Goal: Information Seeking & Learning: Check status

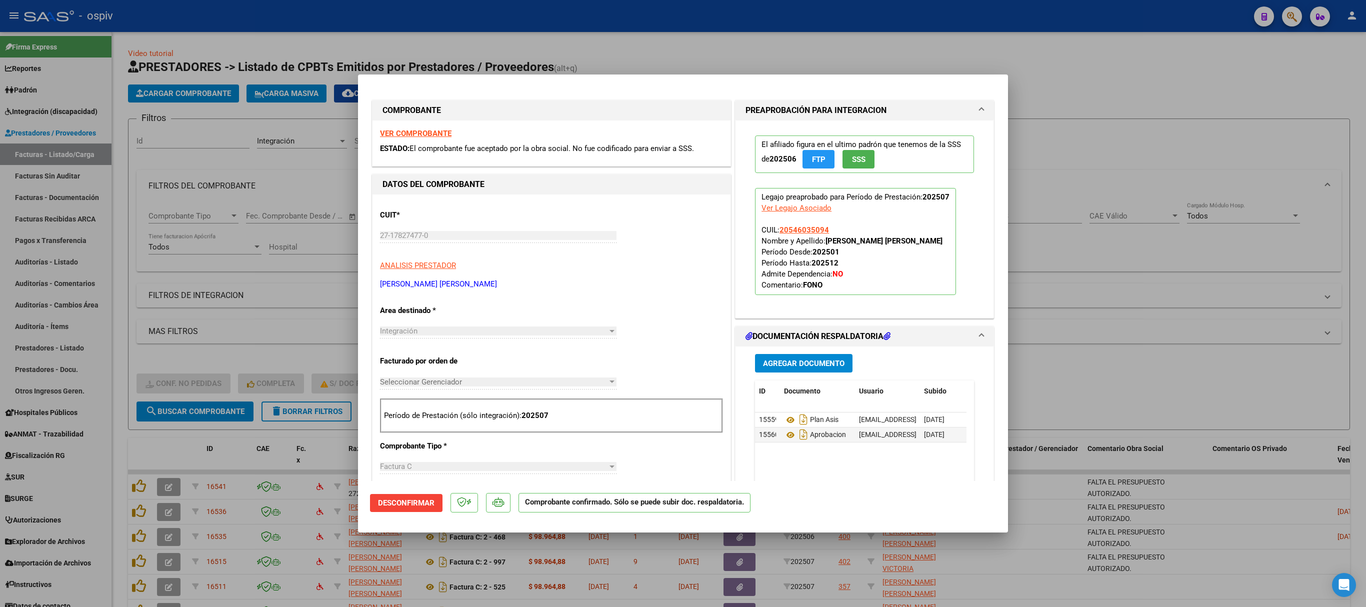
scroll to position [193, 0]
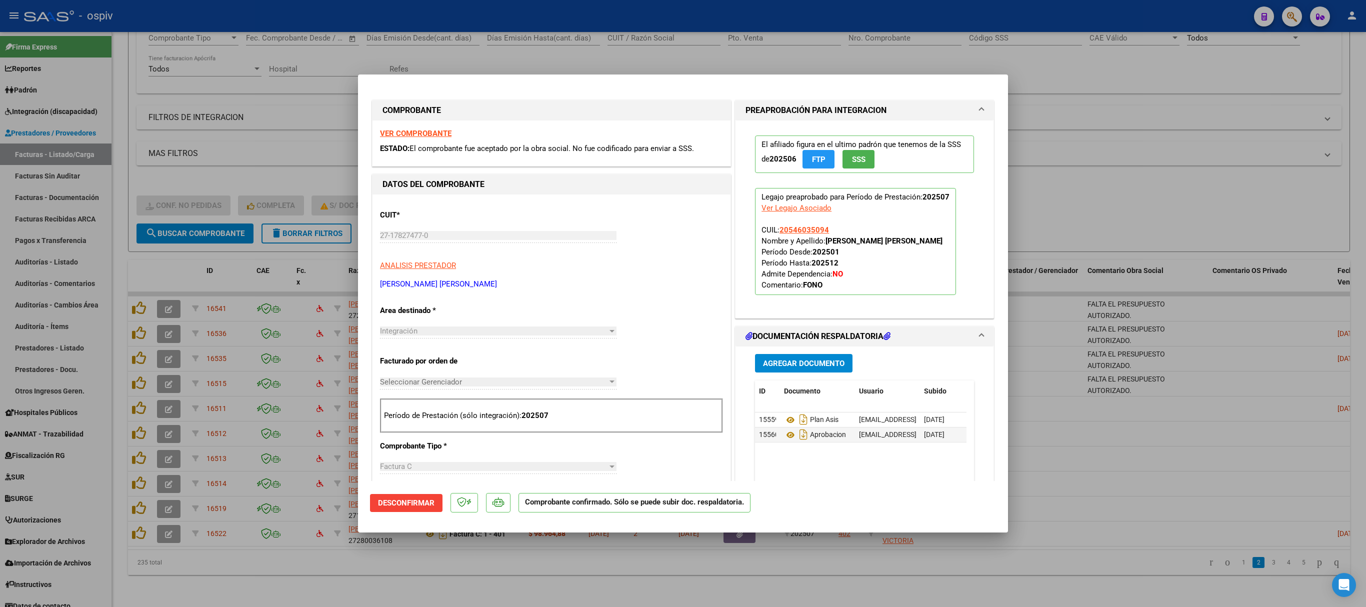
click at [698, 46] on div at bounding box center [683, 303] width 1366 height 607
type input "$ 0,00"
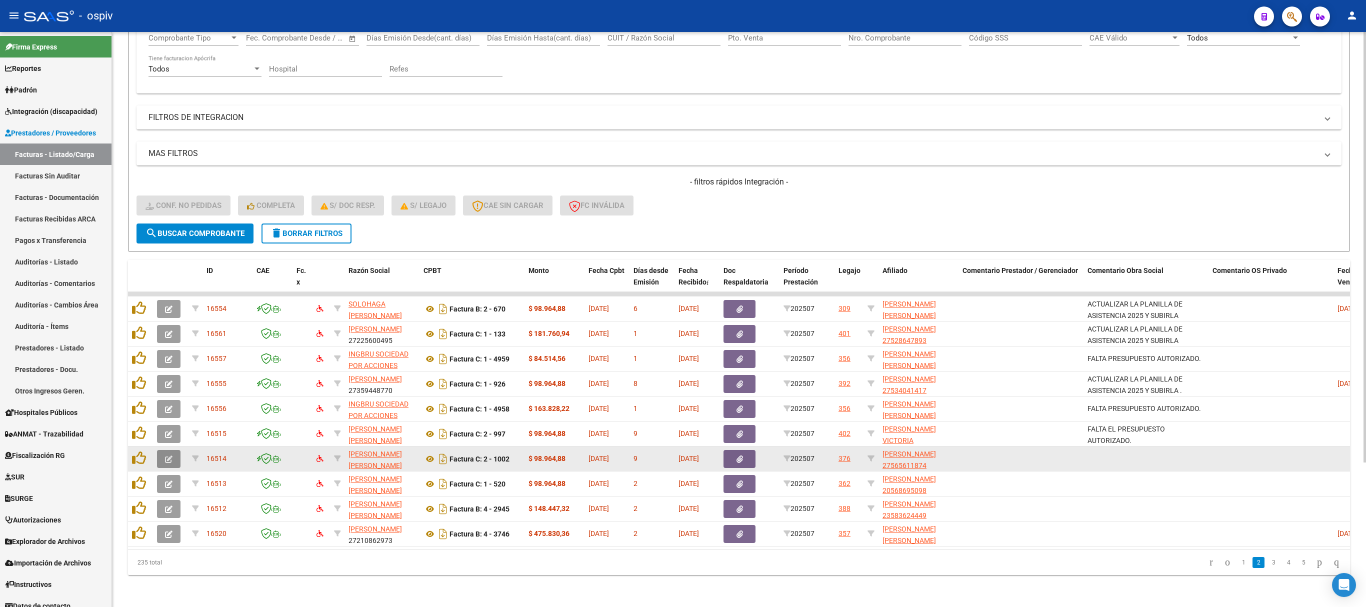
click at [163, 450] on button "button" at bounding box center [169, 459] width 24 height 18
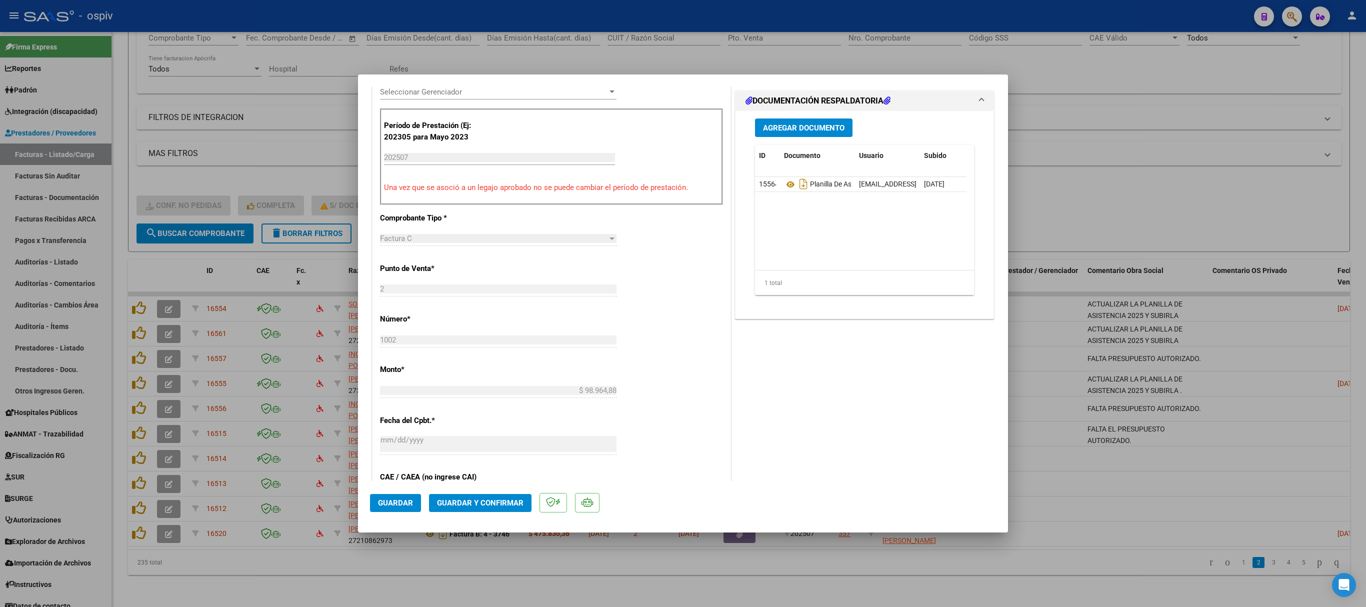
scroll to position [300, 0]
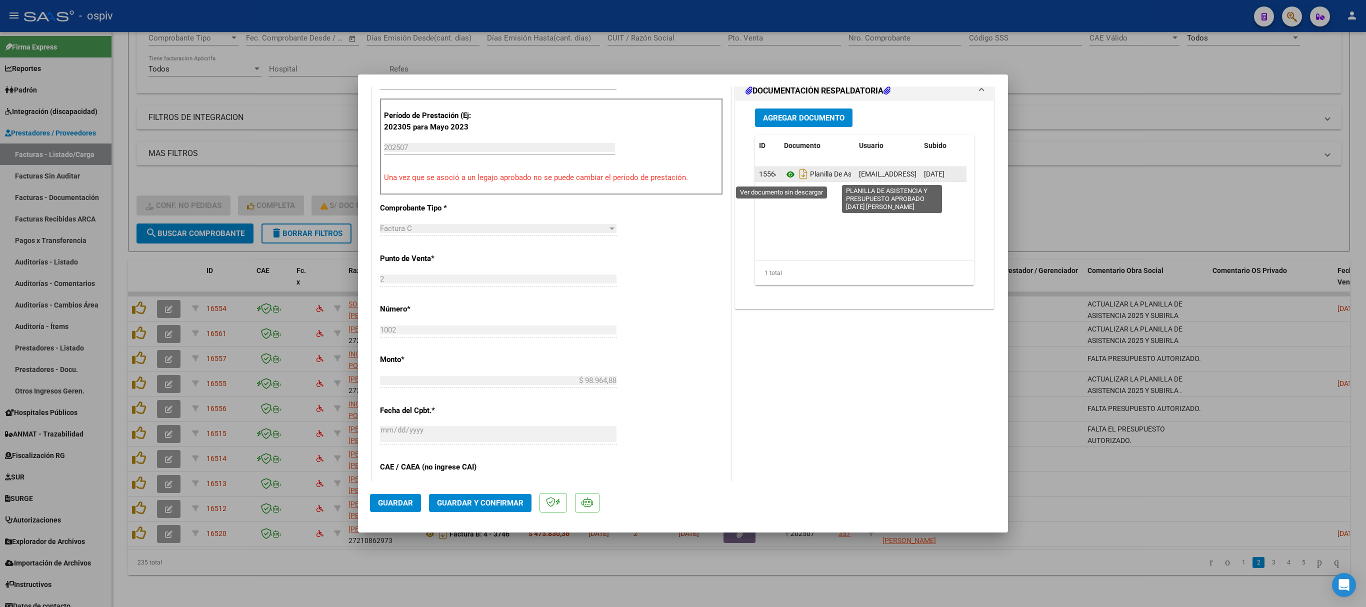
click at [784, 177] on icon at bounding box center [790, 175] width 13 height 12
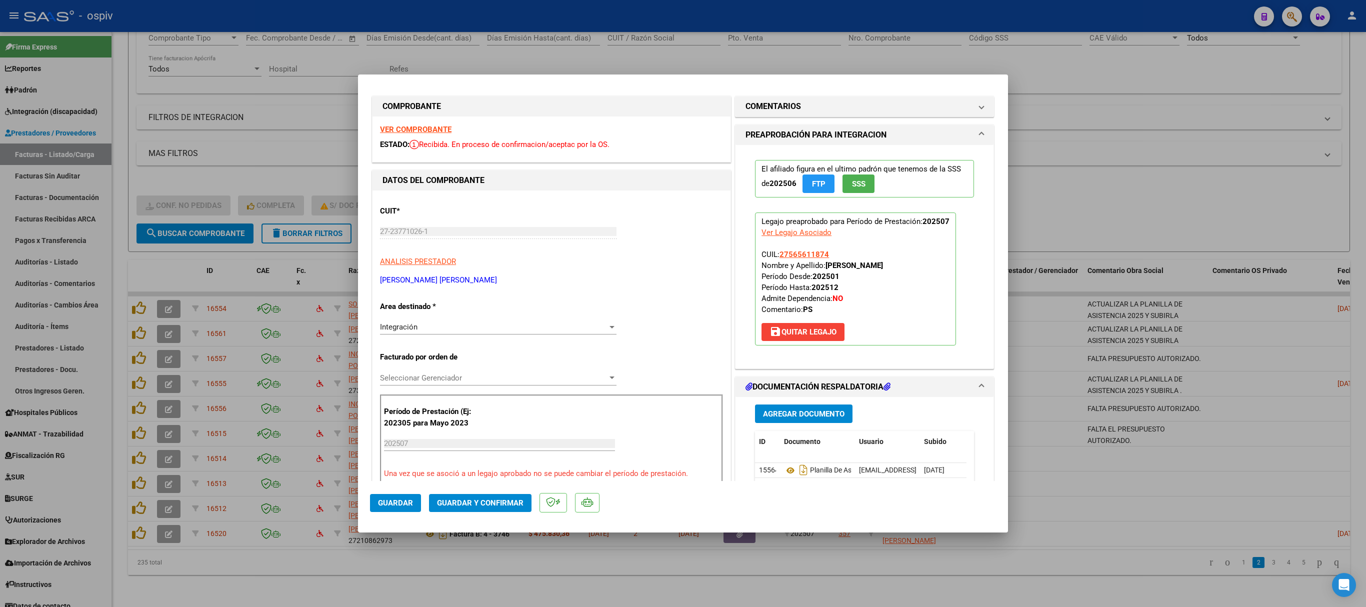
scroll to position [0, 0]
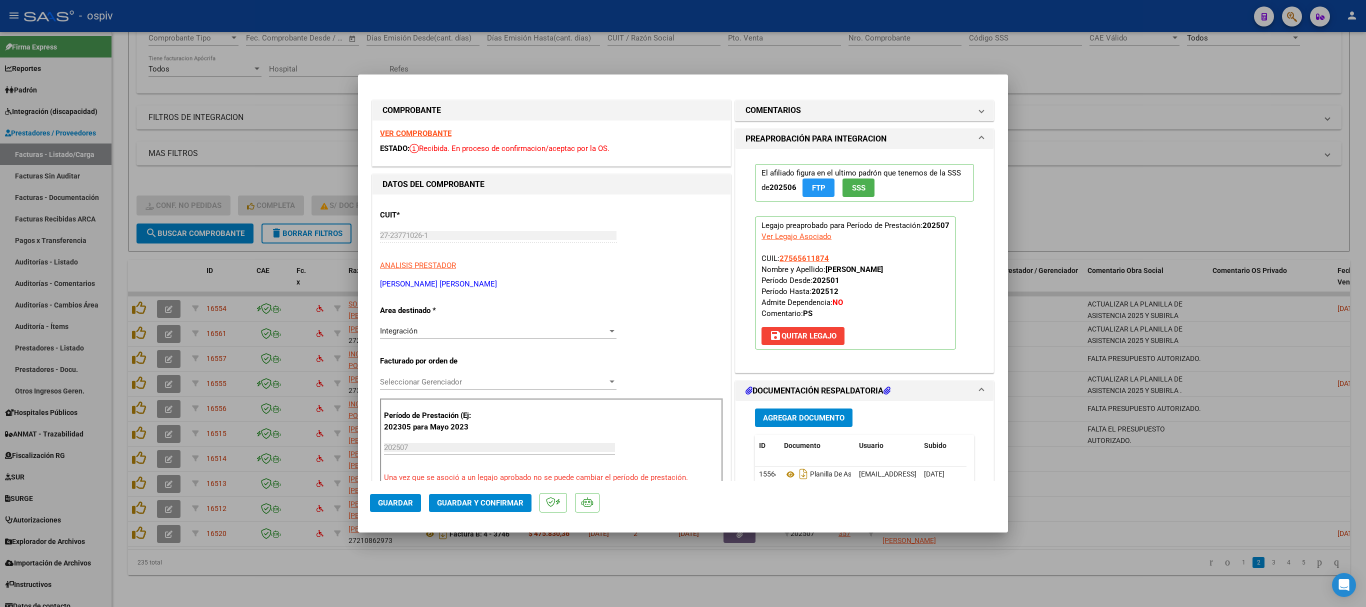
click at [419, 134] on strong "VER COMPROBANTE" at bounding box center [416, 133] width 72 height 9
click at [763, 113] on h1 "COMENTARIOS" at bounding box center [774, 111] width 56 height 12
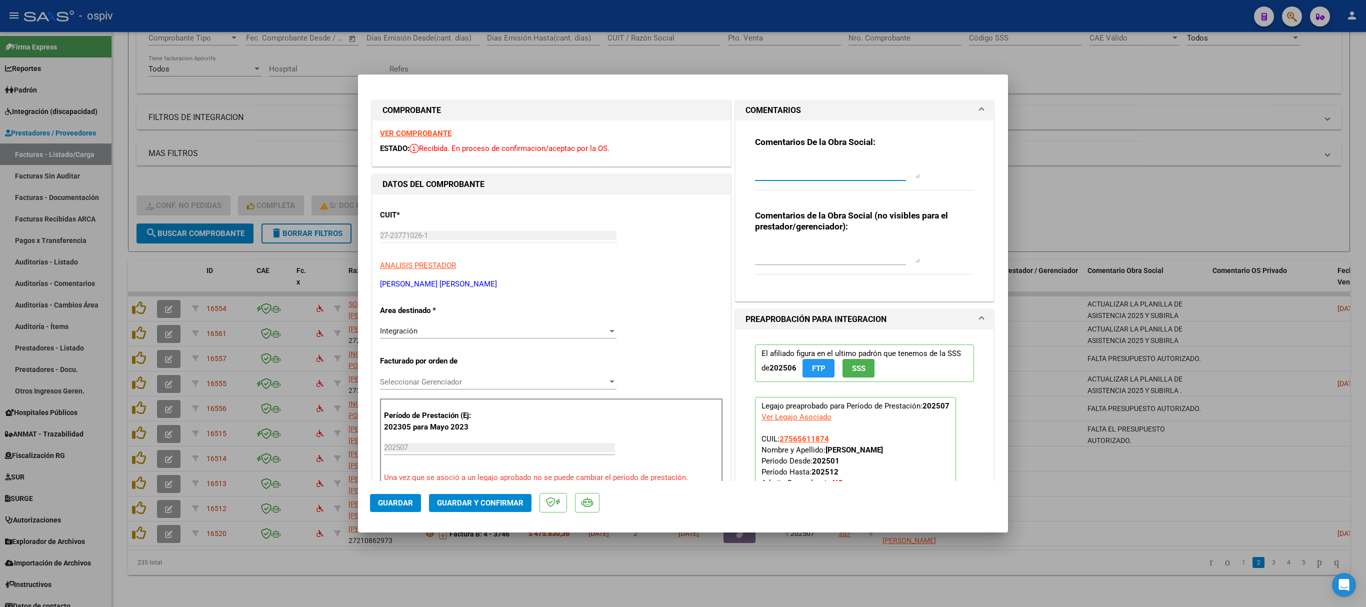
click at [788, 175] on textarea at bounding box center [837, 169] width 165 height 20
click at [412, 131] on strong "VER COMPROBANTE" at bounding box center [416, 133] width 72 height 9
click at [483, 499] on span "Guardar y Confirmar" at bounding box center [480, 503] width 87 height 9
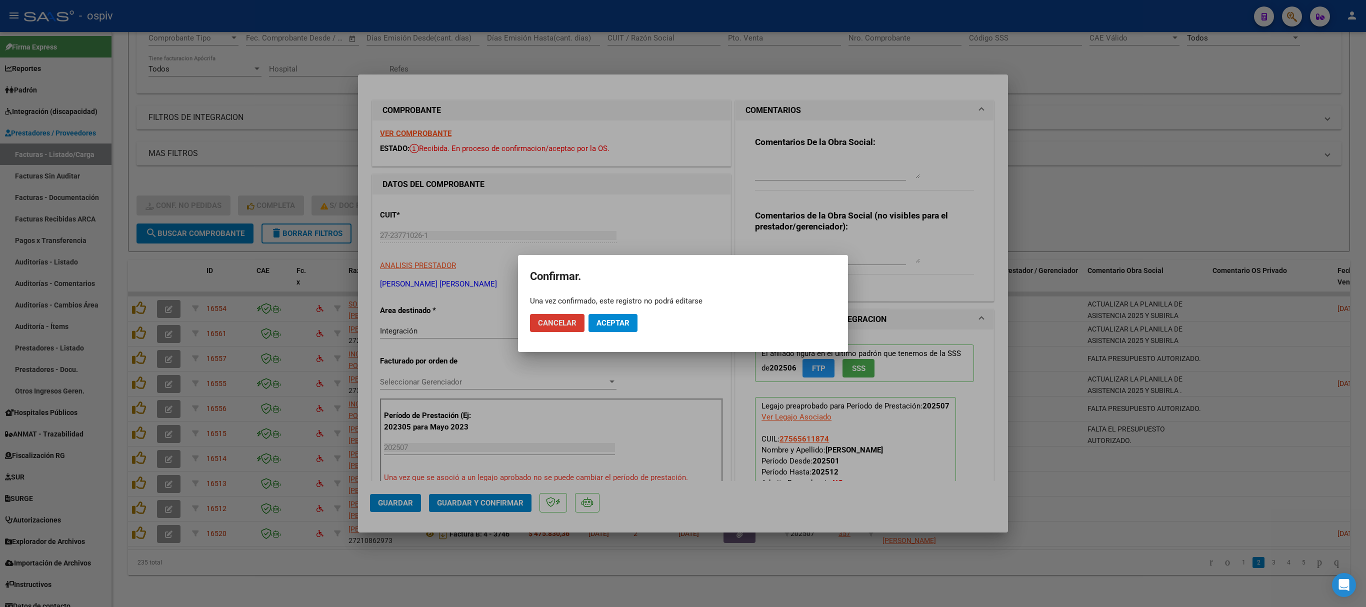
click at [609, 322] on span "Aceptar" at bounding box center [613, 323] width 33 height 9
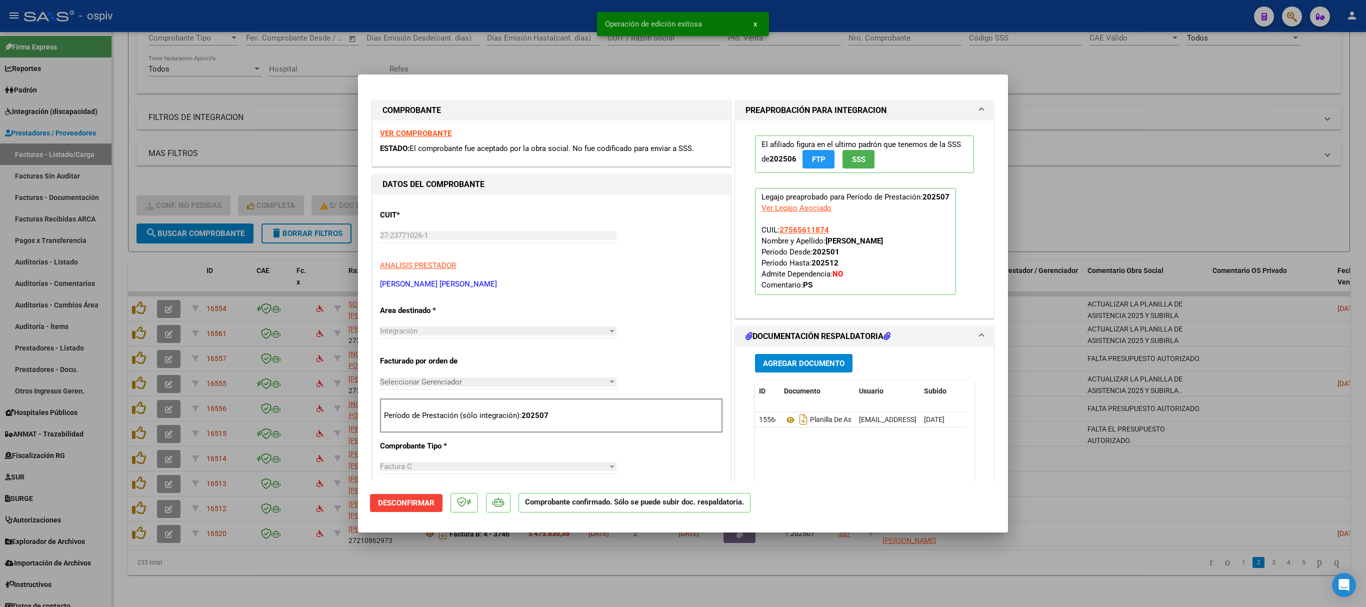
click at [1135, 168] on div at bounding box center [683, 303] width 1366 height 607
type input "$ 0,00"
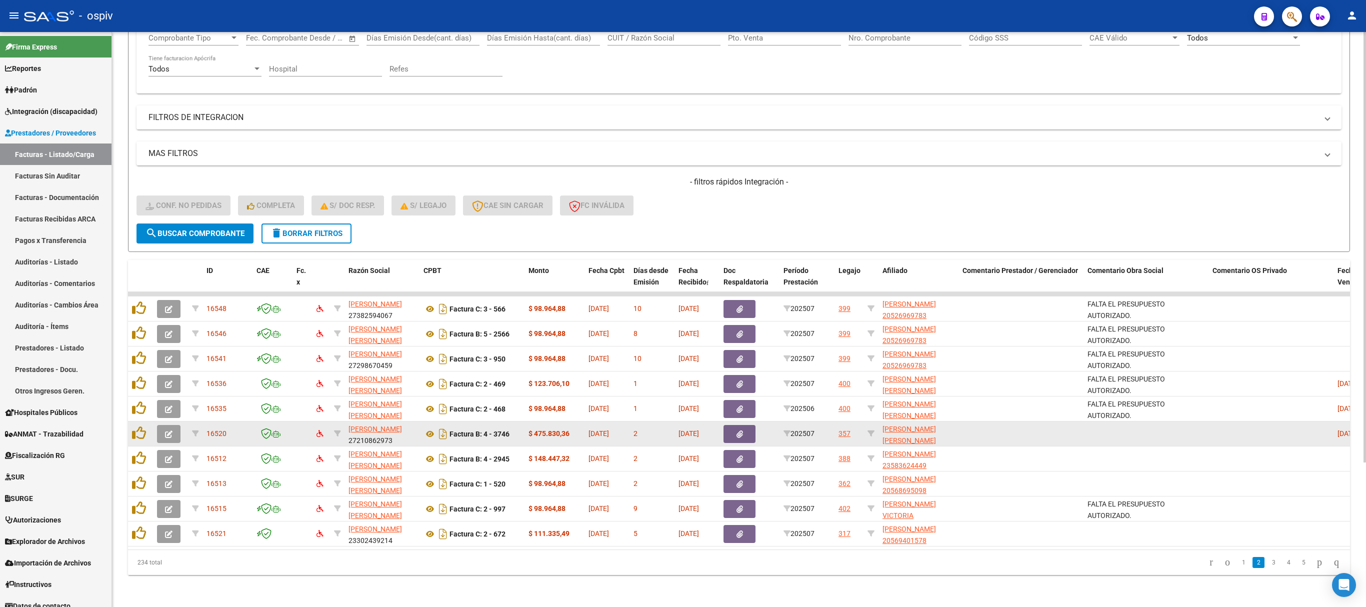
click at [170, 431] on icon "button" at bounding box center [169, 435] width 8 height 8
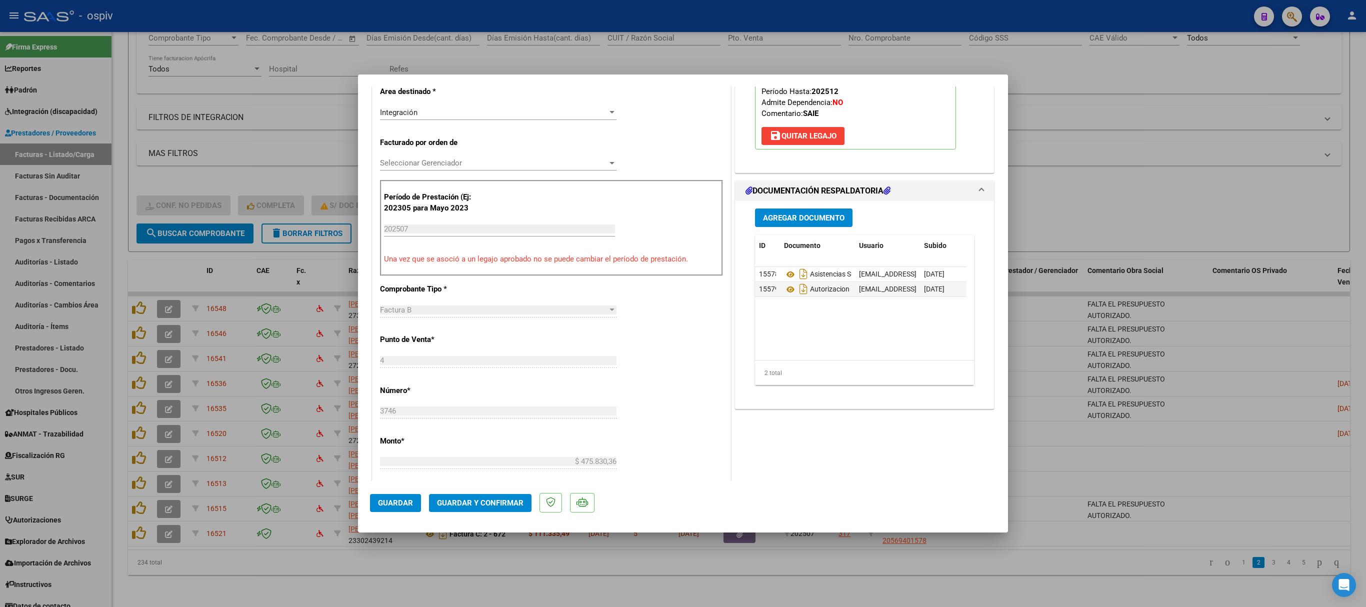
scroll to position [219, 0]
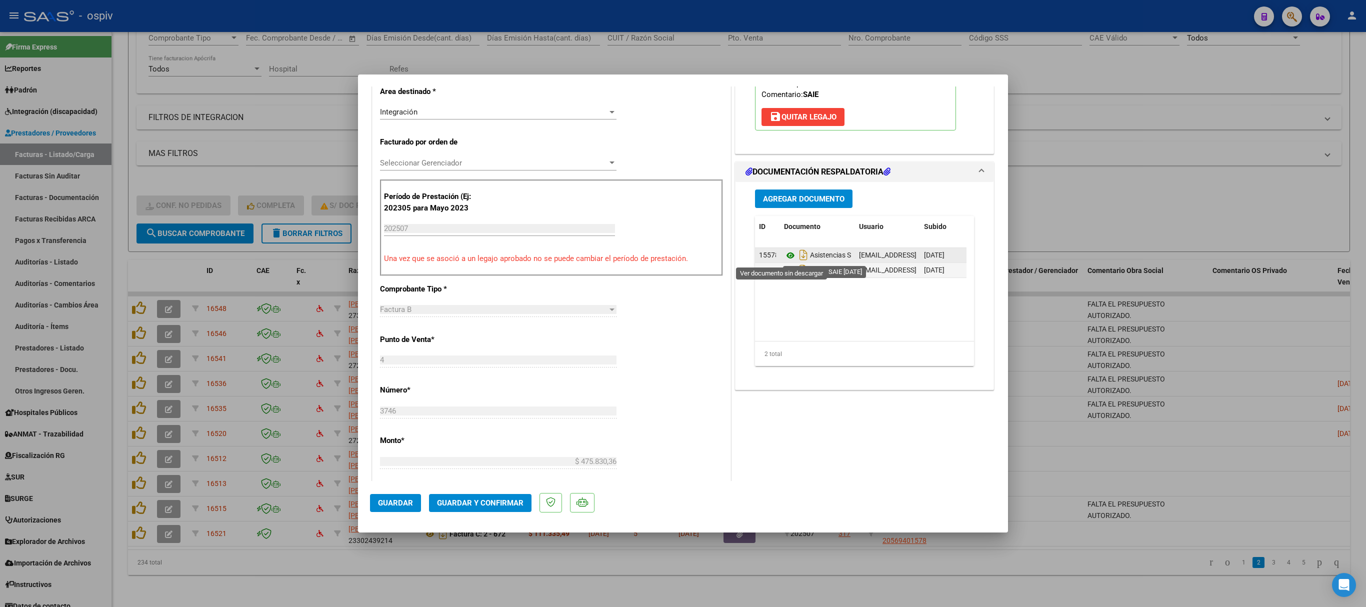
click at [784, 256] on icon at bounding box center [790, 256] width 13 height 12
click at [784, 275] on icon at bounding box center [790, 271] width 13 height 12
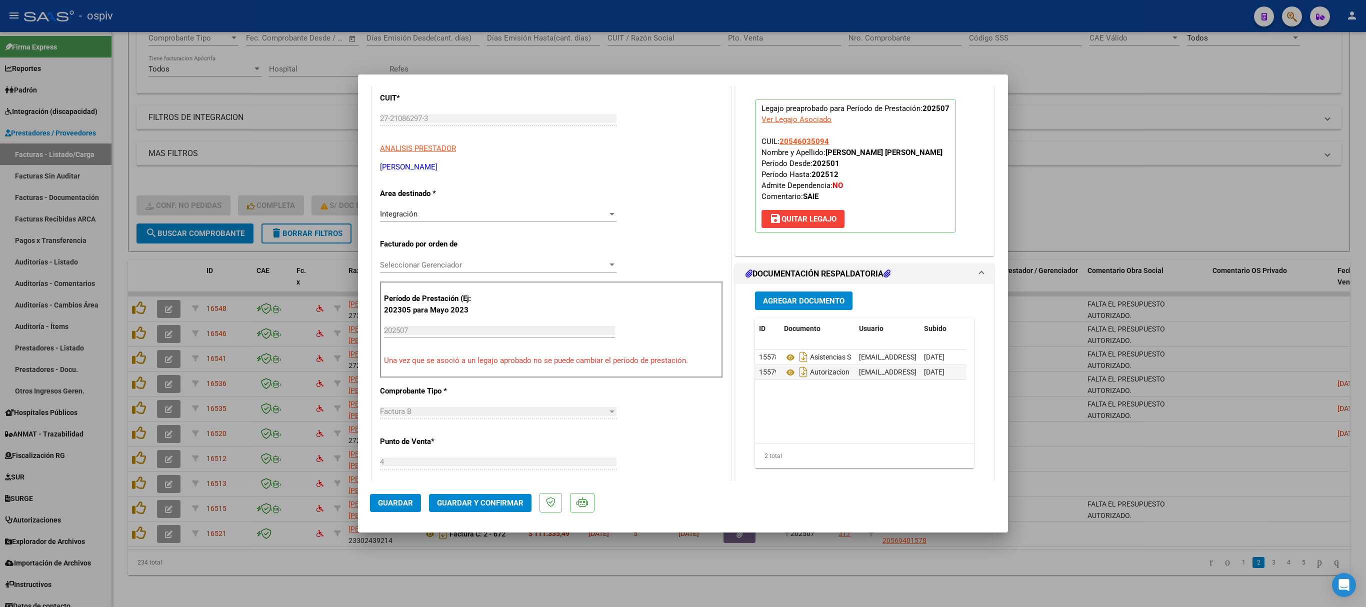
scroll to position [0, 0]
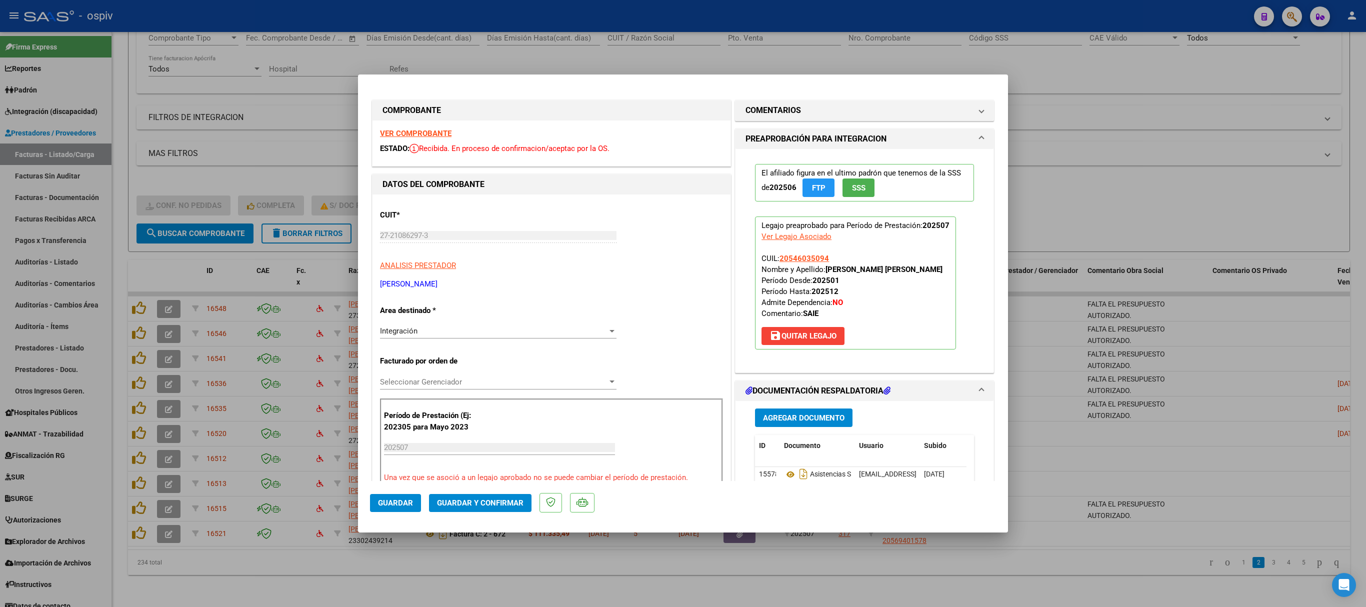
click at [413, 127] on div "VER COMPROBANTE ESTADO: Recibida. En proceso de confirmacion/aceptac por la OS." at bounding box center [552, 144] width 358 height 46
click at [413, 131] on strong "VER COMPROBANTE" at bounding box center [416, 133] width 72 height 9
click at [512, 506] on span "Guardar y Confirmar" at bounding box center [480, 503] width 87 height 9
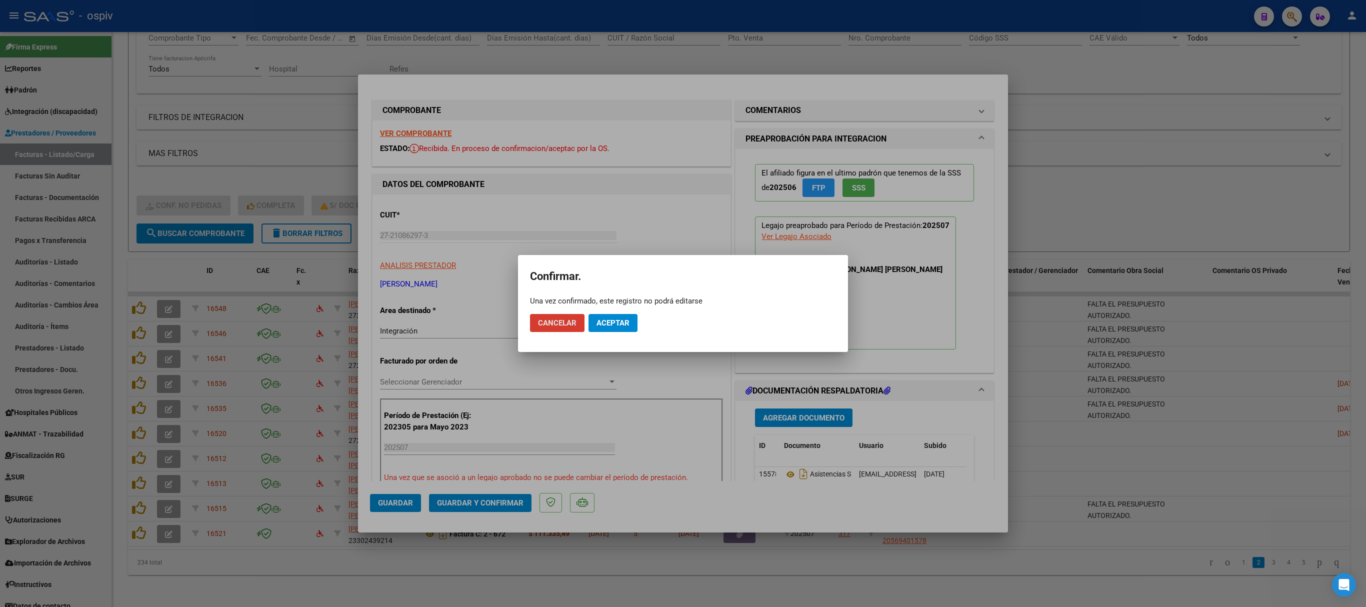
click at [627, 327] on button "Aceptar" at bounding box center [613, 323] width 49 height 18
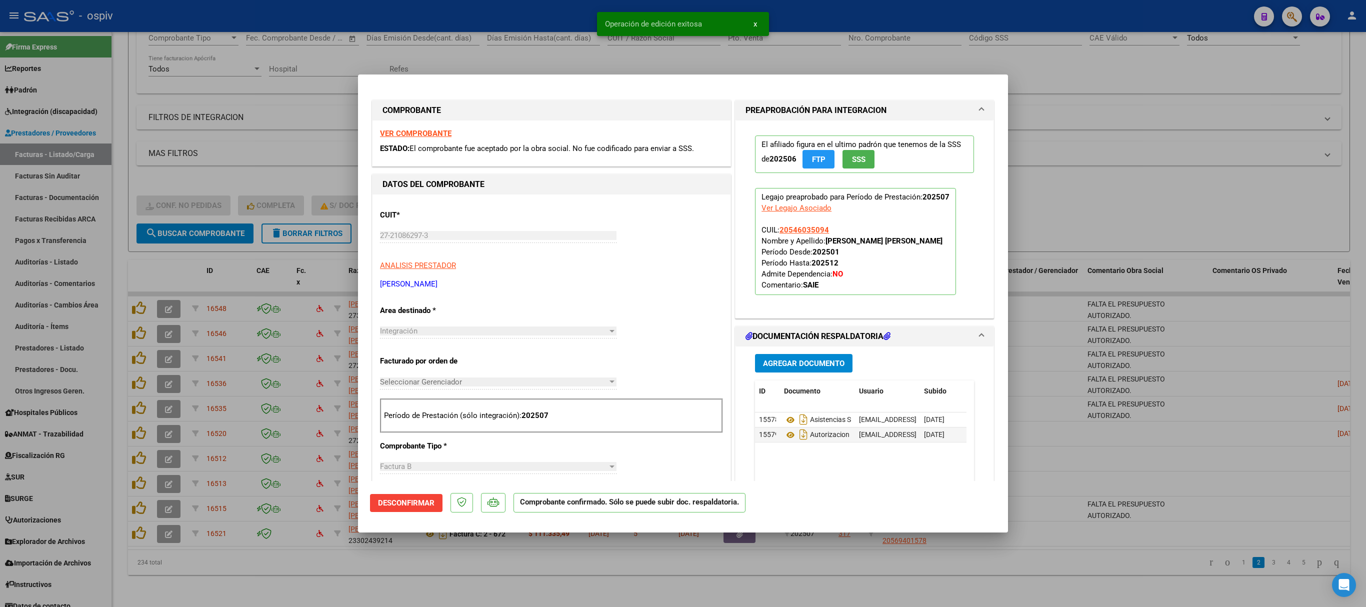
click at [1172, 168] on div at bounding box center [683, 303] width 1366 height 607
type input "$ 0,00"
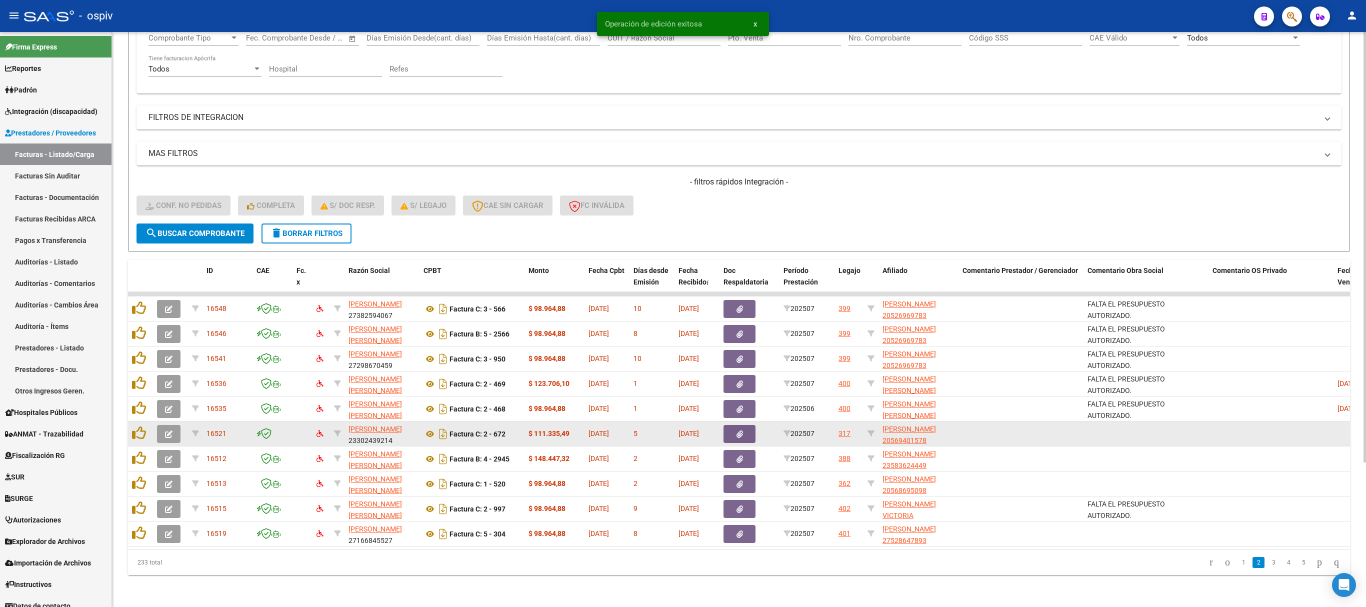
click at [175, 425] on button "button" at bounding box center [169, 434] width 24 height 18
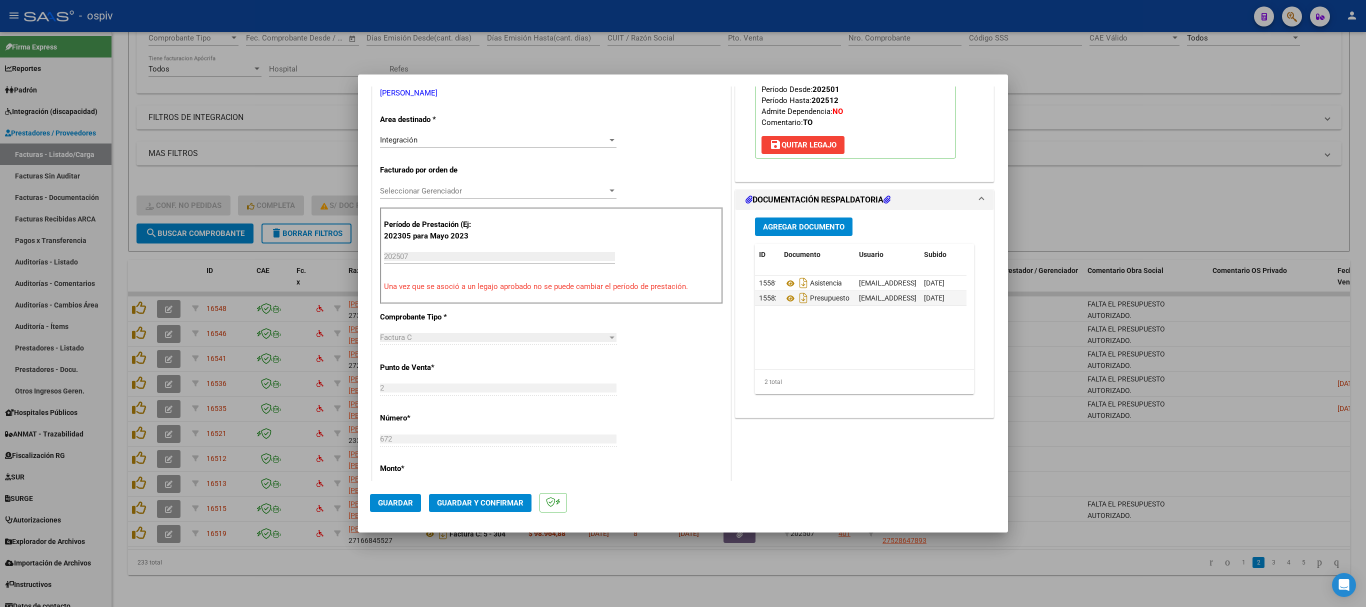
scroll to position [200, 0]
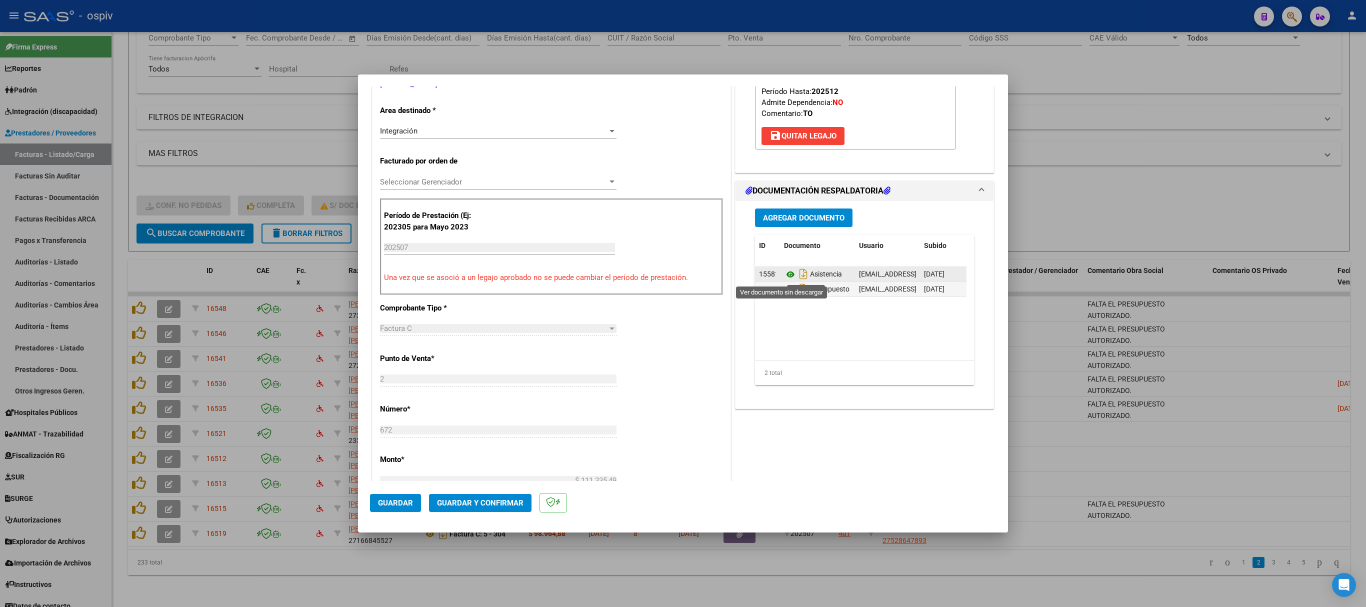
click at [784, 277] on icon at bounding box center [790, 275] width 13 height 12
click at [784, 292] on icon at bounding box center [790, 290] width 13 height 12
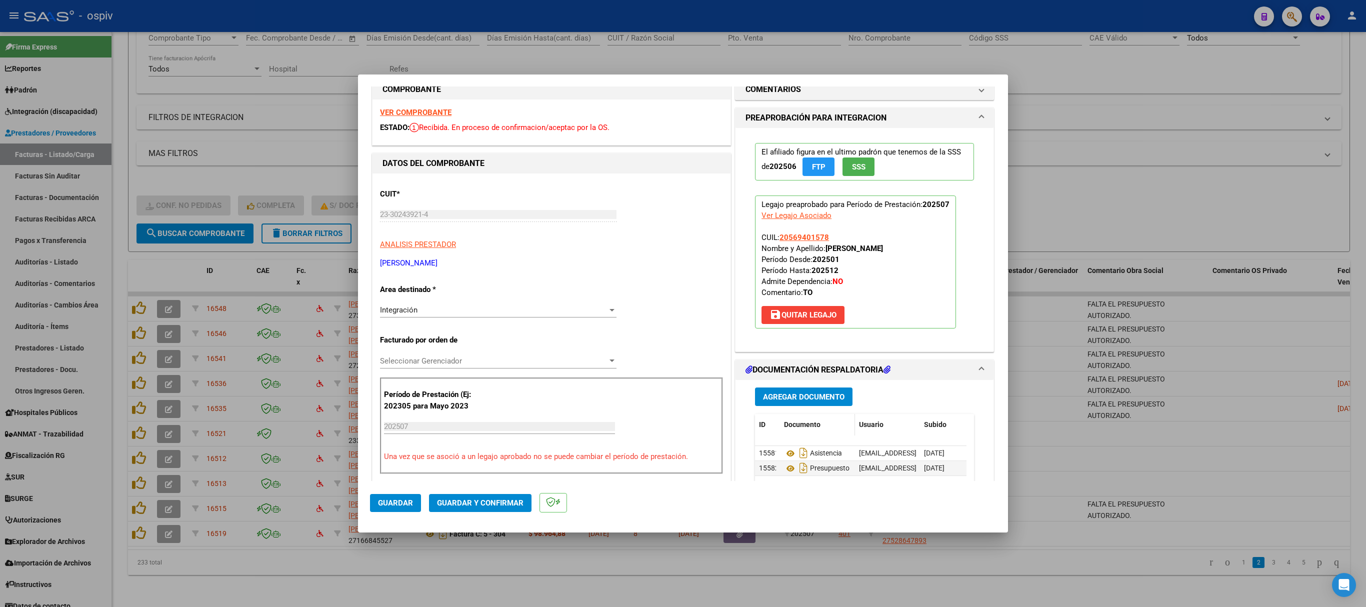
scroll to position [0, 0]
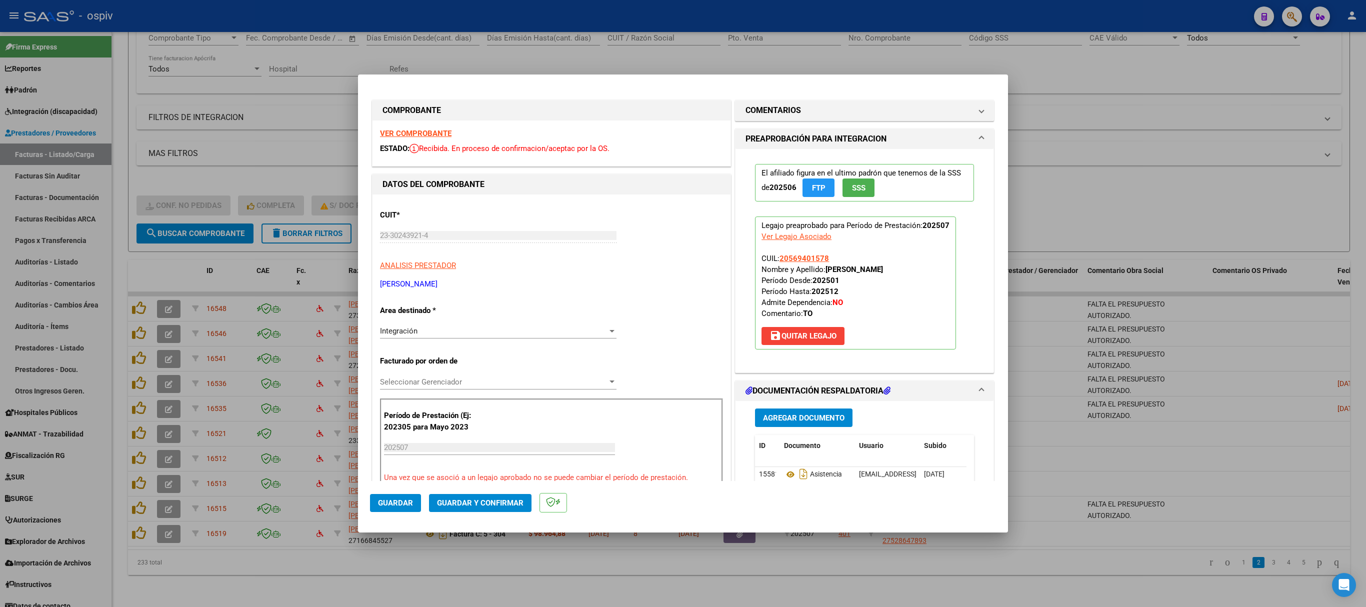
click at [417, 136] on strong "VER COMPROBANTE" at bounding box center [416, 133] width 72 height 9
click at [416, 129] on strong "VER COMPROBANTE" at bounding box center [416, 133] width 72 height 9
click at [779, 110] on h1 "COMENTARIOS" at bounding box center [774, 111] width 56 height 12
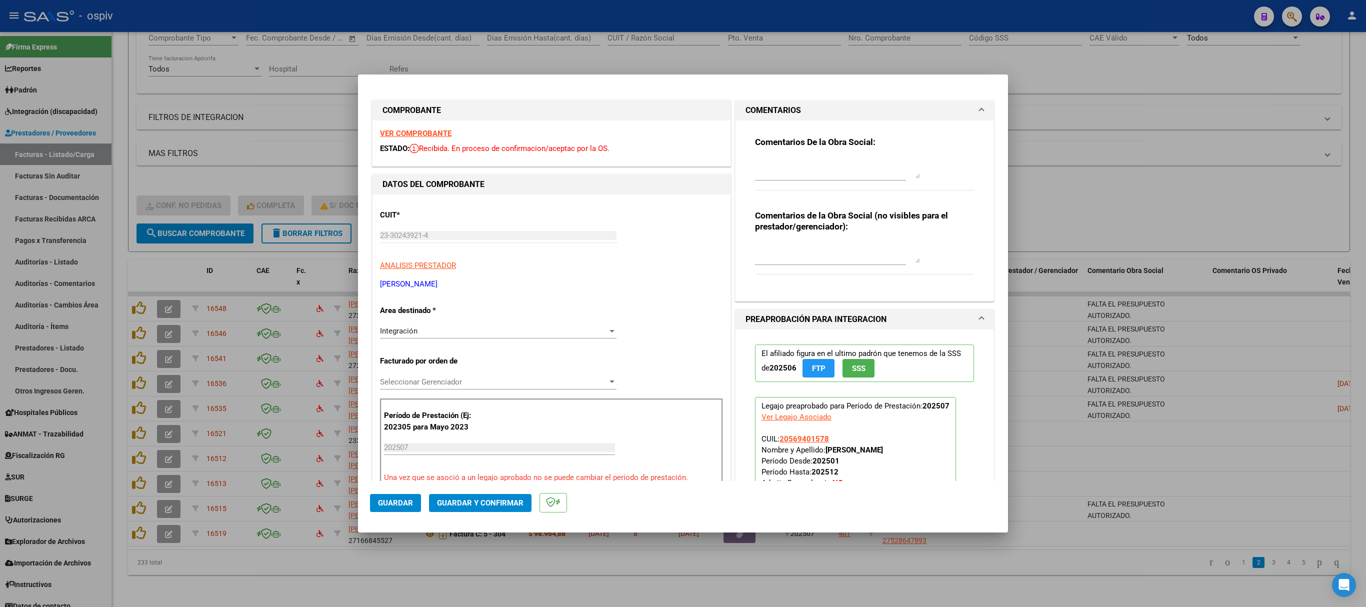
click at [762, 176] on textarea at bounding box center [837, 169] width 165 height 20
drag, startPoint x: 761, startPoint y: 168, endPoint x: 688, endPoint y: 168, distance: 73.0
click at [688, 168] on div "COMPROBANTE VER COMPROBANTE ESTADO: Recibida. En proceso de confirmacion/acepta…" at bounding box center [683, 575] width 626 height 955
type textarea "LA FACTURA DEBE CARGARSE EN PDF POR FAVOR"
click at [395, 506] on span "Guardar" at bounding box center [395, 503] width 35 height 9
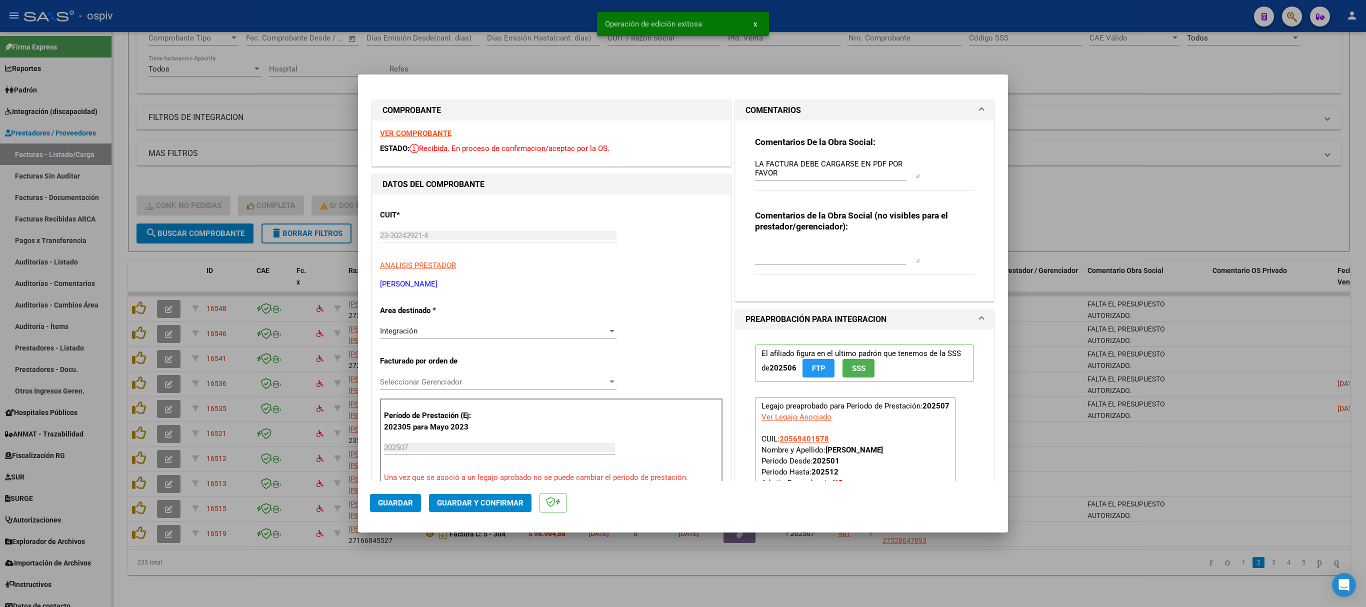
click at [1177, 107] on div at bounding box center [683, 303] width 1366 height 607
type input "$ 0,00"
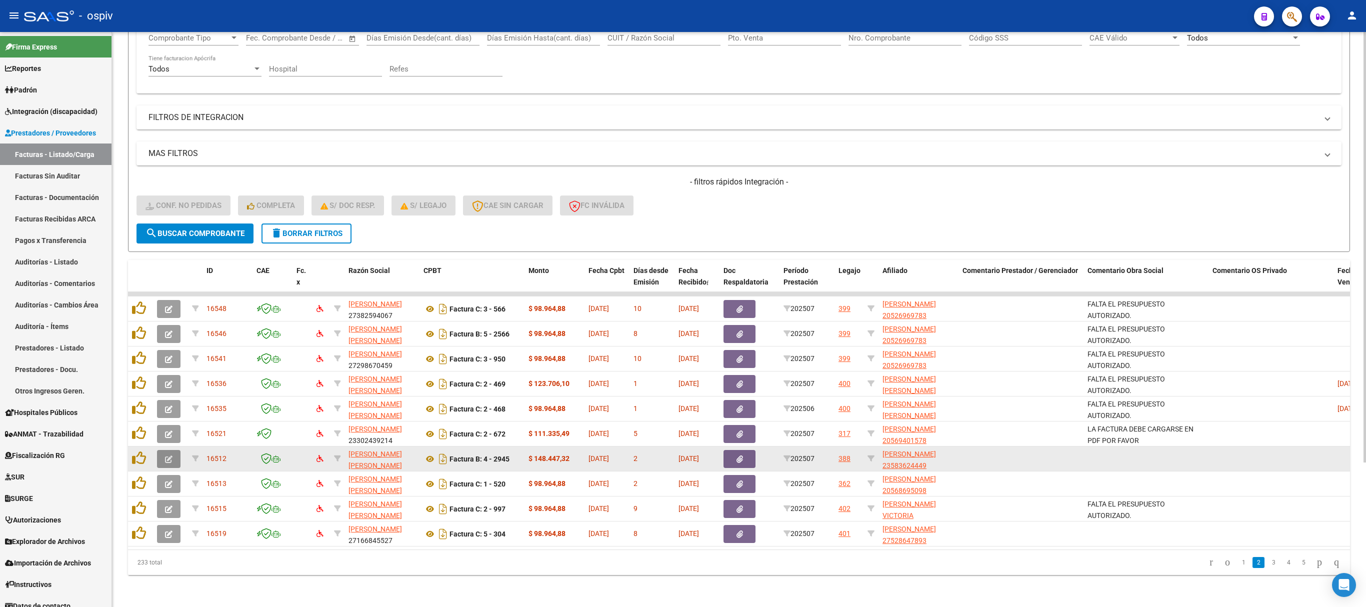
click at [172, 455] on span "button" at bounding box center [169, 459] width 8 height 9
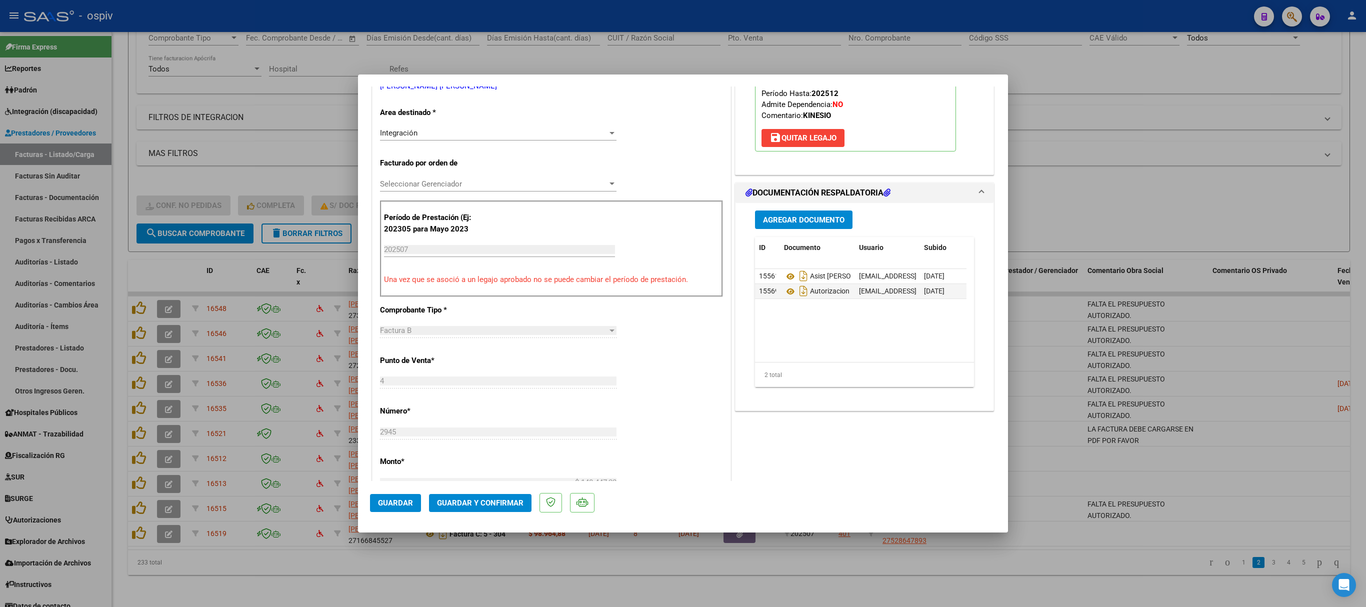
scroll to position [200, 0]
click at [784, 274] on icon at bounding box center [790, 275] width 13 height 12
click at [784, 292] on icon at bounding box center [790, 290] width 13 height 12
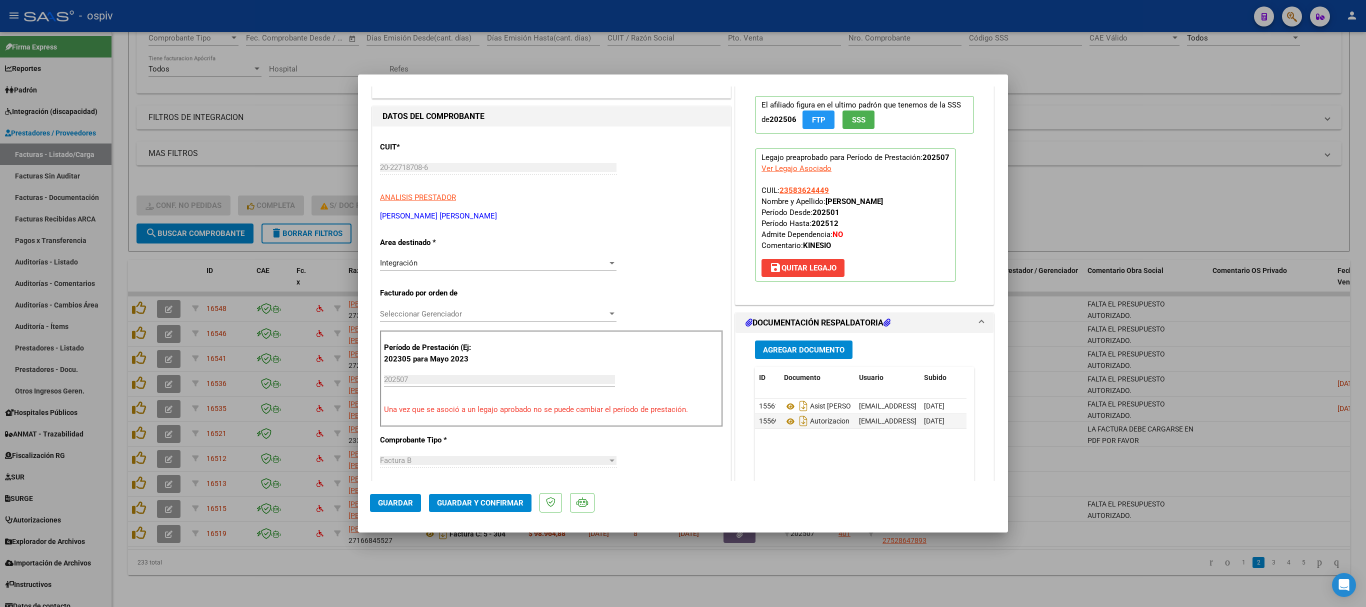
scroll to position [0, 0]
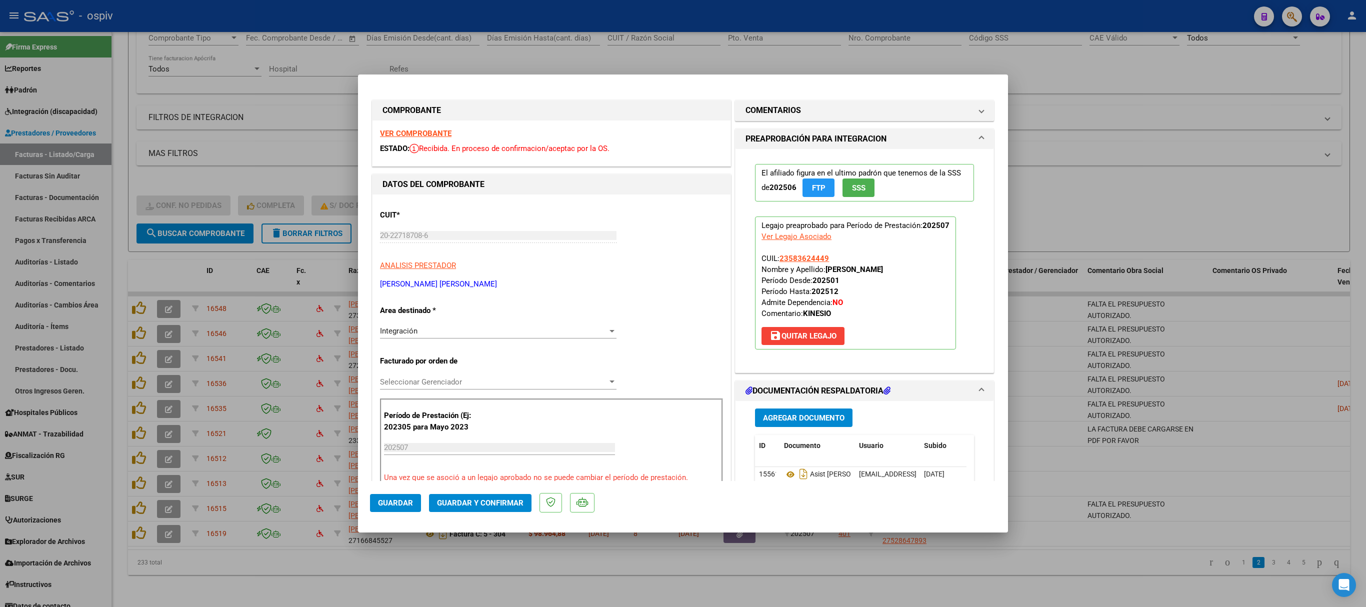
click at [432, 131] on strong "VER COMPROBANTE" at bounding box center [416, 133] width 72 height 9
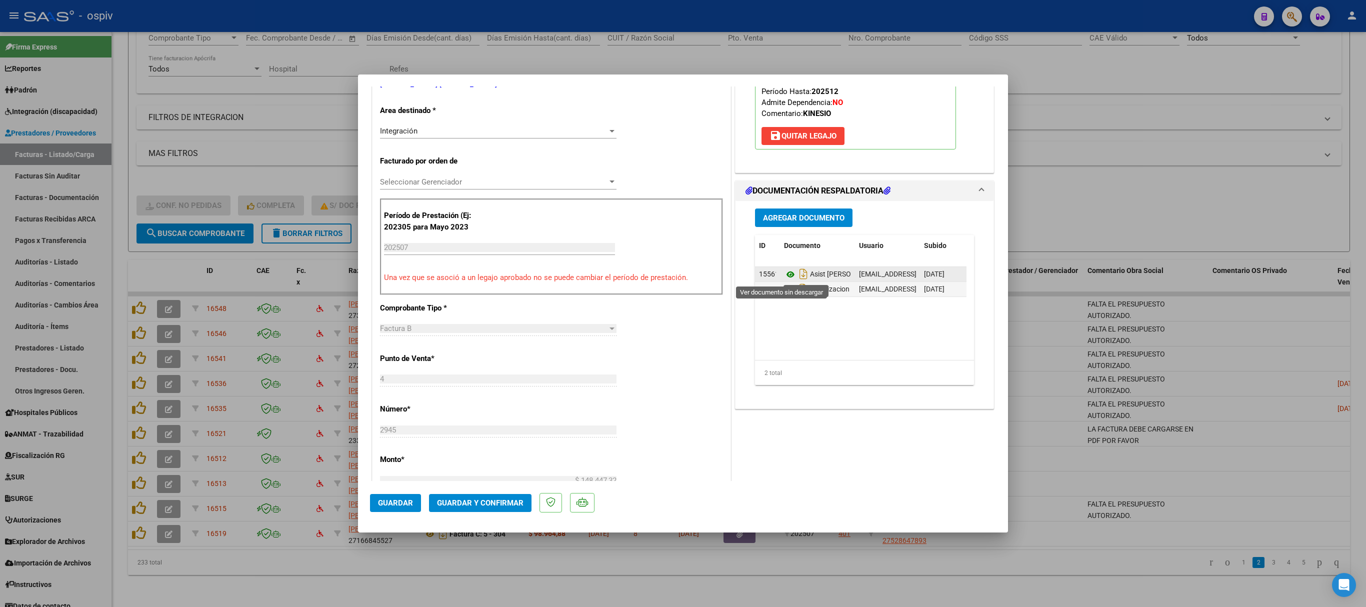
click at [784, 273] on icon at bounding box center [790, 275] width 13 height 12
click at [786, 291] on icon at bounding box center [790, 290] width 13 height 12
click at [470, 499] on span "Guardar y Confirmar" at bounding box center [480, 503] width 87 height 9
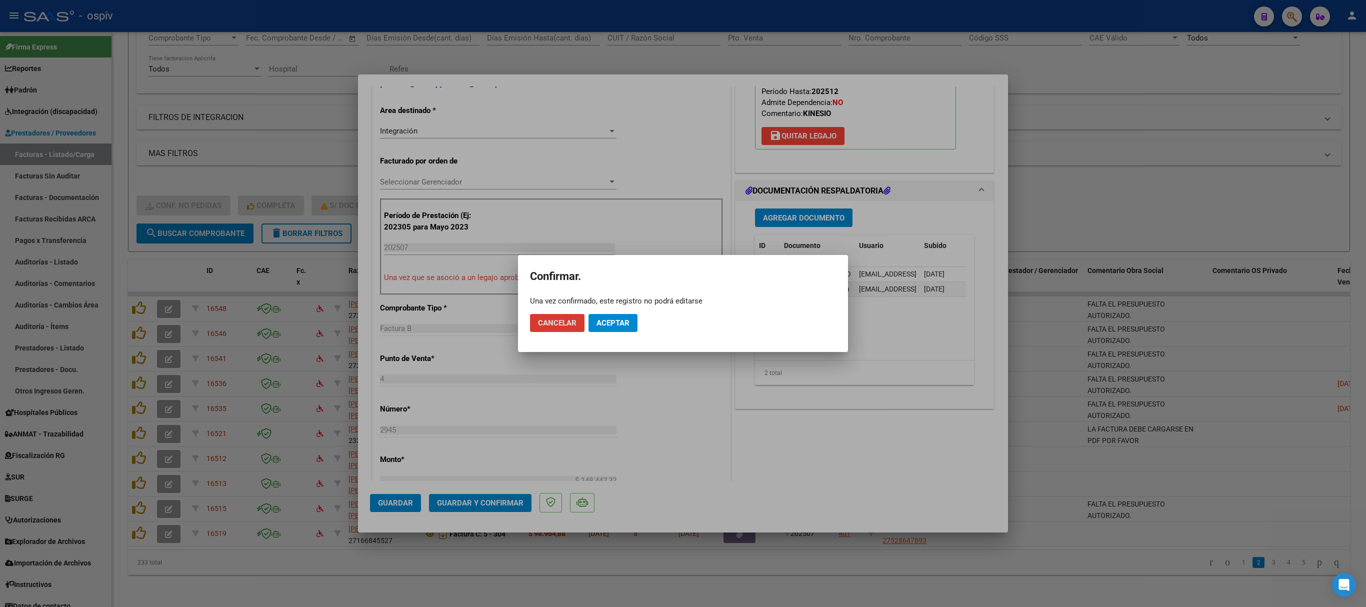
click at [617, 313] on mat-dialog-actions "Cancelar Aceptar" at bounding box center [683, 323] width 306 height 34
click at [613, 321] on span "Aceptar" at bounding box center [613, 323] width 33 height 9
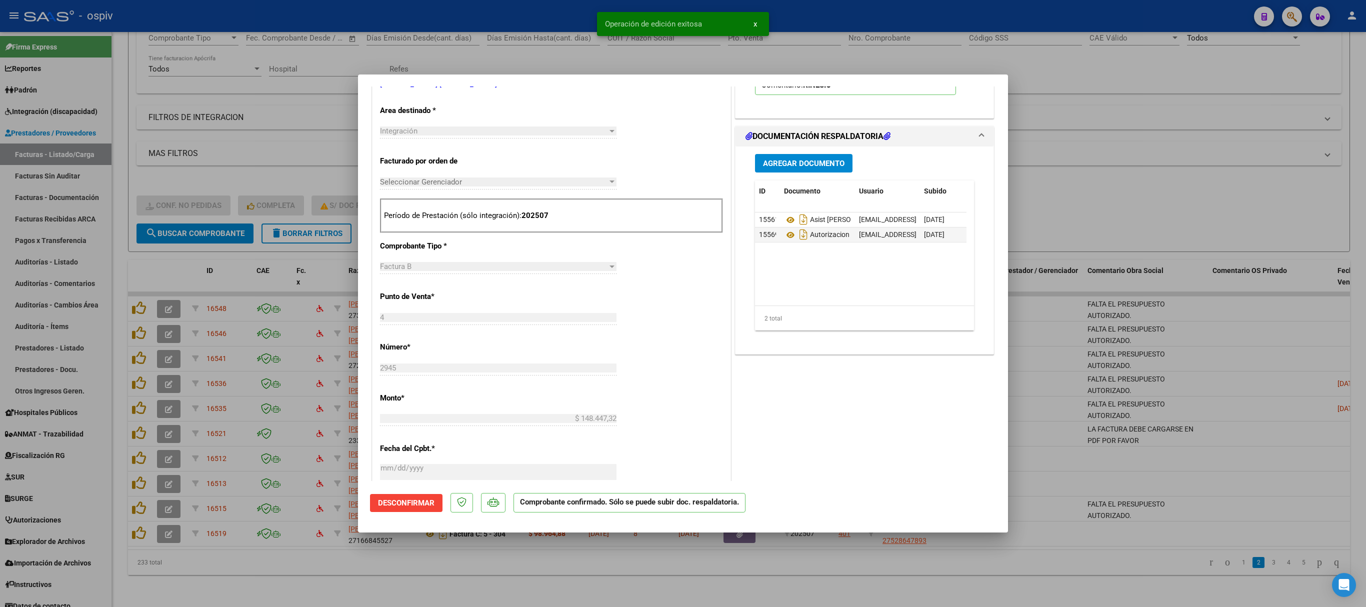
click at [1124, 92] on div at bounding box center [683, 303] width 1366 height 607
type input "$ 0,00"
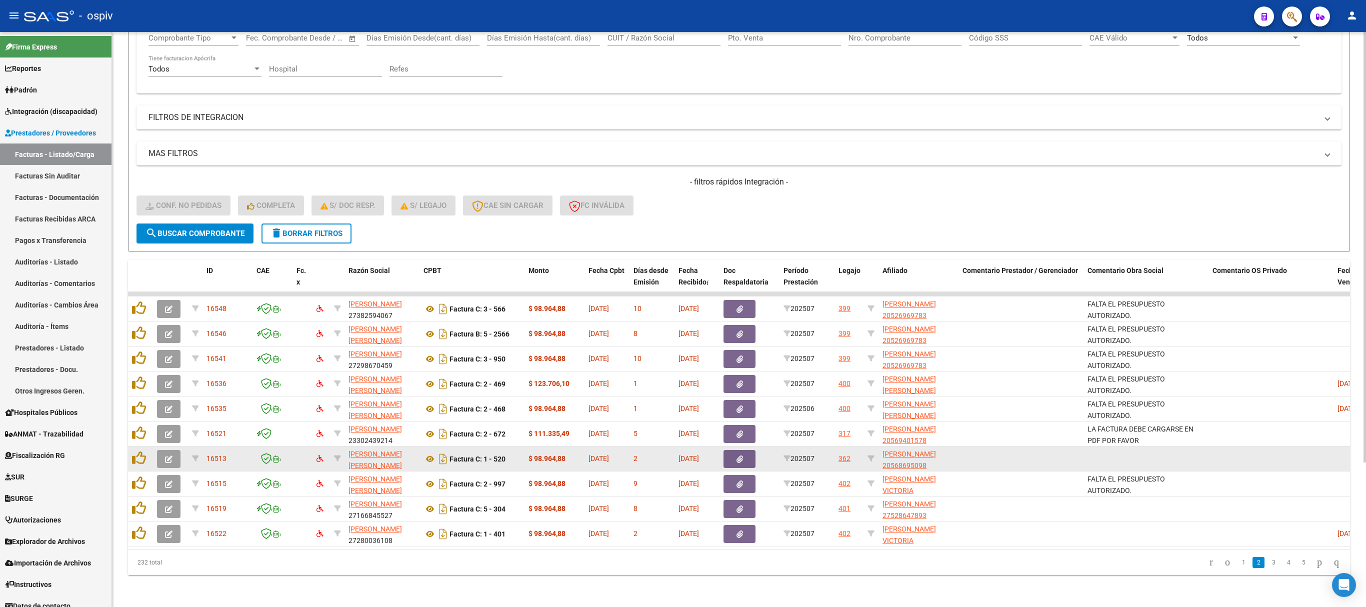
click at [168, 456] on icon "button" at bounding box center [169, 460] width 8 height 8
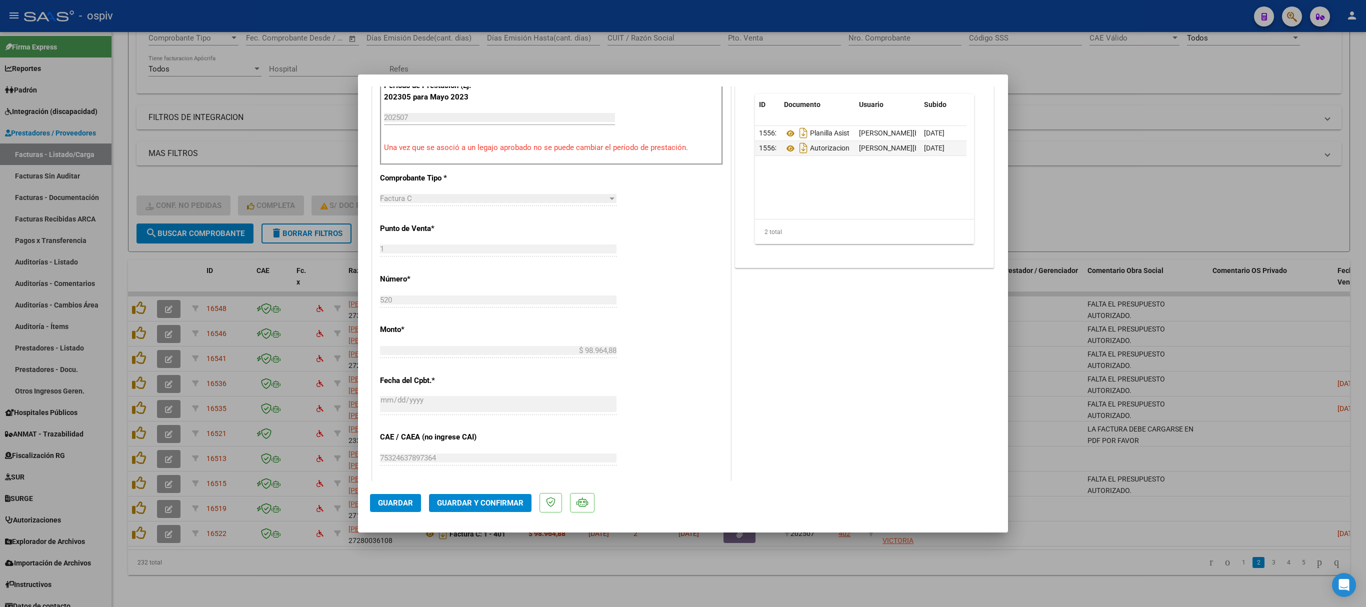
scroll to position [300, 0]
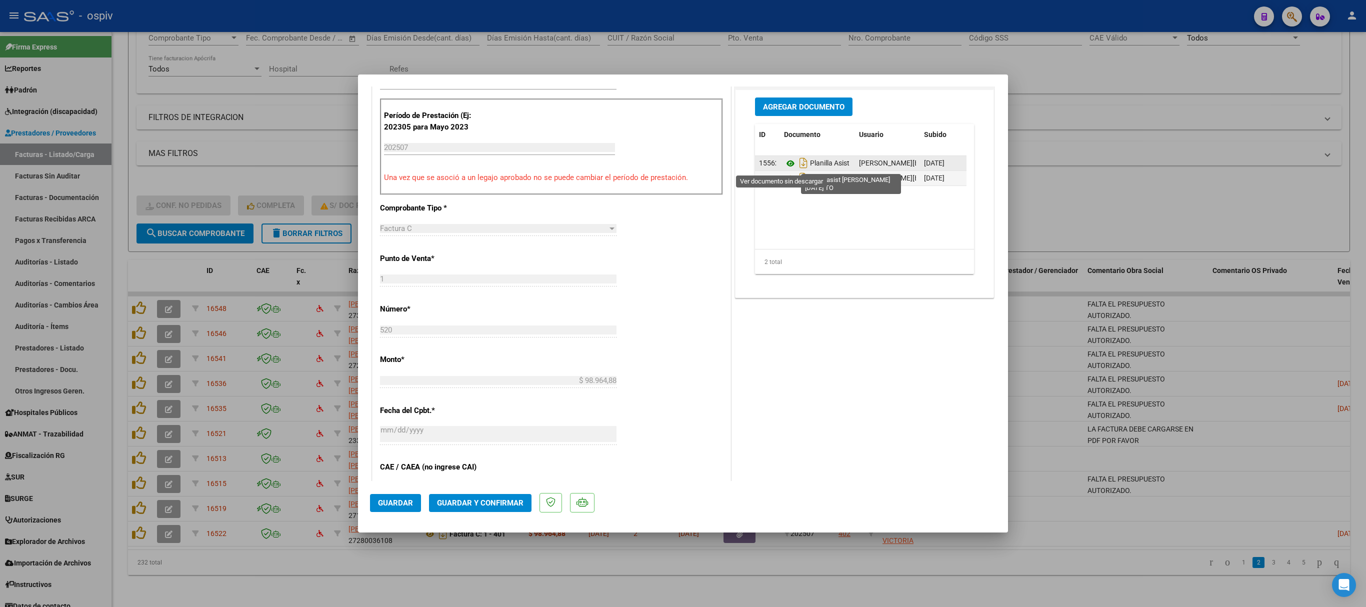
click at [784, 164] on icon at bounding box center [790, 164] width 13 height 12
click at [784, 183] on icon at bounding box center [790, 179] width 13 height 12
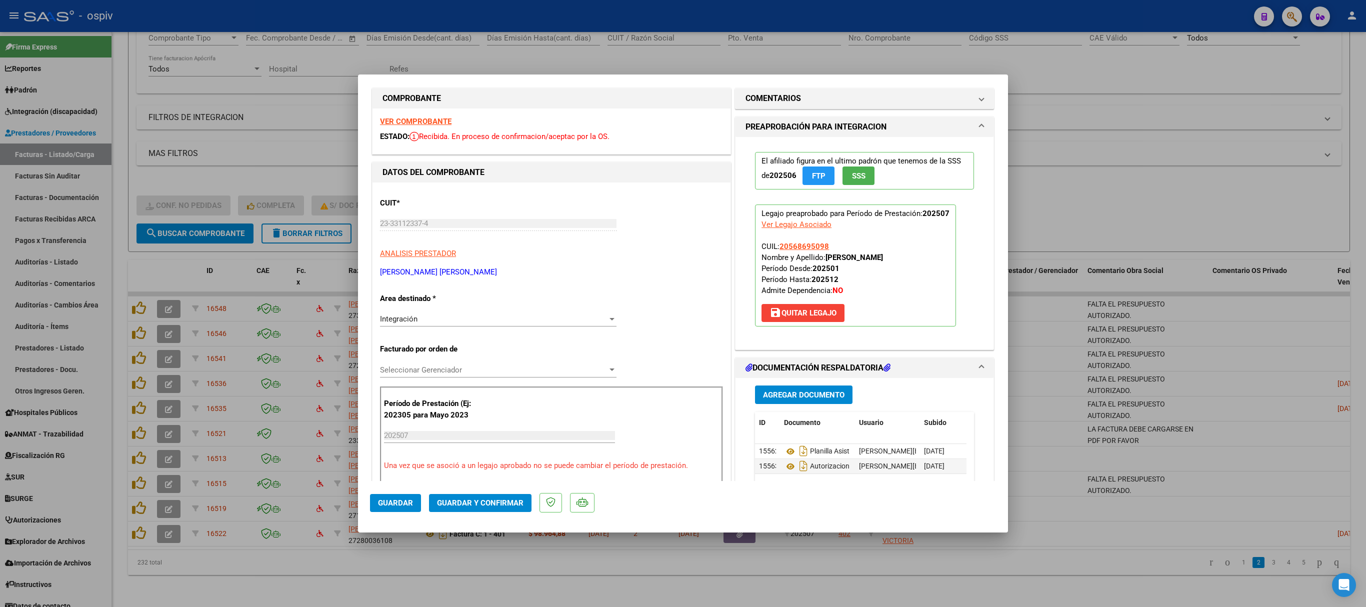
scroll to position [0, 0]
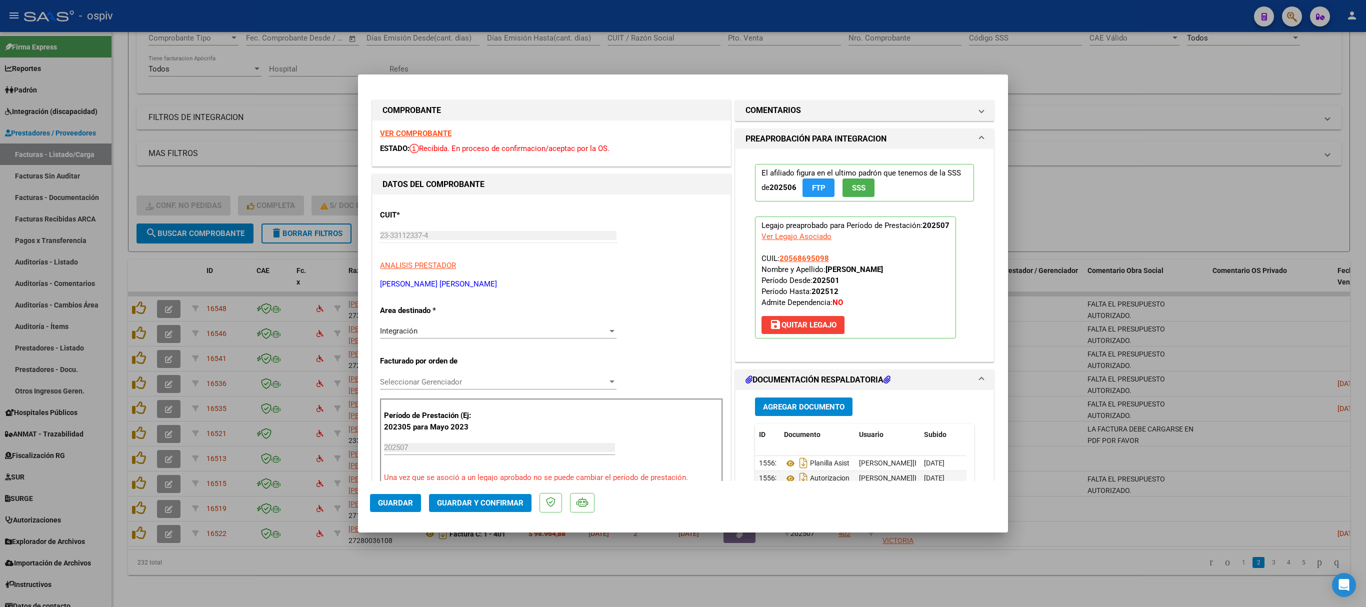
click at [428, 132] on strong "VER COMPROBANTE" at bounding box center [416, 133] width 72 height 9
click at [482, 505] on span "Guardar y Confirmar" at bounding box center [480, 503] width 87 height 9
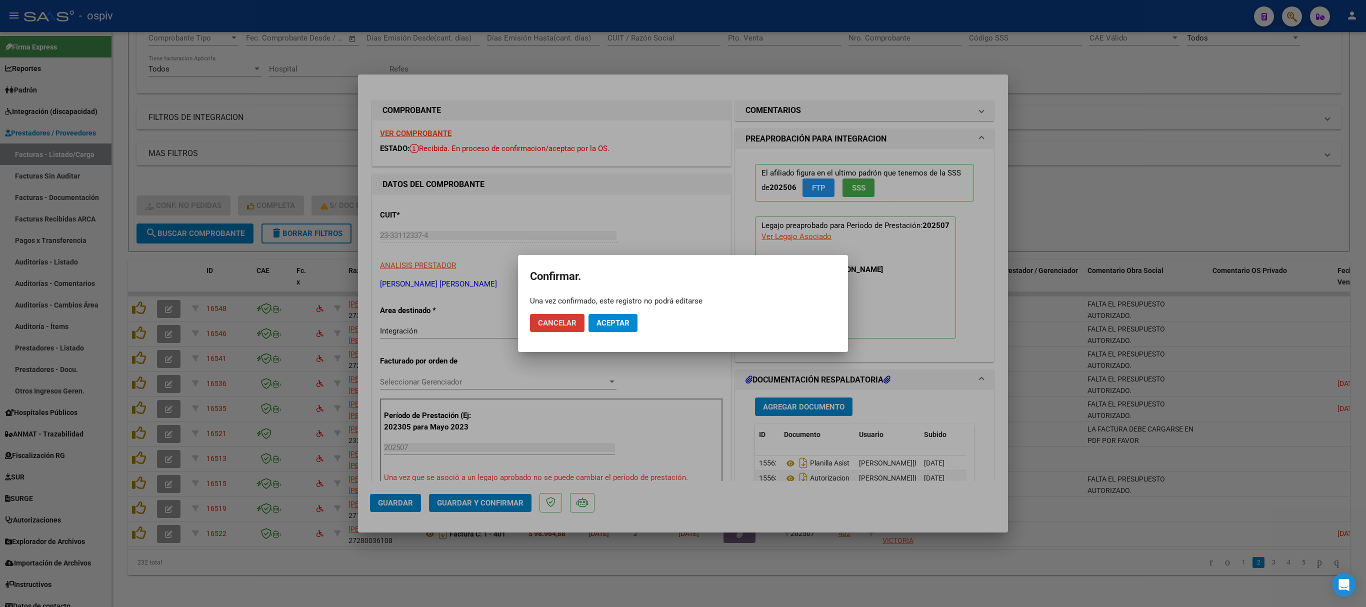
click at [607, 326] on span "Aceptar" at bounding box center [613, 323] width 33 height 9
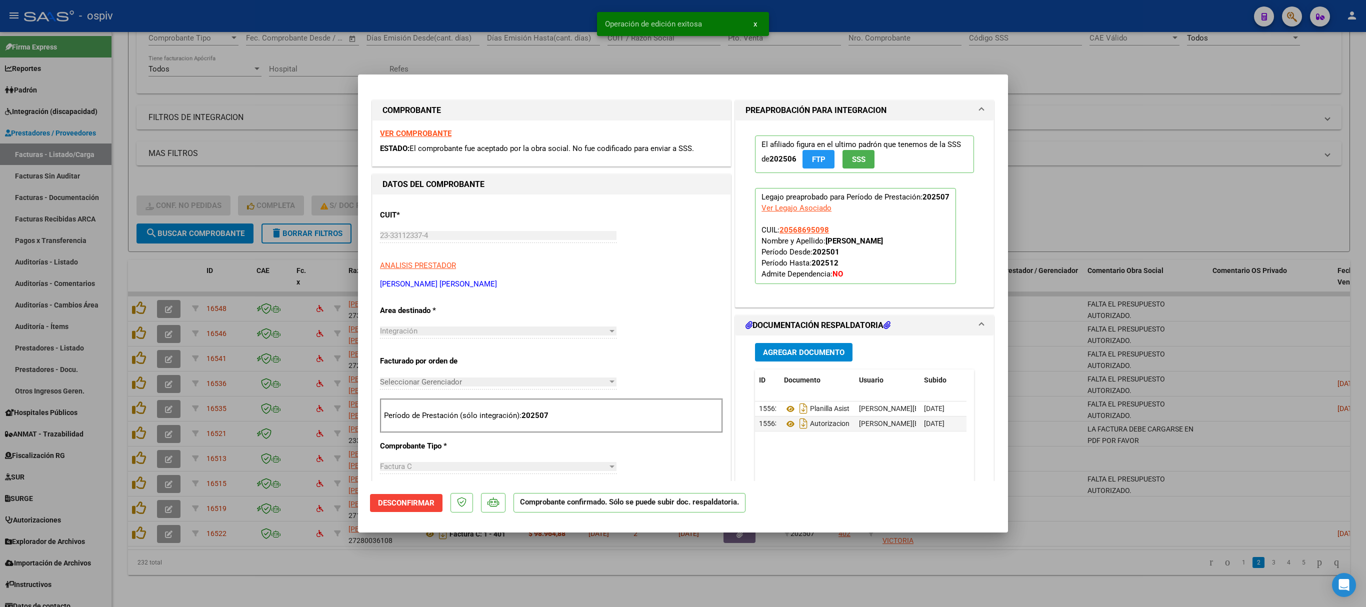
click at [1144, 178] on div at bounding box center [683, 303] width 1366 height 607
type input "$ 0,00"
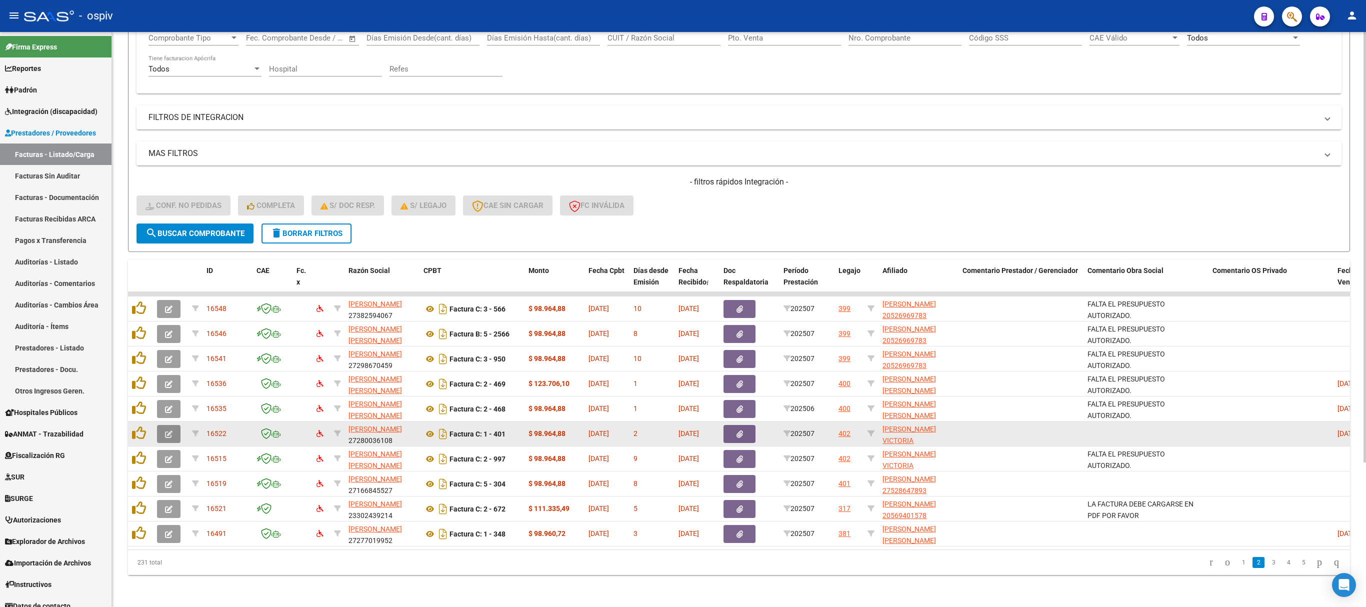
click at [173, 425] on button "button" at bounding box center [169, 434] width 24 height 18
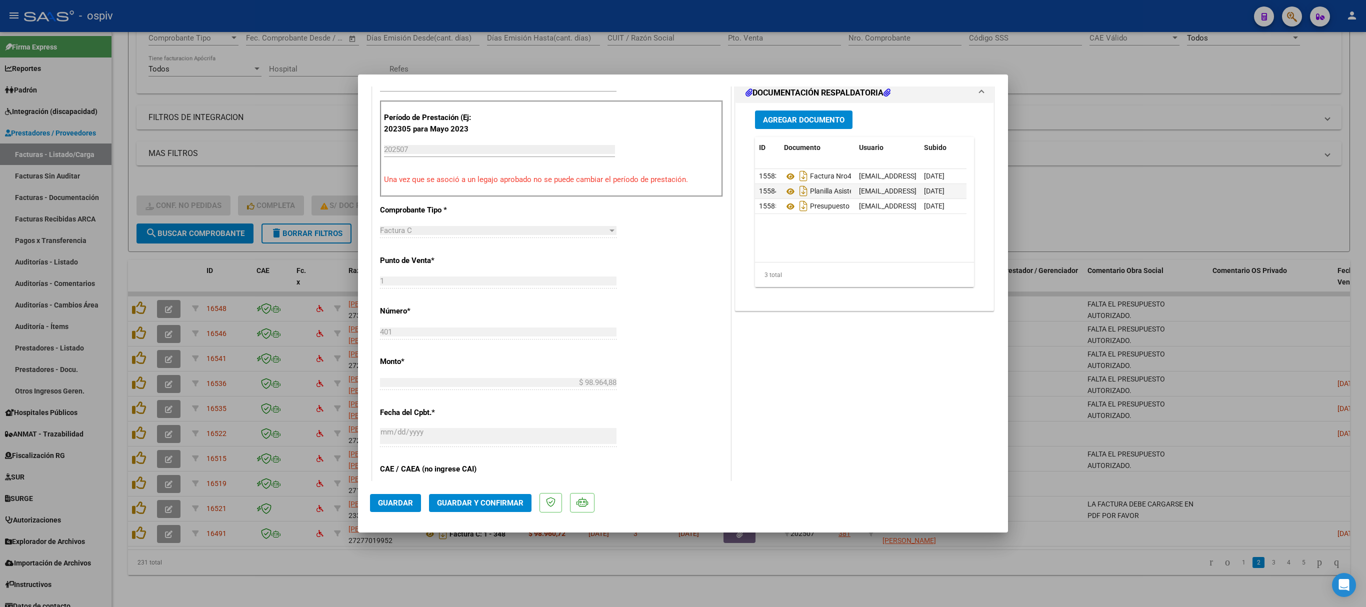
scroll to position [76, 0]
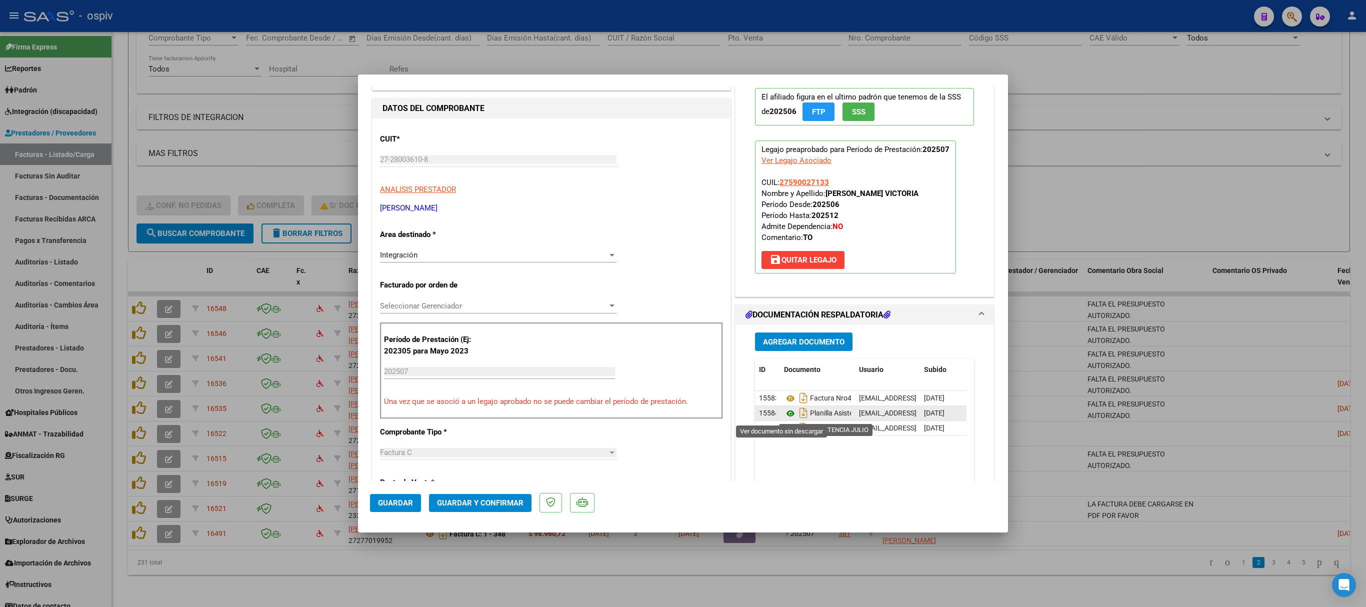
click at [784, 415] on icon at bounding box center [790, 414] width 13 height 12
click at [784, 434] on icon at bounding box center [790, 429] width 13 height 12
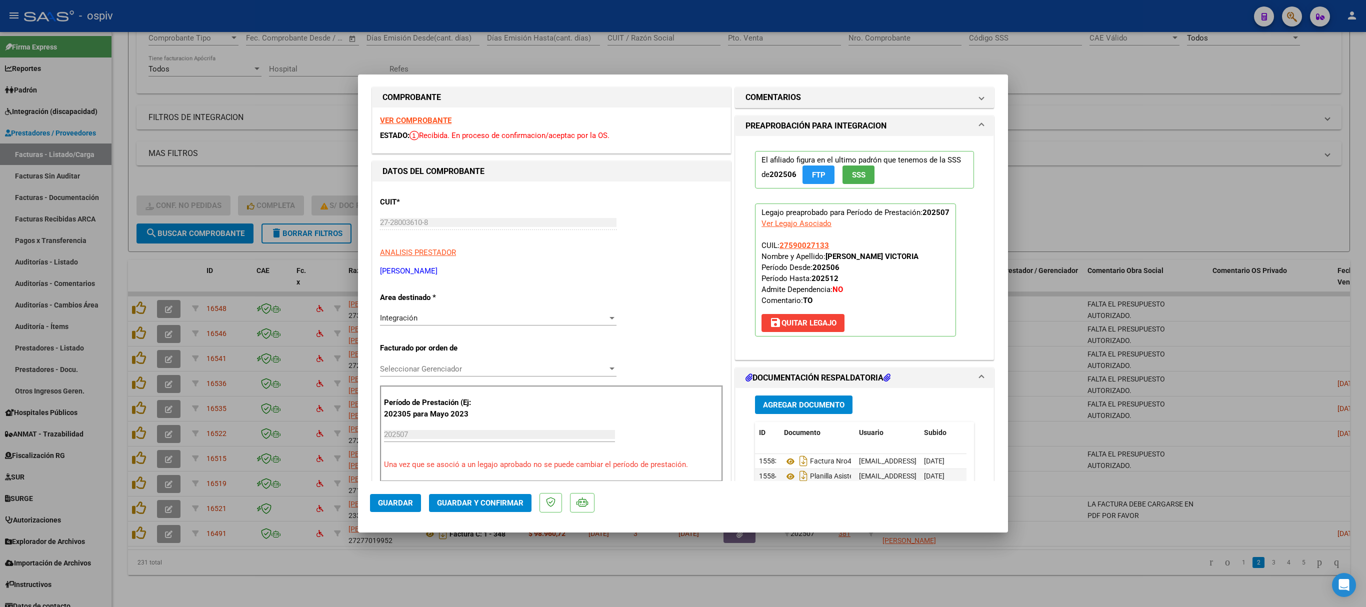
scroll to position [0, 0]
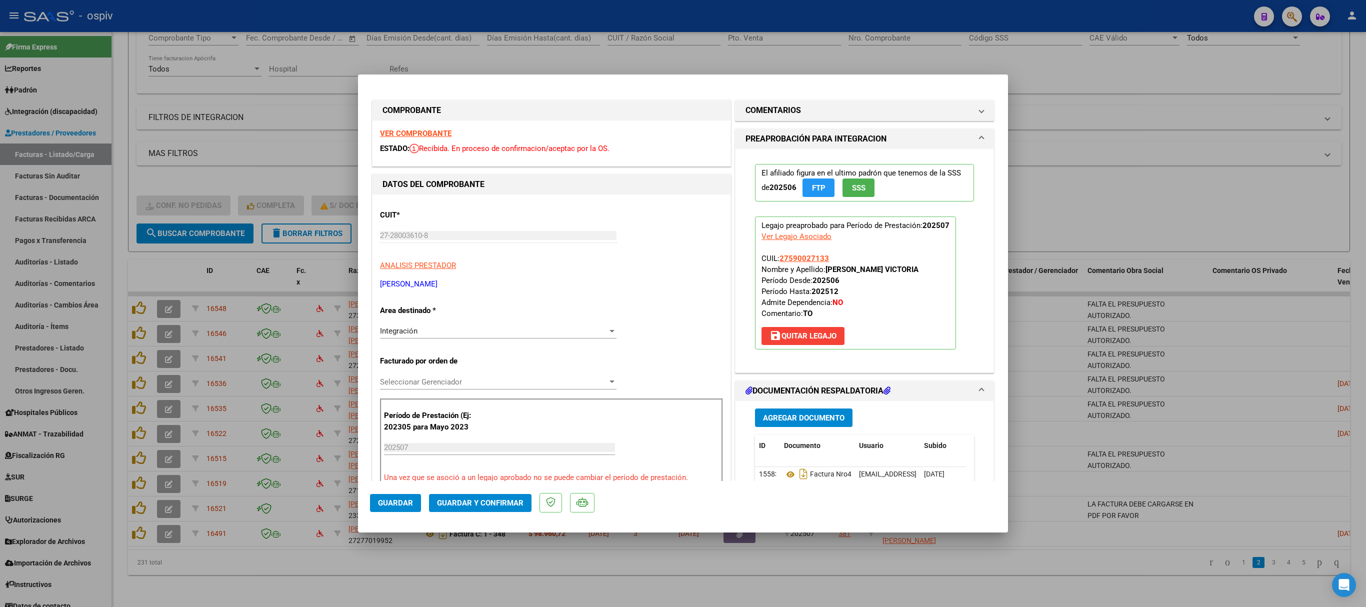
click at [432, 130] on strong "VER COMPROBANTE" at bounding box center [416, 133] width 72 height 9
click at [492, 507] on button "Guardar y Confirmar" at bounding box center [480, 503] width 103 height 18
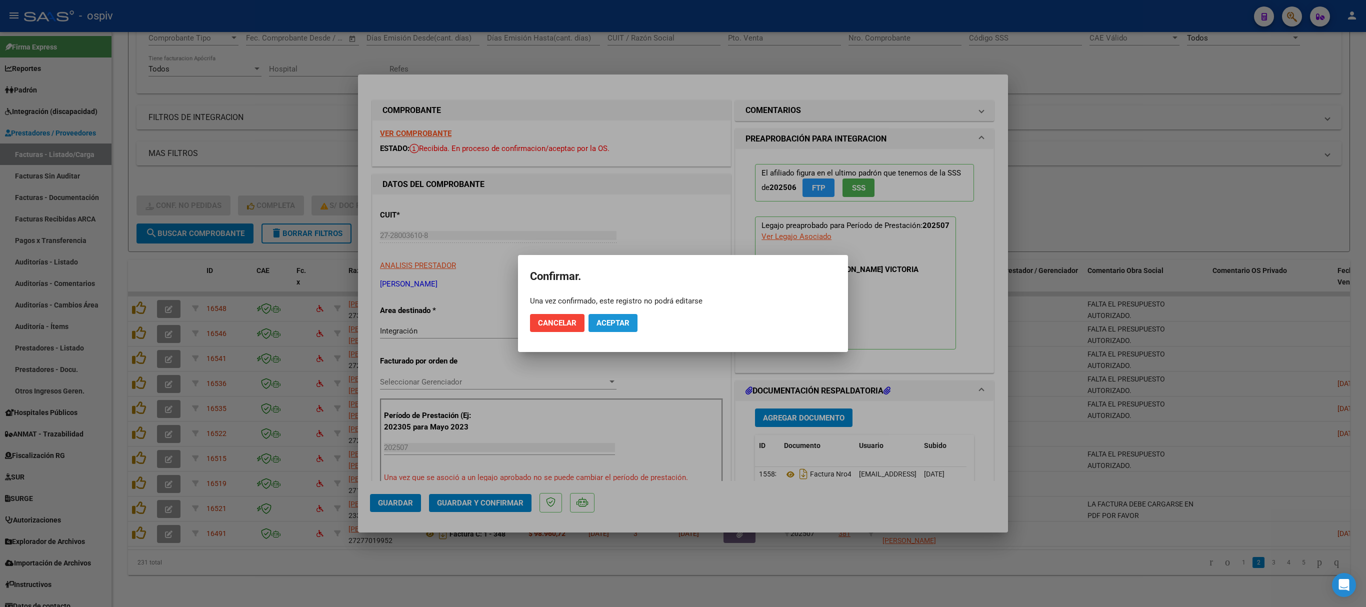
click at [622, 316] on button "Aceptar" at bounding box center [613, 323] width 49 height 18
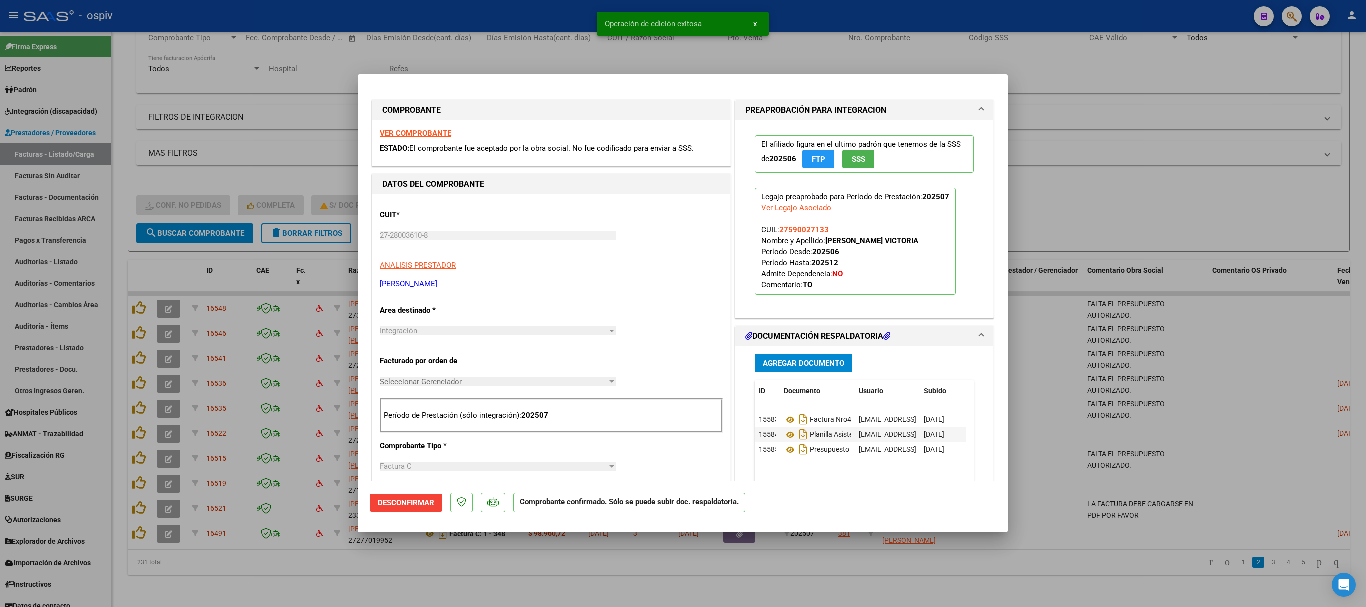
click at [1117, 174] on div at bounding box center [683, 303] width 1366 height 607
type input "$ 0,00"
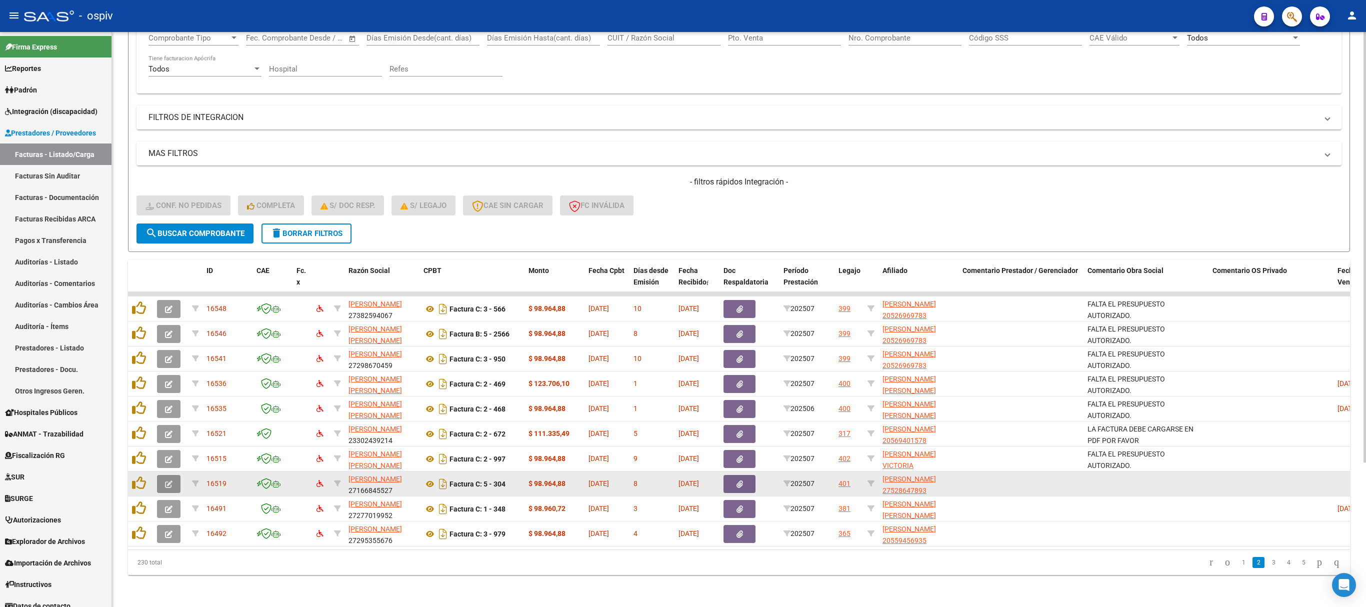
click at [168, 481] on icon "button" at bounding box center [169, 485] width 8 height 8
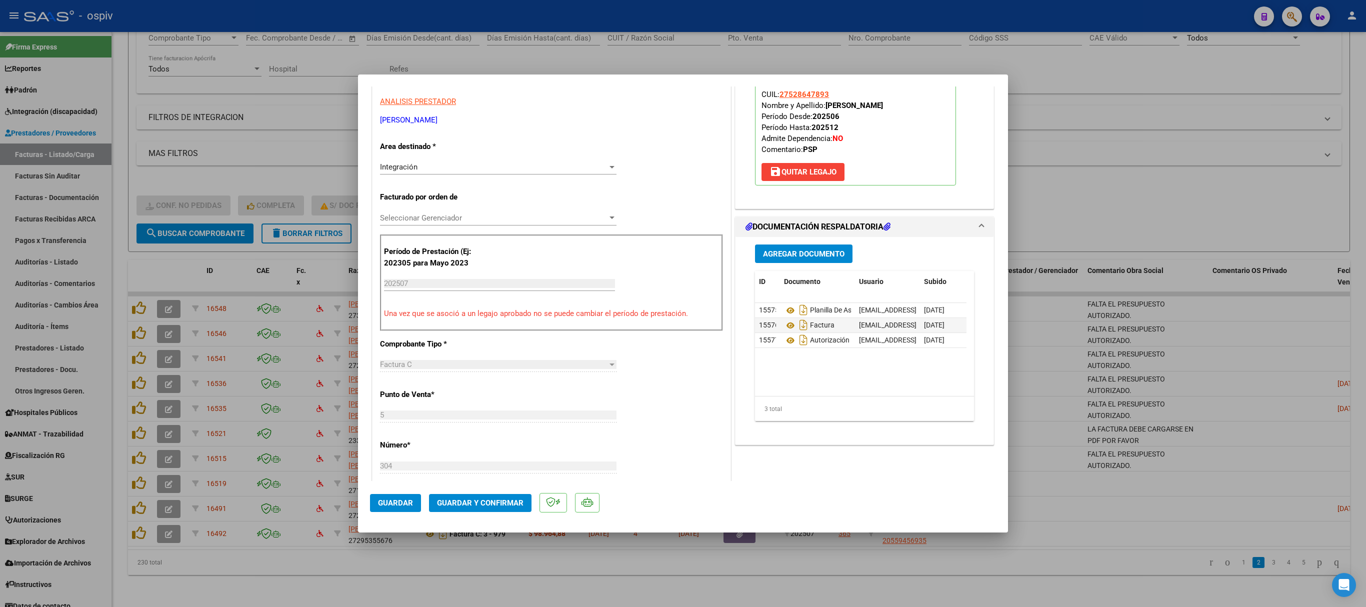
scroll to position [200, 0]
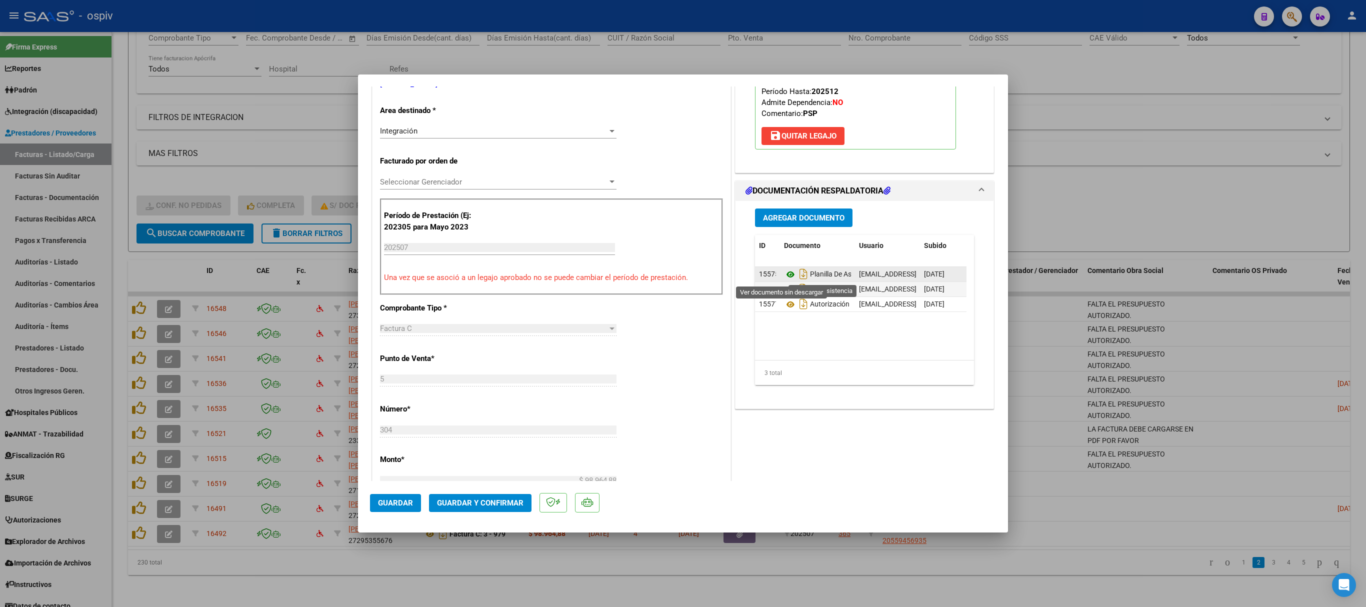
click at [784, 276] on icon at bounding box center [790, 275] width 13 height 12
click at [784, 308] on icon at bounding box center [790, 305] width 13 height 12
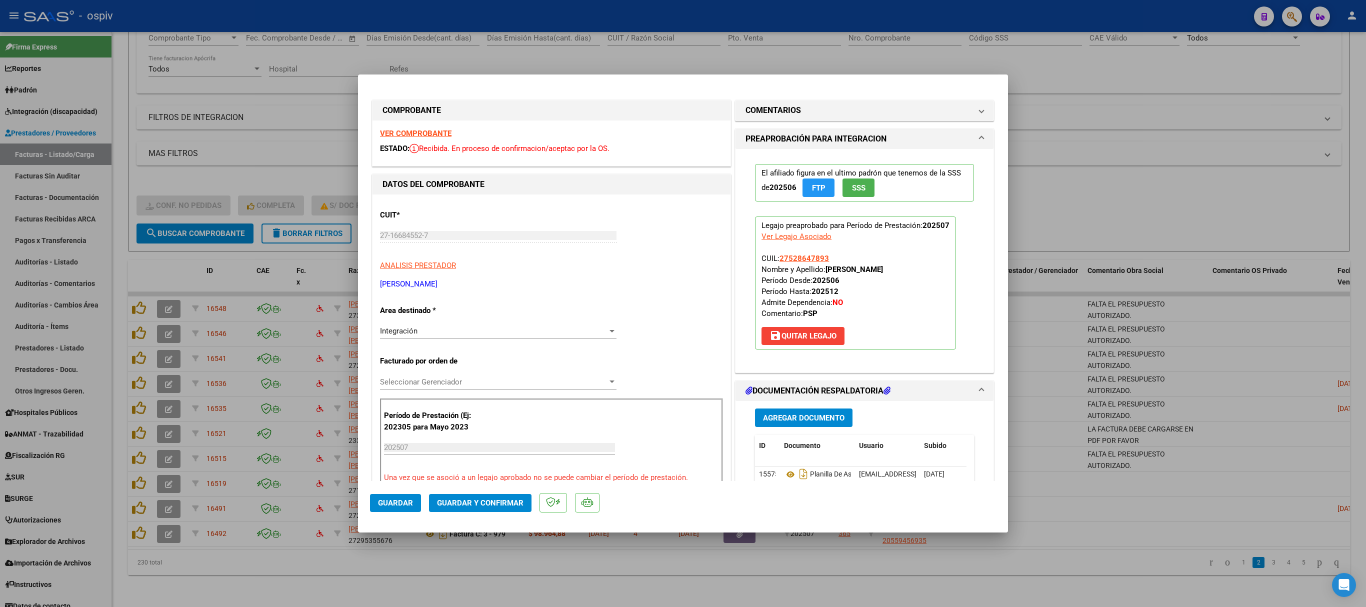
click at [397, 129] on strong "VER COMPROBANTE" at bounding box center [416, 133] width 72 height 9
click at [490, 506] on span "Guardar y Confirmar" at bounding box center [480, 503] width 87 height 9
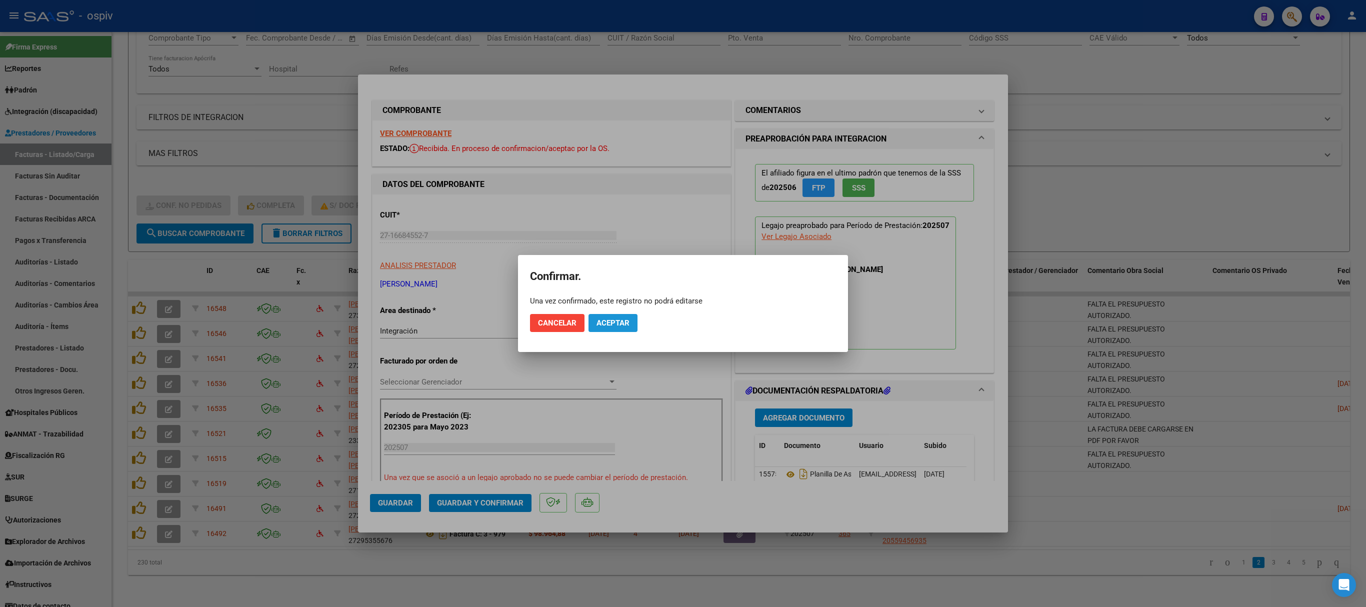
click at [618, 319] on span "Aceptar" at bounding box center [613, 323] width 33 height 9
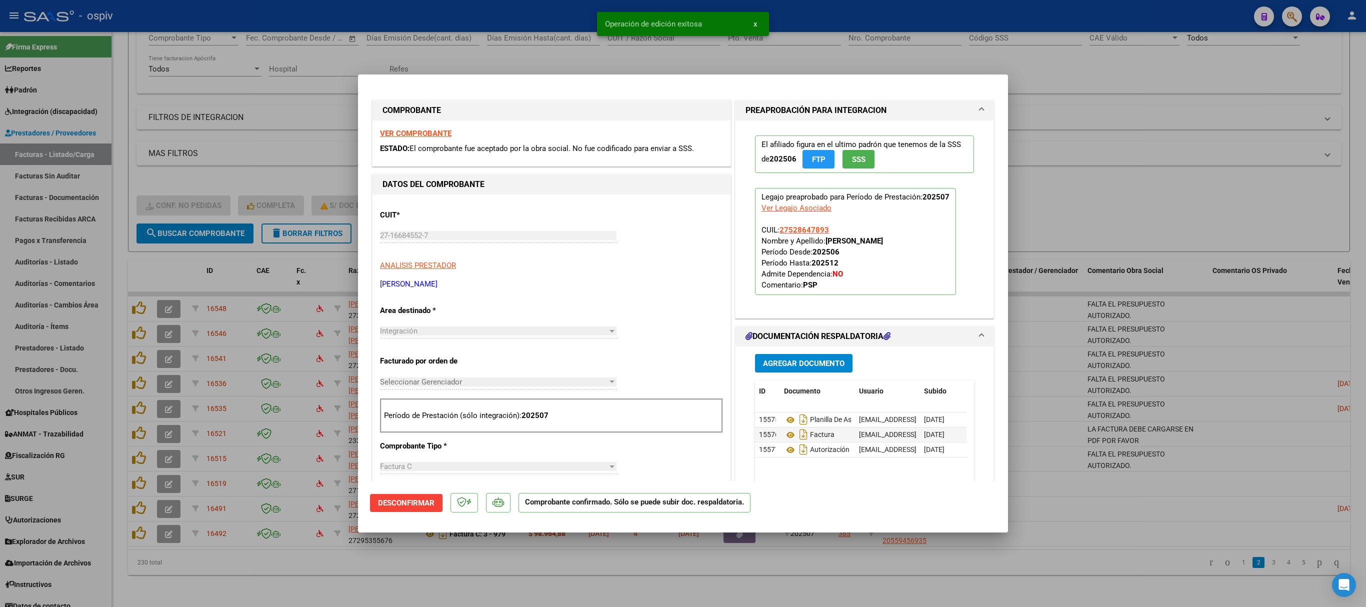
click at [1169, 193] on div at bounding box center [683, 303] width 1366 height 607
type input "$ 0,00"
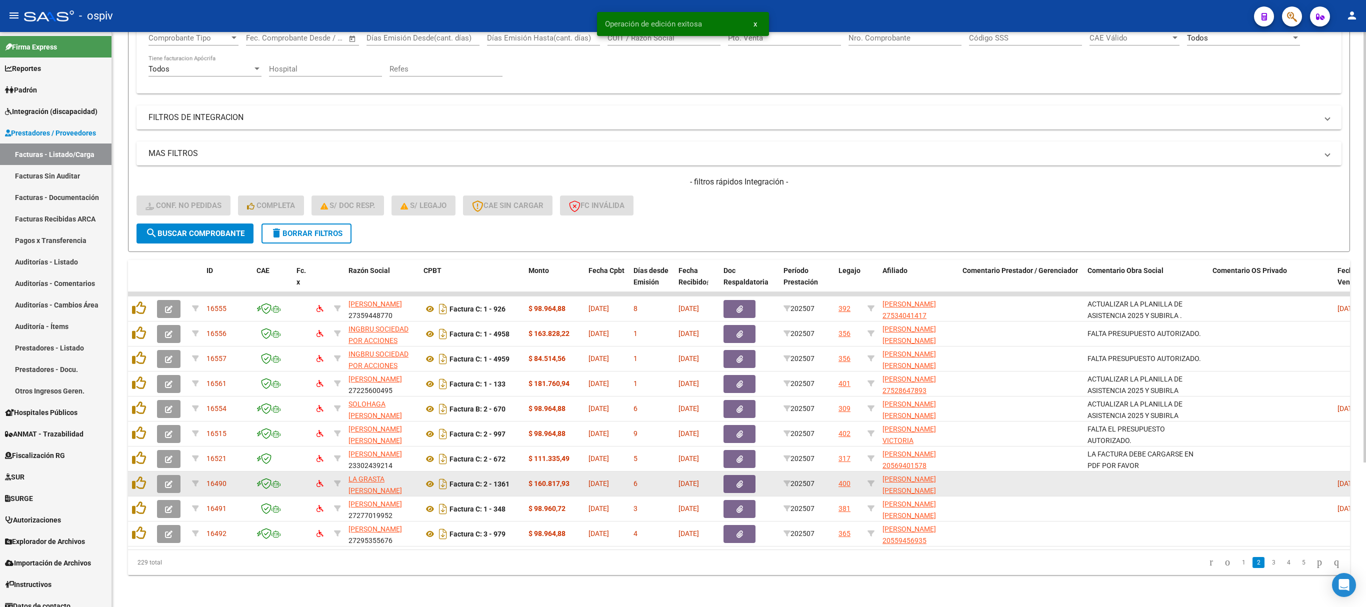
click at [172, 481] on icon "button" at bounding box center [169, 485] width 8 height 8
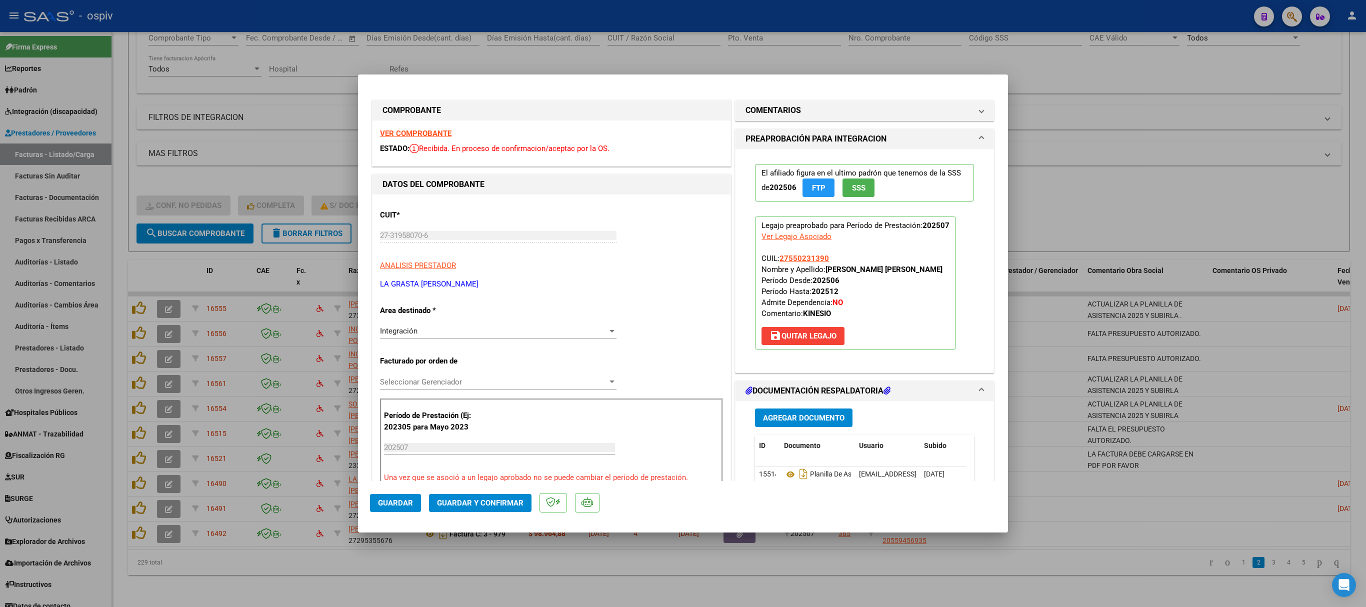
scroll to position [300, 0]
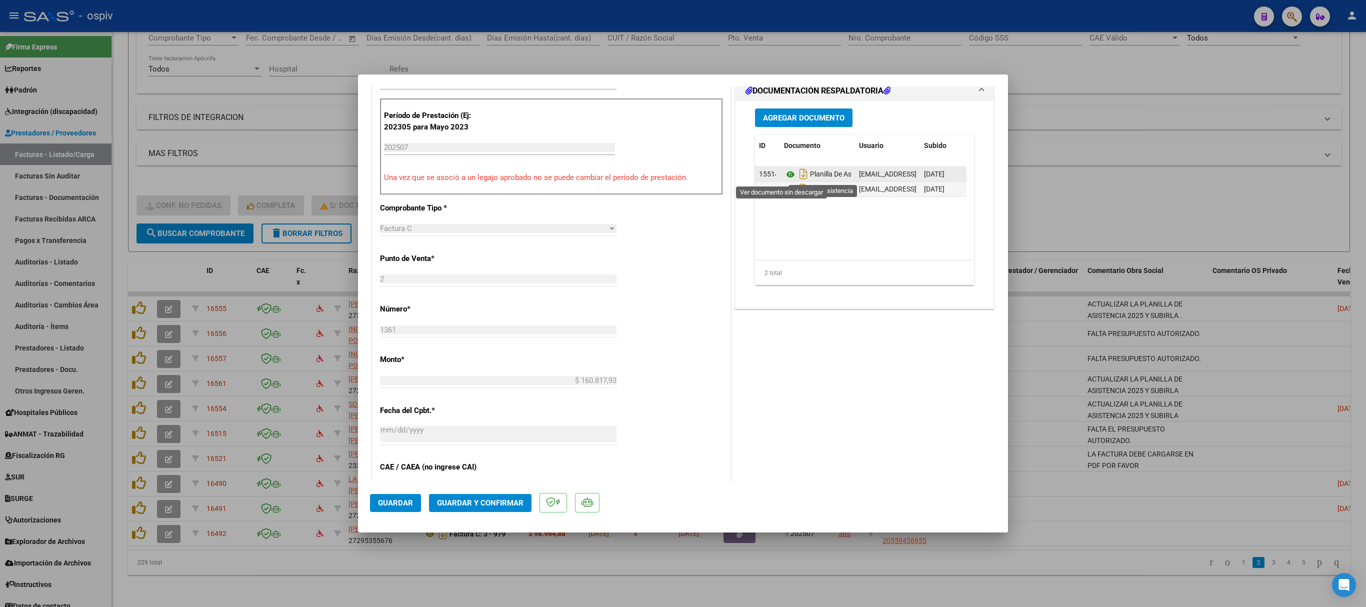
click at [784, 175] on icon at bounding box center [790, 175] width 13 height 12
click at [784, 191] on icon at bounding box center [790, 190] width 13 height 12
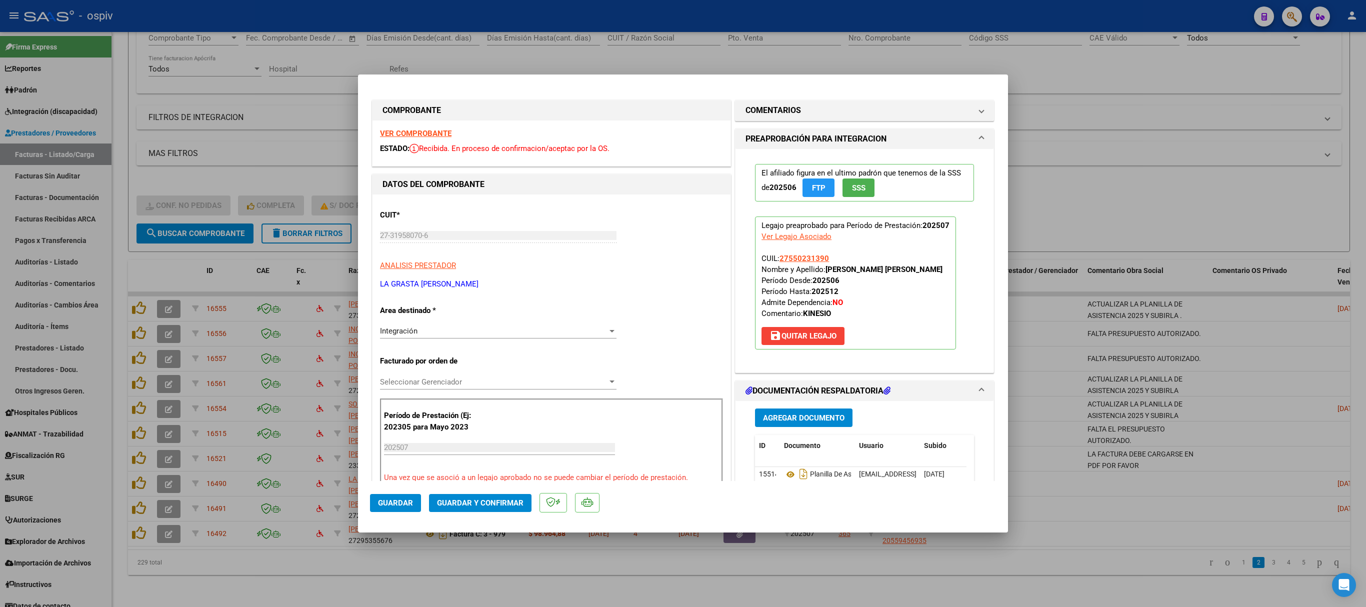
click at [405, 132] on strong "VER COMPROBANTE" at bounding box center [416, 133] width 72 height 9
click at [474, 507] on button "Guardar y Confirmar" at bounding box center [480, 503] width 103 height 18
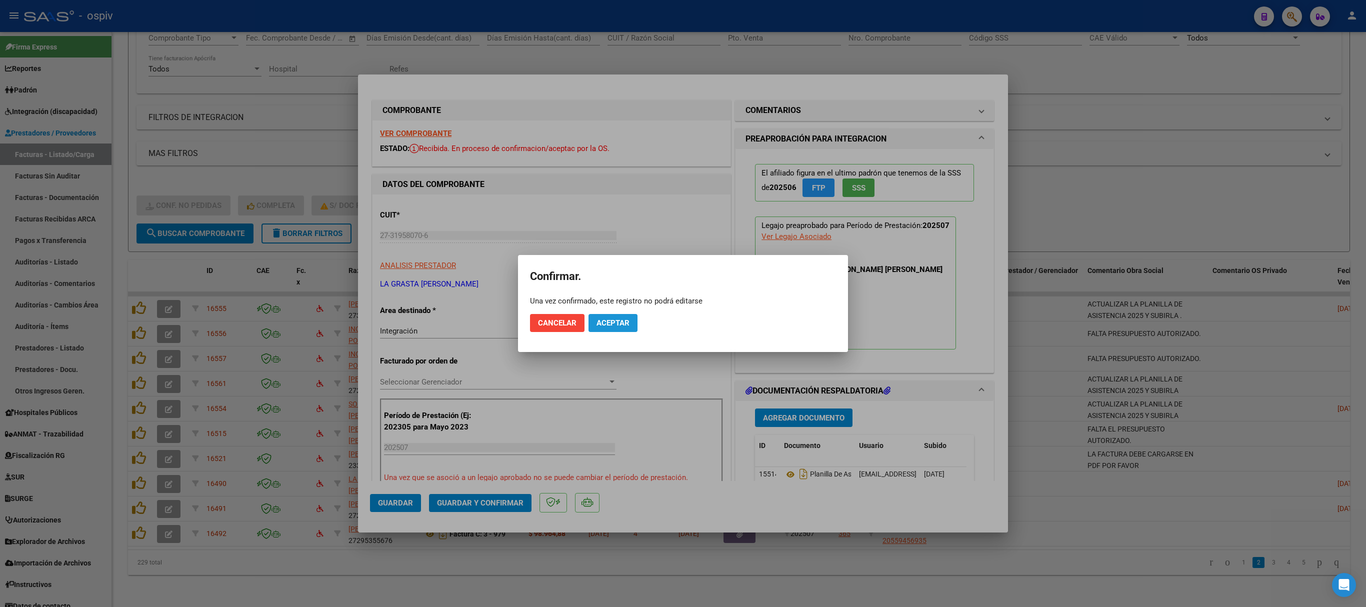
click at [618, 322] on span "Aceptar" at bounding box center [613, 323] width 33 height 9
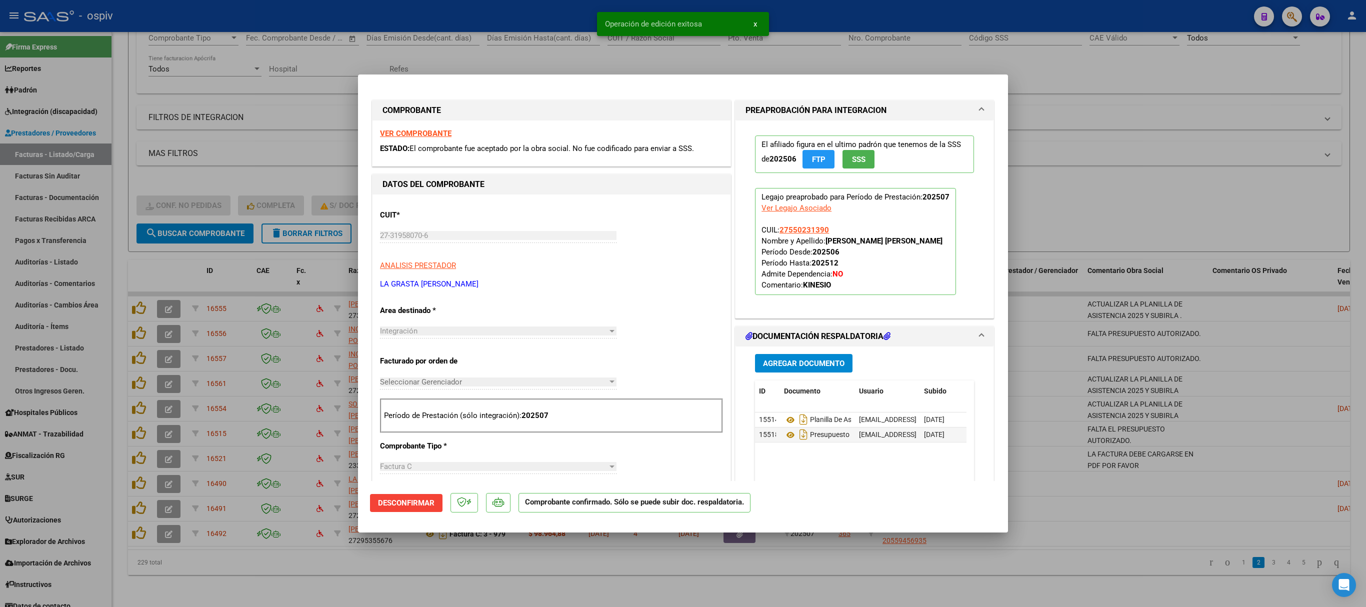
click at [1219, 163] on div at bounding box center [683, 303] width 1366 height 607
type input "$ 0,00"
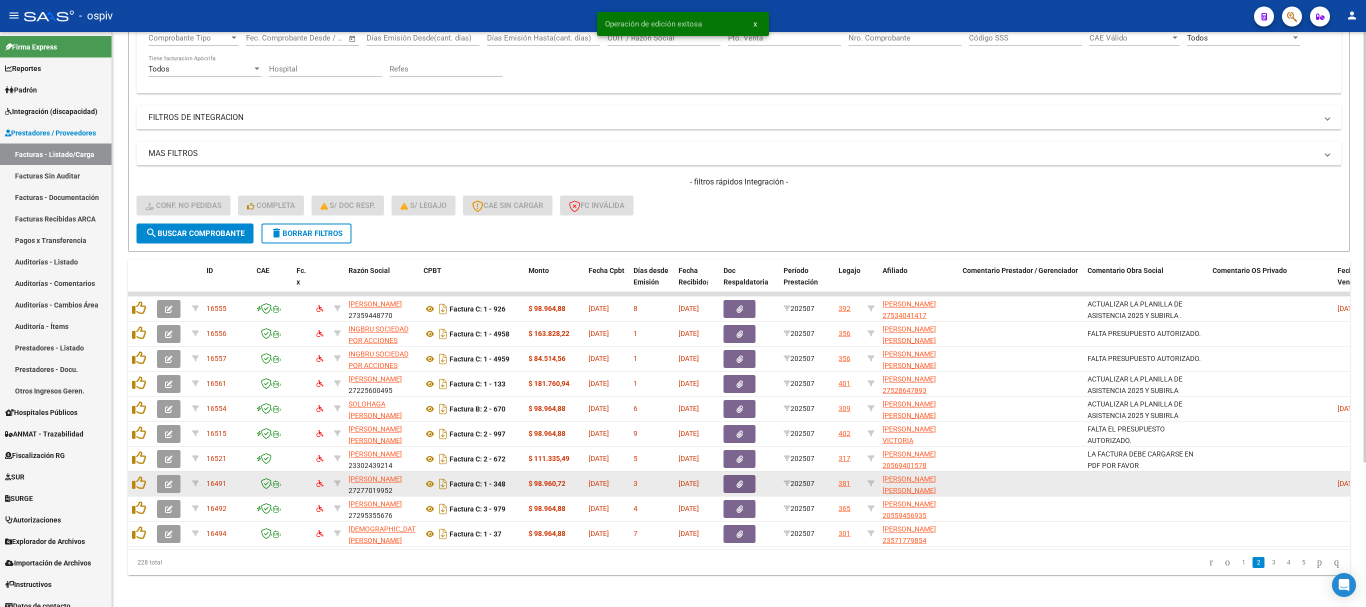
click at [165, 481] on icon "button" at bounding box center [169, 485] width 8 height 8
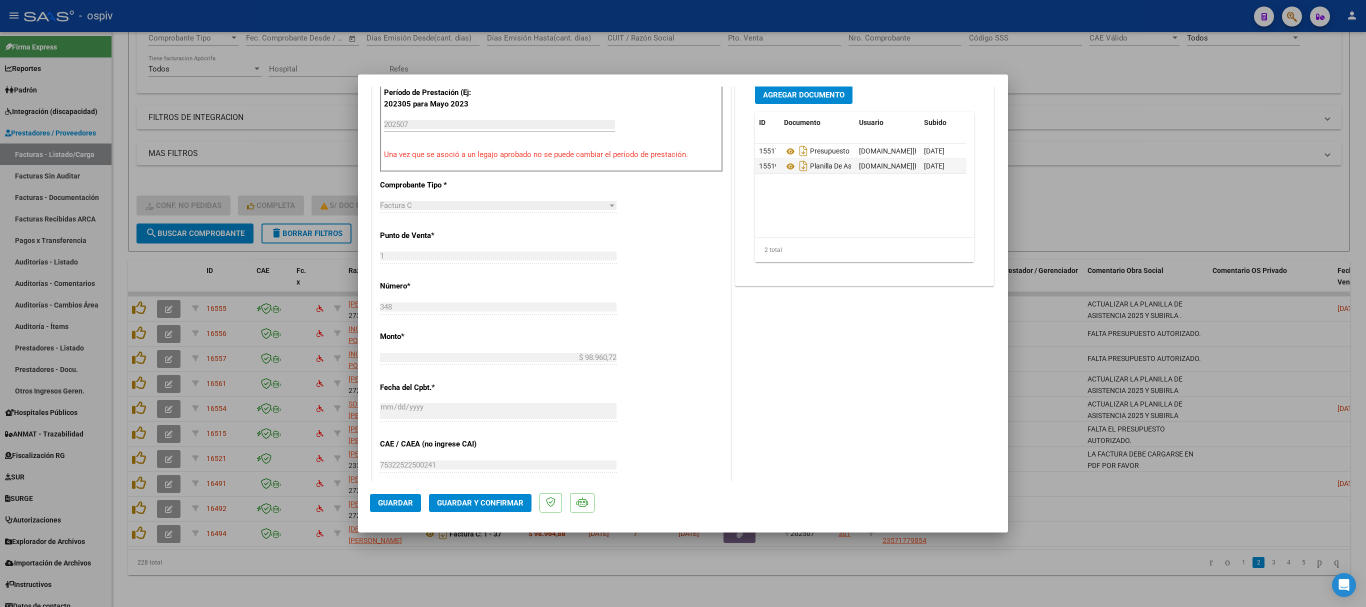
scroll to position [300, 0]
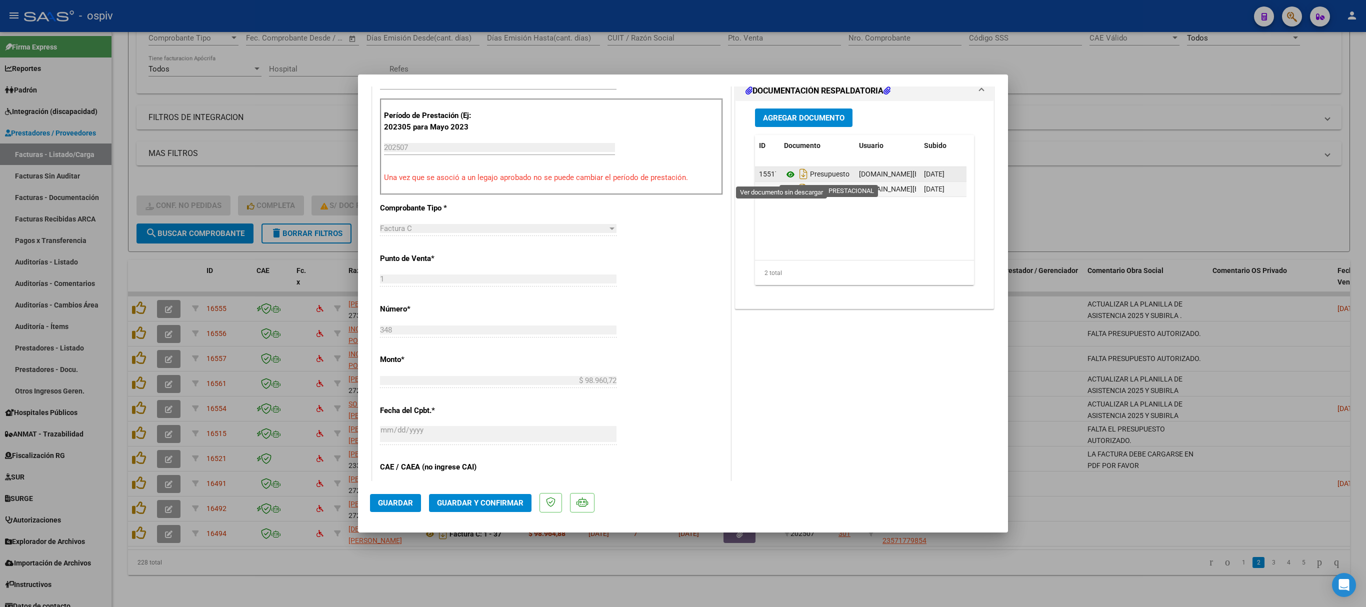
click at [784, 174] on icon at bounding box center [790, 175] width 13 height 12
click at [784, 190] on icon at bounding box center [790, 190] width 13 height 12
click at [784, 195] on icon at bounding box center [790, 190] width 13 height 12
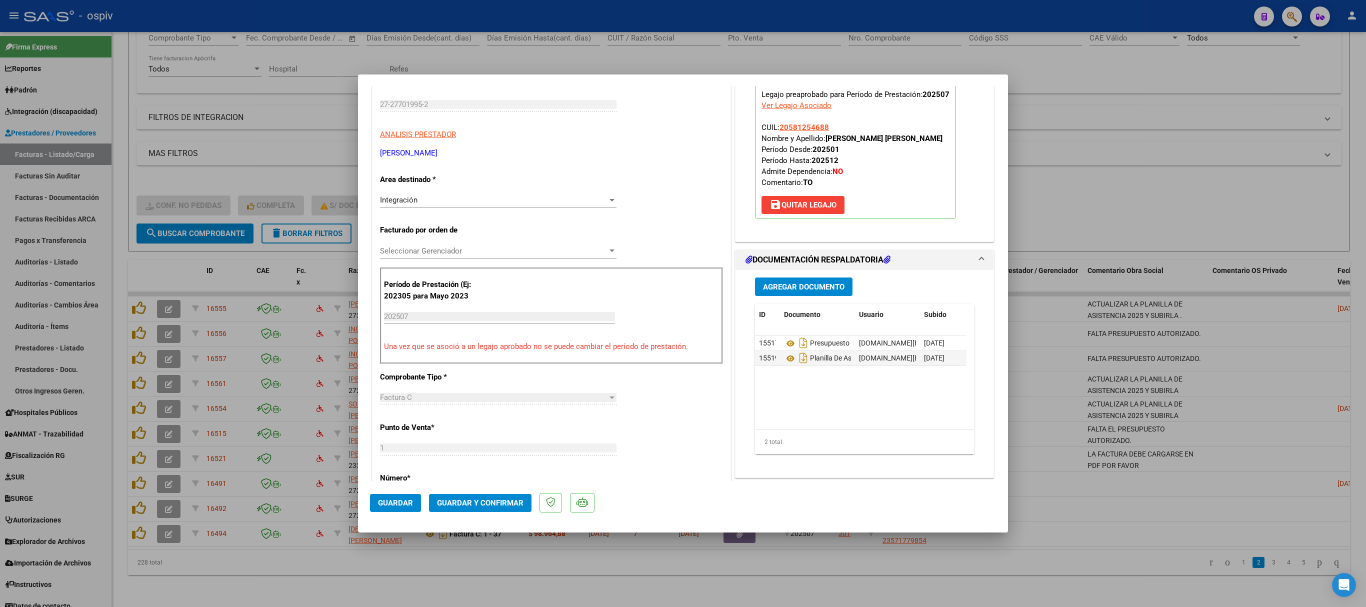
scroll to position [0, 0]
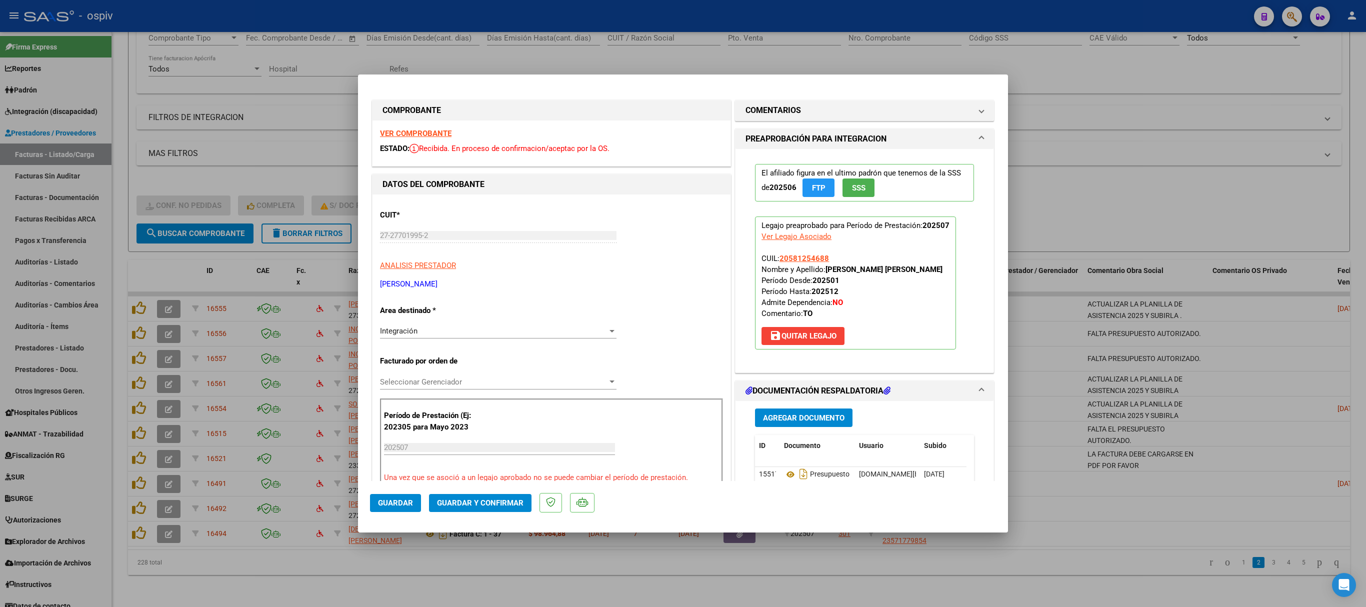
click at [431, 133] on strong "VER COMPROBANTE" at bounding box center [416, 133] width 72 height 9
click at [497, 503] on span "Guardar y Confirmar" at bounding box center [480, 503] width 87 height 9
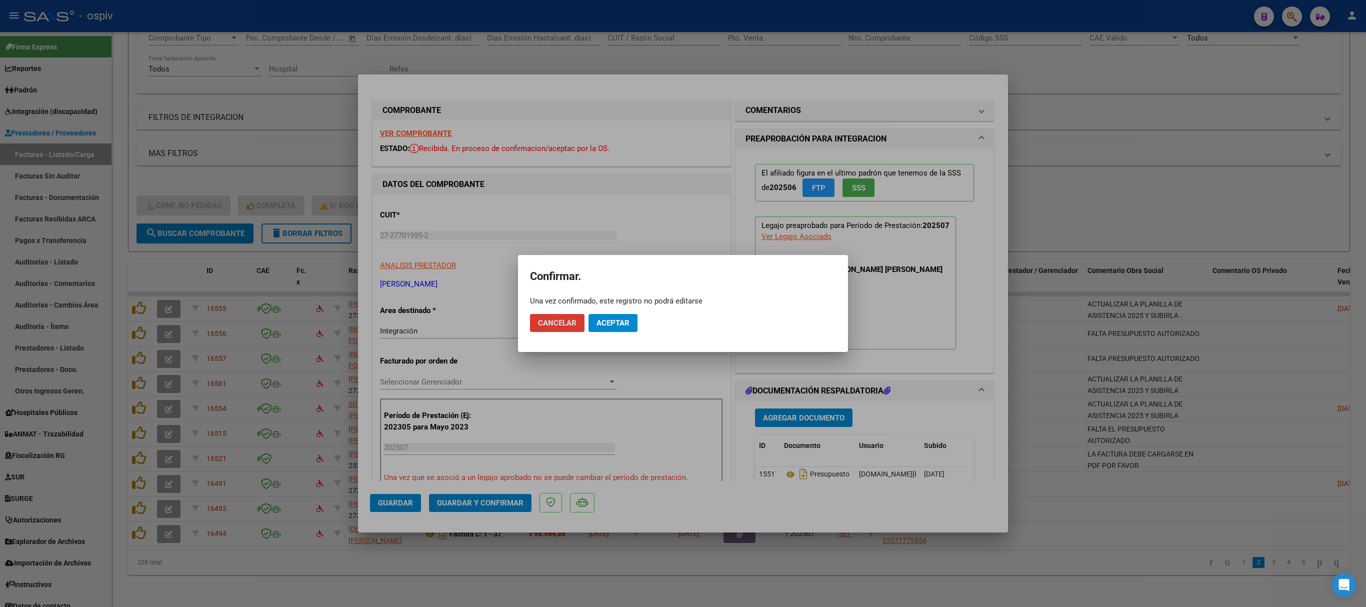
click at [607, 325] on span "Aceptar" at bounding box center [613, 323] width 33 height 9
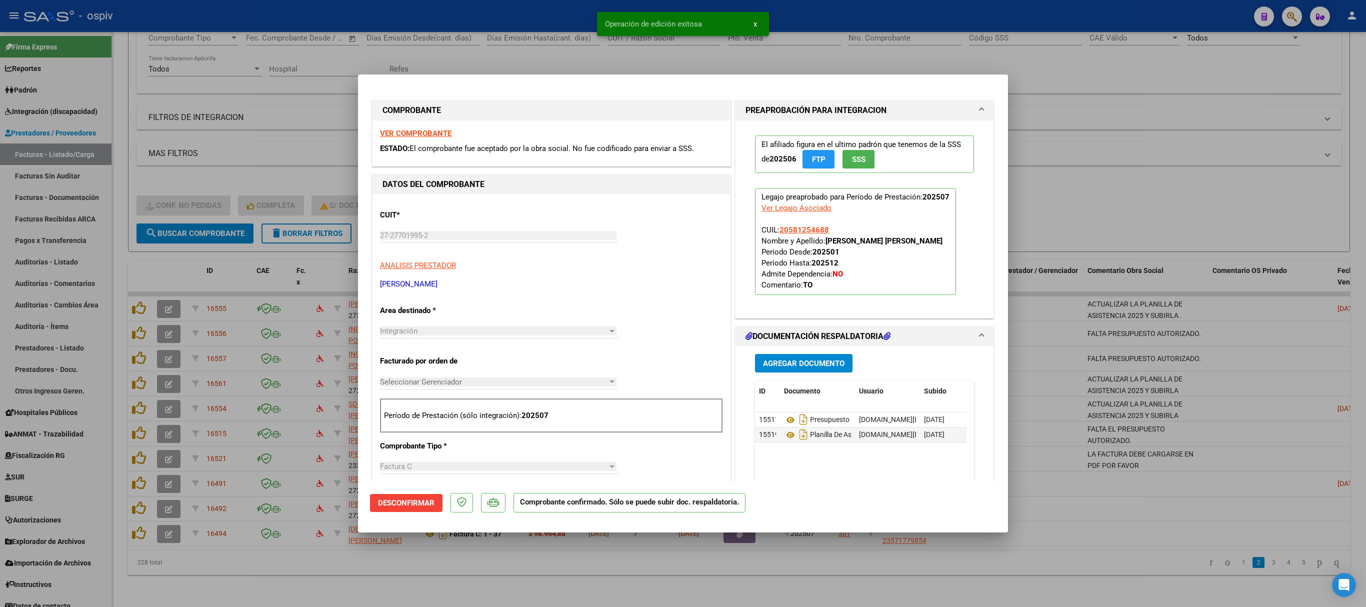
click at [528, 570] on div at bounding box center [683, 303] width 1366 height 607
type input "$ 0,00"
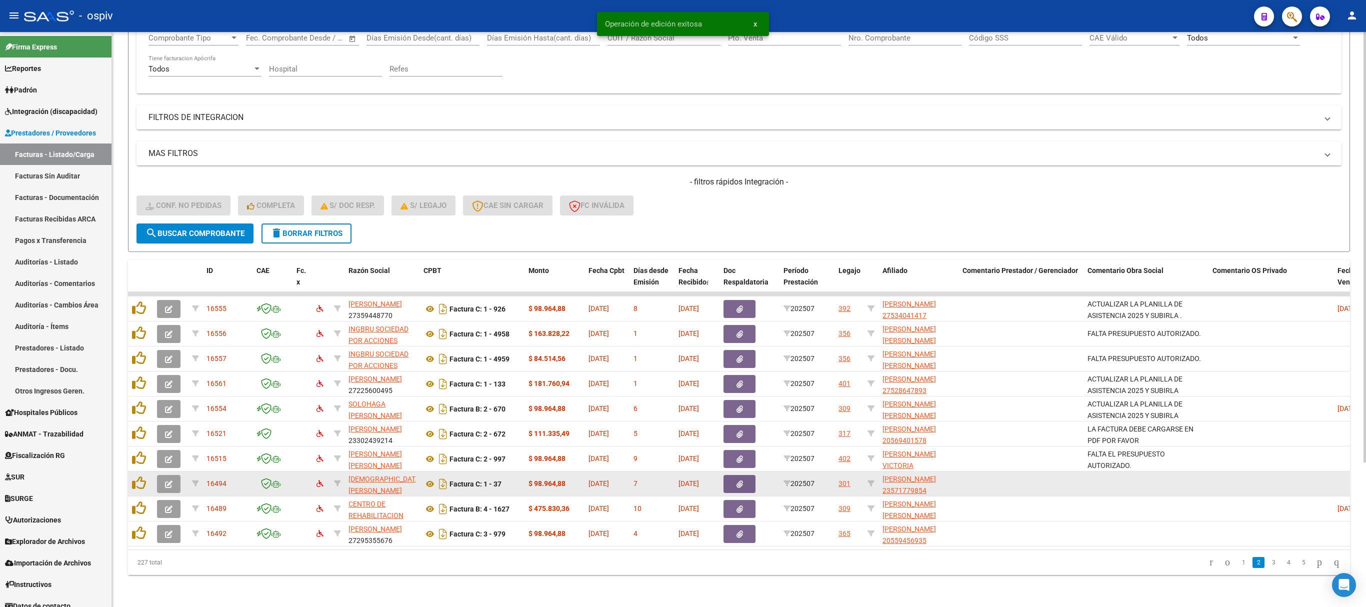
click at [166, 475] on button "button" at bounding box center [169, 484] width 24 height 18
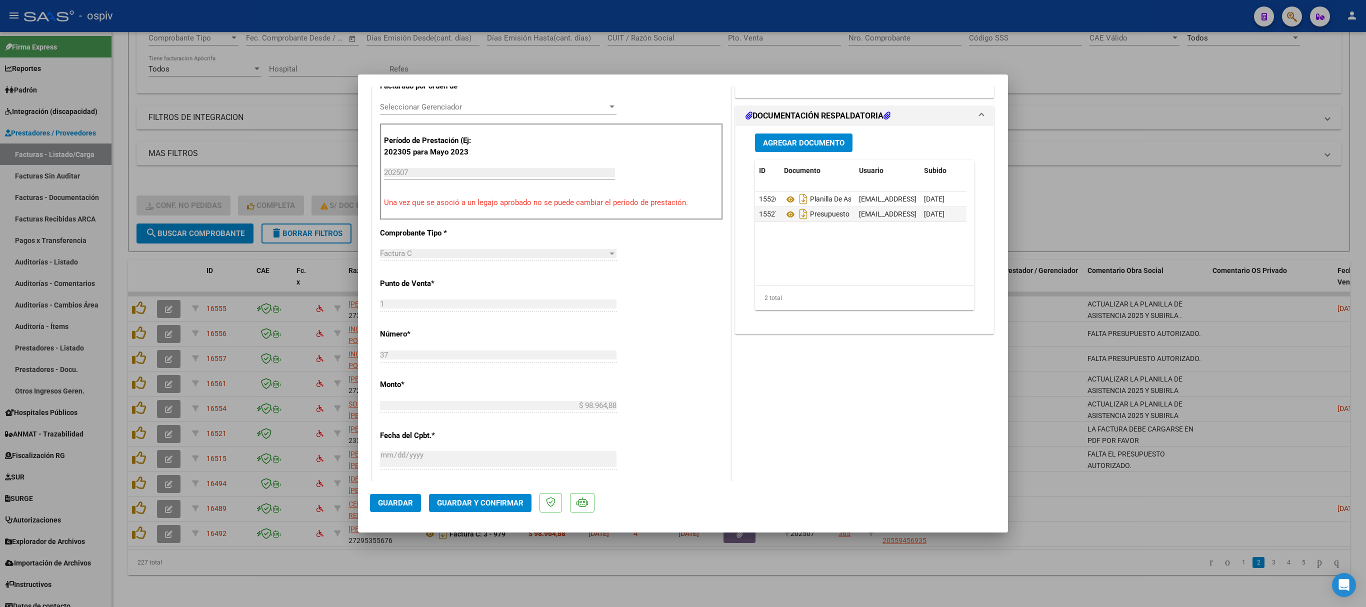
scroll to position [300, 0]
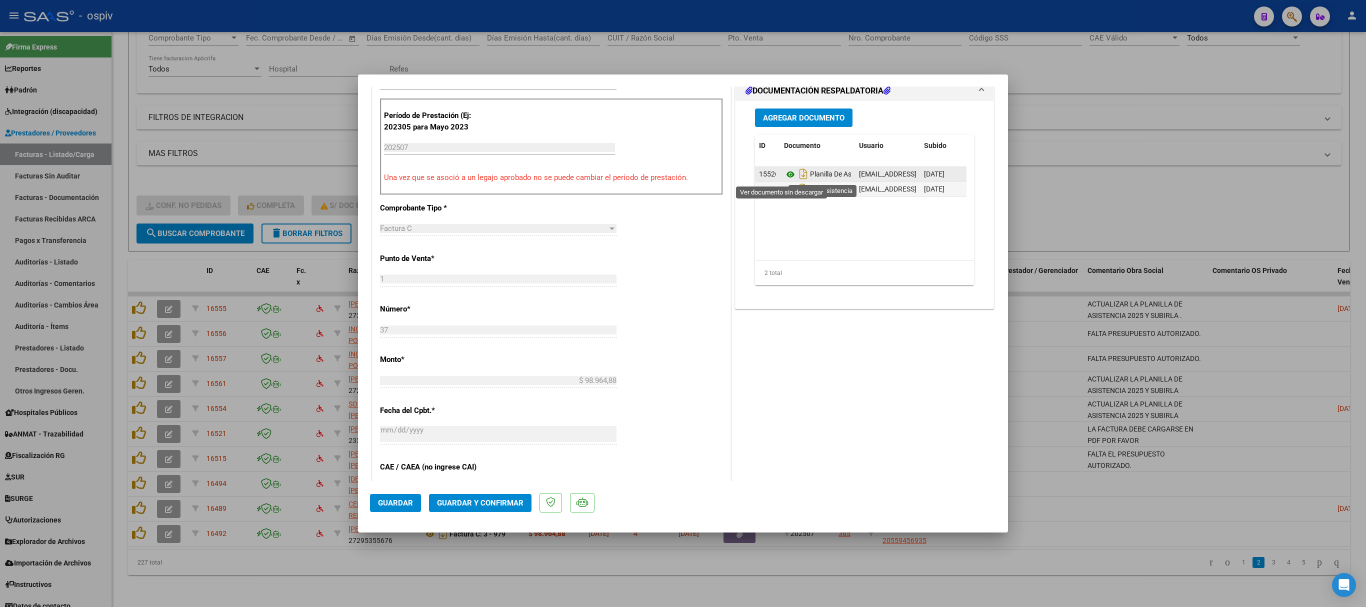
click at [784, 176] on icon at bounding box center [790, 175] width 13 height 12
click at [784, 190] on icon at bounding box center [790, 190] width 13 height 12
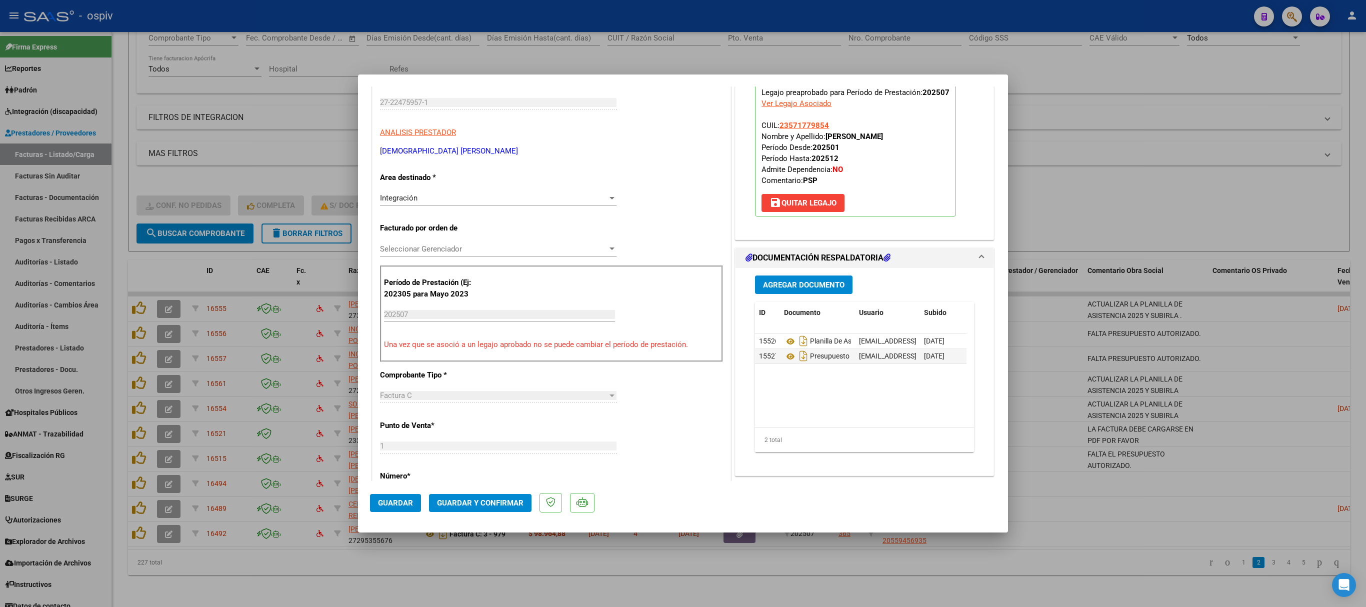
scroll to position [0, 0]
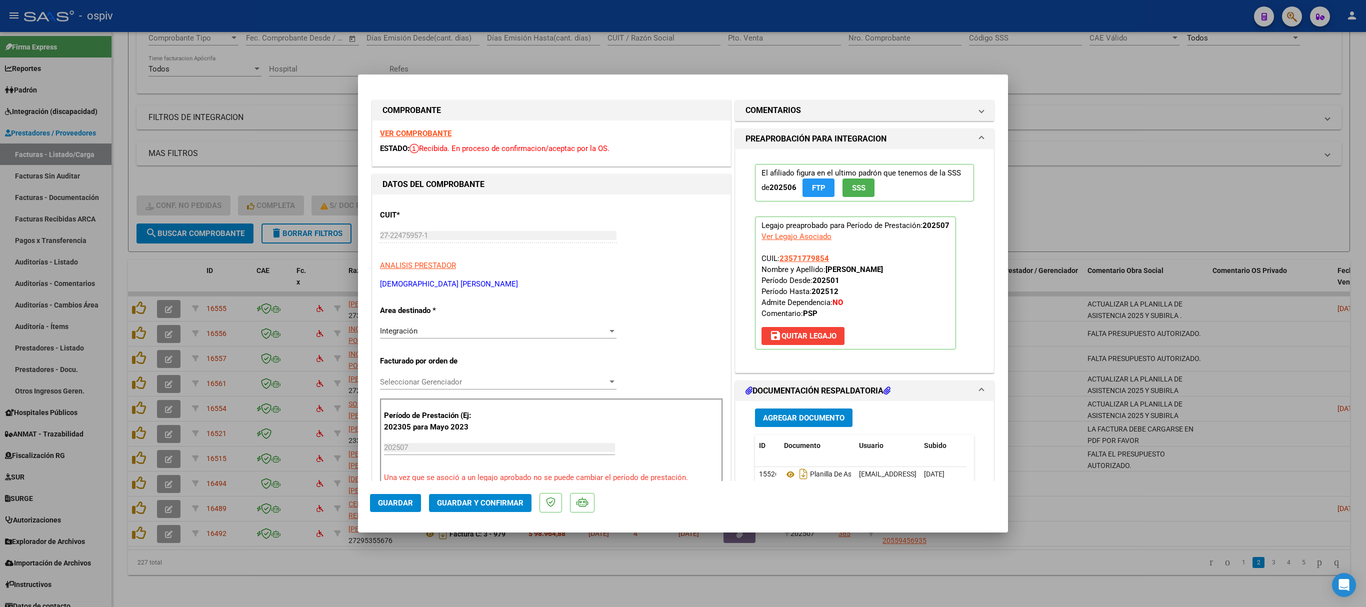
click at [413, 127] on div "VER COMPROBANTE ESTADO: Recibida. En proceso de confirmacion/aceptac por la OS." at bounding box center [552, 144] width 358 height 46
click at [428, 129] on strong "VER COMPROBANTE" at bounding box center [416, 133] width 72 height 9
click at [497, 502] on span "Guardar y Confirmar" at bounding box center [480, 503] width 87 height 9
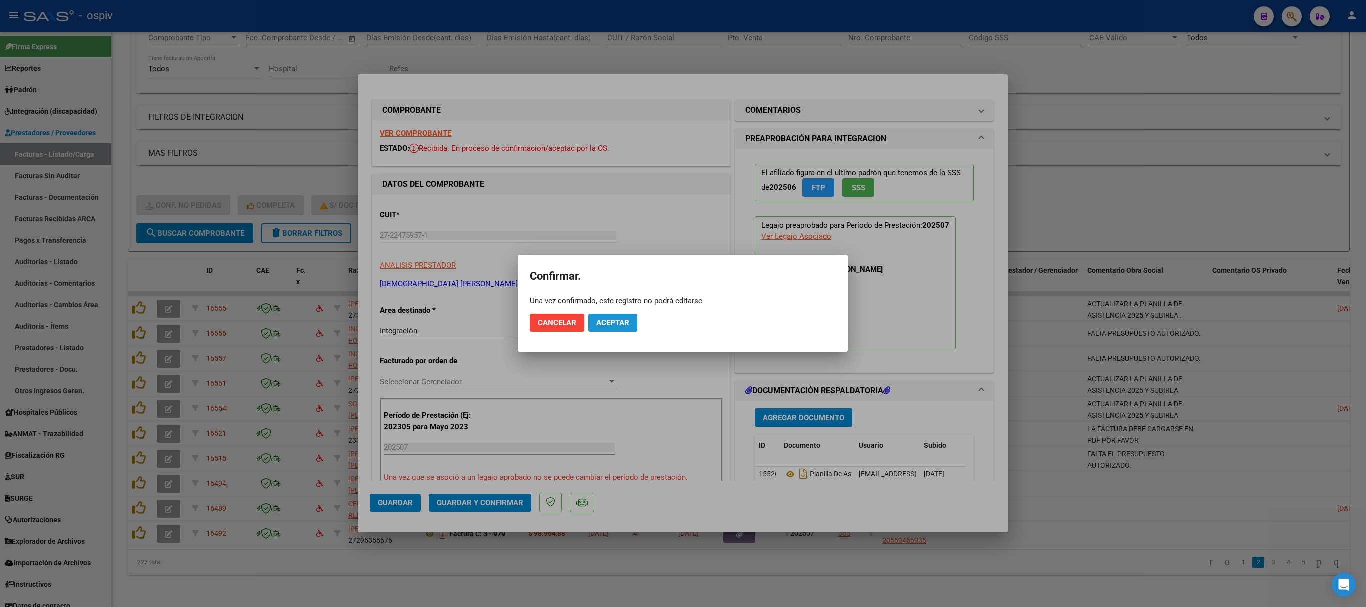
drag, startPoint x: 620, startPoint y: 317, endPoint x: 628, endPoint y: 319, distance: 8.2
click at [620, 318] on button "Aceptar" at bounding box center [613, 323] width 49 height 18
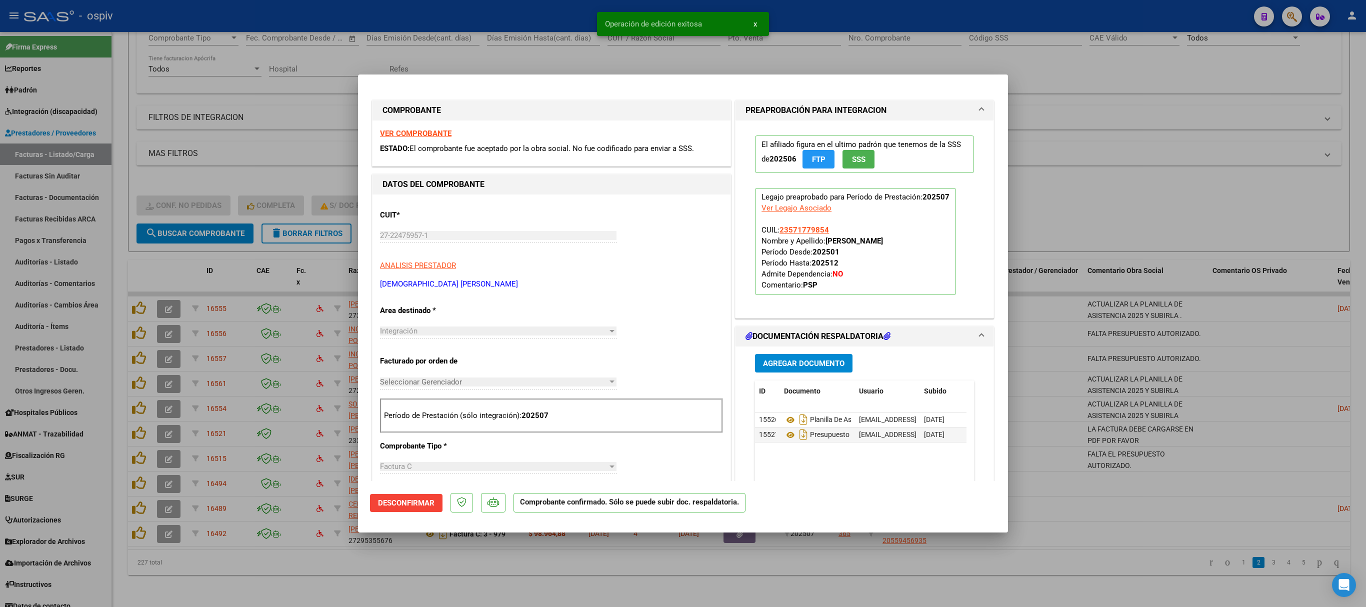
click at [1170, 163] on div at bounding box center [683, 303] width 1366 height 607
type input "$ 0,00"
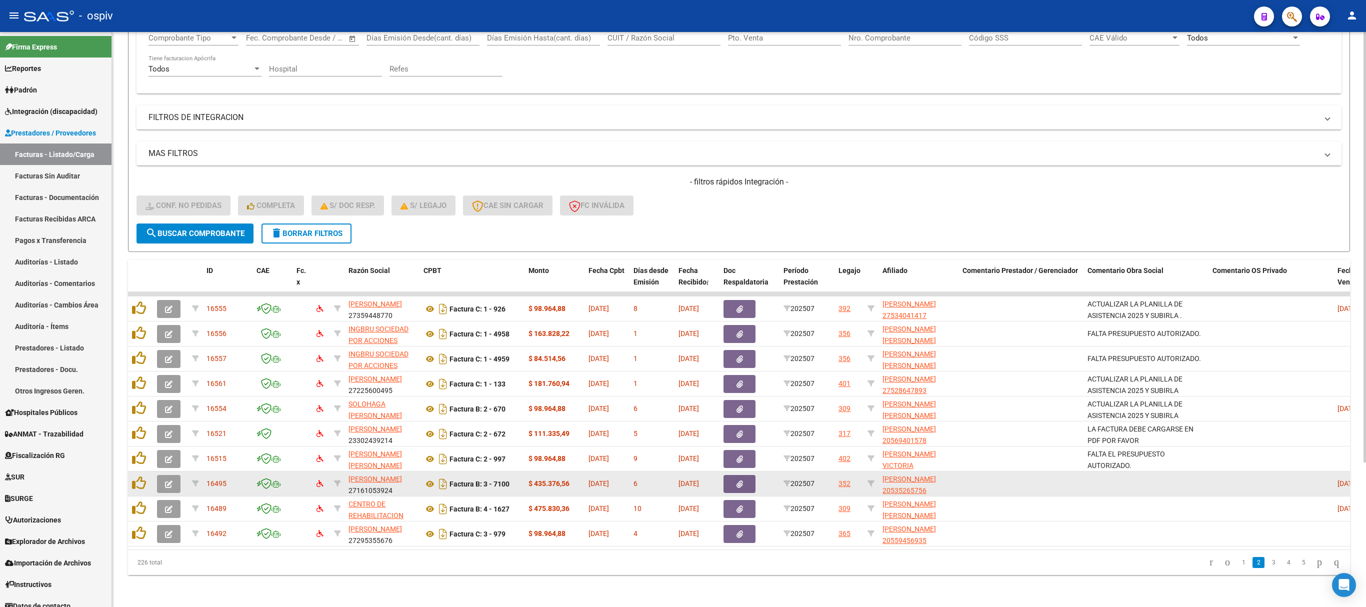
click at [171, 481] on icon "button" at bounding box center [169, 485] width 8 height 8
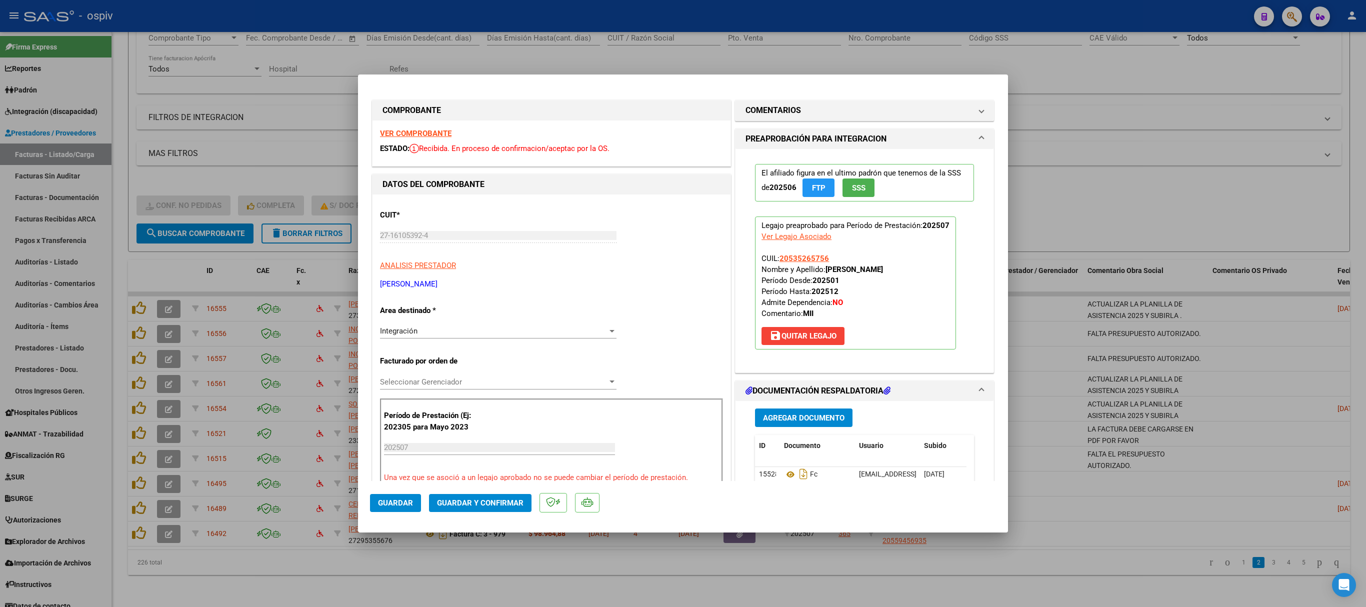
scroll to position [200, 0]
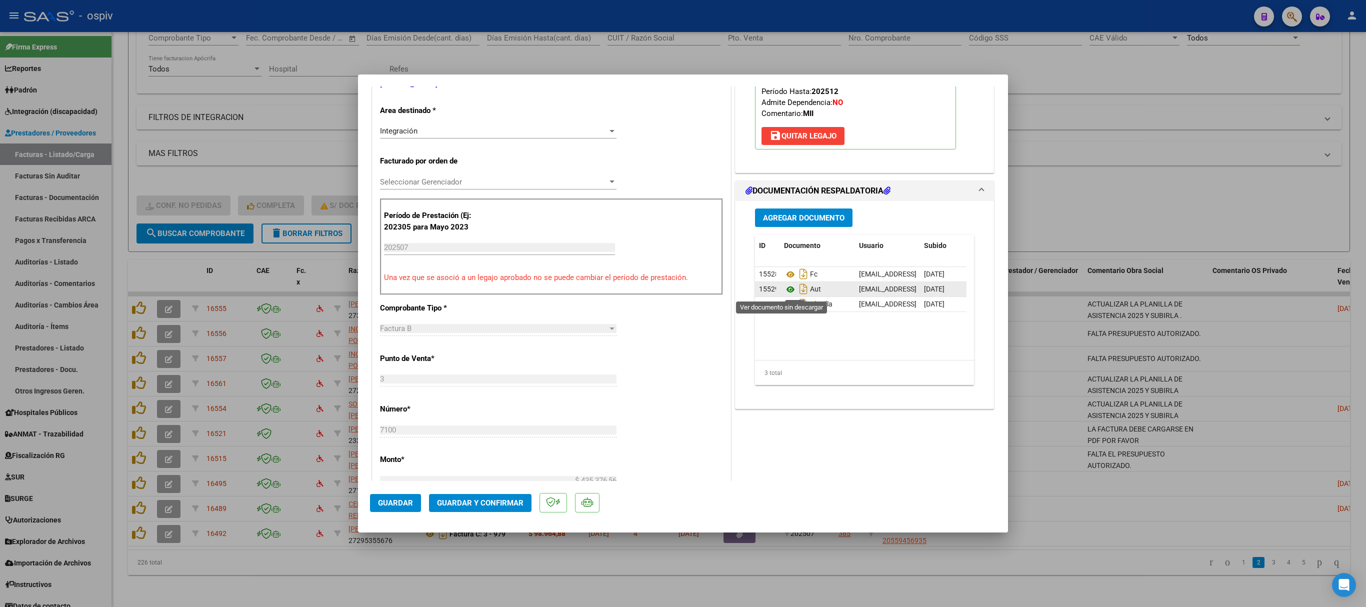
click at [784, 291] on icon at bounding box center [790, 290] width 13 height 12
click at [784, 305] on icon at bounding box center [790, 305] width 13 height 12
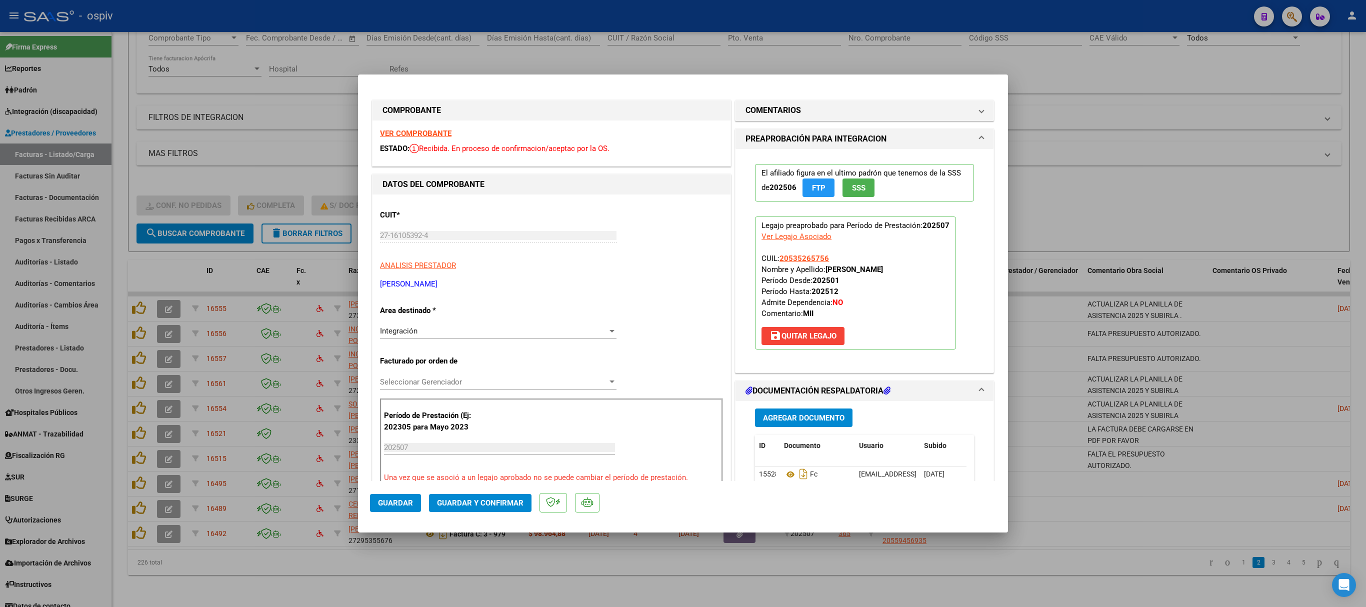
click at [415, 129] on strong "VER COMPROBANTE" at bounding box center [416, 133] width 72 height 9
click at [484, 506] on span "Guardar y Confirmar" at bounding box center [480, 503] width 87 height 9
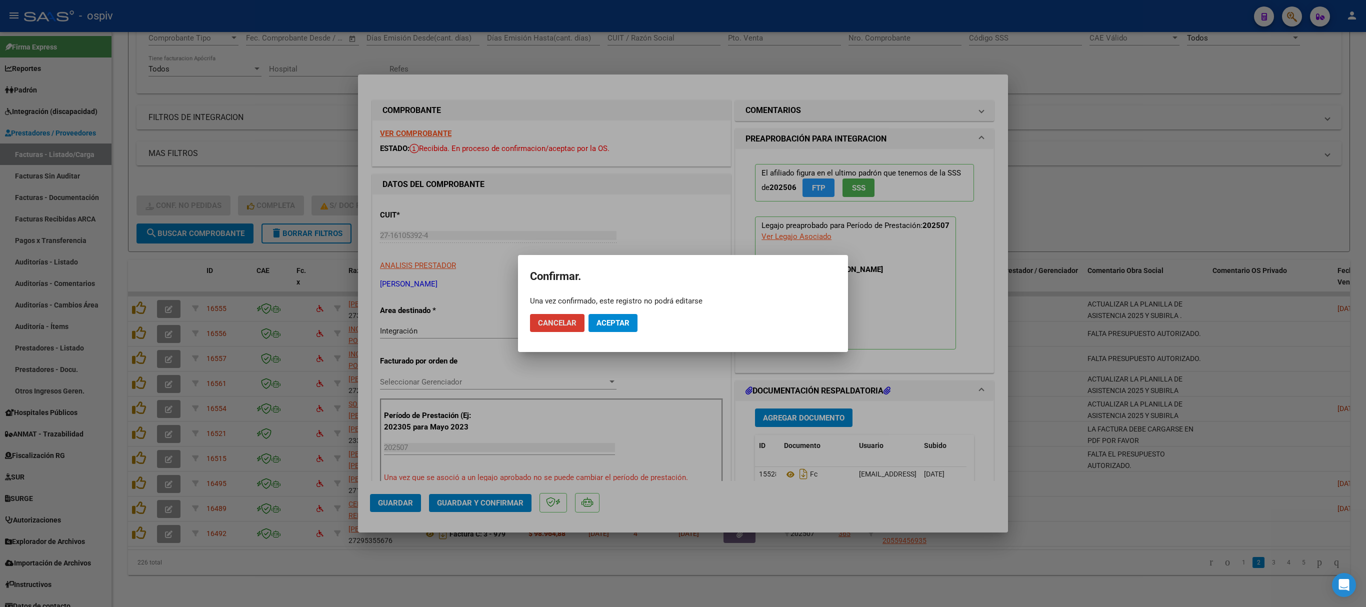
click at [621, 323] on span "Aceptar" at bounding box center [613, 323] width 33 height 9
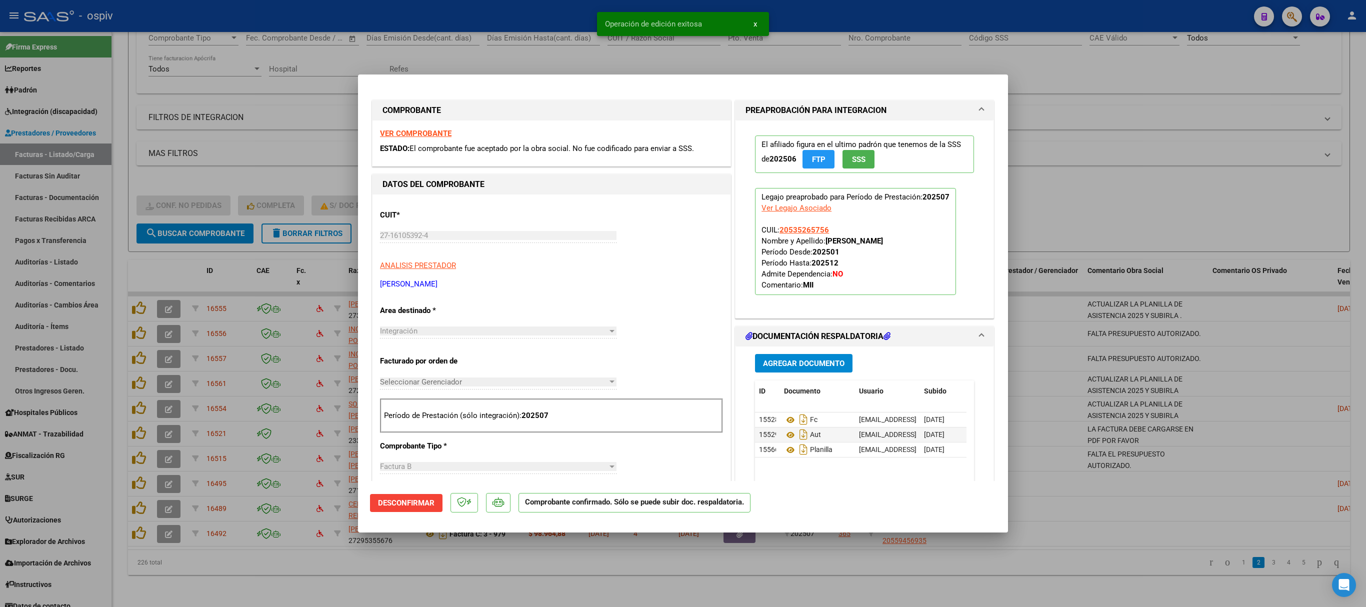
click at [1175, 169] on div at bounding box center [683, 303] width 1366 height 607
type input "$ 0,00"
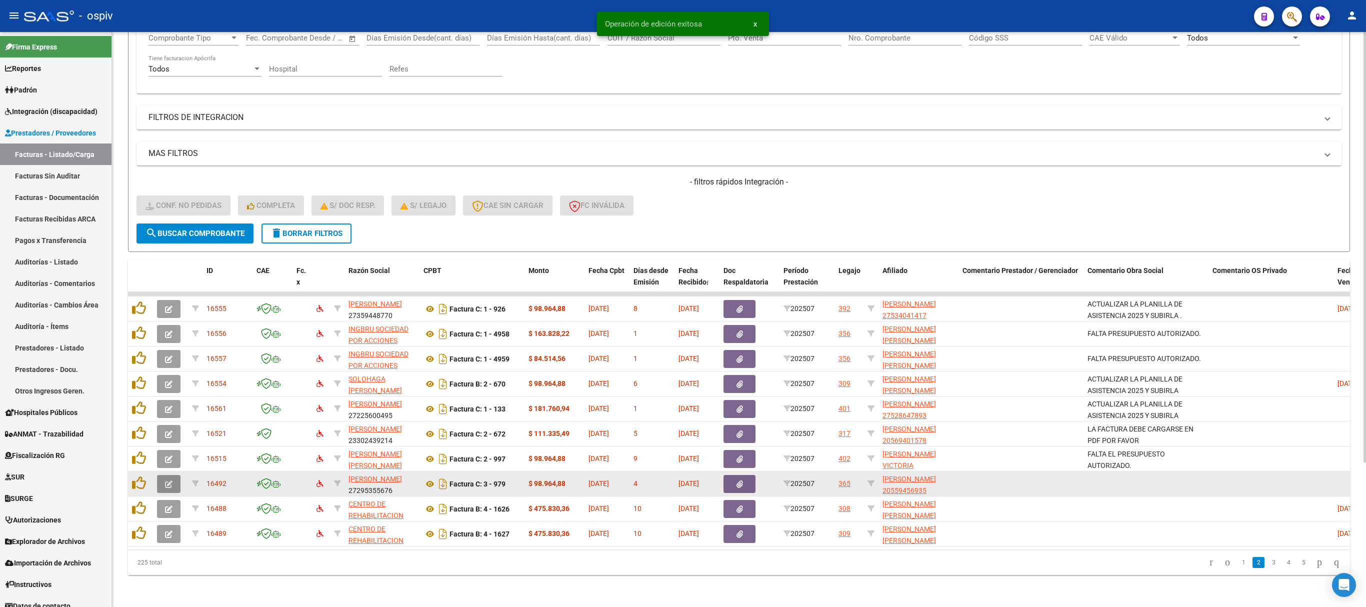
click at [165, 481] on icon "button" at bounding box center [169, 485] width 8 height 8
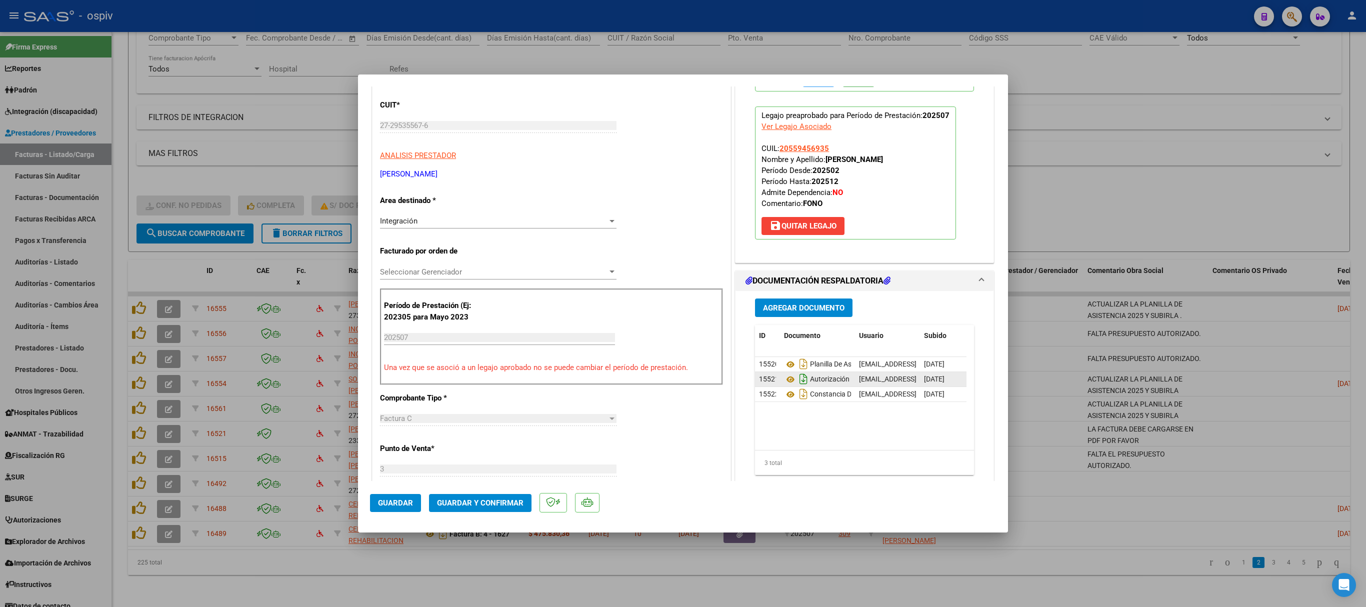
scroll to position [200, 0]
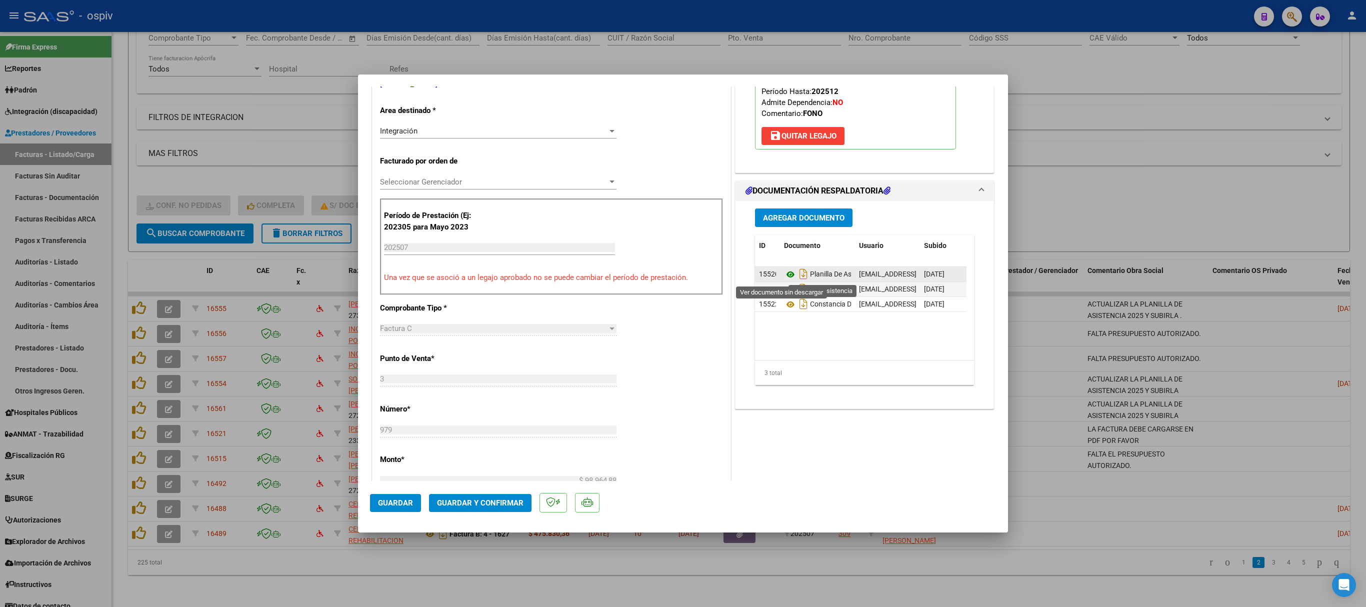
click at [784, 277] on icon at bounding box center [790, 275] width 13 height 12
click at [784, 290] on icon at bounding box center [790, 290] width 13 height 12
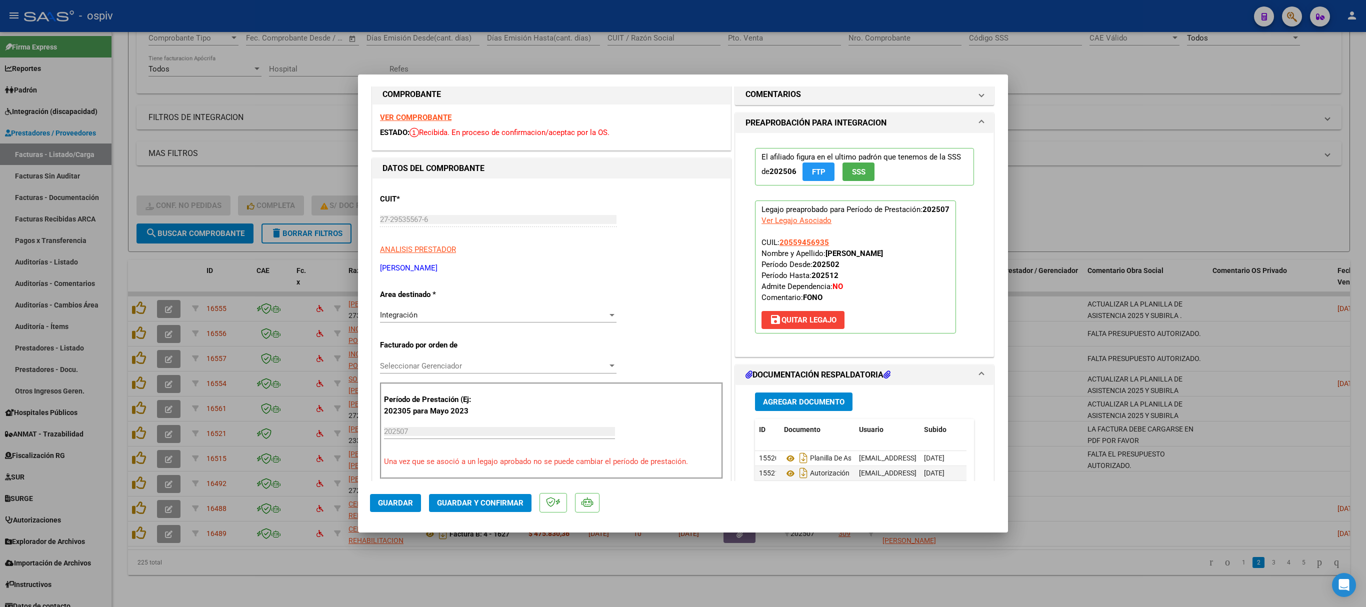
scroll to position [0, 0]
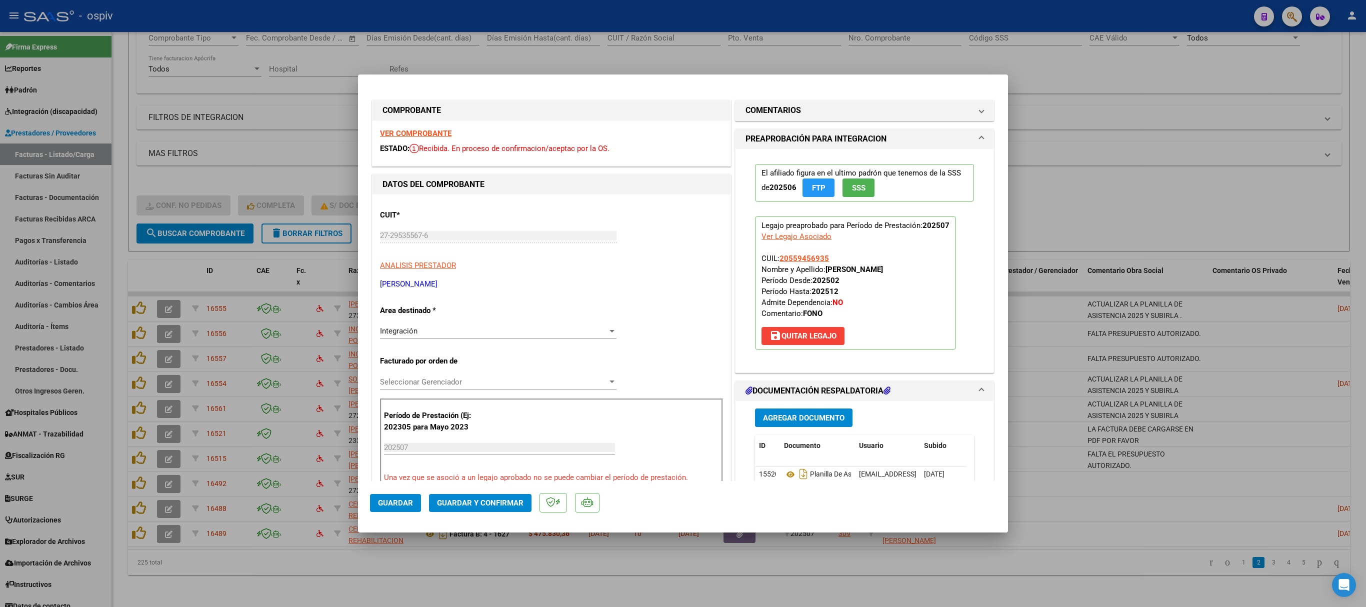
click at [424, 132] on strong "VER COMPROBANTE" at bounding box center [416, 133] width 72 height 9
click at [485, 501] on span "Guardar y Confirmar" at bounding box center [480, 503] width 87 height 9
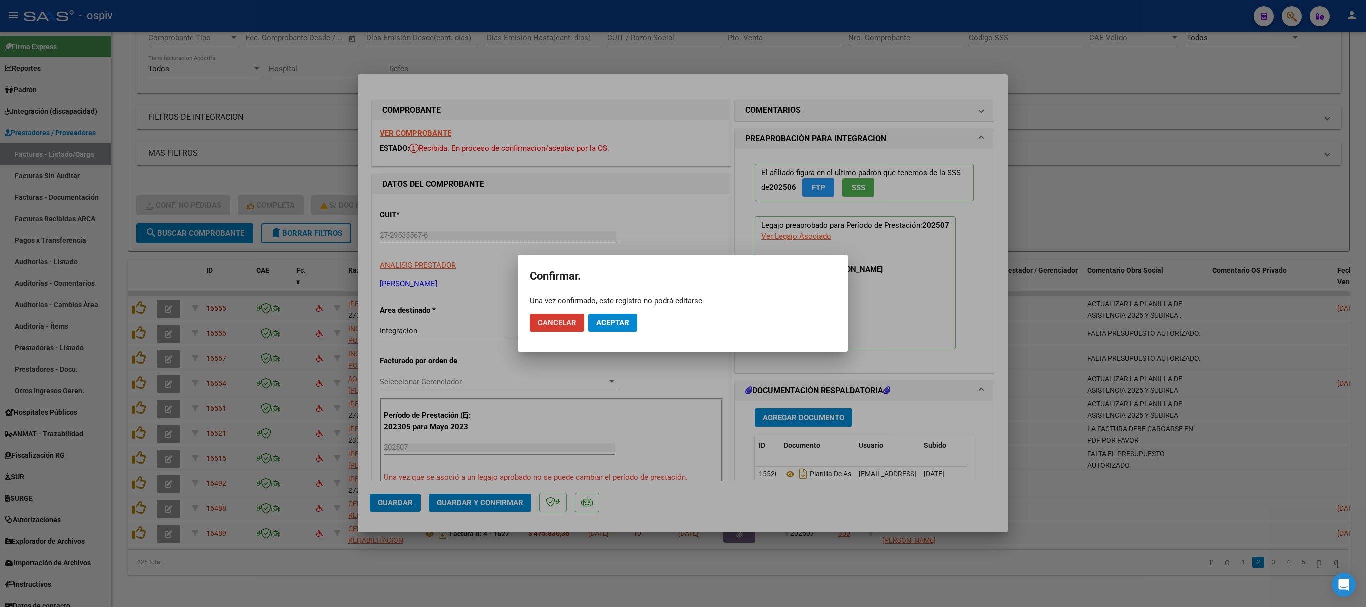
click at [620, 322] on span "Aceptar" at bounding box center [613, 323] width 33 height 9
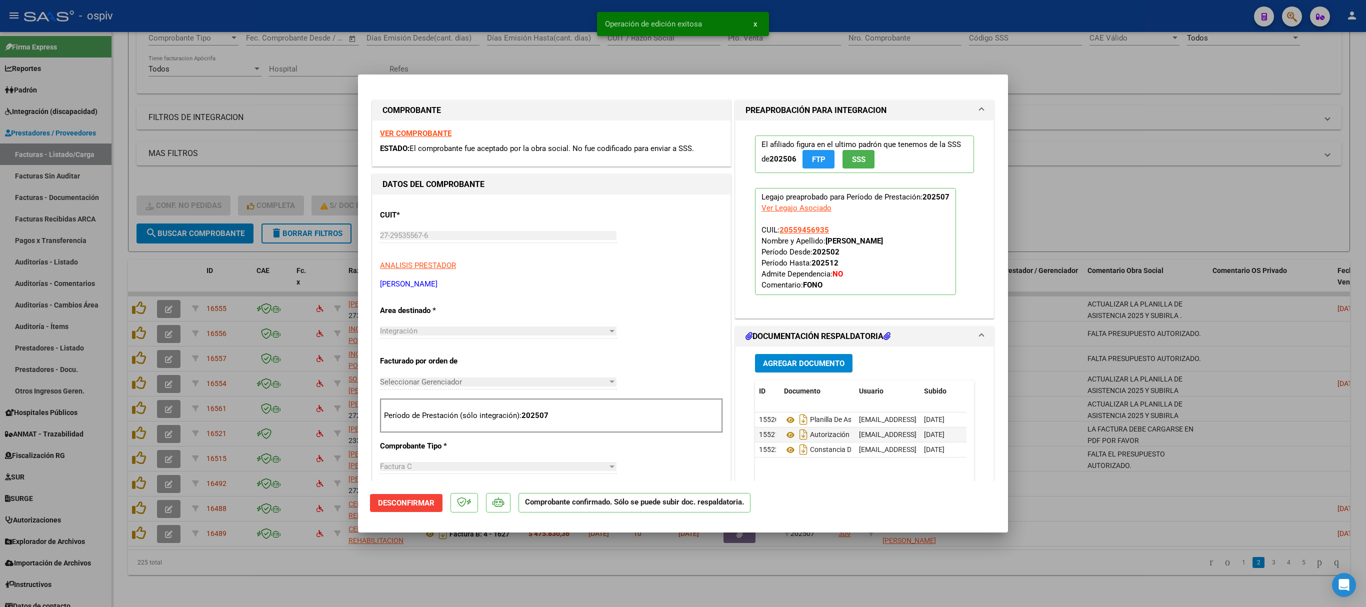
click at [1126, 159] on div at bounding box center [683, 303] width 1366 height 607
type input "$ 0,00"
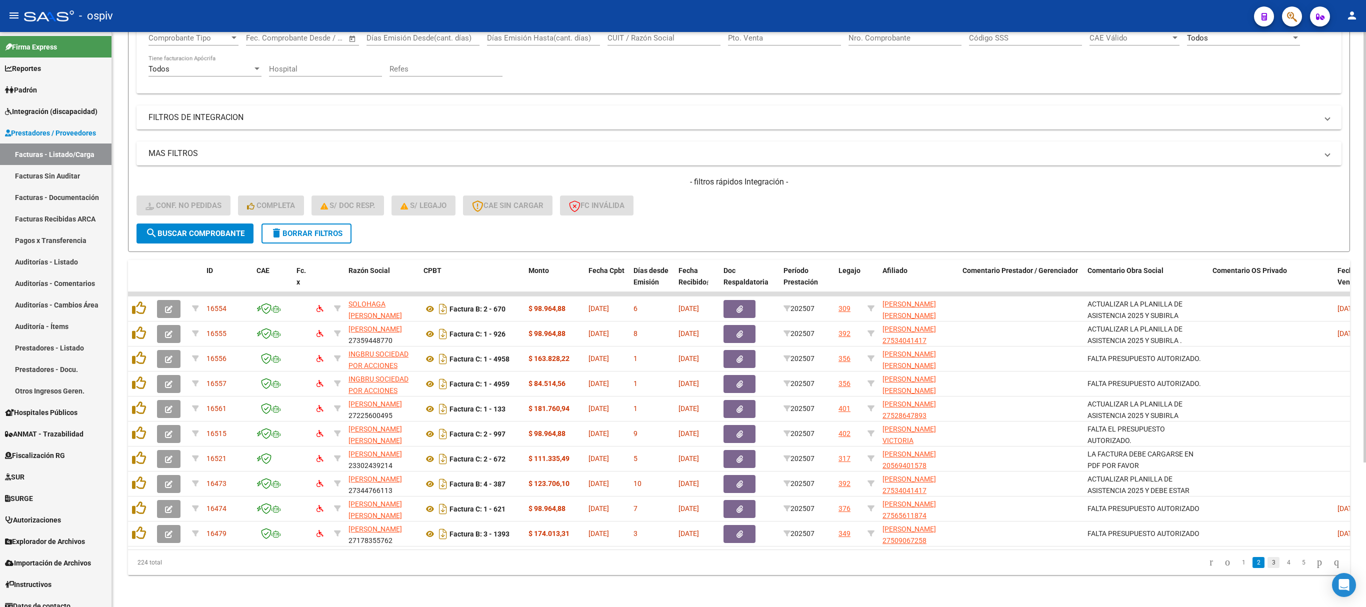
click at [1268, 563] on link "3" at bounding box center [1274, 562] width 12 height 11
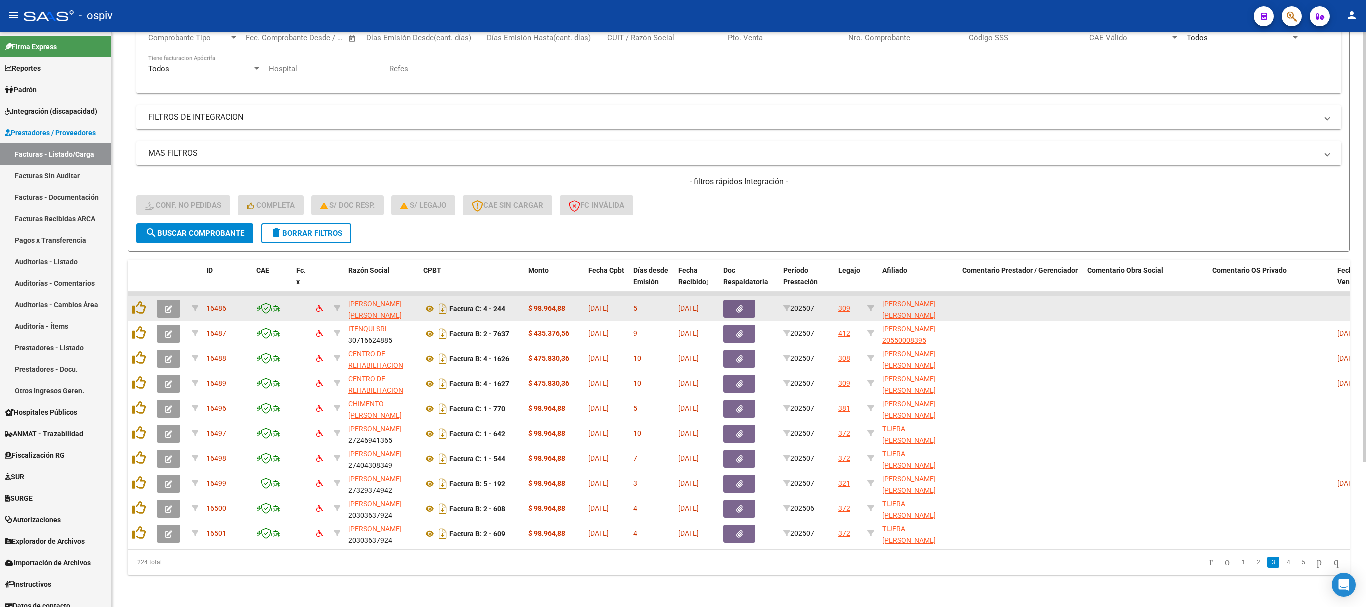
click at [168, 306] on icon "button" at bounding box center [169, 310] width 8 height 8
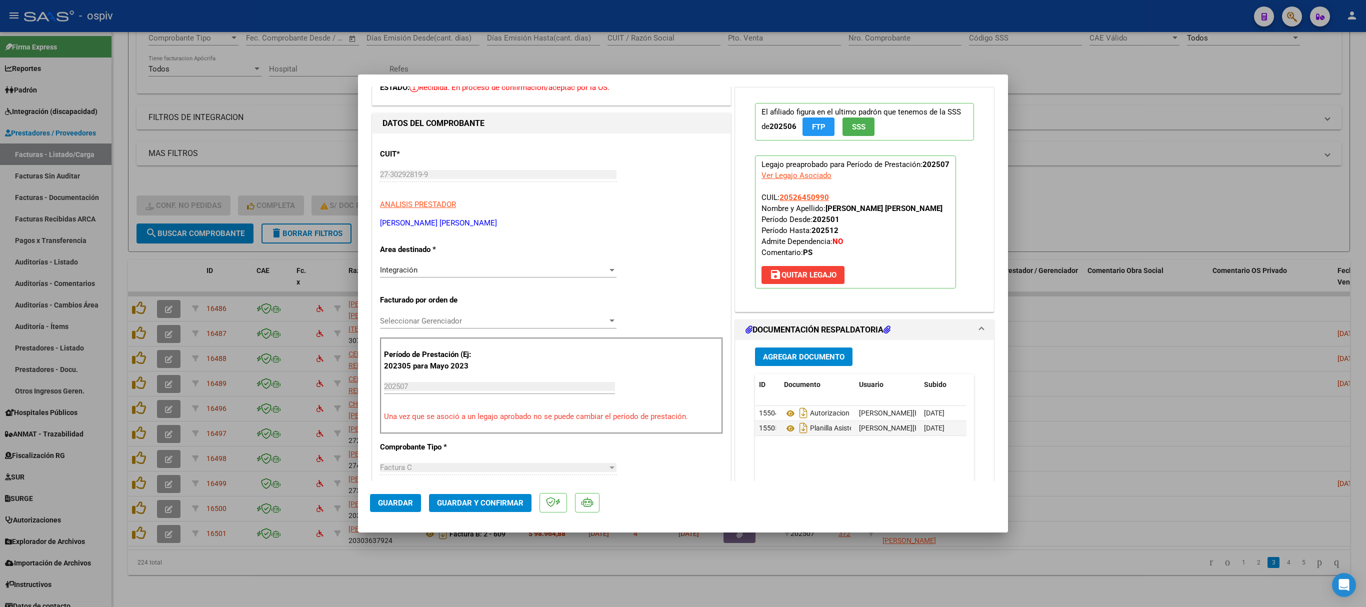
scroll to position [300, 0]
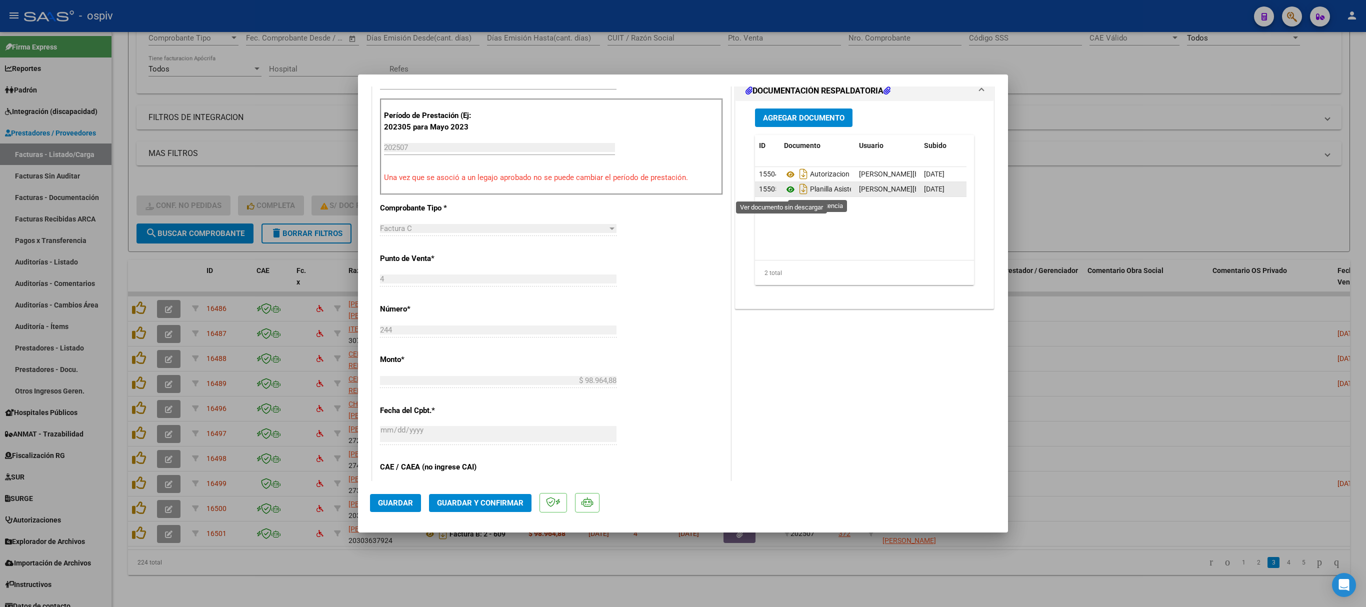
click at [784, 191] on icon at bounding box center [790, 190] width 13 height 12
click at [784, 177] on icon at bounding box center [790, 175] width 13 height 12
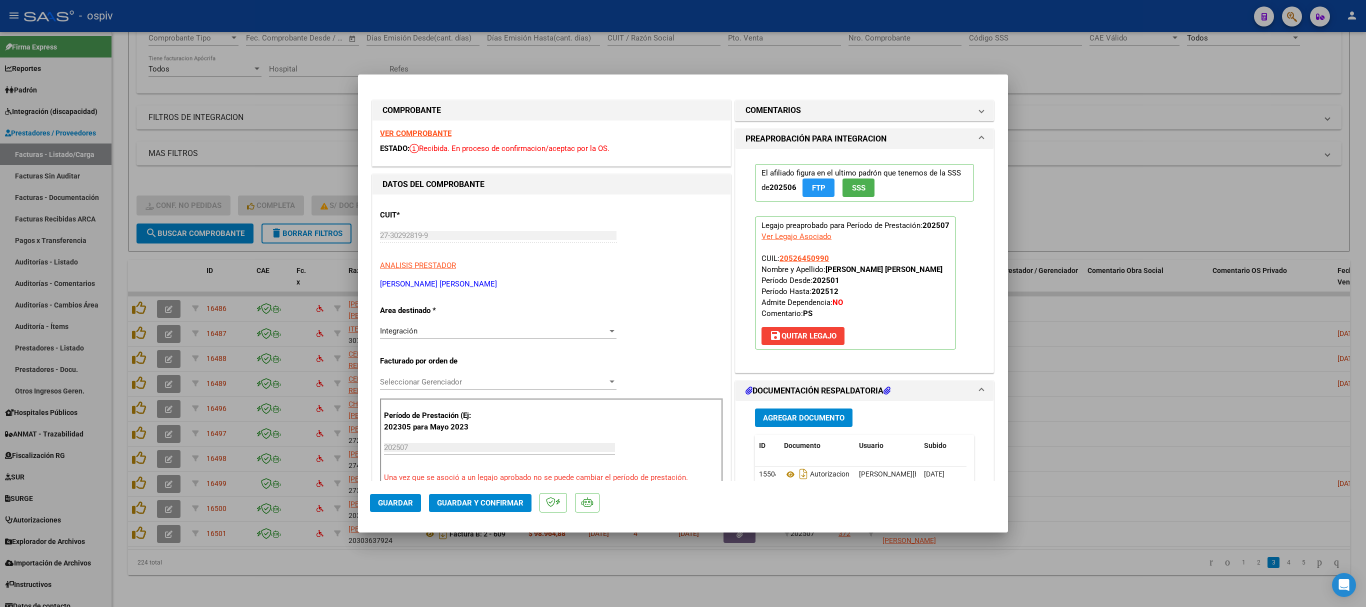
click at [437, 129] on strong "VER COMPROBANTE" at bounding box center [416, 133] width 72 height 9
click at [469, 499] on span "Guardar y Confirmar" at bounding box center [480, 503] width 87 height 9
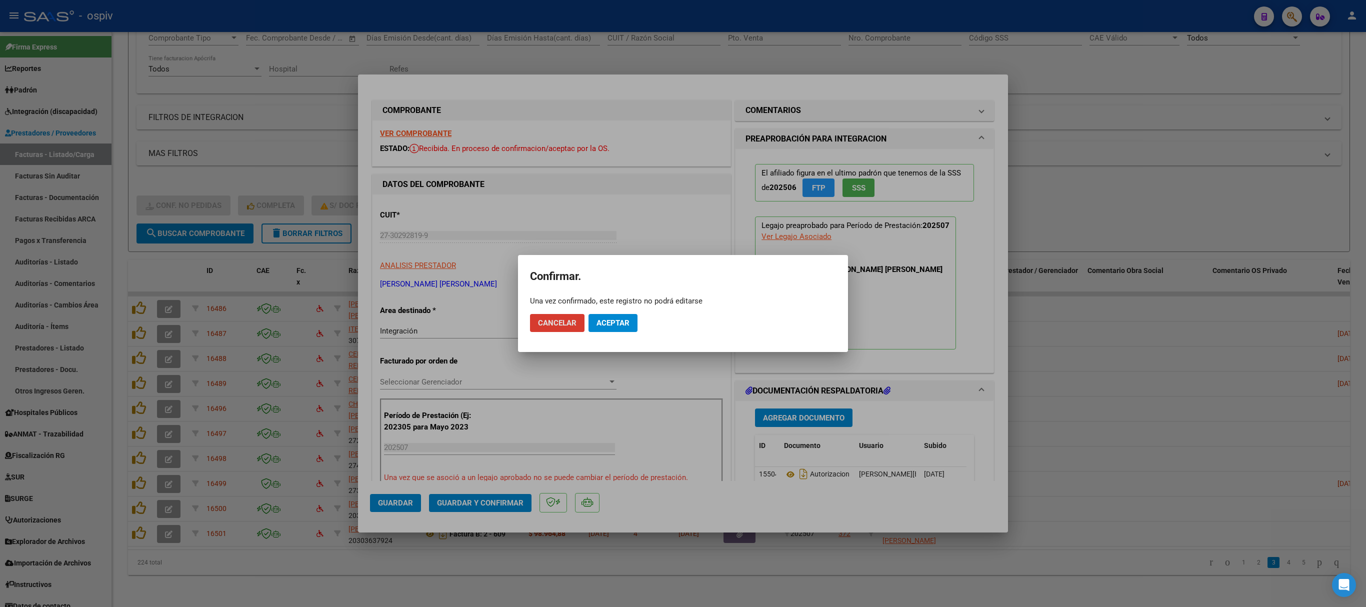
click at [606, 315] on button "Aceptar" at bounding box center [613, 323] width 49 height 18
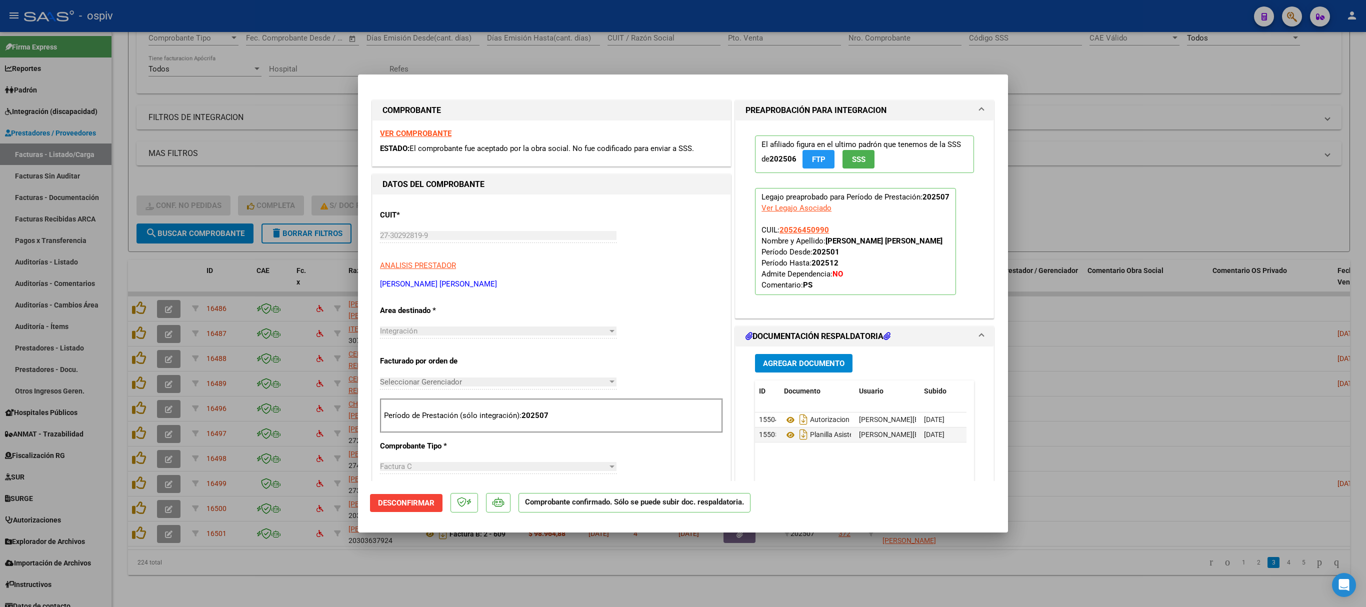
click at [722, 51] on div at bounding box center [683, 303] width 1366 height 607
type input "$ 0,00"
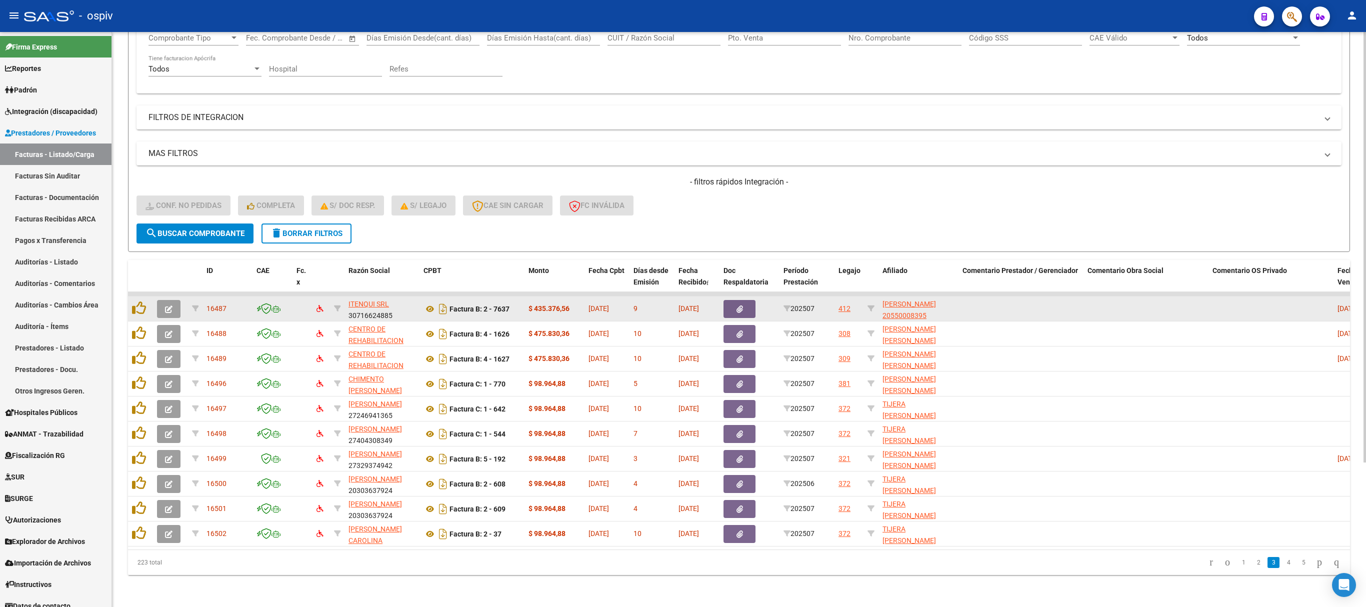
click at [170, 306] on icon "button" at bounding box center [169, 310] width 8 height 8
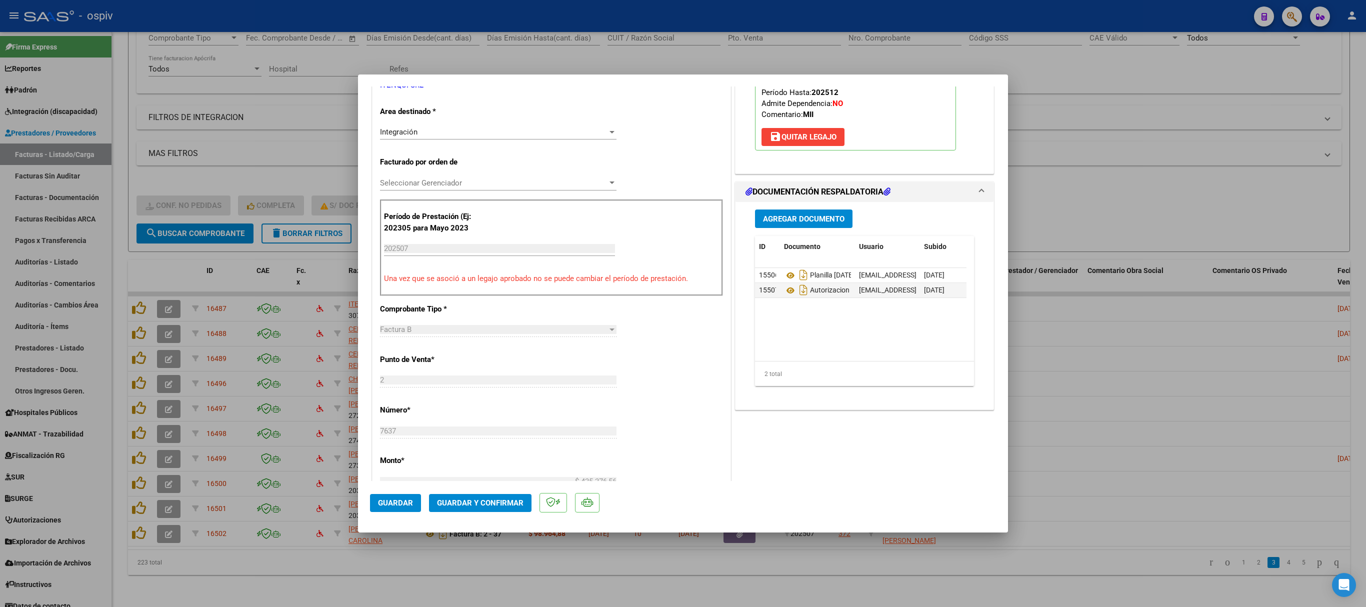
scroll to position [200, 0]
click at [784, 276] on icon at bounding box center [790, 275] width 13 height 12
click at [786, 293] on icon at bounding box center [790, 290] width 13 height 12
click at [784, 273] on icon at bounding box center [790, 275] width 13 height 12
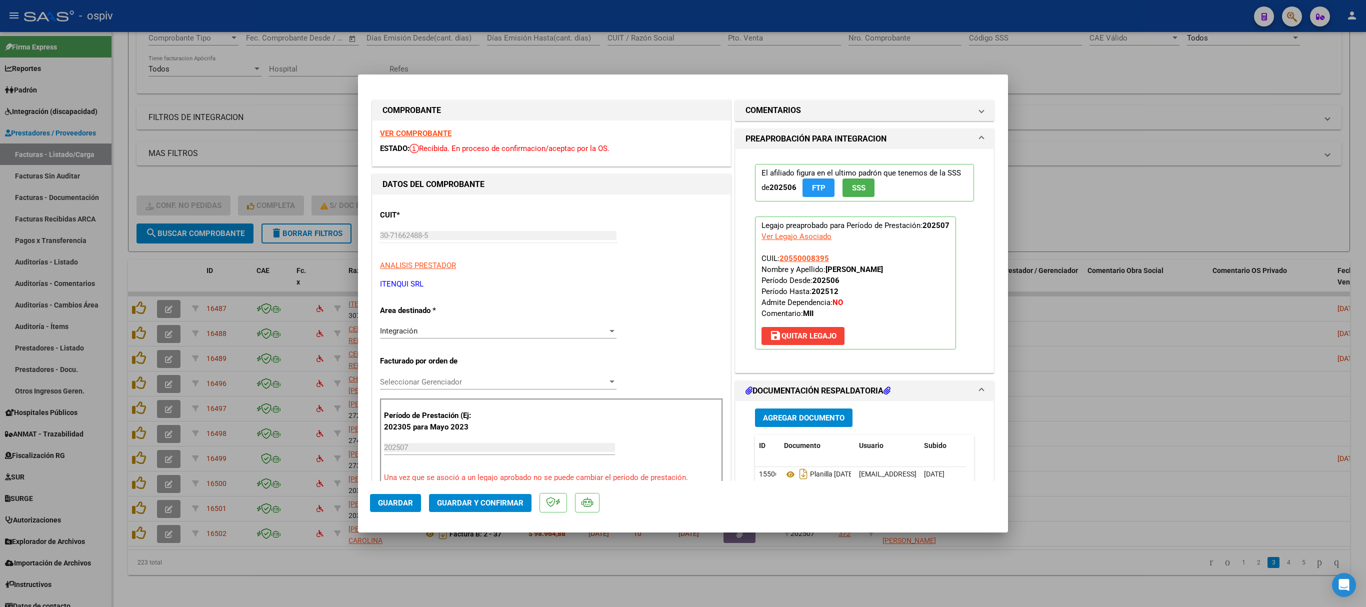
click at [413, 126] on div "VER COMPROBANTE ESTADO: Recibida. En proceso de confirmacion/aceptac por la OS." at bounding box center [552, 144] width 358 height 46
click at [416, 132] on strong "VER COMPROBANTE" at bounding box center [416, 133] width 72 height 9
click at [769, 112] on h1 "COMENTARIOS" at bounding box center [774, 111] width 56 height 12
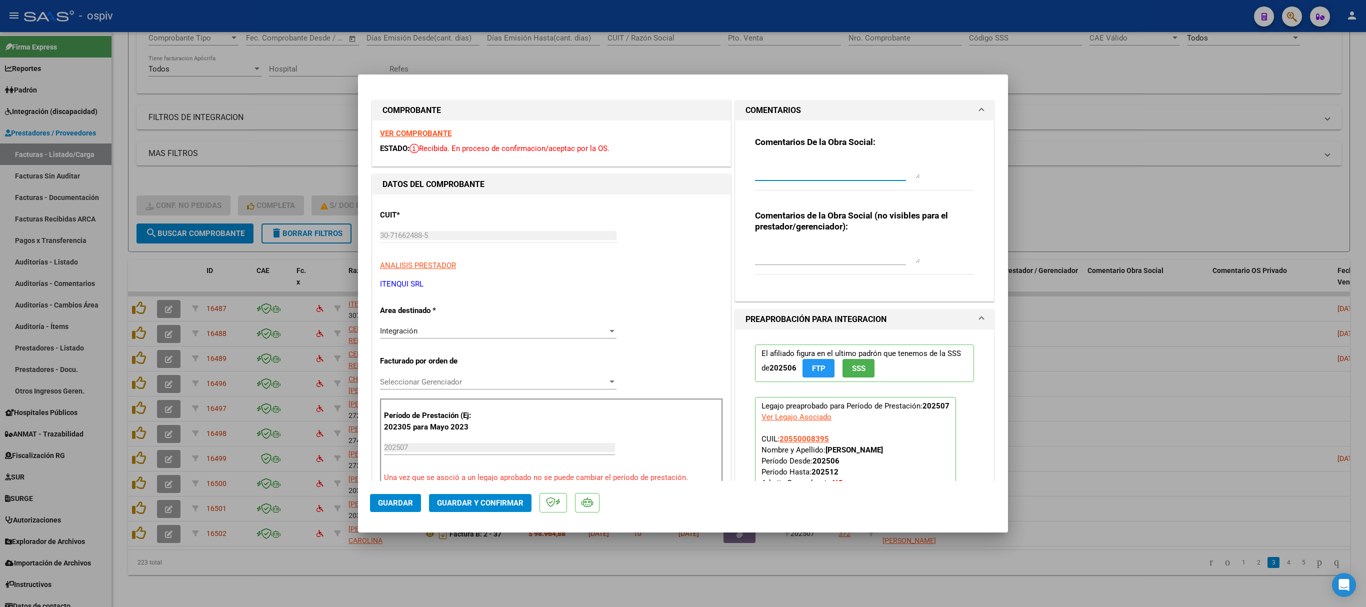
click at [764, 172] on textarea at bounding box center [837, 169] width 165 height 20
drag, startPoint x: 760, startPoint y: 165, endPoint x: 747, endPoint y: 165, distance: 13.0
click at [755, 165] on textarea "LA" at bounding box center [837, 169] width 165 height 20
type textarea "EL ARCHIVO CARGADO COMO PLANILLA CONTIENE LA FACTURA, SUBIR LA PLANILLA DE ASIS…"
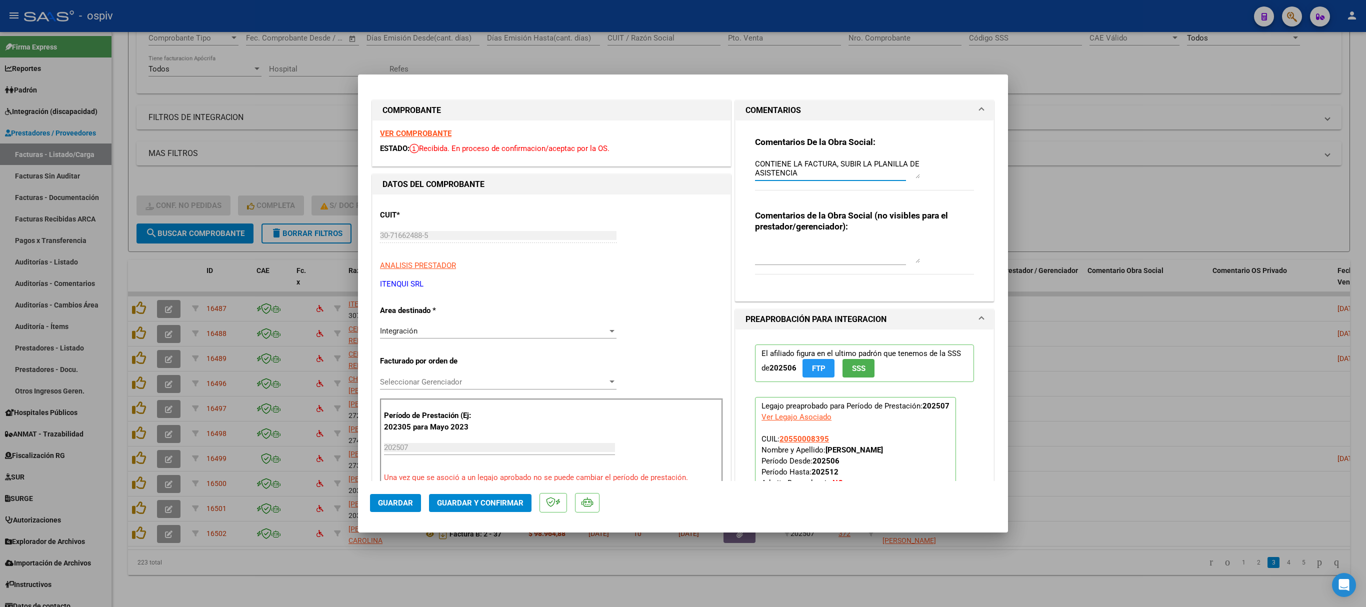
click at [401, 503] on span "Guardar" at bounding box center [395, 503] width 35 height 9
click at [1083, 174] on div at bounding box center [683, 303] width 1366 height 607
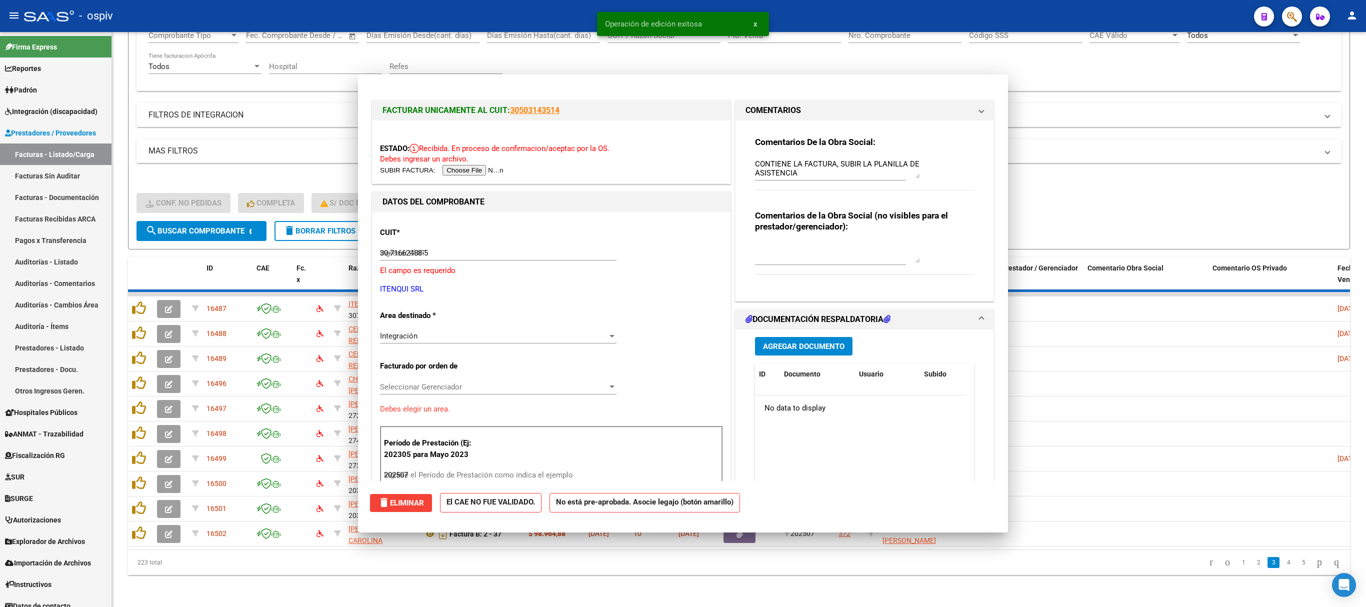
type input "$ 0,00"
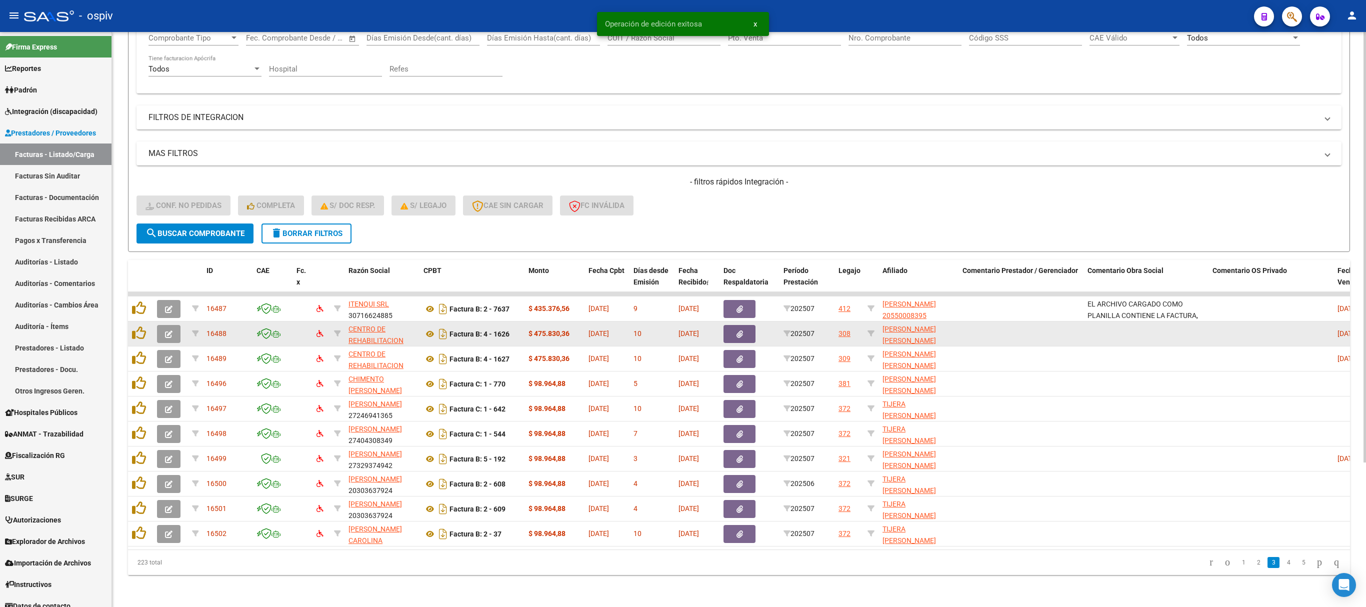
click at [171, 331] on icon "button" at bounding box center [169, 335] width 8 height 8
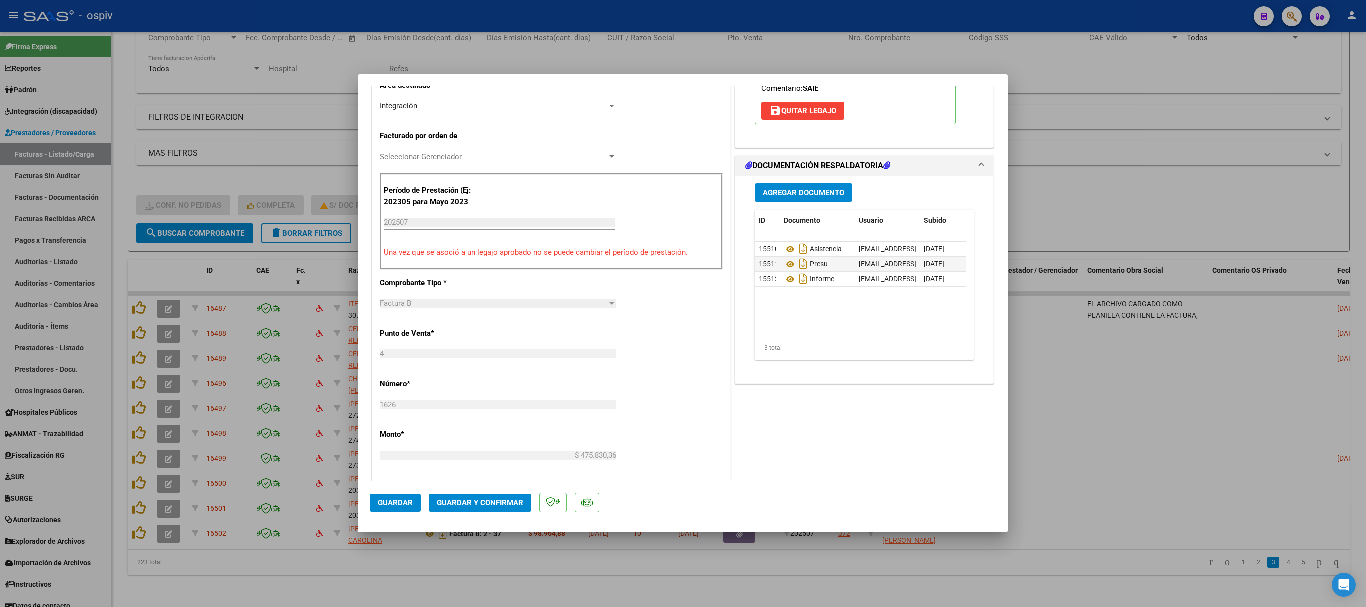
scroll to position [300, 0]
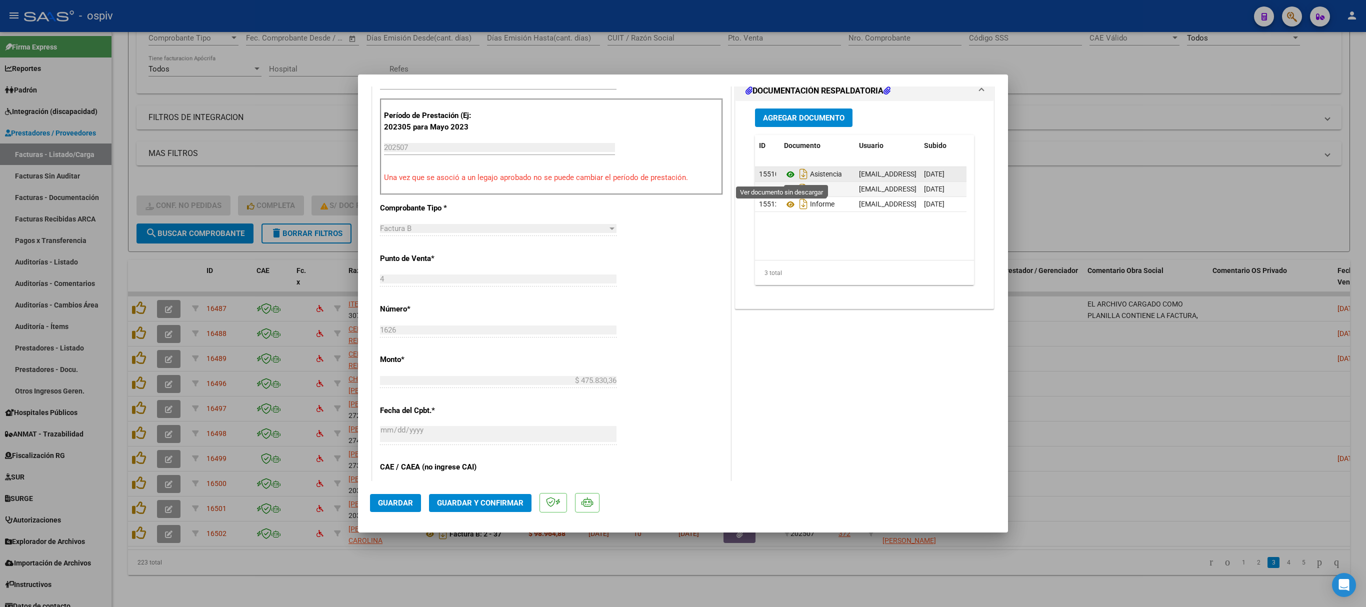
click at [784, 175] on icon at bounding box center [790, 175] width 13 height 12
click at [784, 189] on icon at bounding box center [790, 190] width 13 height 12
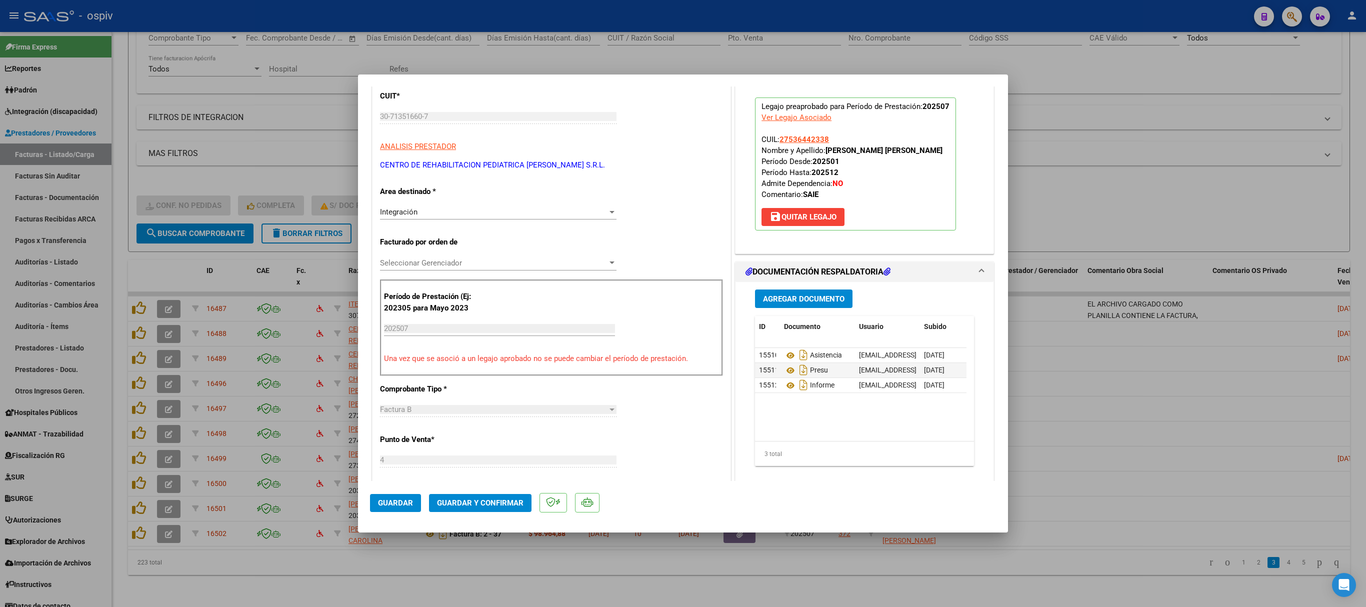
scroll to position [0, 0]
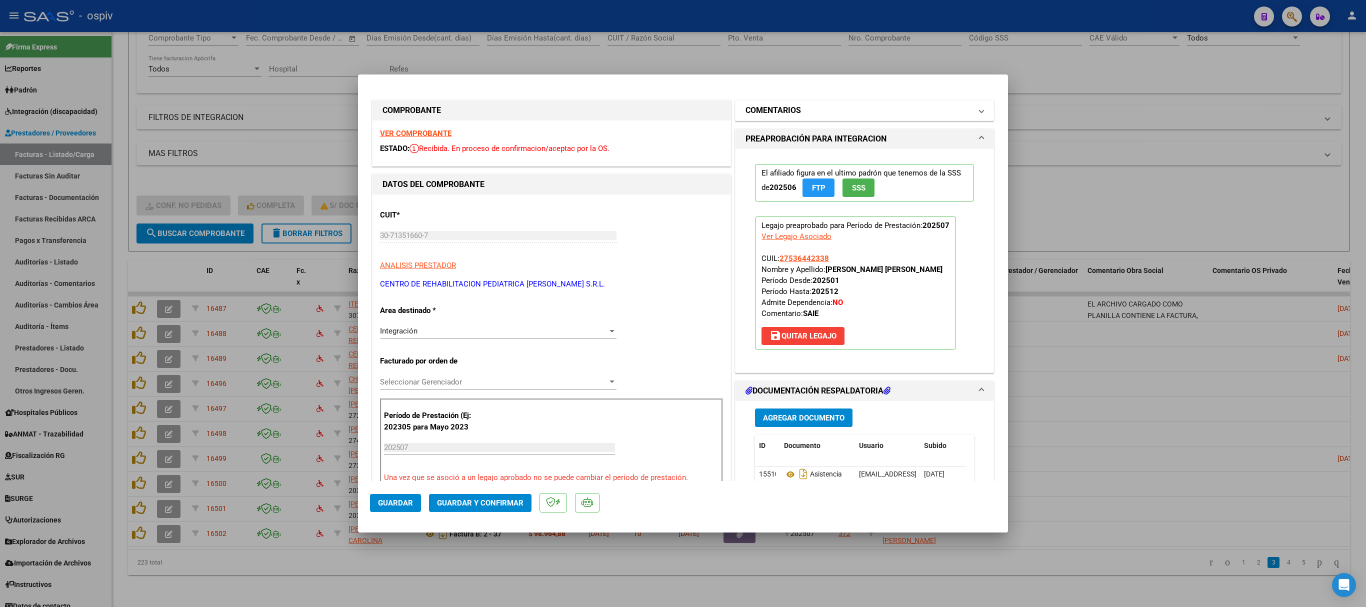
click at [762, 110] on h1 "COMENTARIOS" at bounding box center [774, 111] width 56 height 12
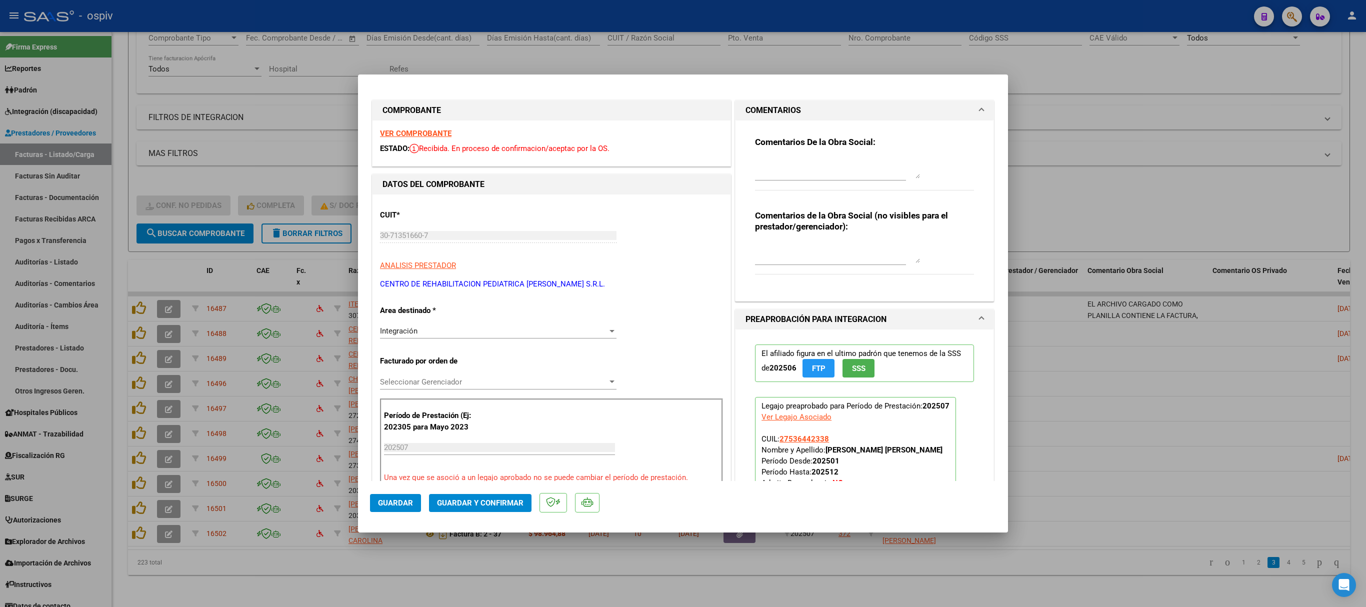
click at [769, 168] on textarea at bounding box center [837, 169] width 165 height 20
type textarea "EL PRESUPUESTO CARGADO NO TIENE EL SELLO DE LA OBRA SOCIAL, SUBIR EL PRESUPUEST…"
click at [389, 500] on span "Guardar" at bounding box center [395, 503] width 35 height 9
click at [1096, 101] on div at bounding box center [683, 303] width 1366 height 607
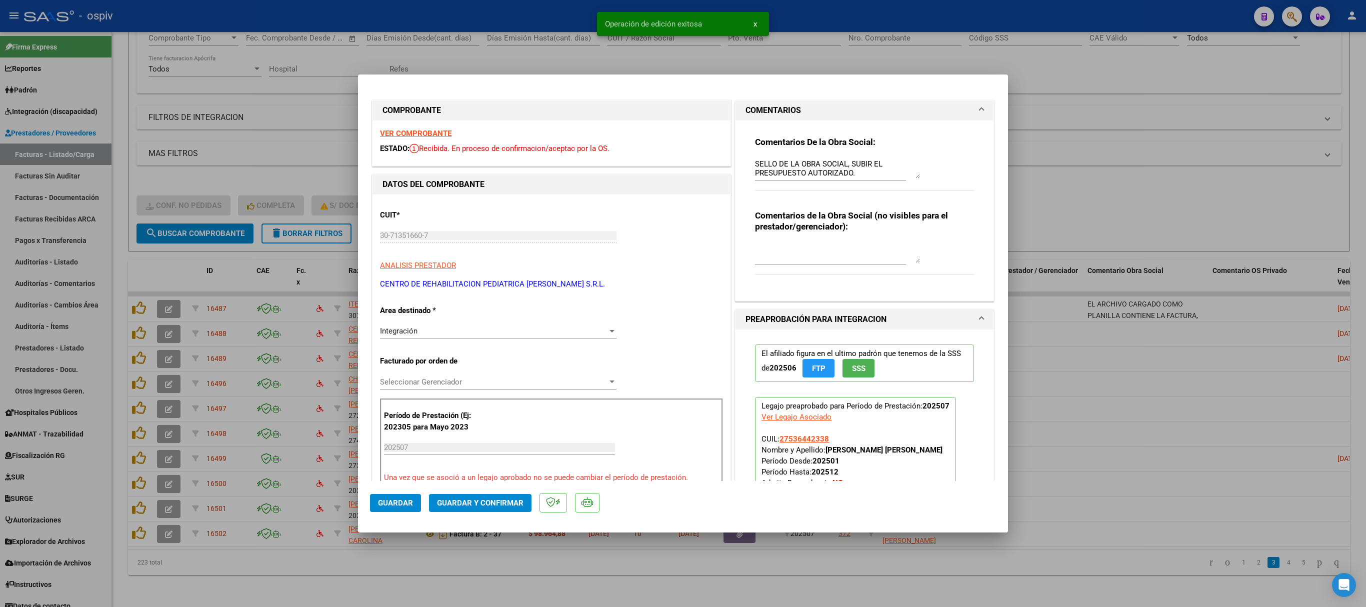
type input "$ 0,00"
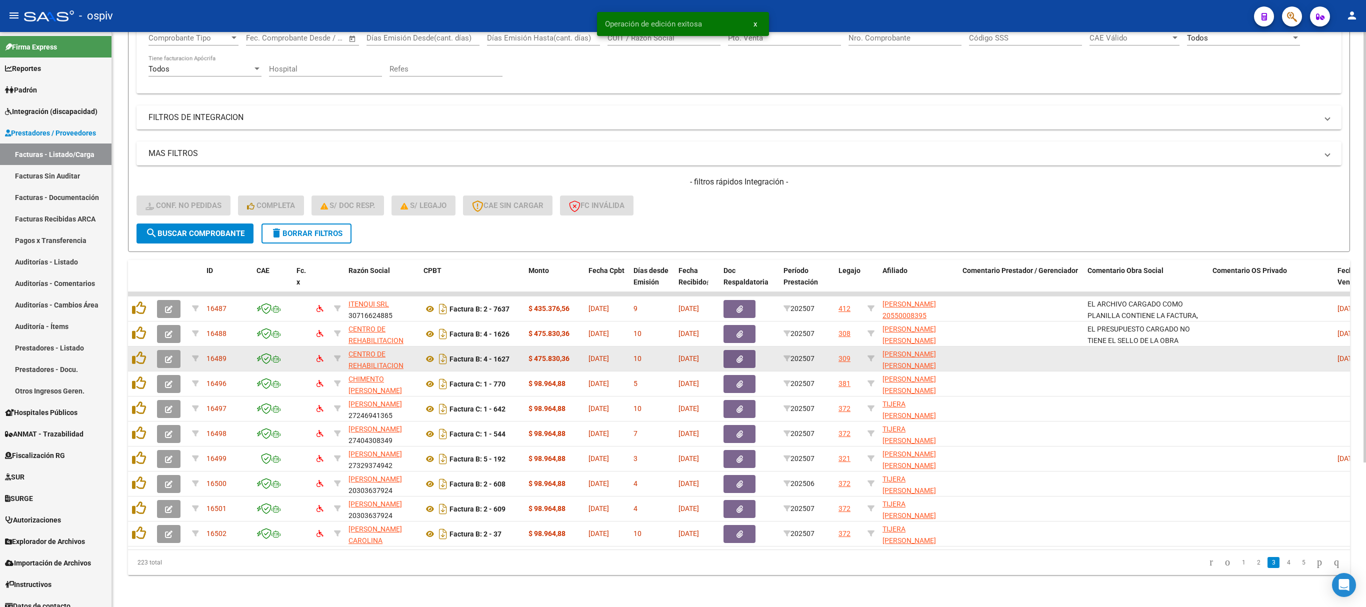
click at [171, 356] on icon "button" at bounding box center [169, 360] width 8 height 8
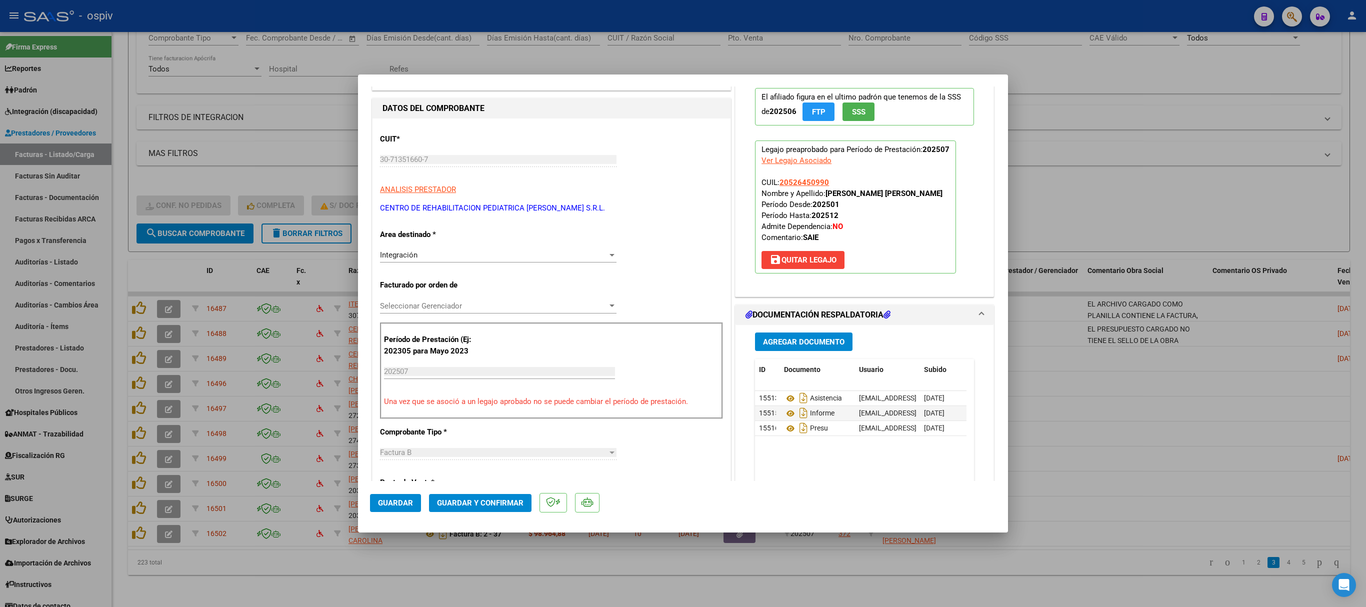
scroll to position [200, 0]
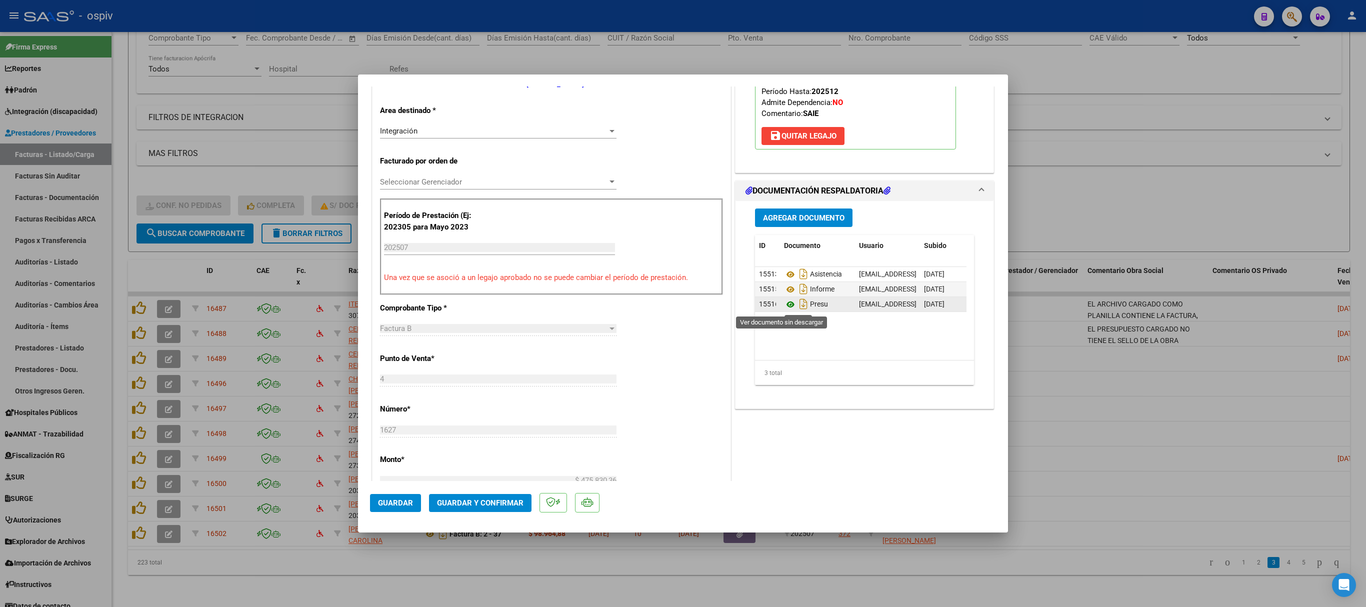
click at [784, 308] on icon at bounding box center [790, 305] width 13 height 12
click at [784, 276] on icon at bounding box center [790, 275] width 13 height 12
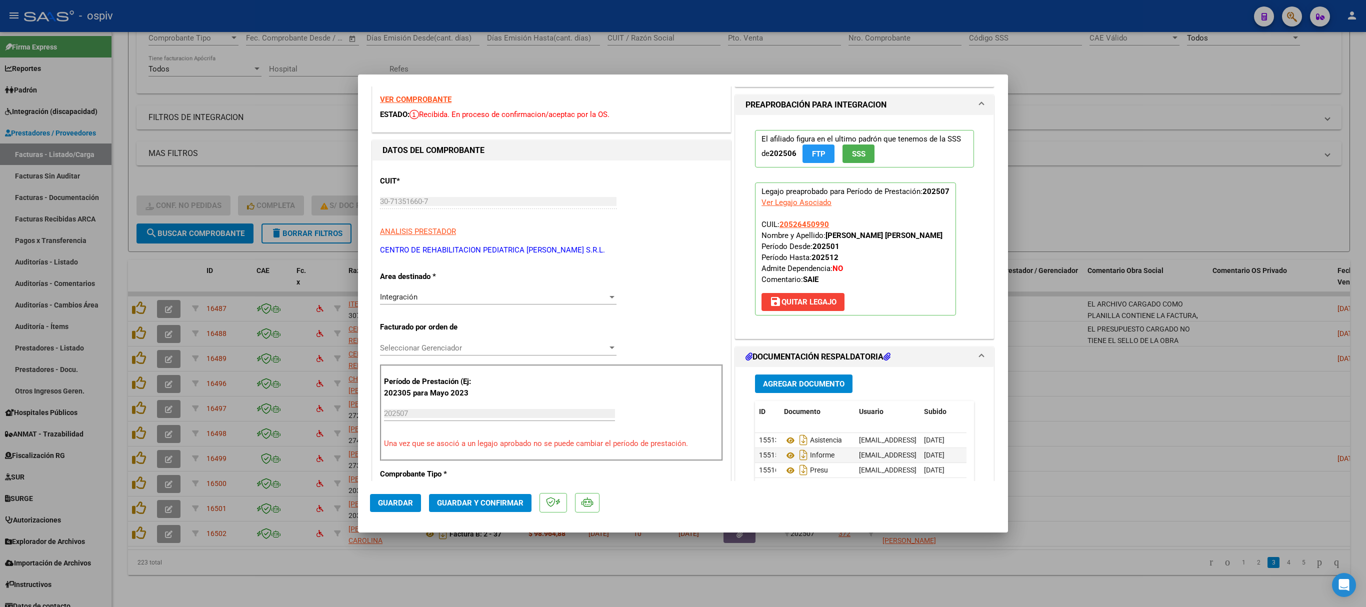
scroll to position [0, 0]
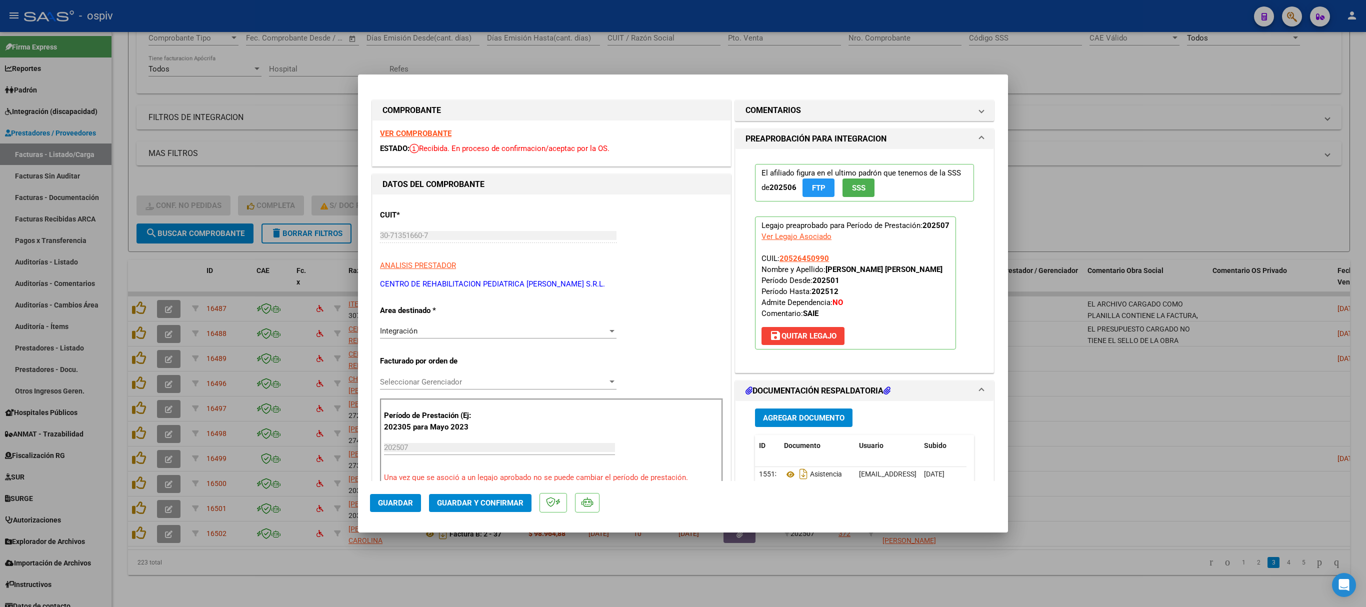
click at [1056, 142] on div at bounding box center [683, 303] width 1366 height 607
type input "$ 0,00"
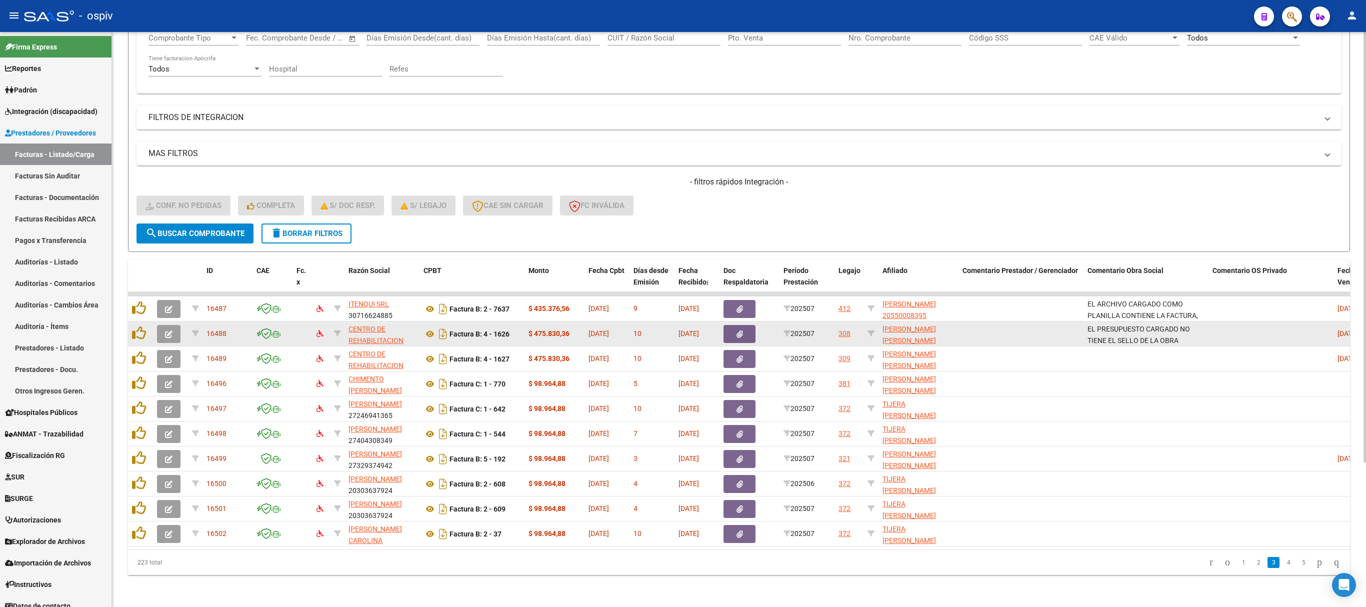
scroll to position [1, 0]
drag, startPoint x: 1089, startPoint y: 316, endPoint x: 1182, endPoint y: 328, distance: 93.8
click at [1182, 328] on datatable-body-cell "EL PRESUPUESTO CARGADO NO TIENE EL SELLO DE LA OBRA SOCIAL, SUBIR EL PRESUPUEST…" at bounding box center [1146, 334] width 125 height 25
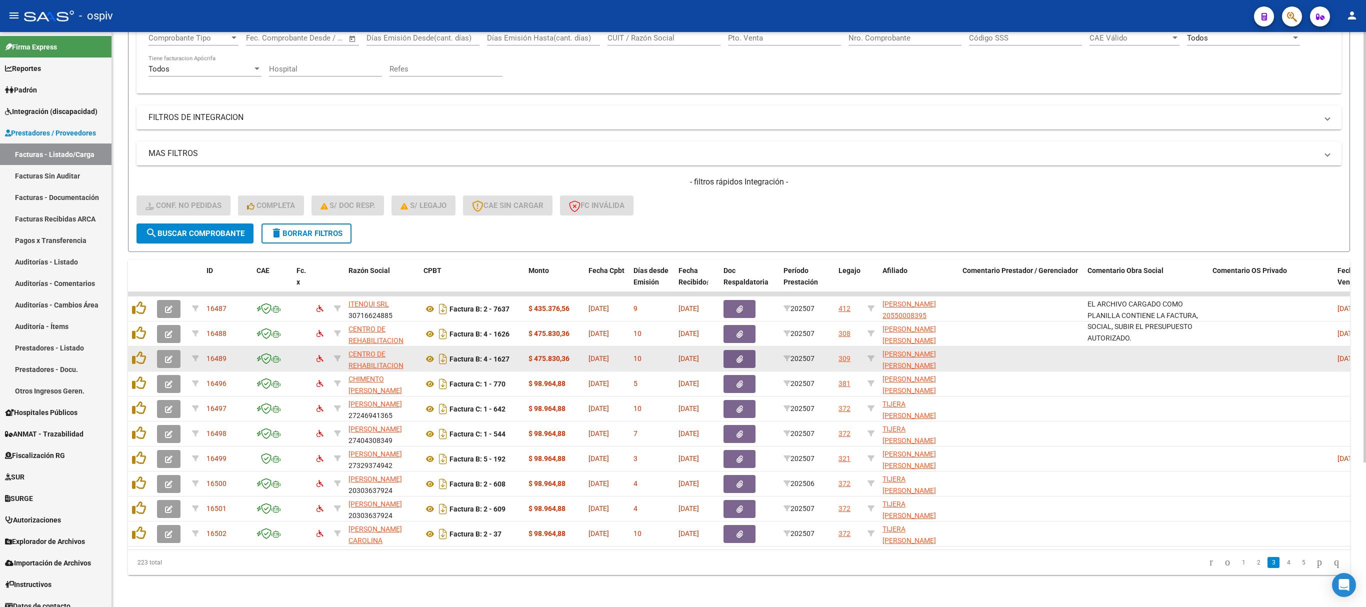
copy span "EL PRESUPUESTO CARGADO NO TIENE EL SELLO DE LA OBRA SOCIAL, SUBIR EL PRESUPUEST…"
click at [166, 356] on icon "button" at bounding box center [169, 360] width 8 height 8
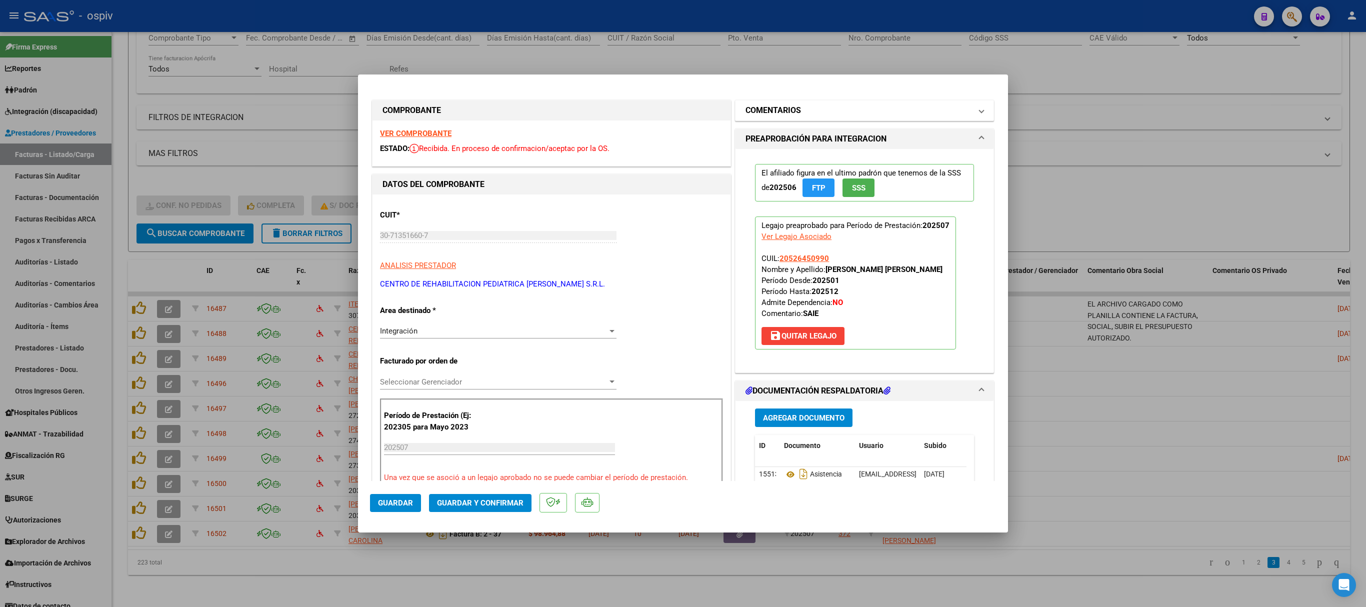
click at [779, 109] on h1 "COMENTARIOS" at bounding box center [774, 111] width 56 height 12
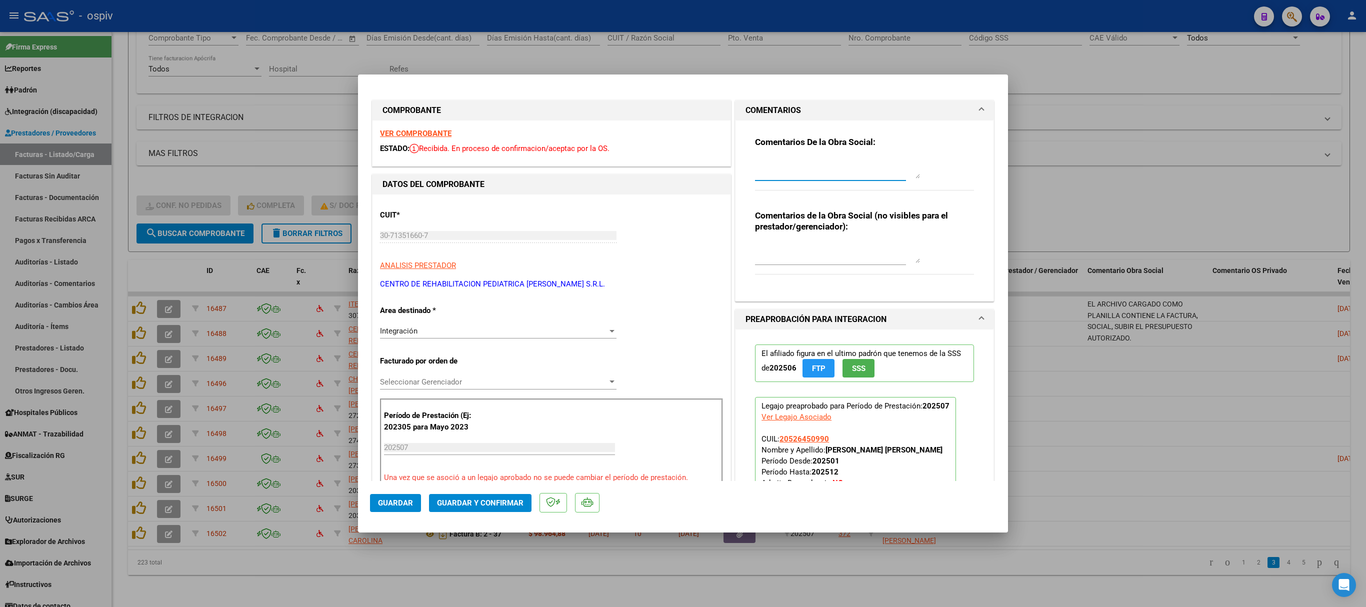
paste textarea "EL PRESUPUESTO CARGADO NO TIENE EL SELLO DE LA OBRA SOCIAL, SUBIR EL PRESUPUEST…"
type textarea "EL PRESUPUESTO CARGADO NO TIENE EL SELLO DE LA OBRA SOCIAL, SUBIR EL PRESUPUEST…"
click at [390, 506] on span "Guardar" at bounding box center [395, 503] width 35 height 9
click at [1088, 71] on div at bounding box center [683, 303] width 1366 height 607
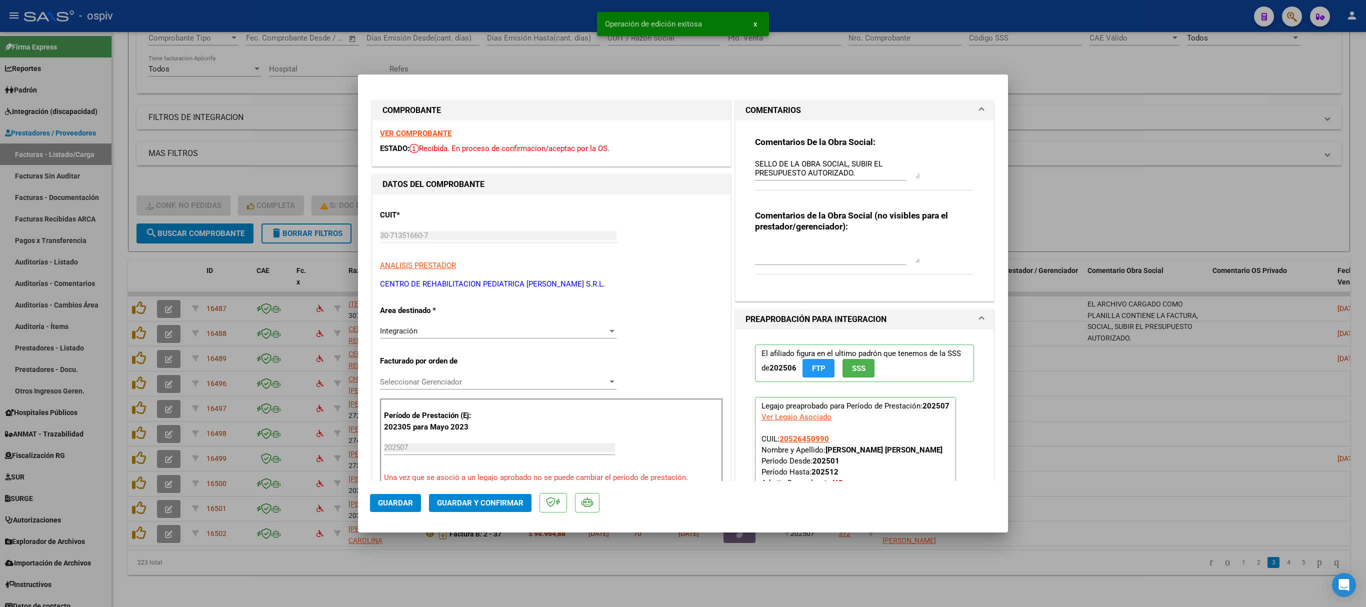
type input "$ 0,00"
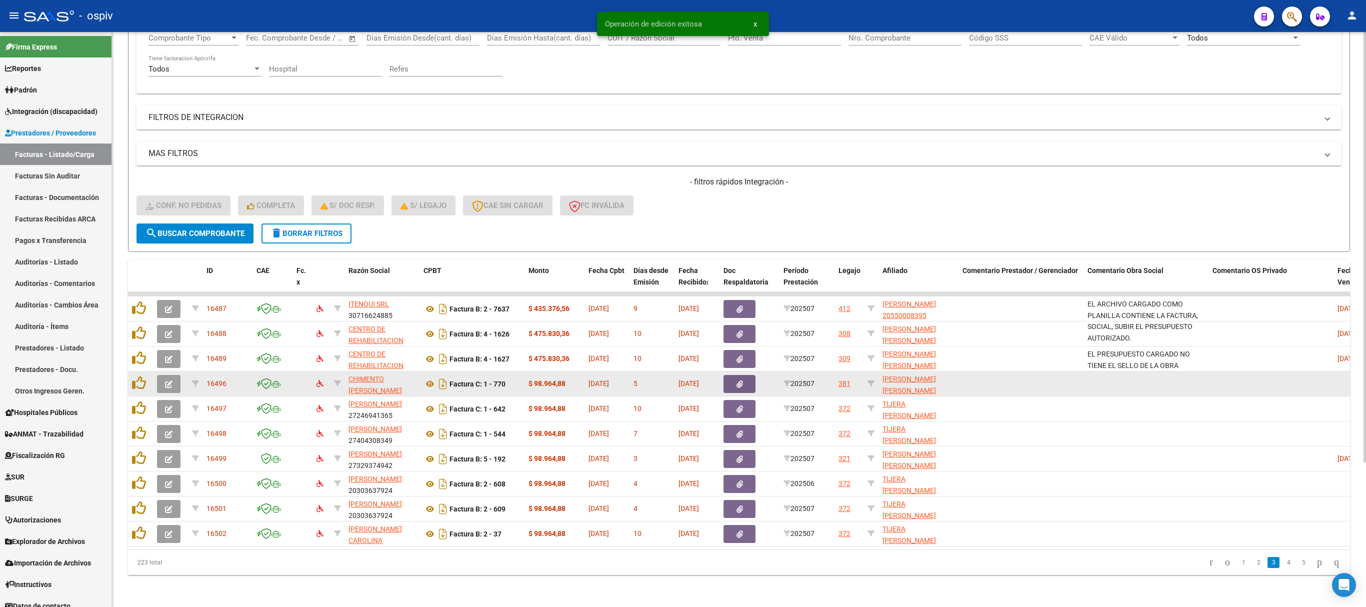
click at [167, 381] on icon "button" at bounding box center [169, 385] width 8 height 8
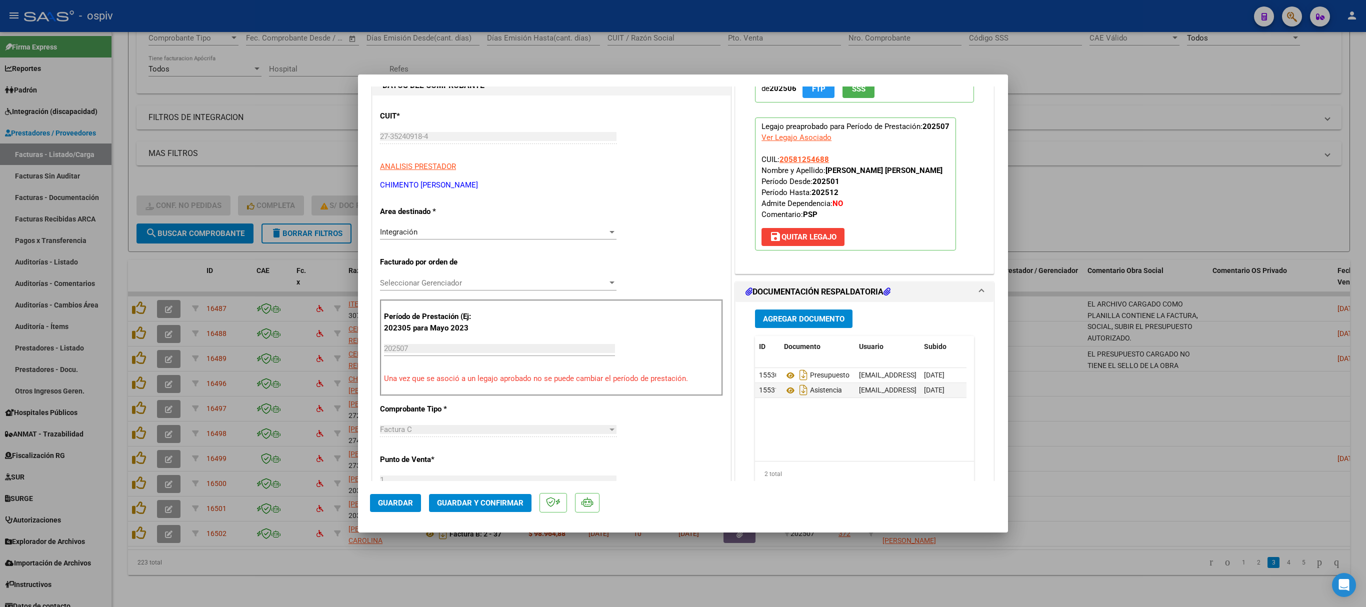
scroll to position [100, 0]
click at [784, 375] on icon at bounding box center [790, 375] width 13 height 12
click at [784, 392] on icon at bounding box center [790, 390] width 13 height 12
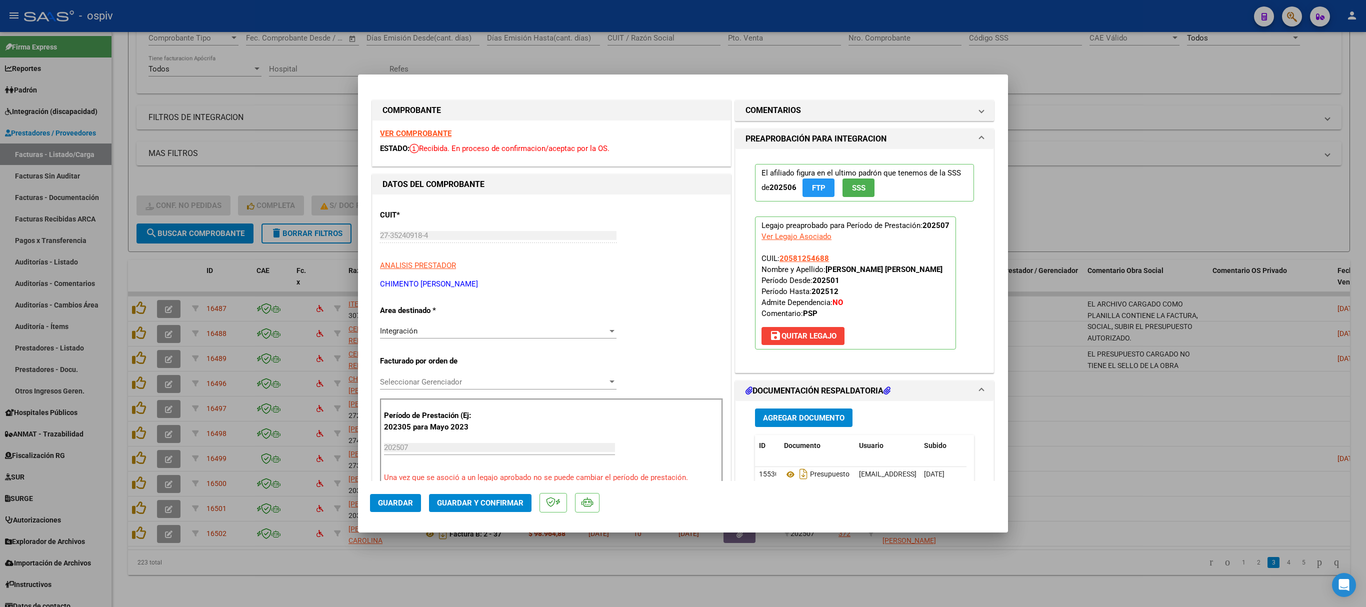
click at [430, 130] on strong "VER COMPROBANTE" at bounding box center [416, 133] width 72 height 9
click at [478, 505] on span "Guardar y Confirmar" at bounding box center [480, 503] width 87 height 9
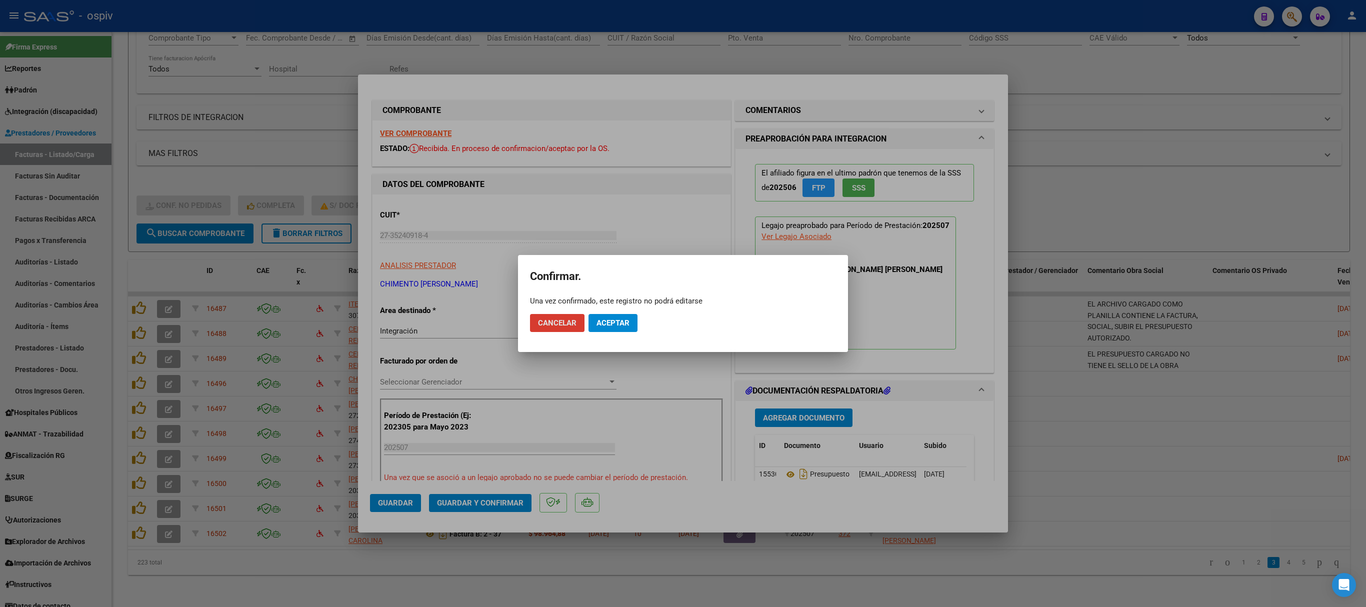
click at [610, 311] on mat-dialog-actions "Cancelar Aceptar" at bounding box center [683, 323] width 306 height 34
click at [618, 321] on span "Aceptar" at bounding box center [613, 323] width 33 height 9
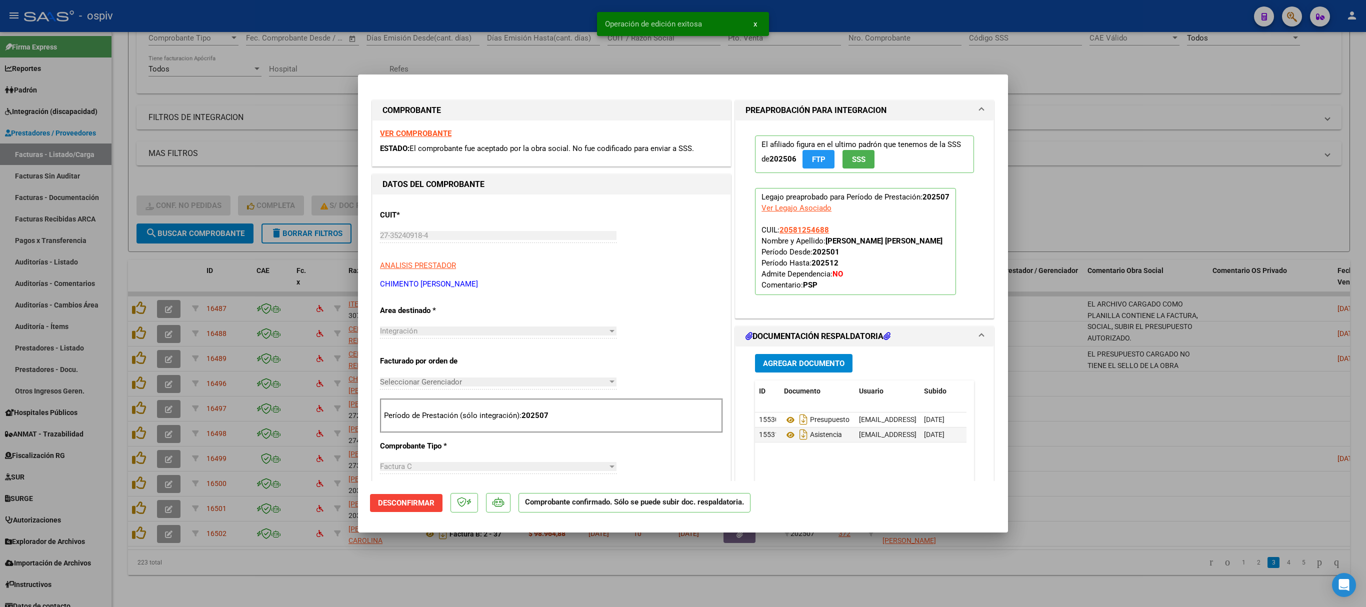
click at [916, 586] on div at bounding box center [683, 303] width 1366 height 607
type input "$ 0,00"
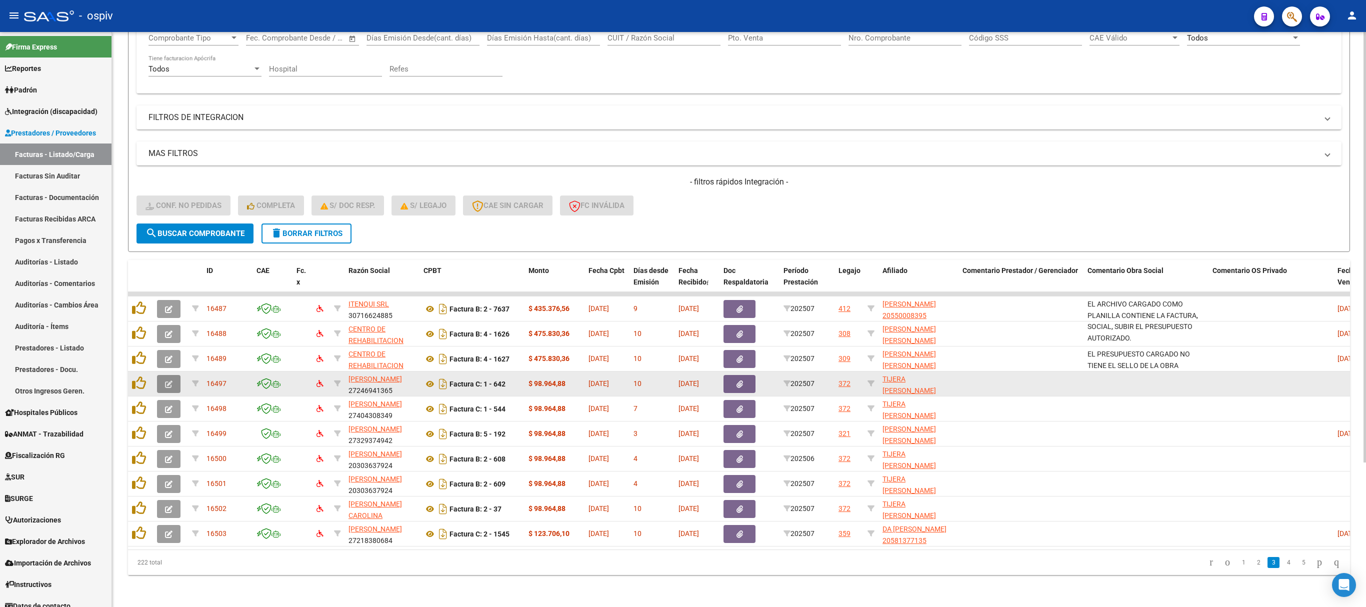
click at [173, 375] on button "button" at bounding box center [169, 384] width 24 height 18
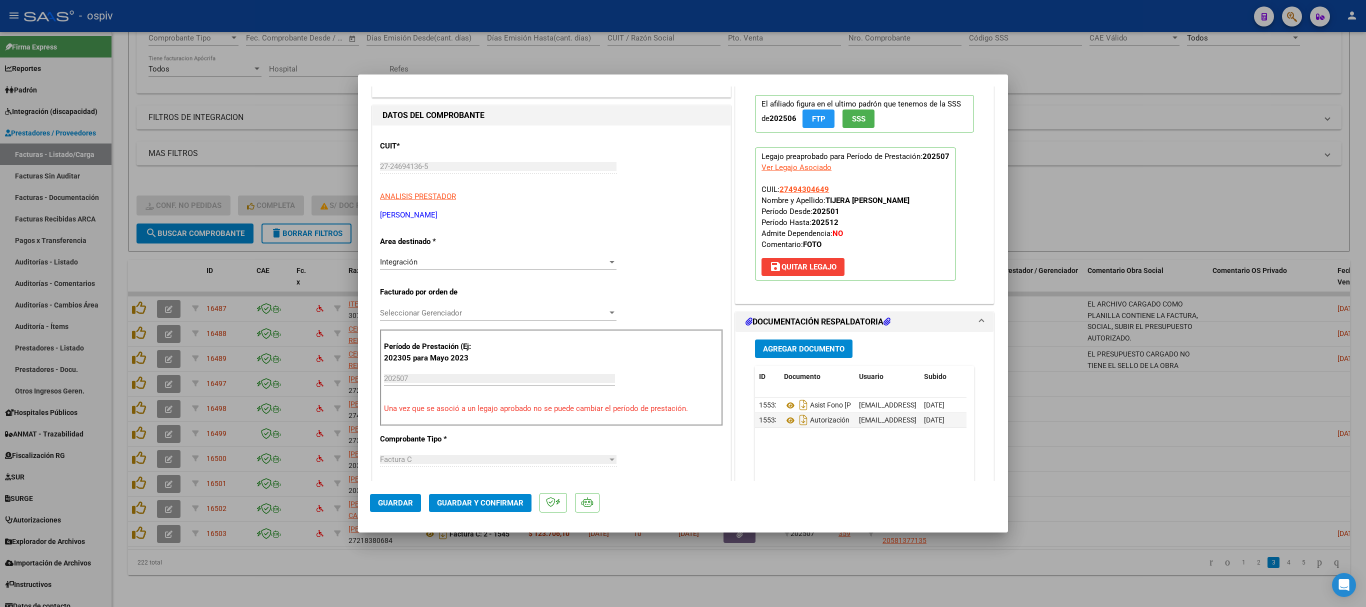
scroll to position [100, 0]
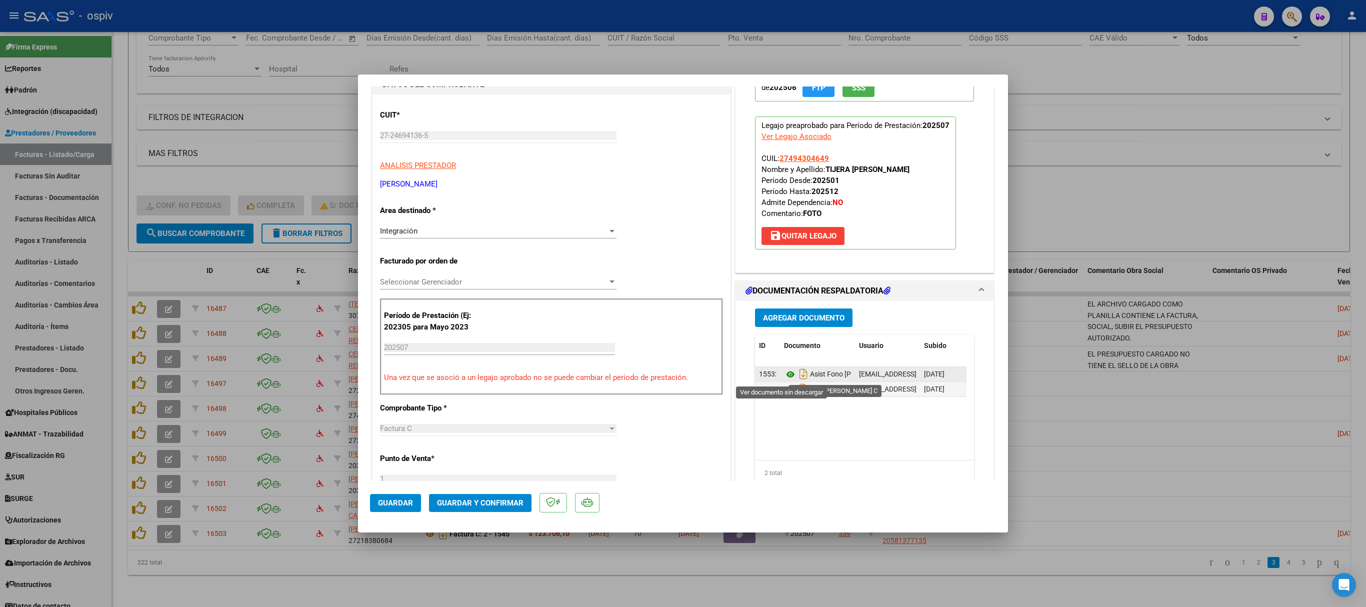
click at [784, 375] on icon at bounding box center [790, 375] width 13 height 12
click at [784, 395] on icon at bounding box center [790, 390] width 13 height 12
click at [784, 377] on icon at bounding box center [790, 375] width 13 height 12
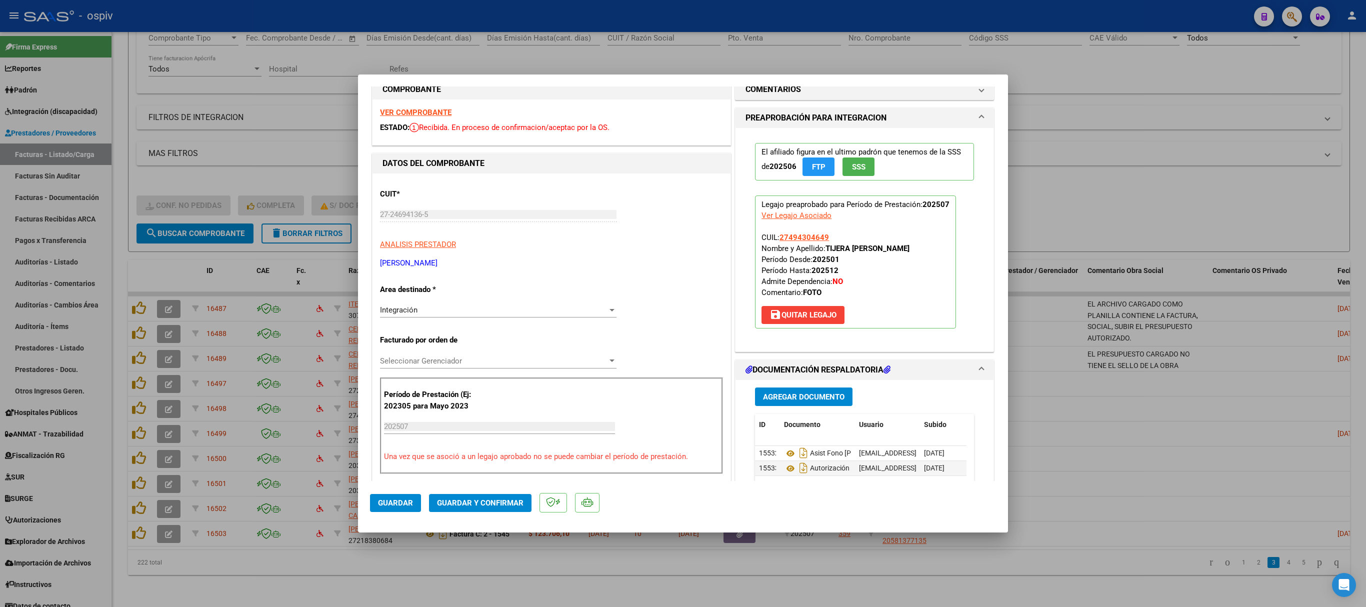
scroll to position [0, 0]
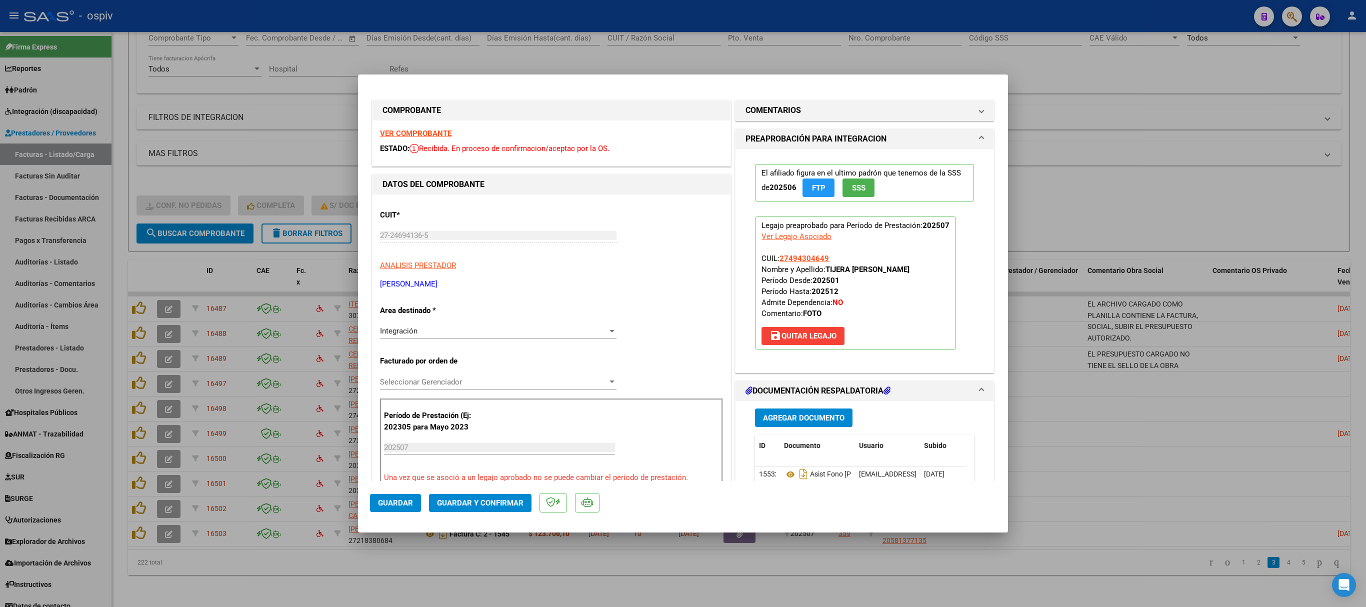
drag, startPoint x: 767, startPoint y: 114, endPoint x: 763, endPoint y: 168, distance: 54.2
click at [766, 113] on h1 "COMENTARIOS" at bounding box center [774, 111] width 56 height 12
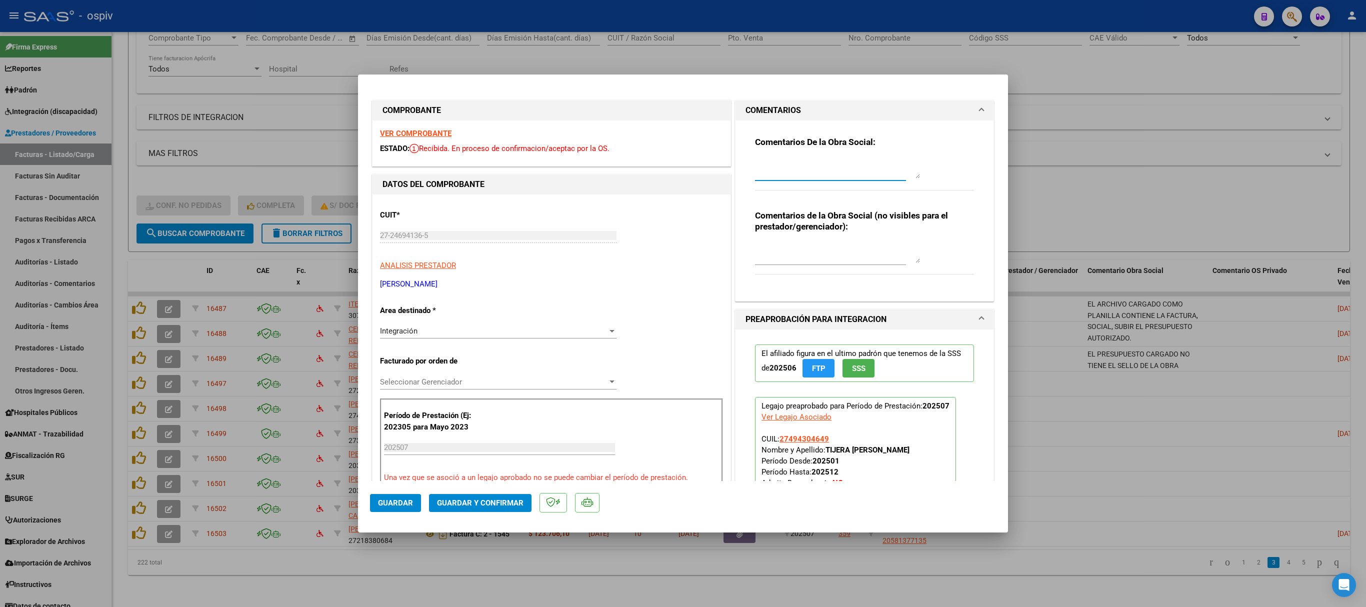
click at [761, 165] on textarea at bounding box center [837, 169] width 165 height 20
type textarea "LA PLANILLA DE ASISTENCIA DEBE CONTENER ACLARACION Y PARENTEZCO DEL FAMILIAR FI…"
click at [400, 503] on span "Guardar" at bounding box center [395, 503] width 35 height 9
click at [1154, 120] on div at bounding box center [683, 303] width 1366 height 607
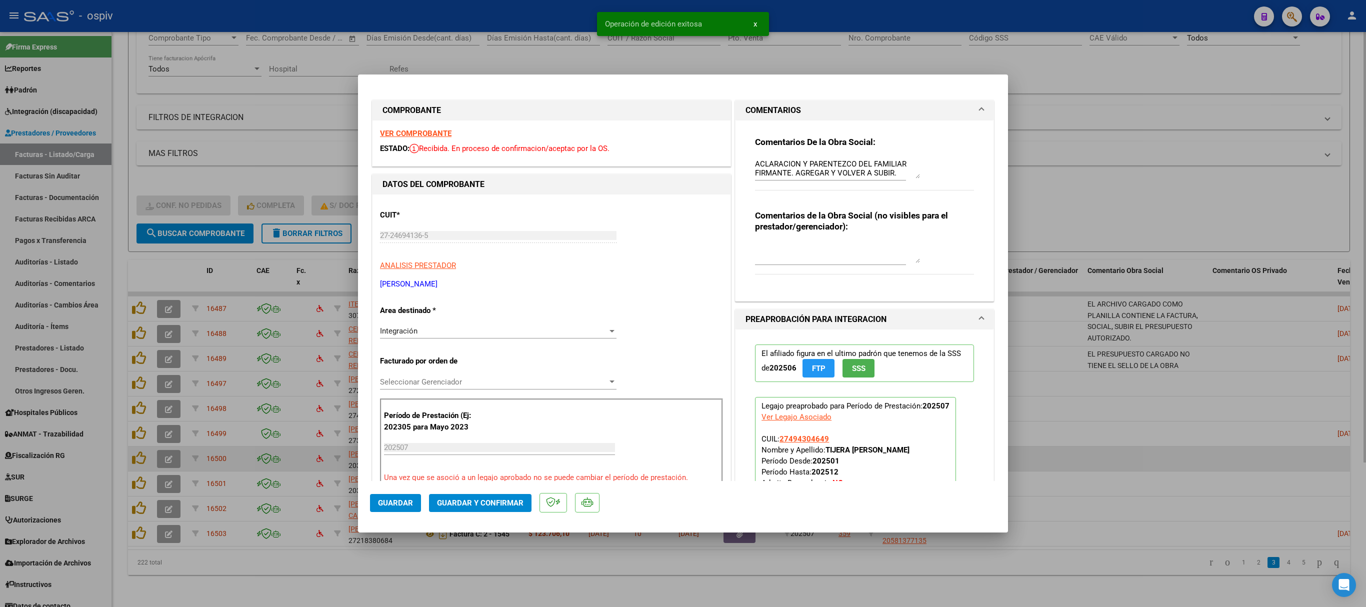
type input "$ 0,00"
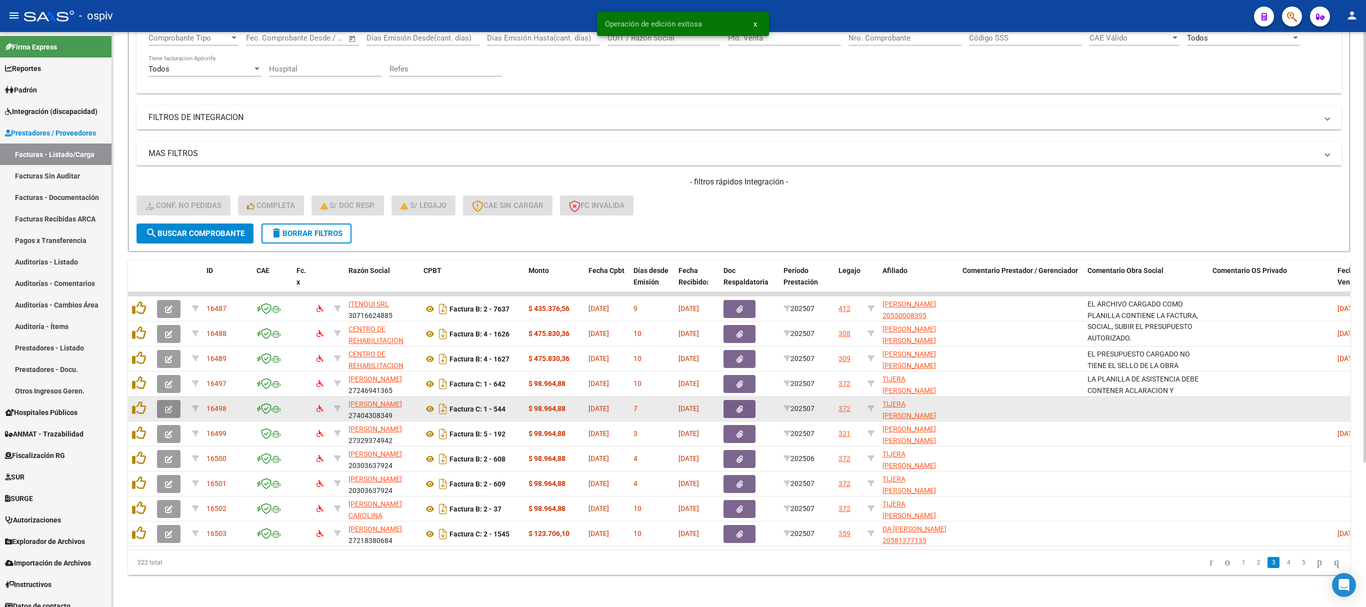
click at [171, 406] on icon "button" at bounding box center [169, 410] width 8 height 8
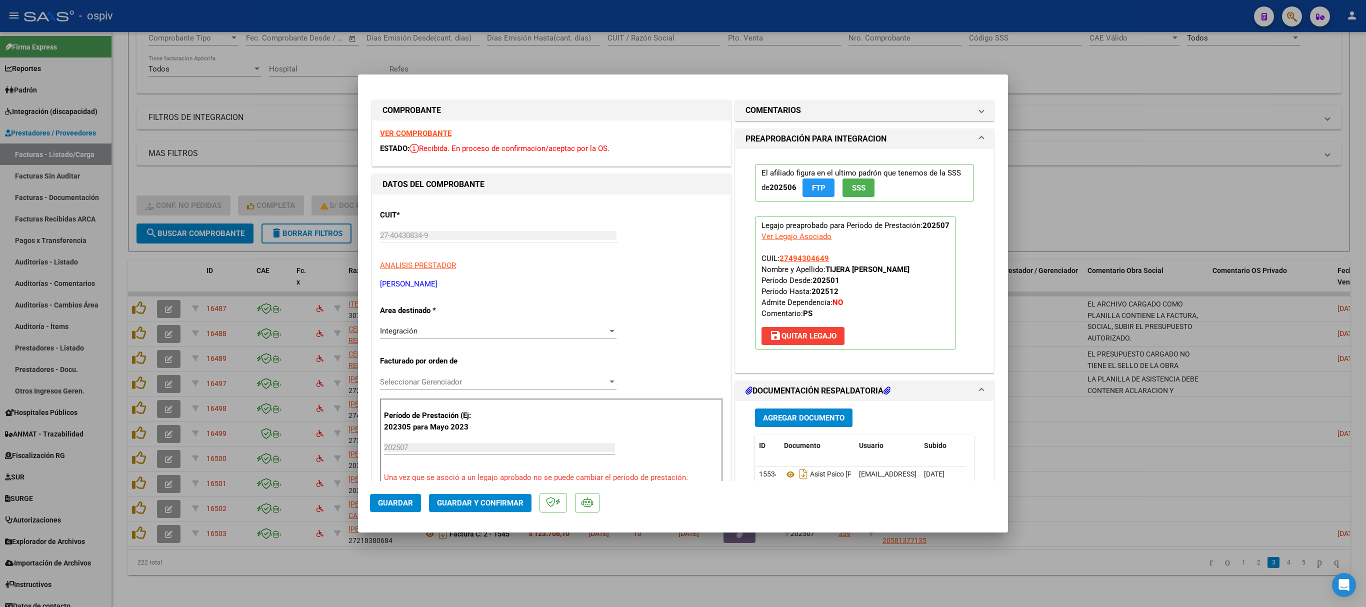
scroll to position [200, 0]
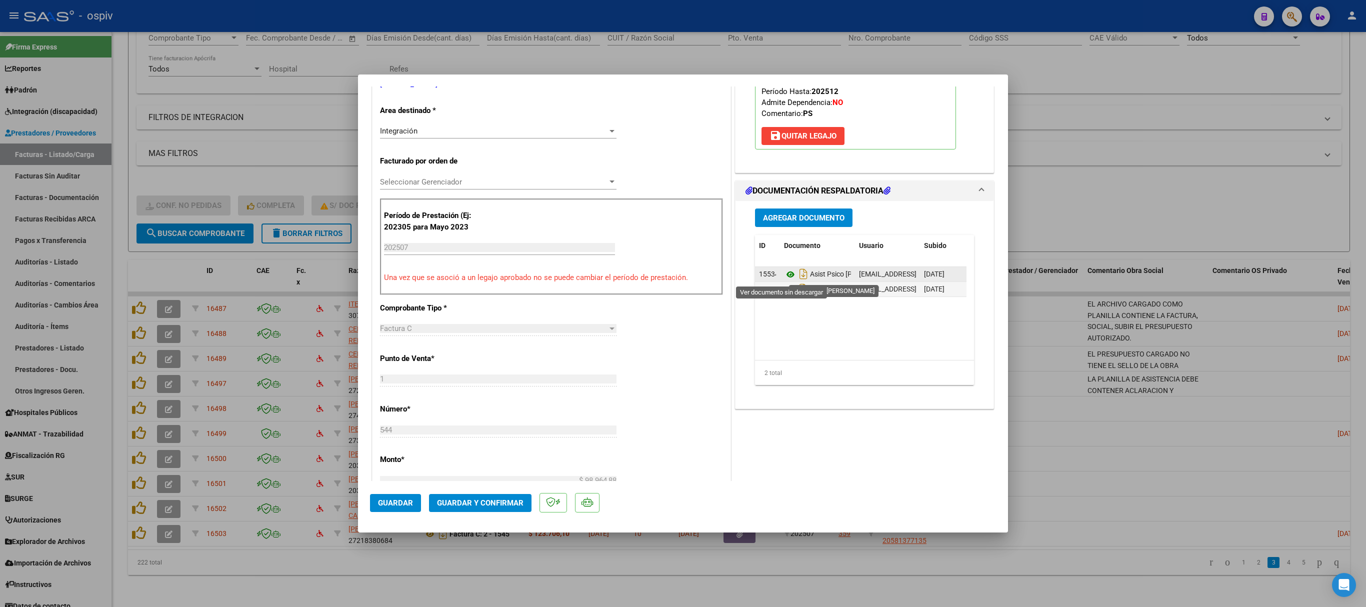
click at [784, 276] on icon at bounding box center [790, 275] width 13 height 12
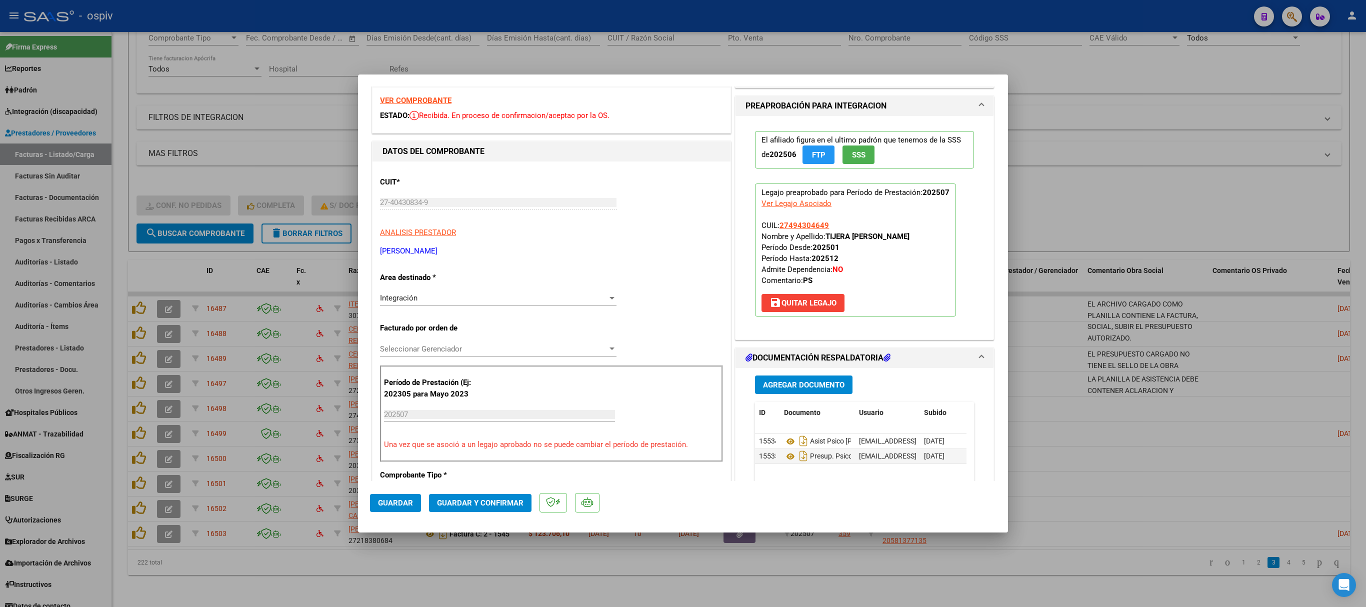
scroll to position [0, 0]
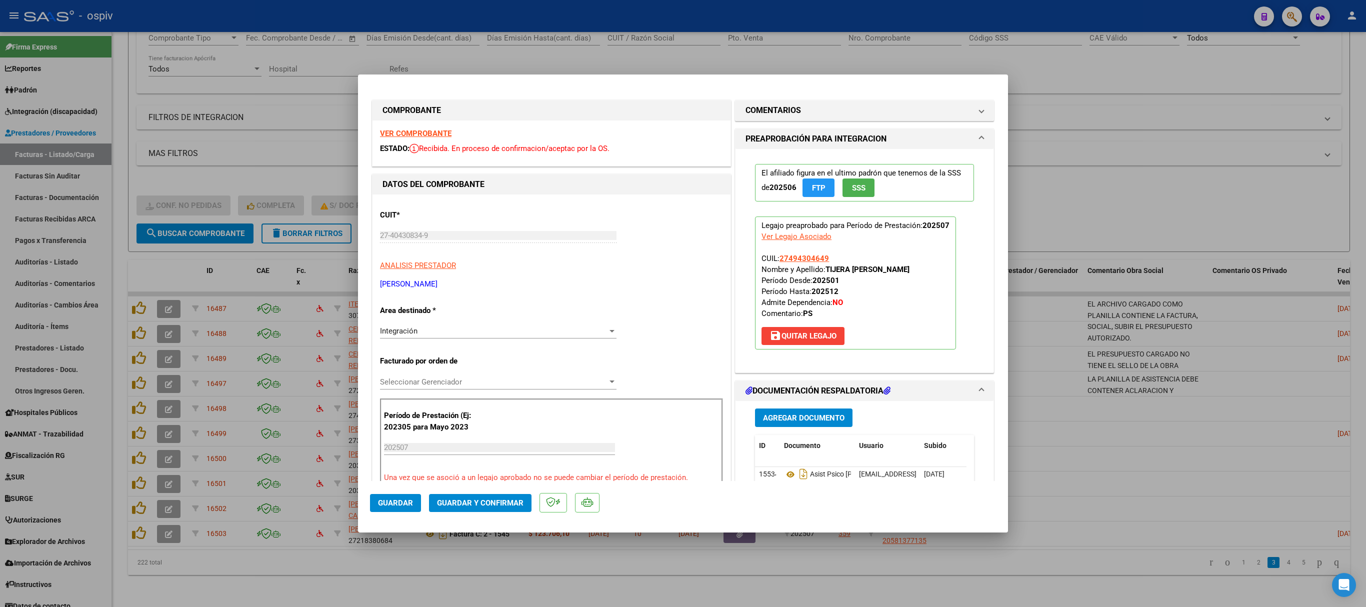
click at [427, 129] on div "VER COMPROBANTE ESTADO: Recibida. En proceso de confirmacion/aceptac por la OS." at bounding box center [552, 144] width 358 height 46
click at [427, 133] on strong "VER COMPROBANTE" at bounding box center [416, 133] width 72 height 9
click at [497, 502] on span "Guardar y Confirmar" at bounding box center [480, 503] width 87 height 9
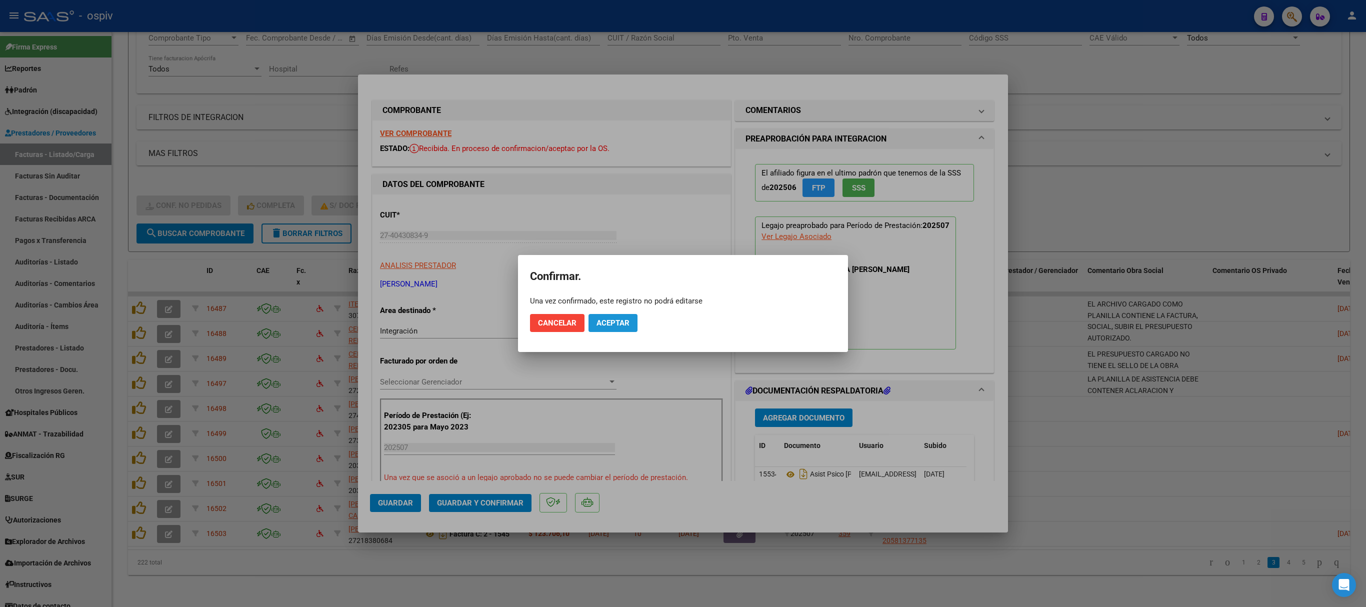
click at [619, 325] on span "Aceptar" at bounding box center [613, 323] width 33 height 9
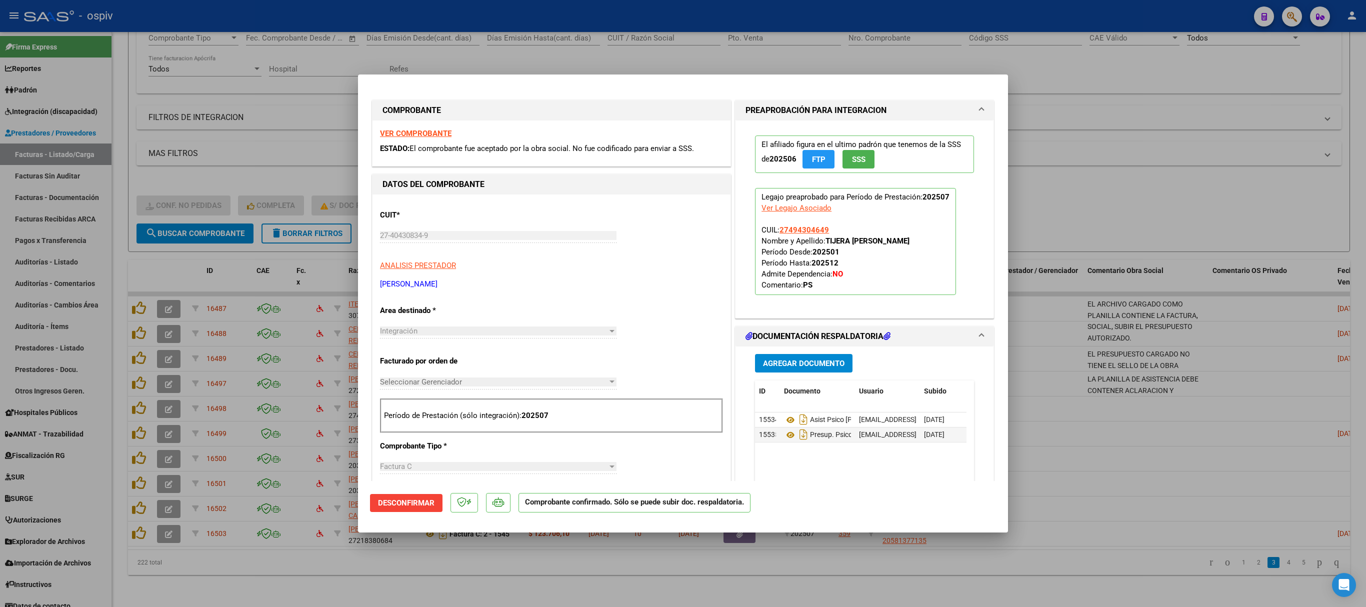
click at [644, 26] on div at bounding box center [683, 303] width 1366 height 607
type input "$ 0,00"
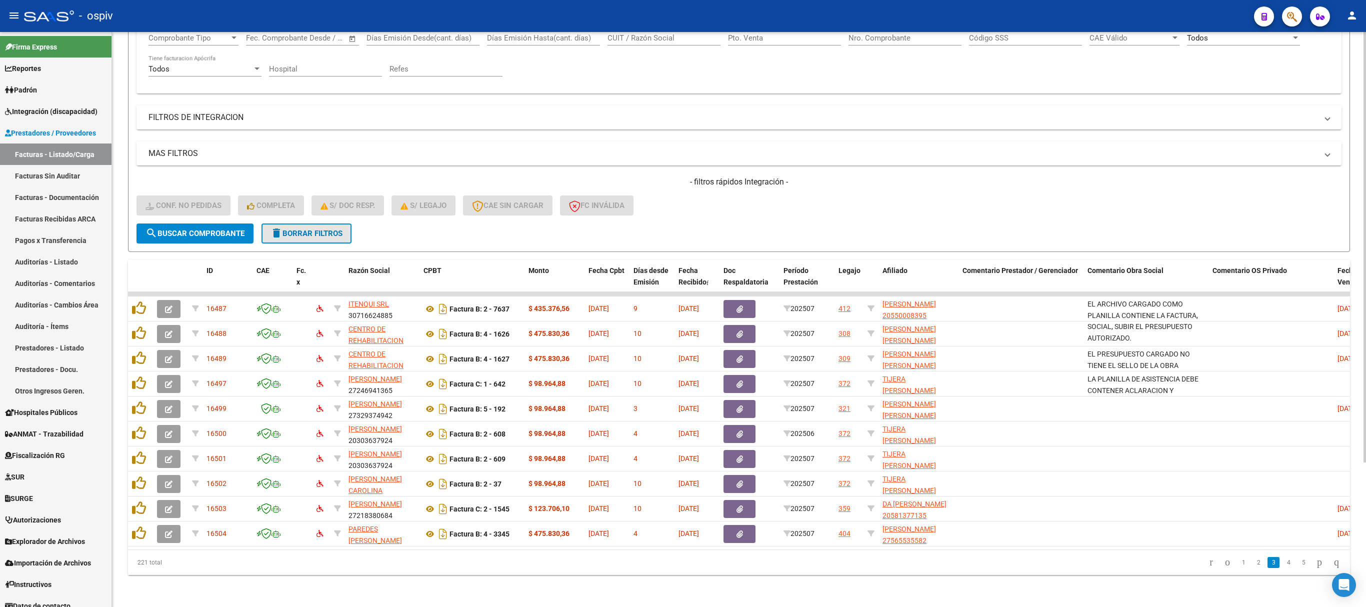
click at [332, 229] on span "delete Borrar Filtros" at bounding box center [307, 233] width 72 height 9
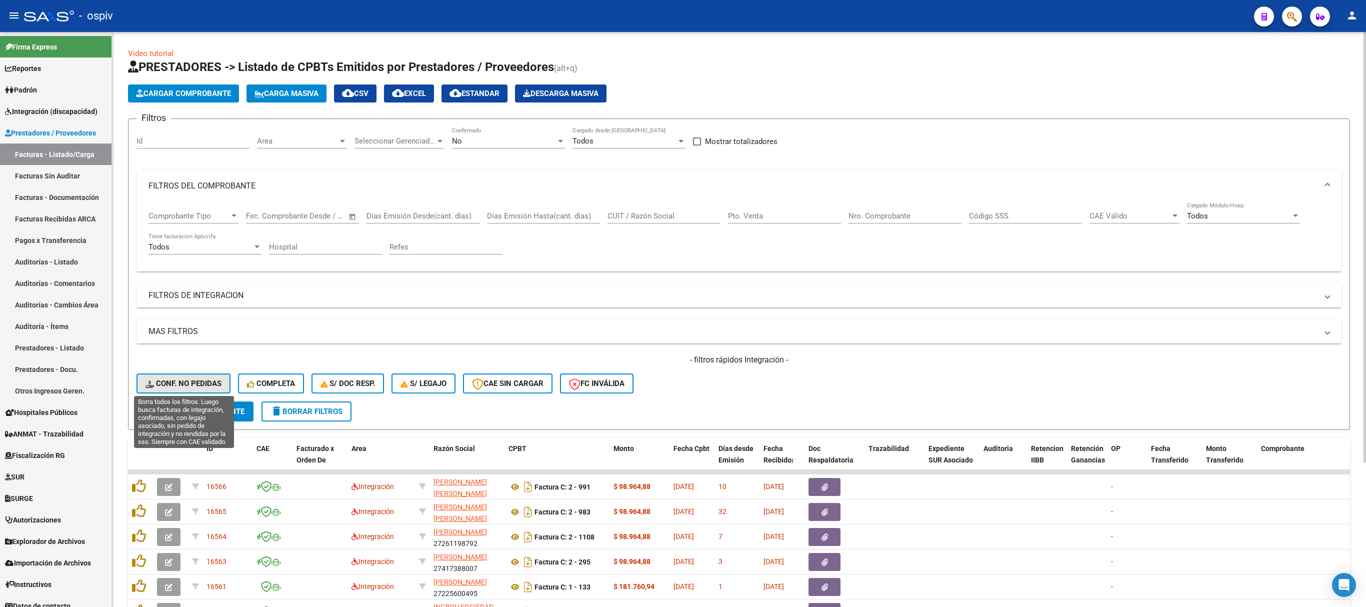
click at [182, 379] on span "Conf. no pedidas" at bounding box center [184, 383] width 76 height 9
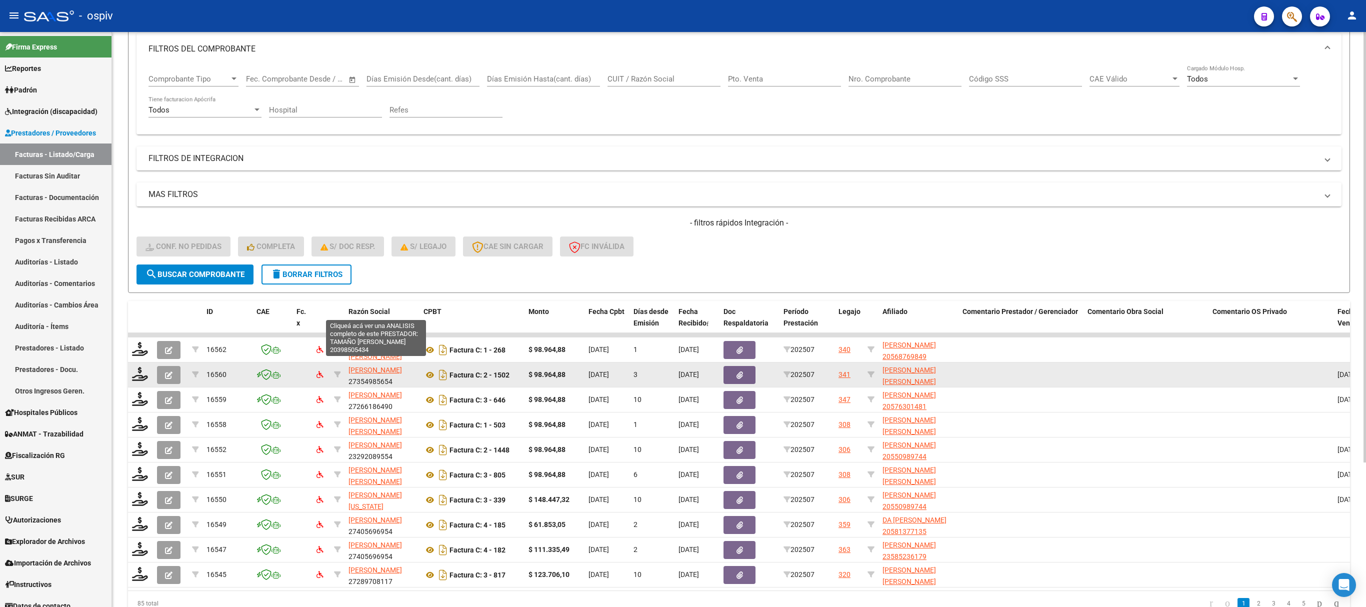
scroll to position [193, 0]
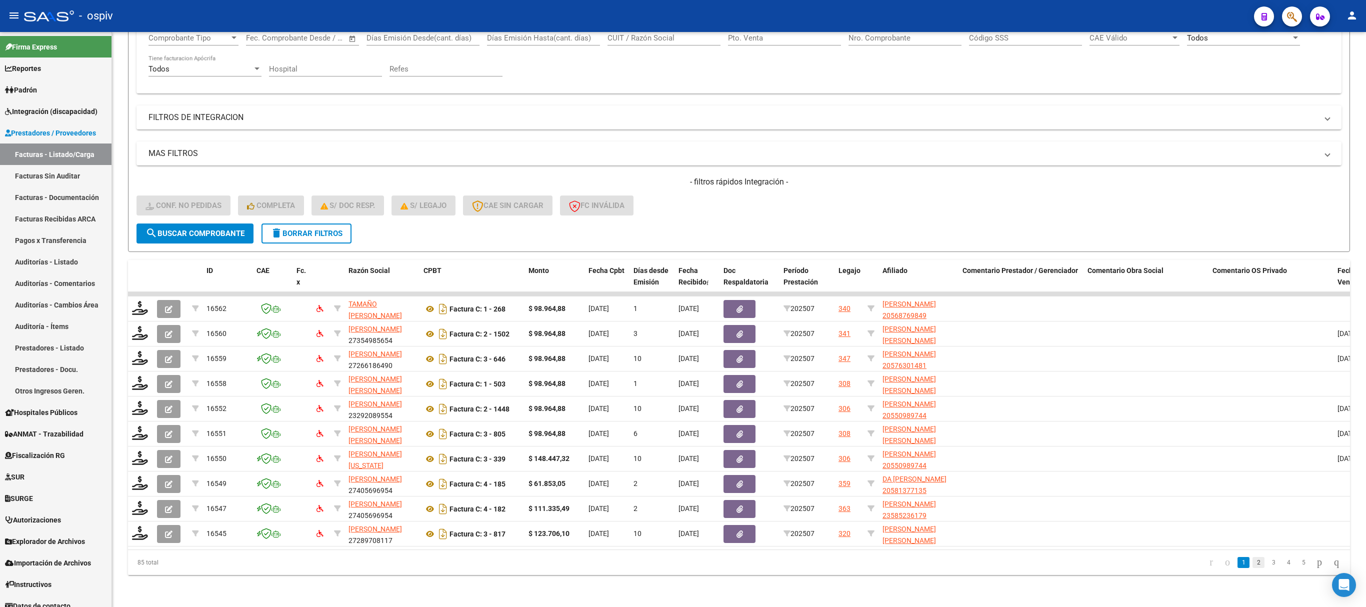
click at [1253, 565] on link "2" at bounding box center [1259, 562] width 12 height 11
click at [1330, 563] on link "go to last page" at bounding box center [1337, 562] width 14 height 11
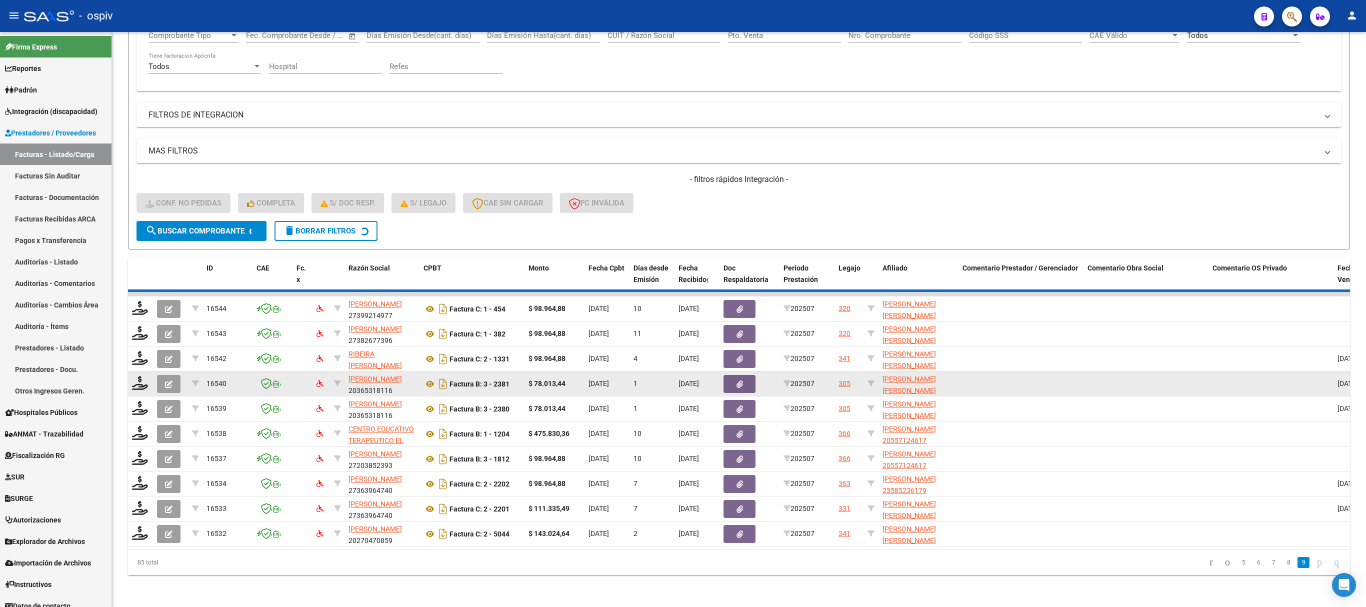
scroll to position [68, 0]
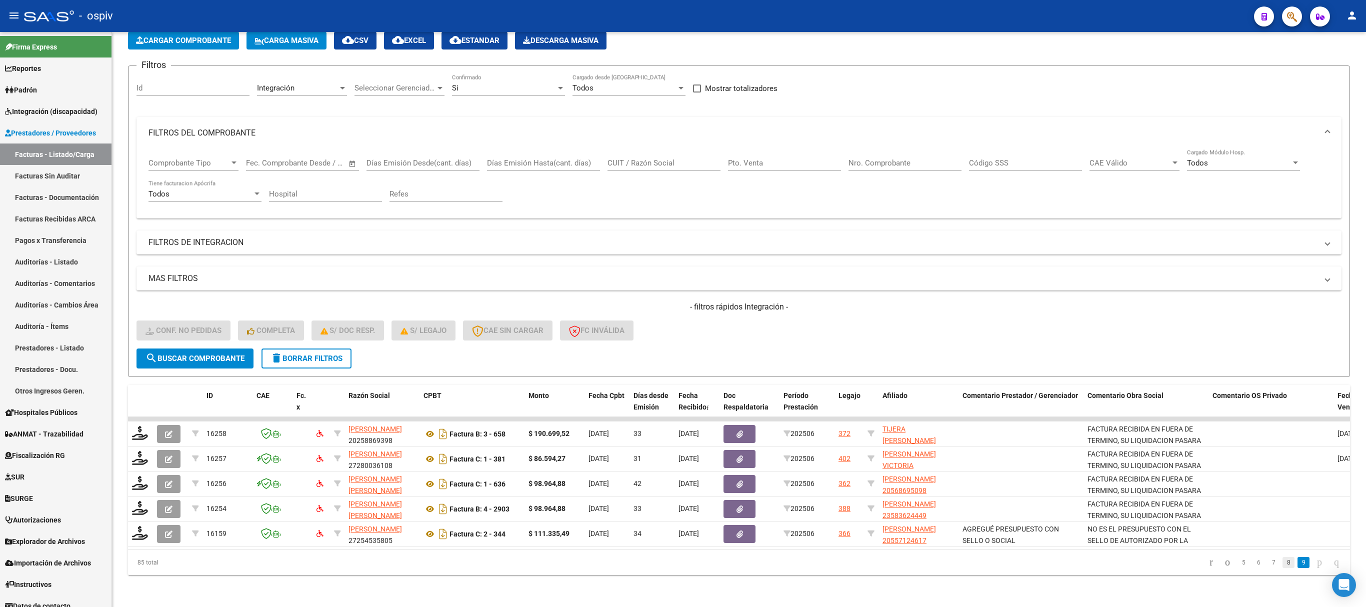
click at [1283, 566] on link "8" at bounding box center [1289, 562] width 12 height 11
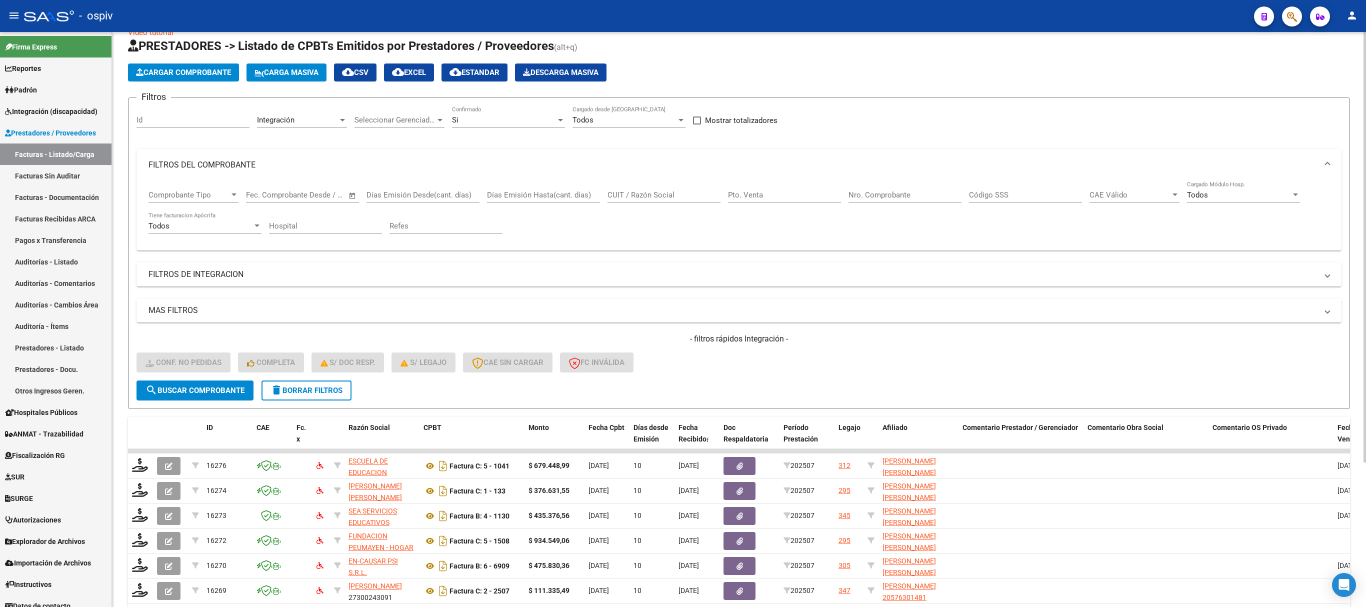
scroll to position [0, 0]
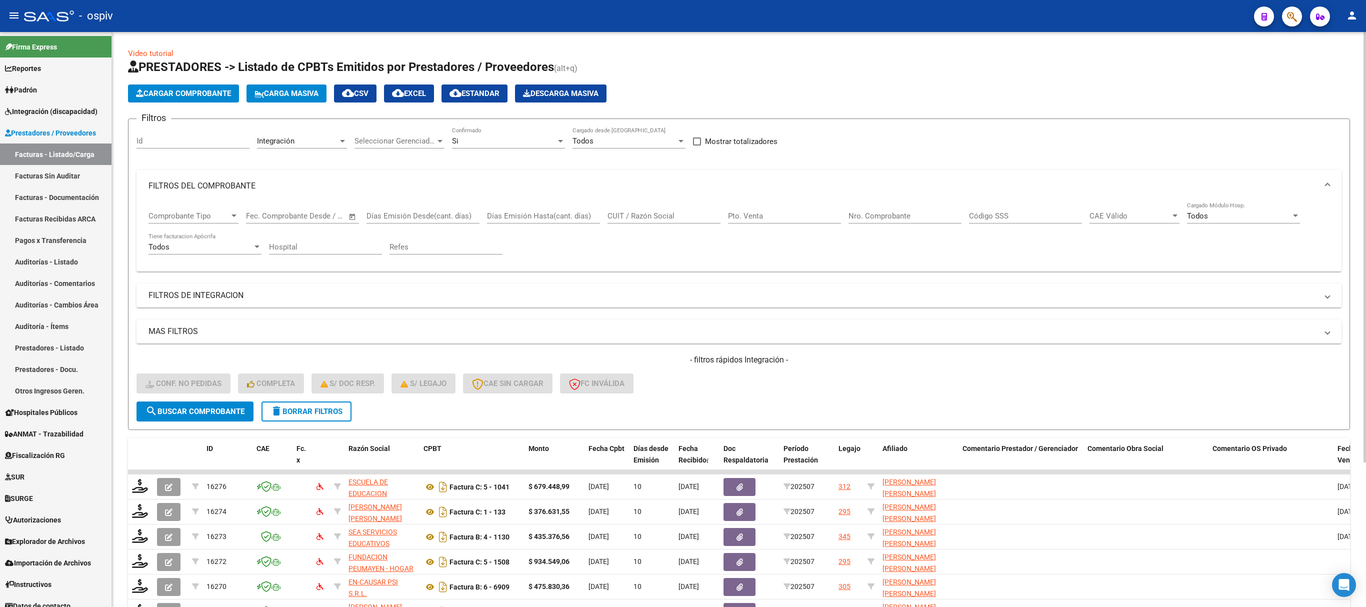
click at [870, 214] on input "Nro. Comprobante" at bounding box center [905, 216] width 113 height 9
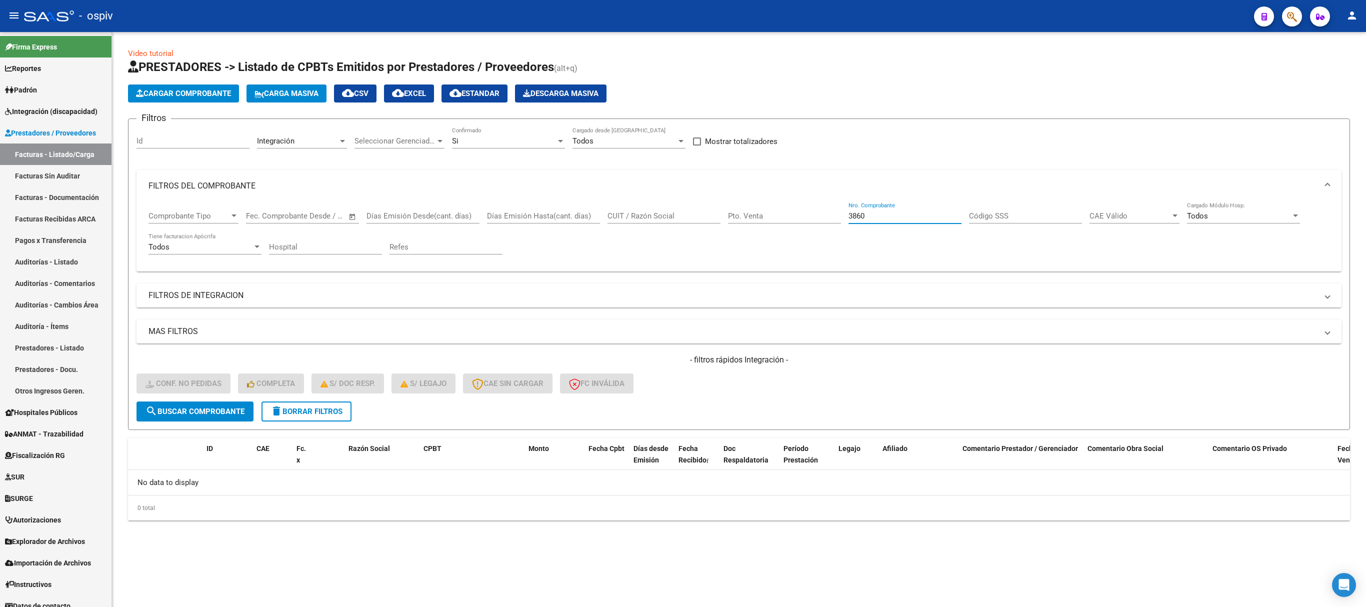
type input "3860"
drag, startPoint x: 288, startPoint y: 411, endPoint x: 467, endPoint y: 379, distance: 181.9
click at [289, 411] on span "delete Borrar Filtros" at bounding box center [307, 411] width 72 height 9
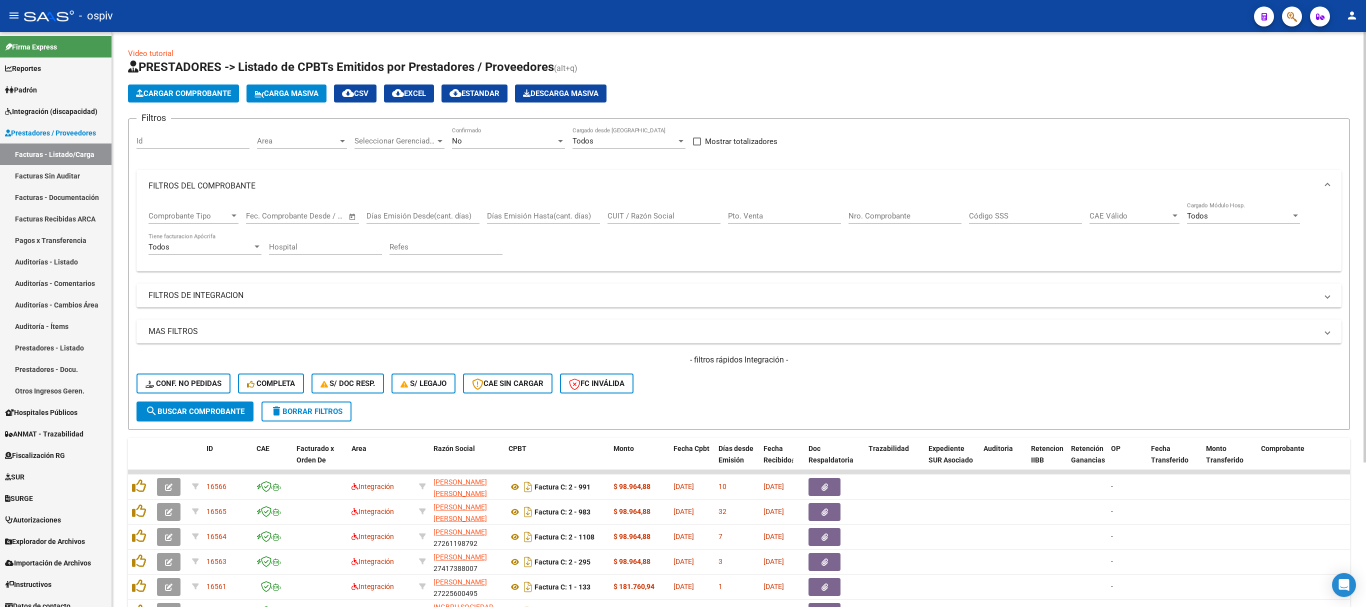
click at [874, 212] on input "Nro. Comprobante" at bounding box center [905, 216] width 113 height 9
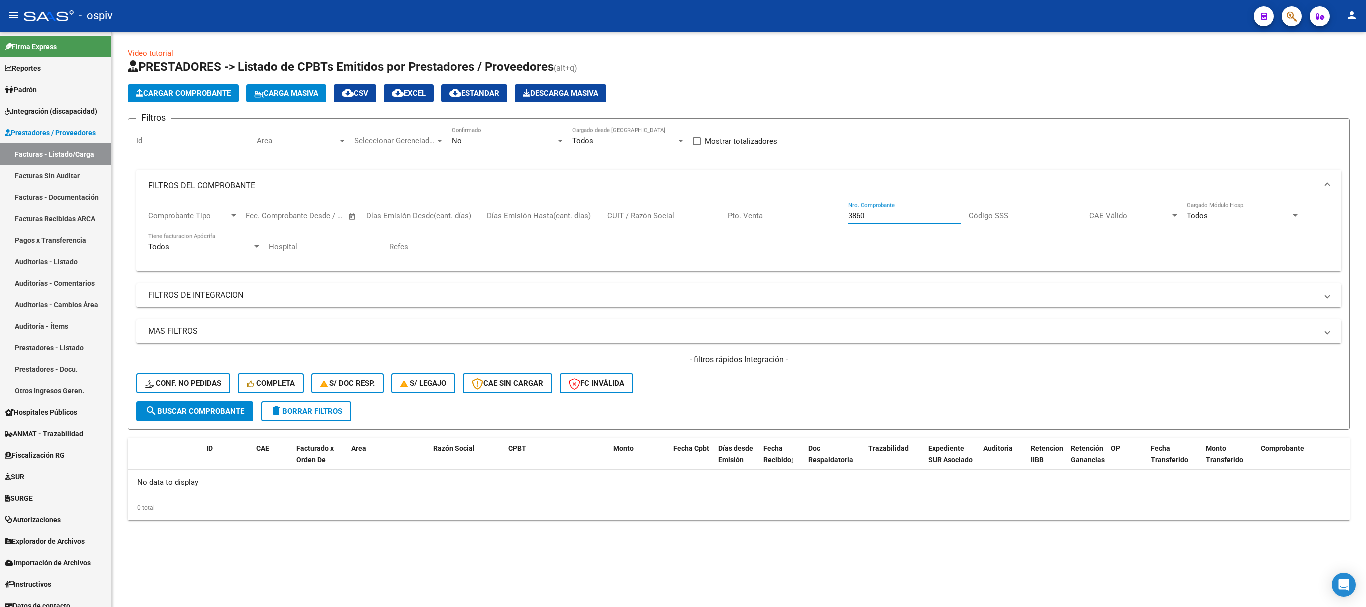
type input "3860"
click at [297, 412] on span "delete Borrar Filtros" at bounding box center [307, 411] width 72 height 9
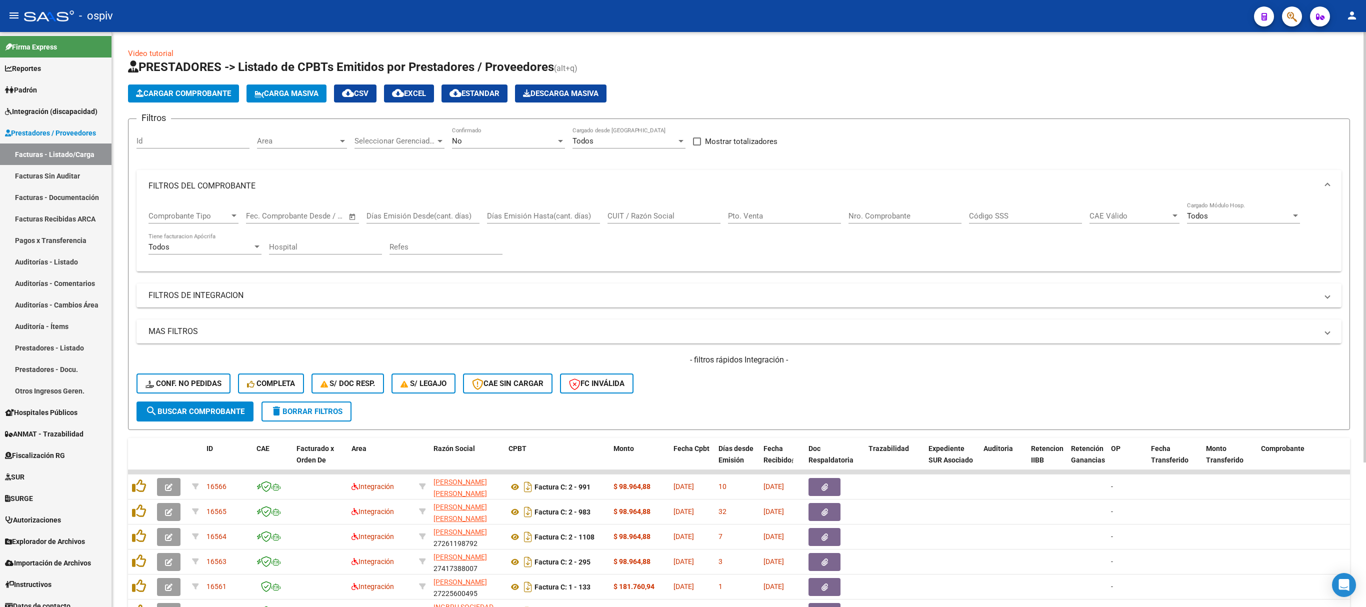
click at [317, 412] on span "delete Borrar Filtros" at bounding box center [307, 411] width 72 height 9
drag, startPoint x: 885, startPoint y: 206, endPoint x: 884, endPoint y: 212, distance: 6.1
click at [885, 208] on div "Nro. Comprobante" at bounding box center [905, 213] width 113 height 22
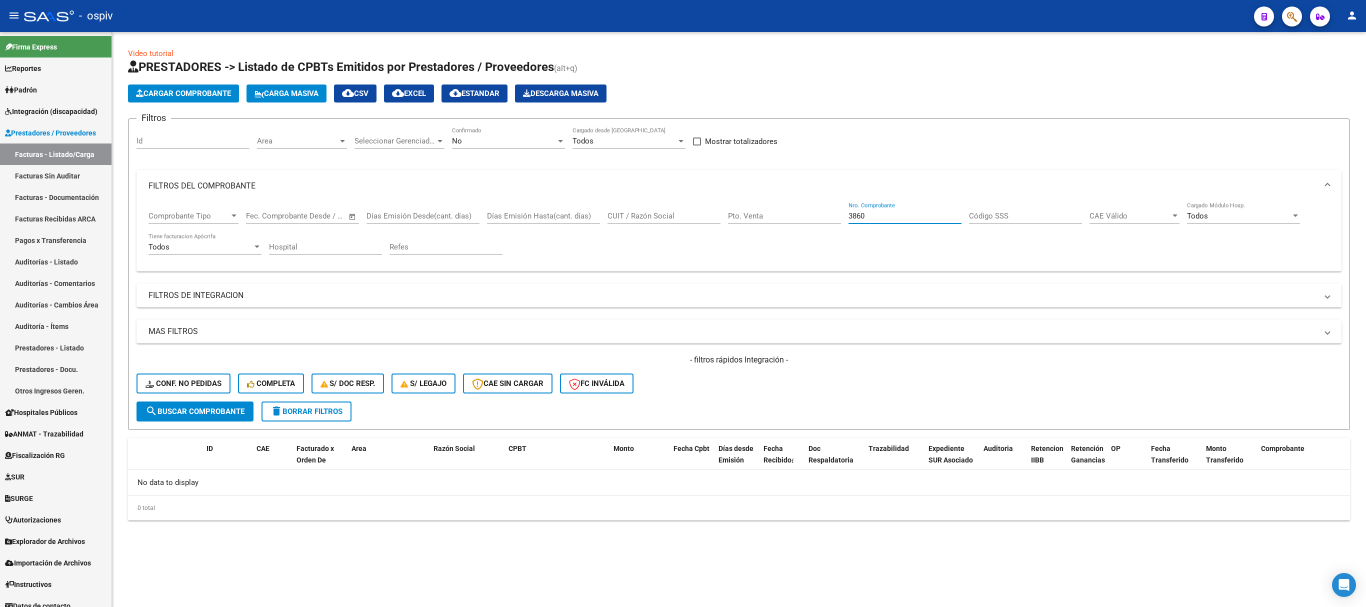
click at [884, 213] on input "3860" at bounding box center [905, 216] width 113 height 9
type input "3"
click at [642, 212] on input "CUIT / Razón Social" at bounding box center [664, 216] width 113 height 9
type input "27348201269"
click at [558, 139] on div at bounding box center [560, 141] width 9 height 8
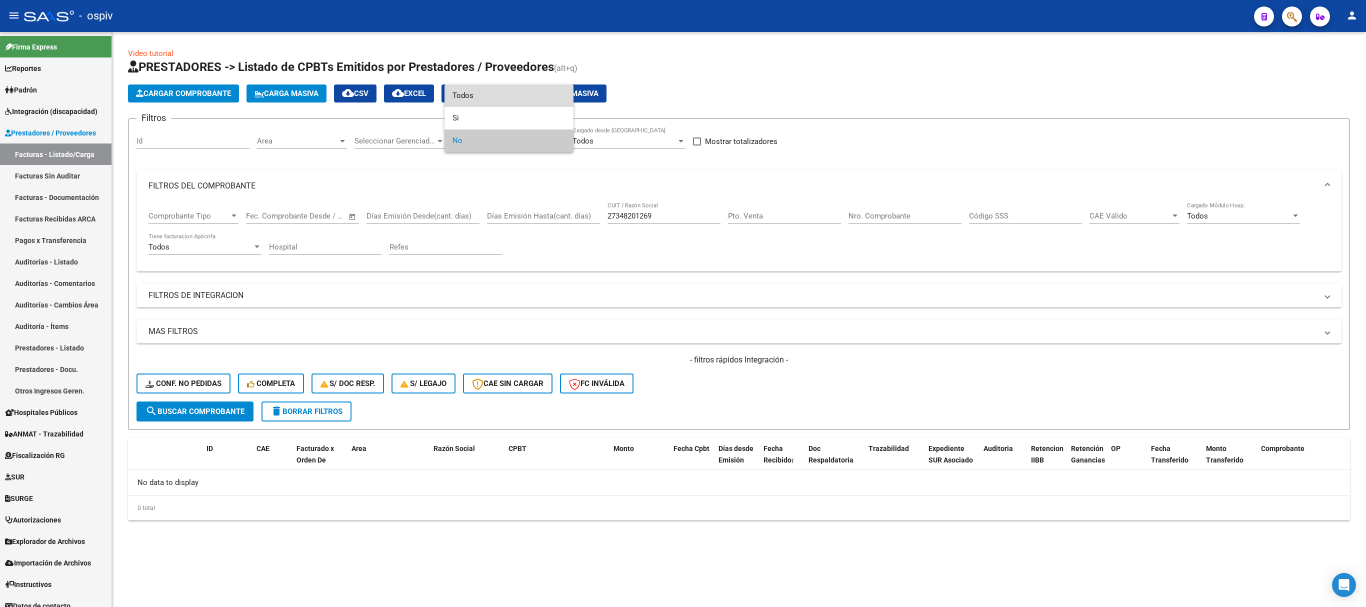
click at [516, 98] on span "Todos" at bounding box center [509, 96] width 113 height 23
click at [204, 408] on span "search Buscar Comprobante" at bounding box center [195, 411] width 99 height 9
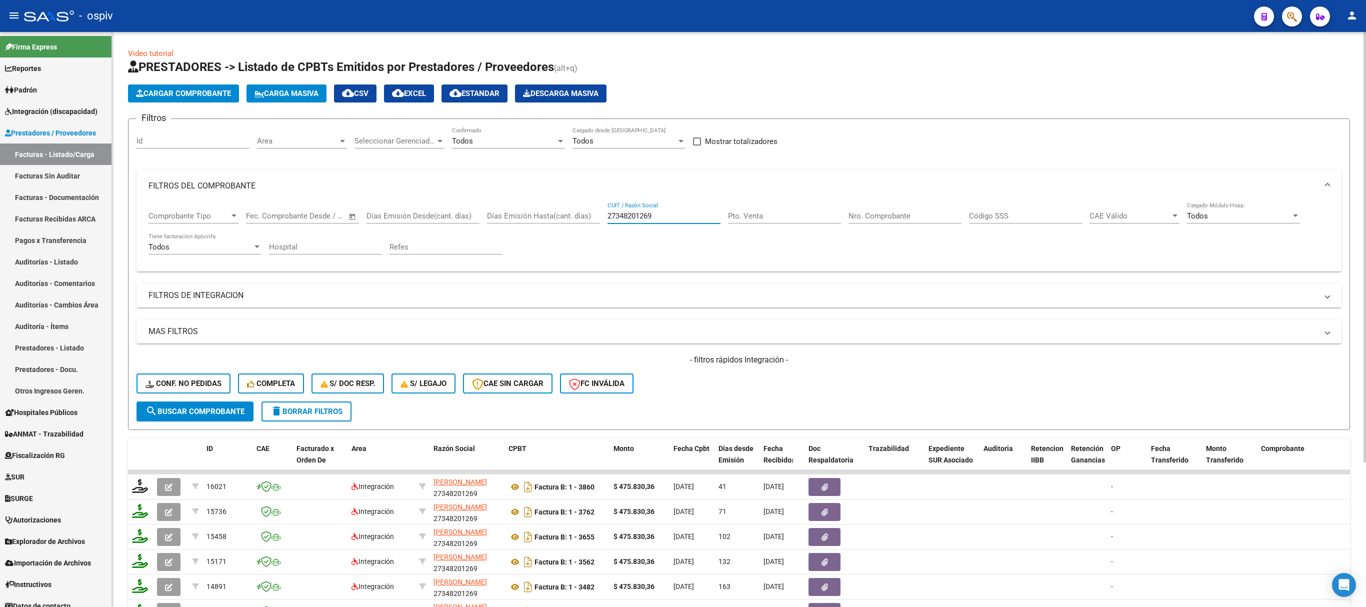
click at [668, 212] on input "27348201269" at bounding box center [664, 216] width 113 height 9
click at [327, 410] on span "delete Borrar Filtros" at bounding box center [307, 411] width 72 height 9
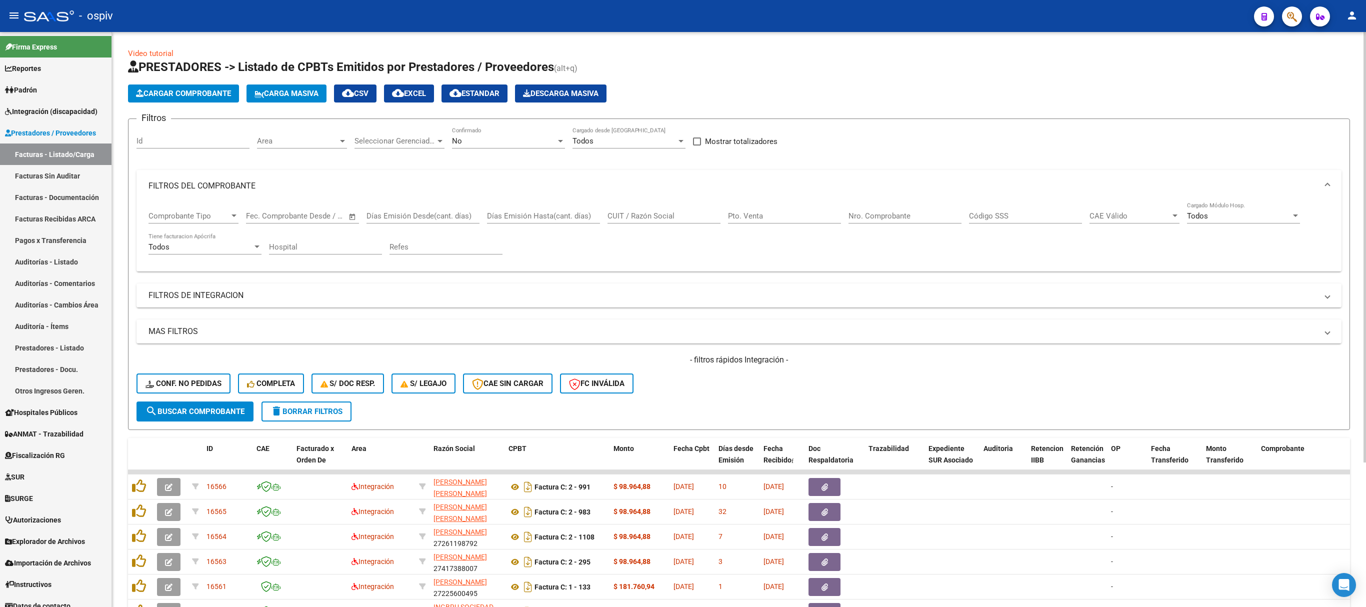
click at [892, 209] on div "Nro. Comprobante" at bounding box center [905, 213] width 113 height 22
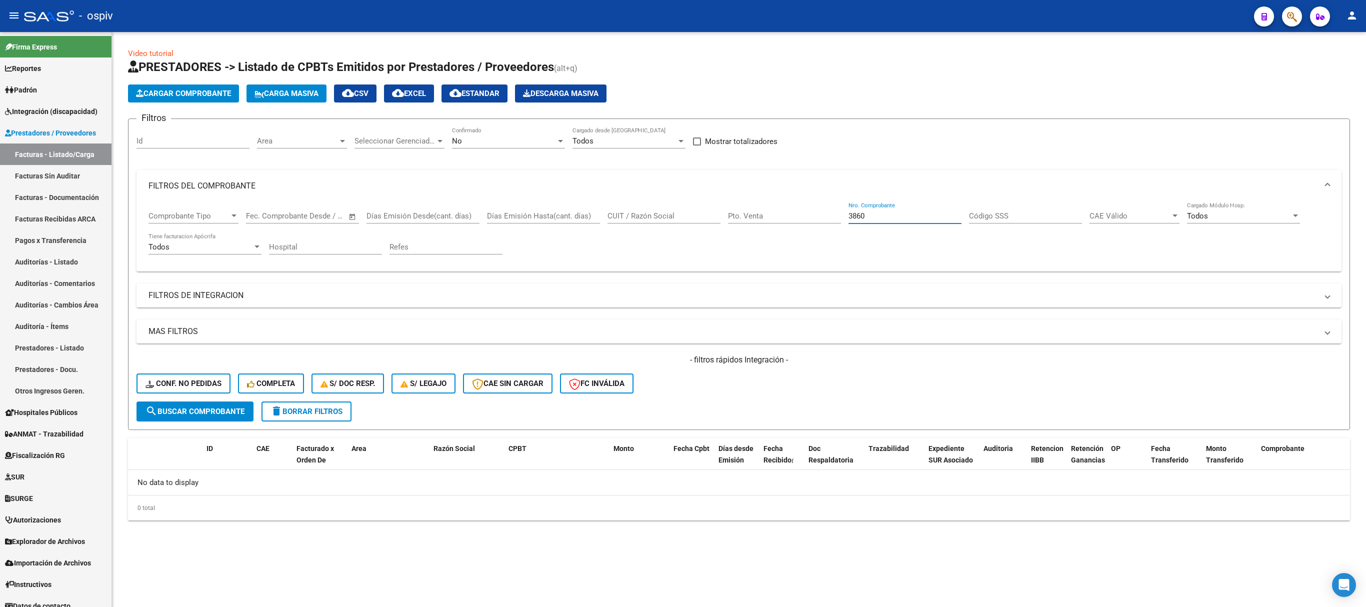
type input "3860"
click at [330, 413] on span "delete Borrar Filtros" at bounding box center [307, 411] width 72 height 9
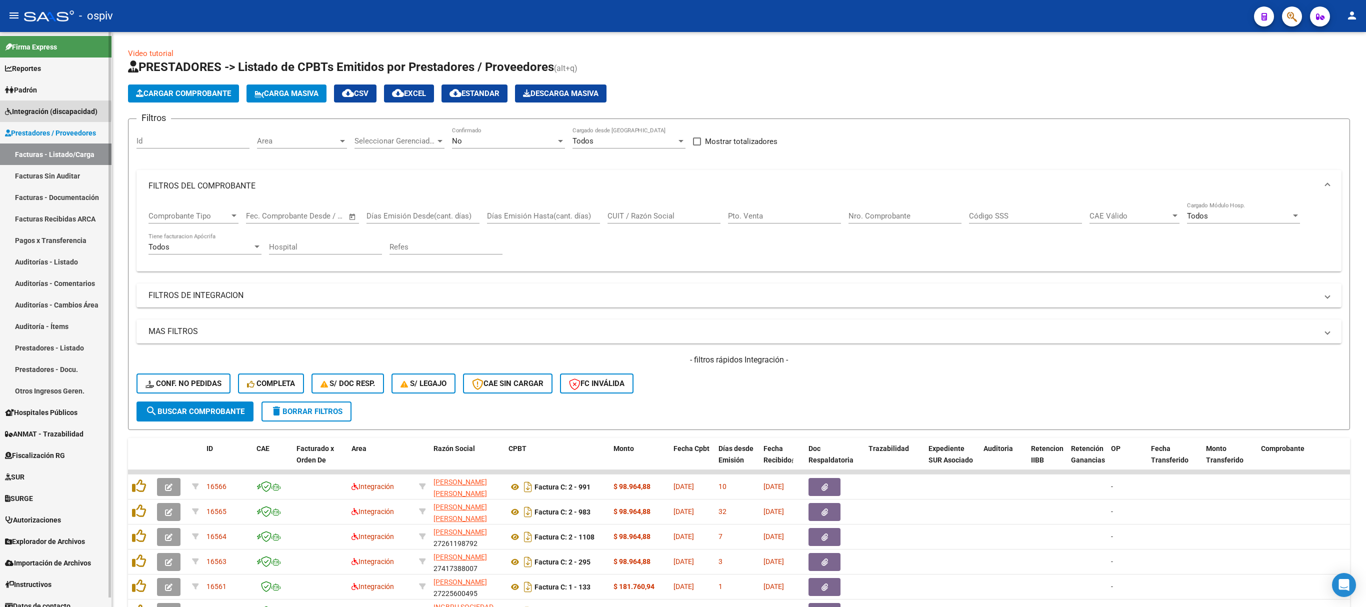
click at [40, 111] on span "Integración (discapacidad)" at bounding box center [51, 111] width 93 height 11
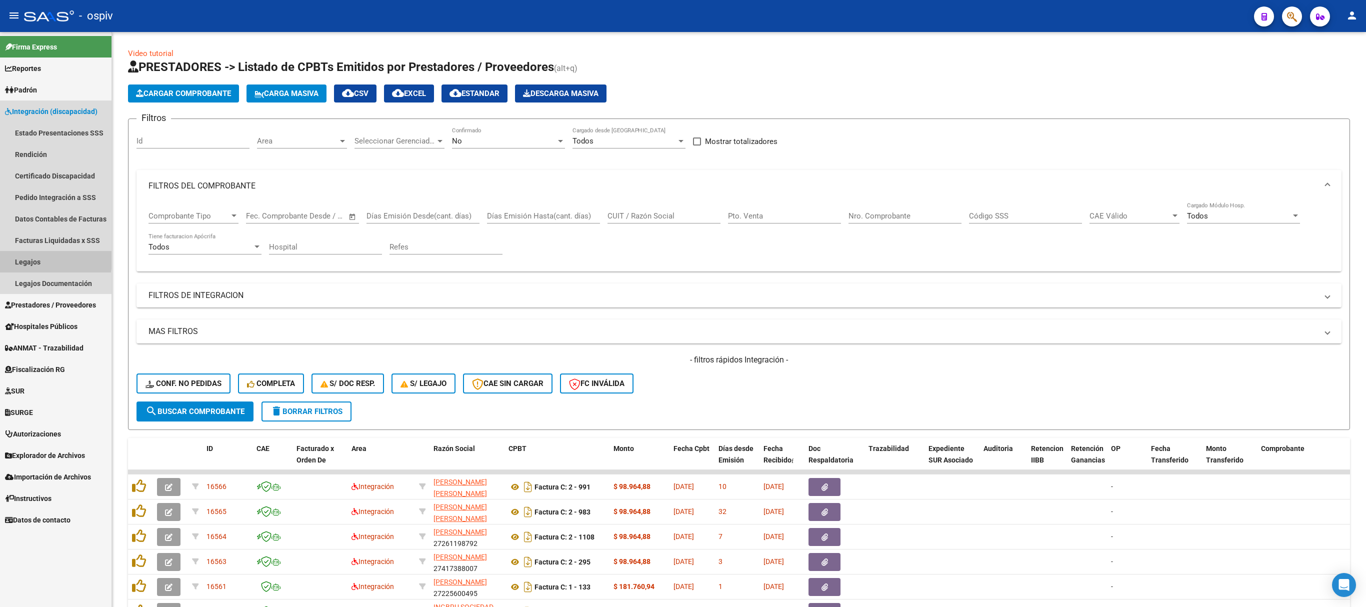
drag, startPoint x: 37, startPoint y: 260, endPoint x: 57, endPoint y: 261, distance: 20.0
click at [36, 261] on link "Legajos" at bounding box center [56, 262] width 112 height 22
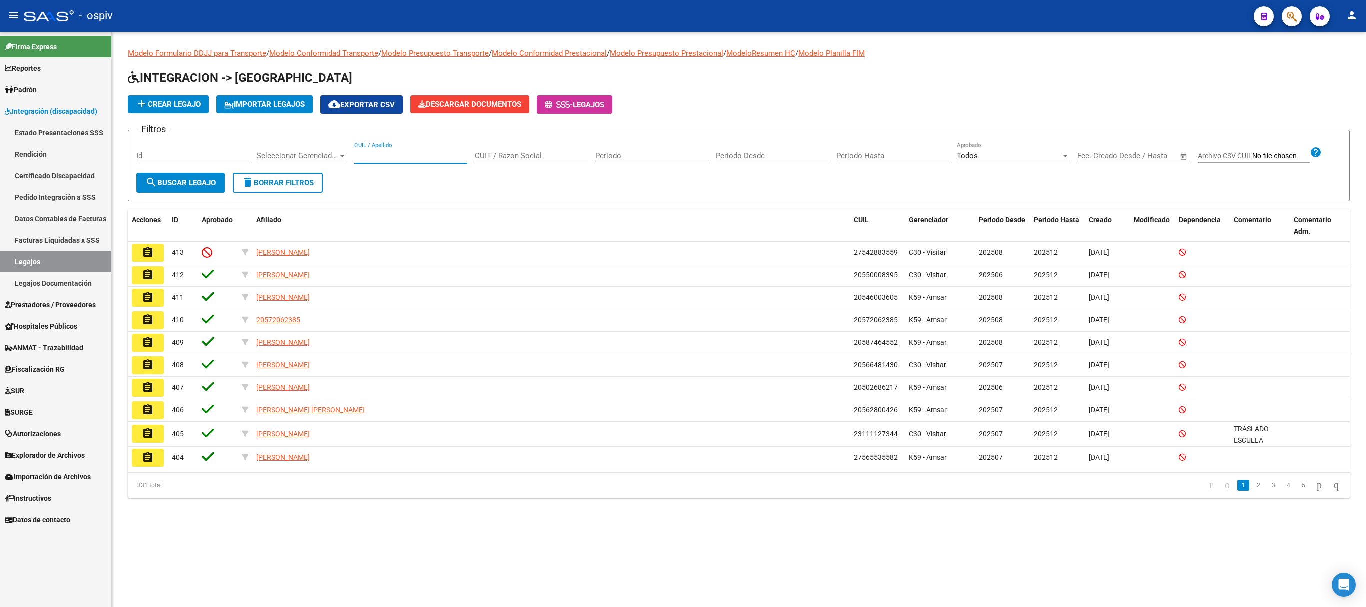
click at [395, 154] on input "CUIL / Apellido" at bounding box center [411, 156] width 113 height 9
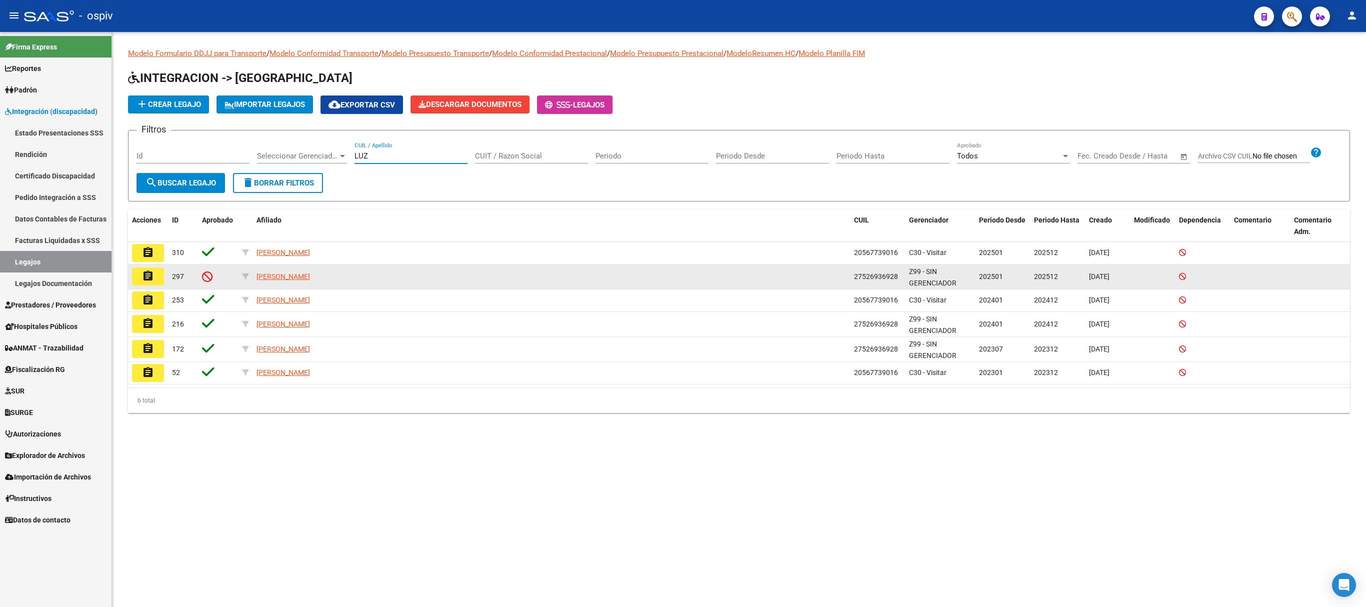
type input "LUZ"
click at [143, 275] on mat-icon "assignment" at bounding box center [148, 276] width 12 height 12
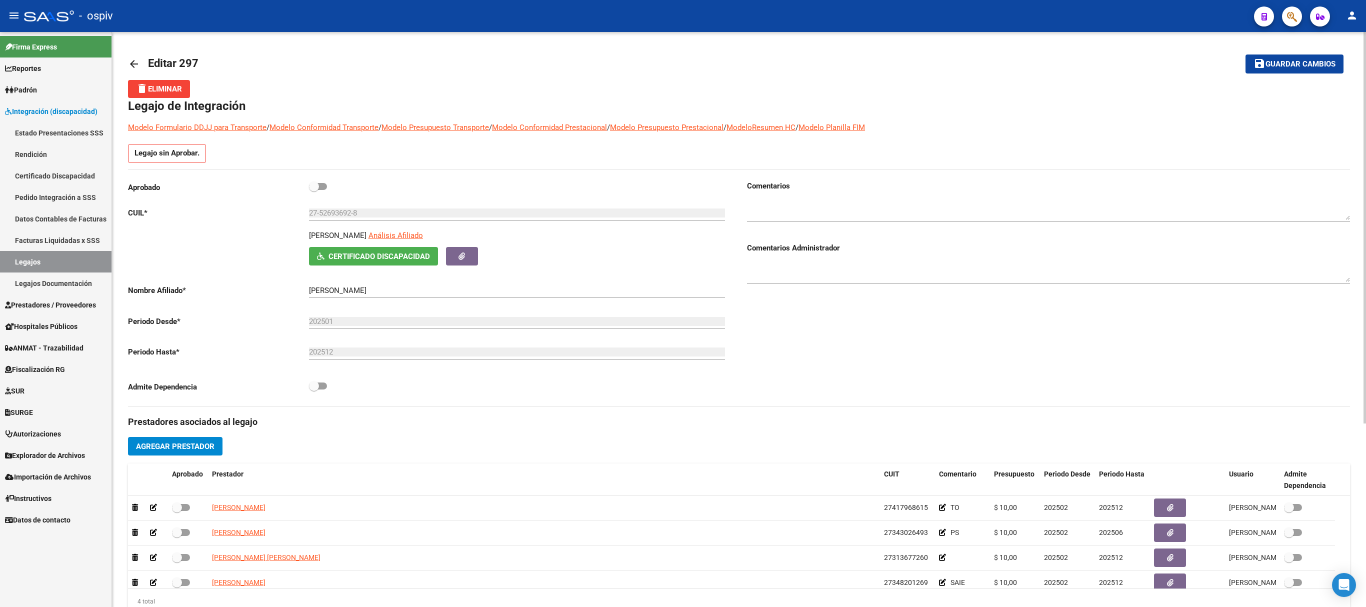
scroll to position [200, 0]
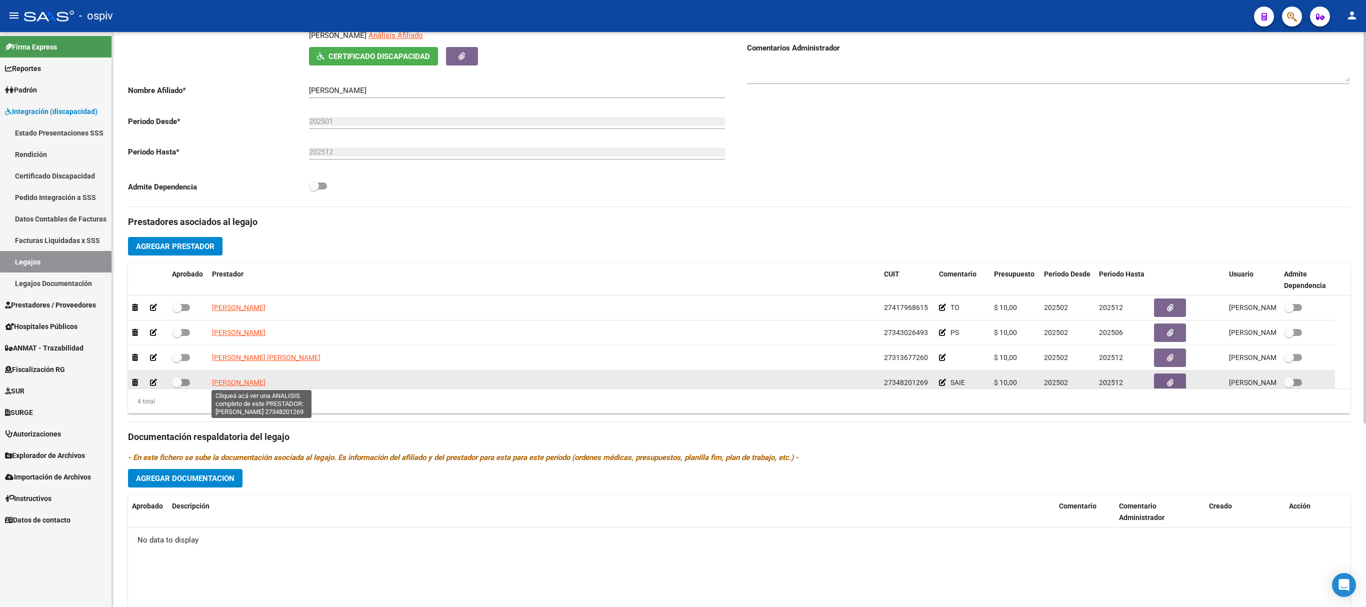
click at [238, 382] on span "RODRIGUEZ NATALIA SOLEDAD" at bounding box center [239, 383] width 54 height 8
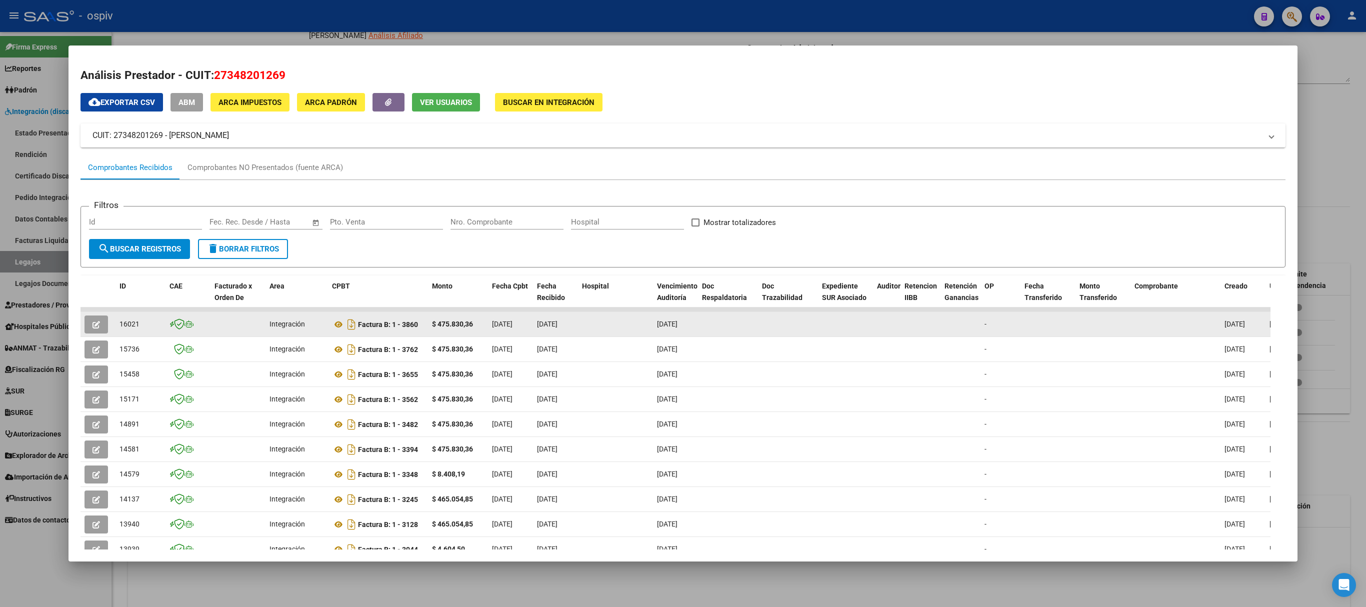
click at [87, 324] on button "button" at bounding box center [97, 325] width 24 height 18
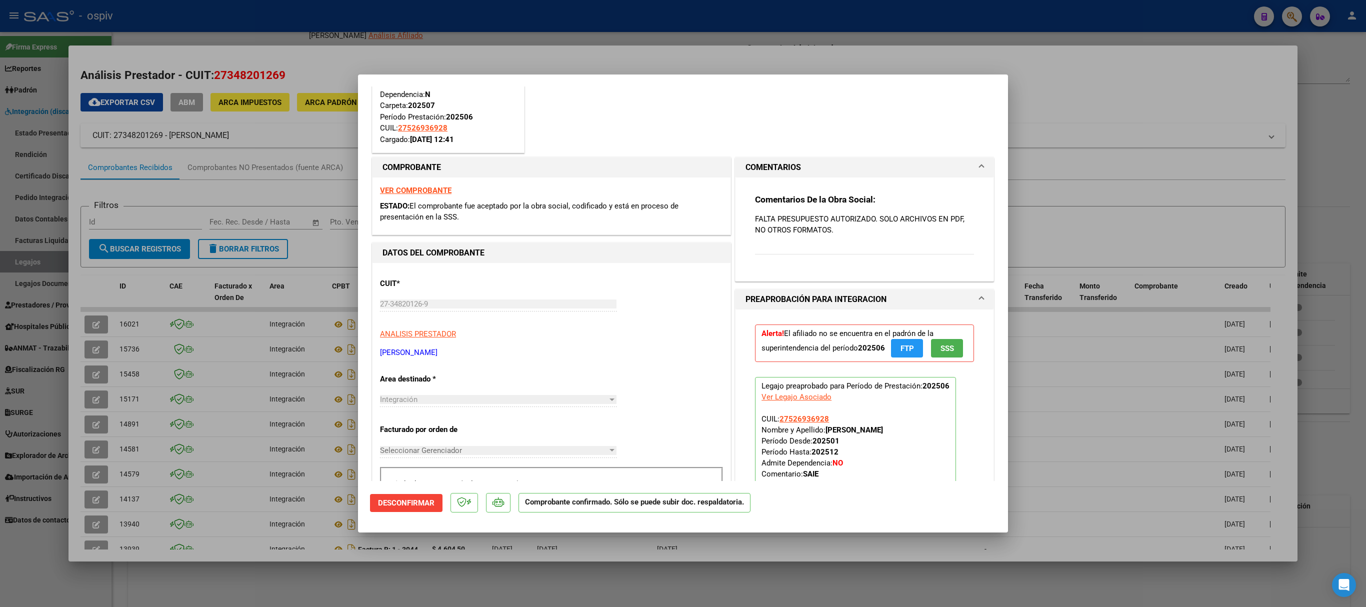
scroll to position [0, 0]
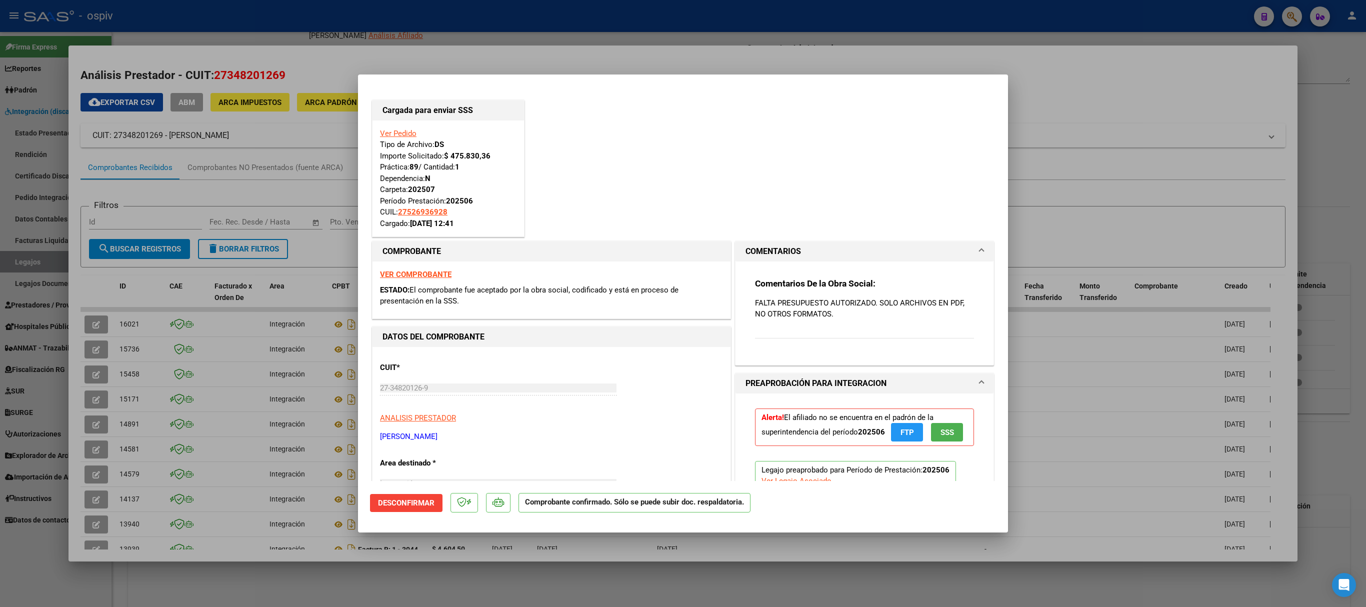
click at [1065, 368] on div at bounding box center [683, 303] width 1366 height 607
type input "$ 0,00"
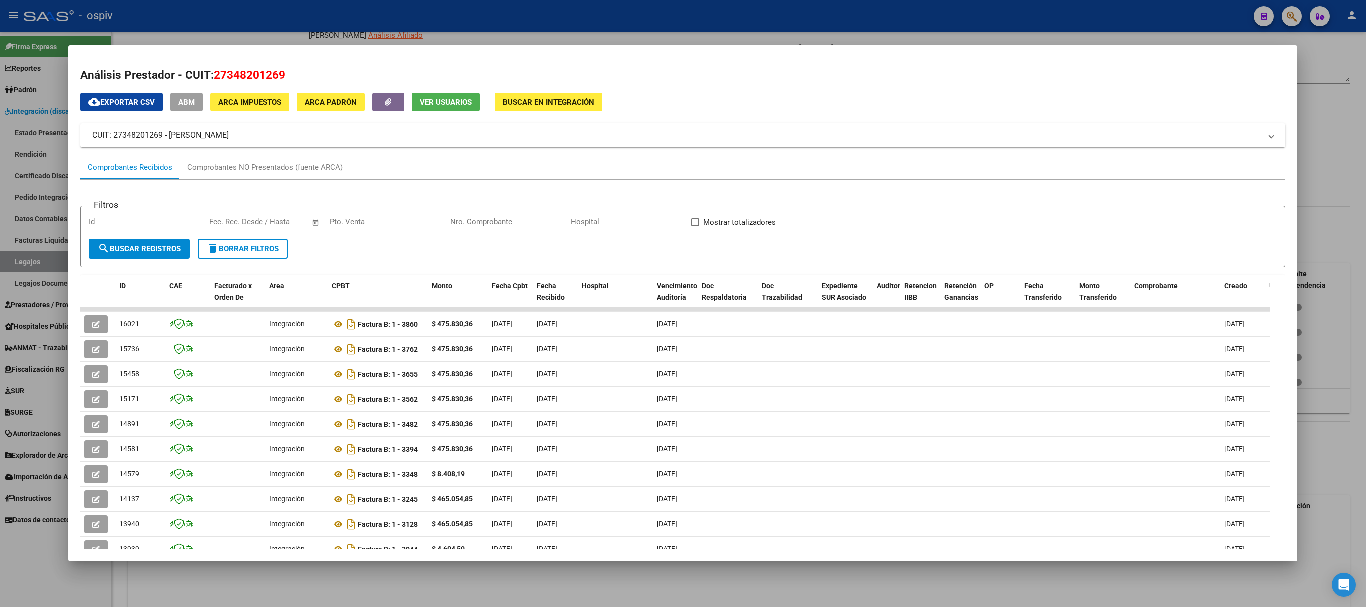
click at [1127, 22] on div at bounding box center [683, 303] width 1366 height 607
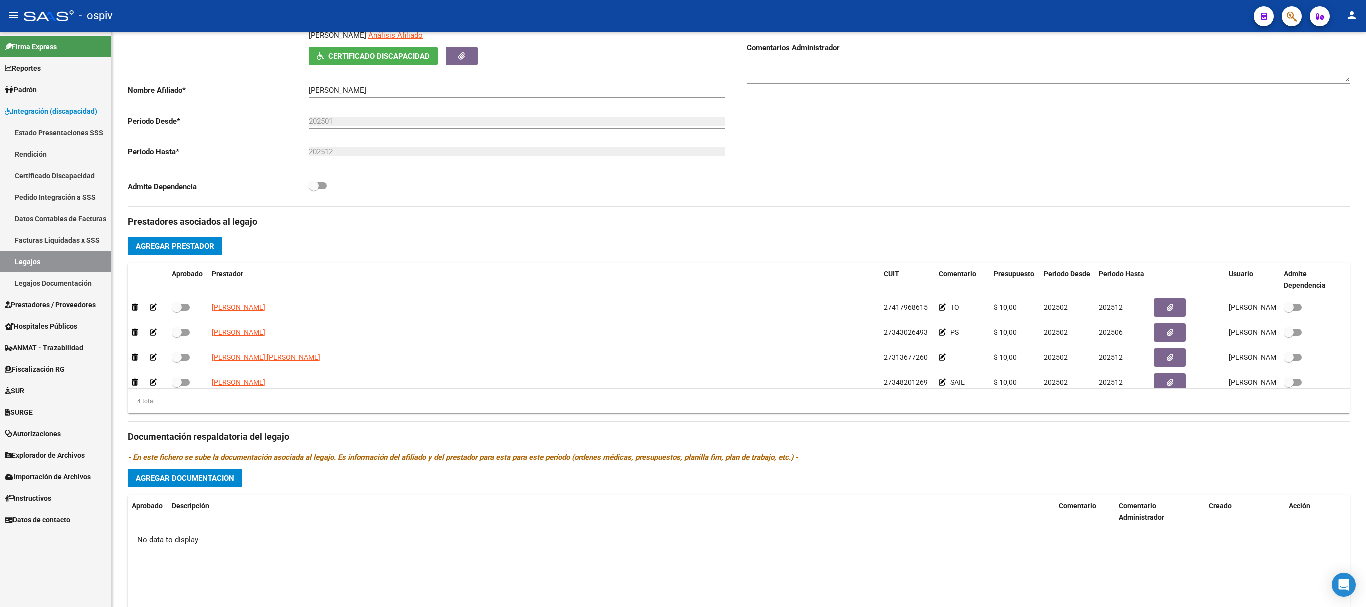
click at [757, 18] on div "- ospiv" at bounding box center [635, 16] width 1222 height 22
click at [35, 108] on span "Integración (discapacidad)" at bounding box center [51, 111] width 93 height 11
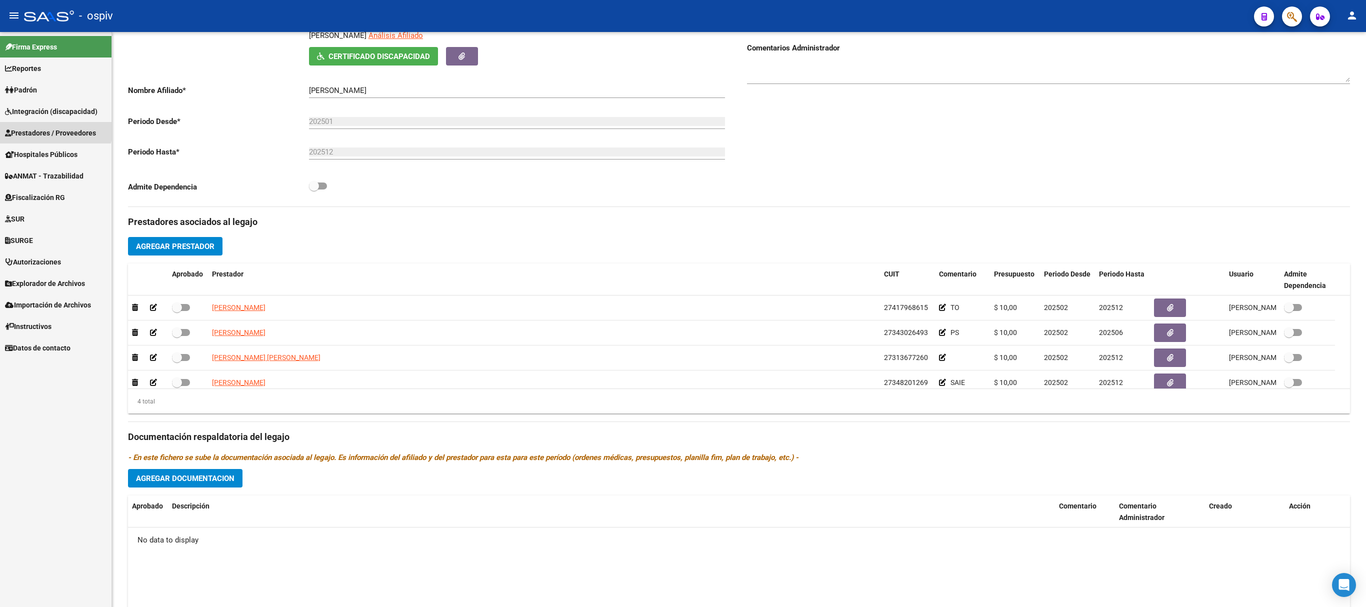
click at [47, 129] on span "Prestadores / Proveedores" at bounding box center [50, 133] width 91 height 11
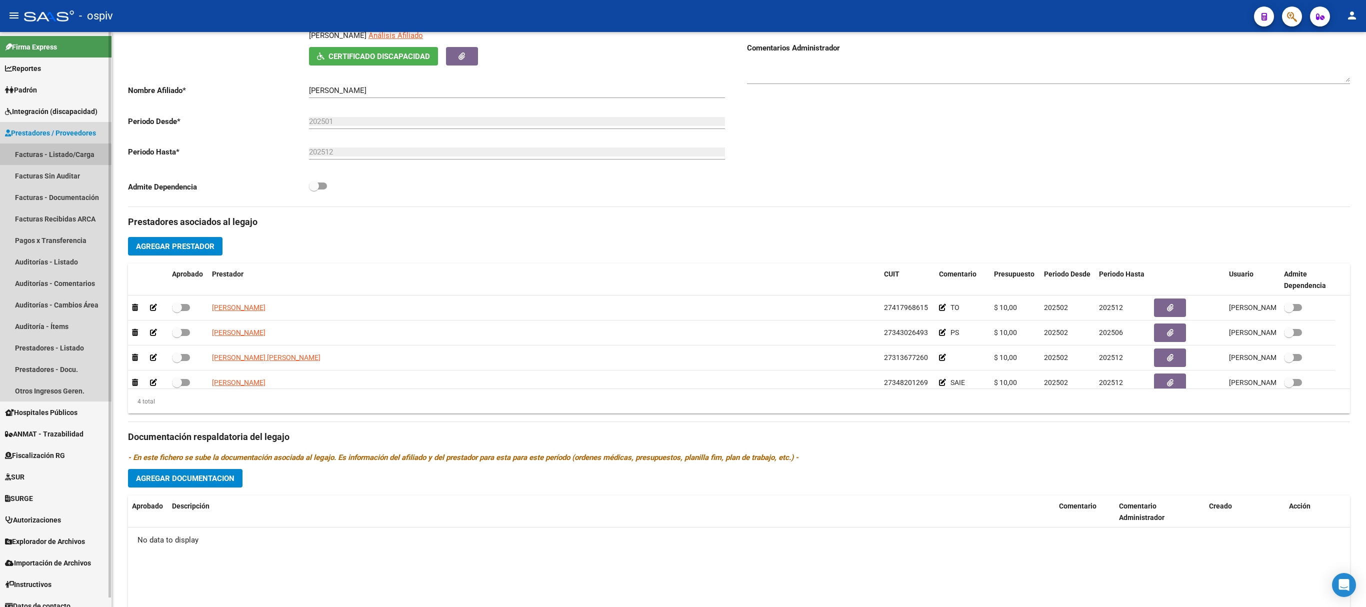
click at [57, 150] on link "Facturas - Listado/Carga" at bounding box center [56, 155] width 112 height 22
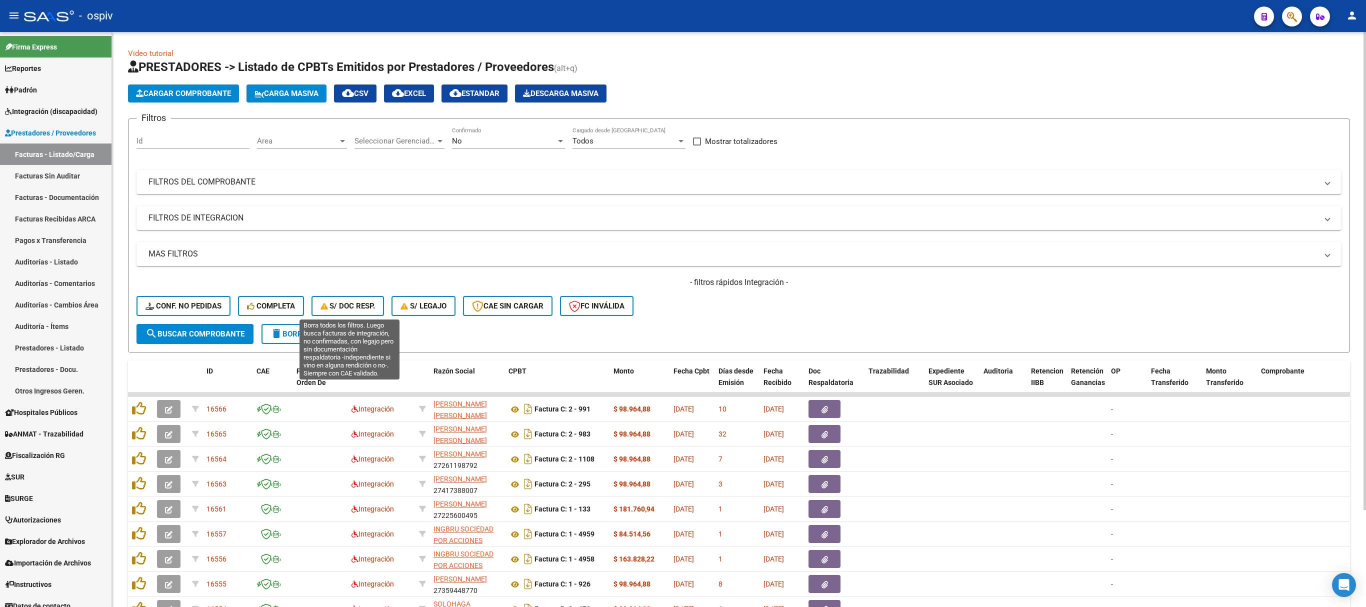
click at [351, 306] on span "S/ Doc Resp." at bounding box center [348, 306] width 55 height 9
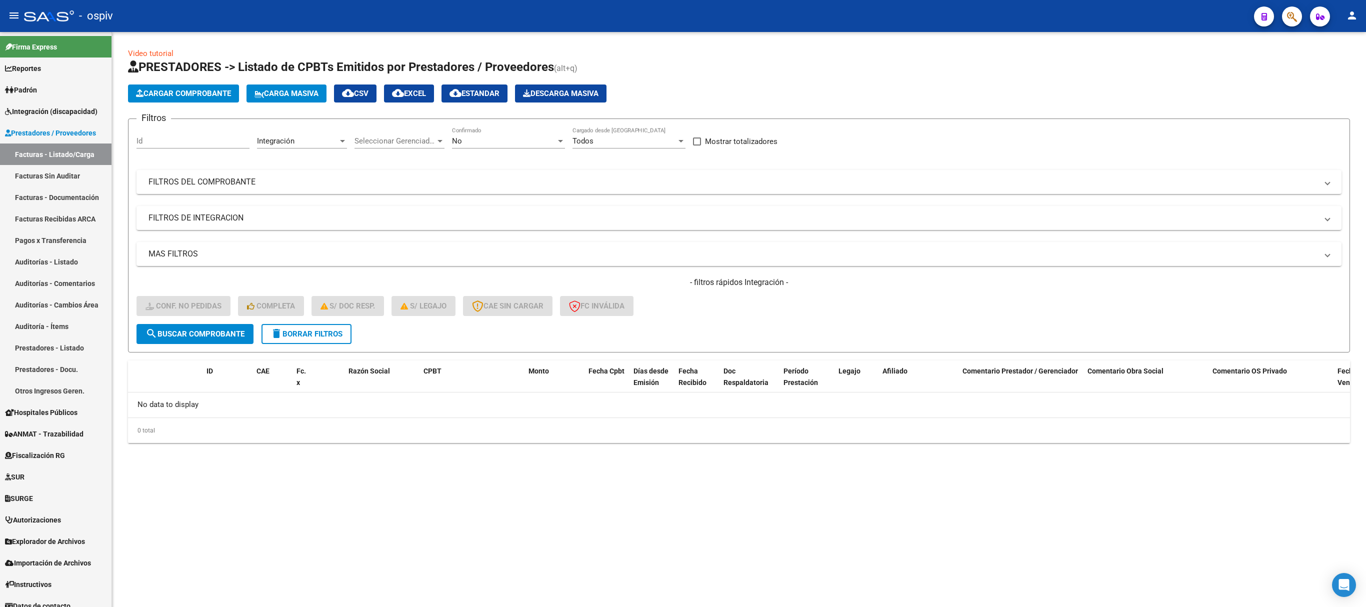
drag, startPoint x: 330, startPoint y: 334, endPoint x: 335, endPoint y: 332, distance: 5.4
click at [330, 333] on span "delete Borrar Filtros" at bounding box center [307, 334] width 72 height 9
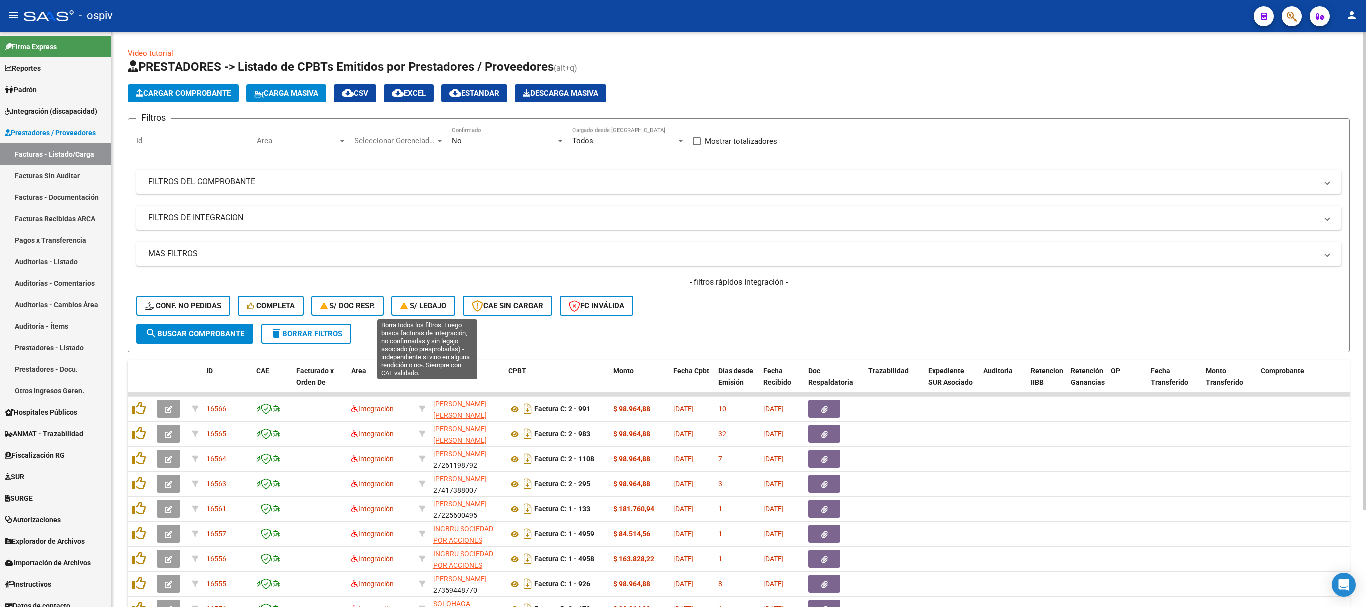
click at [427, 302] on span "S/ legajo" at bounding box center [424, 306] width 46 height 9
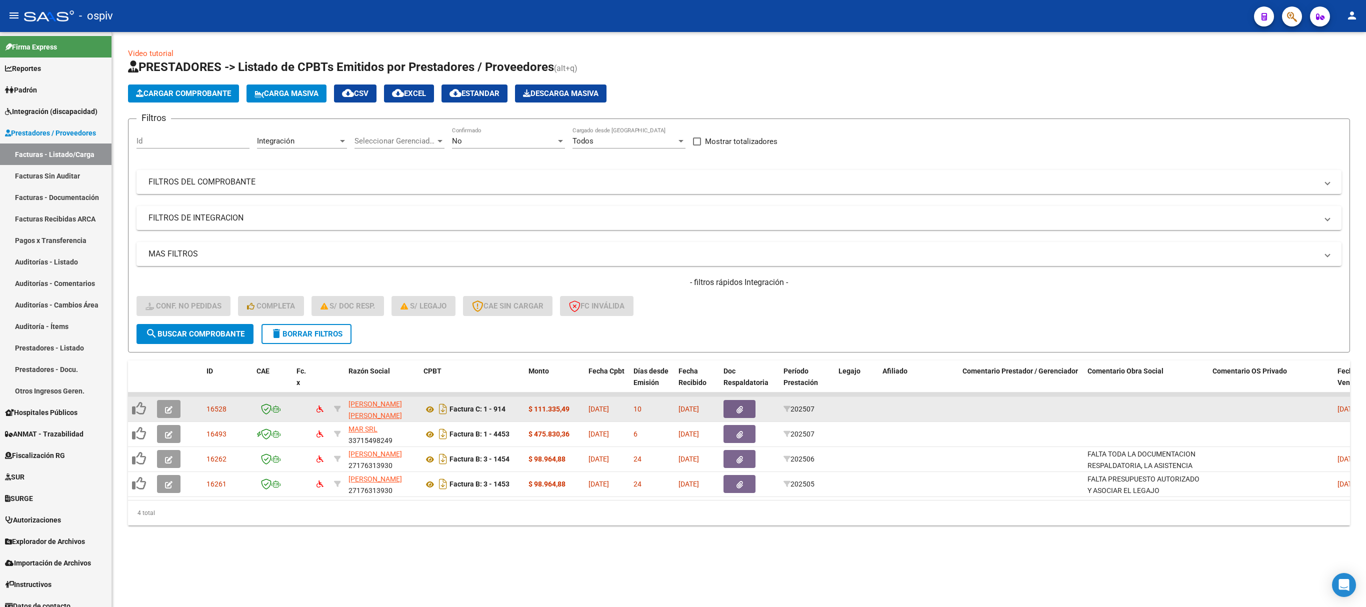
click at [169, 408] on icon "button" at bounding box center [169, 410] width 8 height 8
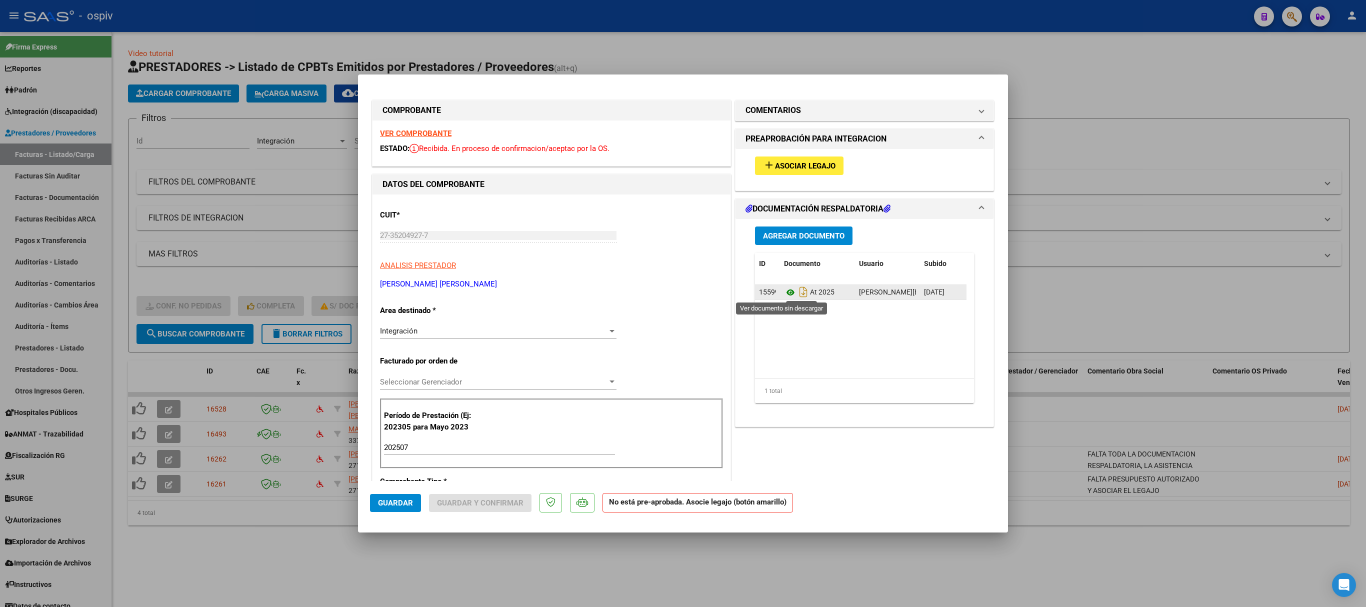
click at [784, 294] on icon at bounding box center [790, 293] width 13 height 12
click at [796, 108] on mat-panel-title "COMENTARIOS" at bounding box center [859, 111] width 226 height 12
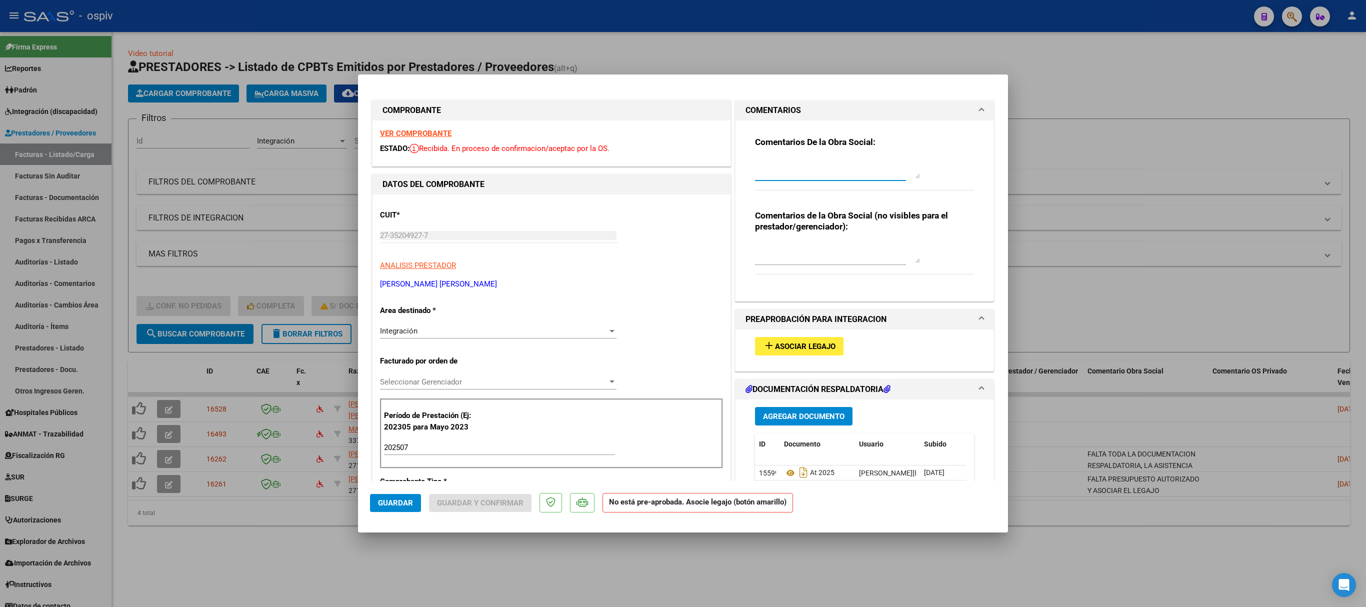
click at [791, 171] on textarea at bounding box center [837, 169] width 165 height 20
click at [809, 165] on textarea "FALTA PLANIL" at bounding box center [837, 169] width 165 height 20
type textarea "FALTA PLANILLA DE ASISTENCIA Y ASOCIAR EL LEGAJO"
click at [393, 502] on span "Guardar" at bounding box center [395, 503] width 35 height 9
click at [1112, 184] on div at bounding box center [683, 303] width 1366 height 607
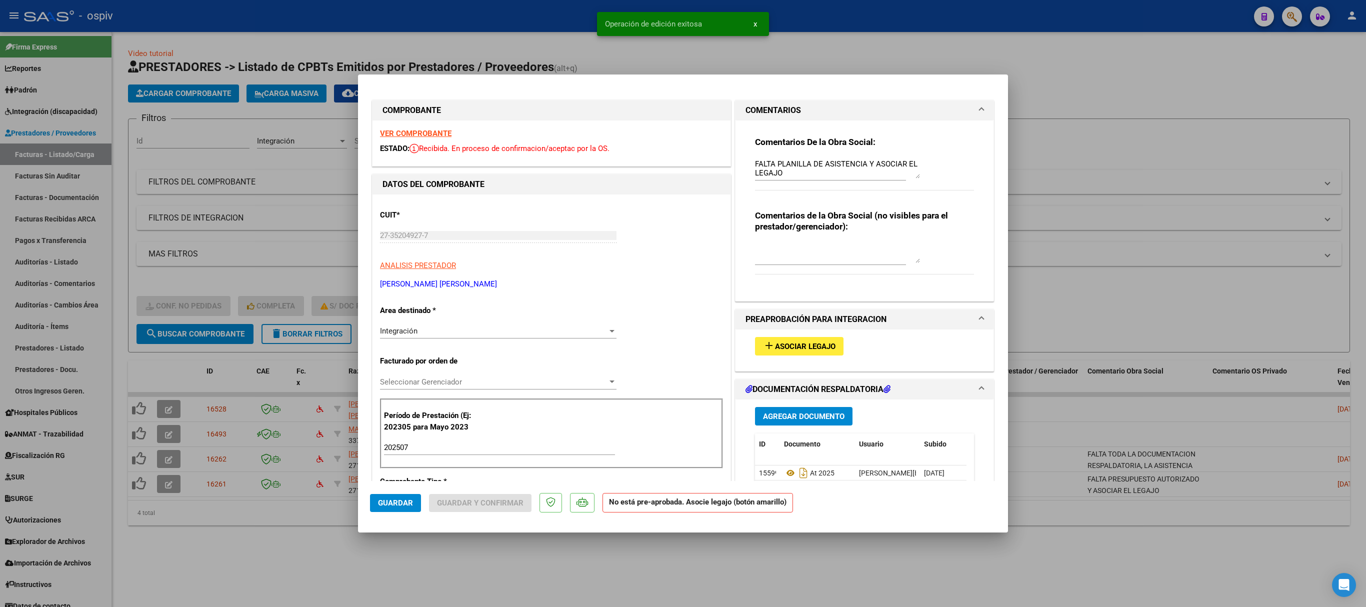
type input "$ 0,00"
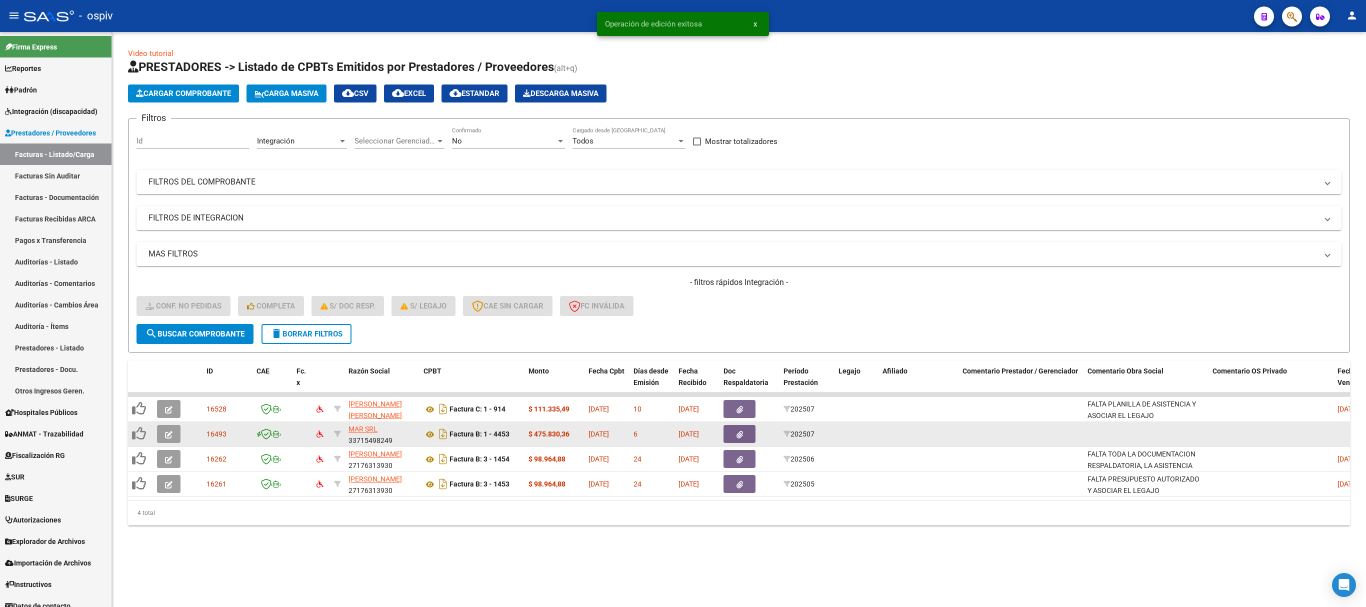
click at [168, 434] on icon "button" at bounding box center [169, 435] width 8 height 8
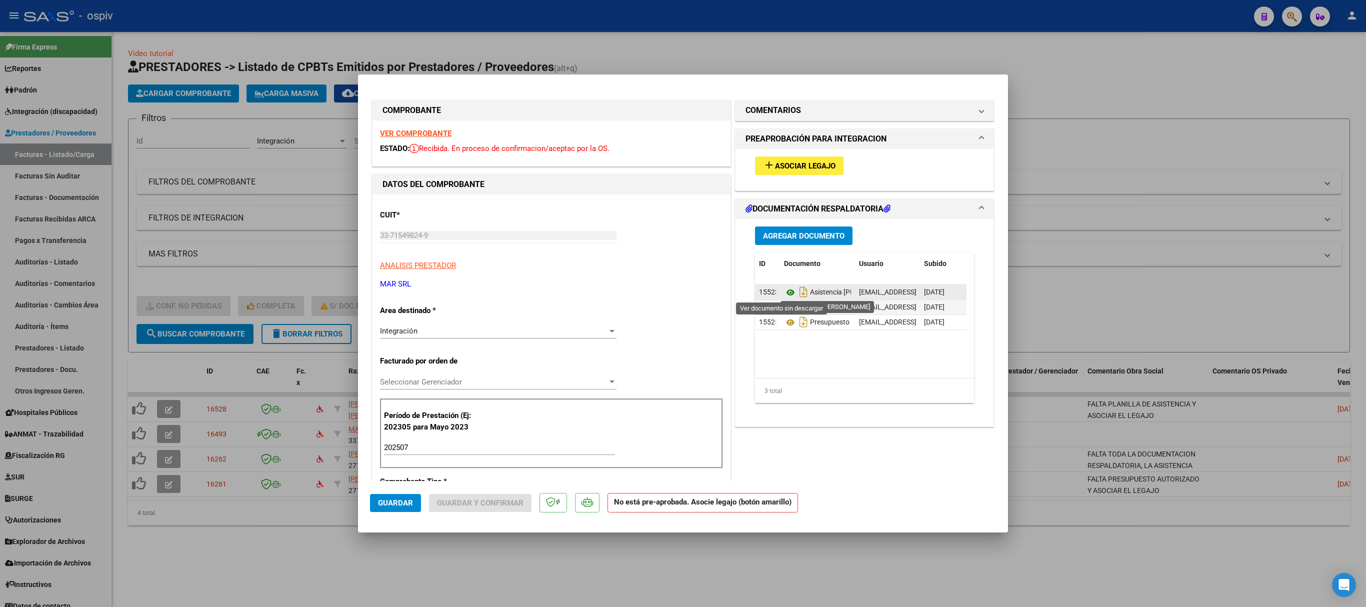
click at [784, 289] on icon at bounding box center [790, 293] width 13 height 12
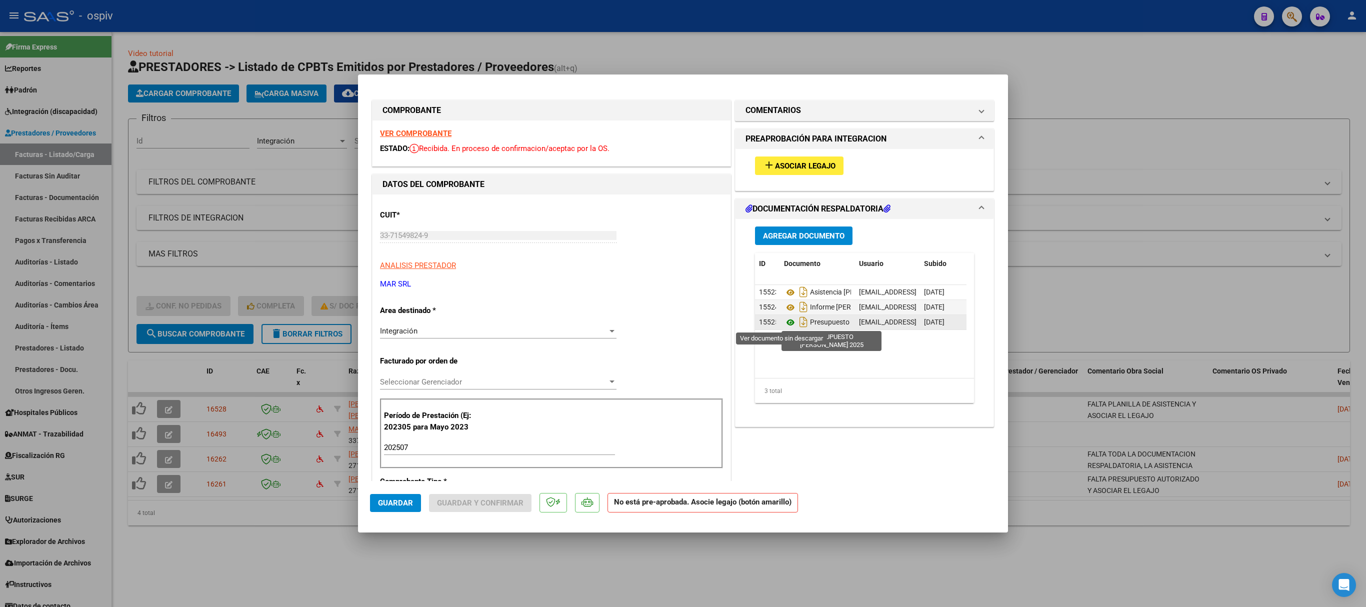
click at [784, 323] on icon at bounding box center [790, 323] width 13 height 12
click at [775, 166] on span "Asociar Legajo" at bounding box center [805, 166] width 61 height 9
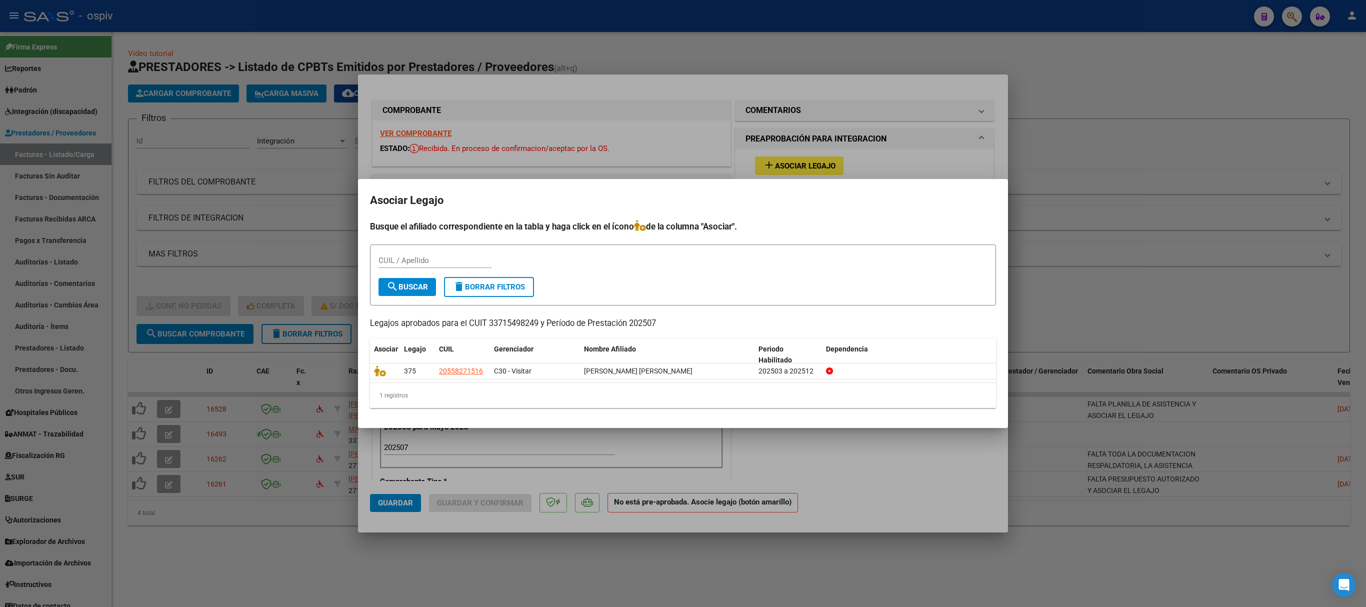
click at [895, 83] on div at bounding box center [683, 303] width 1366 height 607
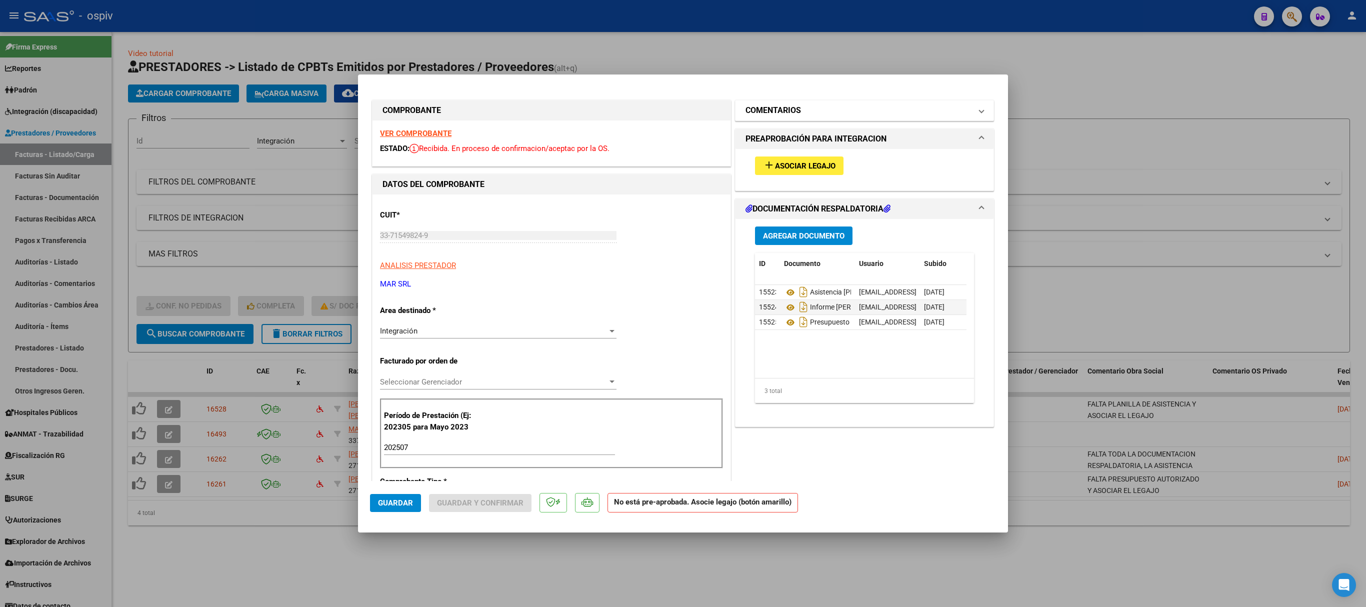
click at [774, 113] on h1 "COMENTARIOS" at bounding box center [774, 111] width 56 height 12
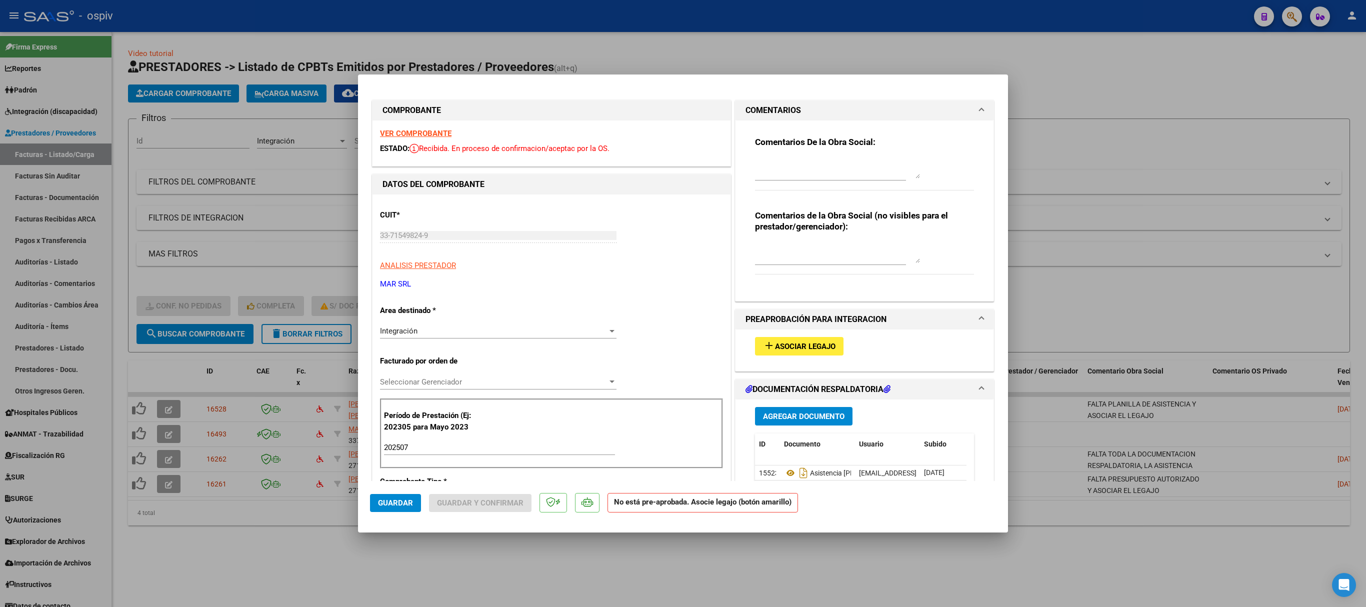
click at [764, 180] on div at bounding box center [837, 169] width 165 height 24
click at [391, 506] on span "Guardar" at bounding box center [395, 503] width 35 height 9
click at [280, 557] on div at bounding box center [683, 303] width 1366 height 607
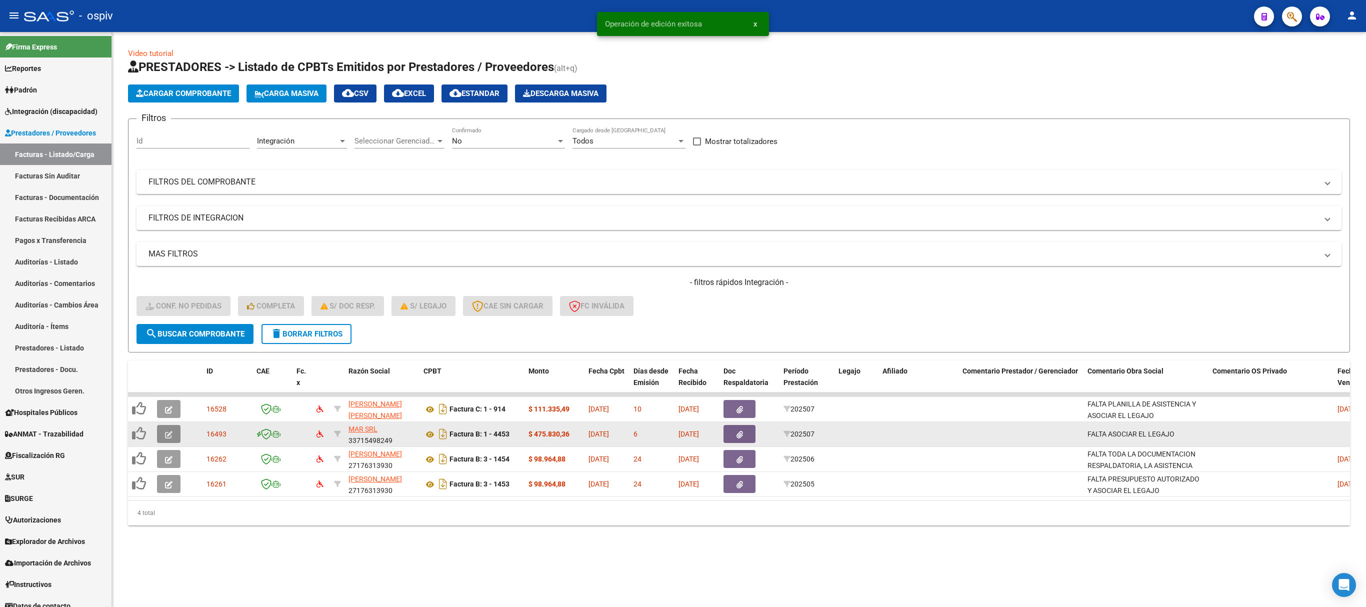
click at [168, 435] on icon "button" at bounding box center [169, 435] width 8 height 8
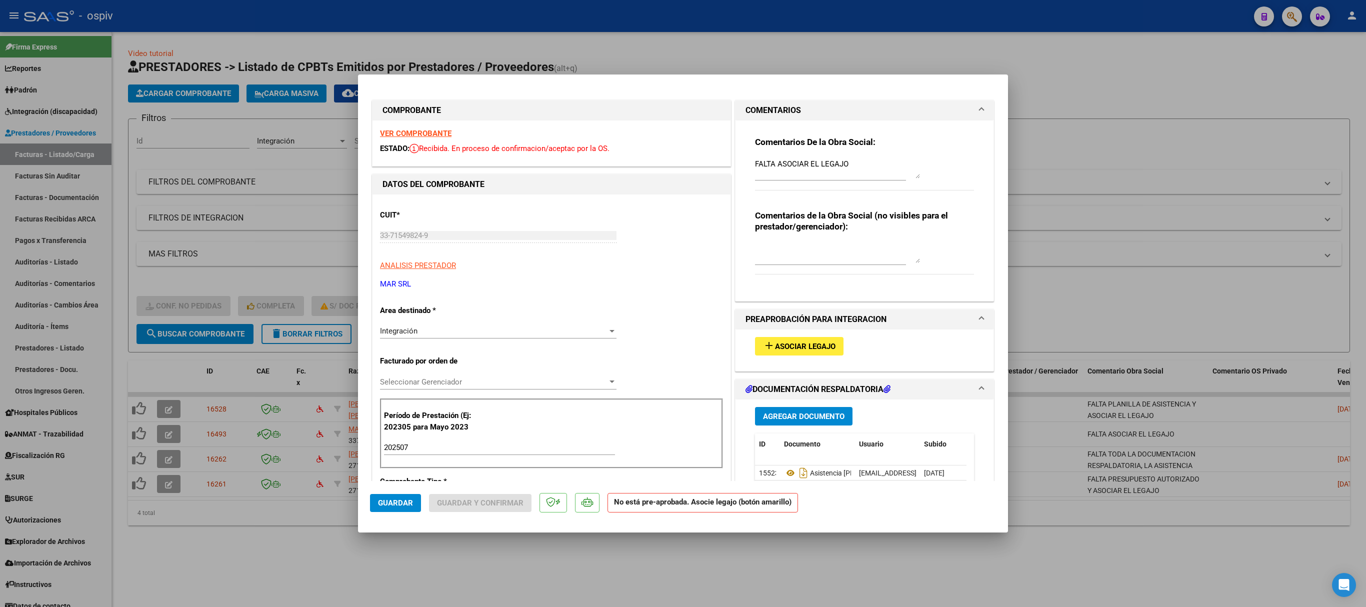
click at [783, 347] on span "Asociar Legajo" at bounding box center [805, 346] width 61 height 9
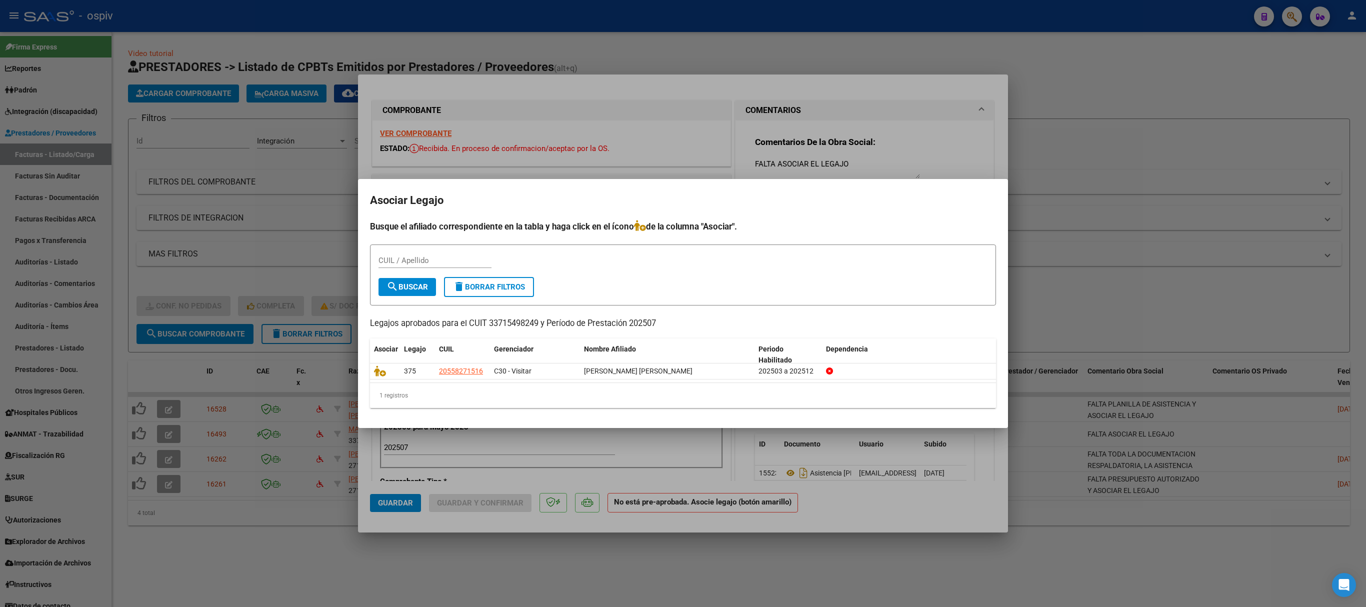
drag, startPoint x: 604, startPoint y: 580, endPoint x: 580, endPoint y: 564, distance: 28.9
click at [603, 580] on div at bounding box center [683, 303] width 1366 height 607
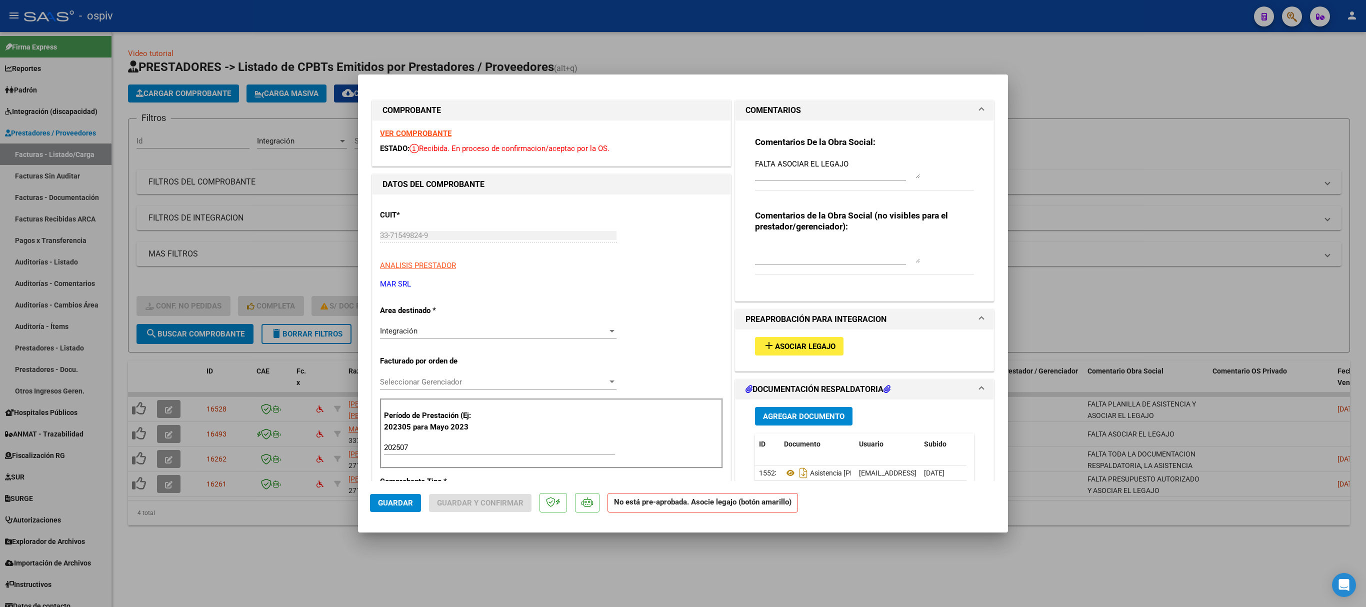
click at [285, 522] on div at bounding box center [683, 303] width 1366 height 607
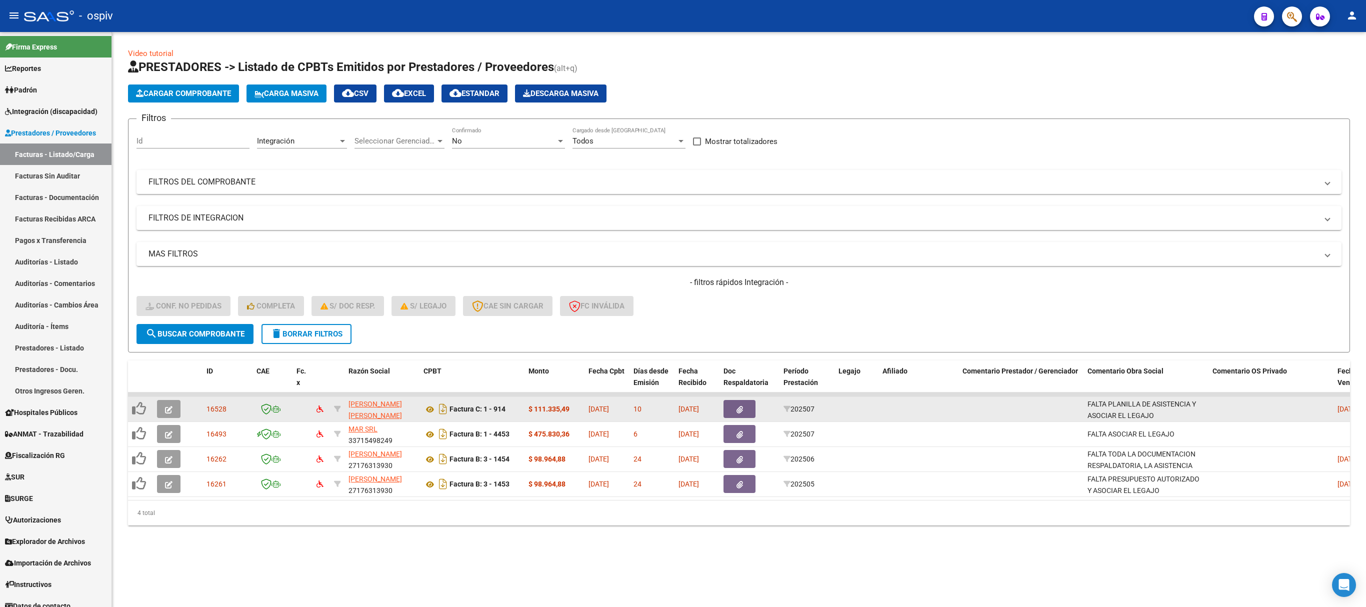
click at [167, 407] on icon "button" at bounding box center [169, 410] width 8 height 8
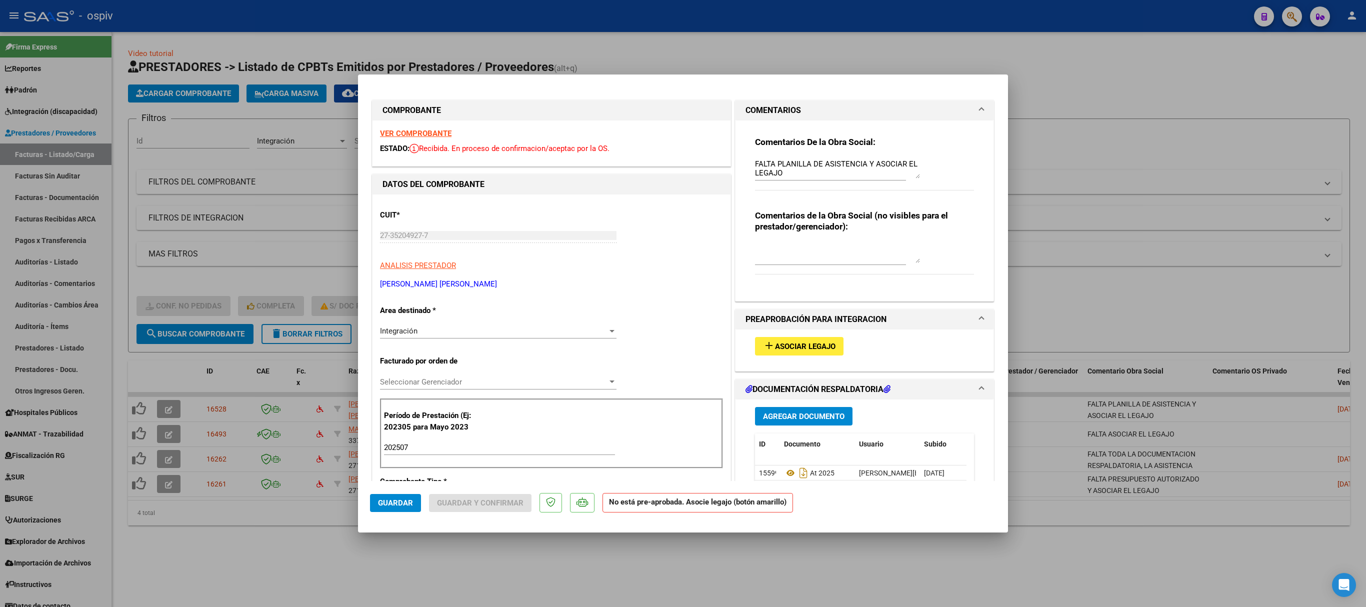
click at [789, 348] on span "Asociar Legajo" at bounding box center [805, 346] width 61 height 9
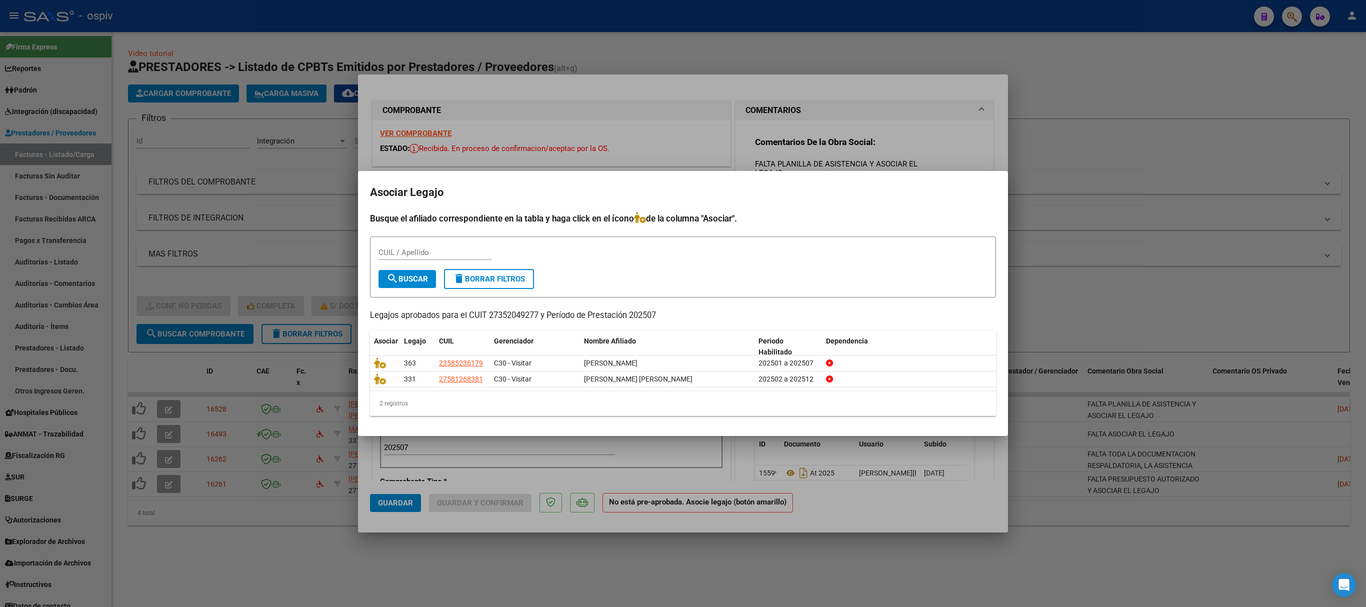
click at [801, 565] on div at bounding box center [683, 303] width 1366 height 607
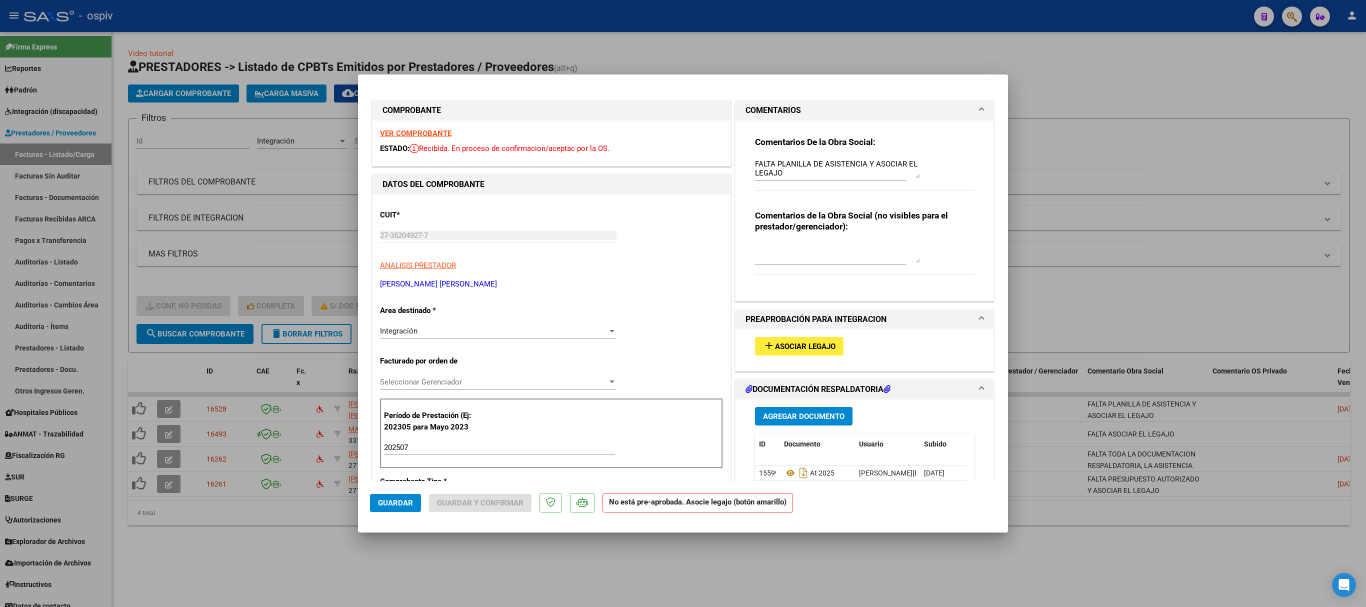
click at [1068, 224] on div at bounding box center [683, 303] width 1366 height 607
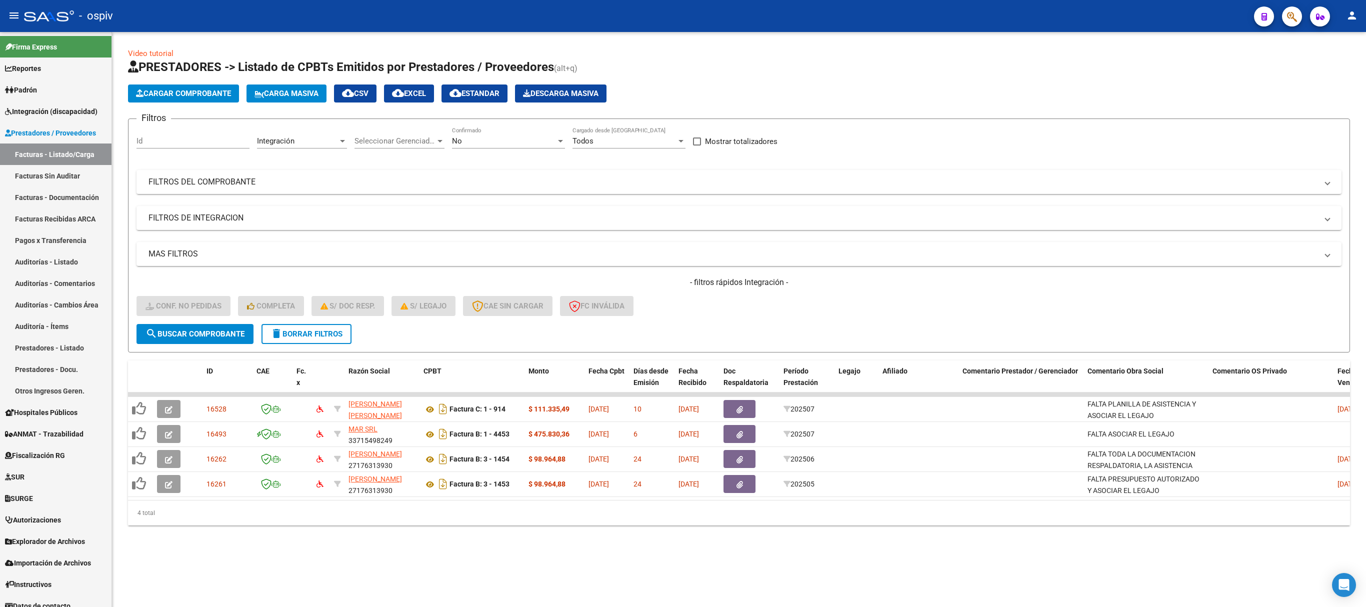
click at [327, 335] on span "delete Borrar Filtros" at bounding box center [307, 334] width 72 height 9
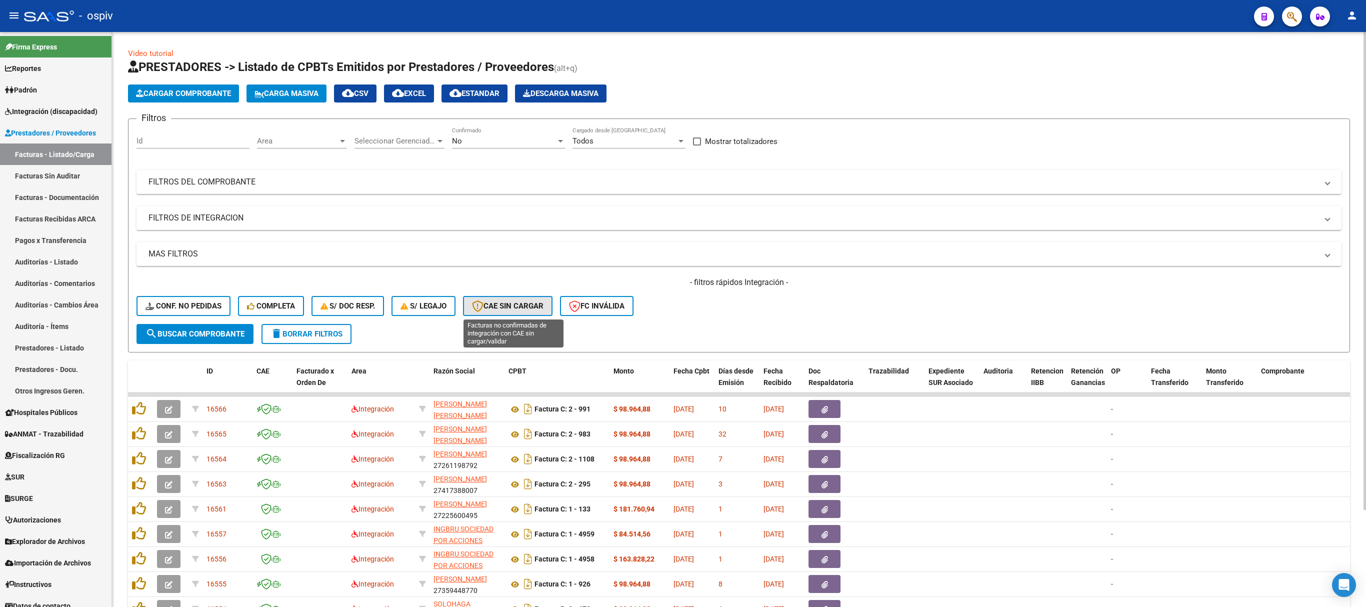
click at [520, 303] on span "CAE SIN CARGAR" at bounding box center [508, 306] width 72 height 9
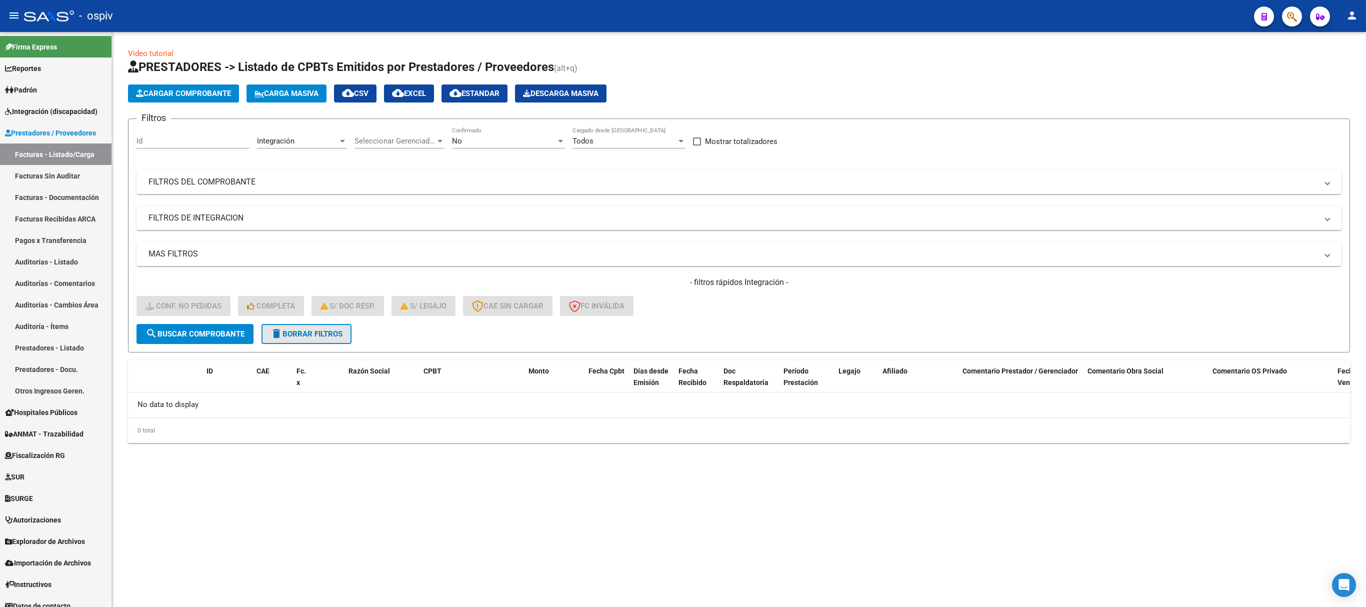
click at [321, 330] on span "delete Borrar Filtros" at bounding box center [307, 334] width 72 height 9
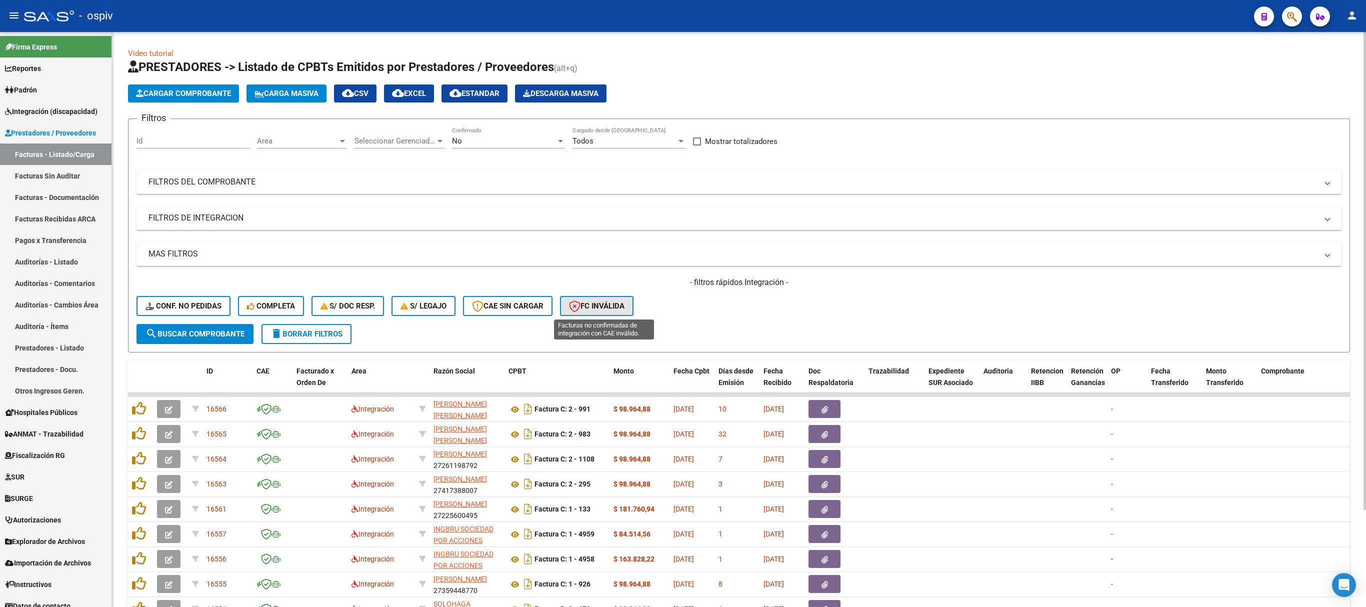
click at [613, 304] on span "FC Inválida" at bounding box center [597, 306] width 56 height 9
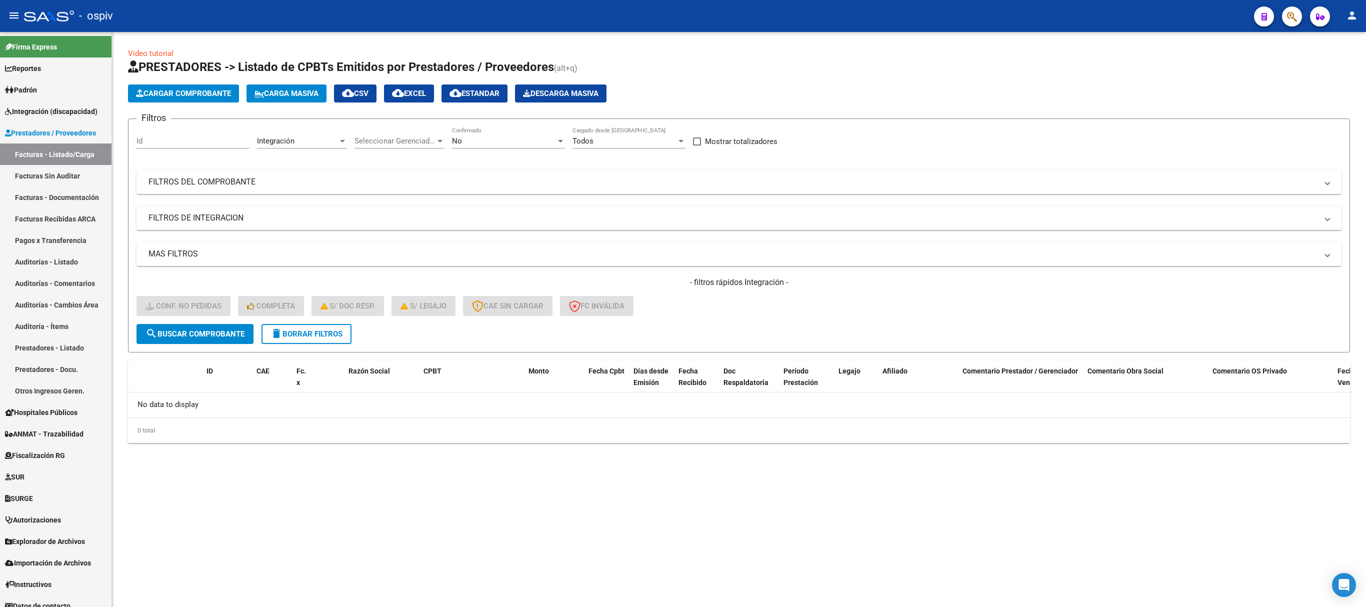
click at [308, 333] on span "delete Borrar Filtros" at bounding box center [307, 334] width 72 height 9
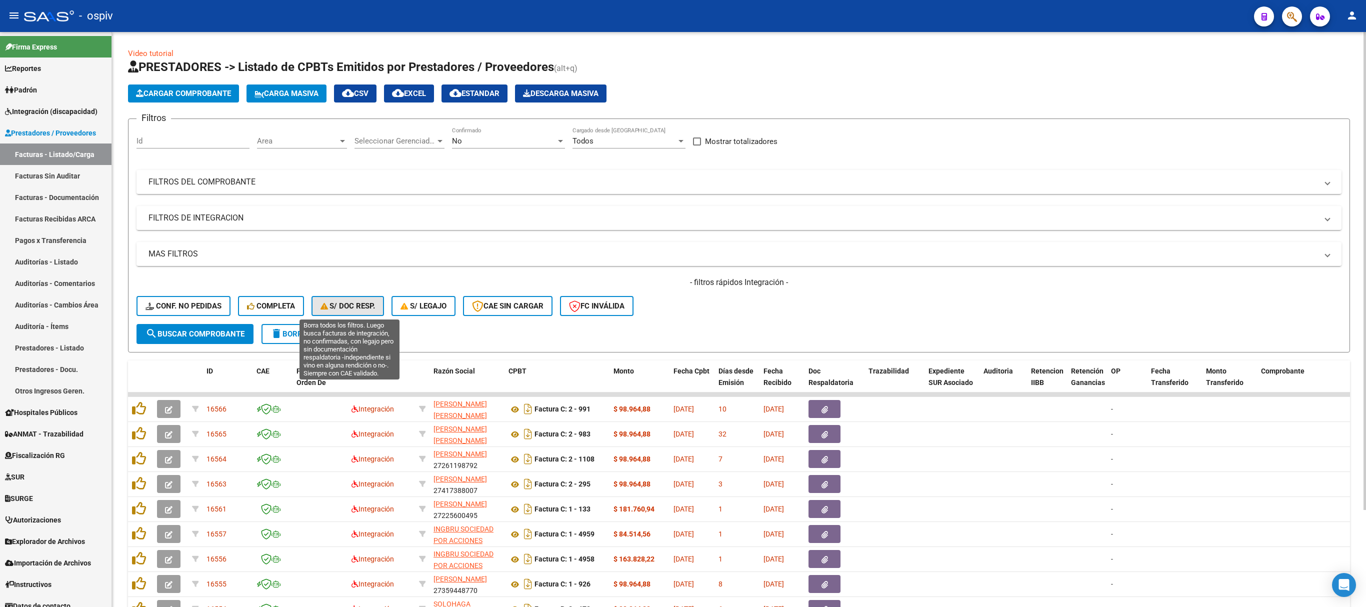
click at [346, 302] on span "S/ Doc Resp." at bounding box center [348, 306] width 55 height 9
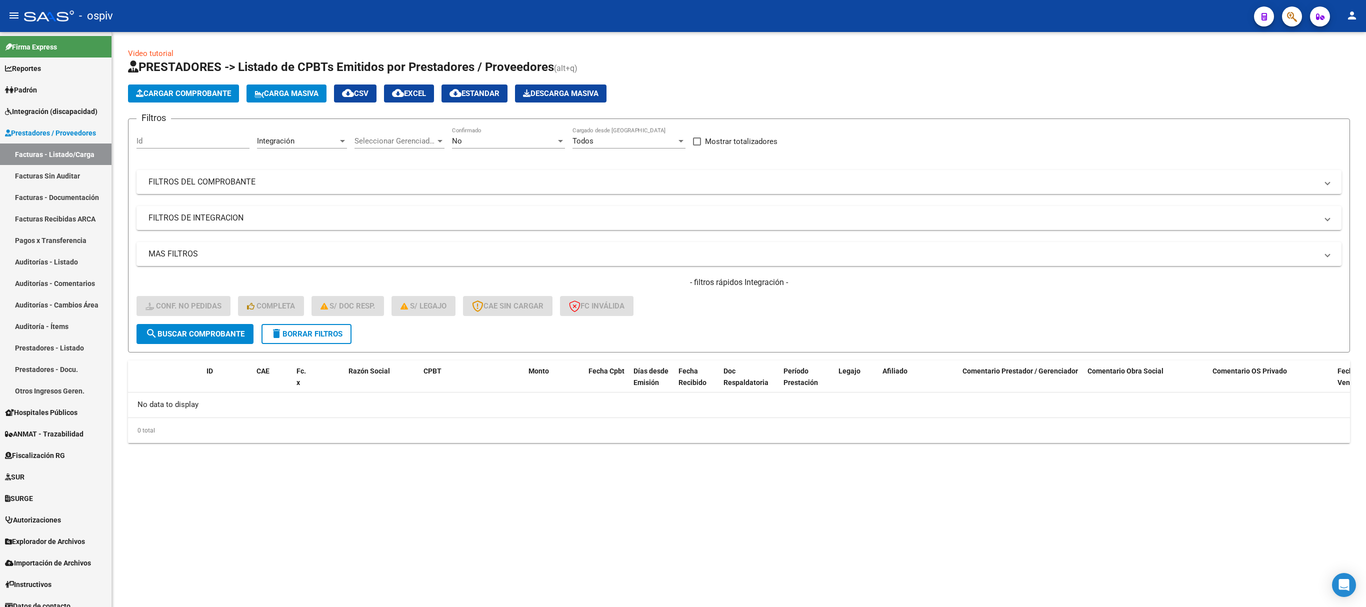
click at [317, 336] on span "delete Borrar Filtros" at bounding box center [307, 334] width 72 height 9
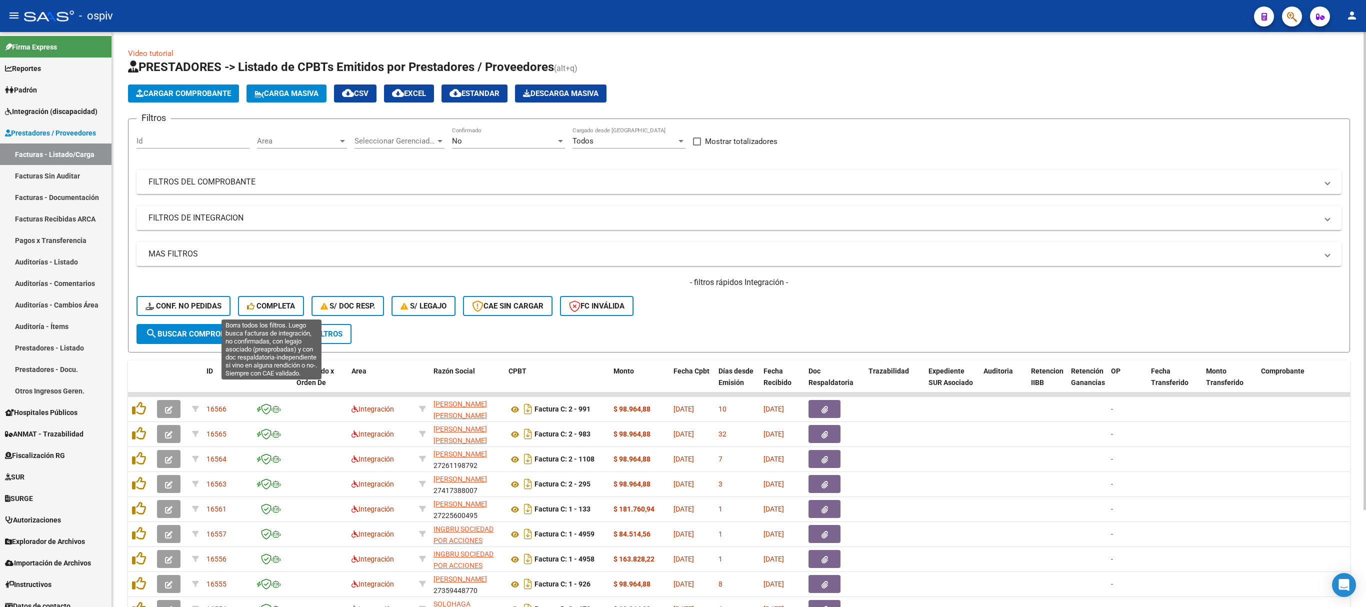
click at [274, 303] on span "Completa" at bounding box center [271, 306] width 48 height 9
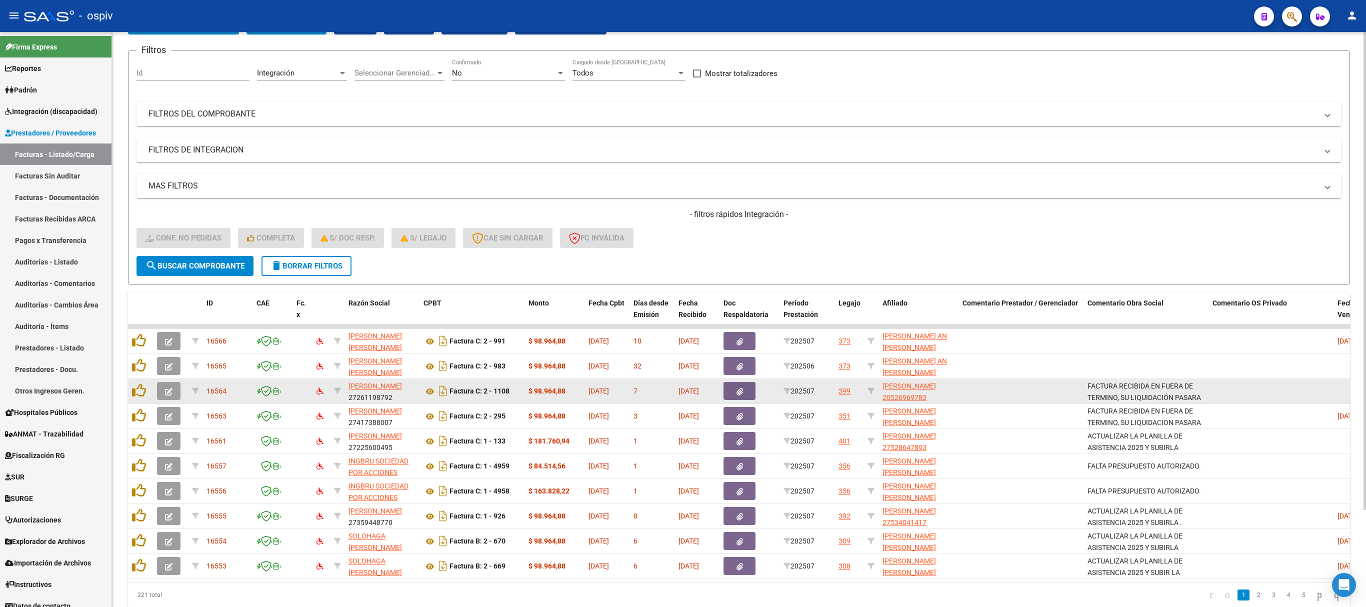
scroll to position [100, 0]
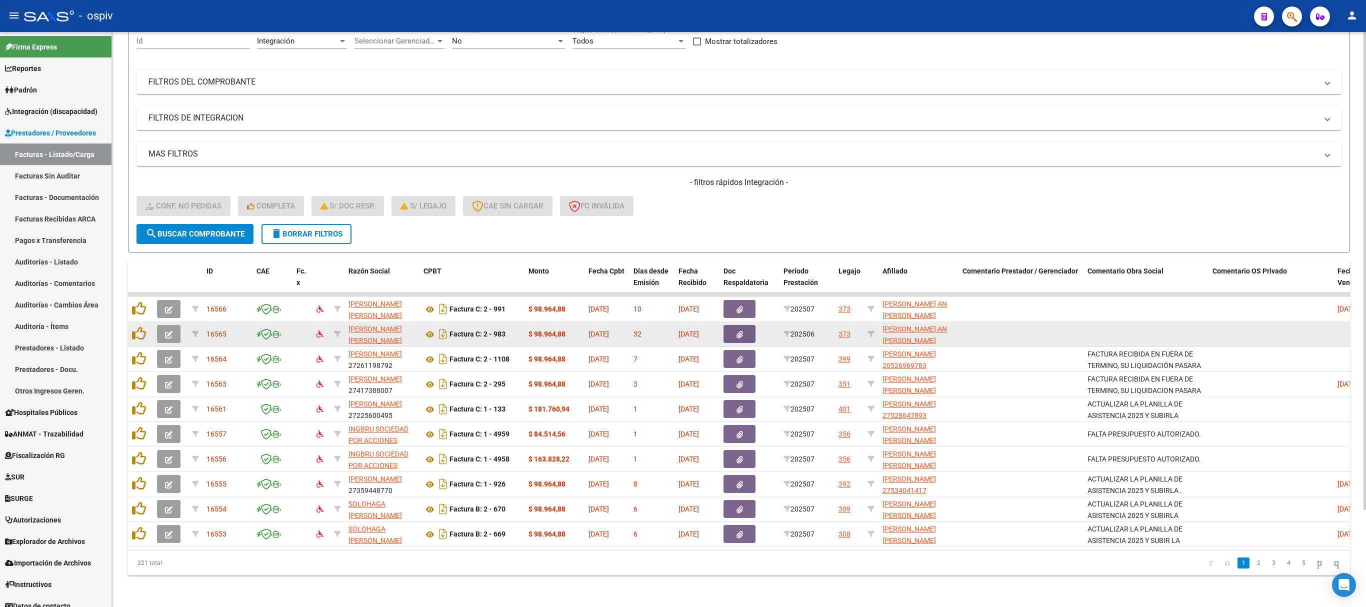
click at [169, 332] on icon "button" at bounding box center [169, 335] width 8 height 8
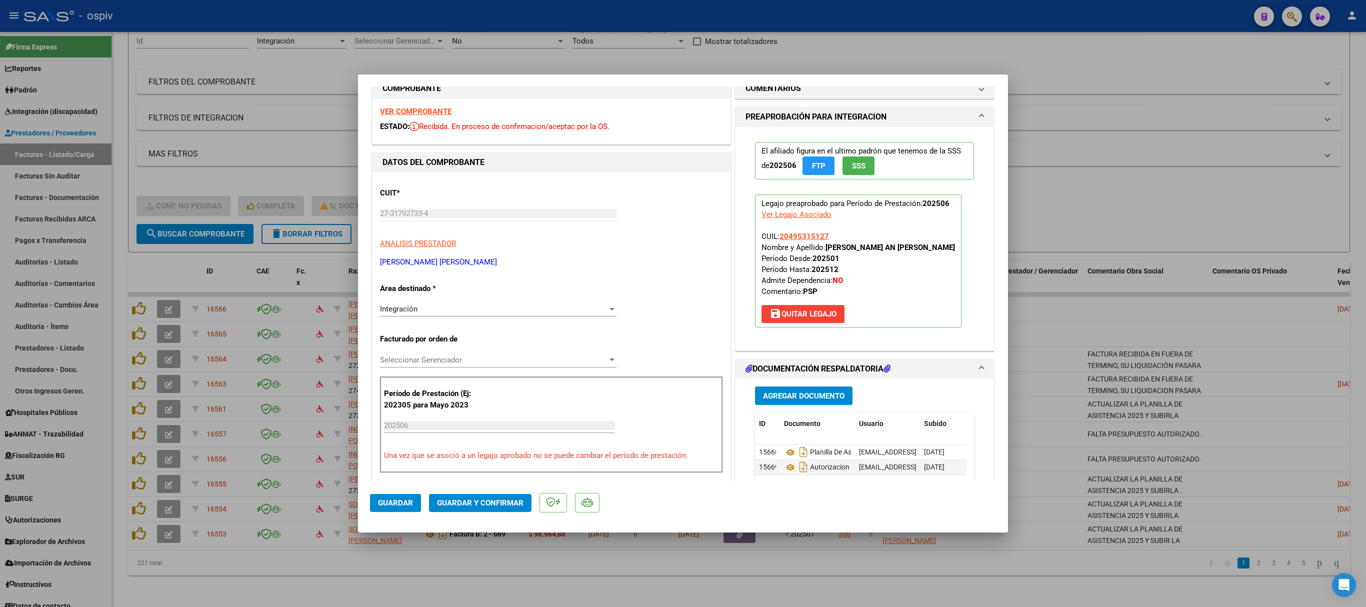
scroll to position [0, 0]
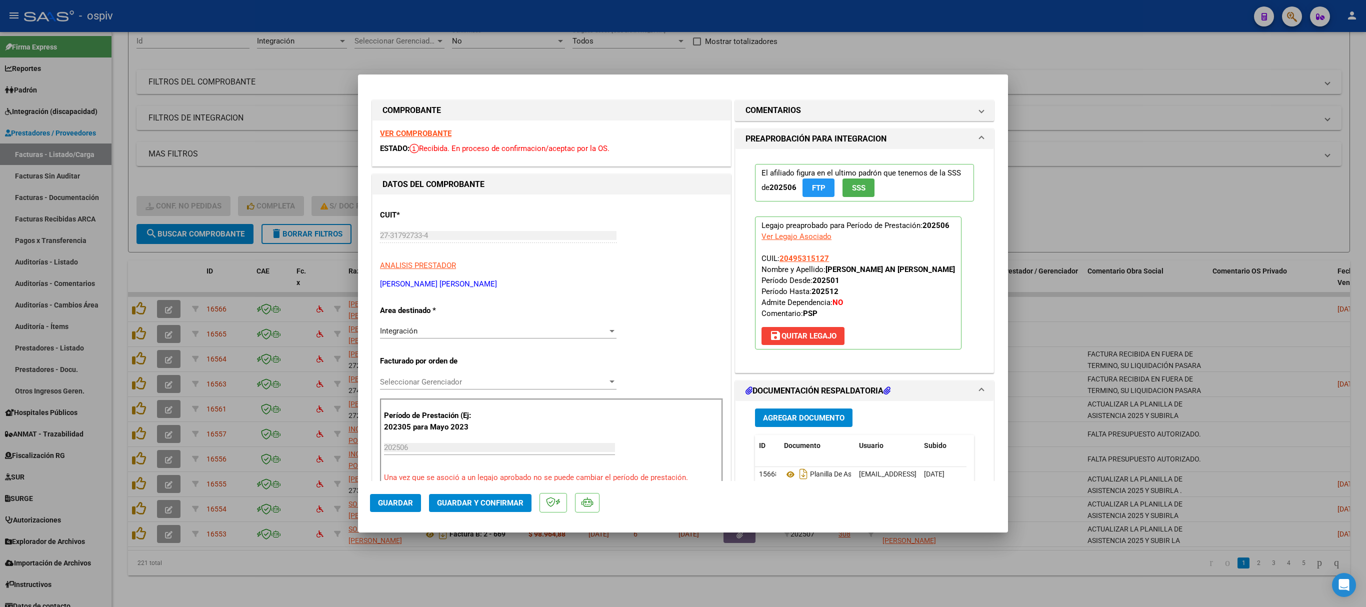
click at [1089, 326] on div at bounding box center [683, 303] width 1366 height 607
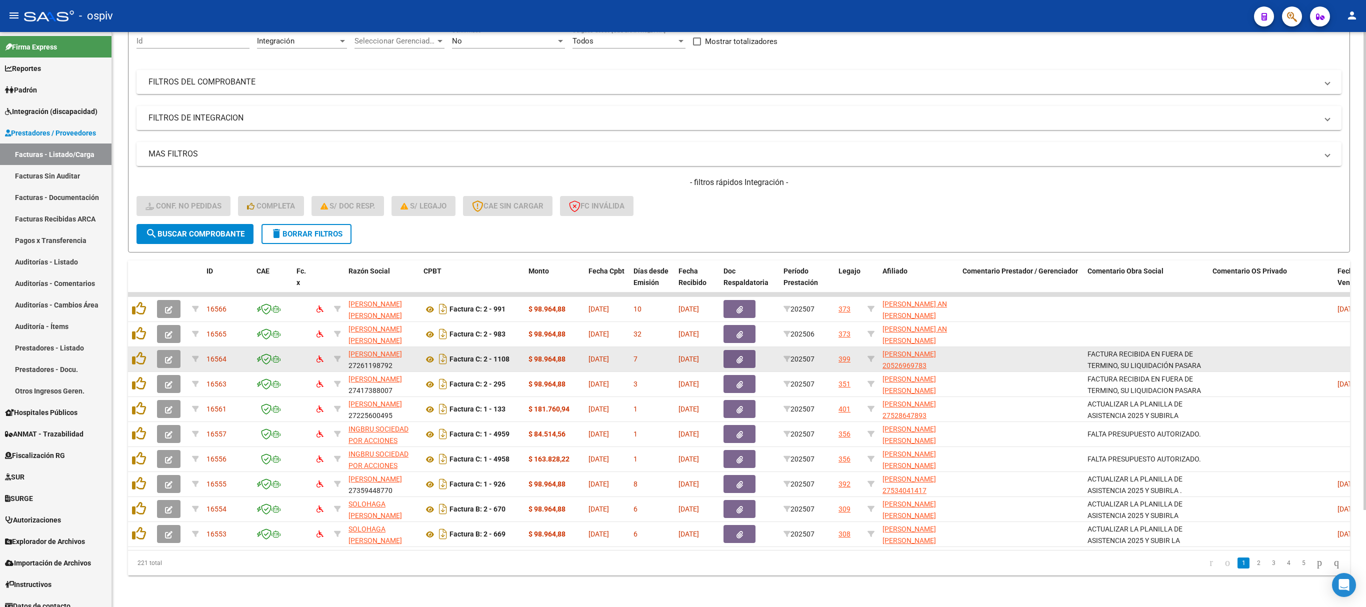
drag, startPoint x: 1089, startPoint y: 354, endPoint x: 1202, endPoint y: 364, distance: 113.5
click at [1202, 364] on div "FACTURA RECIBIDA EN FUERA DE TERMINO, SU LIQUIDACIÓN PASARA AL SIGUIENTE MES. F…" at bounding box center [1146, 359] width 117 height 21
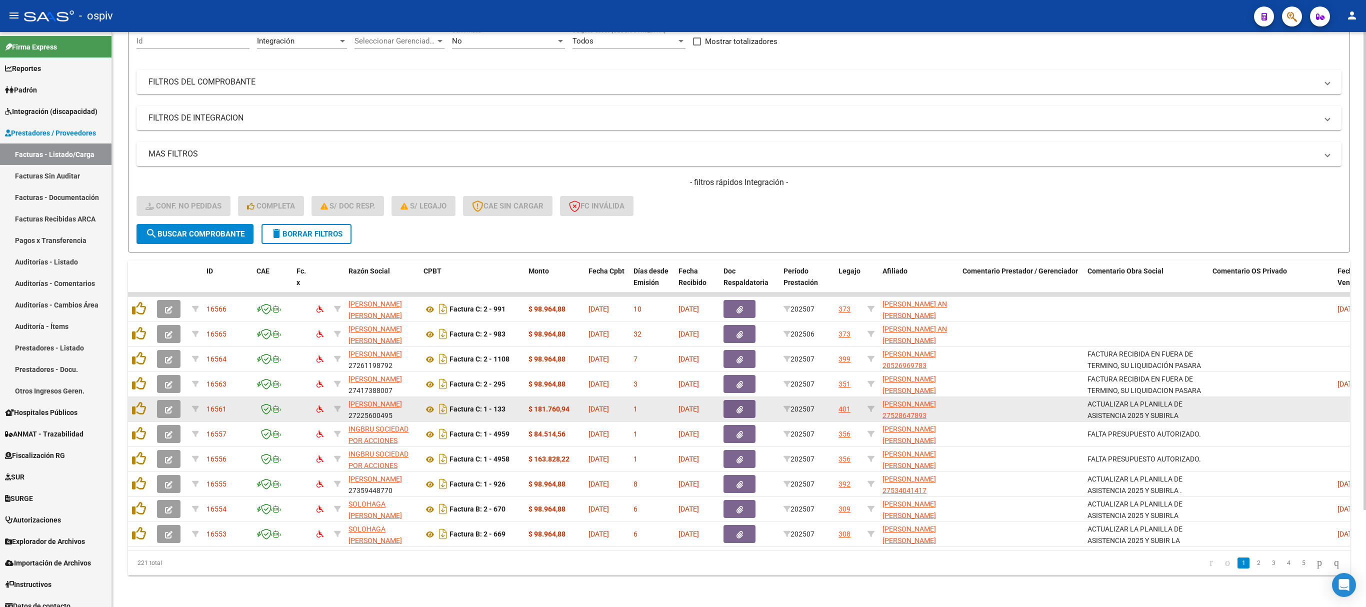
copy span "FACTURA RECIBIDA EN FUERA DE TERMINO, SU LIQUIDACIÓN PASARA"
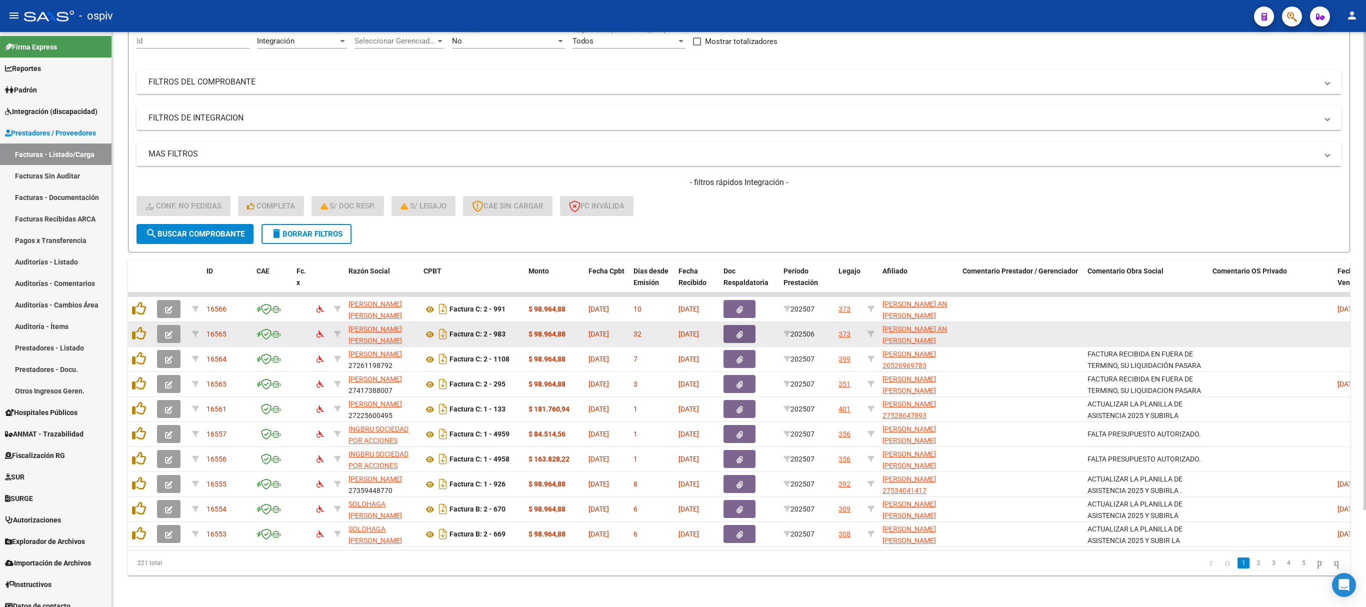
click at [179, 333] on button "button" at bounding box center [169, 334] width 24 height 18
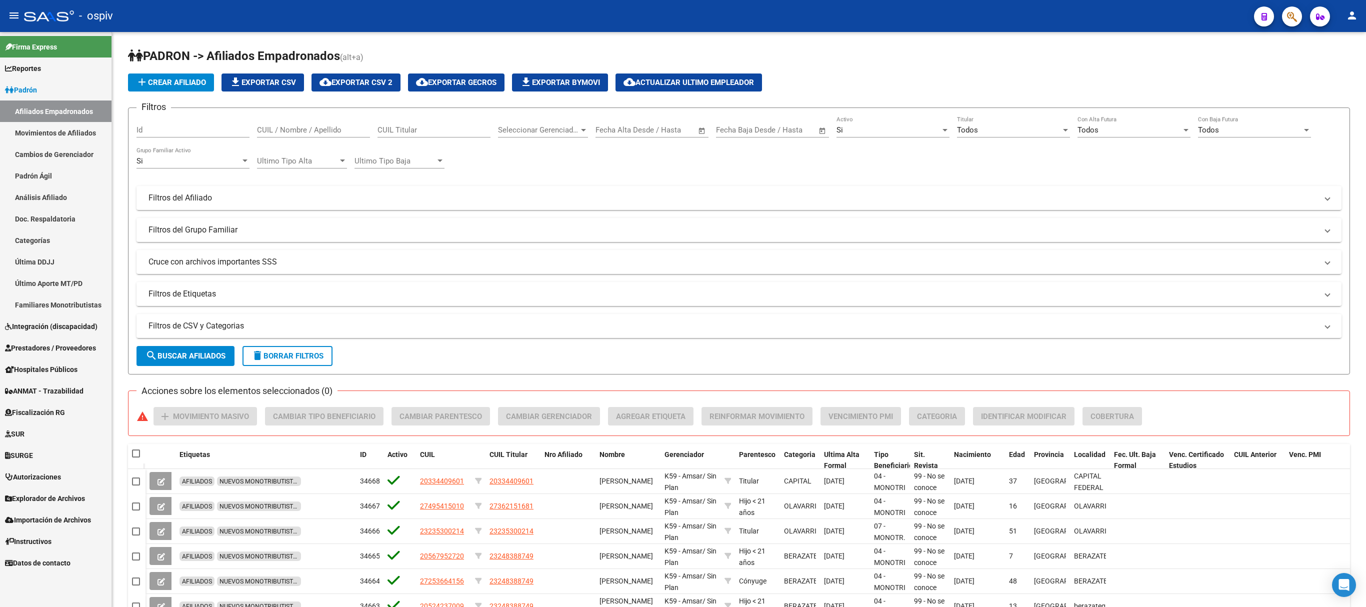
click at [1291, 24] on span "button" at bounding box center [1292, 17] width 10 height 21
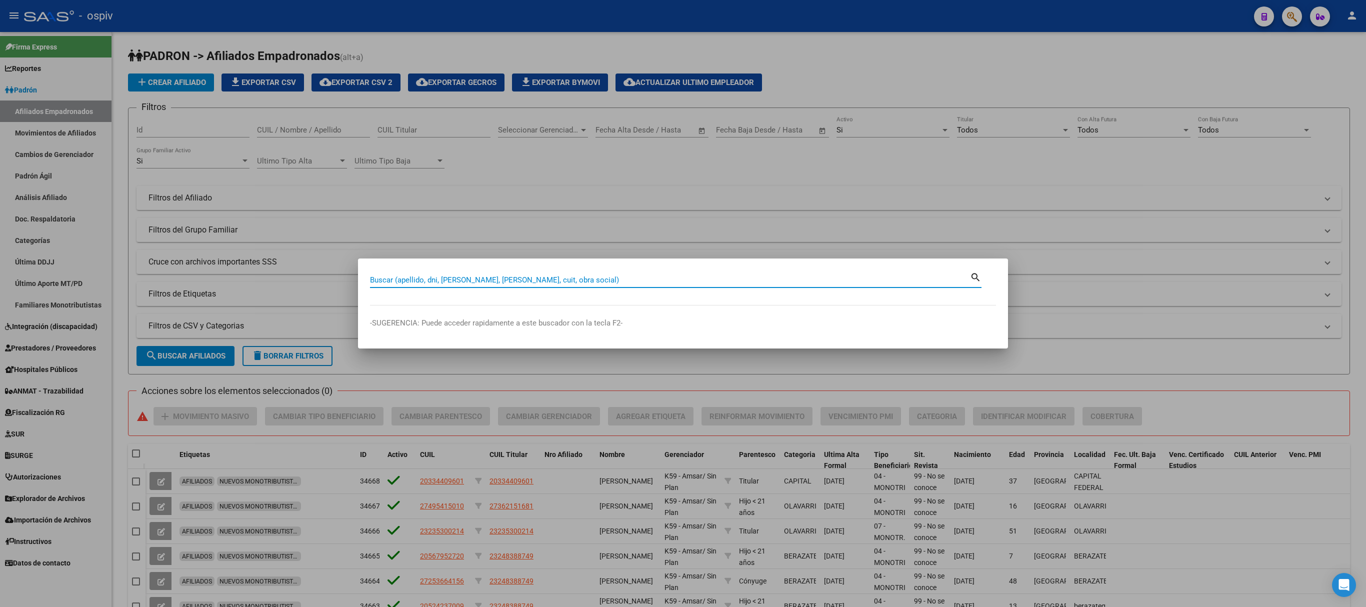
paste input "23591401"
type input "23591401"
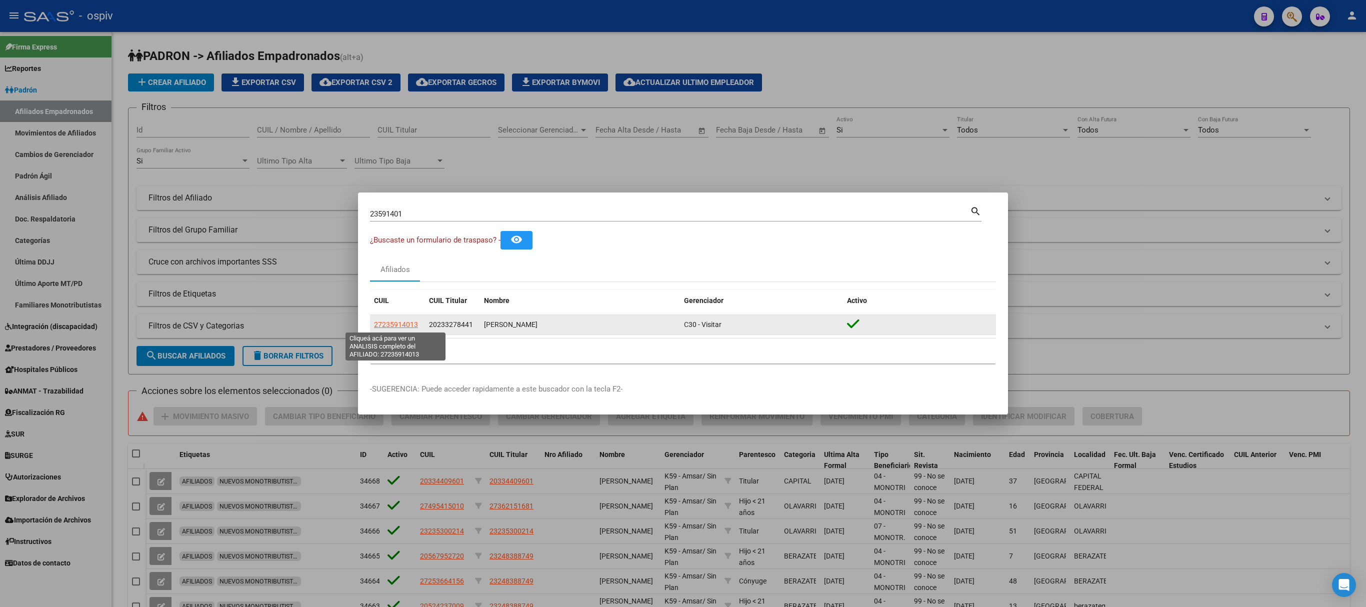
click at [400, 323] on span "27235914013" at bounding box center [396, 325] width 44 height 8
type textarea "27235914013"
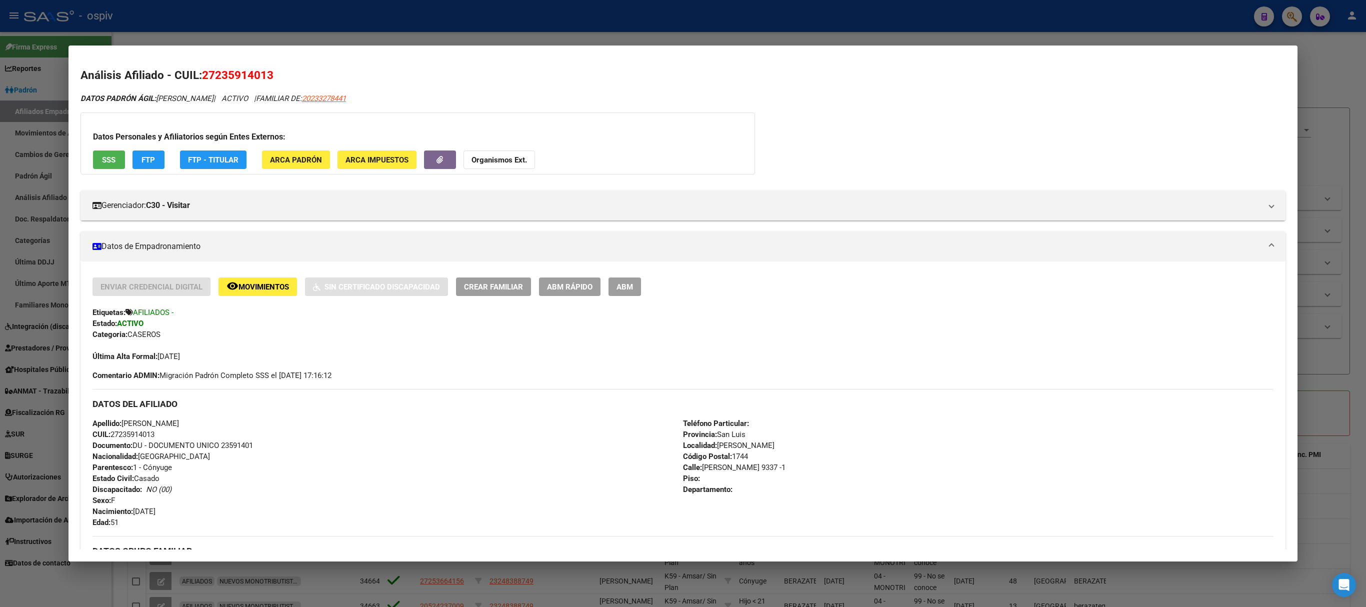
click at [912, 13] on div at bounding box center [683, 303] width 1366 height 607
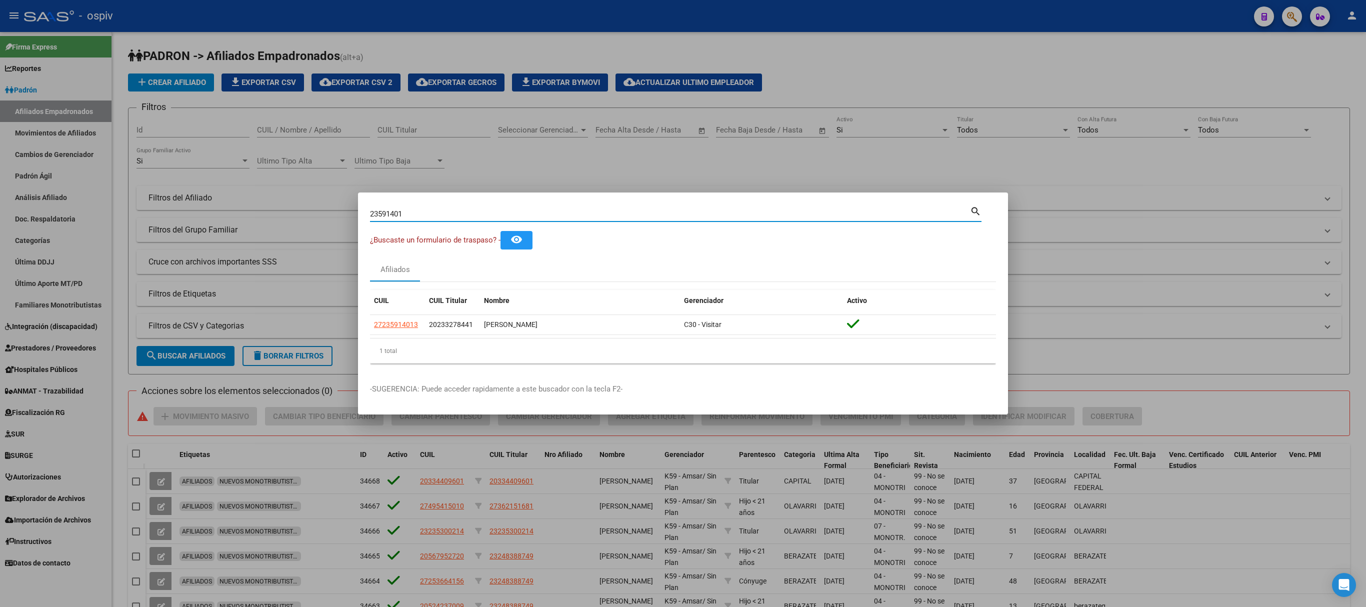
drag, startPoint x: 456, startPoint y: 212, endPoint x: 146, endPoint y: 204, distance: 310.2
click at [146, 209] on div "23591401 Buscar (apellido, dni, cuil, nro traspaso, cuit, obra social) search ¿…" at bounding box center [683, 303] width 1366 height 607
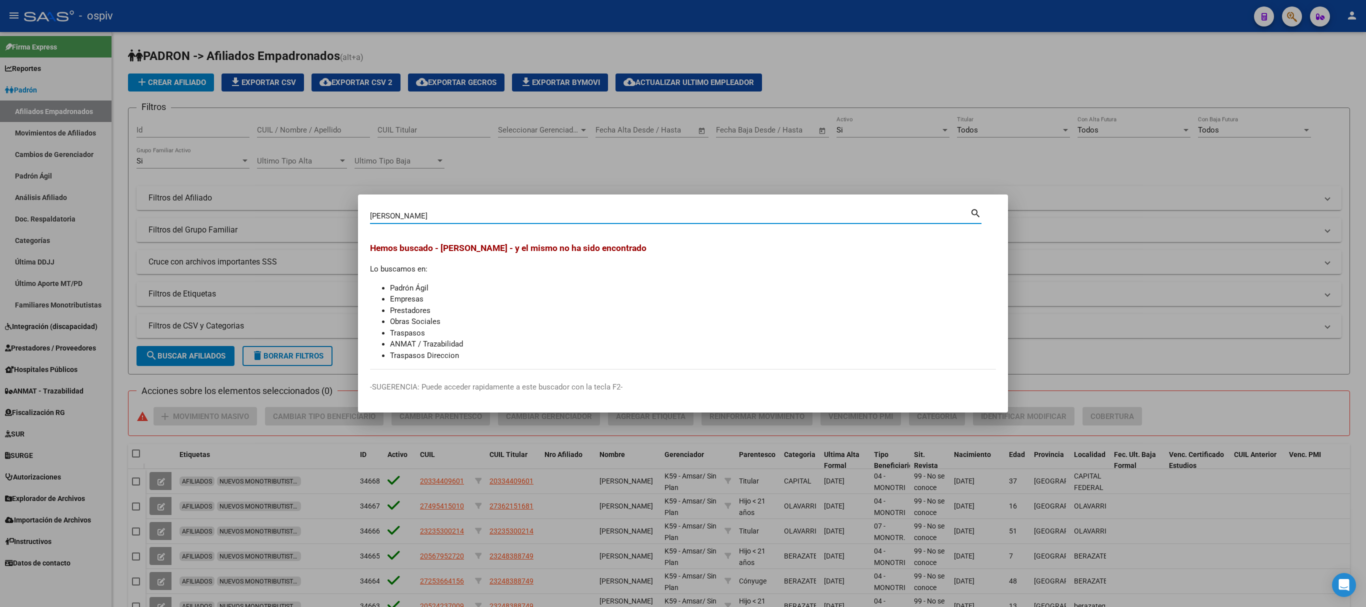
drag, startPoint x: 391, startPoint y: 214, endPoint x: 190, endPoint y: 205, distance: 201.2
click at [190, 205] on div "JUAN FERNANDEZ Buscar (apellido, dni, cuil, nro traspaso, cuit, obra social) se…" at bounding box center [683, 303] width 1366 height 607
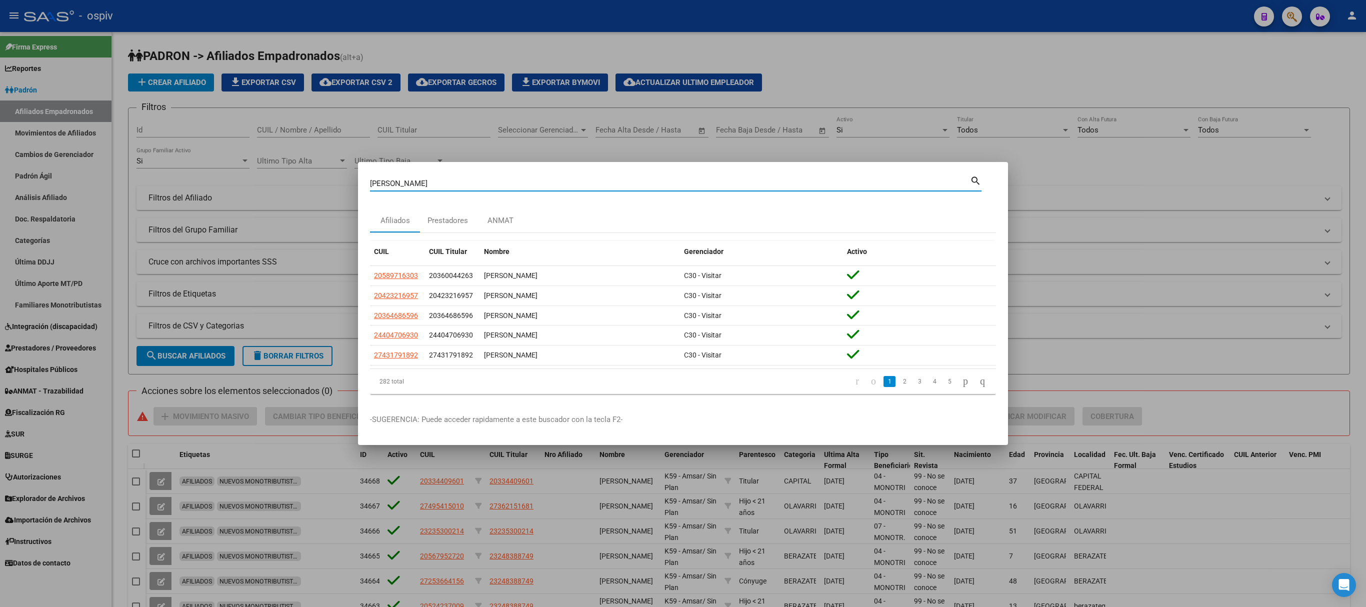
click at [459, 179] on input "FERNANDEZ" at bounding box center [670, 183] width 600 height 9
type input "FERNANDEZ JUAN"
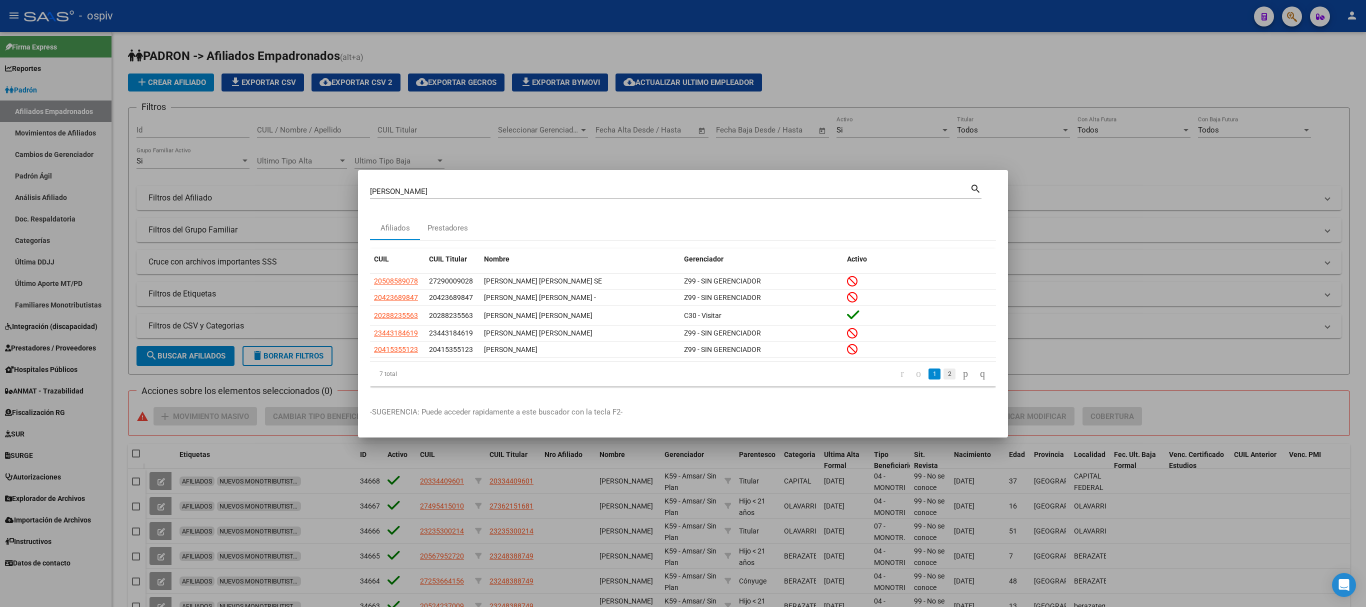
click at [944, 378] on link "2" at bounding box center [950, 374] width 12 height 11
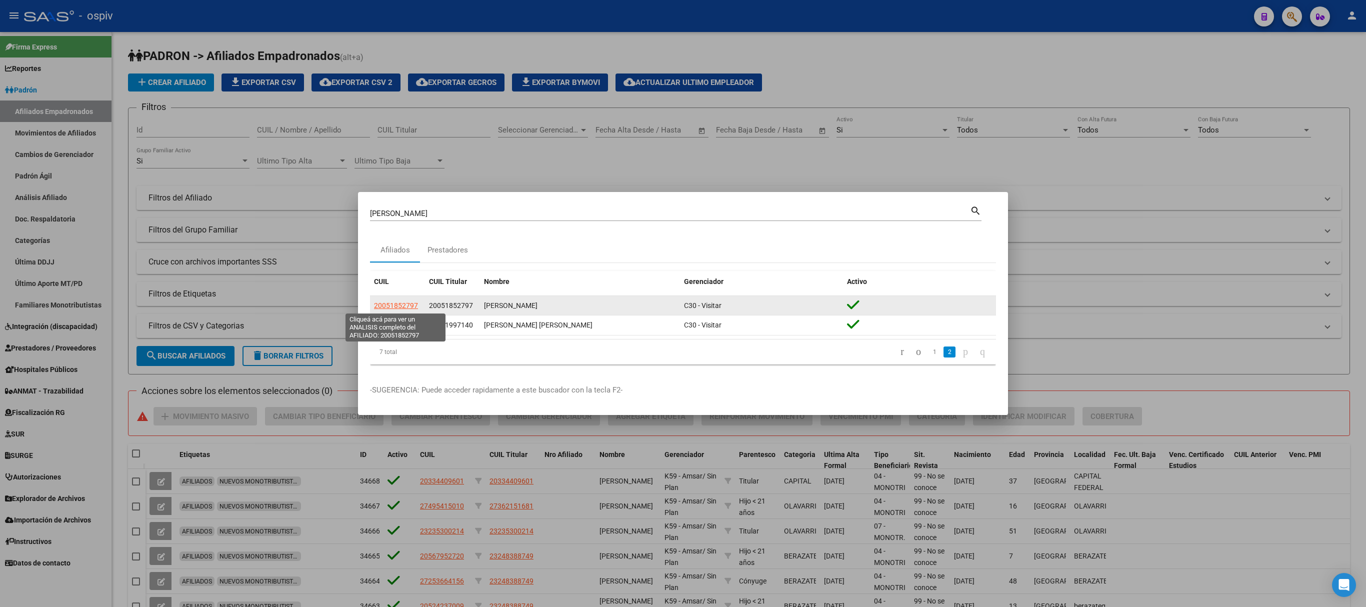
click at [401, 307] on span "20051852797" at bounding box center [396, 306] width 44 height 8
type textarea "20051852797"
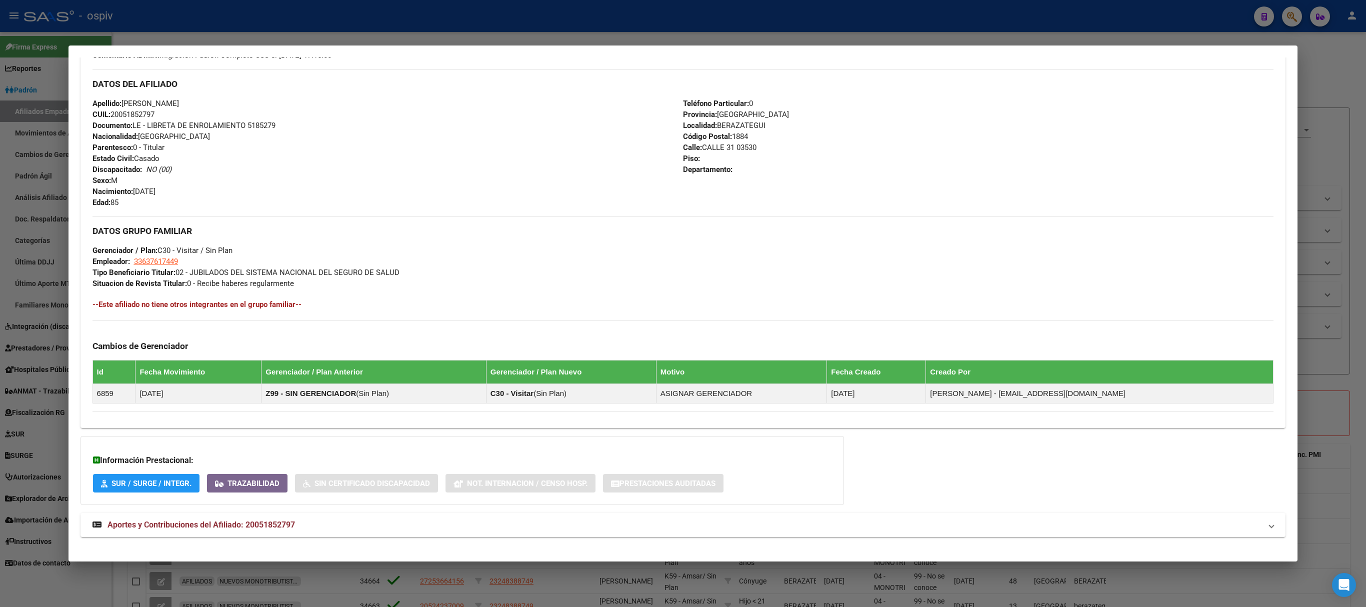
scroll to position [347, 0]
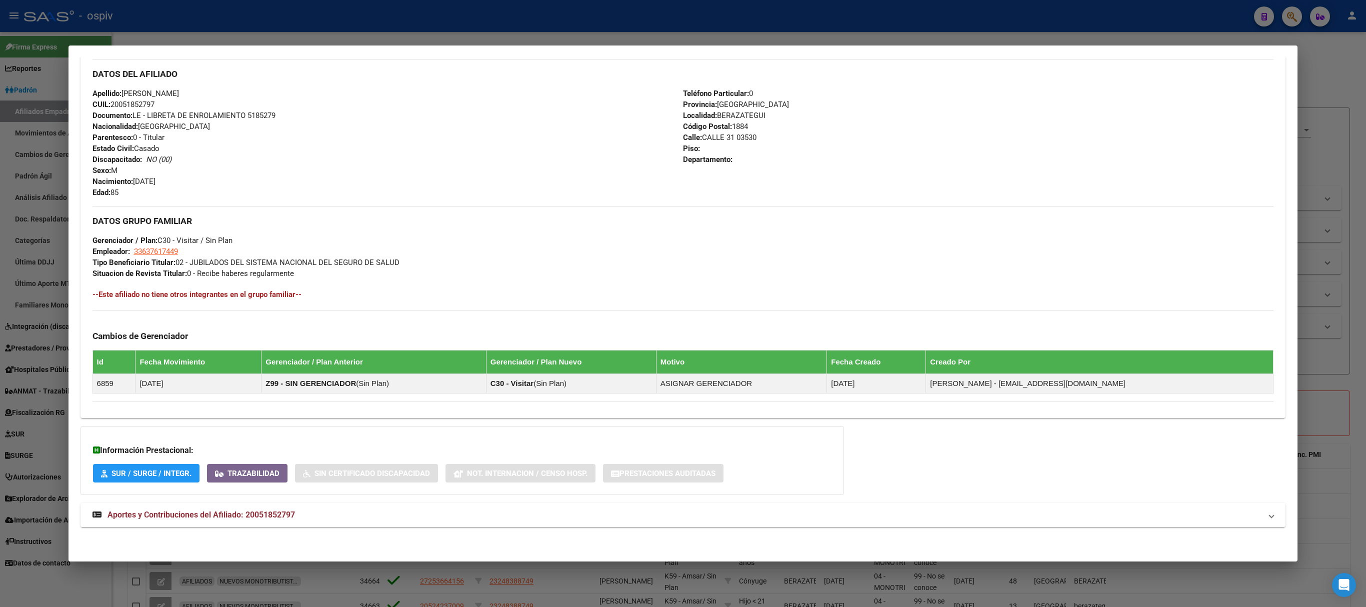
click at [252, 514] on span "Aportes y Contribuciones del Afiliado: 20051852797" at bounding box center [202, 515] width 188 height 10
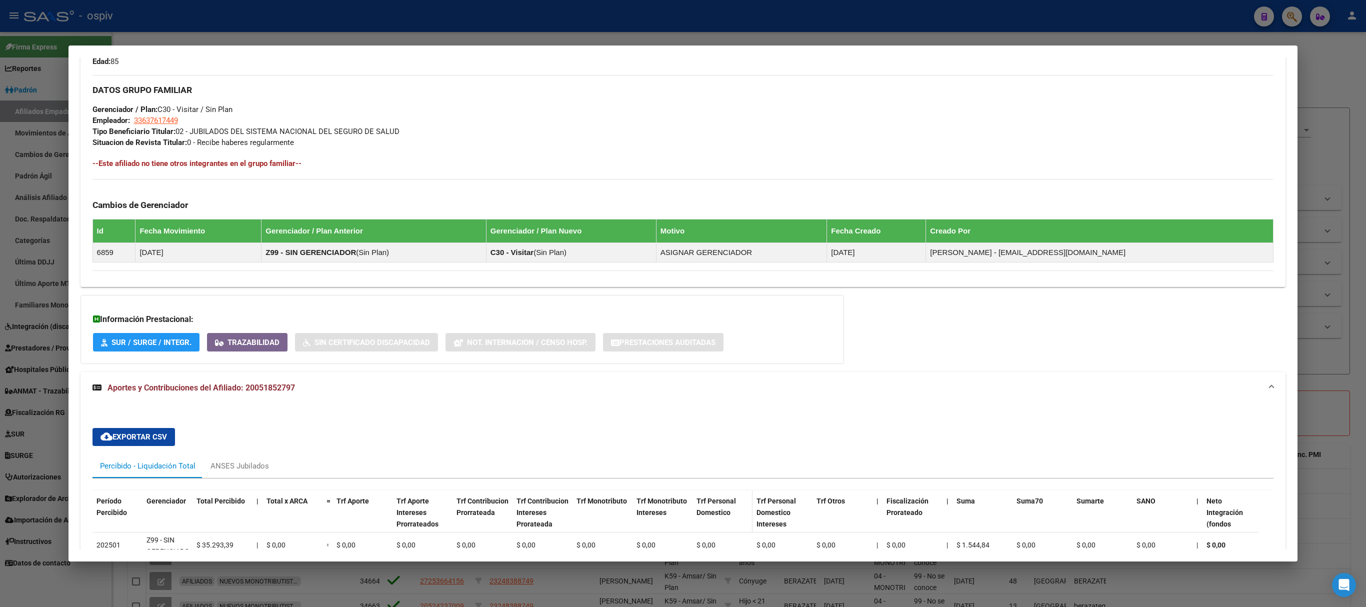
scroll to position [609, 0]
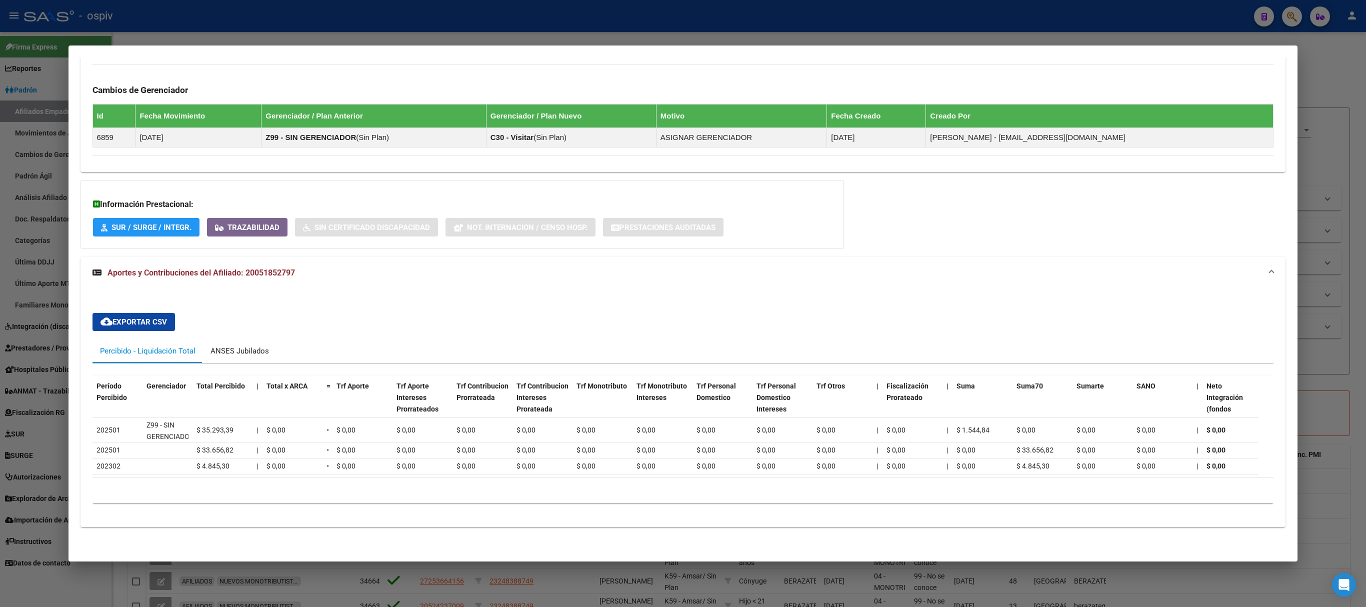
click at [243, 346] on div "ANSES Jubilados" at bounding box center [240, 351] width 59 height 11
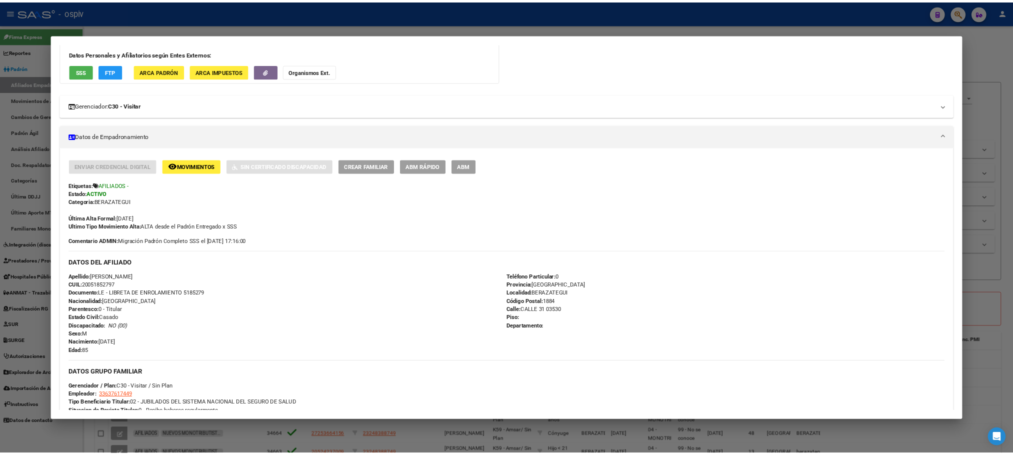
scroll to position [0, 0]
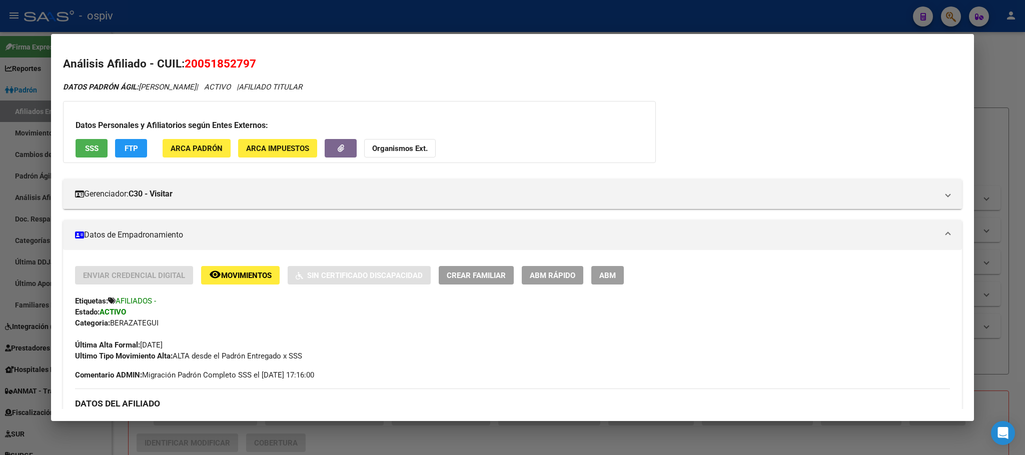
click at [258, 17] on div at bounding box center [512, 227] width 1025 height 455
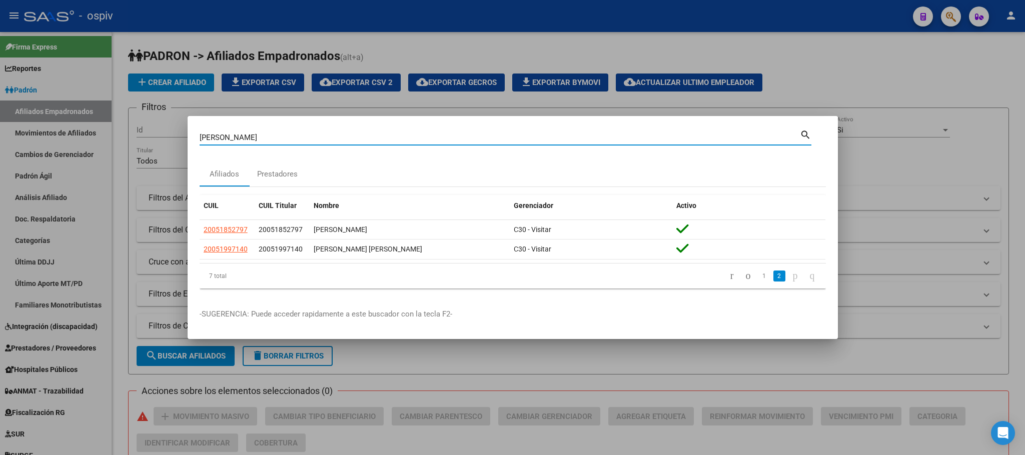
drag, startPoint x: 271, startPoint y: 134, endPoint x: 137, endPoint y: 134, distance: 134.0
click at [137, 134] on div "FERNANDEZ JUAN Buscar (apellido, dni, cuil, nro traspaso, cuit, obra social) se…" at bounding box center [512, 227] width 1025 height 455
paste input "24787662"
type input "24787662"
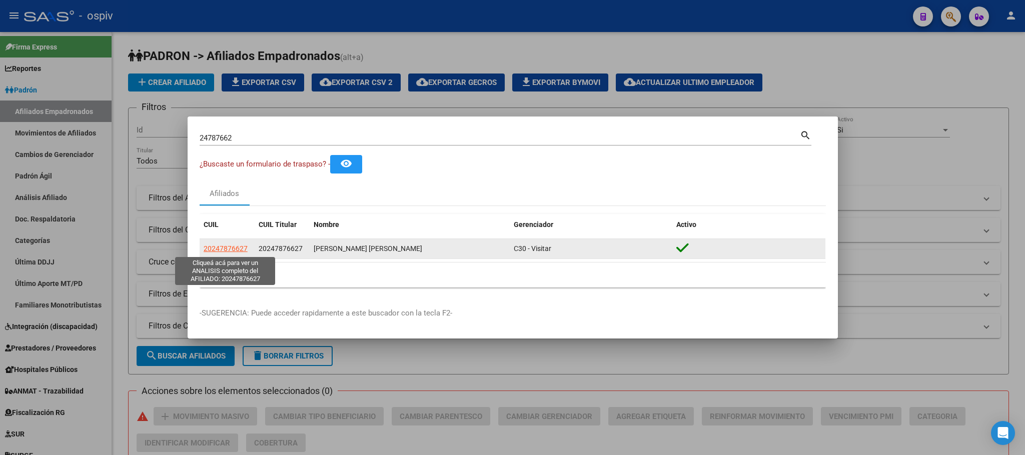
click at [228, 252] on span "20247876627" at bounding box center [226, 249] width 44 height 8
type textarea "20247876627"
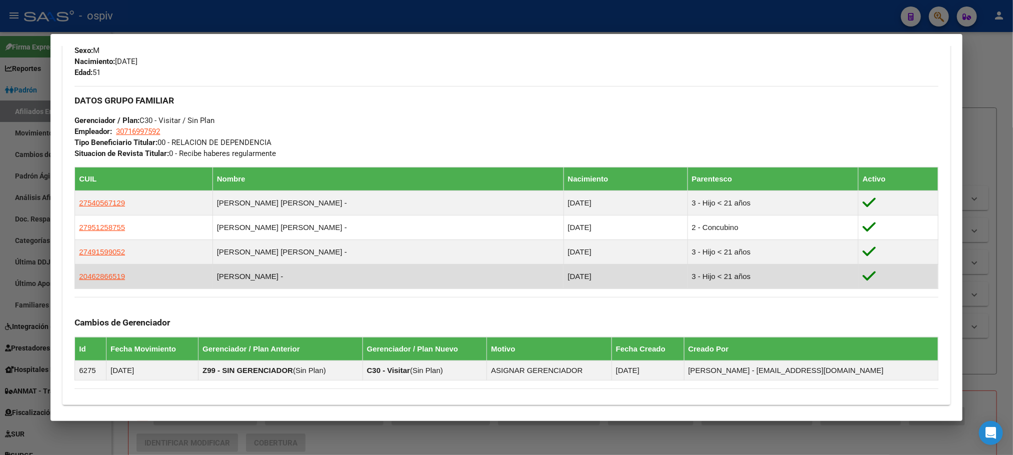
scroll to position [582, 0]
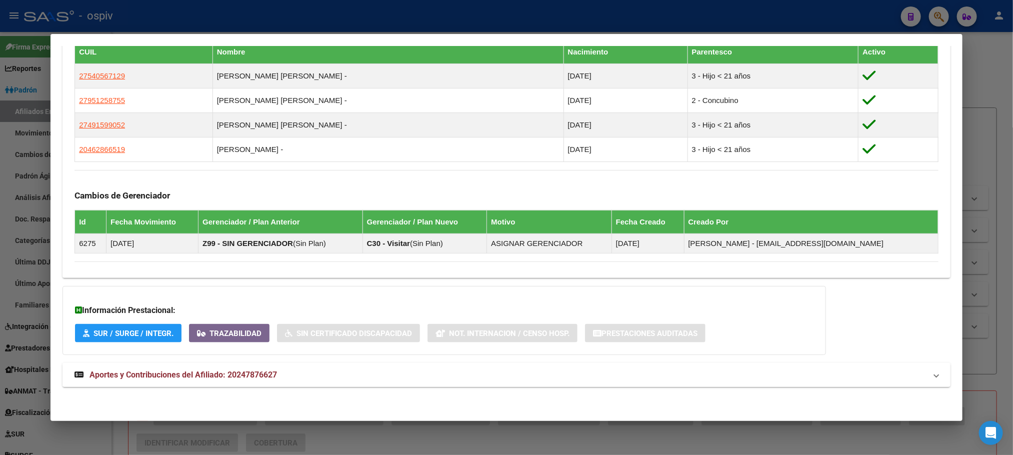
click at [247, 374] on span "Aportes y Contribuciones del Afiliado: 20247876627" at bounding box center [184, 375] width 188 height 10
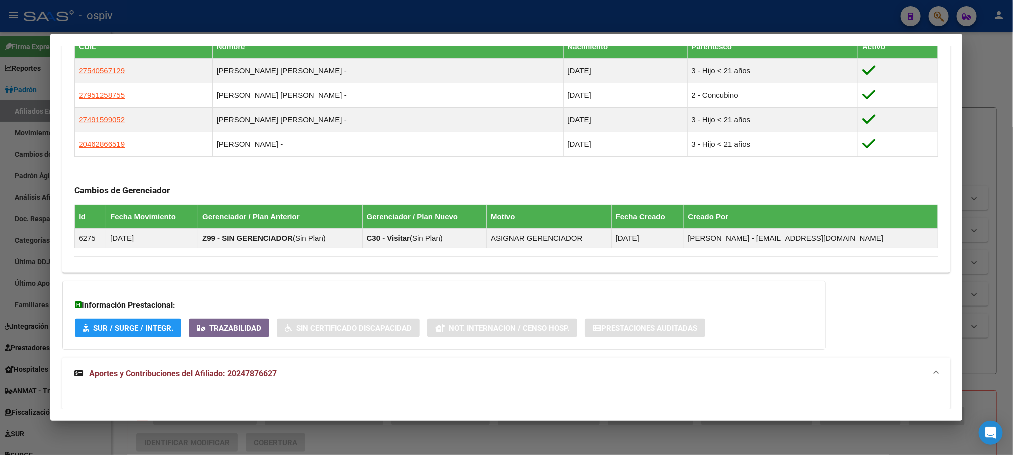
scroll to position [1032, 0]
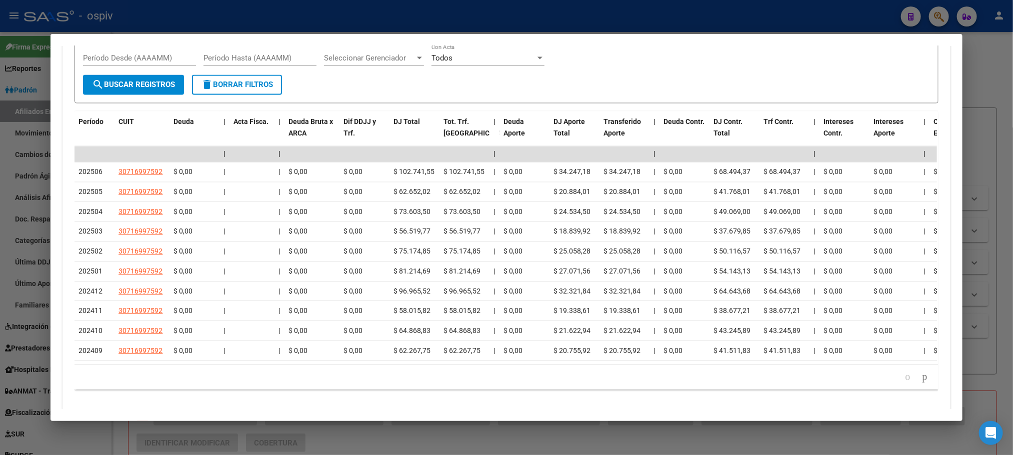
click at [394, 22] on div at bounding box center [506, 227] width 1013 height 455
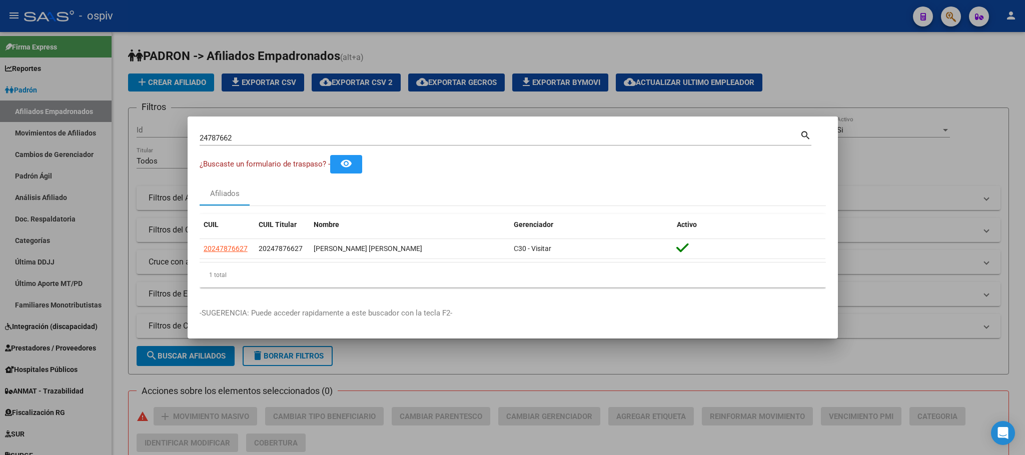
drag, startPoint x: 238, startPoint y: 143, endPoint x: 152, endPoint y: 141, distance: 86.0
click at [152, 141] on div "24787662 Buscar (apellido, dni, cuil, nro traspaso, cuit, obra social) search ¿…" at bounding box center [512, 227] width 1025 height 455
click at [257, 144] on div "24787662 Buscar (apellido, dni, cuil, nro traspaso, cuit, obra social)" at bounding box center [500, 138] width 600 height 15
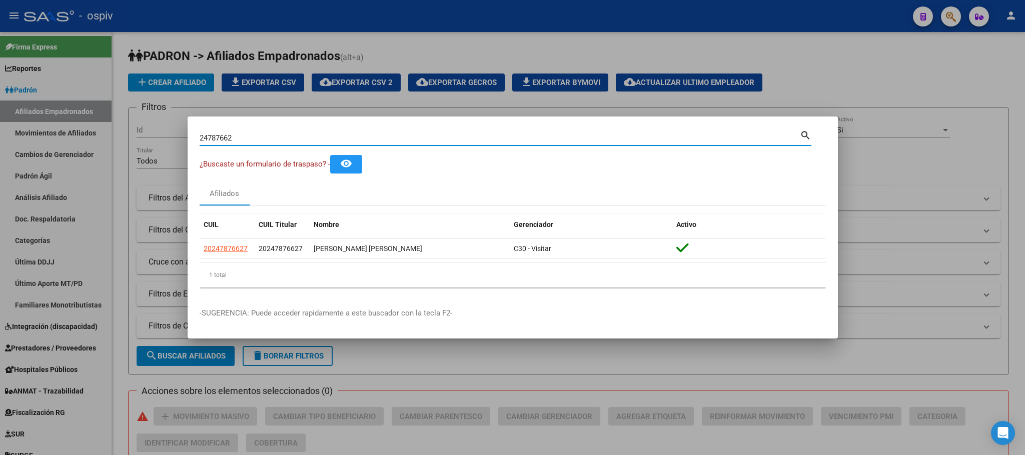
drag, startPoint x: 260, startPoint y: 140, endPoint x: 134, endPoint y: 137, distance: 125.6
click at [134, 137] on div "24787662 Buscar (apellido, dni, cuil, nro traspaso, cuit, obra social) search ¿…" at bounding box center [512, 227] width 1025 height 455
paste input "70209140"
type input "70209140"
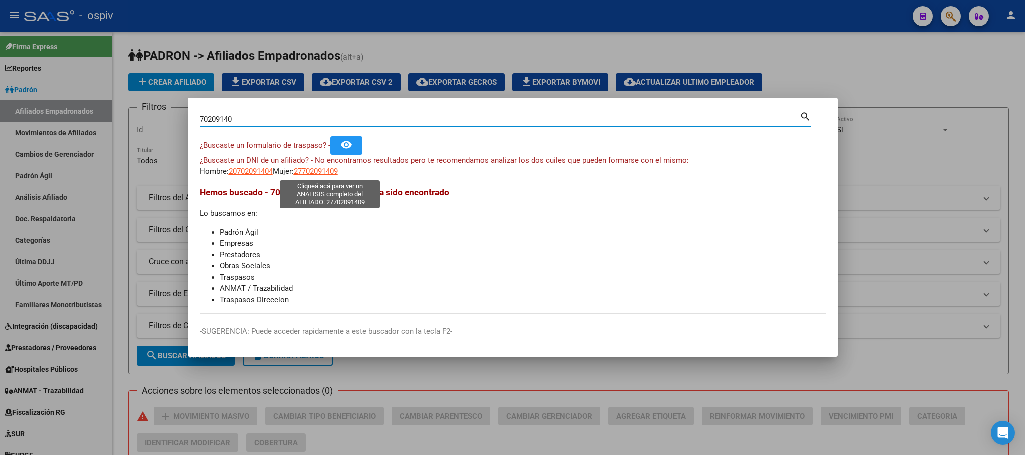
click at [338, 173] on span "27702091409" at bounding box center [316, 171] width 44 height 9
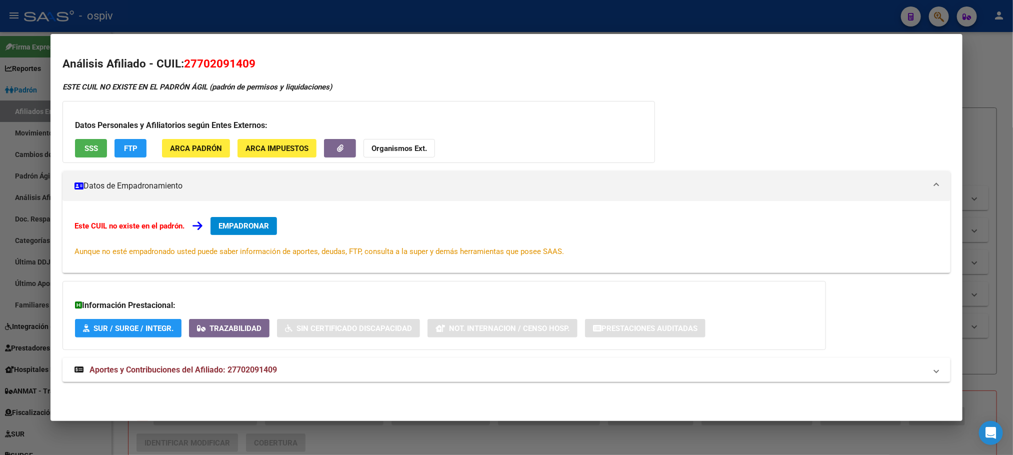
click at [335, 22] on div at bounding box center [506, 227] width 1013 height 455
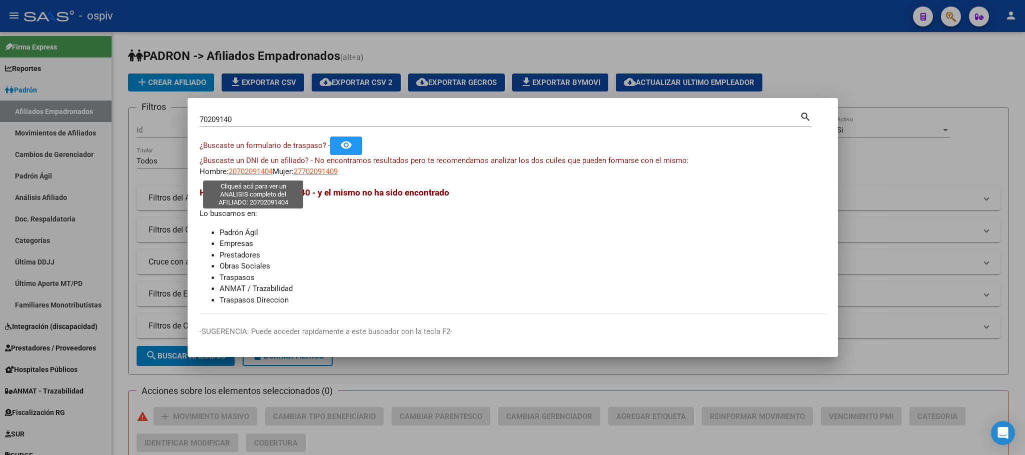
click at [261, 174] on span "20702091404" at bounding box center [251, 171] width 44 height 9
type textarea "20702091404"
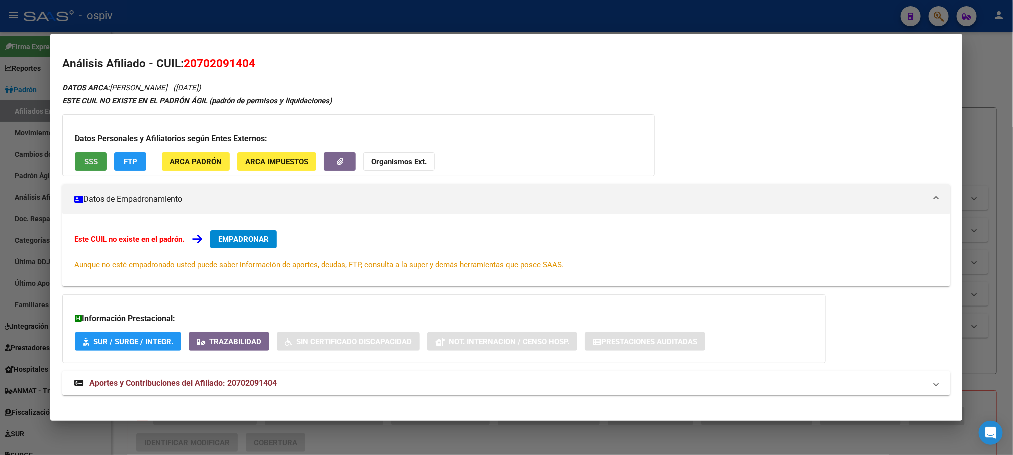
click at [85, 163] on span "SSS" at bounding box center [92, 162] width 14 height 9
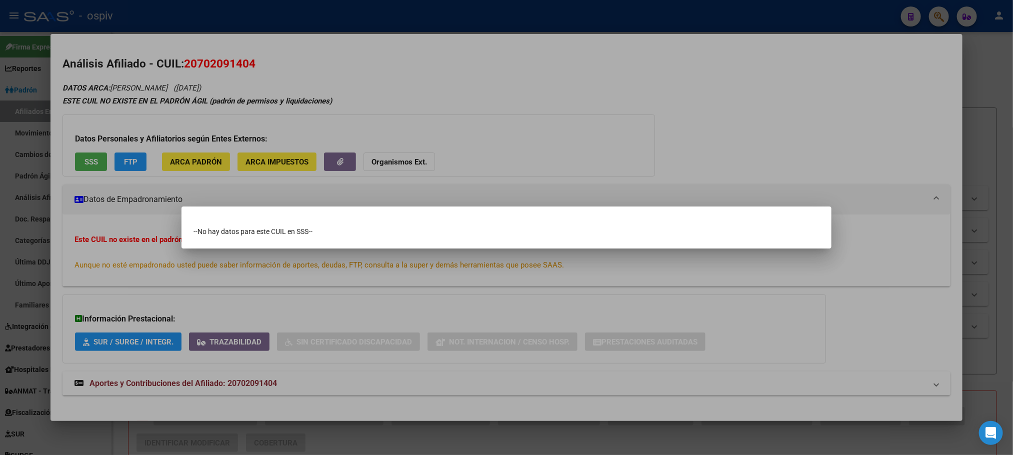
click at [416, 22] on div at bounding box center [506, 227] width 1013 height 455
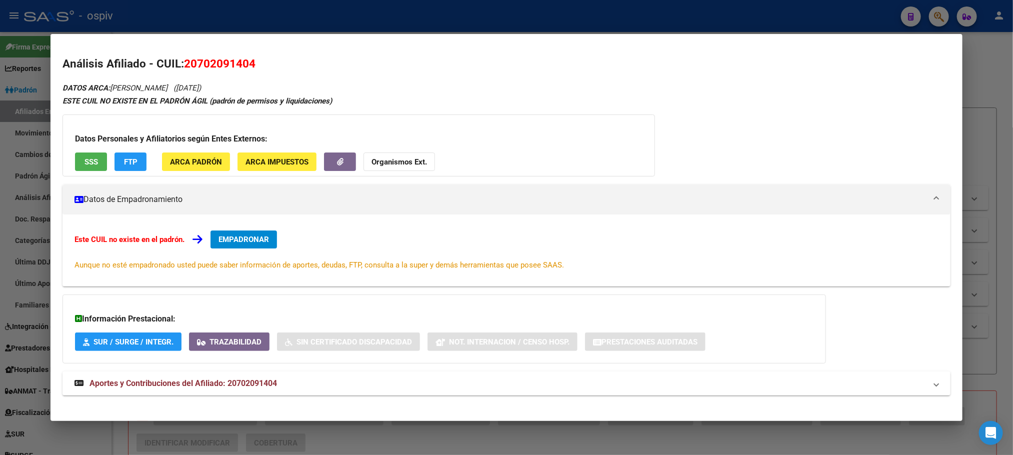
click at [261, 33] on div at bounding box center [506, 227] width 1013 height 455
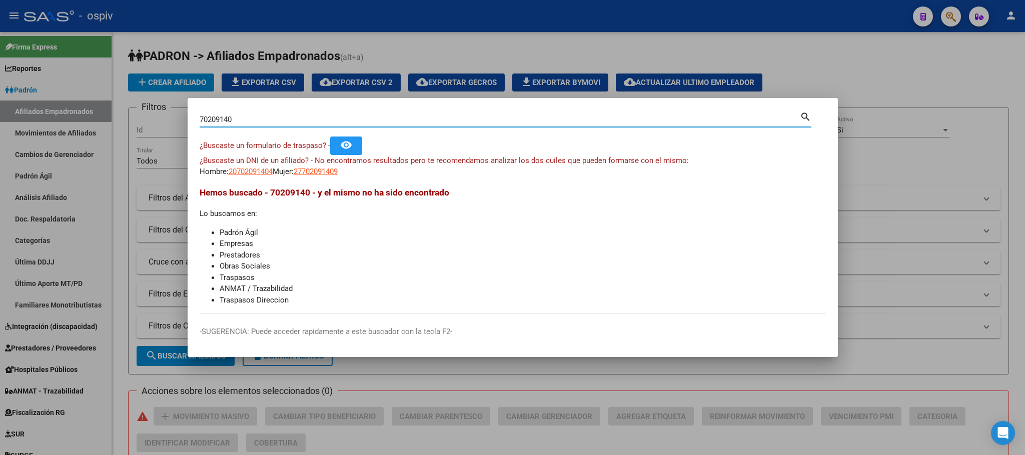
drag, startPoint x: 239, startPoint y: 119, endPoint x: 176, endPoint y: 116, distance: 63.1
click at [176, 116] on div "70209140 Buscar (apellido, dni, cuil, nro traspaso, cuit, obra social) search ¿…" at bounding box center [512, 227] width 1025 height 455
paste input "8"
type input "70208140"
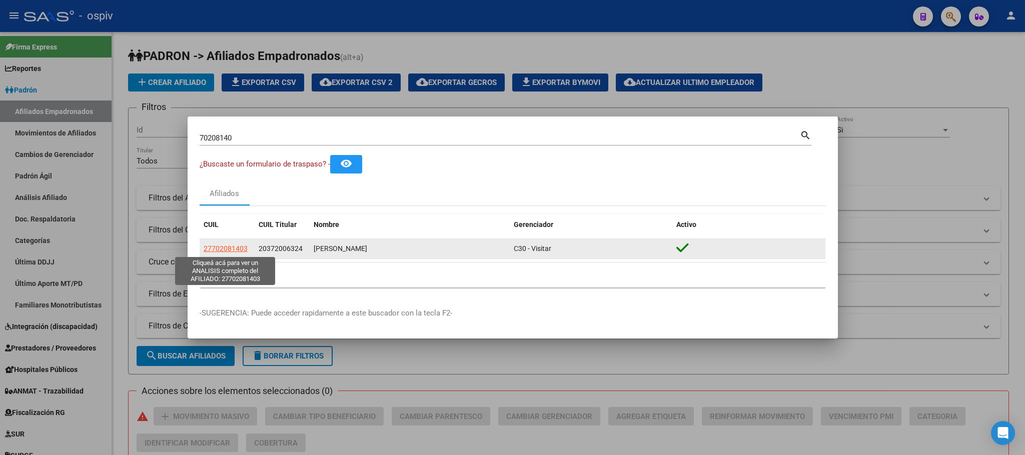
click at [236, 251] on span "27702081403" at bounding box center [226, 249] width 44 height 8
type textarea "27702081403"
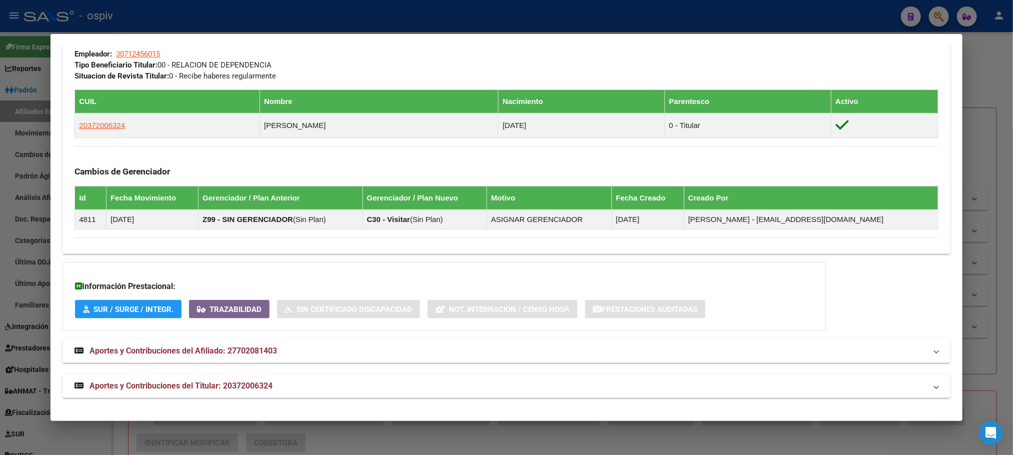
scroll to position [523, 0]
click at [253, 386] on span "Aportes y Contribuciones del Titular: 20372006324" at bounding box center [181, 386] width 183 height 10
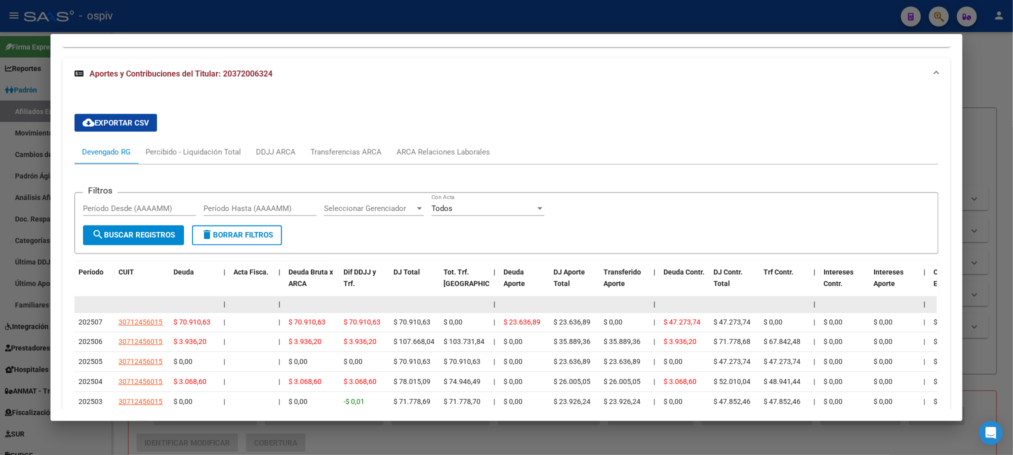
scroll to position [999, 0]
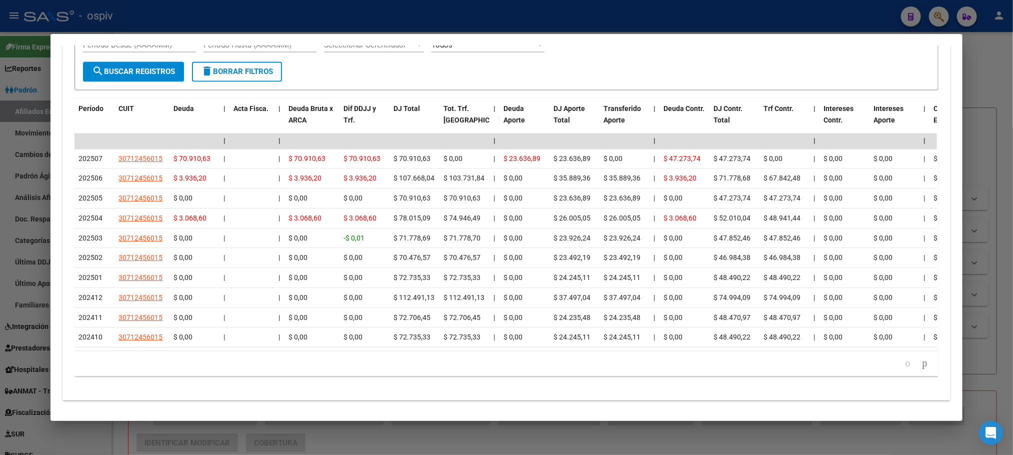
click at [461, 16] on div at bounding box center [506, 227] width 1013 height 455
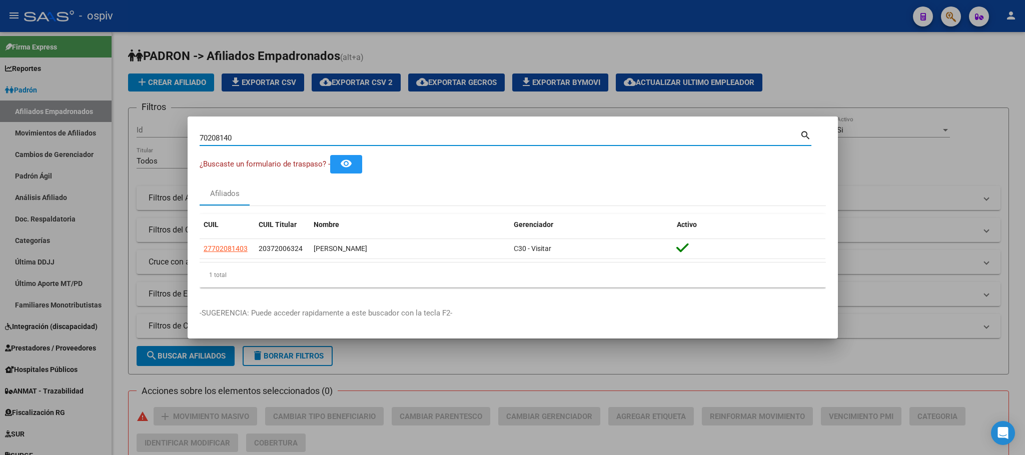
drag, startPoint x: 203, startPoint y: 140, endPoint x: 123, endPoint y: 137, distance: 80.1
click at [123, 137] on div "70208140 Buscar (apellido, dni, cuil, nro traspaso, cuit, obra social) search ¿…" at bounding box center [512, 227] width 1025 height 455
paste input "57093107"
type input "57093107"
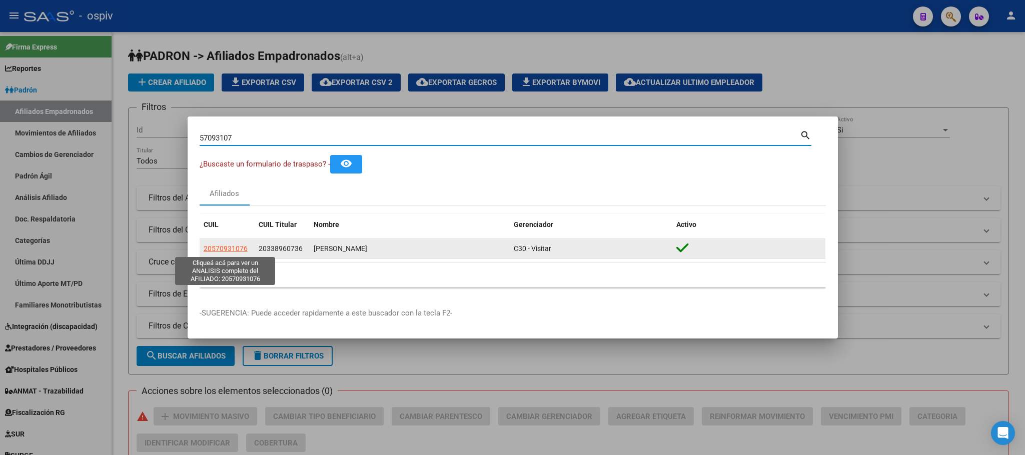
click at [241, 249] on span "20570931076" at bounding box center [226, 249] width 44 height 8
type textarea "20570931076"
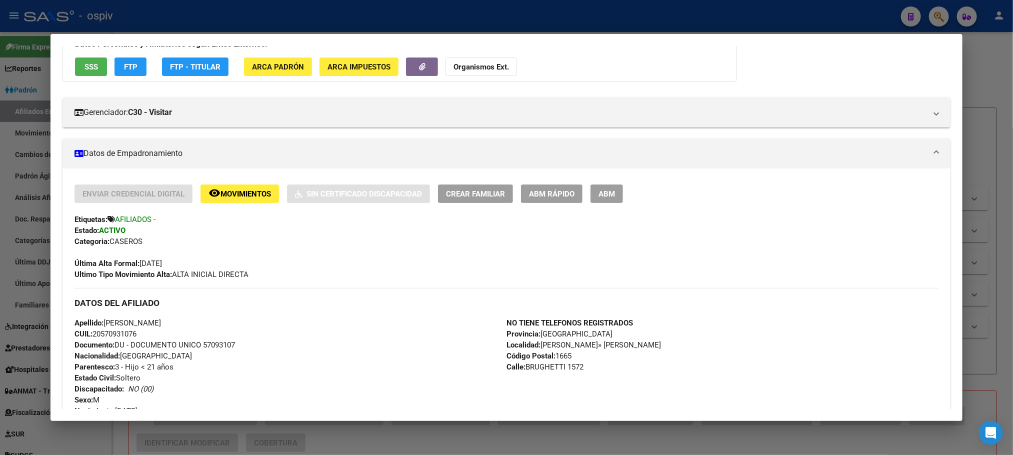
scroll to position [225, 0]
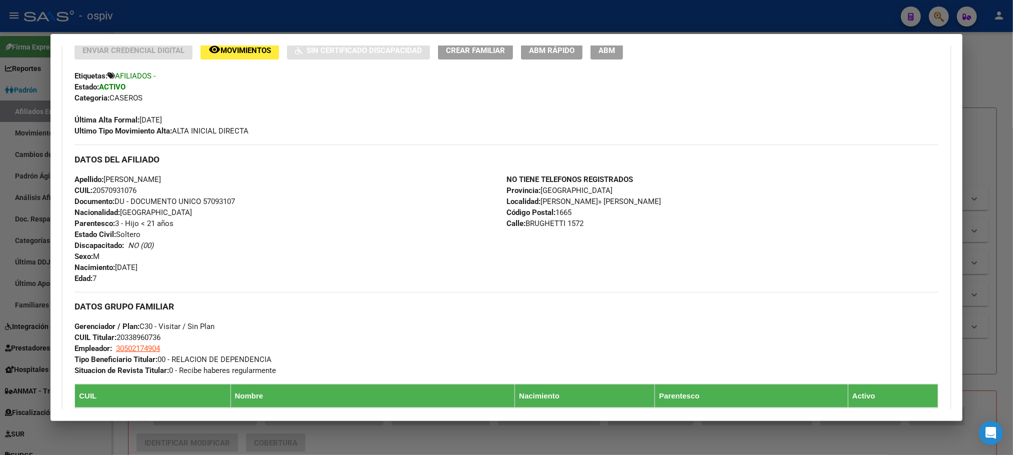
click at [425, 30] on div at bounding box center [506, 227] width 1013 height 455
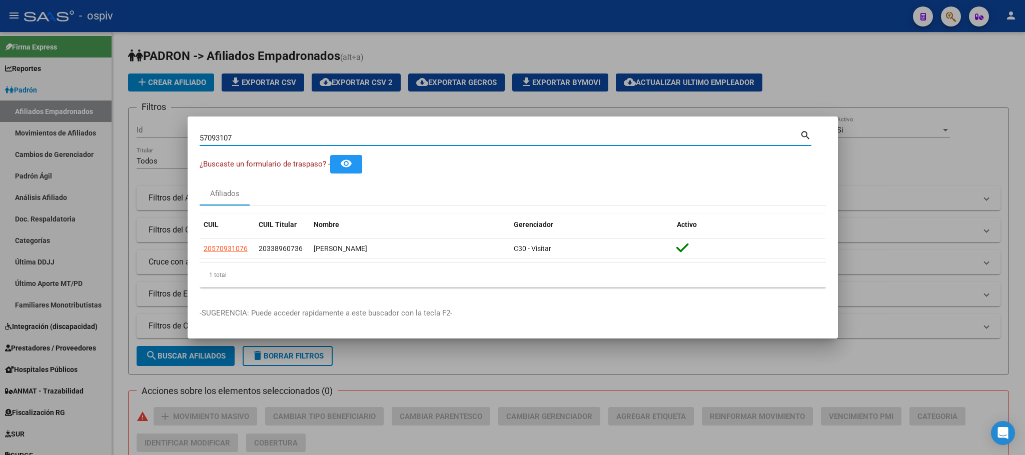
drag, startPoint x: 267, startPoint y: 142, endPoint x: 126, endPoint y: 122, distance: 142.4
click at [126, 122] on div "57093107 Buscar (apellido, dni, cuil, nro traspaso, cuit, obra social) search ¿…" at bounding box center [512, 227] width 1025 height 455
paste input "44301630"
type input "44301630"
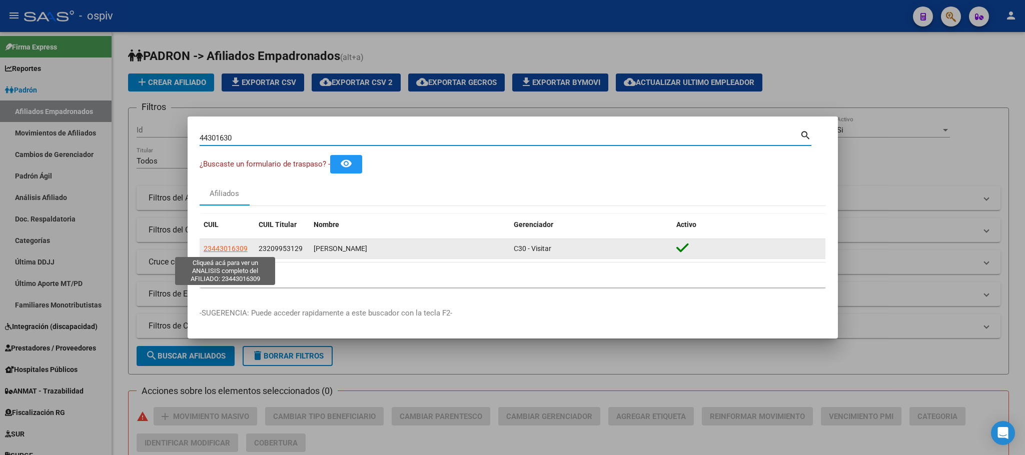
click at [236, 248] on span "23443016309" at bounding box center [226, 249] width 44 height 8
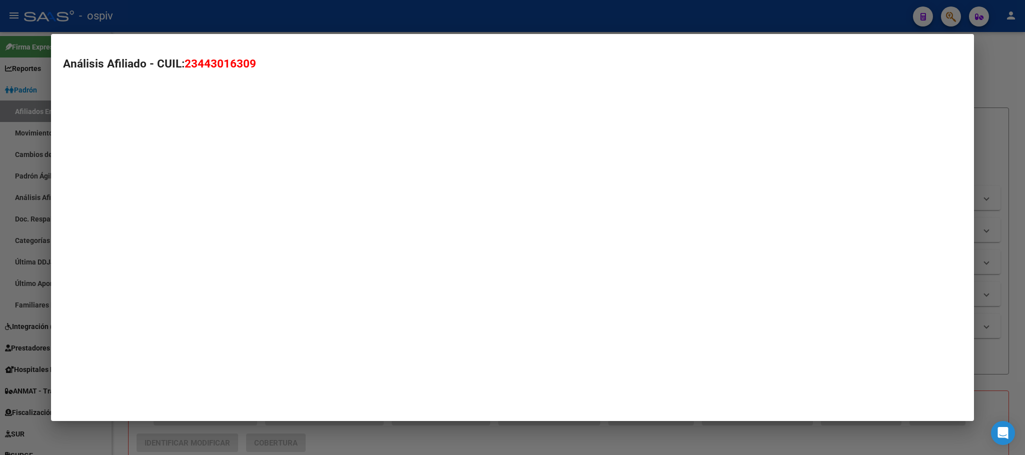
type textarea "23443016309"
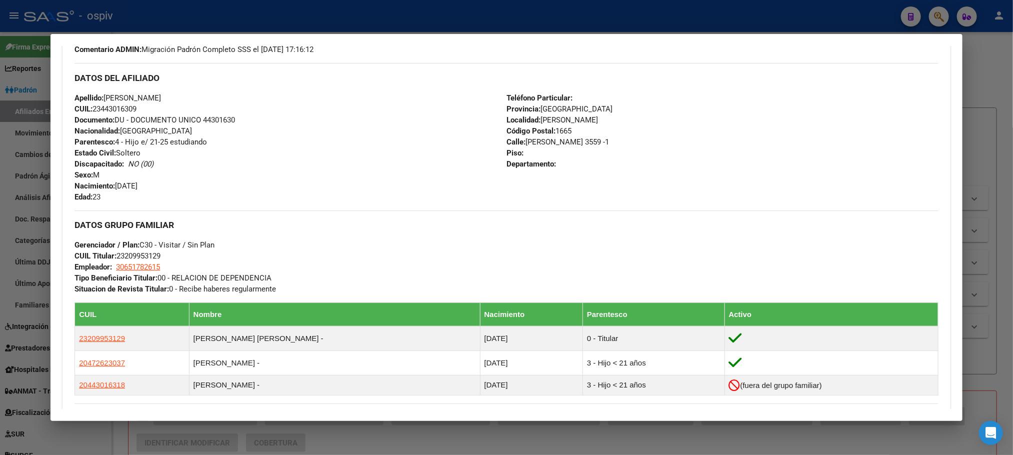
scroll to position [587, 0]
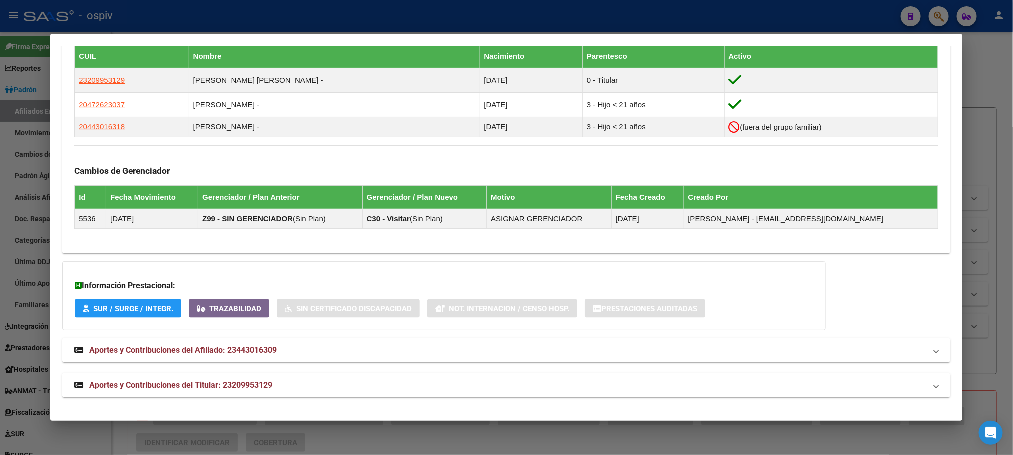
drag, startPoint x: 221, startPoint y: 387, endPoint x: 272, endPoint y: 386, distance: 50.5
click at [222, 387] on span "Aportes y Contribuciones del Titular: 23209953129" at bounding box center [181, 386] width 183 height 10
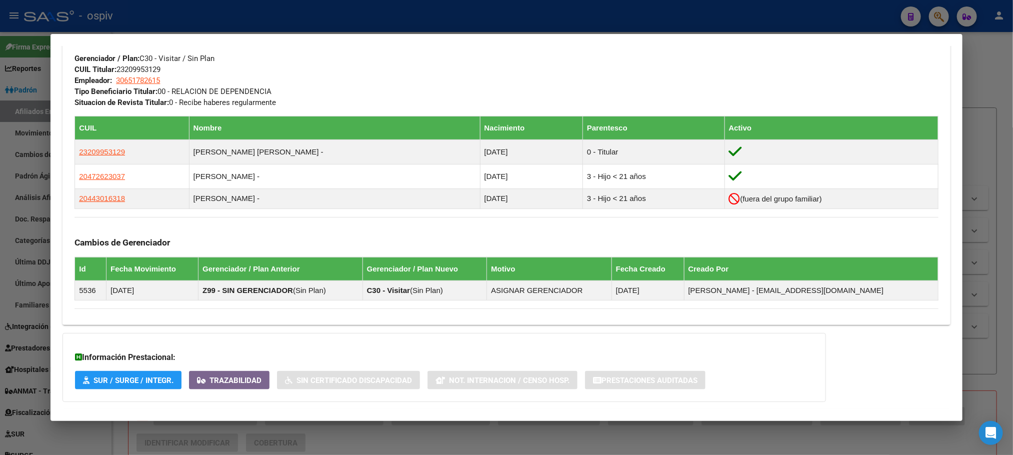
scroll to position [212, 0]
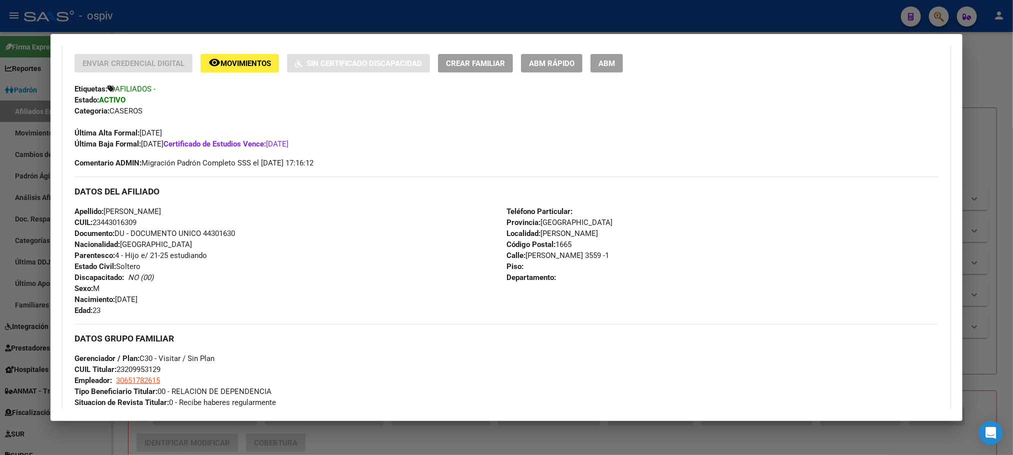
click at [457, 10] on div at bounding box center [506, 227] width 1013 height 455
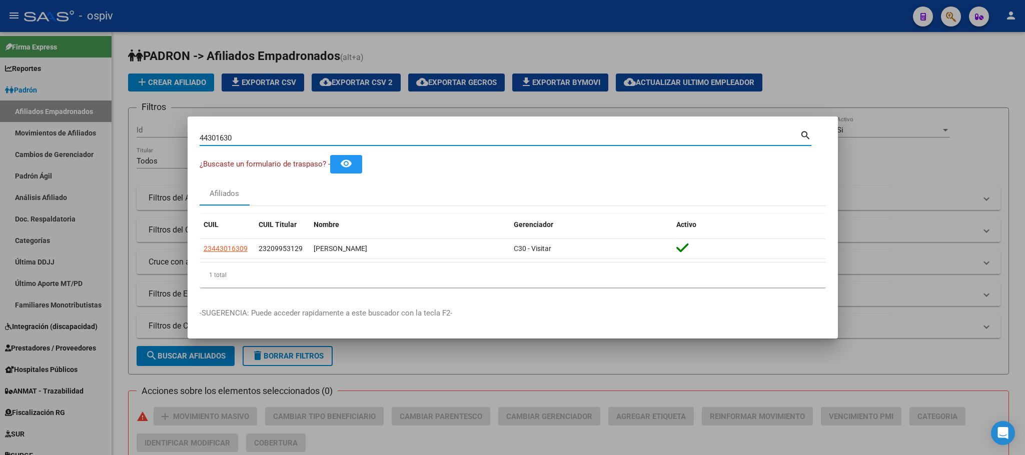
drag, startPoint x: 289, startPoint y: 143, endPoint x: 92, endPoint y: 116, distance: 198.8
click at [92, 116] on div "44301630 Buscar (apellido, dni, cuil, nro traspaso, cuit, obra social) search ¿…" at bounding box center [512, 227] width 1025 height 455
paste input "5994548"
type input "45994548"
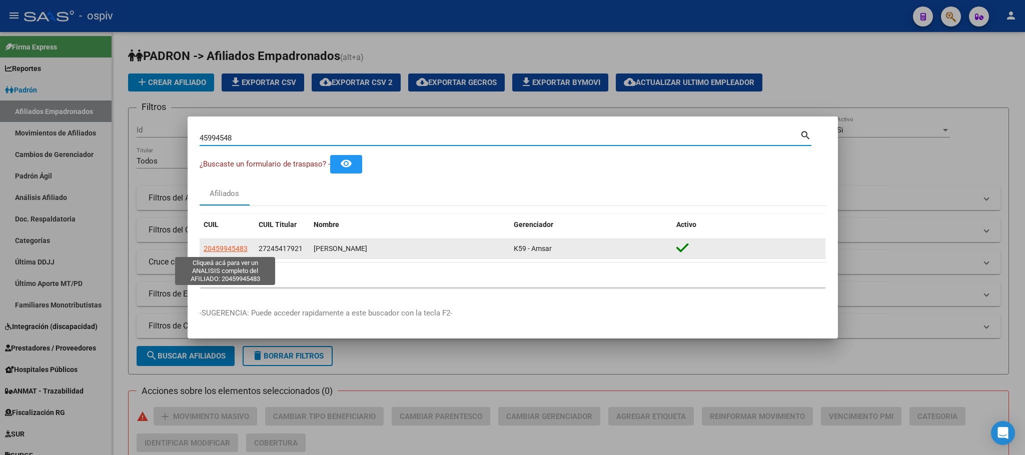
click at [227, 248] on span "20459945483" at bounding box center [226, 249] width 44 height 8
type textarea "20459945483"
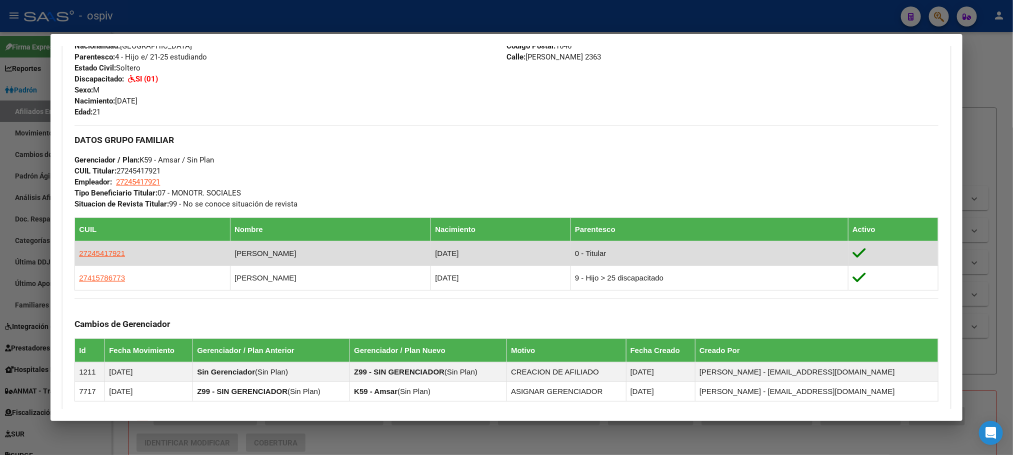
scroll to position [570, 0]
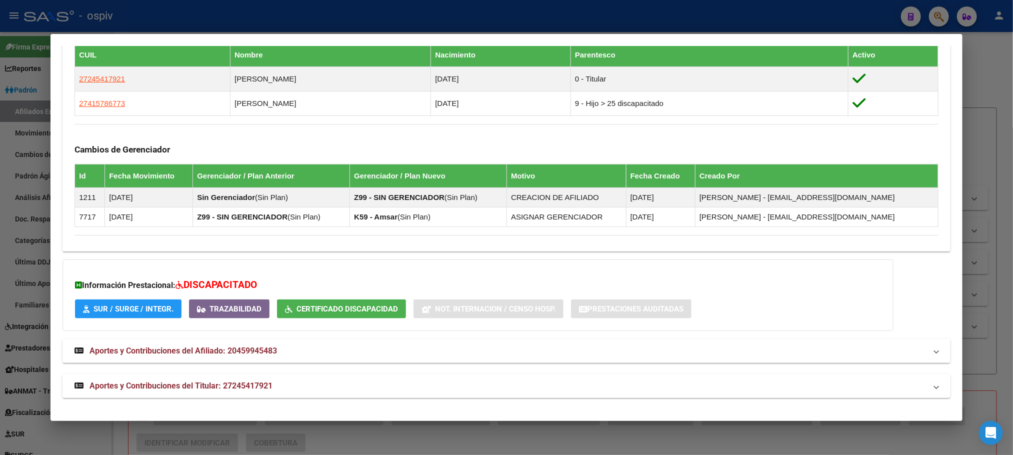
click at [284, 377] on mat-expansion-panel-header "Aportes y Contribuciones del Titular: 27245417921" at bounding box center [507, 386] width 888 height 24
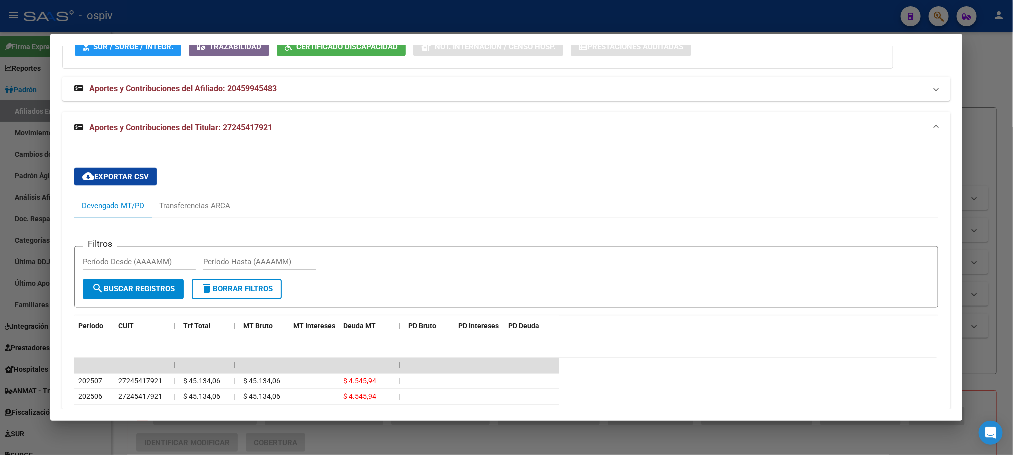
scroll to position [958, 0]
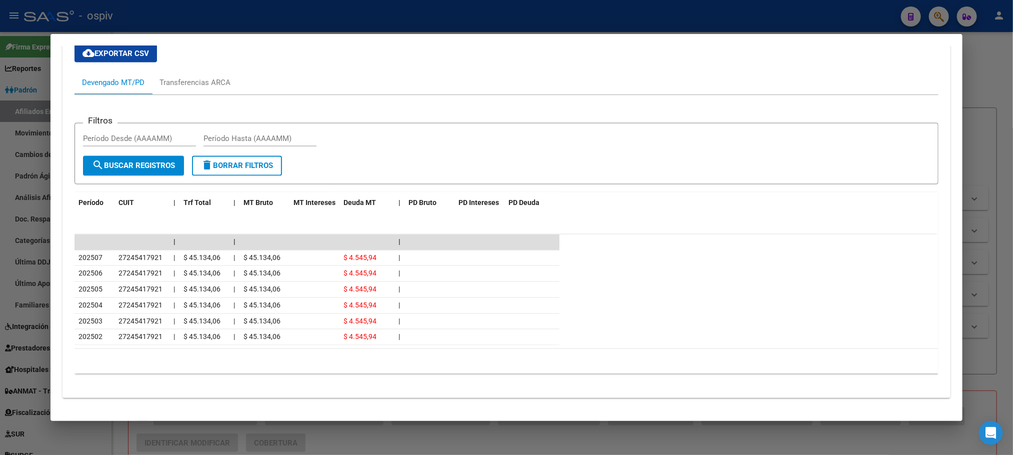
click at [304, 14] on div at bounding box center [506, 227] width 1013 height 455
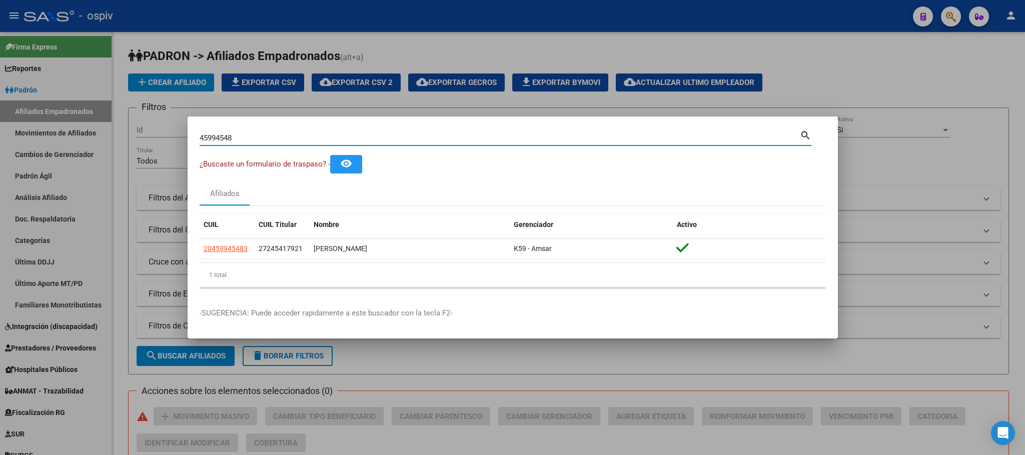
drag, startPoint x: 248, startPoint y: 140, endPoint x: 140, endPoint y: 132, distance: 108.3
click at [140, 132] on div "45994548 Buscar (apellido, dni, cuil, nro traspaso, cuit, obra social) search ¿…" at bounding box center [512, 227] width 1025 height 455
paste input "29681309"
type input "29681309"
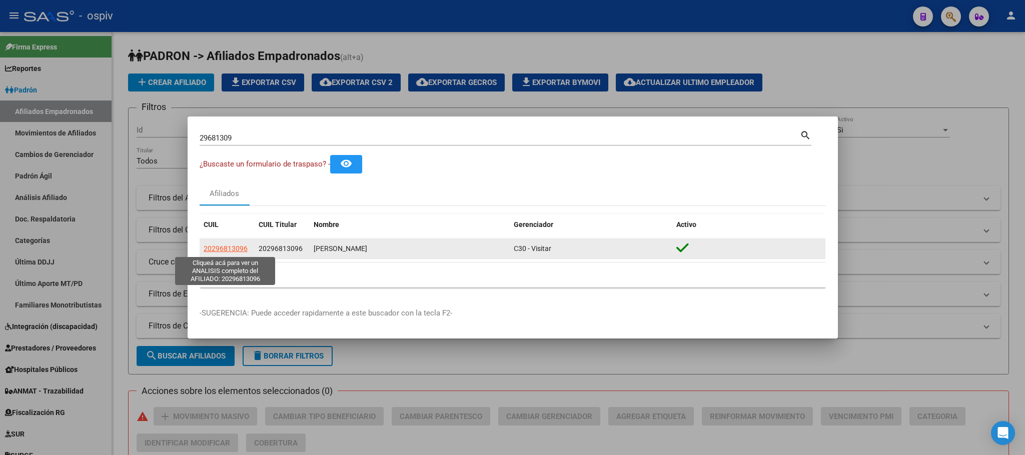
click at [239, 247] on span "20296813096" at bounding box center [226, 249] width 44 height 8
type textarea "20296813096"
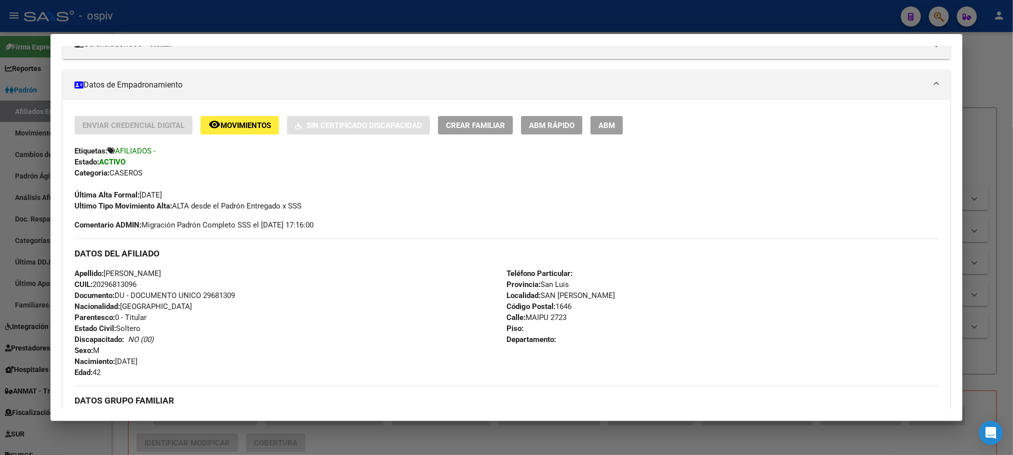
scroll to position [473, 0]
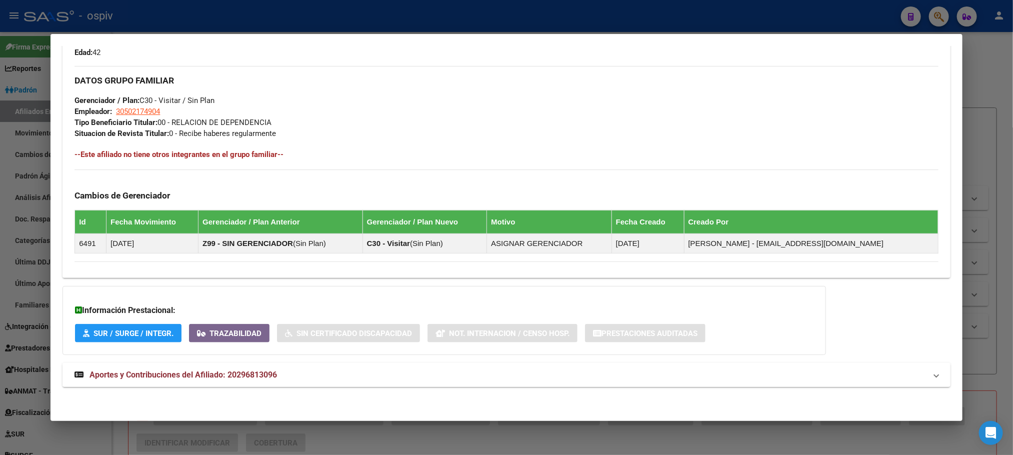
click at [256, 375] on span "Aportes y Contribuciones del Afiliado: 20296813096" at bounding box center [184, 375] width 188 height 10
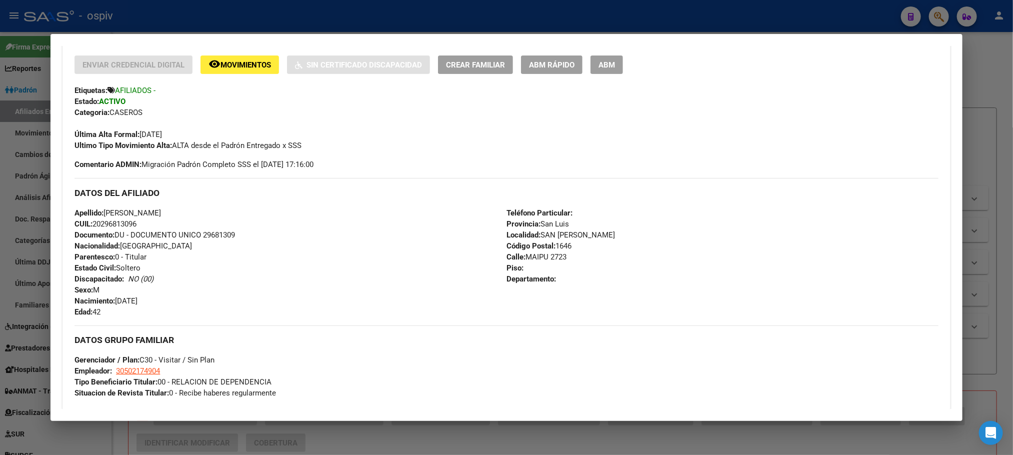
scroll to position [0, 0]
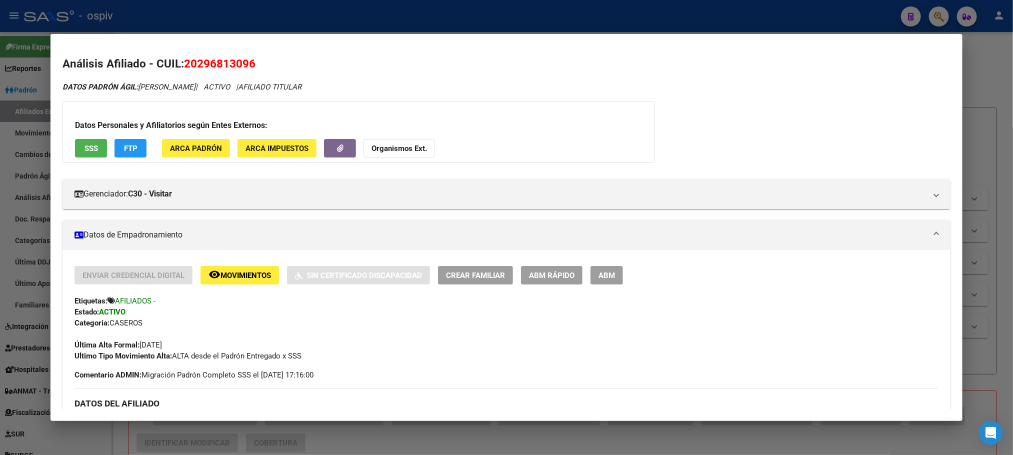
click at [380, 20] on div at bounding box center [506, 227] width 1013 height 455
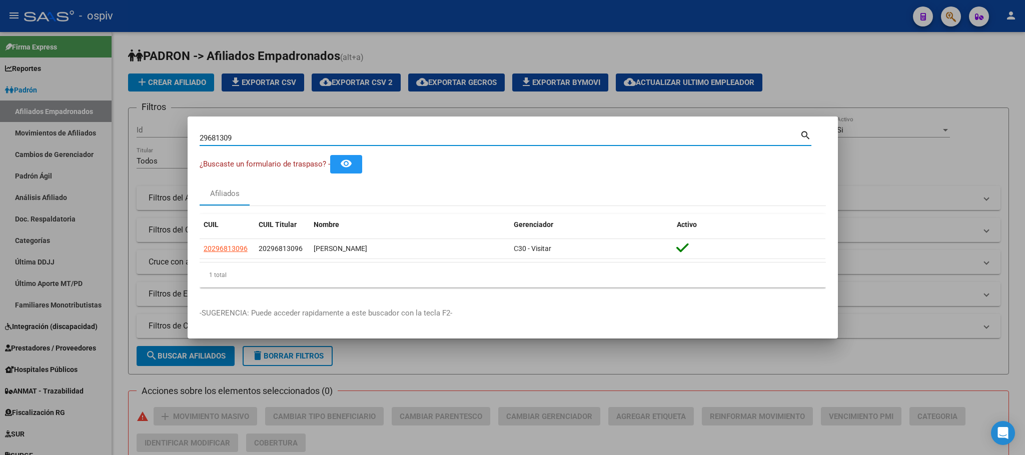
drag, startPoint x: 243, startPoint y: 140, endPoint x: 112, endPoint y: 140, distance: 131.5
click at [112, 140] on div "29681309 Buscar (apellido, dni, cuil, nro traspaso, cuit, obra social) search ¿…" at bounding box center [512, 227] width 1025 height 455
paste input "55822225"
type input "55822225"
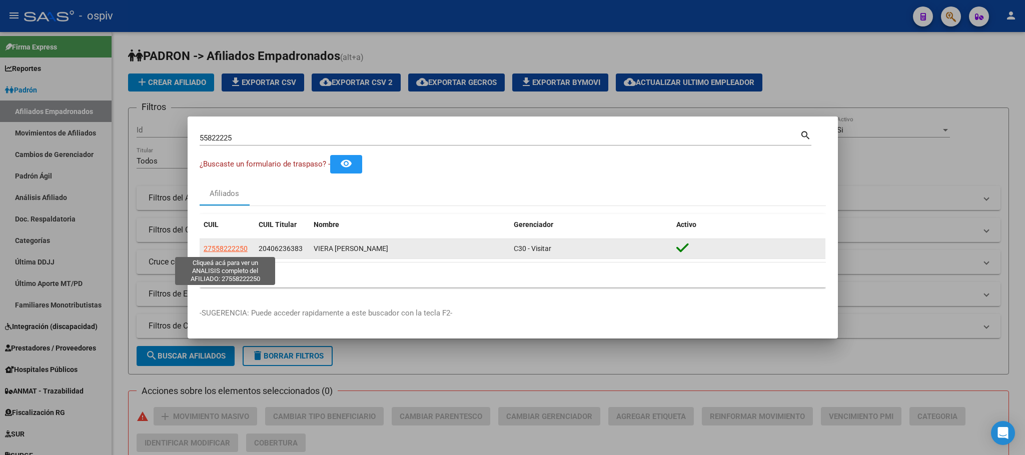
click at [232, 249] on span "27558222250" at bounding box center [226, 249] width 44 height 8
type textarea "27558222250"
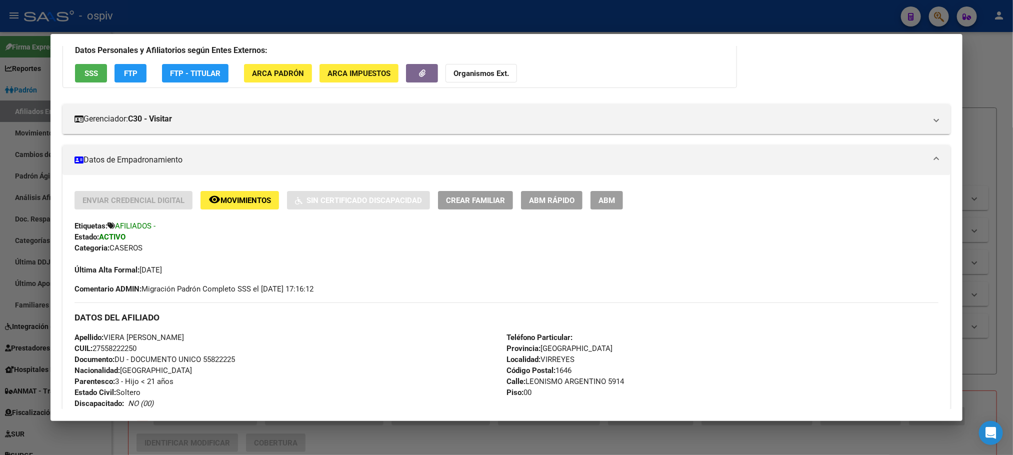
scroll to position [450, 0]
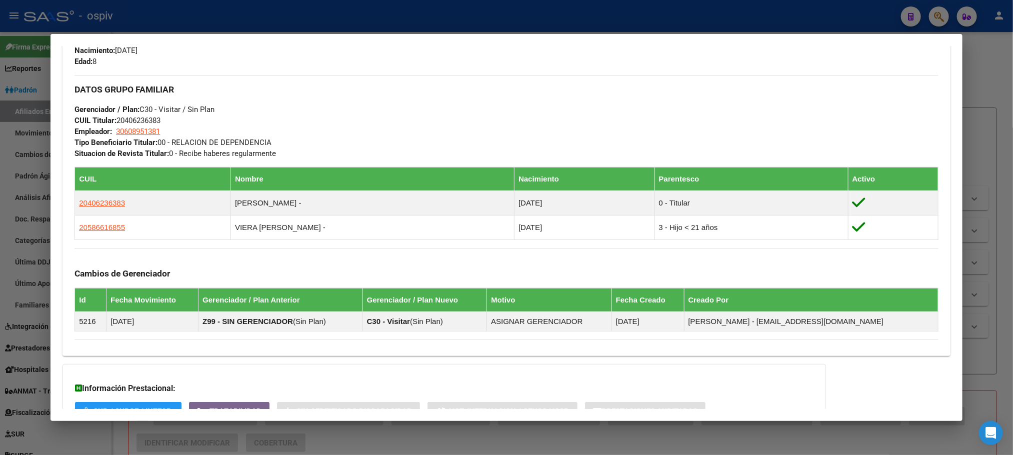
click at [421, 20] on div at bounding box center [506, 227] width 1013 height 455
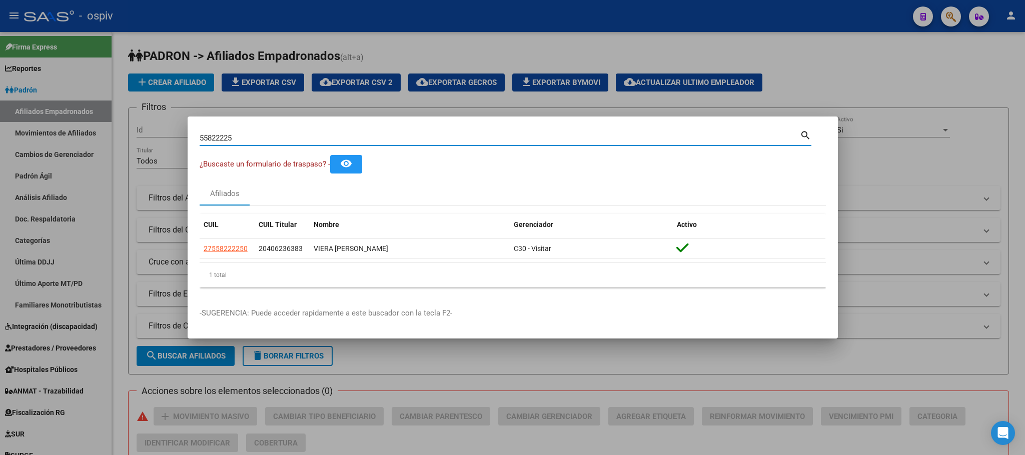
drag, startPoint x: 266, startPoint y: 138, endPoint x: 170, endPoint y: 126, distance: 96.8
click at [170, 126] on div "55822225 Buscar (apellido, dni, cuil, nro traspaso, cuit, obra social) search ¿…" at bounding box center [512, 227] width 1025 height 455
paste input "35424191"
type input "35424191"
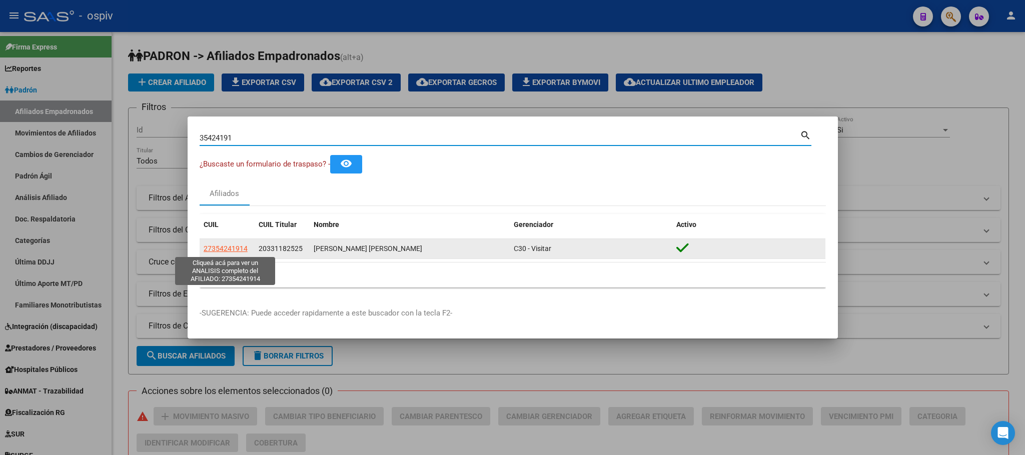
click at [223, 245] on span "27354241914" at bounding box center [226, 249] width 44 height 8
type textarea "27354241914"
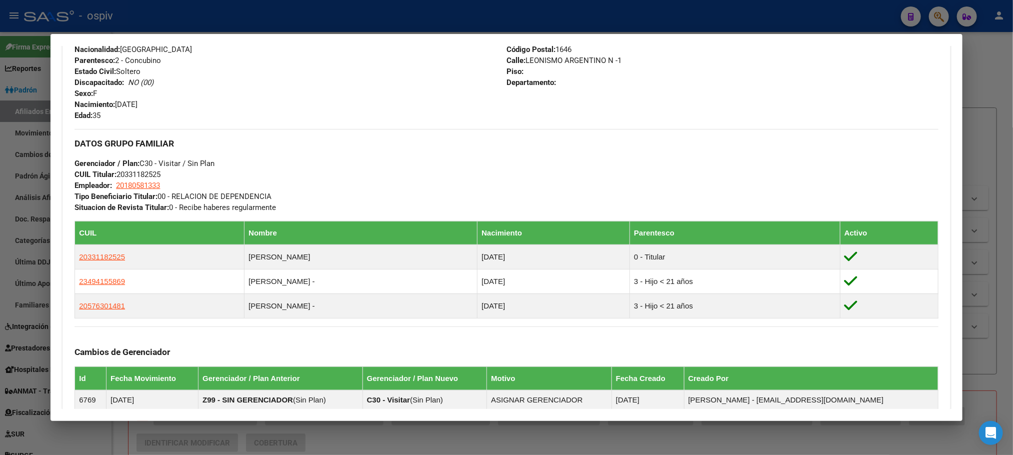
scroll to position [581, 0]
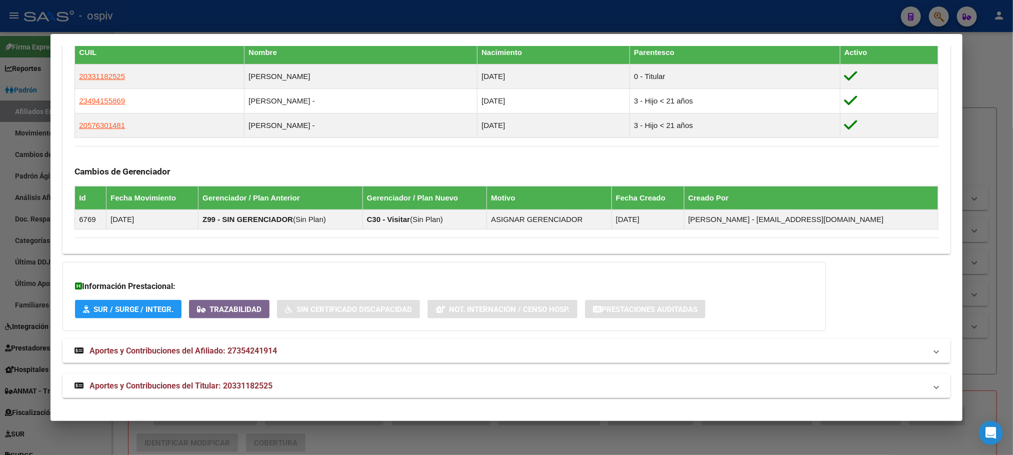
click at [341, 15] on div at bounding box center [506, 227] width 1013 height 455
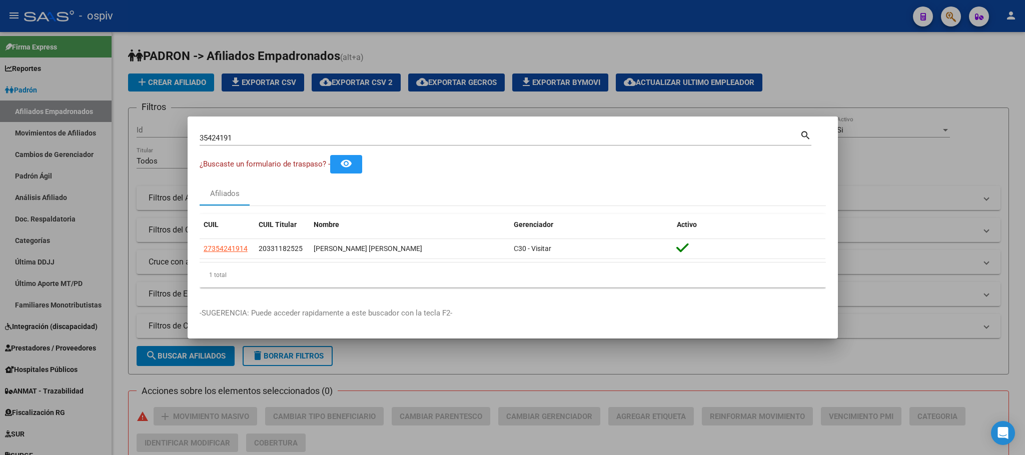
drag, startPoint x: 250, startPoint y: 134, endPoint x: 179, endPoint y: 136, distance: 70.5
click at [179, 136] on div "35424191 Buscar (apellido, dni, cuil, nro traspaso, cuit, obra social) search ¿…" at bounding box center [512, 227] width 1025 height 455
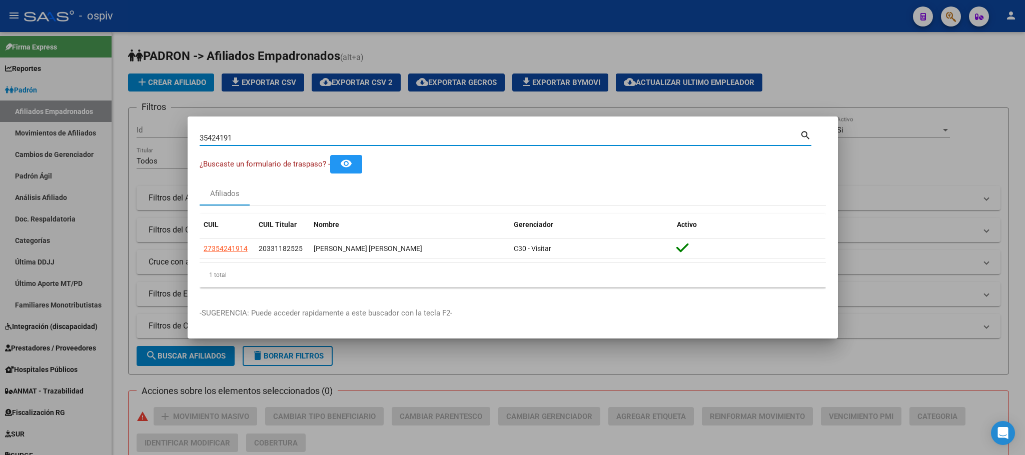
drag, startPoint x: 244, startPoint y: 142, endPoint x: 157, endPoint y: 138, distance: 87.1
click at [157, 138] on div "35424191 Buscar (apellido, dni, cuil, nro traspaso, cuit, obra social) search ¿…" at bounding box center [512, 227] width 1025 height 455
paste input "49415586"
type input "49415586"
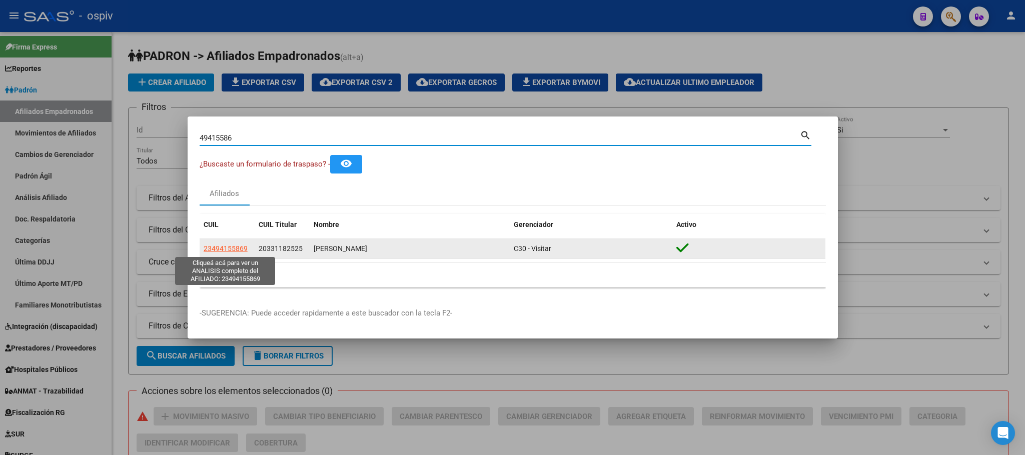
click at [227, 250] on span "23494155869" at bounding box center [226, 249] width 44 height 8
type textarea "23494155869"
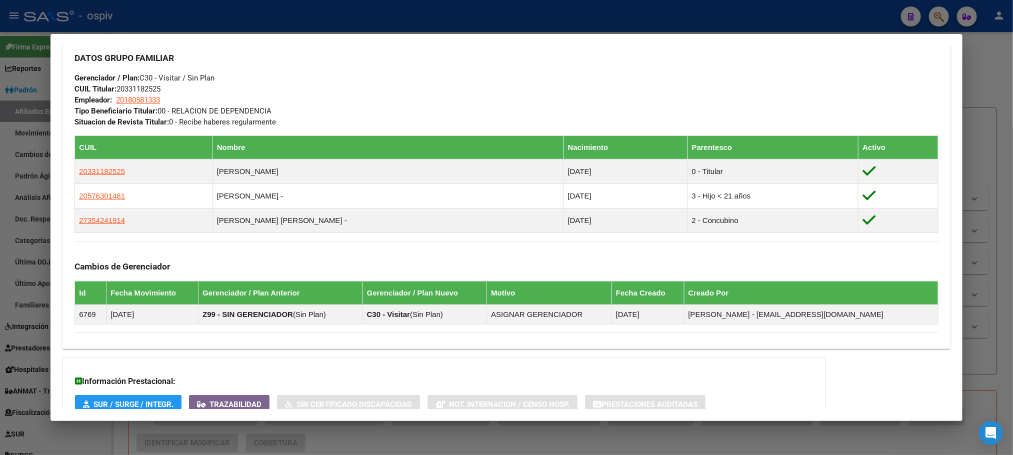
scroll to position [525, 0]
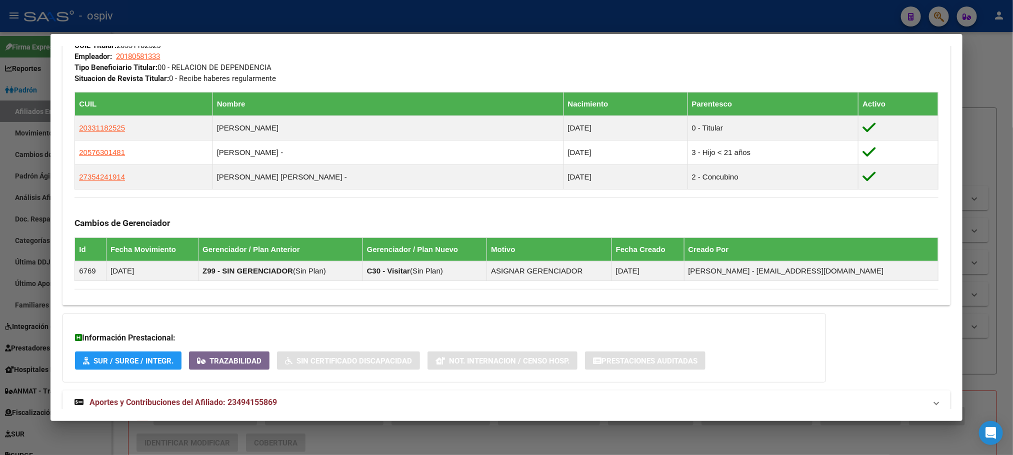
click at [410, 11] on div at bounding box center [506, 227] width 1013 height 455
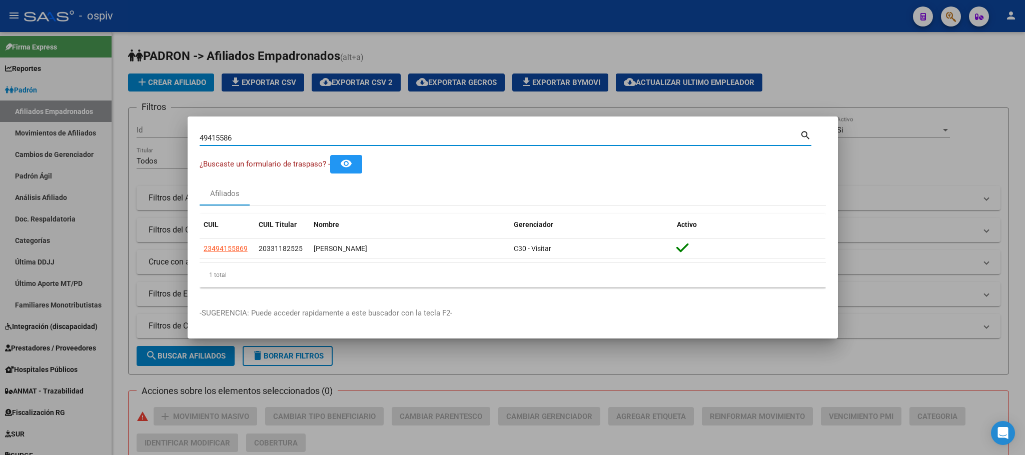
drag, startPoint x: 251, startPoint y: 139, endPoint x: 171, endPoint y: 132, distance: 80.3
click at [173, 132] on div "49415586 Buscar (apellido, dni, cuil, nro traspaso, cuit, obra social) search ¿…" at bounding box center [512, 227] width 1025 height 455
paste input "57630148"
type input "57630148"
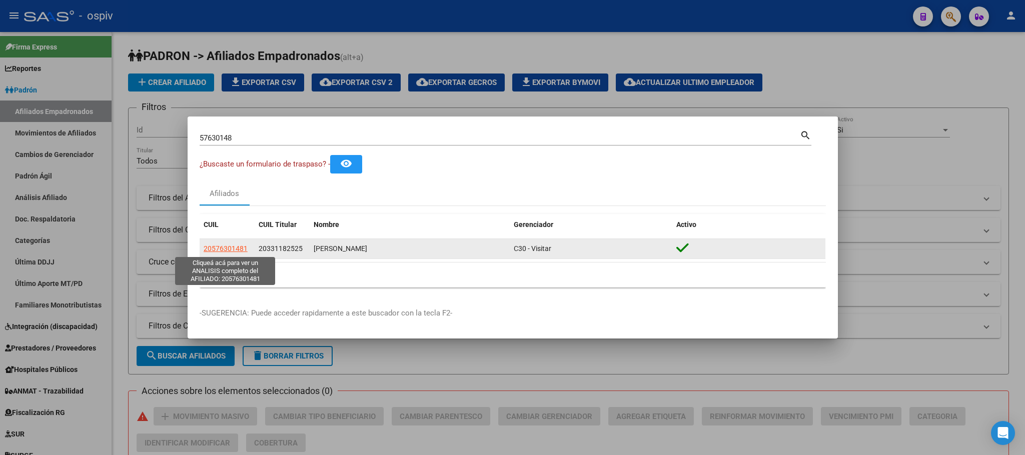
click at [227, 248] on span "20576301481" at bounding box center [226, 249] width 44 height 8
type textarea "20576301481"
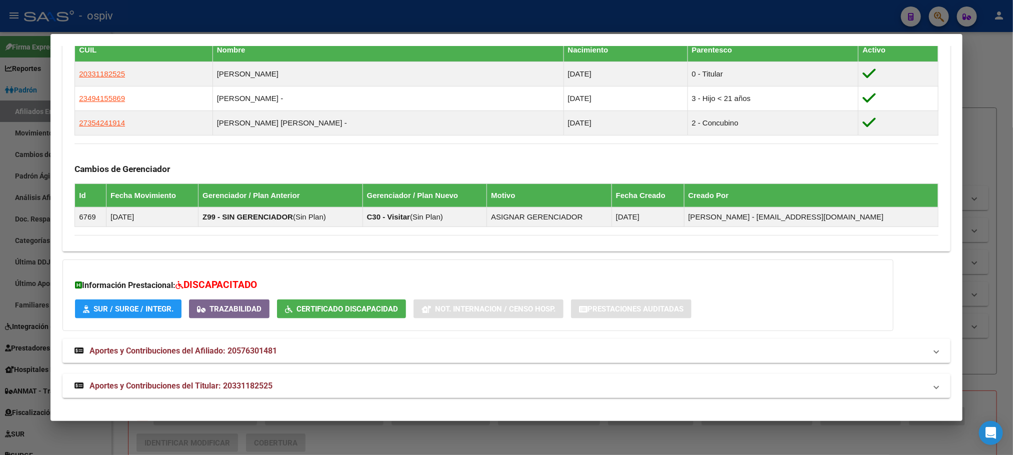
scroll to position [584, 0]
click at [294, 30] on div at bounding box center [506, 227] width 1013 height 455
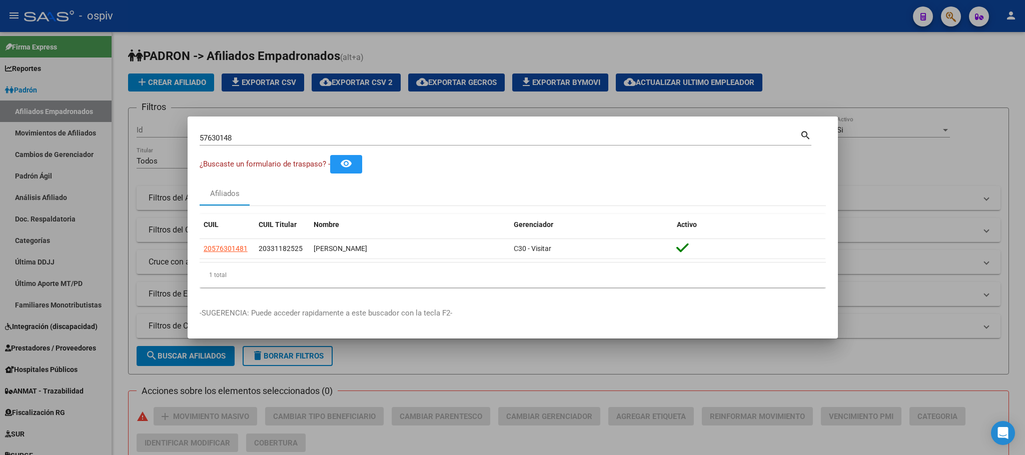
drag, startPoint x: 260, startPoint y: 134, endPoint x: 249, endPoint y: 135, distance: 11.1
click at [249, 135] on div "57630148 Buscar (apellido, dni, cuil, nro traspaso, cuit, obra social)" at bounding box center [500, 138] width 600 height 15
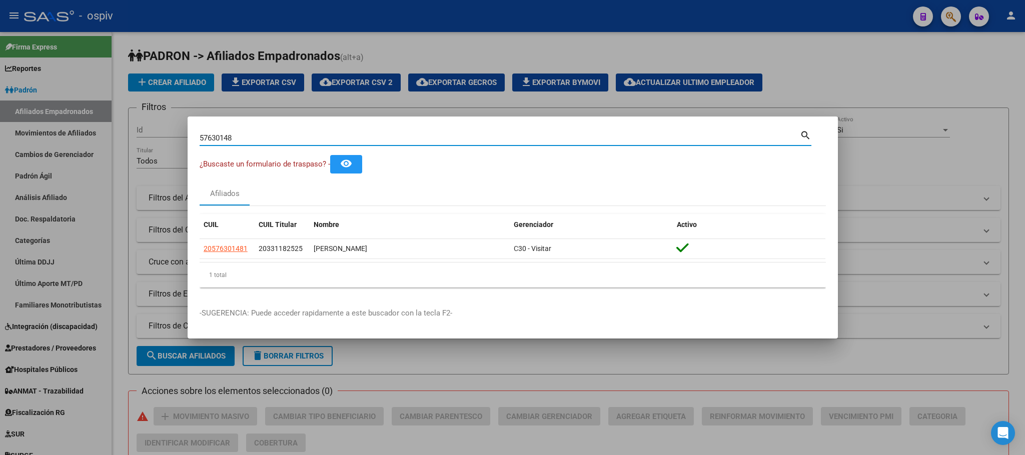
drag, startPoint x: 249, startPoint y: 136, endPoint x: 172, endPoint y: 127, distance: 78.0
click at [172, 127] on div "57630148 Buscar (apellido, dni, cuil, nro traspaso, cuit, obra social) search ¿…" at bounding box center [512, 227] width 1025 height 455
paste input "5802687"
type input "55802687"
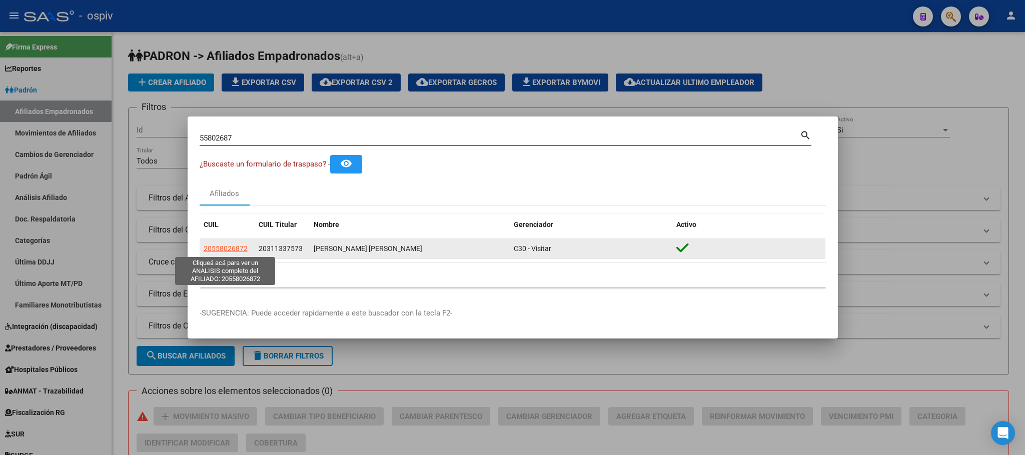
click at [225, 246] on span "20558026872" at bounding box center [226, 249] width 44 height 8
type textarea "20558026872"
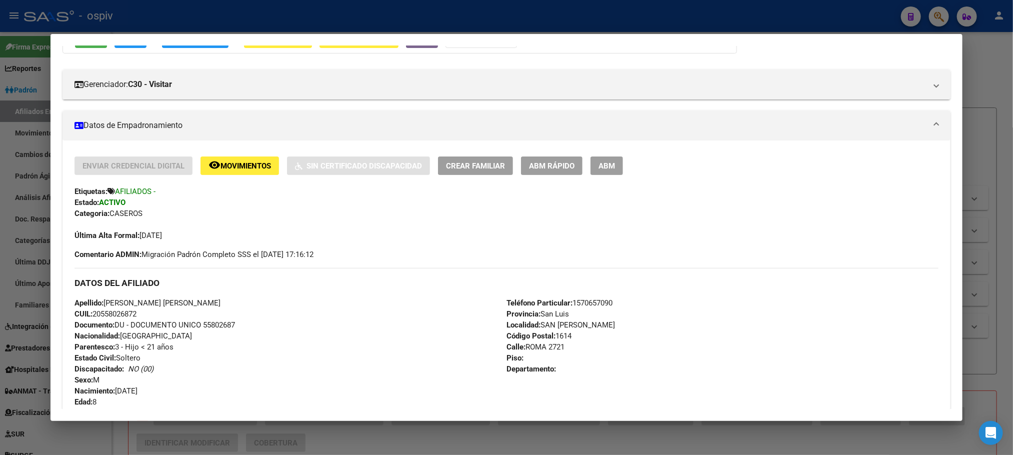
scroll to position [375, 0]
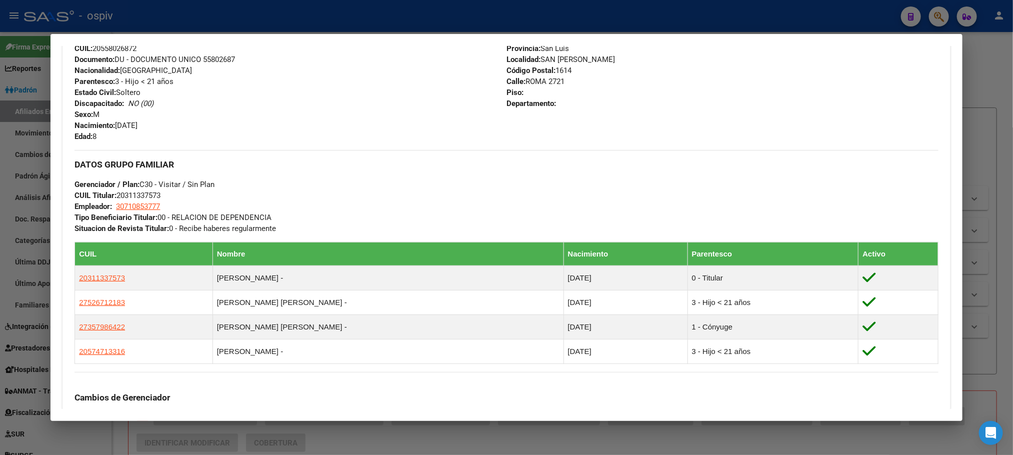
click at [353, 24] on div at bounding box center [506, 227] width 1013 height 455
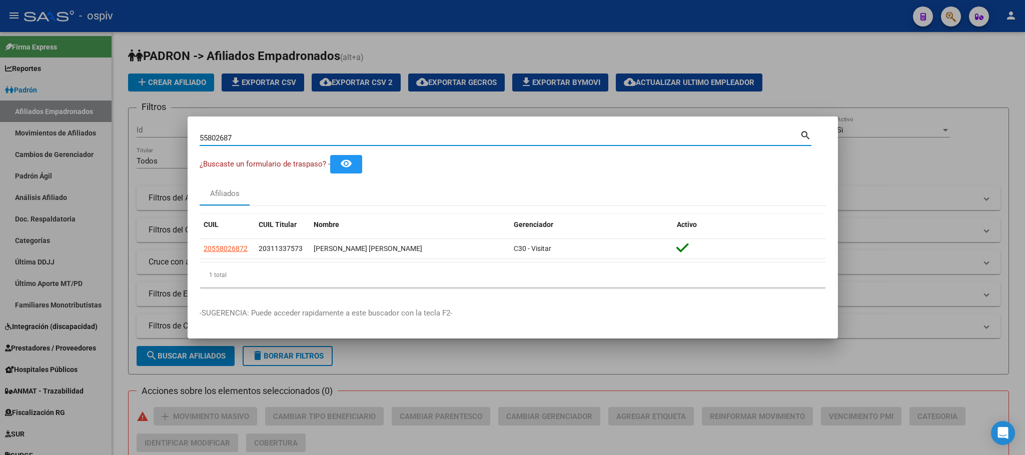
drag, startPoint x: 257, startPoint y: 143, endPoint x: 147, endPoint y: 132, distance: 110.0
click at [147, 132] on div "55802687 Buscar (apellido, dni, cuil, nro traspaso, cuit, obra social) search ¿…" at bounding box center [512, 227] width 1025 height 455
paste input "4195592"
type input "41955927"
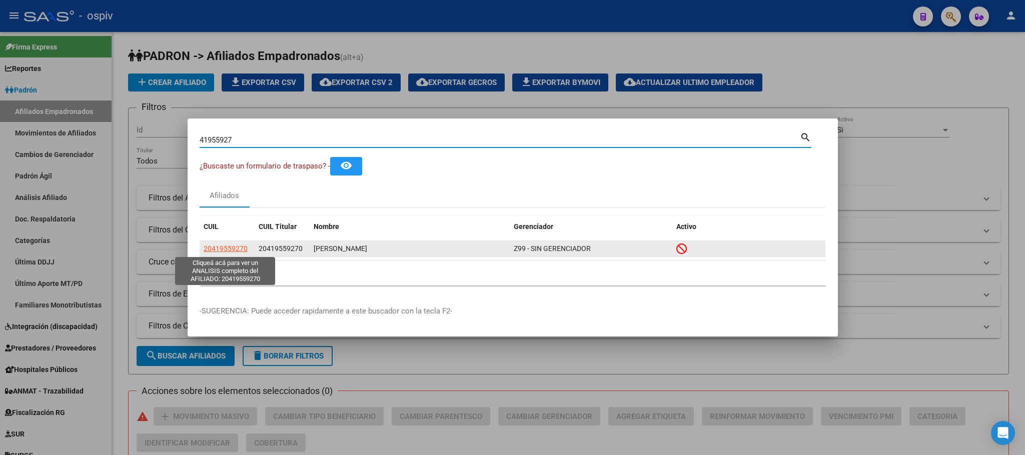
click at [228, 248] on span "20419559270" at bounding box center [226, 249] width 44 height 8
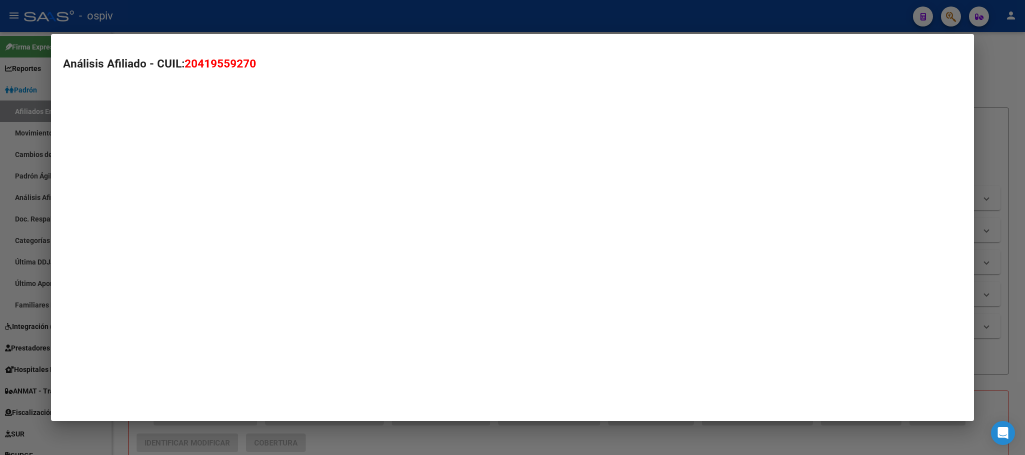
type textarea "20419559270"
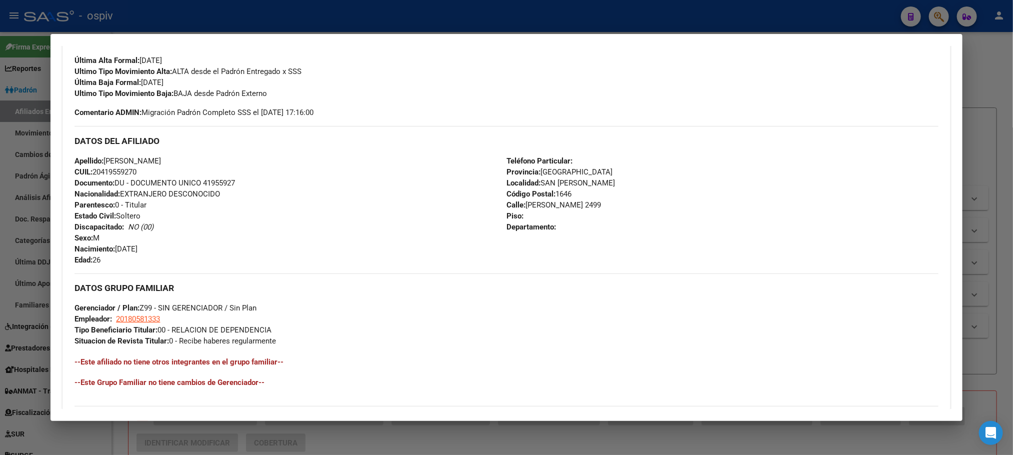
scroll to position [420, 0]
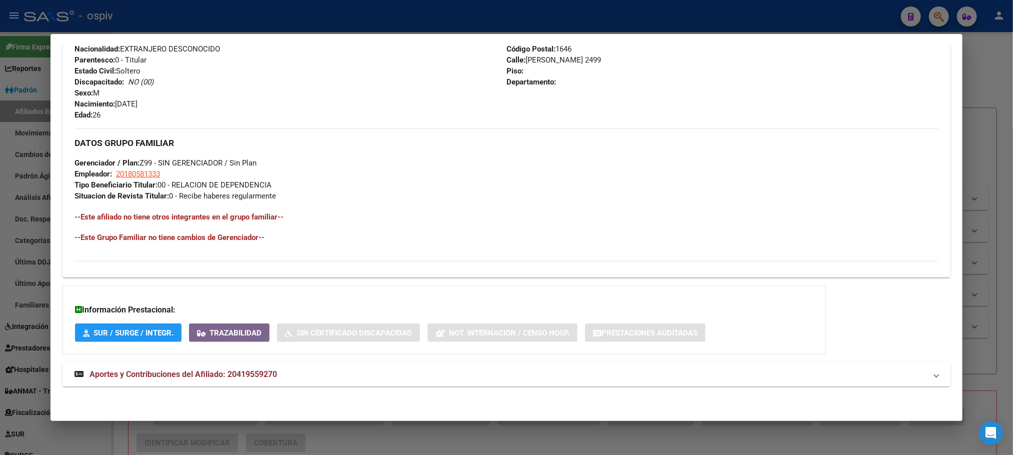
click at [246, 373] on span "Aportes y Contribuciones del Afiliado: 20419559270" at bounding box center [184, 375] width 188 height 10
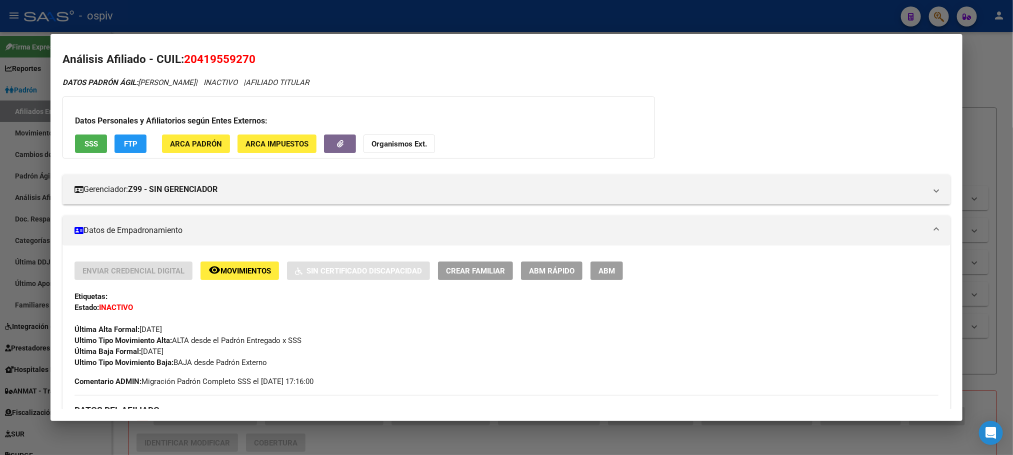
scroll to position [0, 0]
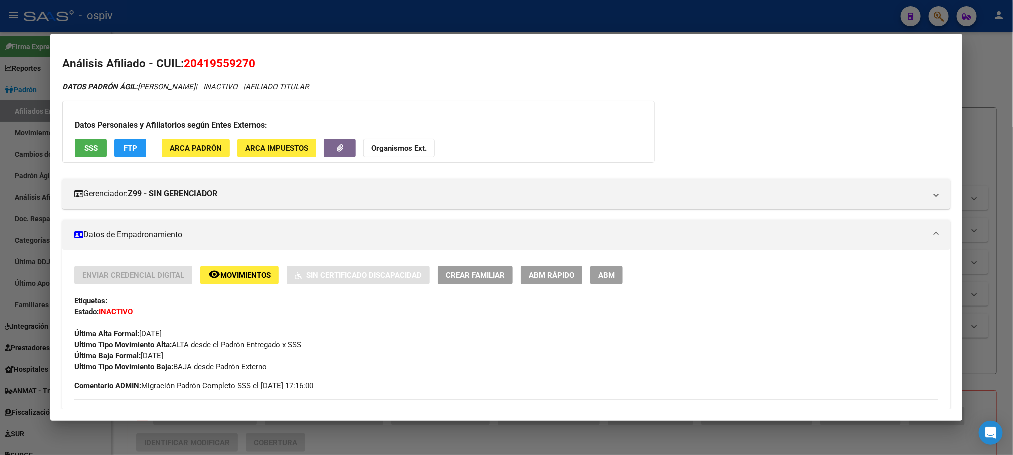
click at [86, 147] on span "SSS" at bounding box center [92, 148] width 14 height 9
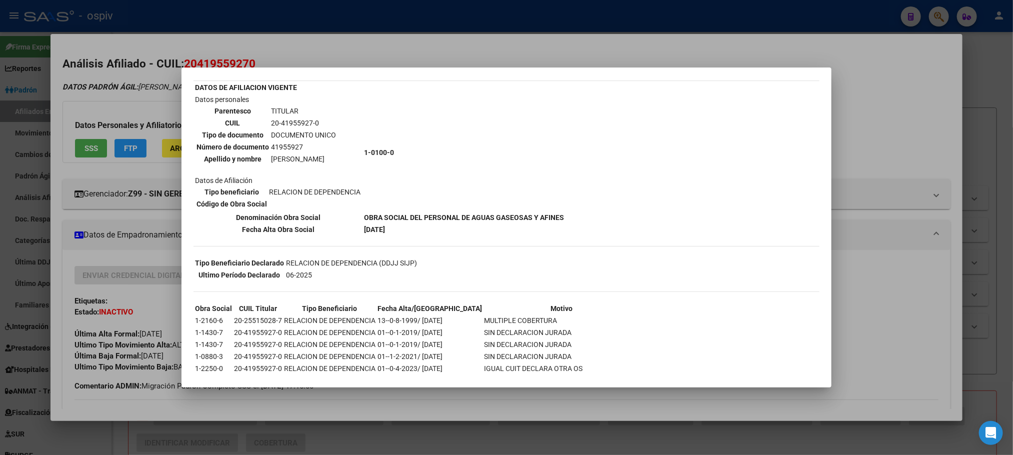
scroll to position [105, 0]
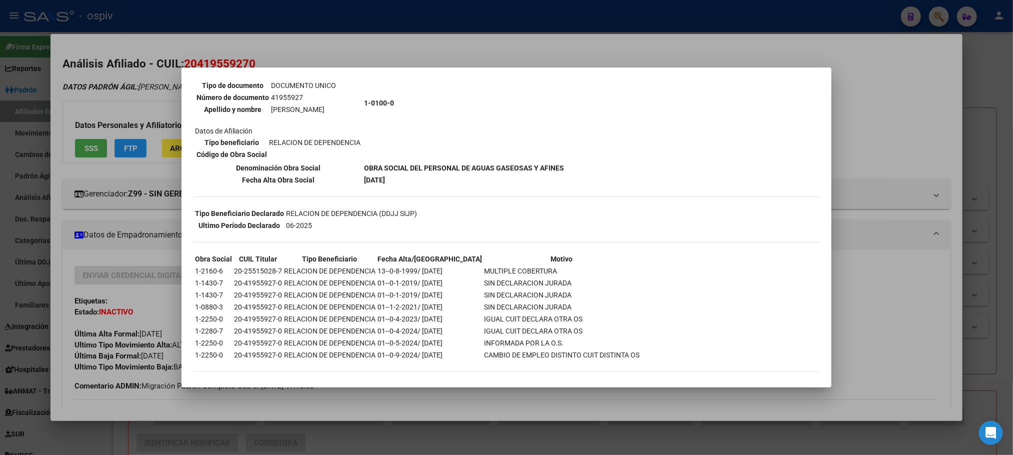
click at [161, 287] on div at bounding box center [506, 227] width 1013 height 455
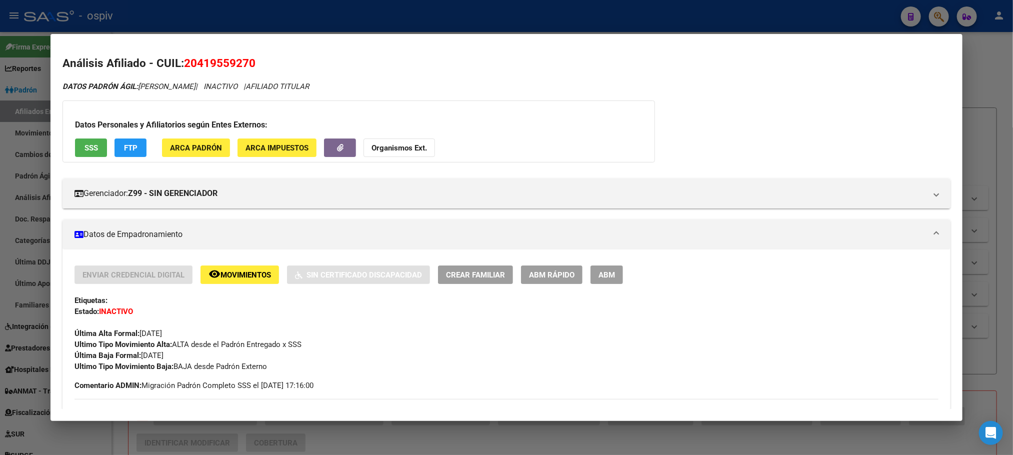
scroll to position [0, 0]
drag, startPoint x: 191, startPoint y: 65, endPoint x: 251, endPoint y: 67, distance: 60.0
click at [251, 67] on h2 "Análisis Afiliado - CUIL: 20419559270" at bounding box center [507, 64] width 888 height 17
click at [225, 66] on span "20419559270" at bounding box center [220, 63] width 72 height 13
drag, startPoint x: 194, startPoint y: 63, endPoint x: 245, endPoint y: 64, distance: 50.5
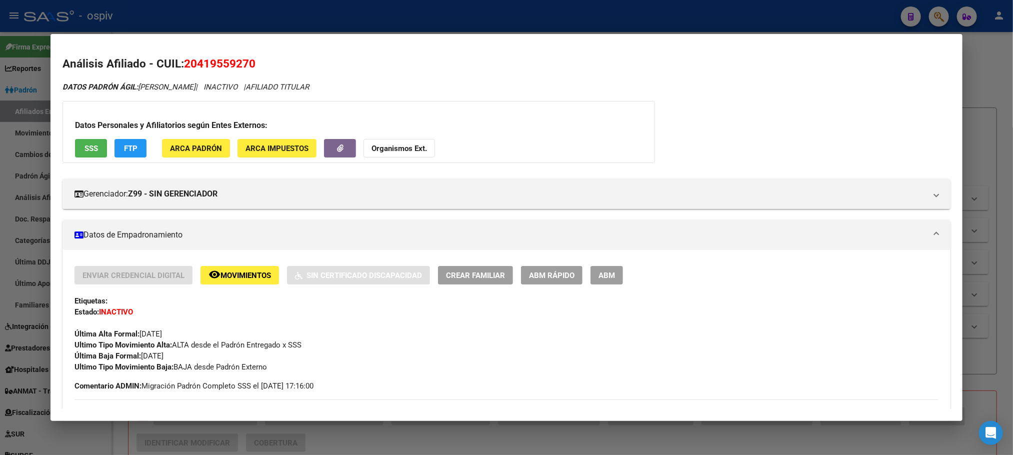
click at [245, 64] on span "20419559270" at bounding box center [220, 63] width 72 height 13
copy span "41955927"
click at [226, 14] on div at bounding box center [506, 227] width 1013 height 455
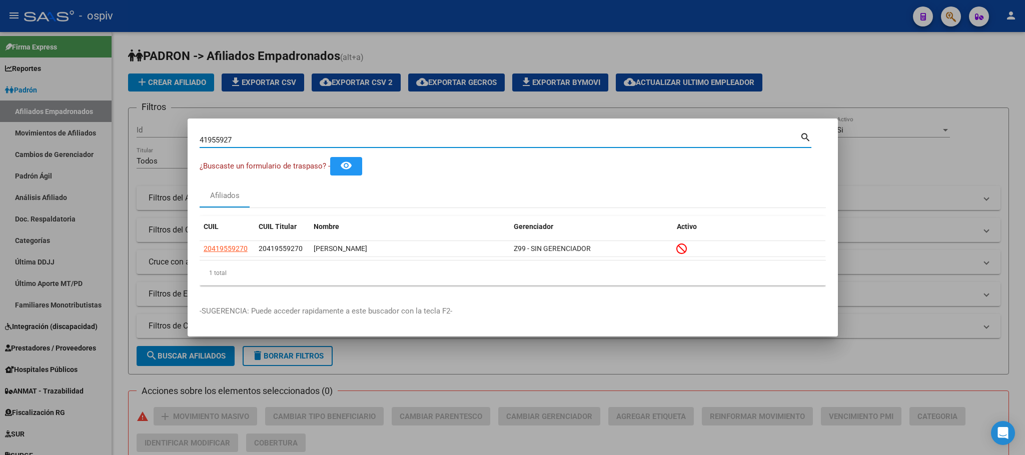
drag, startPoint x: 242, startPoint y: 142, endPoint x: 131, endPoint y: 137, distance: 111.1
click at [131, 137] on div "41955927 Buscar (apellido, dni, cuil, nro traspaso, cuit, obra social) search ¿…" at bounding box center [512, 227] width 1025 height 455
paste input "5994548"
type input "45994548"
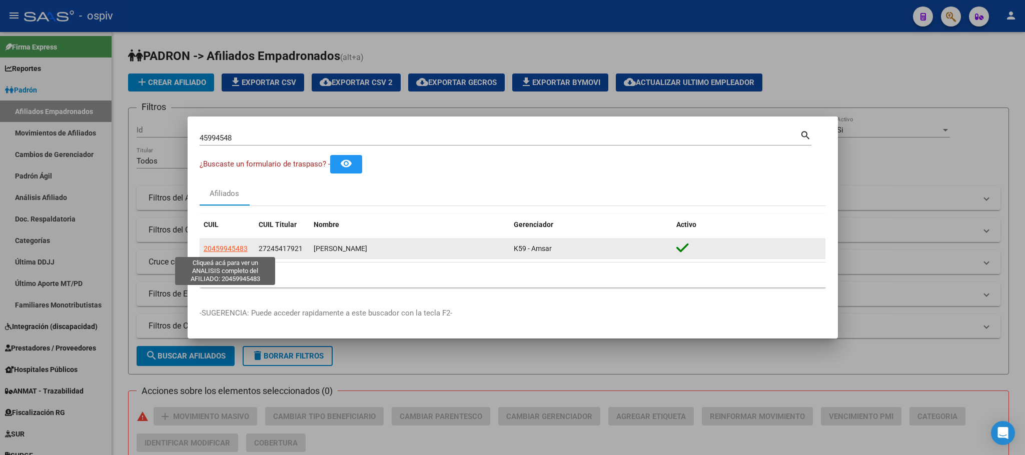
click at [218, 250] on span "20459945483" at bounding box center [226, 249] width 44 height 8
type textarea "20459945483"
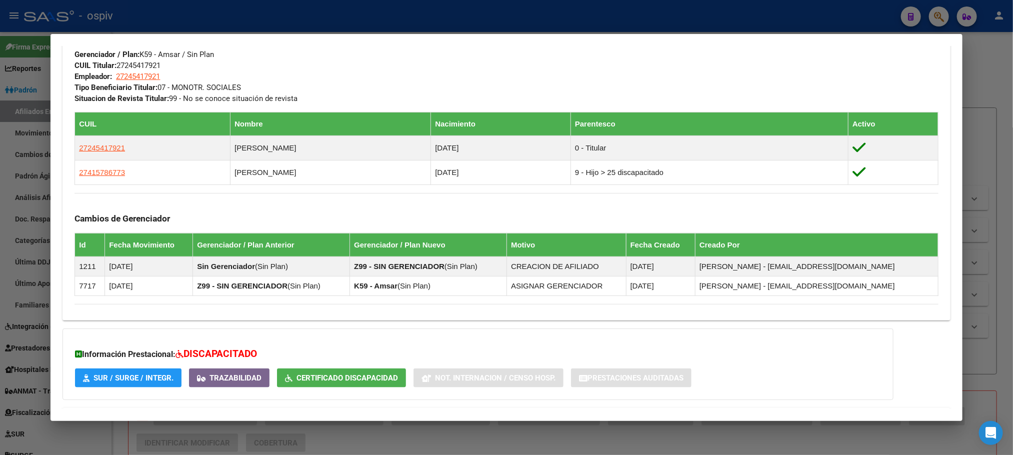
scroll to position [570, 0]
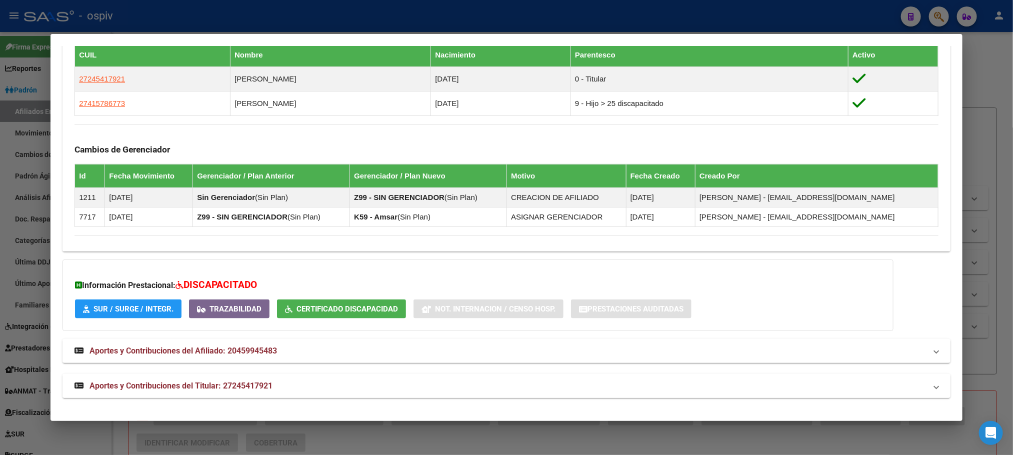
click at [237, 388] on span "Aportes y Contribuciones del Titular: 27245417921" at bounding box center [181, 386] width 183 height 10
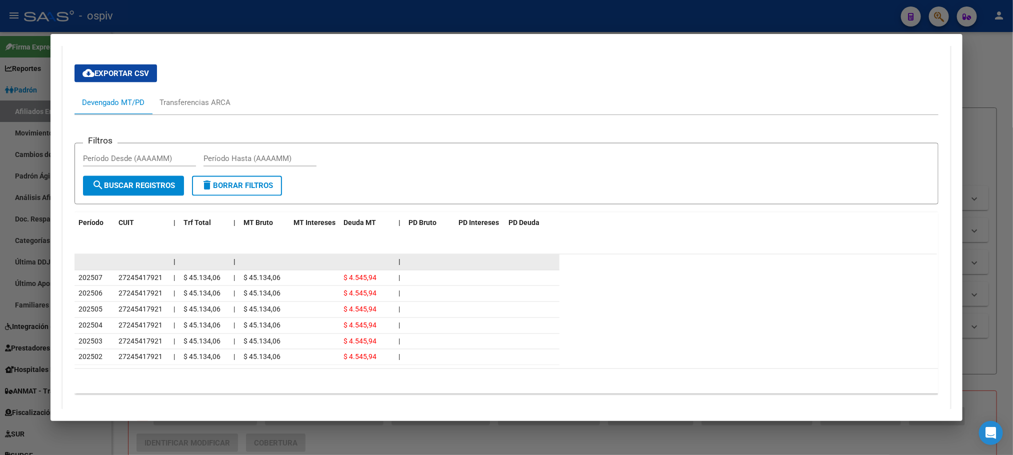
scroll to position [958, 0]
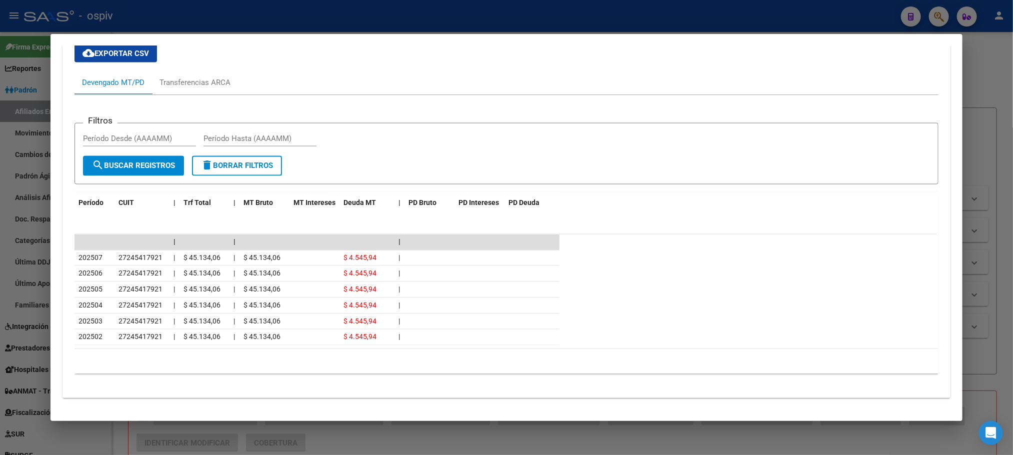
click at [346, 8] on div at bounding box center [506, 227] width 1013 height 455
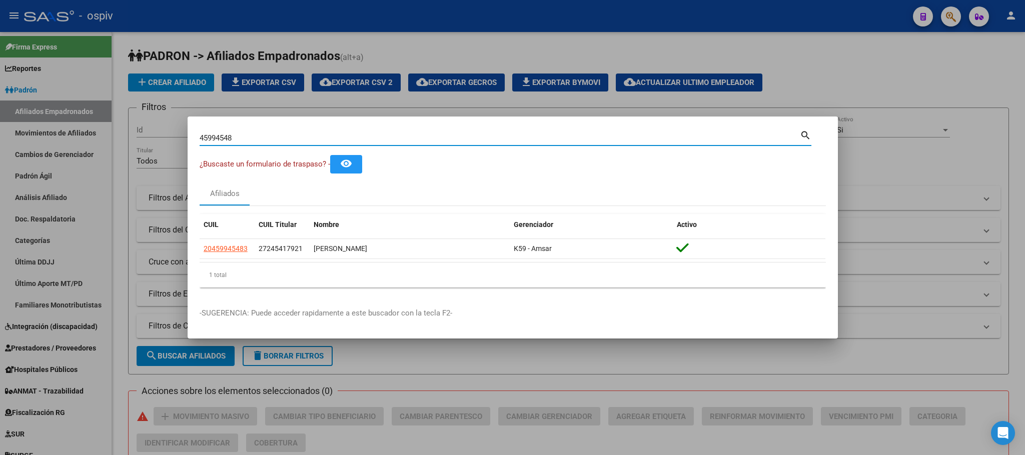
drag, startPoint x: 248, startPoint y: 137, endPoint x: 150, endPoint y: 132, distance: 98.1
click at [150, 132] on div "45994548 Buscar (apellido, dni, cuil, nro traspaso, cuit, obra social) search ¿…" at bounding box center [512, 227] width 1025 height 455
paste input "3291499"
type input "32914998"
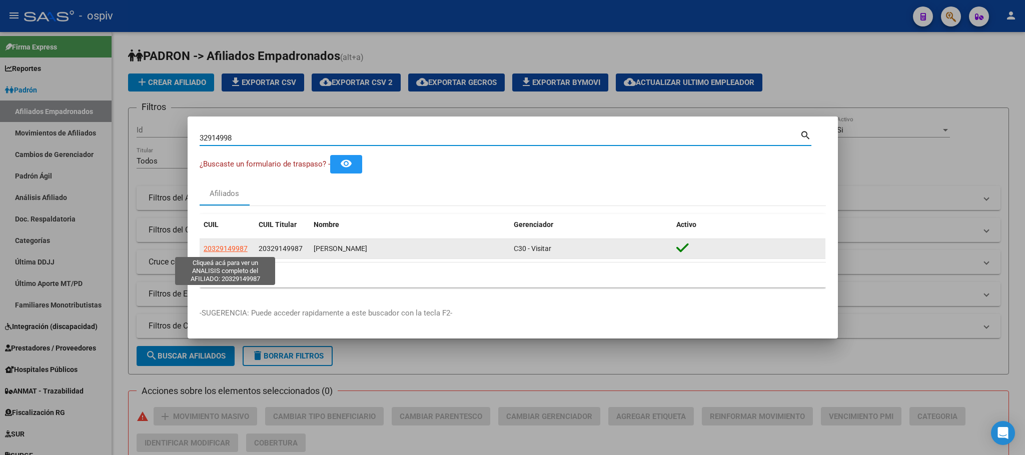
click at [223, 245] on span "20329149987" at bounding box center [226, 249] width 44 height 8
type textarea "20329149987"
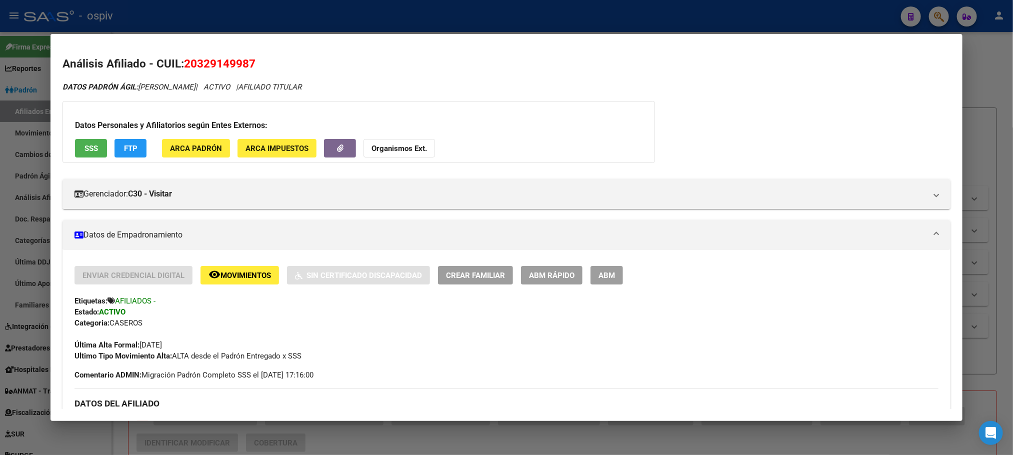
scroll to position [375, 0]
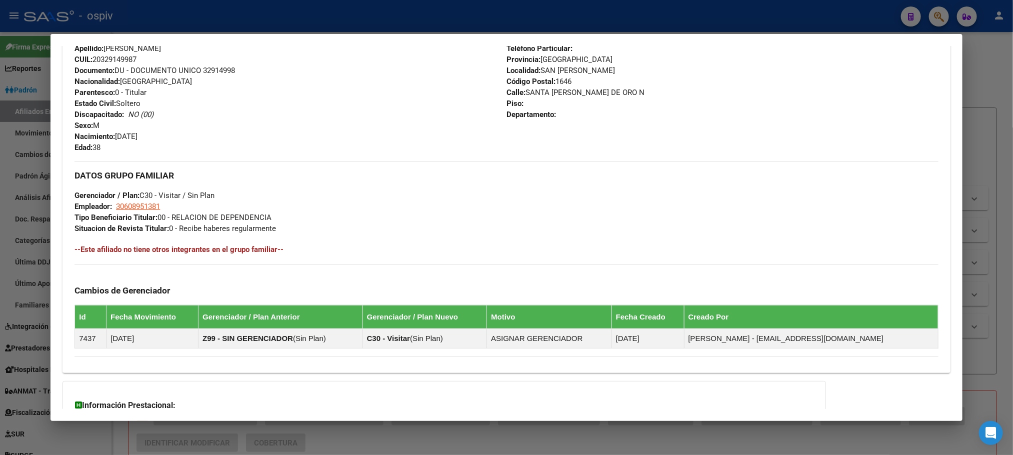
click at [367, 16] on div at bounding box center [506, 227] width 1013 height 455
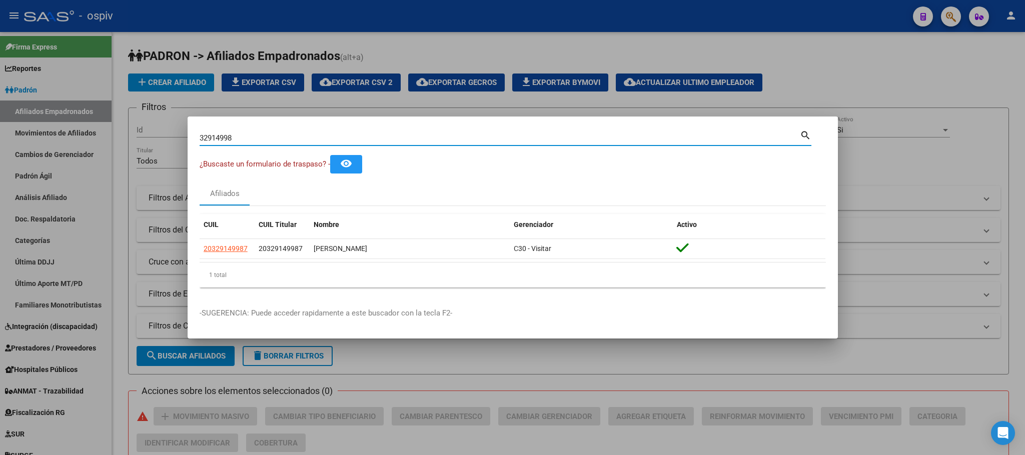
drag, startPoint x: 275, startPoint y: 140, endPoint x: 155, endPoint y: 125, distance: 121.0
click at [155, 125] on div "32914998 Buscar (apellido, dni, cuil, nro traspaso, cuit, obra social) search ¿…" at bounding box center [512, 227] width 1025 height 455
paste input "5763014"
type input "57630148"
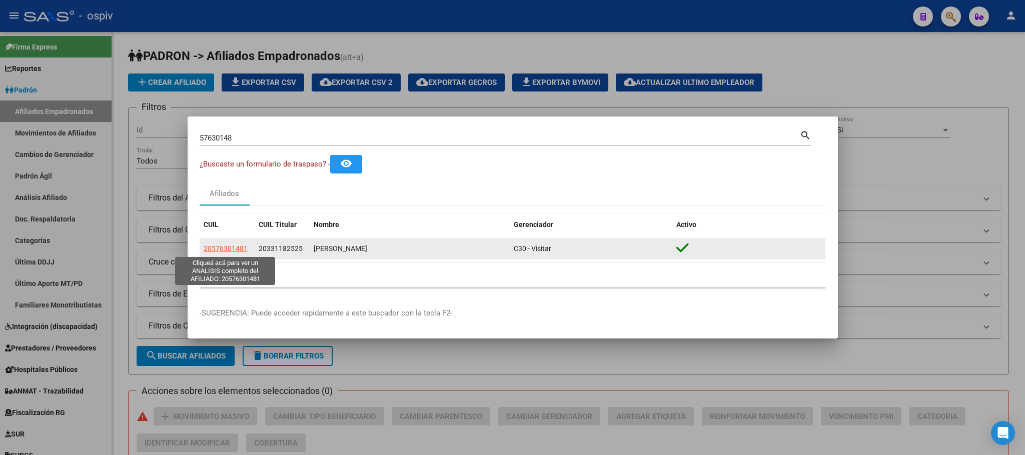
click at [230, 248] on span "20576301481" at bounding box center [226, 249] width 44 height 8
type textarea "20576301481"
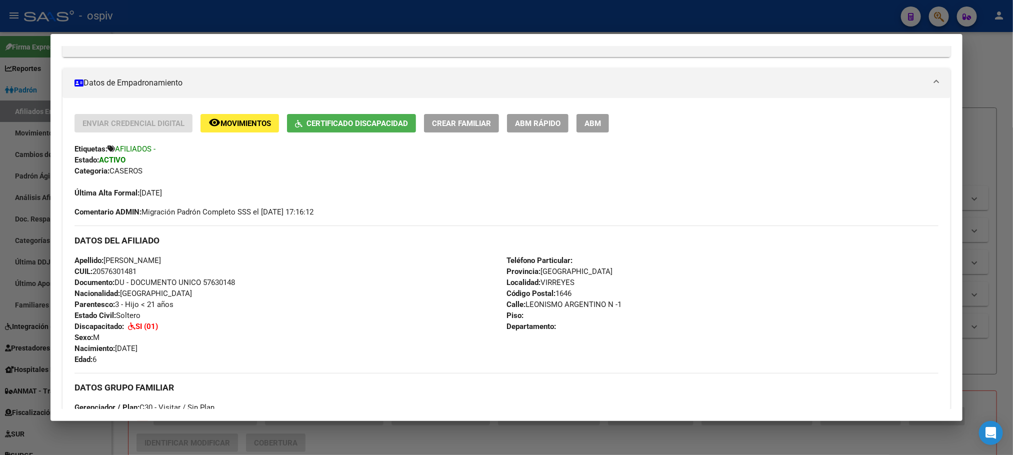
scroll to position [225, 0]
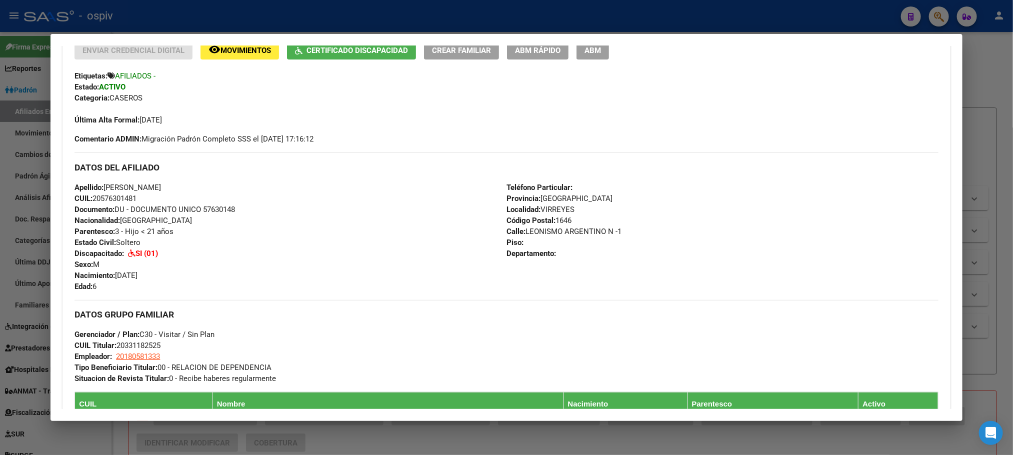
click at [347, 15] on div at bounding box center [506, 227] width 1013 height 455
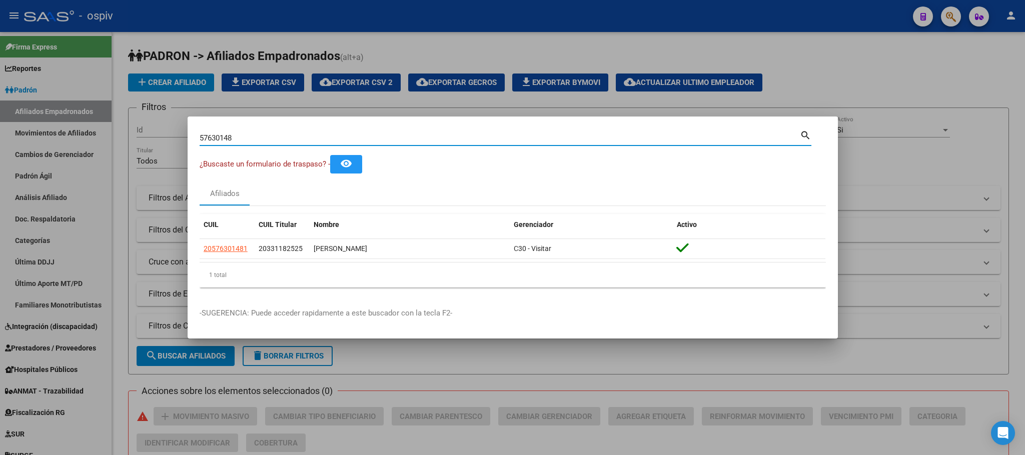
drag, startPoint x: 244, startPoint y: 139, endPoint x: 146, endPoint y: 125, distance: 98.5
click at [146, 125] on div "57630148 Buscar (apellido, dni, cuil, nro traspaso, cuit, obra social) search ¿…" at bounding box center [512, 227] width 1025 height 455
paste input "37241957"
type input "37241957"
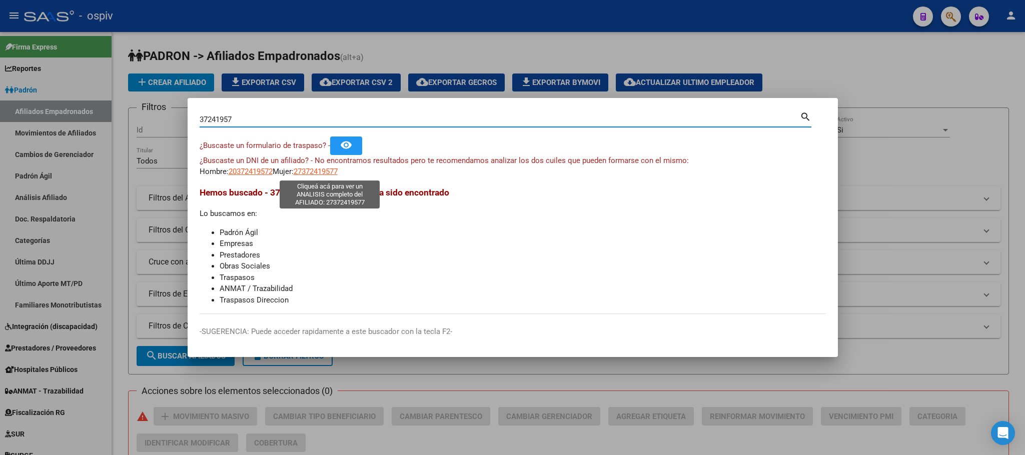
click at [327, 173] on span "27372419577" at bounding box center [316, 171] width 44 height 9
type textarea "27372419577"
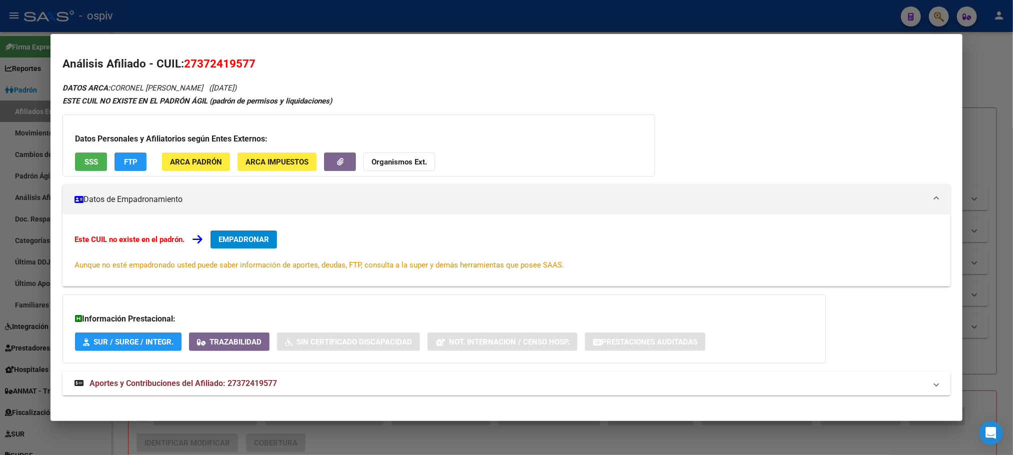
click at [86, 153] on button "SSS" at bounding box center [91, 162] width 32 height 19
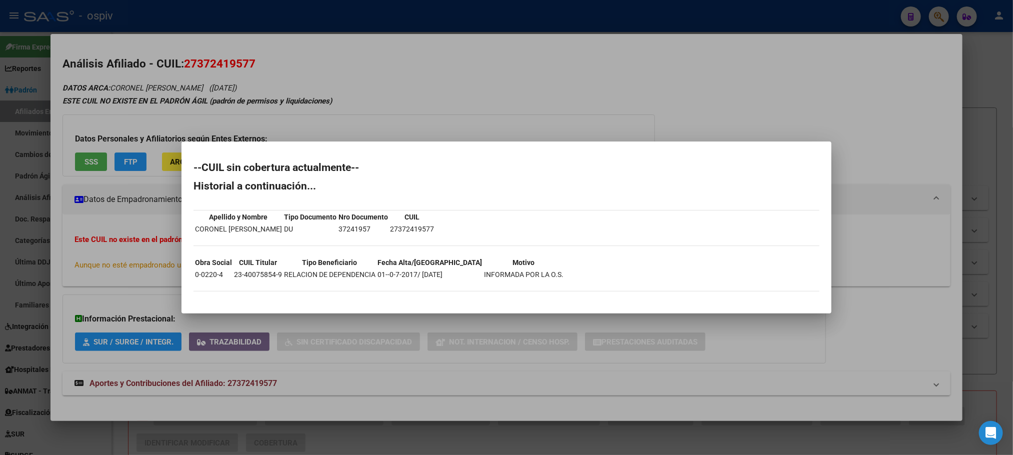
click at [455, 10] on div at bounding box center [506, 227] width 1013 height 455
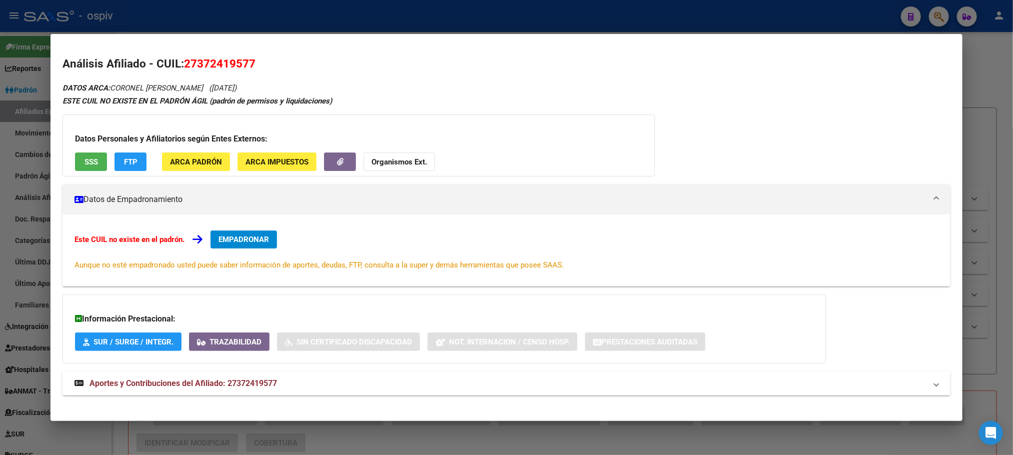
scroll to position [10, 0]
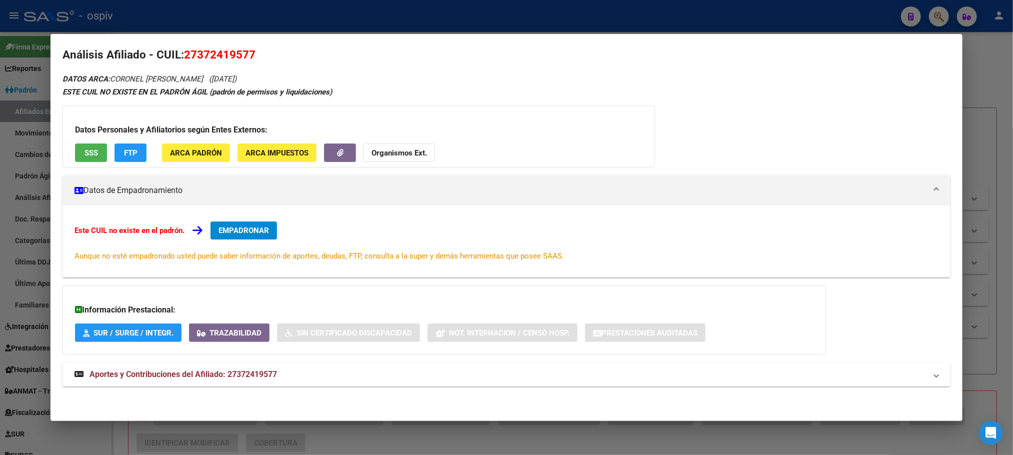
click at [176, 365] on mat-expansion-panel-header "Aportes y Contribuciones del Afiliado: 27372419577" at bounding box center [507, 375] width 888 height 24
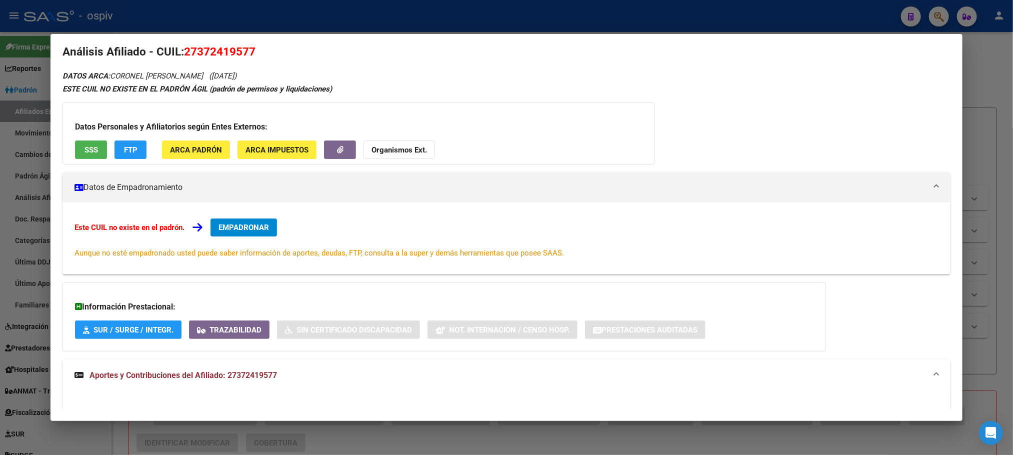
scroll to position [0, 0]
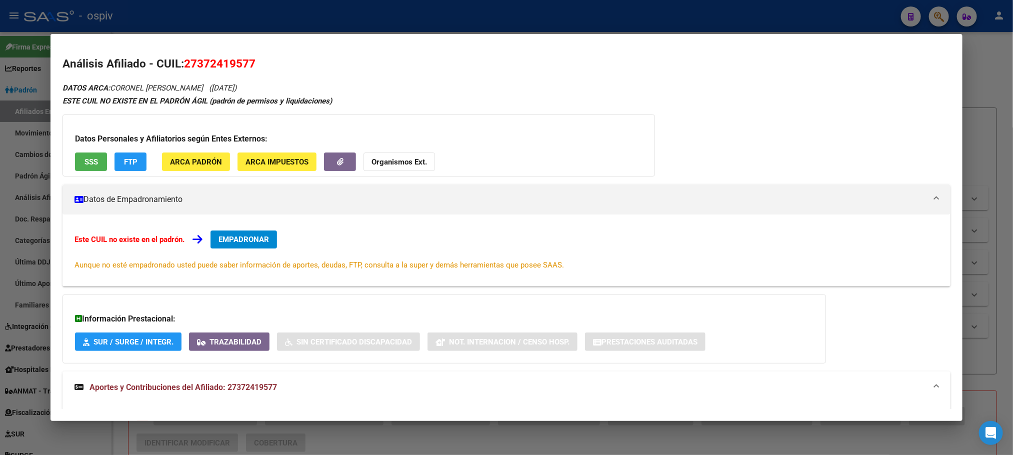
click at [207, 66] on span "27372419577" at bounding box center [220, 63] width 72 height 13
copy span "27372419577"
click at [297, 17] on div at bounding box center [506, 227] width 1013 height 455
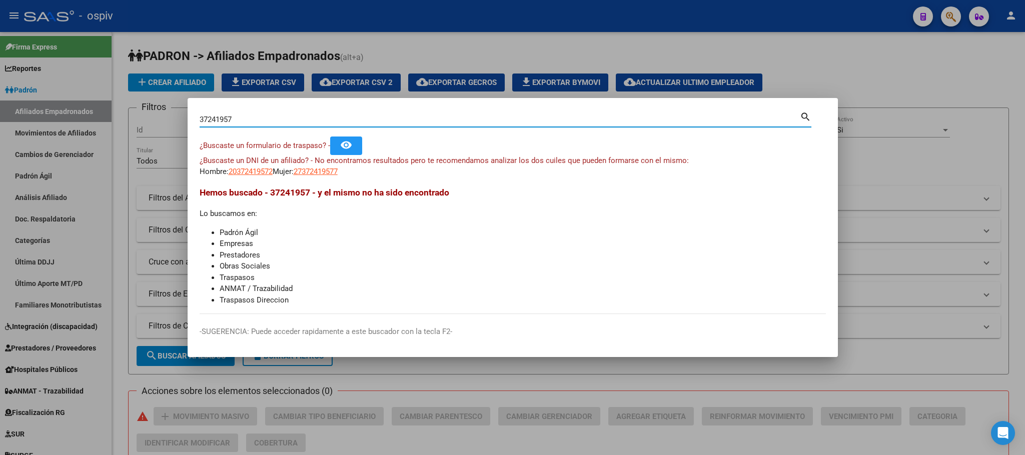
drag, startPoint x: 252, startPoint y: 117, endPoint x: 143, endPoint y: 118, distance: 109.5
click at [143, 118] on div "37241957 Buscar (apellido, dni, cuil, nro traspaso, cuit, obra social) search ¿…" at bounding box center [512, 227] width 1025 height 455
paste input "57022298"
type input "57022298"
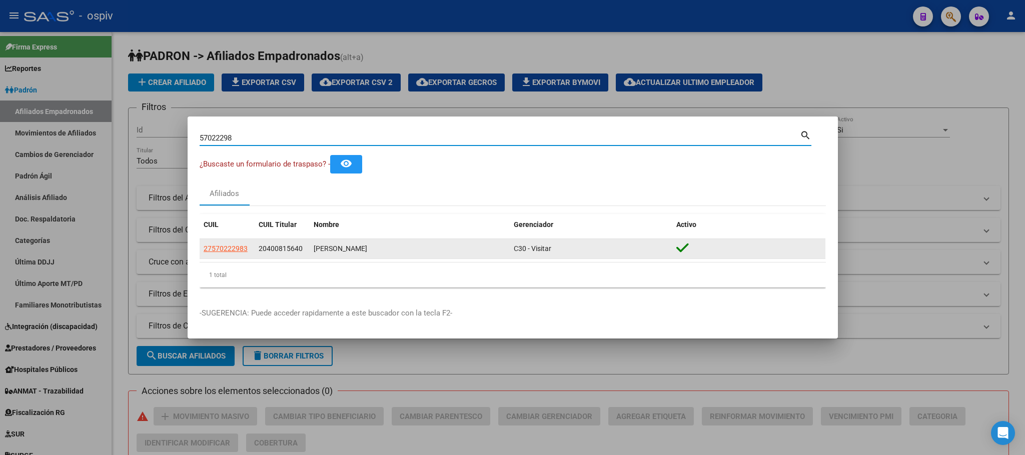
click at [228, 247] on span "27570222983" at bounding box center [226, 249] width 44 height 8
type textarea "27570222983"
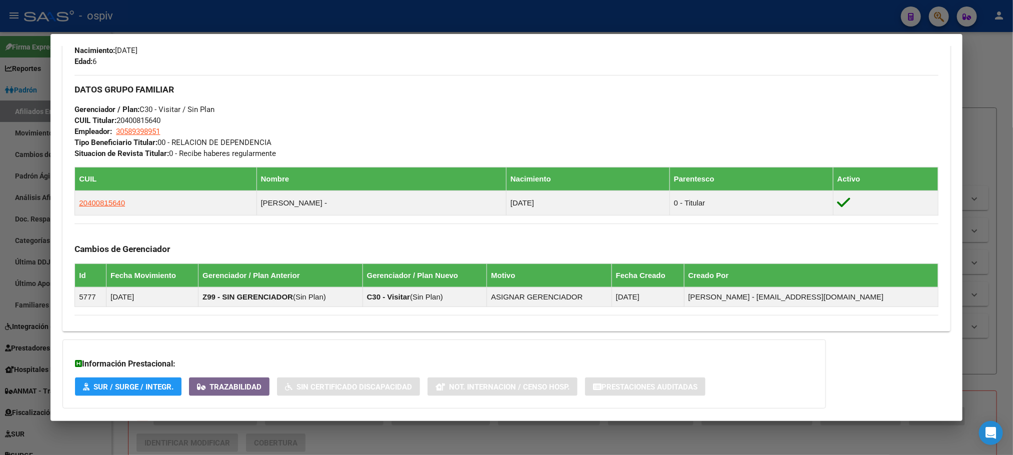
scroll to position [531, 0]
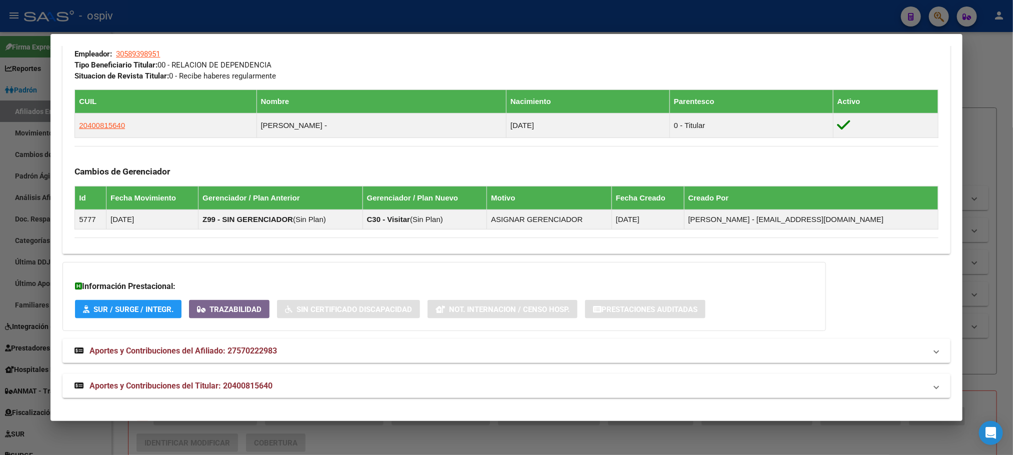
click at [272, 18] on div at bounding box center [506, 227] width 1013 height 455
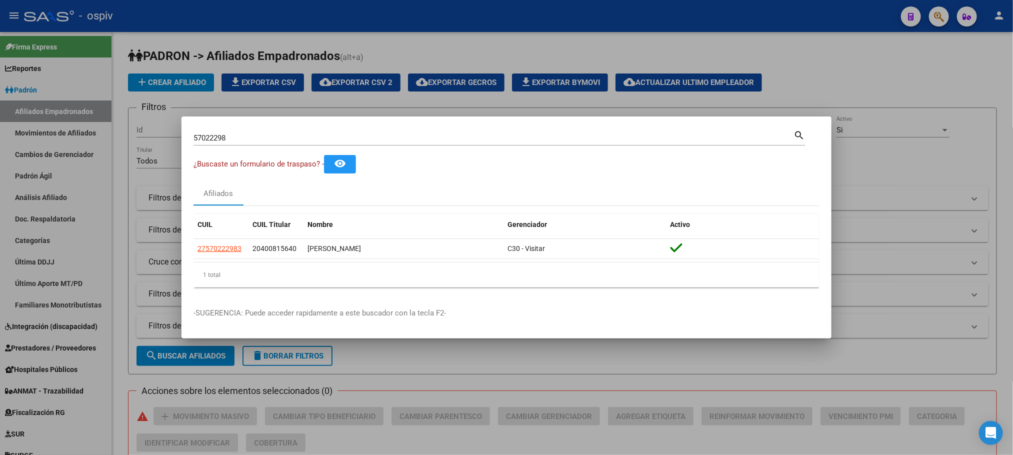
click at [272, 18] on div at bounding box center [506, 227] width 1013 height 455
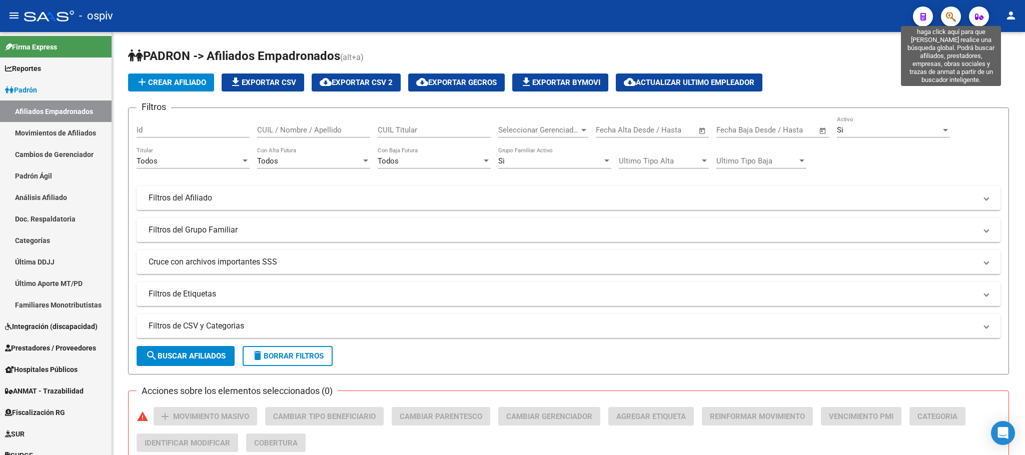
click at [948, 18] on icon "button" at bounding box center [951, 17] width 10 height 12
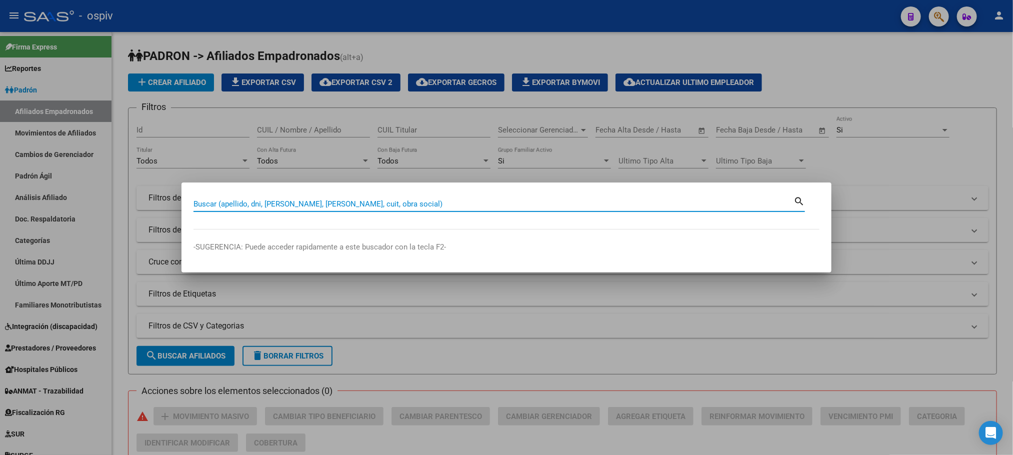
paste input "31905272"
type input "31905272"
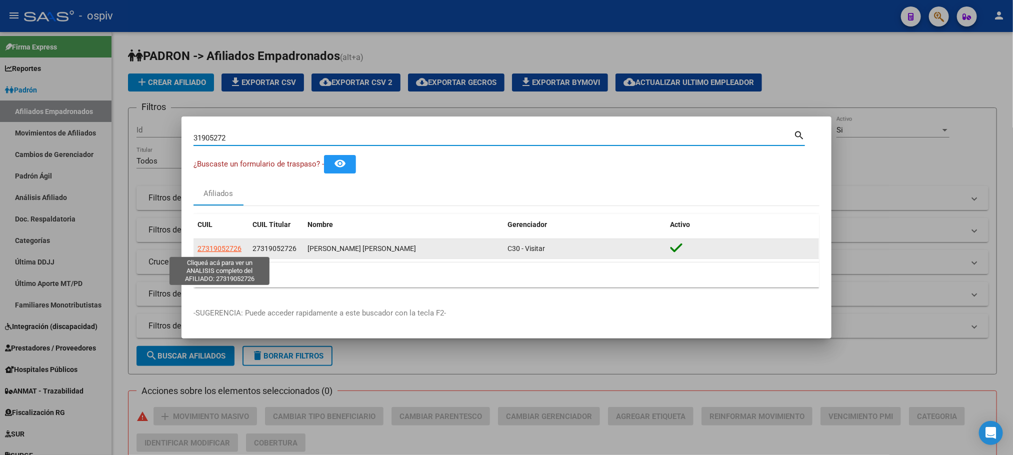
click at [207, 245] on span "27319052726" at bounding box center [220, 249] width 44 height 8
type textarea "27319052726"
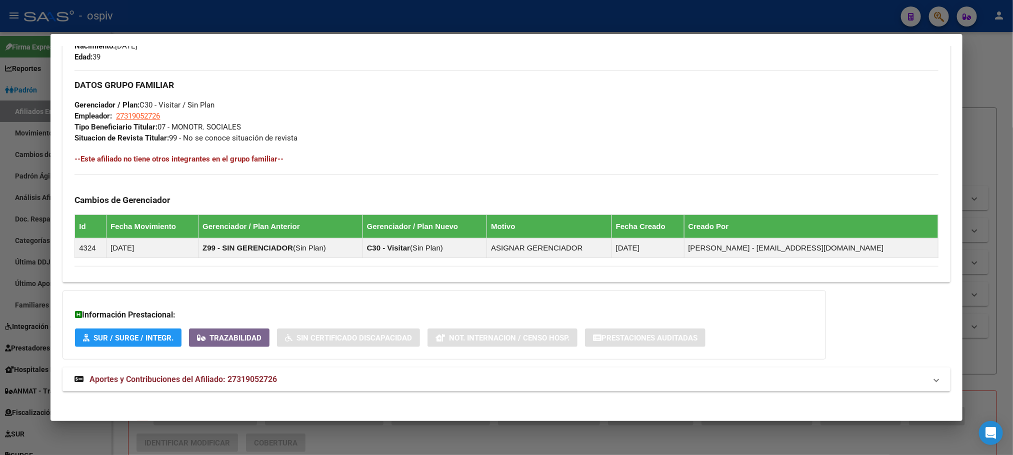
scroll to position [461, 0]
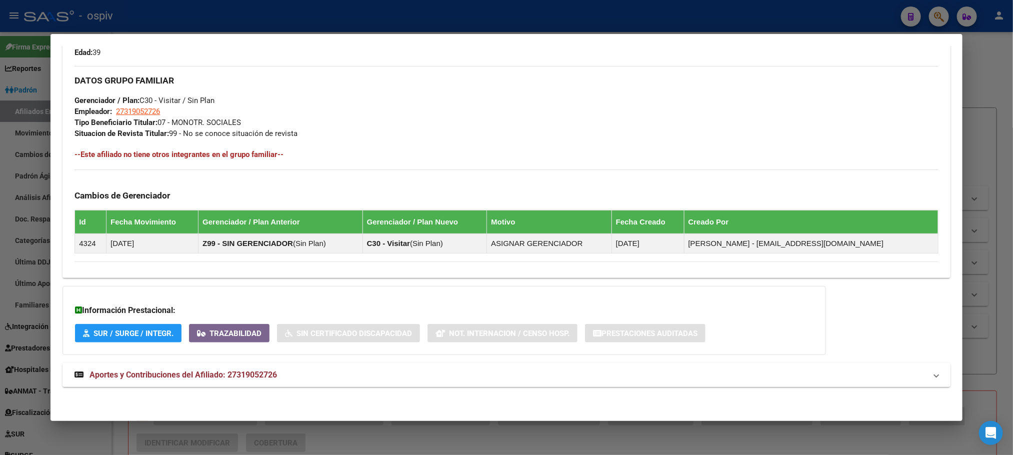
click at [258, 373] on span "Aportes y Contribuciones del Afiliado: 27319052726" at bounding box center [184, 375] width 188 height 10
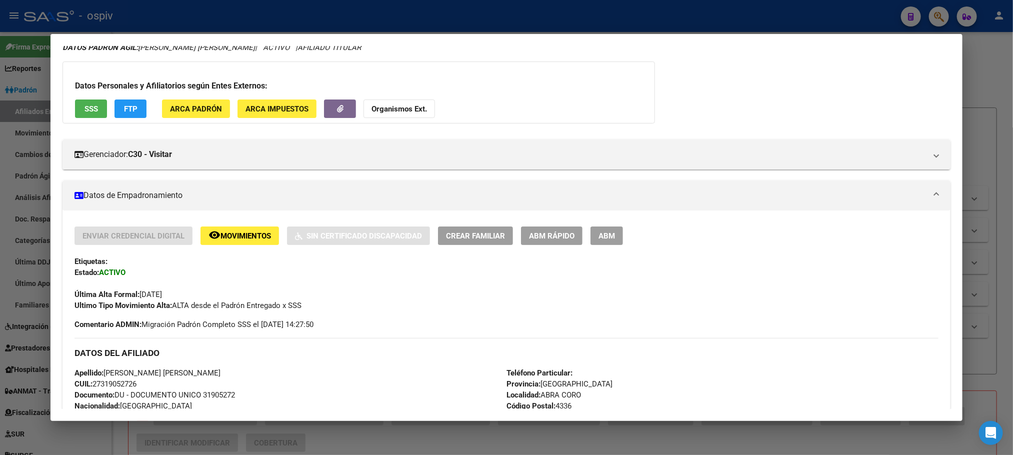
scroll to position [0, 0]
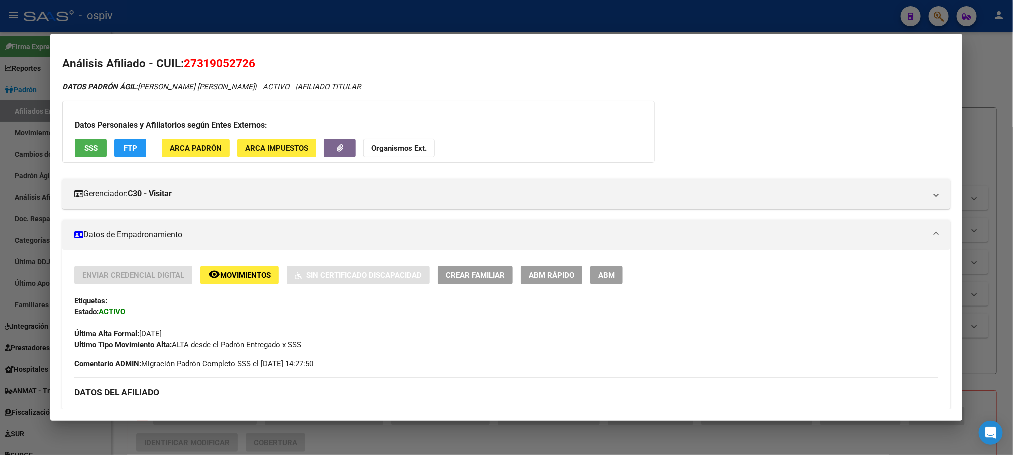
click at [85, 149] on span "SSS" at bounding box center [92, 148] width 14 height 9
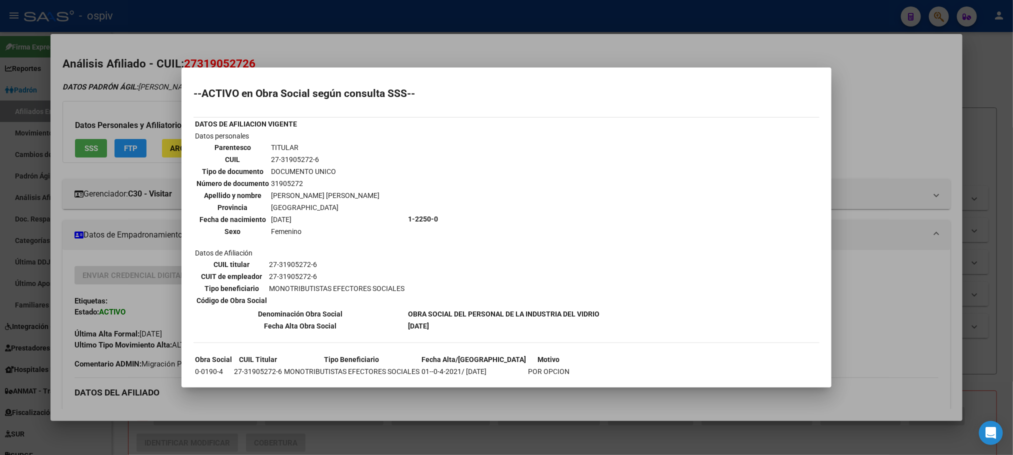
click at [302, 14] on div at bounding box center [506, 227] width 1013 height 455
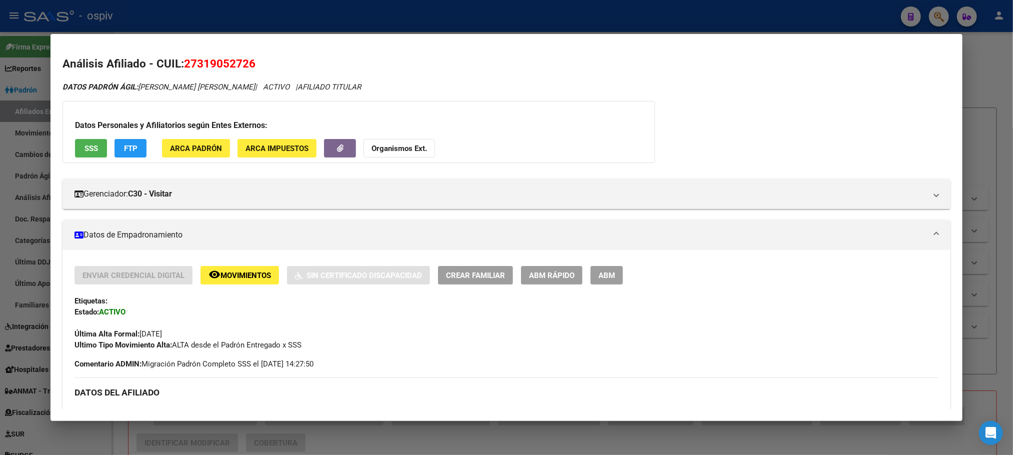
click at [360, 14] on div at bounding box center [506, 227] width 1013 height 455
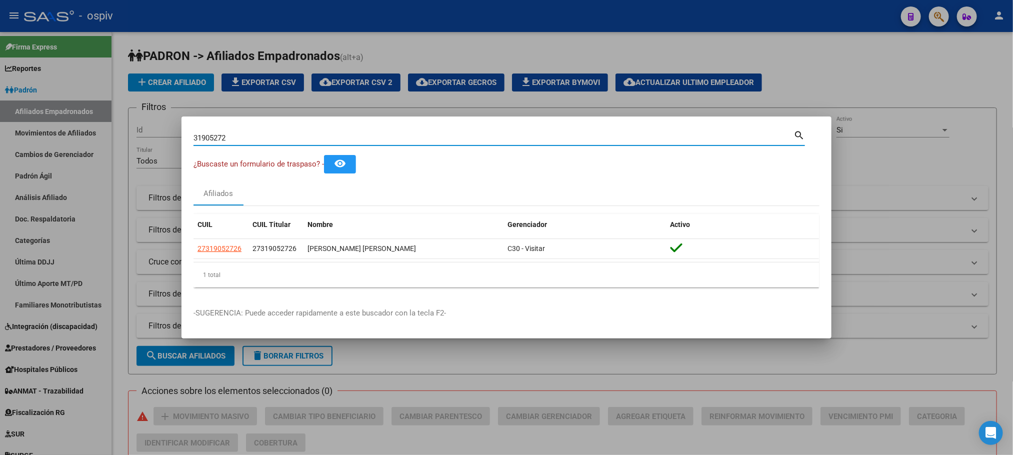
drag, startPoint x: 241, startPoint y: 142, endPoint x: 128, endPoint y: 128, distance: 113.3
click at [128, 128] on div "31905272 Buscar (apellido, dni, cuil, nro traspaso, cuit, obra social) search ¿…" at bounding box center [506, 227] width 1013 height 455
paste input "8782284"
type input "38782284"
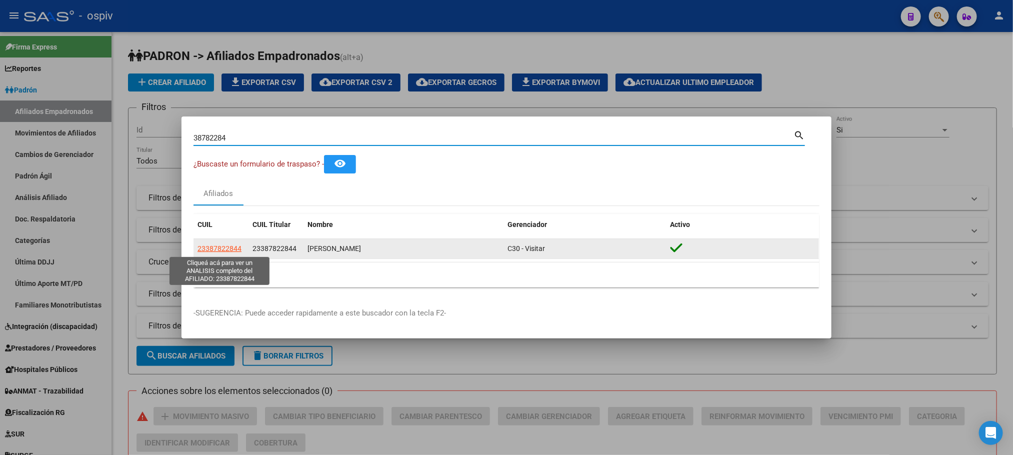
click at [222, 247] on span "23387822844" at bounding box center [220, 249] width 44 height 8
type textarea "23387822844"
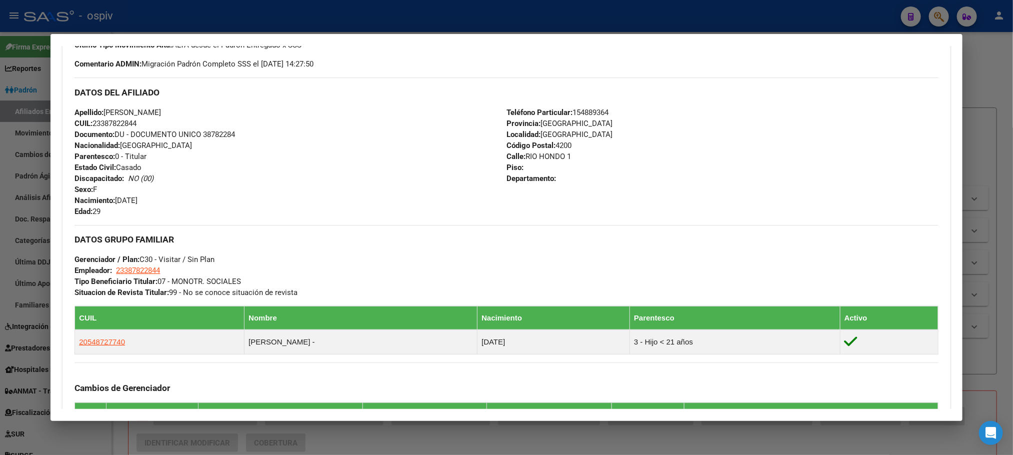
scroll to position [496, 0]
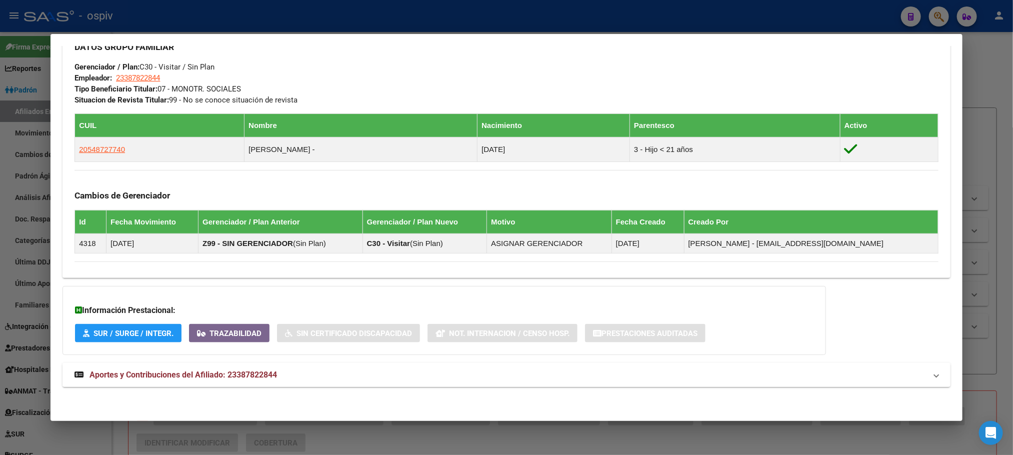
click at [234, 373] on span "Aportes y Contribuciones del Afiliado: 23387822844" at bounding box center [184, 375] width 188 height 10
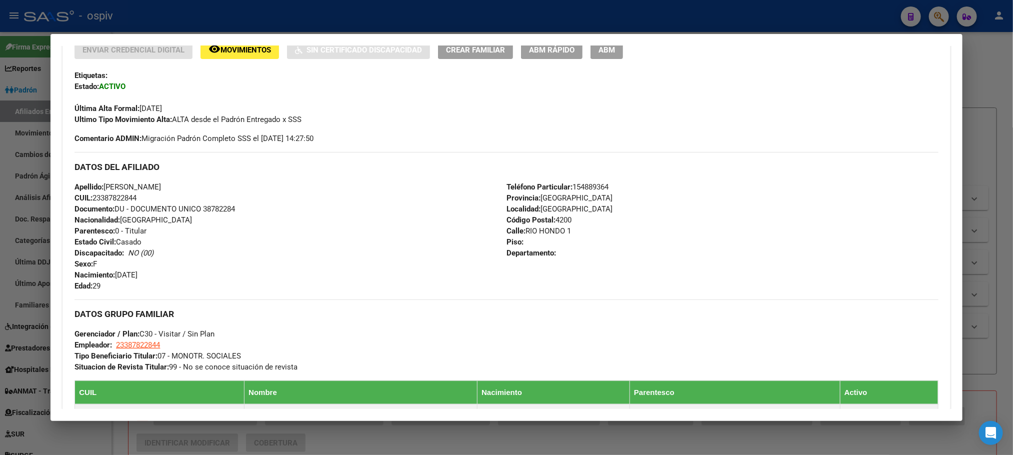
scroll to position [220, 0]
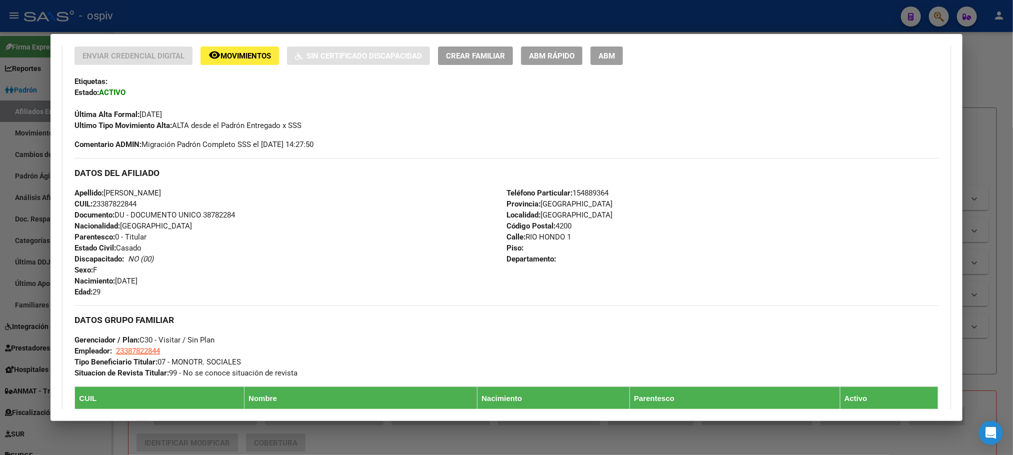
click at [307, 21] on div at bounding box center [506, 227] width 1013 height 455
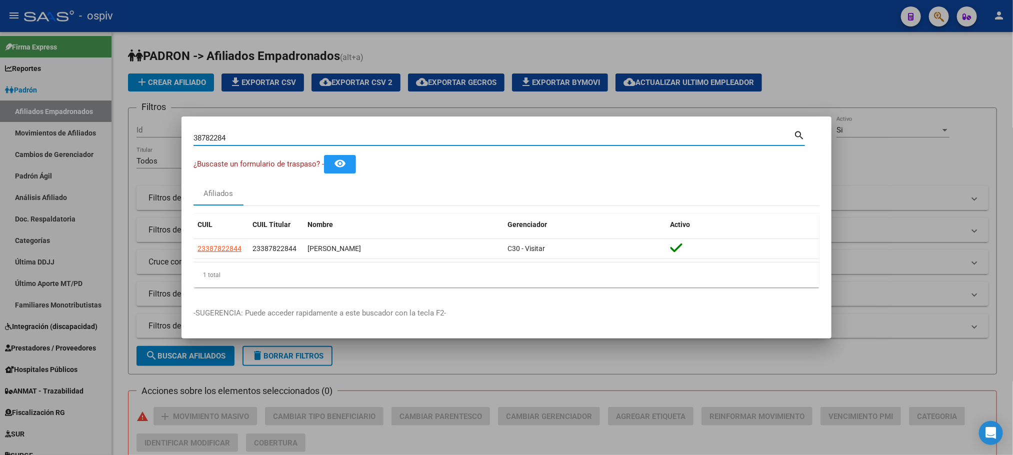
drag, startPoint x: 236, startPoint y: 138, endPoint x: 108, endPoint y: 129, distance: 127.8
click at [108, 129] on div "38782284 Buscar (apellido, dni, cuil, nro traspaso, cuit, obra social) search ¿…" at bounding box center [506, 227] width 1013 height 455
paste input "45444620"
type input "45444620"
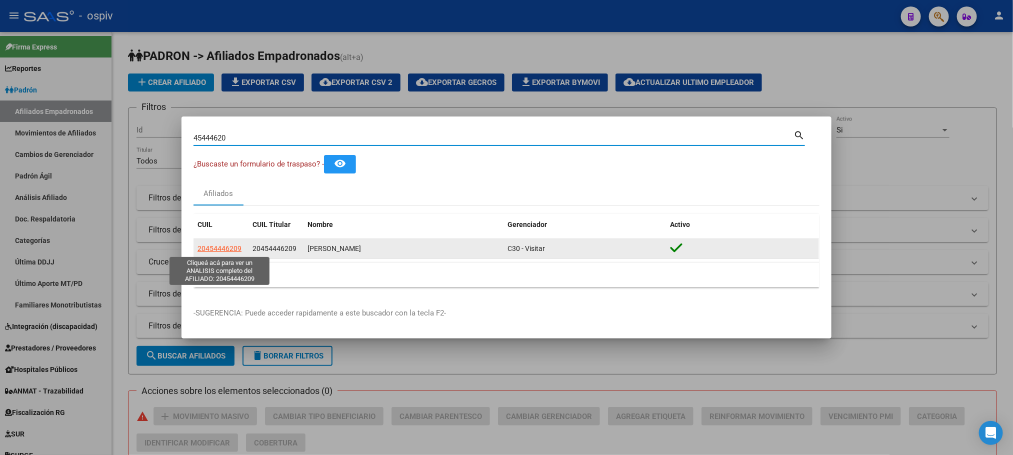
click at [221, 248] on span "20454446209" at bounding box center [220, 249] width 44 height 8
type textarea "20454446209"
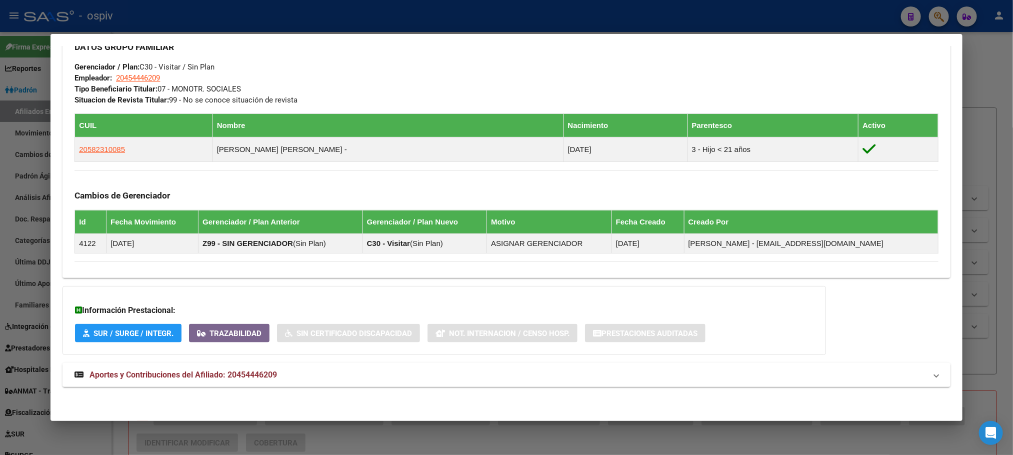
scroll to position [496, 0]
click at [208, 371] on span "Aportes y Contribuciones del Afiliado: 20454446209" at bounding box center [184, 375] width 188 height 10
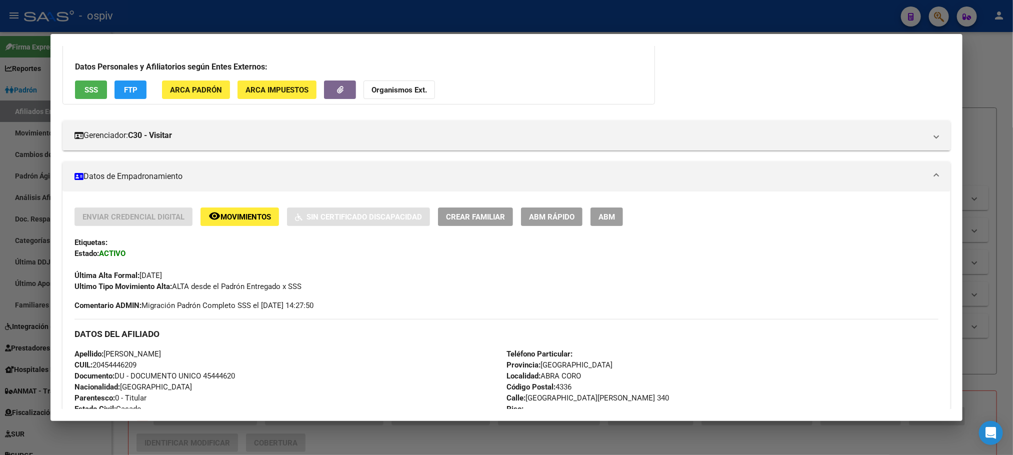
scroll to position [0, 0]
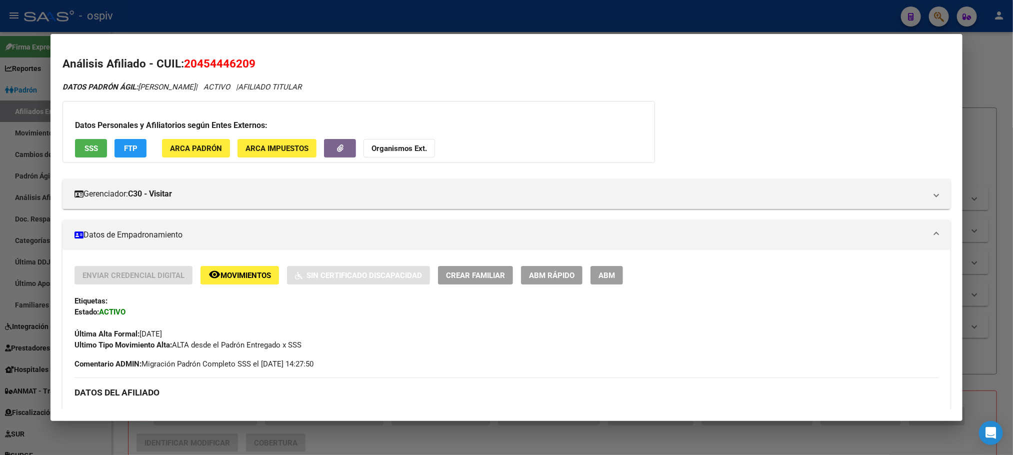
click at [236, 23] on div at bounding box center [506, 227] width 1013 height 455
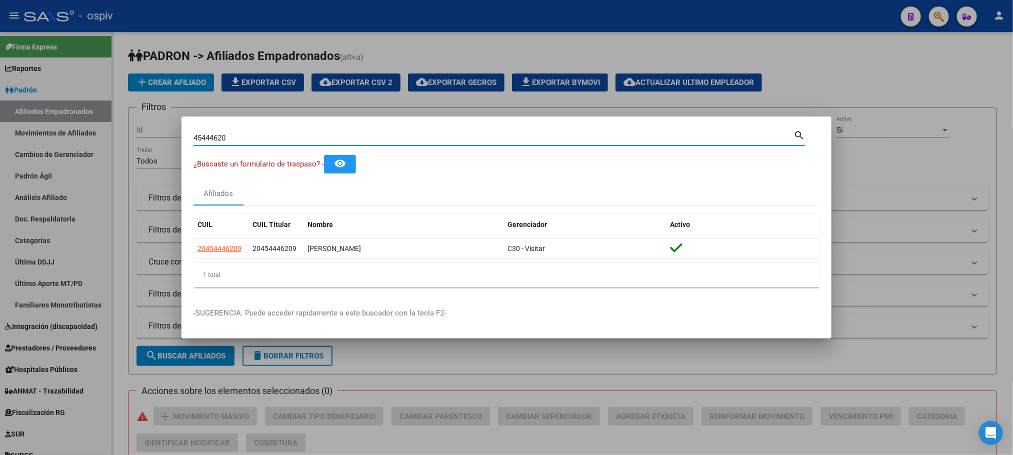
drag, startPoint x: 234, startPoint y: 143, endPoint x: 165, endPoint y: 130, distance: 70.2
click at [165, 130] on div "45444620 Buscar (apellido, dni, cuil, nro traspaso, cuit, obra social) search ¿…" at bounding box center [506, 227] width 1013 height 455
paste input "174741"
type input "41747410"
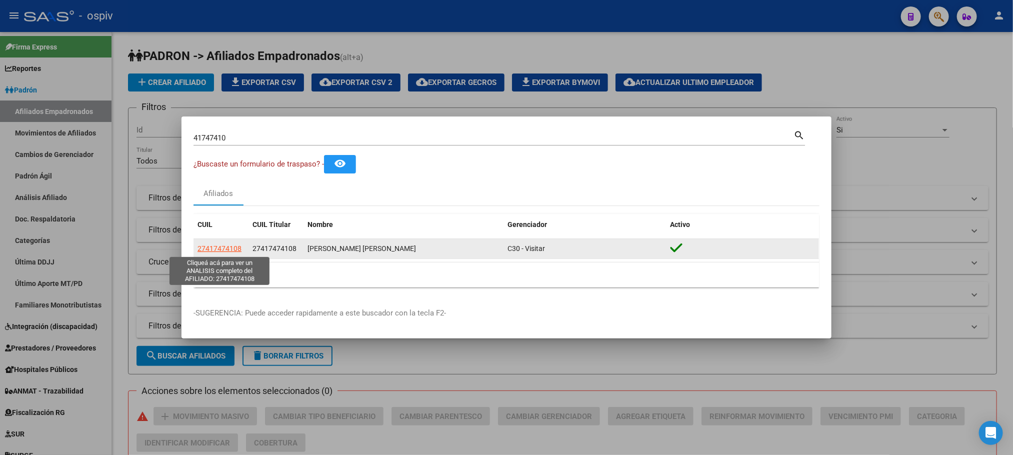
click at [227, 250] on span "27417474108" at bounding box center [220, 249] width 44 height 8
type textarea "27417474108"
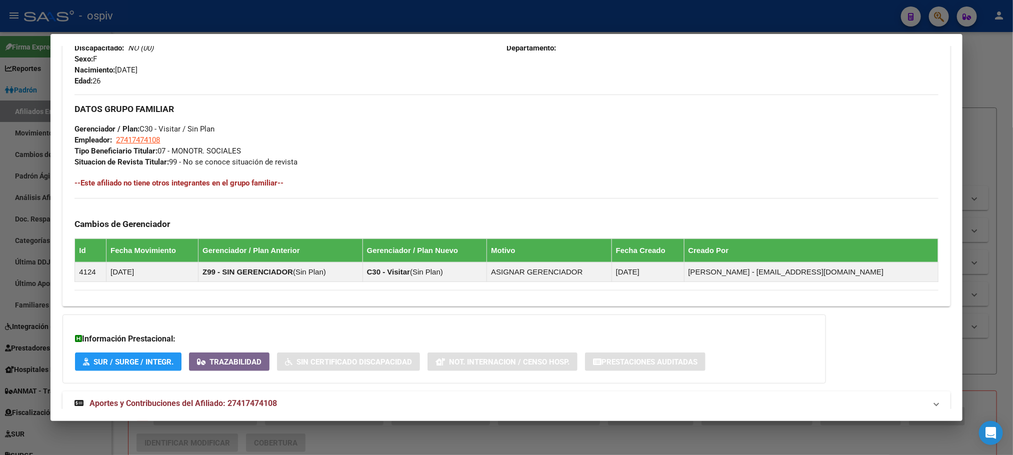
scroll to position [461, 0]
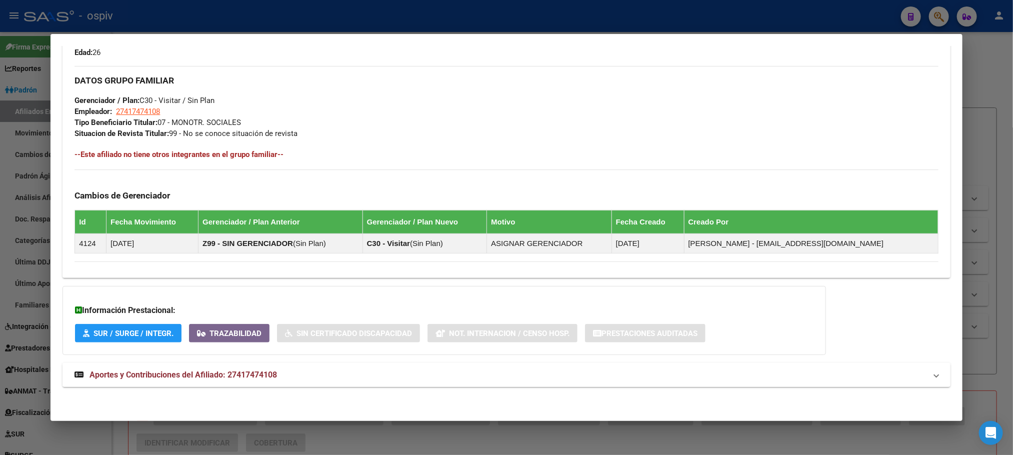
click at [198, 379] on span "Aportes y Contribuciones del Afiliado: 27417474108" at bounding box center [184, 375] width 188 height 10
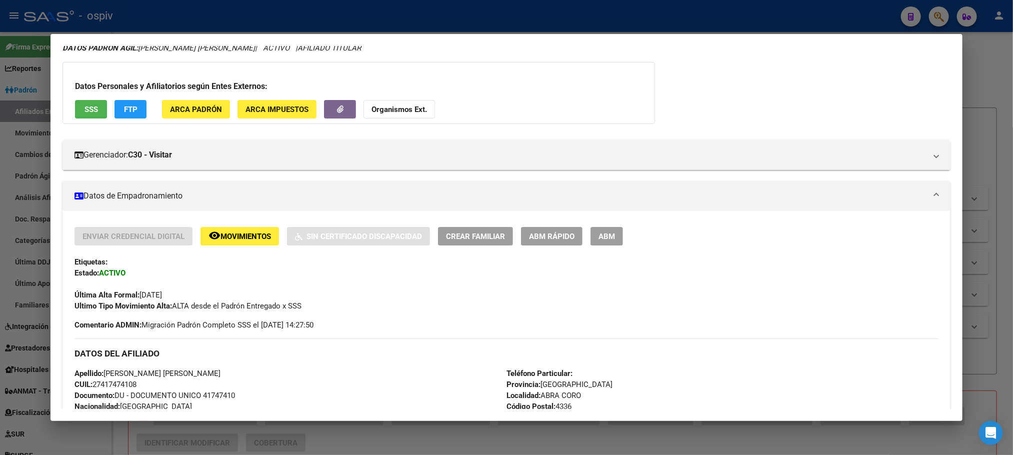
scroll to position [0, 0]
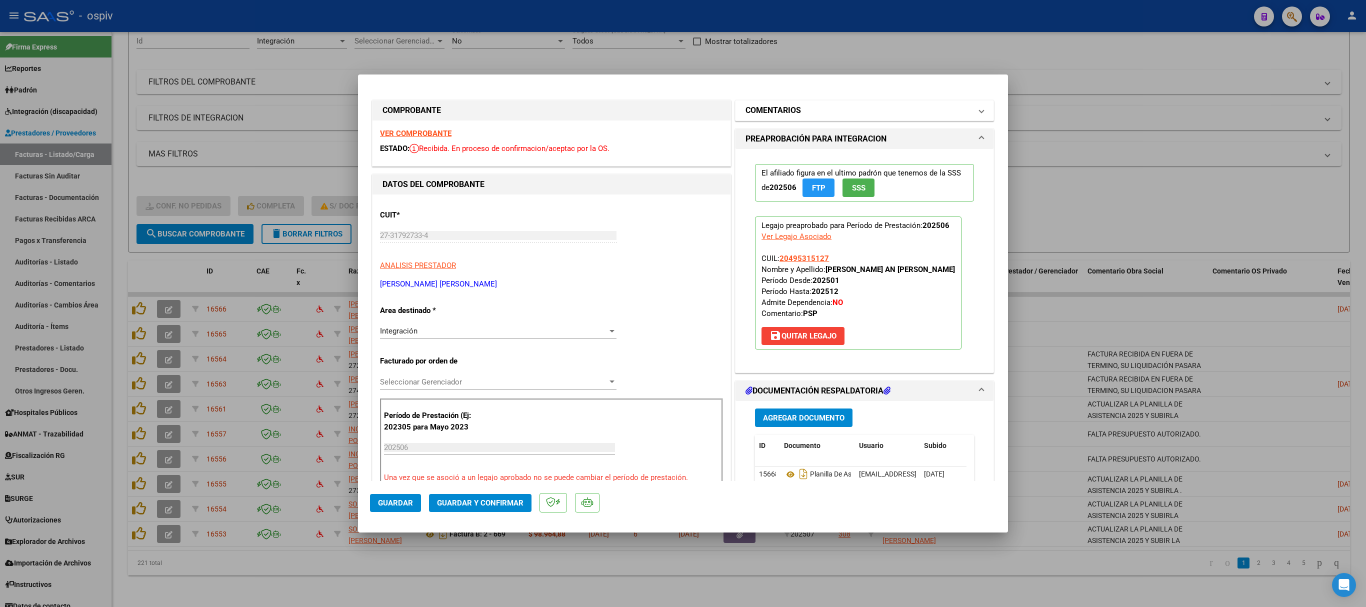
click at [791, 108] on h1 "COMENTARIOS" at bounding box center [774, 111] width 56 height 12
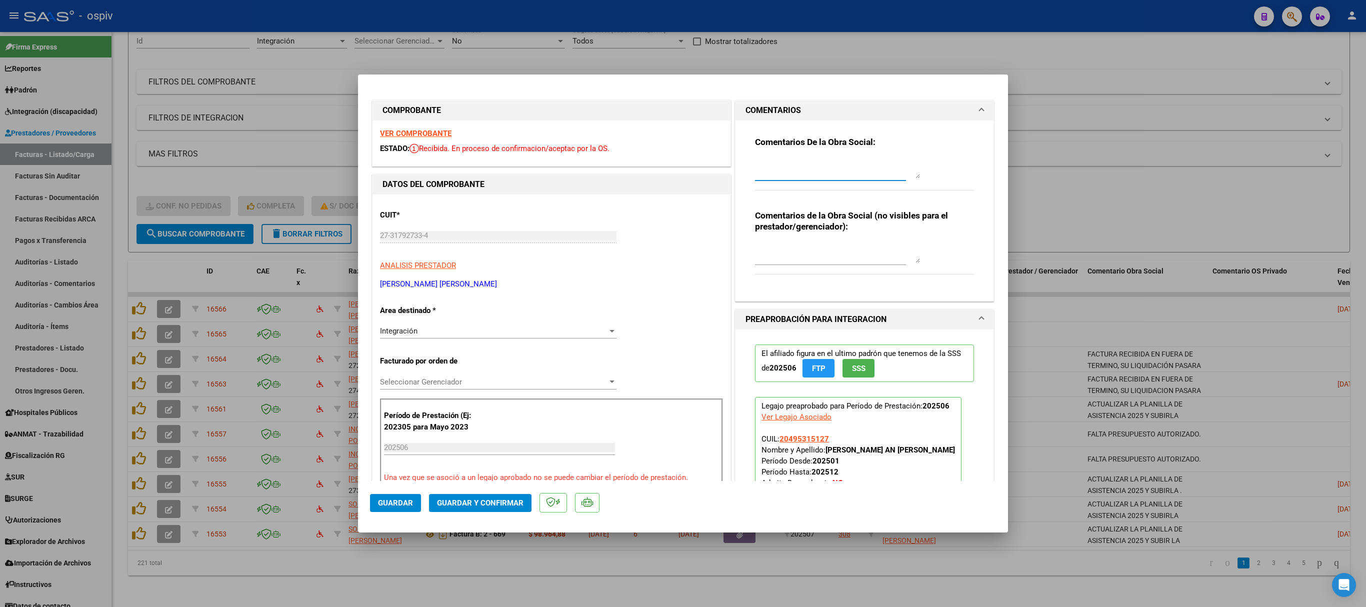
paste textarea "FACTURA RECIBIDA EN FUERA DE TERMINO, SU LIQUIDACIÓN PASARA"
type textarea "FACTURA RECIBIDA EN FUERA DE TERMINO, SU LIQUIDACIÓN PASARA."
click at [399, 499] on span "Guardar" at bounding box center [395, 503] width 35 height 9
click at [1091, 195] on div at bounding box center [683, 303] width 1366 height 607
type input "$ 0,00"
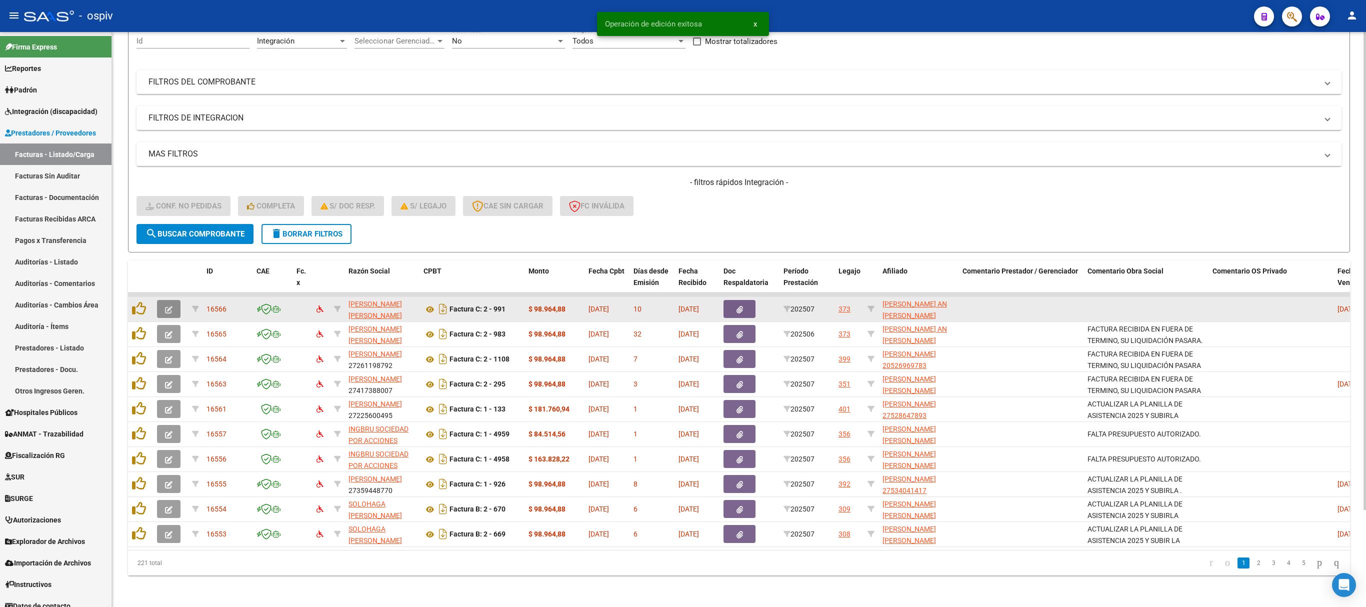
click at [168, 307] on icon "button" at bounding box center [169, 310] width 8 height 8
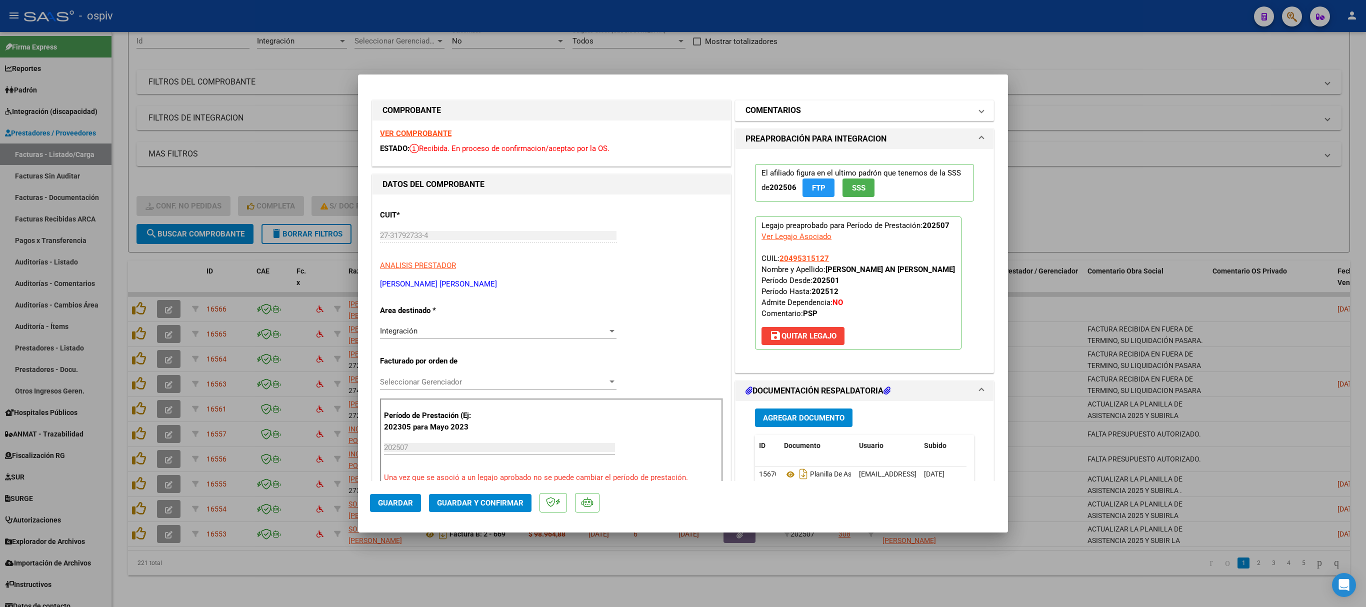
click at [793, 105] on mat-panel-title "COMENTARIOS" at bounding box center [859, 111] width 226 height 12
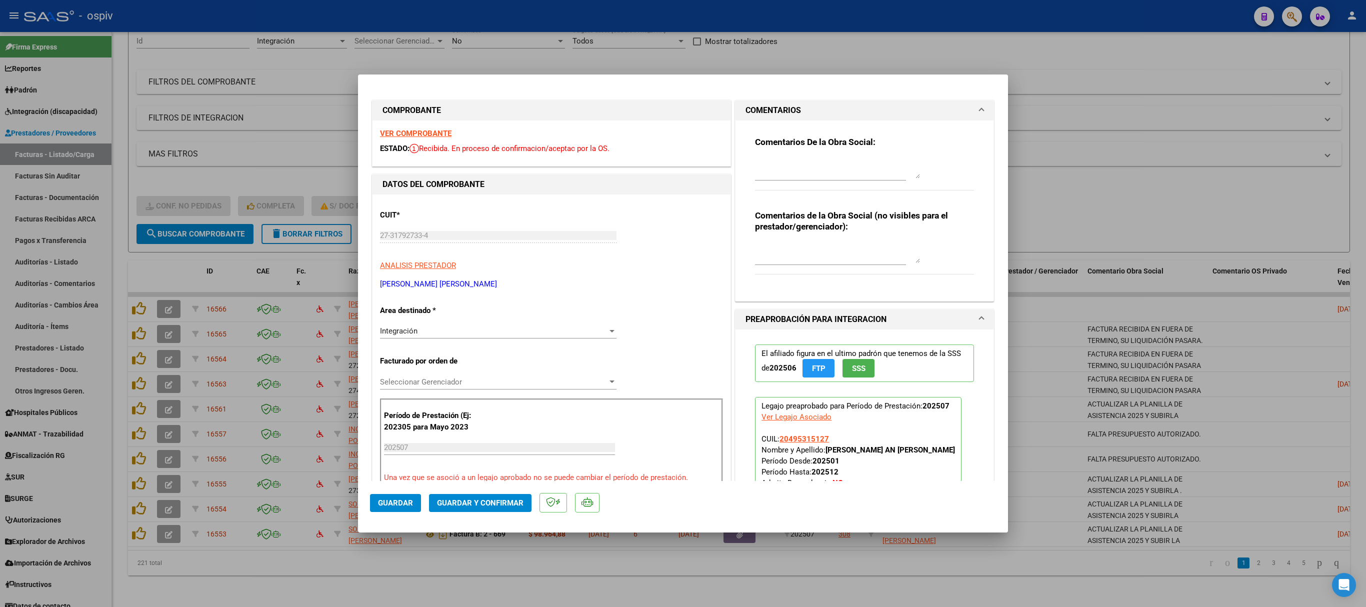
click at [766, 171] on textarea at bounding box center [837, 169] width 165 height 20
paste textarea "FACTURA RECIBIDA EN FUERA DE TERMINO, SU LIQUIDACIÓN PASARA"
type textarea "FACTURA RECIBIDA EN FUERA DE TERMINO, SU LIQUIDACIÓN PASARA."
click at [398, 503] on span "Guardar" at bounding box center [395, 503] width 35 height 9
click at [1177, 199] on div at bounding box center [683, 303] width 1366 height 607
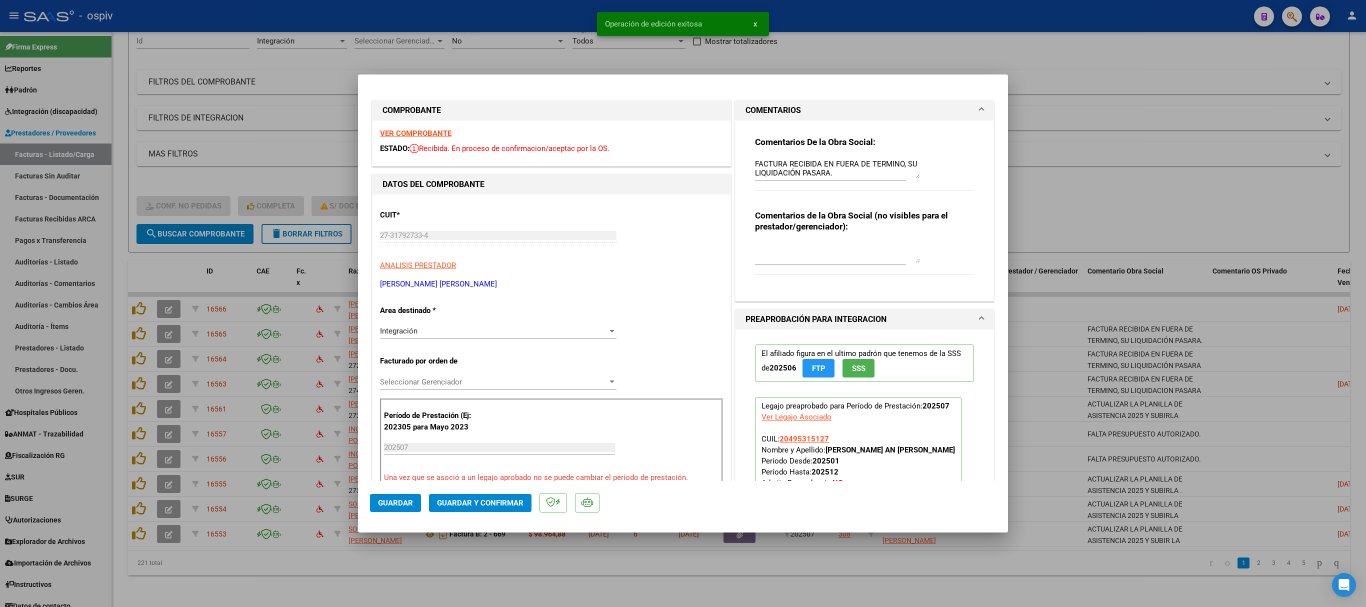
type input "$ 0,00"
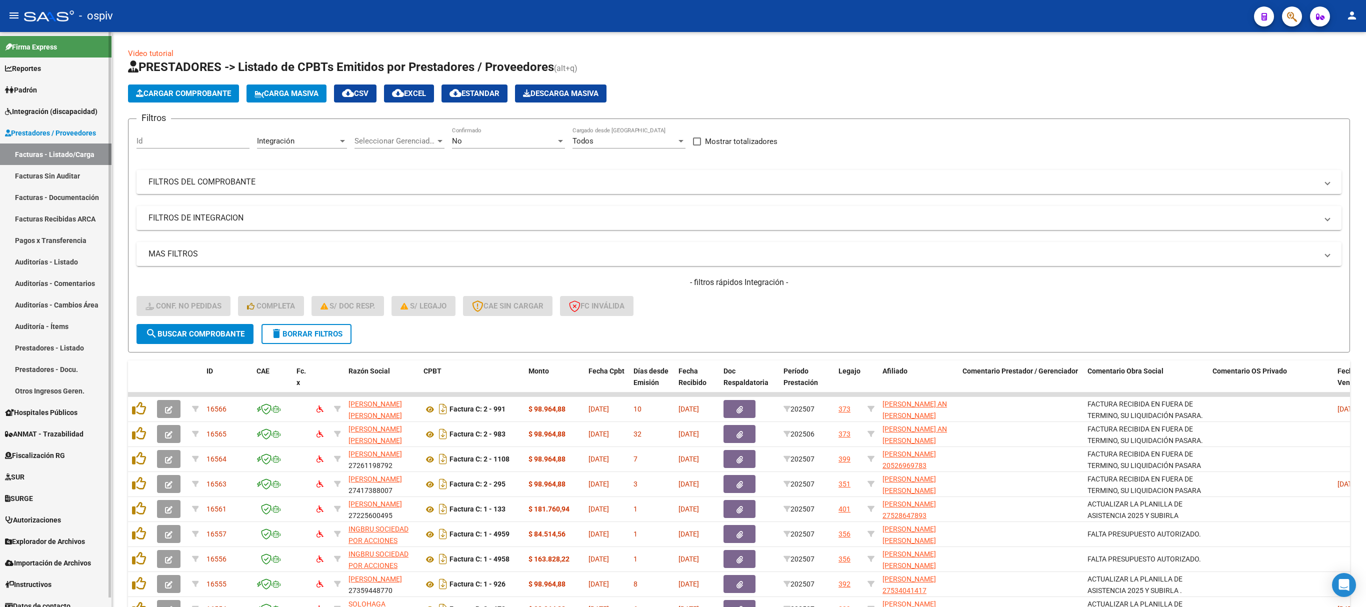
click at [54, 106] on span "Integración (discapacidad)" at bounding box center [51, 111] width 93 height 11
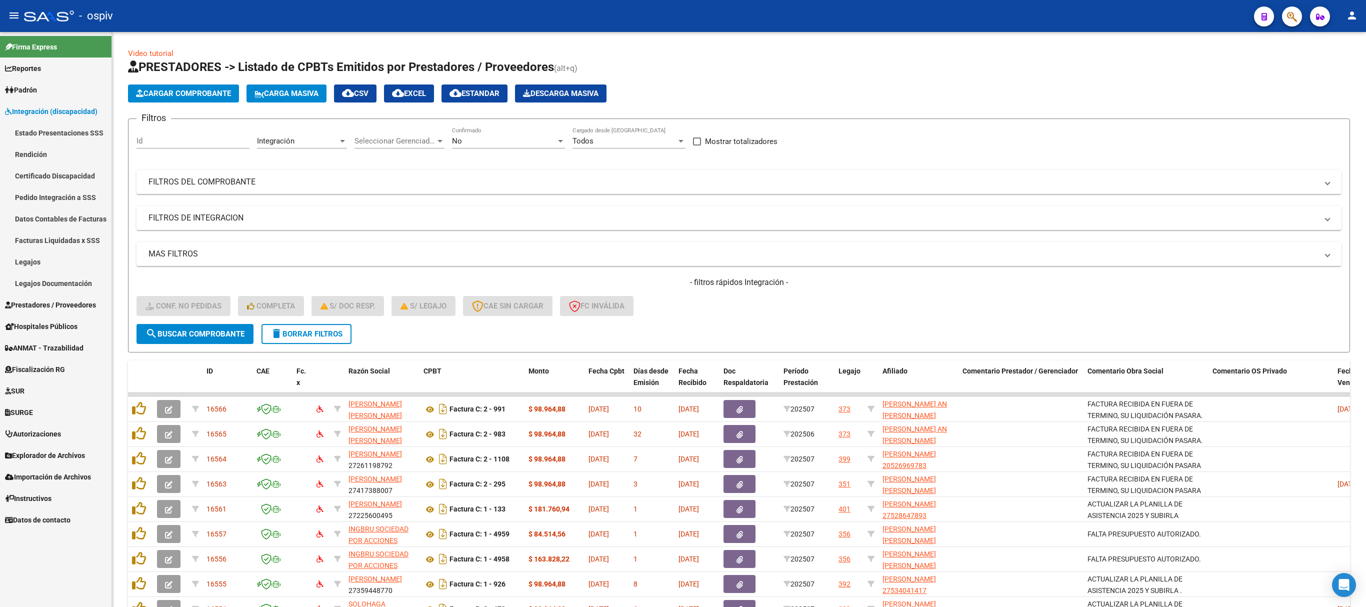
click at [44, 111] on span "Integración (discapacidad)" at bounding box center [51, 111] width 93 height 11
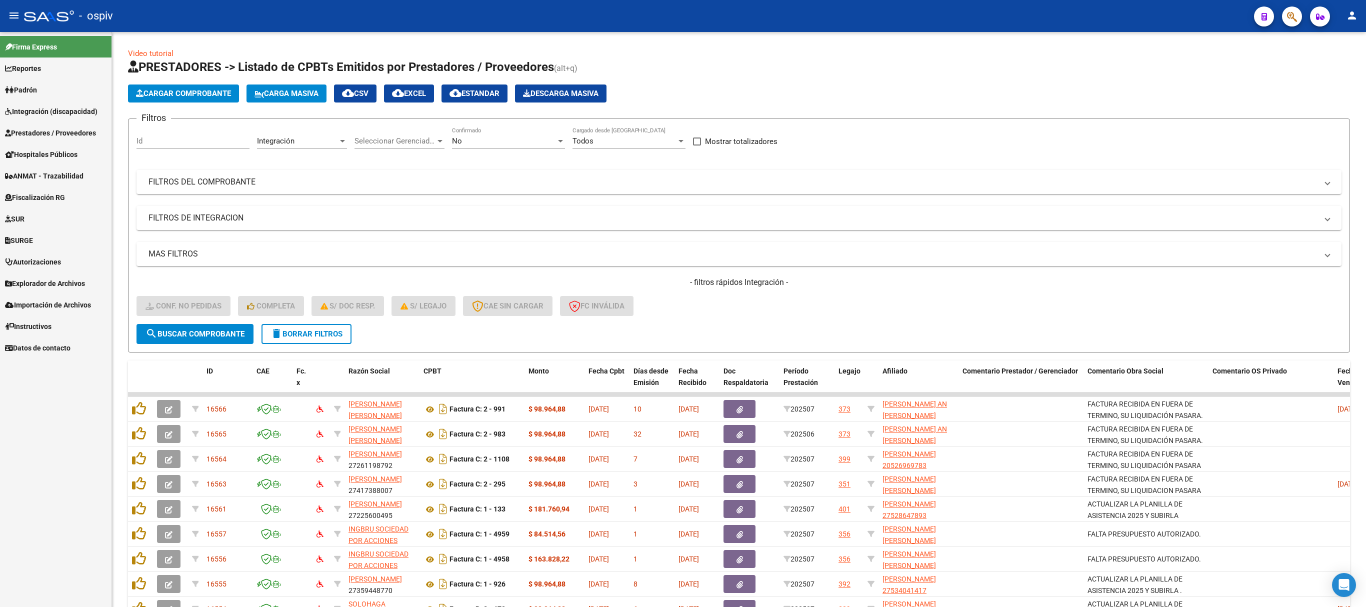
click at [46, 136] on span "Prestadores / Proveedores" at bounding box center [50, 133] width 91 height 11
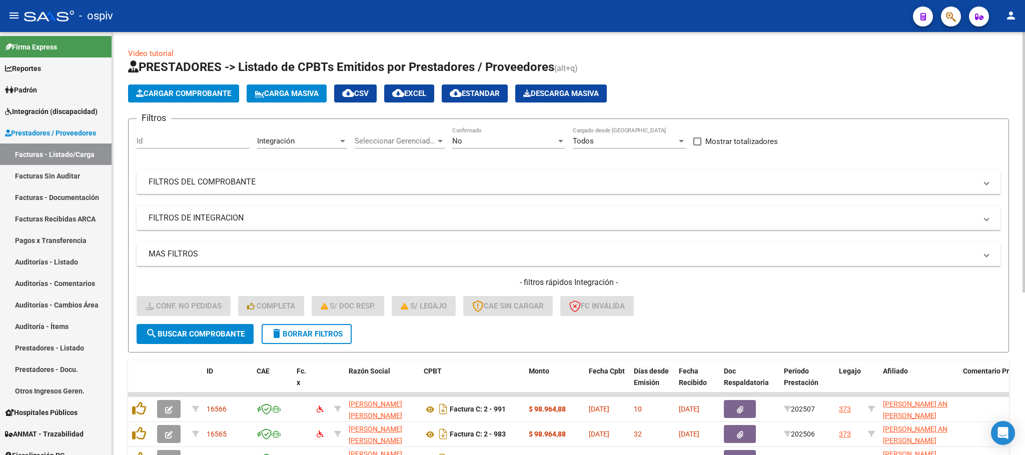
drag, startPoint x: 1365, startPoint y: 5, endPoint x: 682, endPoint y: 311, distance: 749.0
click at [683, 313] on div "- filtros rápidos Integración - Conf. no pedidas Completa S/ Doc Resp. S/ legaj…" at bounding box center [569, 300] width 864 height 47
click at [325, 333] on span "delete Borrar Filtros" at bounding box center [307, 334] width 72 height 9
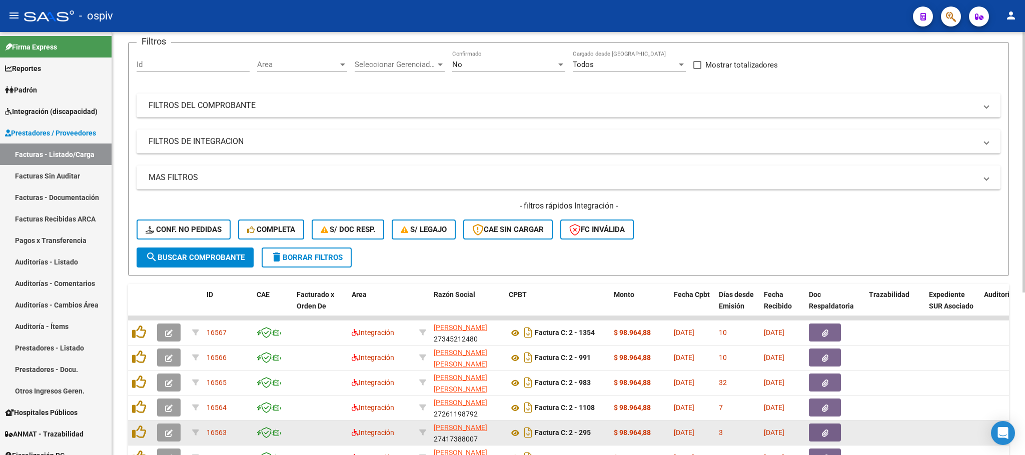
scroll to position [245, 0]
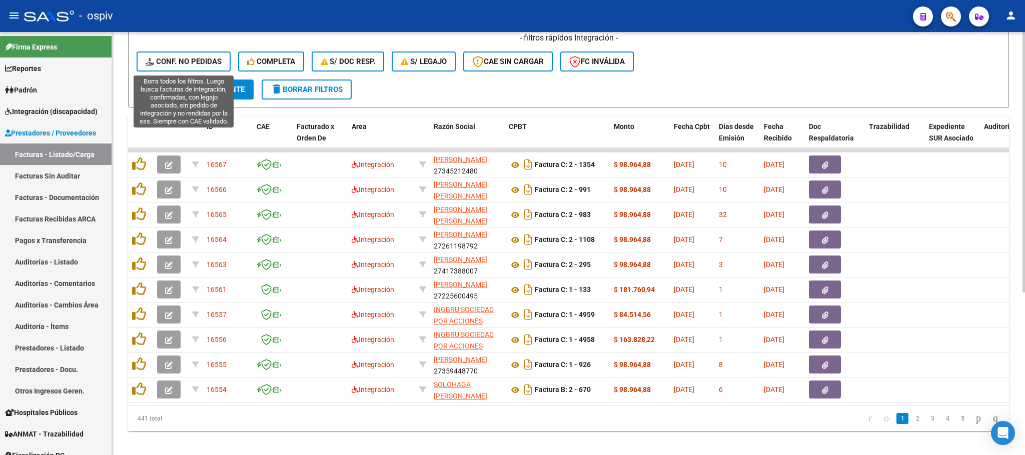
click at [195, 58] on span "Conf. no pedidas" at bounding box center [184, 61] width 76 height 9
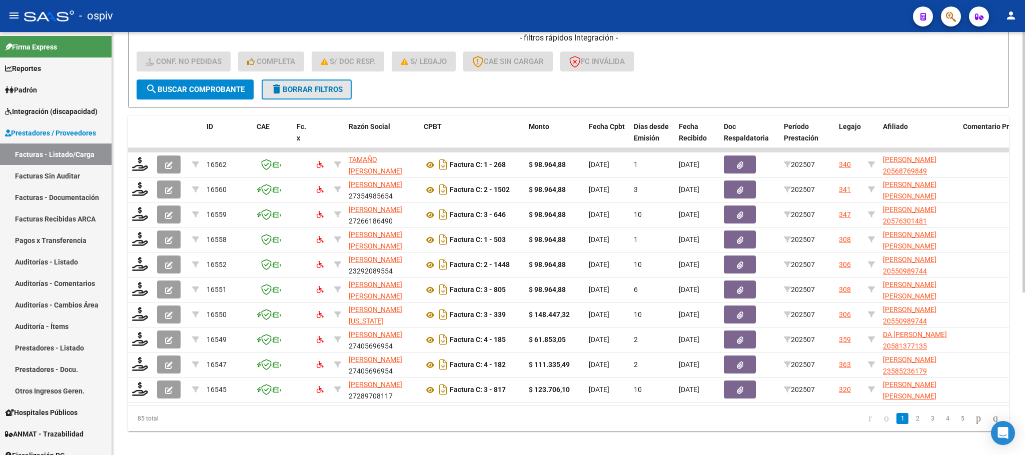
click at [323, 91] on span "delete Borrar Filtros" at bounding box center [307, 89] width 72 height 9
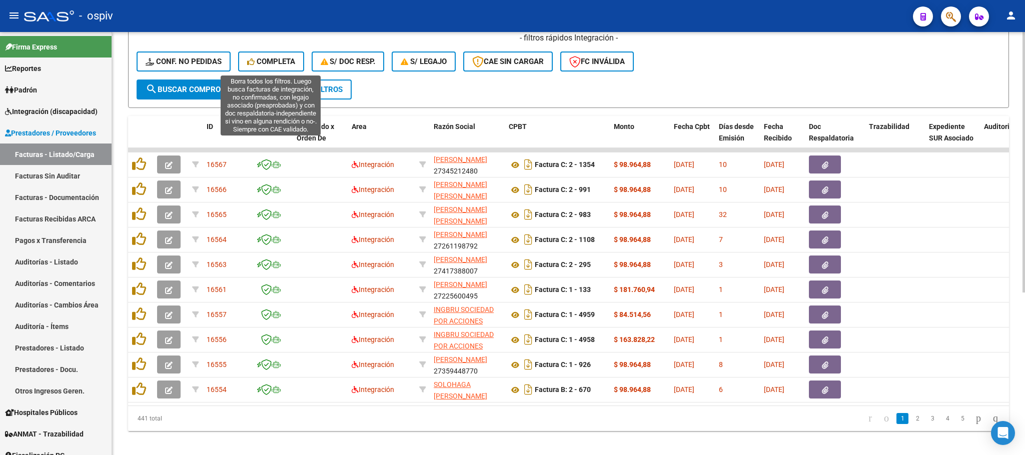
click at [269, 58] on span "Completa" at bounding box center [271, 61] width 48 height 9
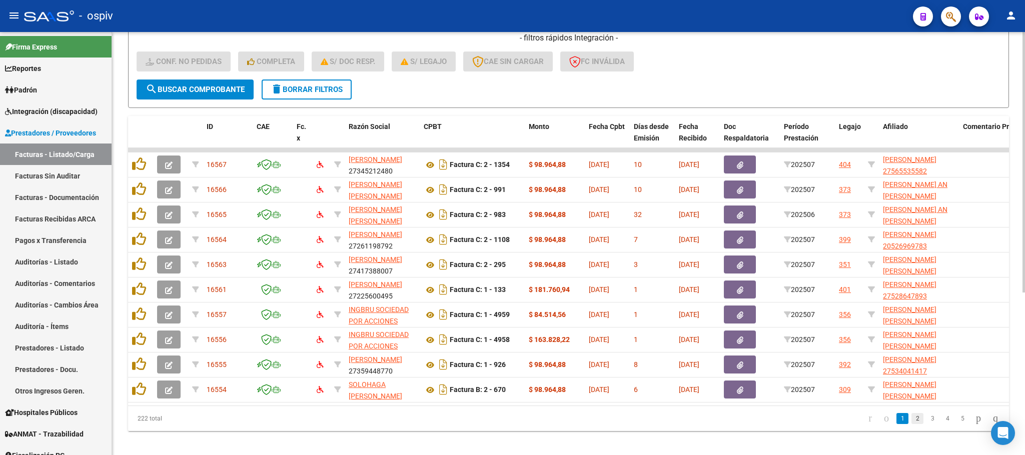
click at [911, 424] on link "2" at bounding box center [917, 418] width 12 height 11
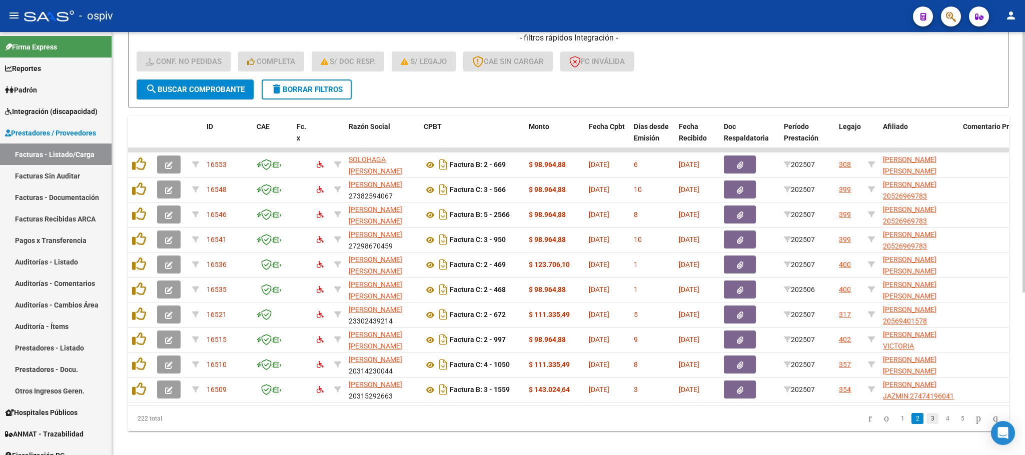
click at [926, 424] on link "3" at bounding box center [932, 418] width 12 height 11
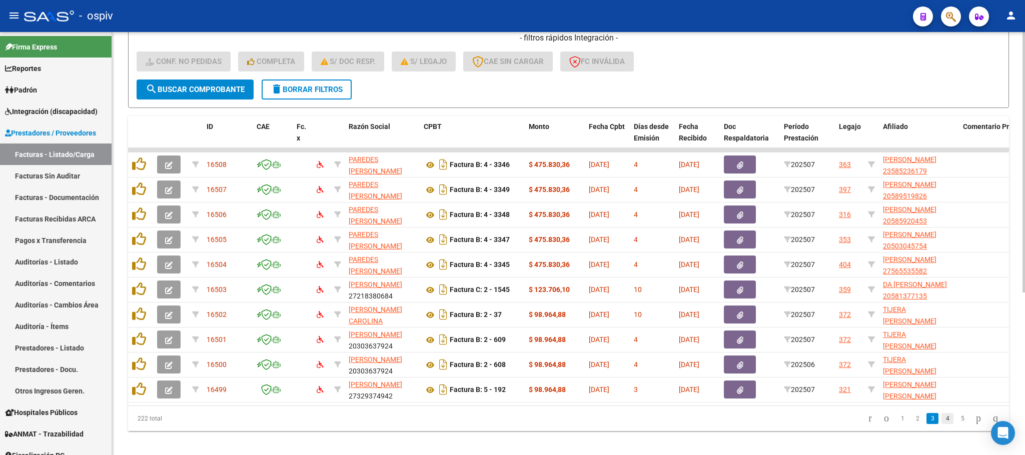
click at [941, 424] on link "4" at bounding box center [947, 418] width 12 height 11
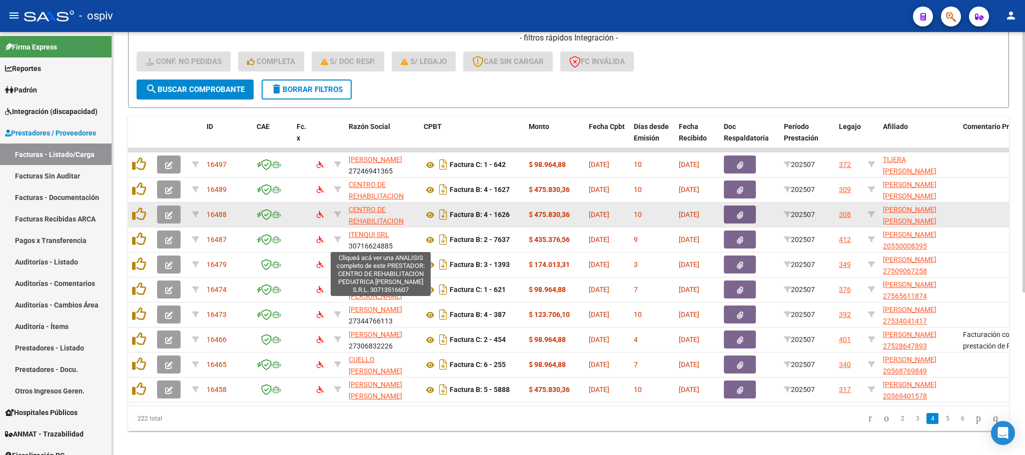
click at [362, 211] on span "CENTRO DE REHABILITACION PEDIATRICA RAMOS MEJIA S.R.L." at bounding box center [376, 233] width 55 height 54
type textarea "30713516607"
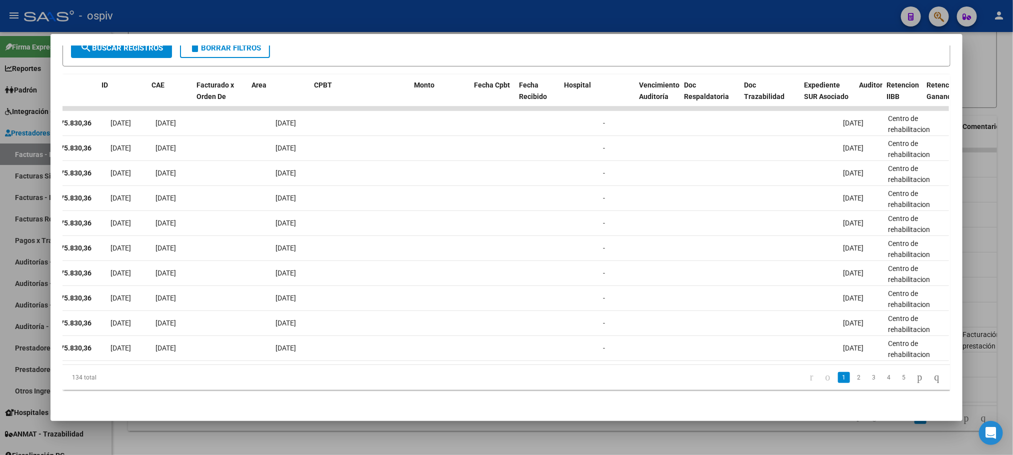
scroll to position [0, 0]
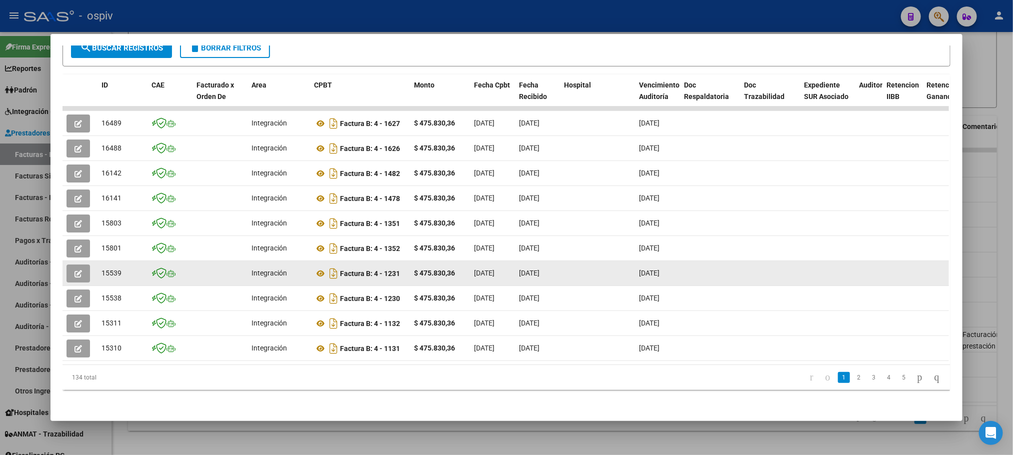
click at [68, 265] on button "button" at bounding box center [79, 274] width 24 height 18
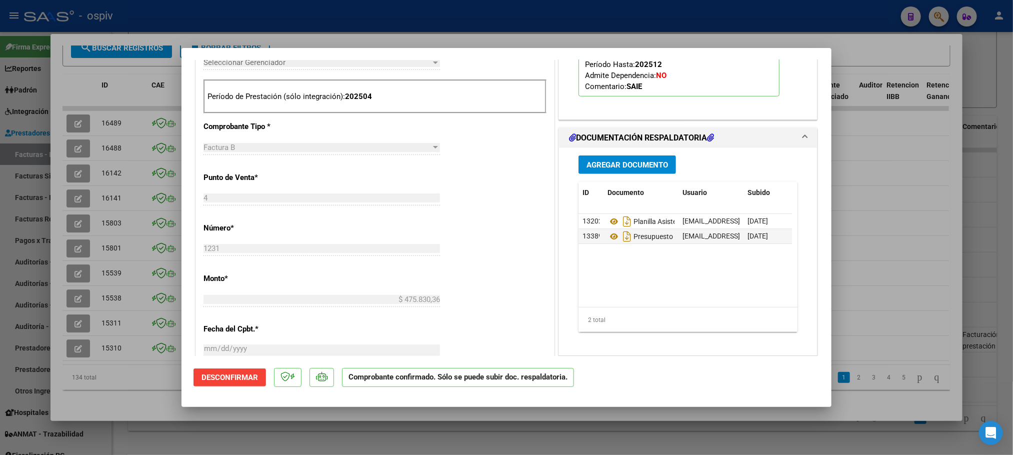
scroll to position [450, 0]
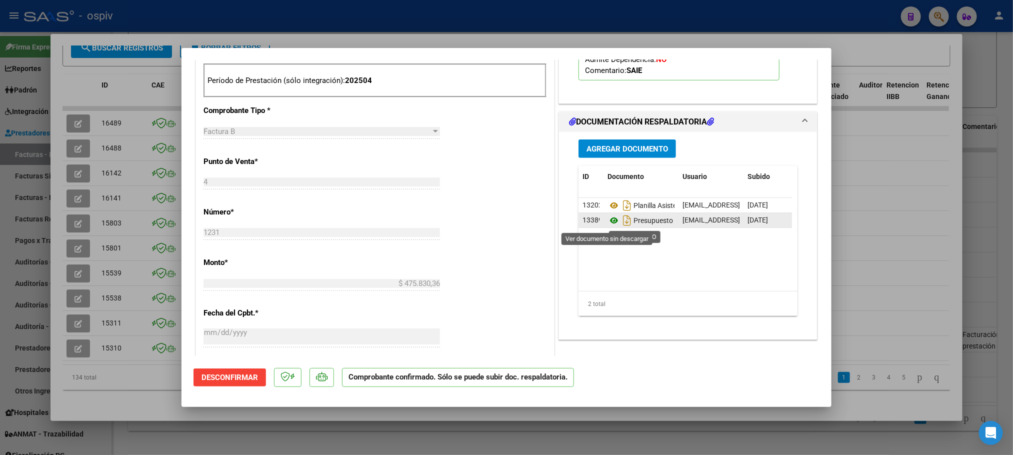
click at [608, 224] on icon at bounding box center [614, 221] width 13 height 12
click at [101, 388] on div at bounding box center [506, 227] width 1013 height 455
type input "$ 0,00"
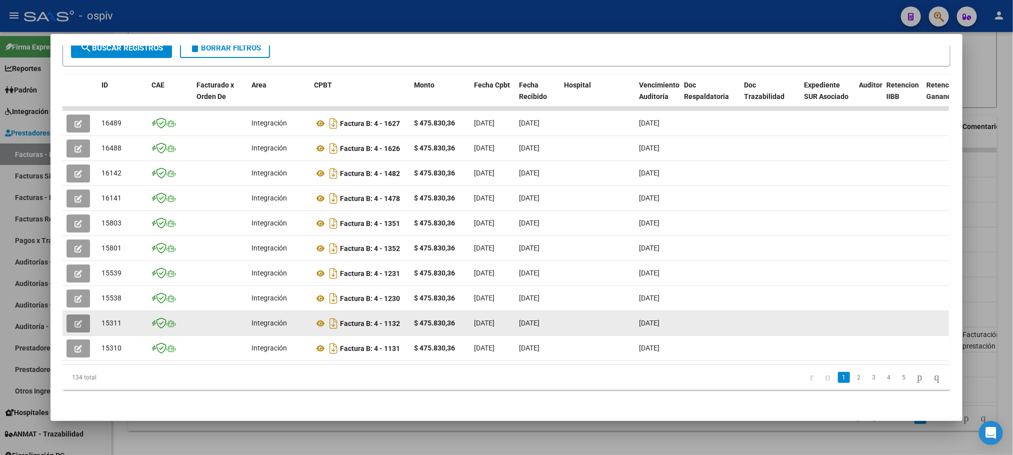
click at [75, 320] on icon "button" at bounding box center [79, 324] width 8 height 8
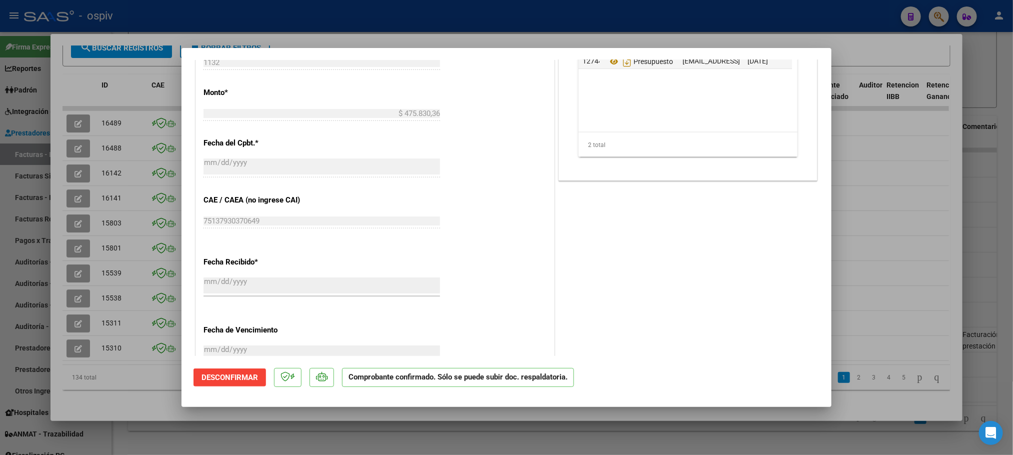
scroll to position [600, 0]
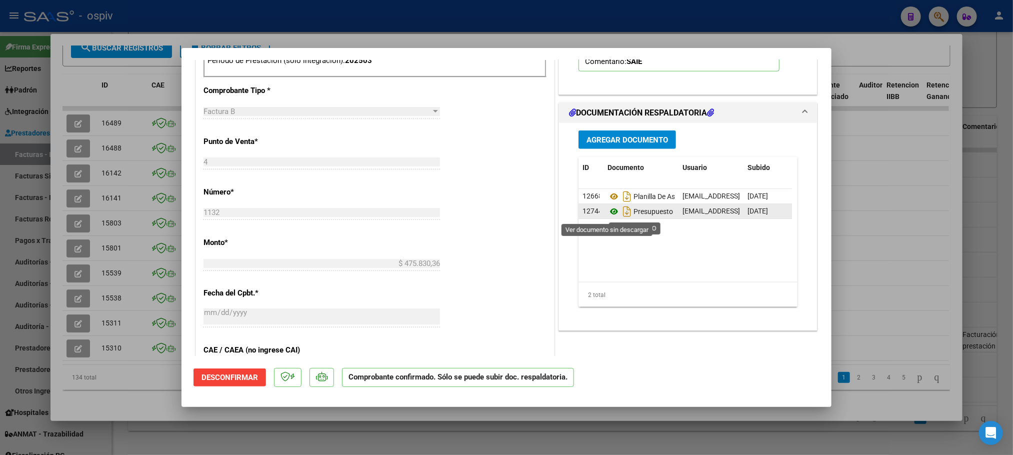
click at [608, 213] on icon at bounding box center [614, 212] width 13 height 12
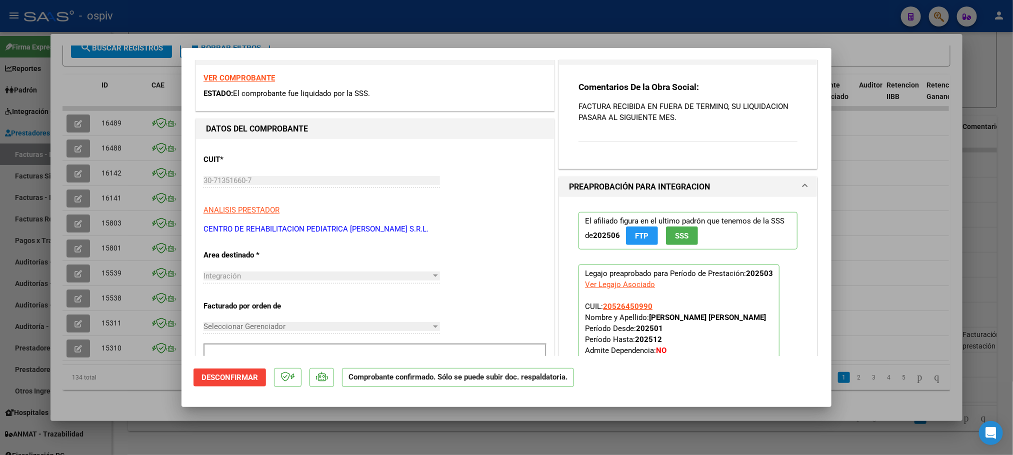
scroll to position [75, 0]
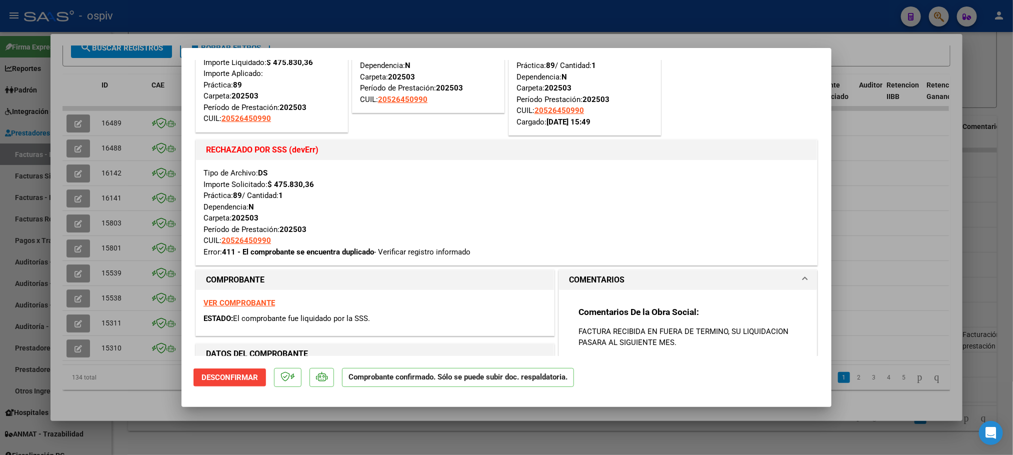
click at [136, 383] on div at bounding box center [506, 227] width 1013 height 455
type input "$ 0,00"
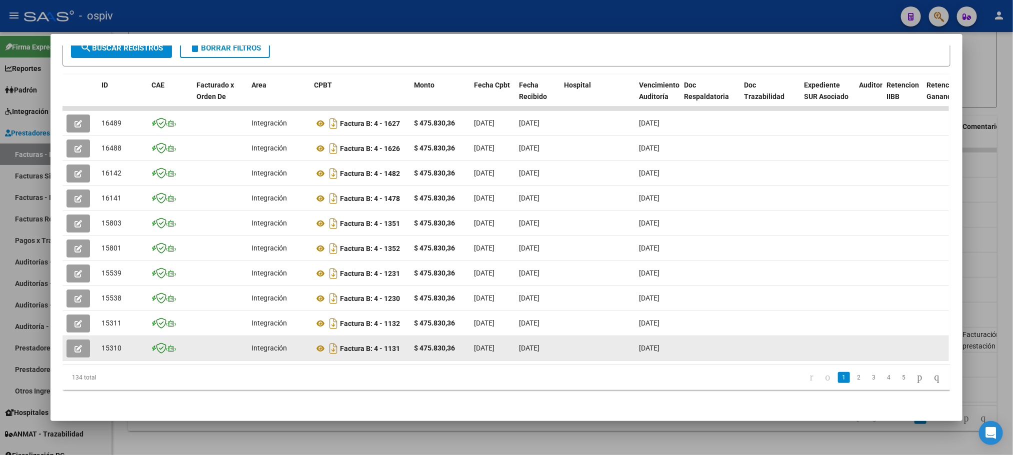
click at [77, 345] on icon "button" at bounding box center [79, 349] width 8 height 8
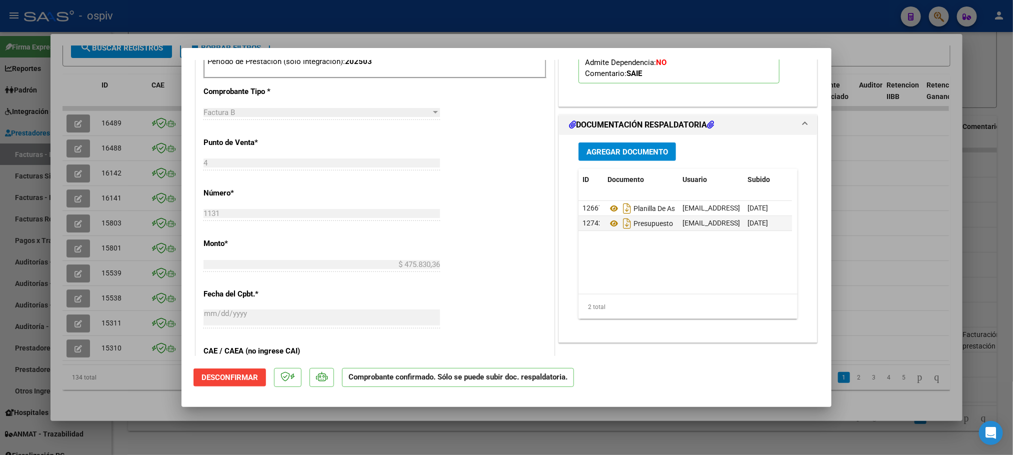
scroll to position [600, 0]
click at [608, 227] on icon at bounding box center [614, 223] width 13 height 12
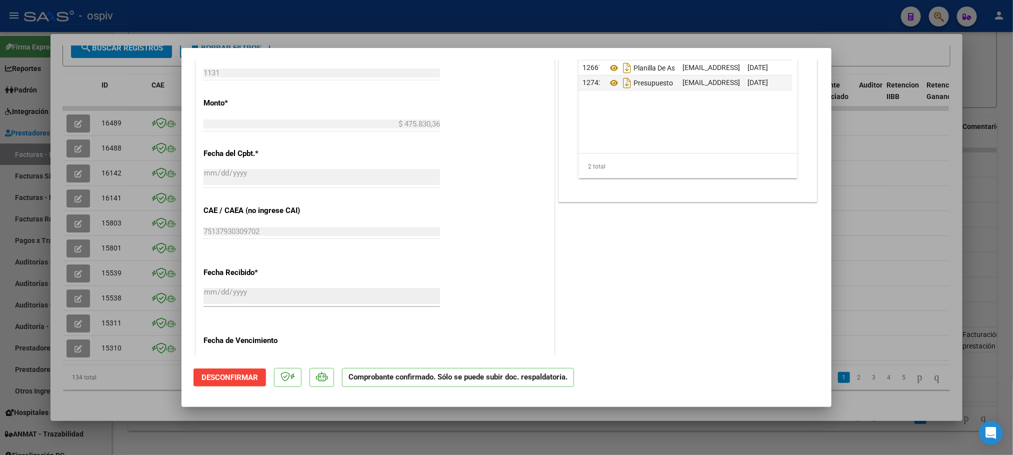
scroll to position [825, 0]
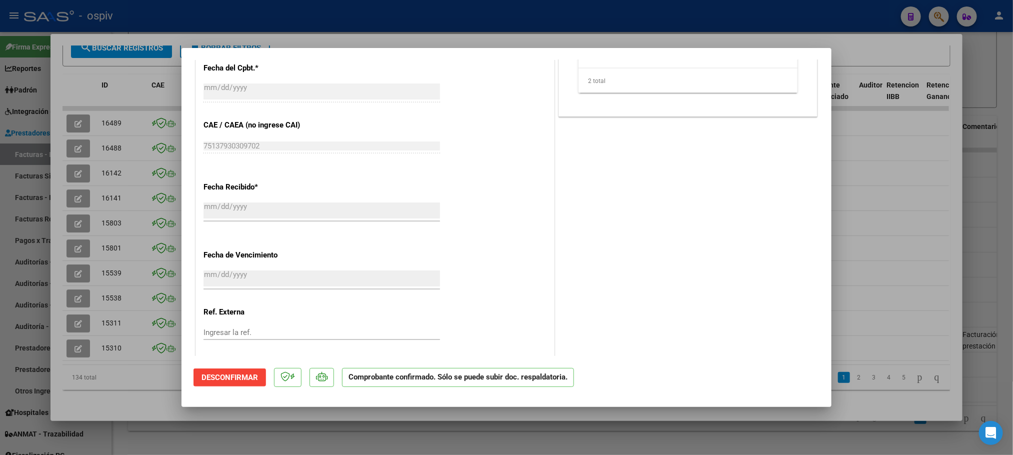
click at [108, 376] on div at bounding box center [506, 227] width 1013 height 455
type input "$ 0,00"
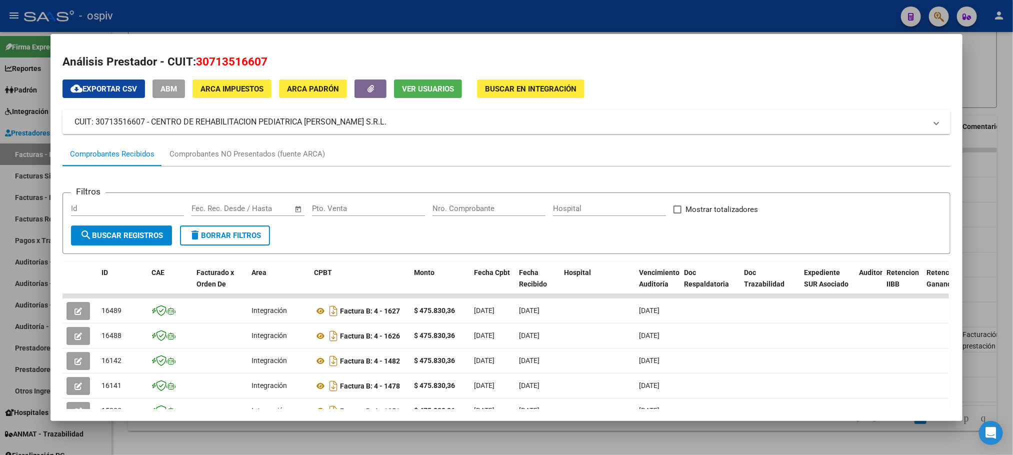
scroll to position [0, 0]
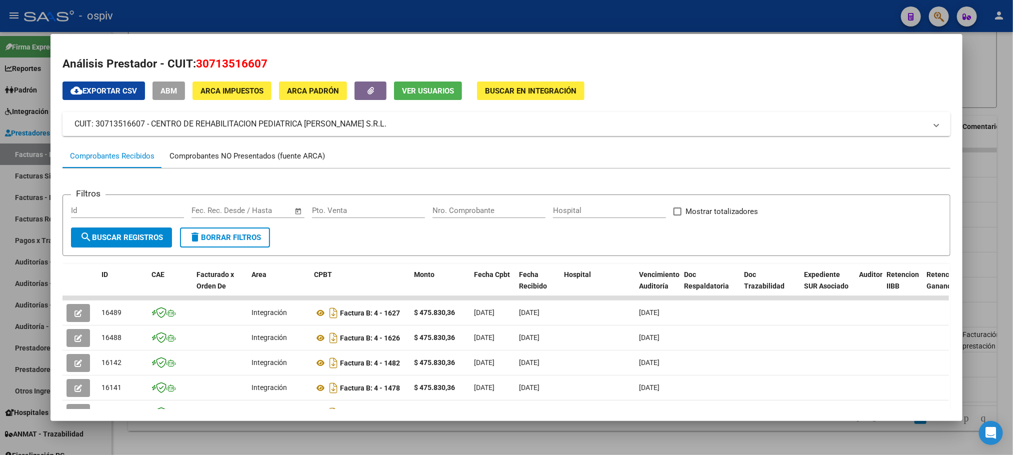
click at [267, 155] on div "Comprobantes NO Presentados (fuente ARCA)" at bounding box center [248, 157] width 156 height 12
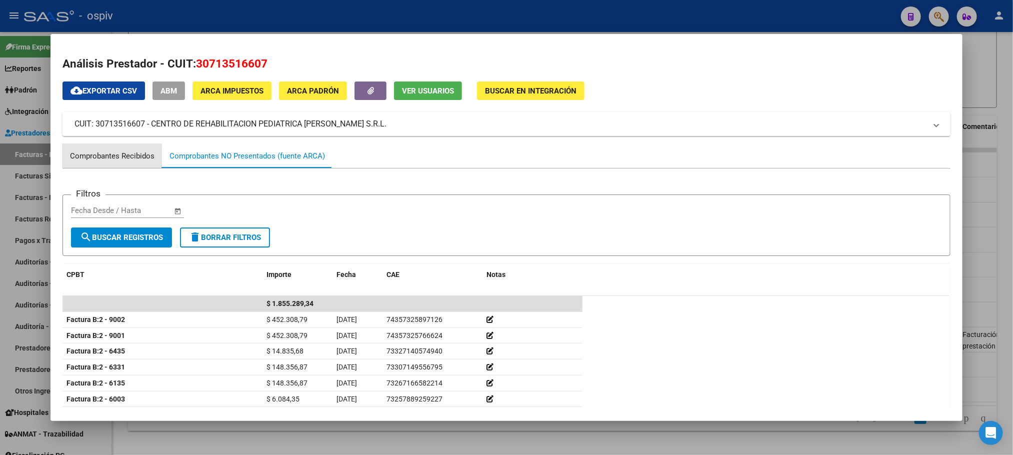
click at [91, 156] on div "Comprobantes Recibidos" at bounding box center [112, 157] width 85 height 12
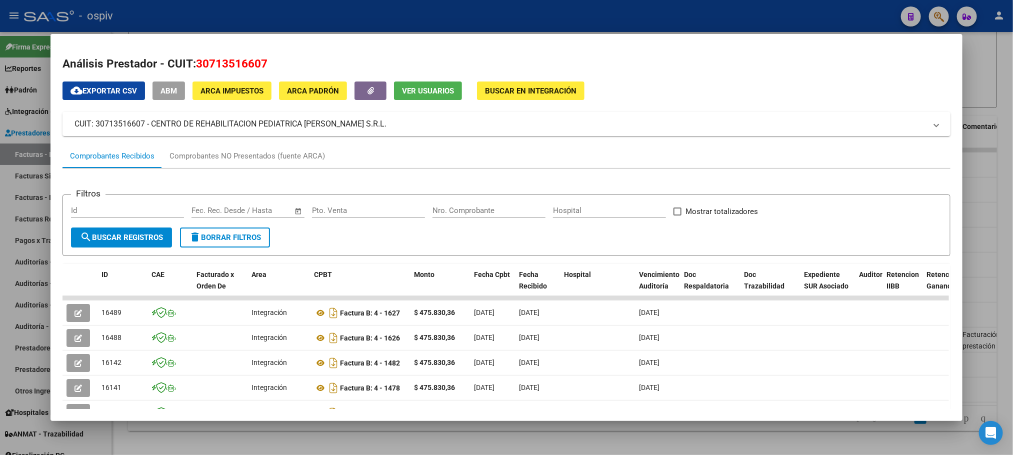
scroll to position [201, 0]
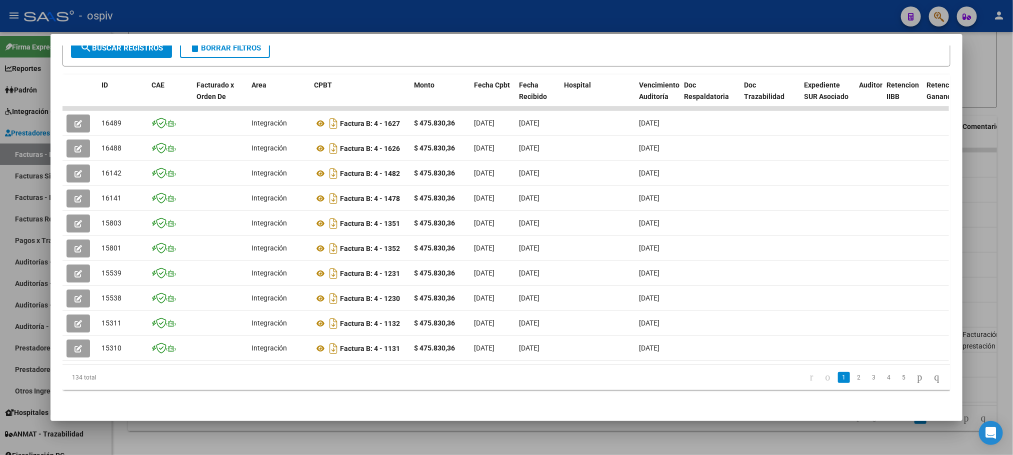
click at [853, 378] on link "2" at bounding box center [859, 377] width 12 height 11
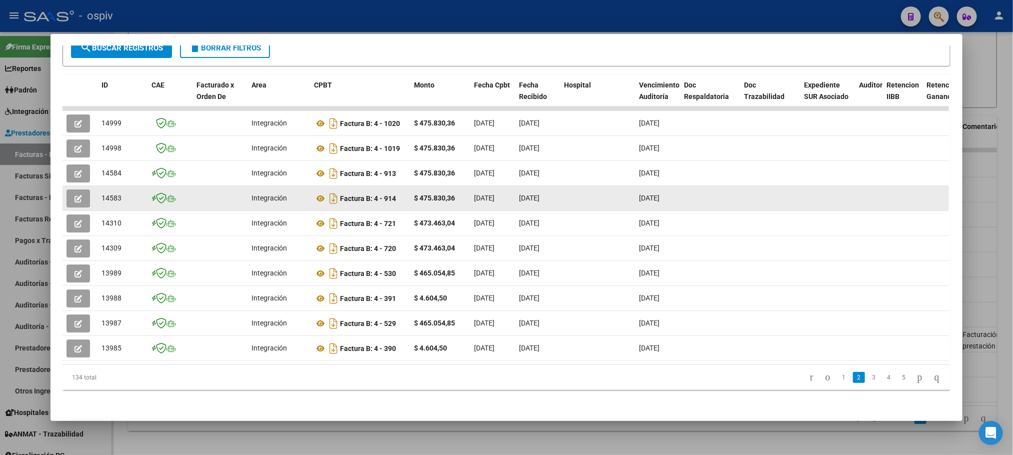
click at [75, 195] on icon "button" at bounding box center [79, 199] width 8 height 8
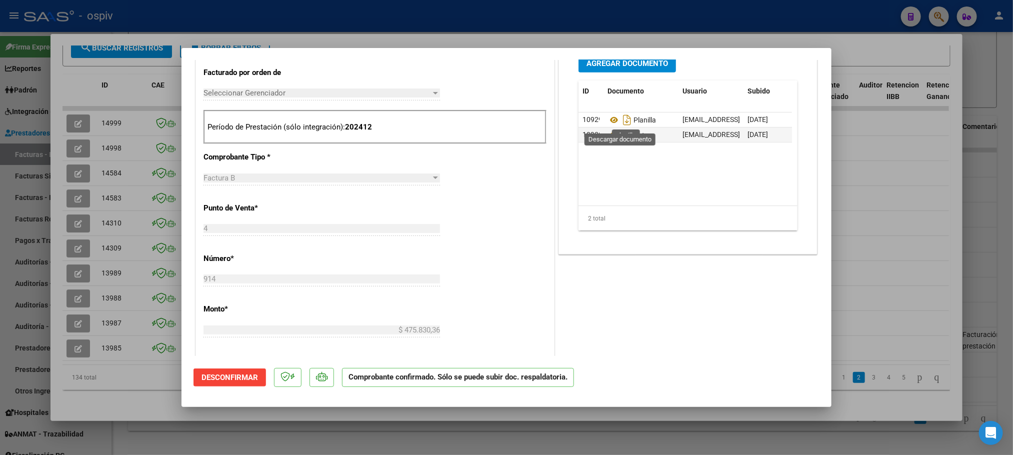
scroll to position [394, 0]
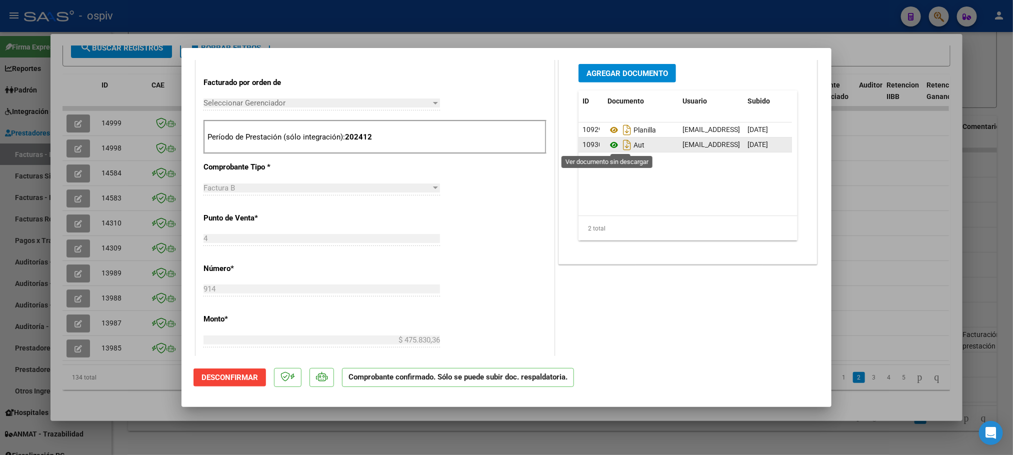
click at [608, 147] on icon at bounding box center [614, 145] width 13 height 12
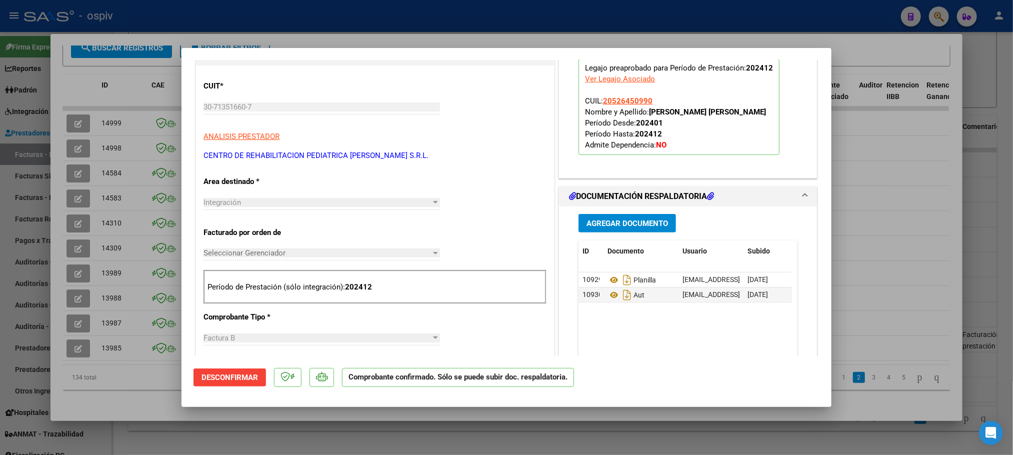
scroll to position [0, 0]
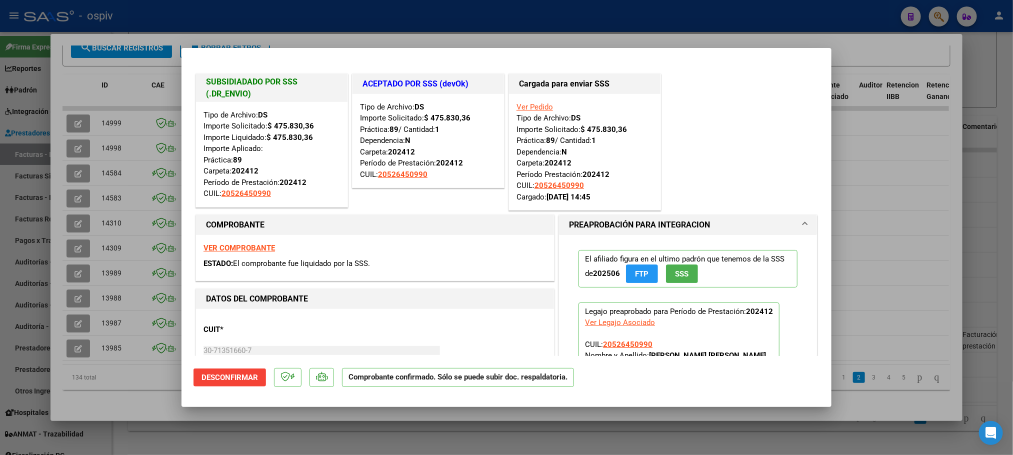
click at [390, 26] on div at bounding box center [506, 227] width 1013 height 455
type input "$ 0,00"
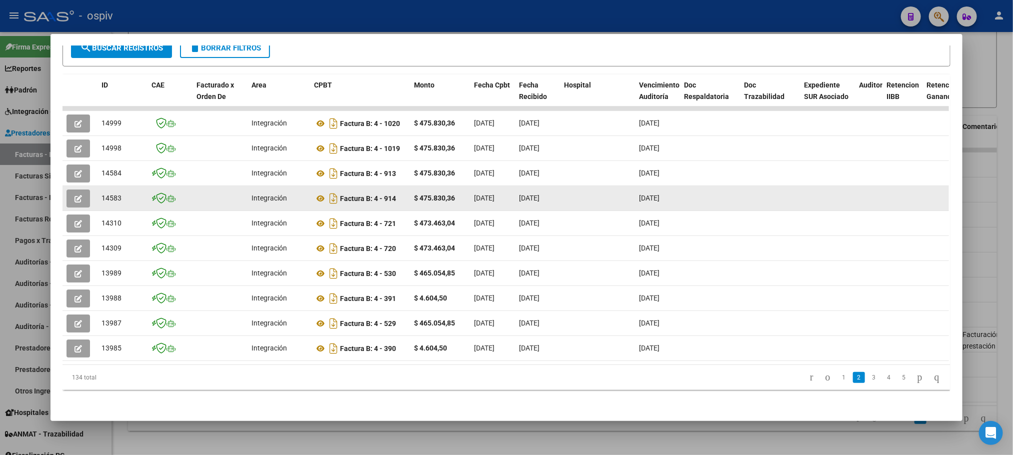
click at [77, 195] on icon "button" at bounding box center [79, 199] width 8 height 8
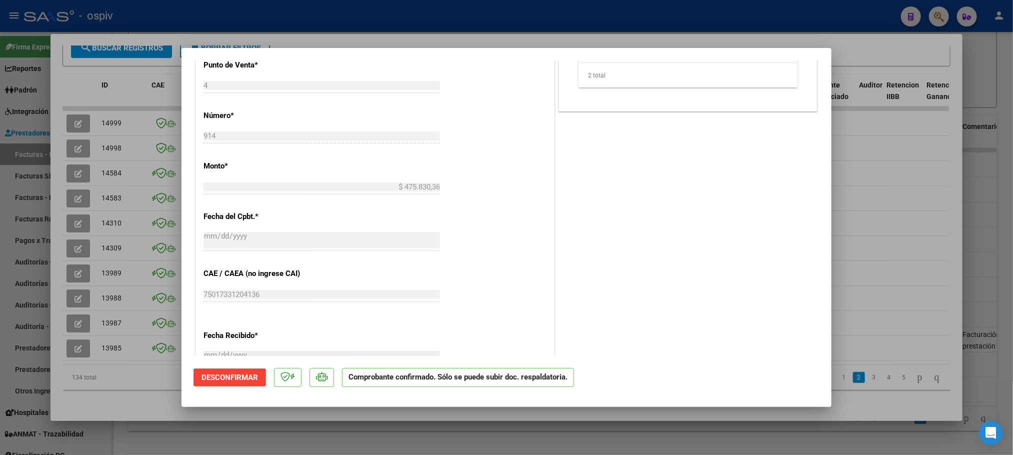
scroll to position [450, 0]
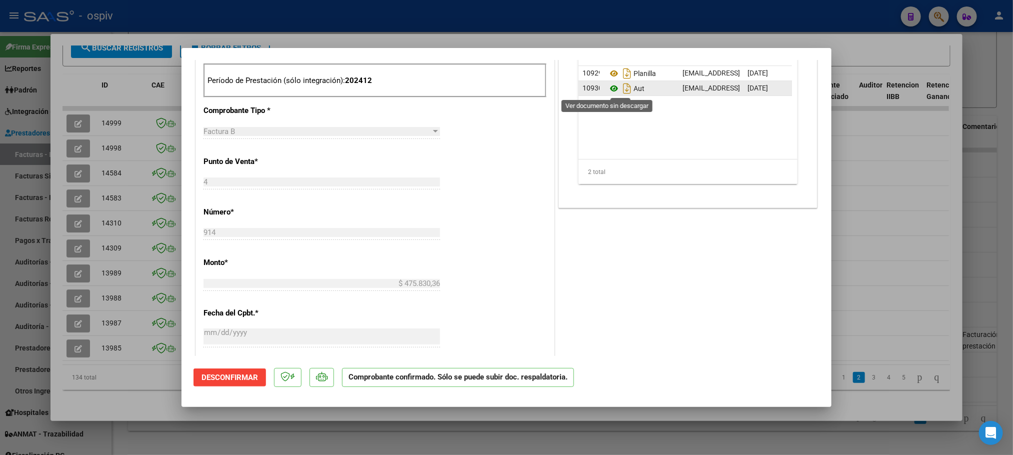
click at [608, 90] on icon at bounding box center [614, 89] width 13 height 12
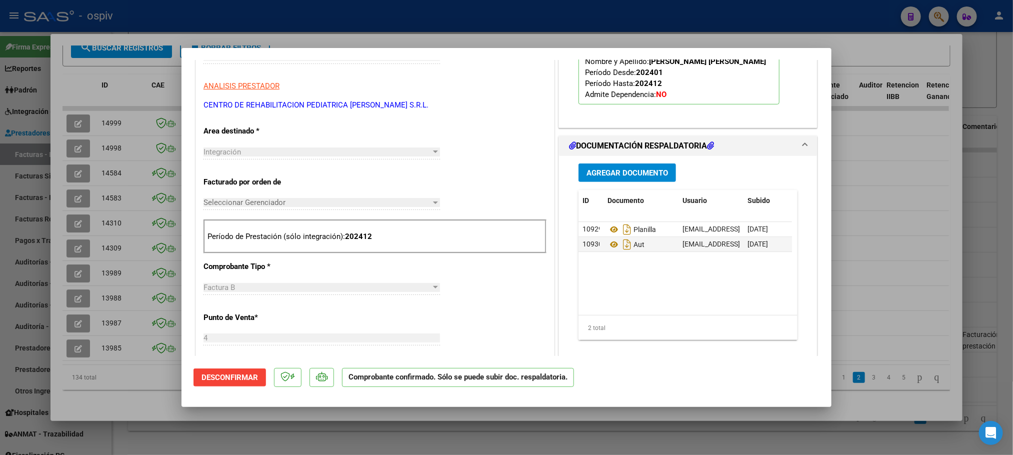
scroll to position [375, 0]
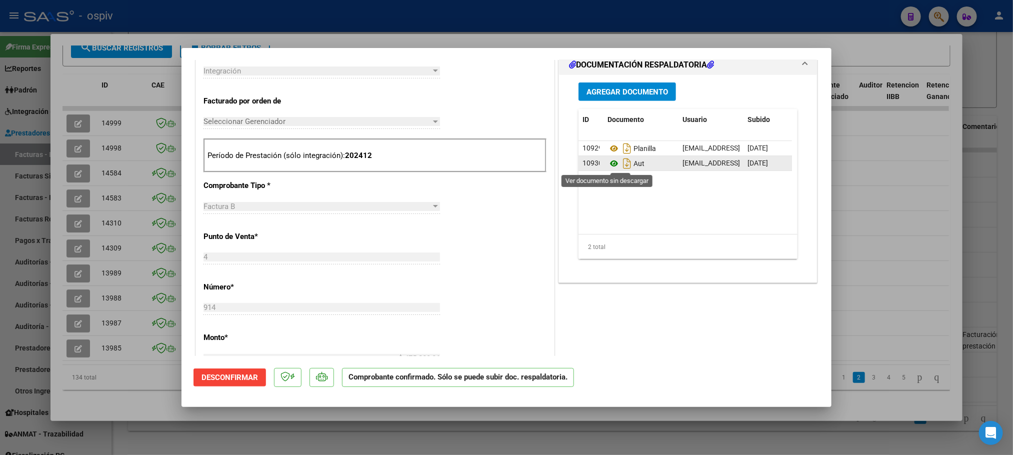
click at [608, 163] on icon at bounding box center [614, 164] width 13 height 12
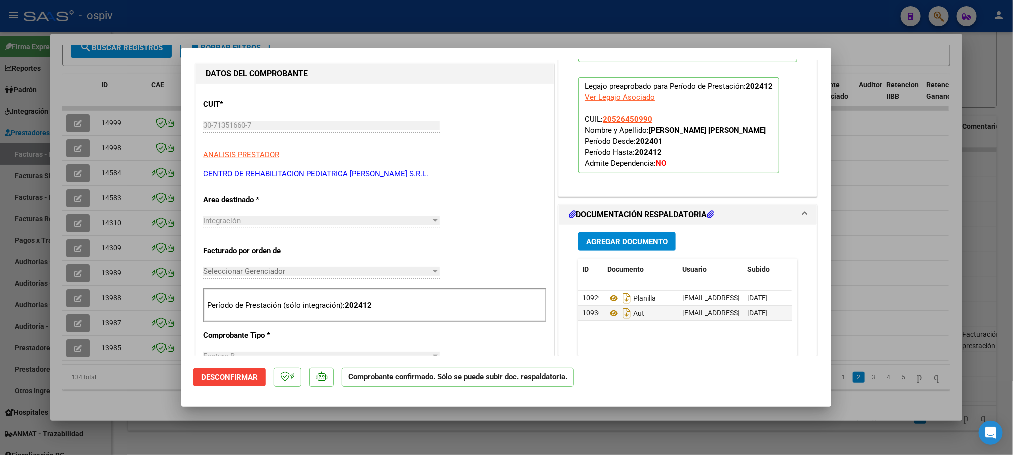
scroll to position [525, 0]
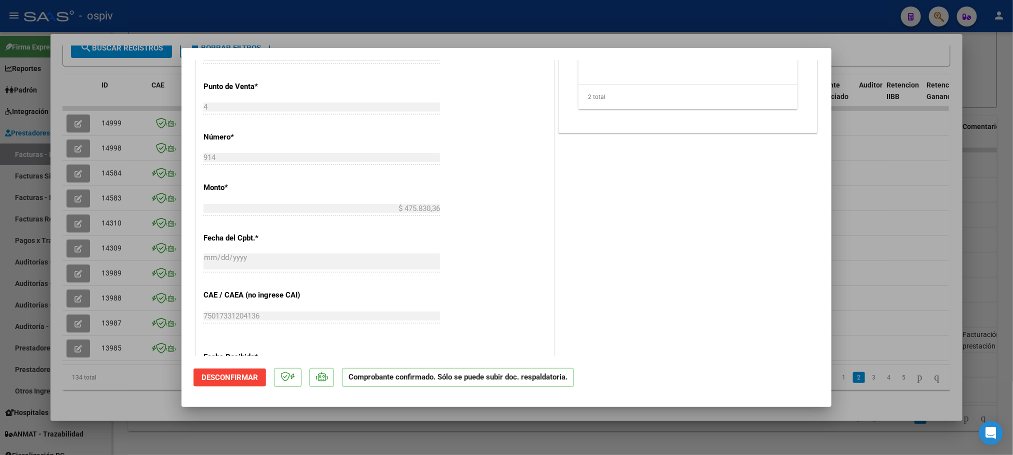
click at [343, 16] on div at bounding box center [506, 227] width 1013 height 455
type input "$ 0,00"
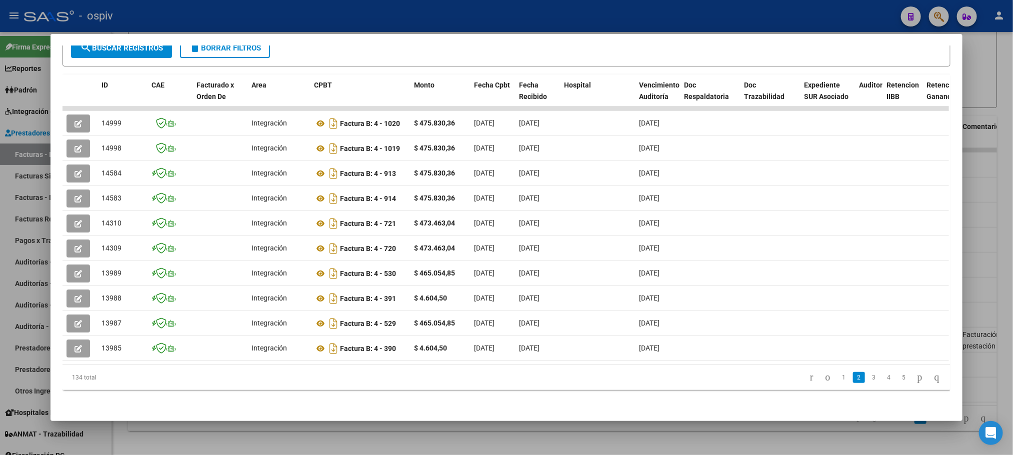
scroll to position [0, 0]
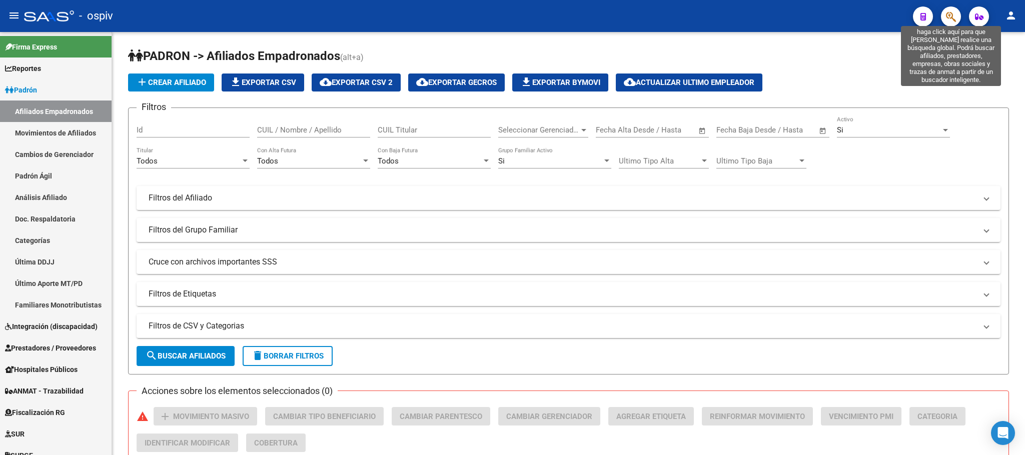
click at [953, 19] on icon "button" at bounding box center [951, 17] width 10 height 12
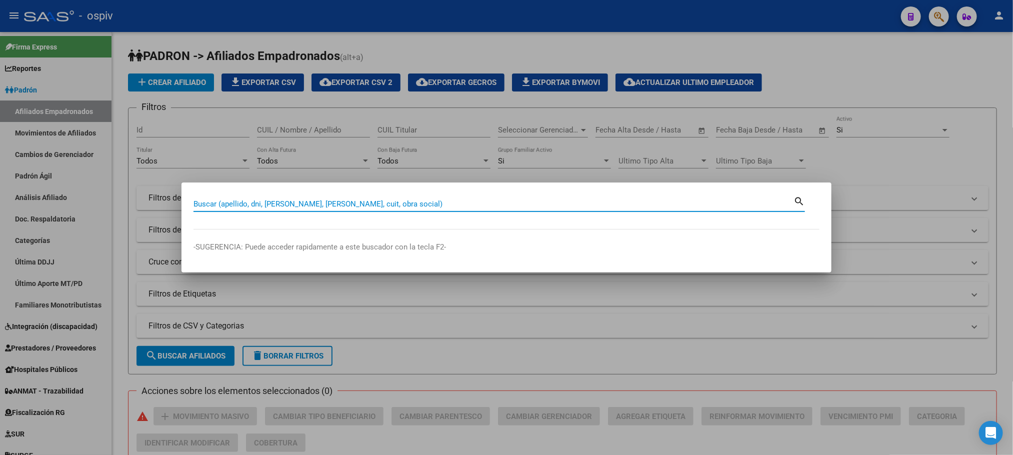
paste input "40170261"
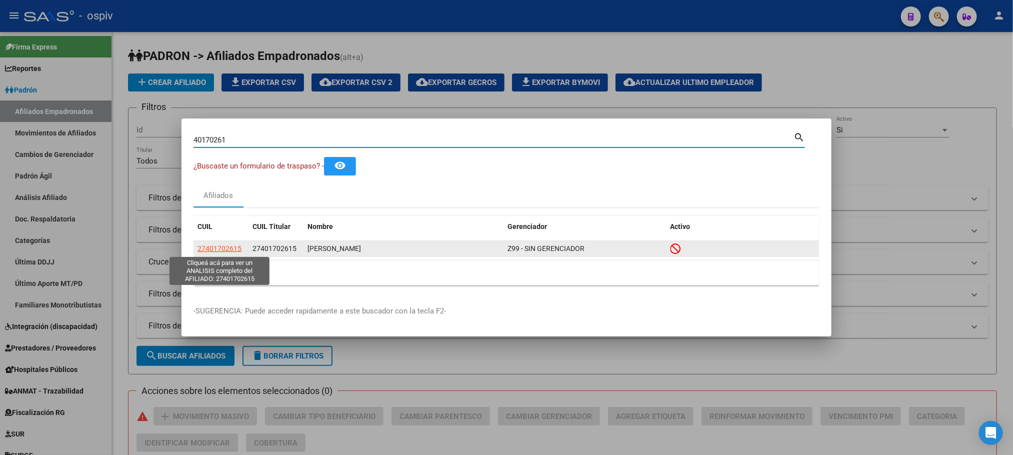
click at [226, 248] on span "27401702615" at bounding box center [220, 249] width 44 height 8
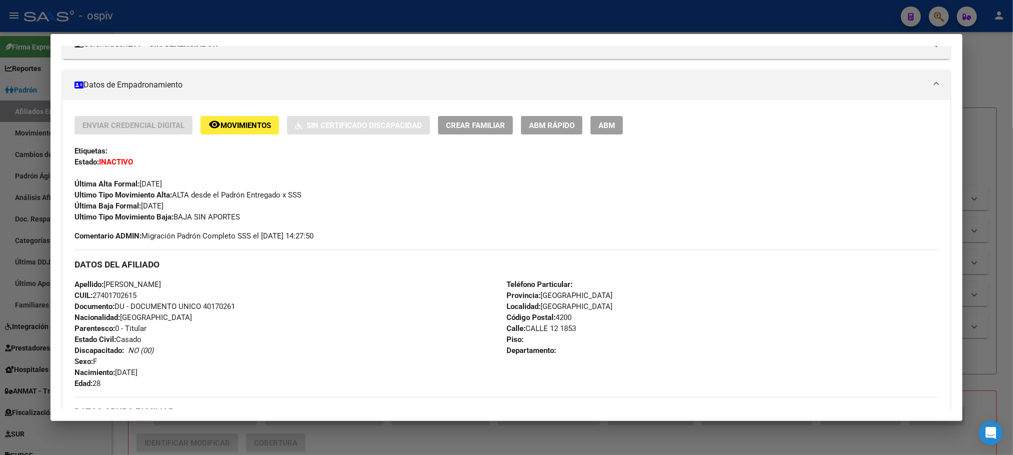
scroll to position [452, 0]
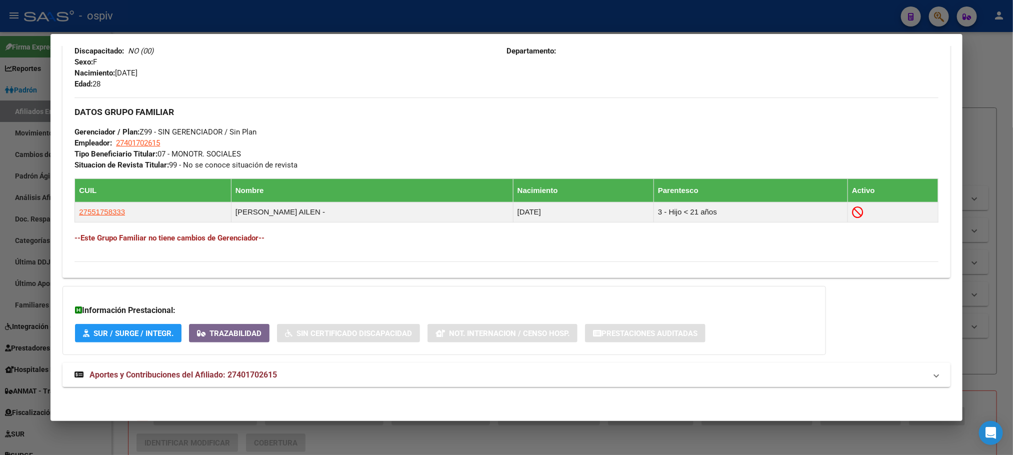
click at [245, 374] on span "Aportes y Contribuciones del Afiliado: 27401702615" at bounding box center [184, 375] width 188 height 10
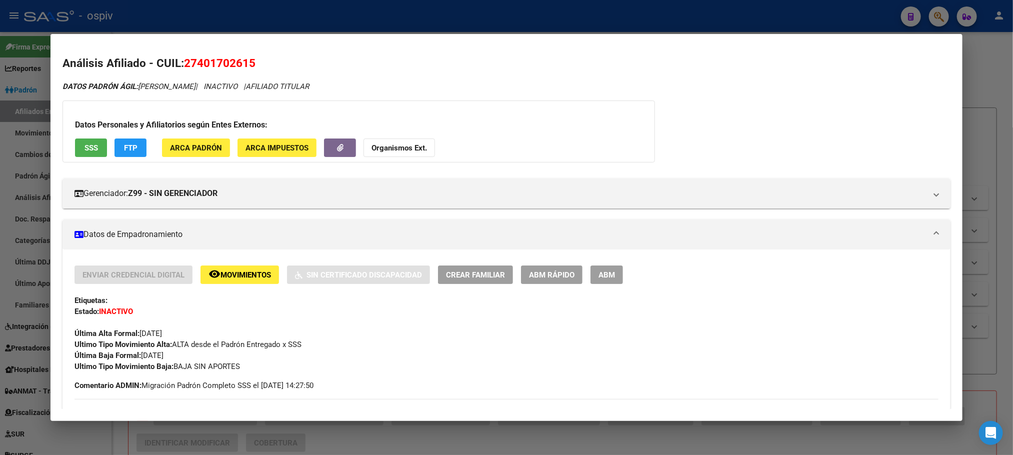
scroll to position [0, 0]
click at [85, 148] on span "SSS" at bounding box center [92, 148] width 14 height 9
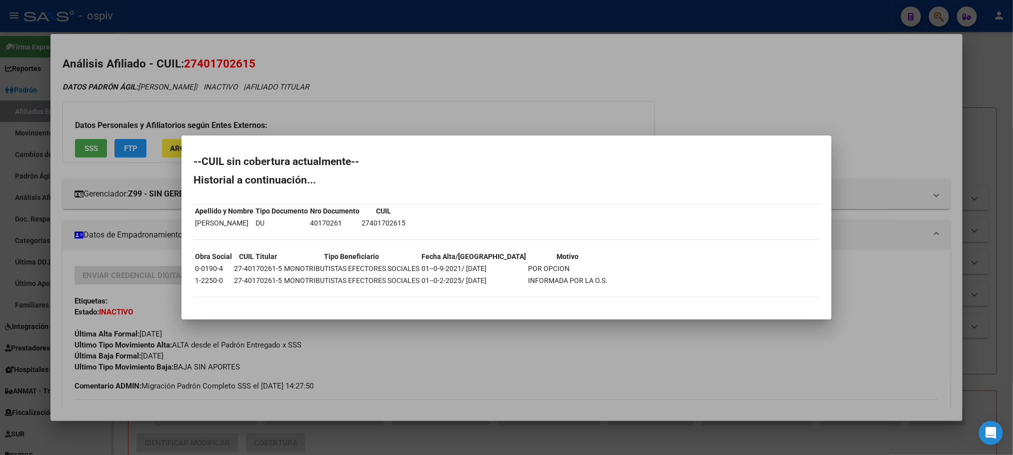
click at [206, 64] on div at bounding box center [506, 227] width 1013 height 455
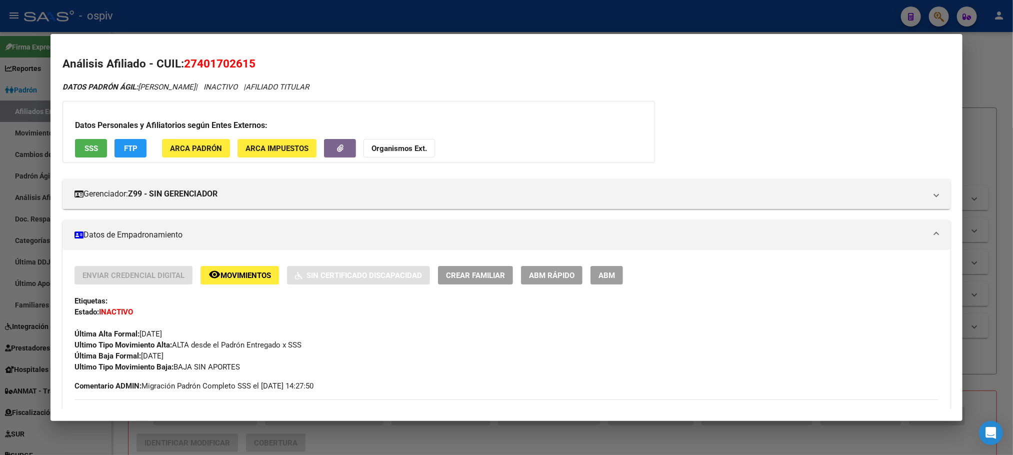
click at [206, 62] on span "27401702615" at bounding box center [220, 63] width 72 height 13
copy span "27401702615"
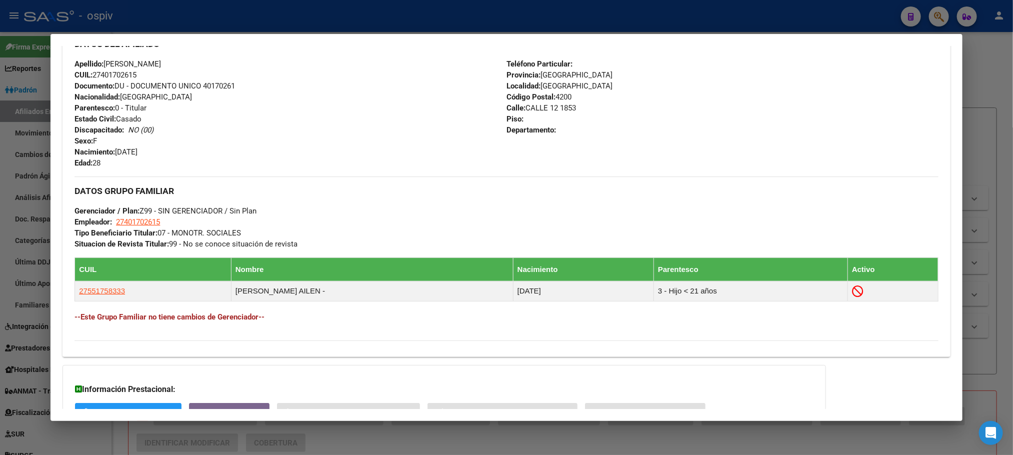
scroll to position [235, 0]
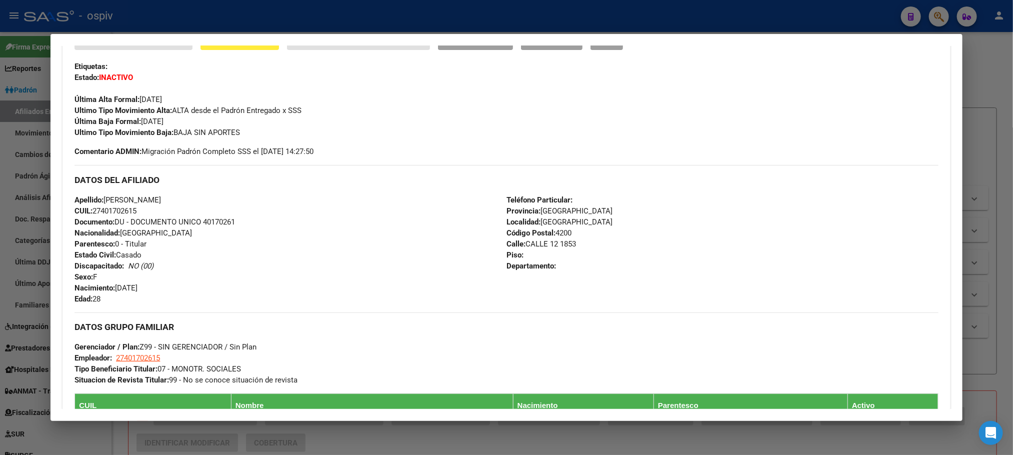
click at [241, 8] on div at bounding box center [506, 227] width 1013 height 455
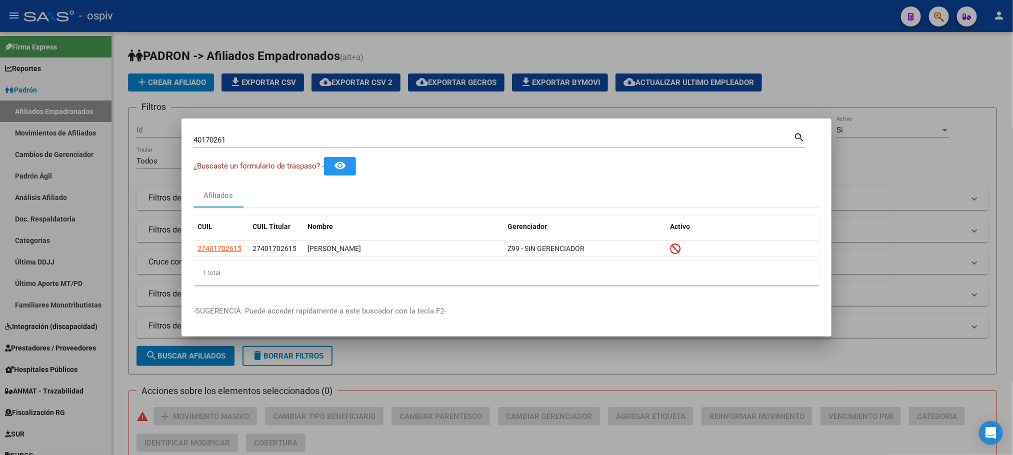
drag, startPoint x: 233, startPoint y: 144, endPoint x: 140, endPoint y: 139, distance: 93.2
click at [140, 139] on div "40170261 Buscar (apellido, dni, cuil, nro traspaso, cuit, obra social) search ¿…" at bounding box center [506, 227] width 1013 height 455
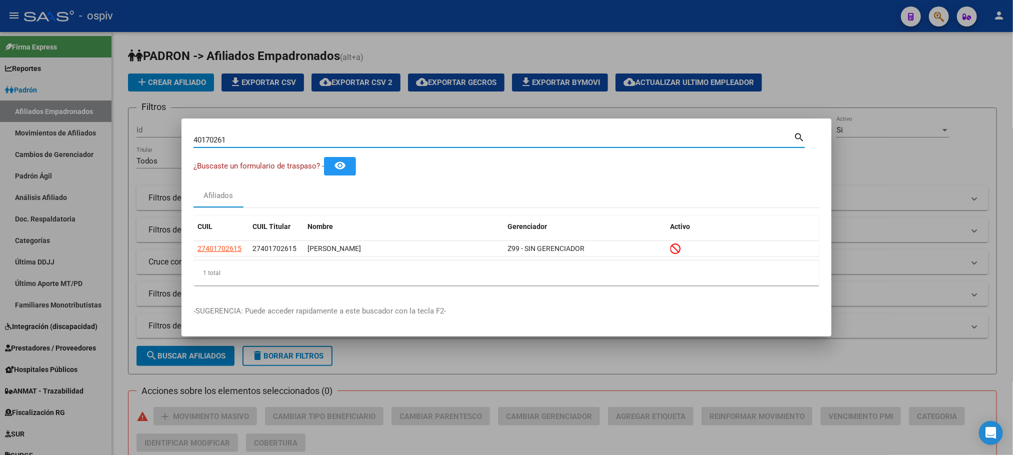
paste input "27511107"
type input "27511107"
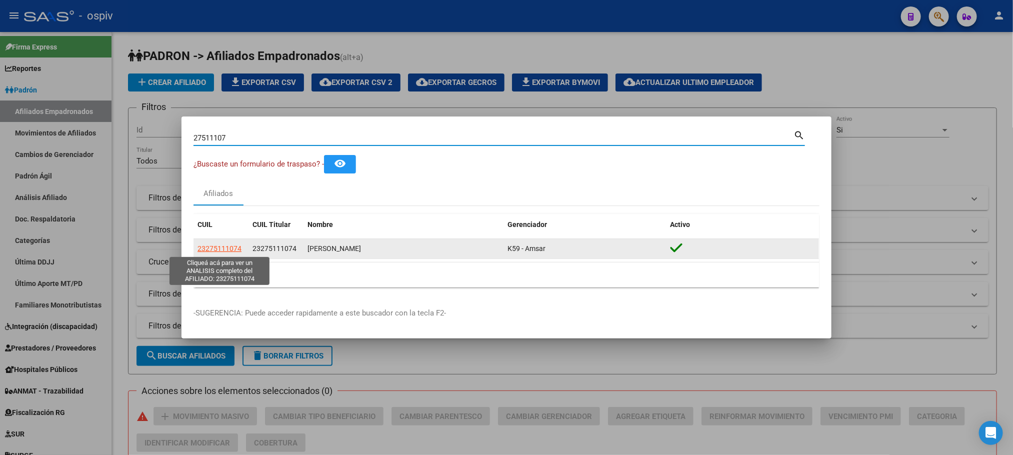
click at [231, 249] on span "23275111074" at bounding box center [220, 249] width 44 height 8
type textarea "23275111074"
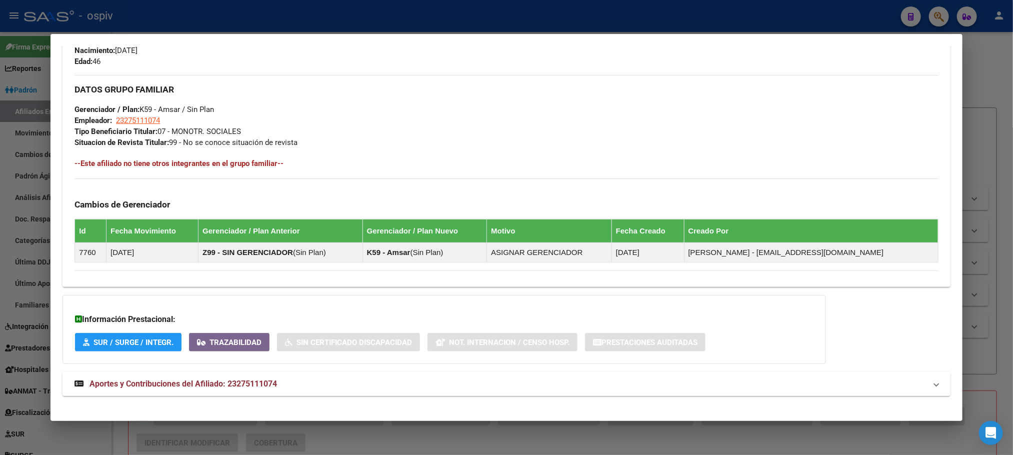
scroll to position [461, 0]
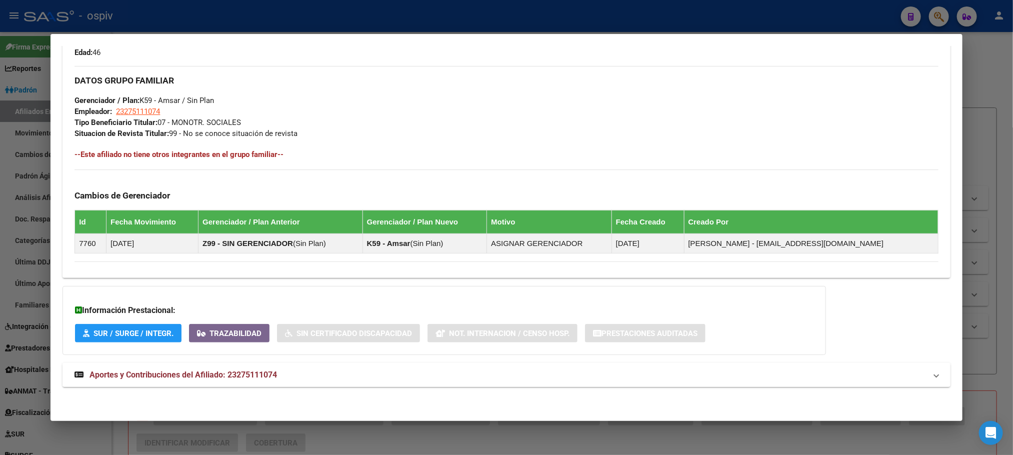
click at [176, 371] on span "Aportes y Contribuciones del Afiliado: 23275111074" at bounding box center [184, 375] width 188 height 10
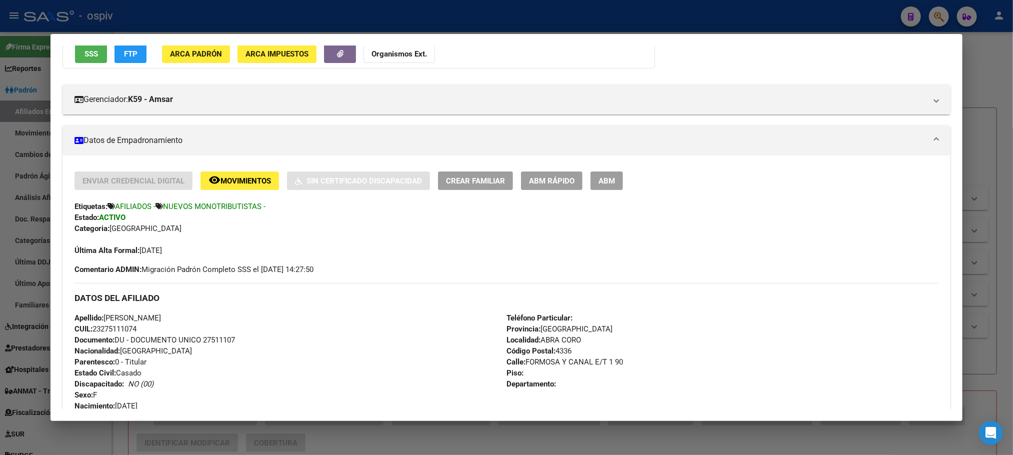
scroll to position [225, 0]
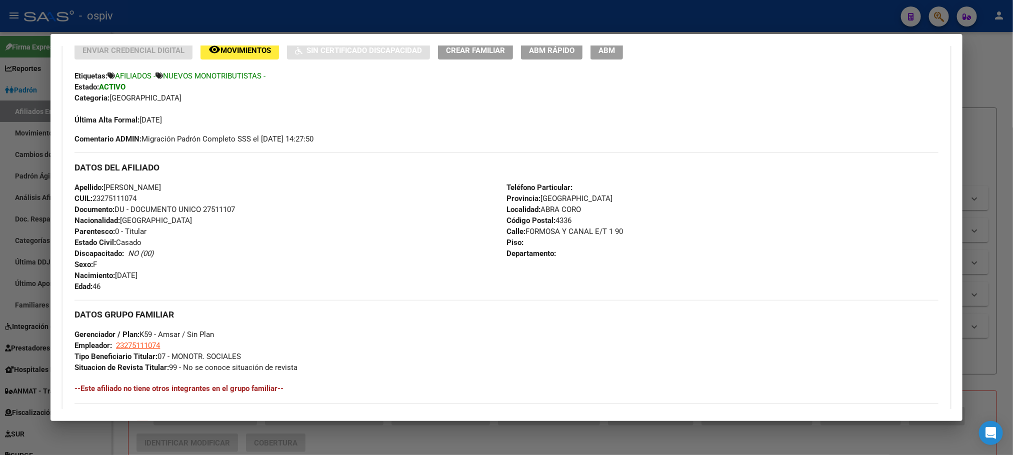
click at [411, 15] on div at bounding box center [506, 227] width 1013 height 455
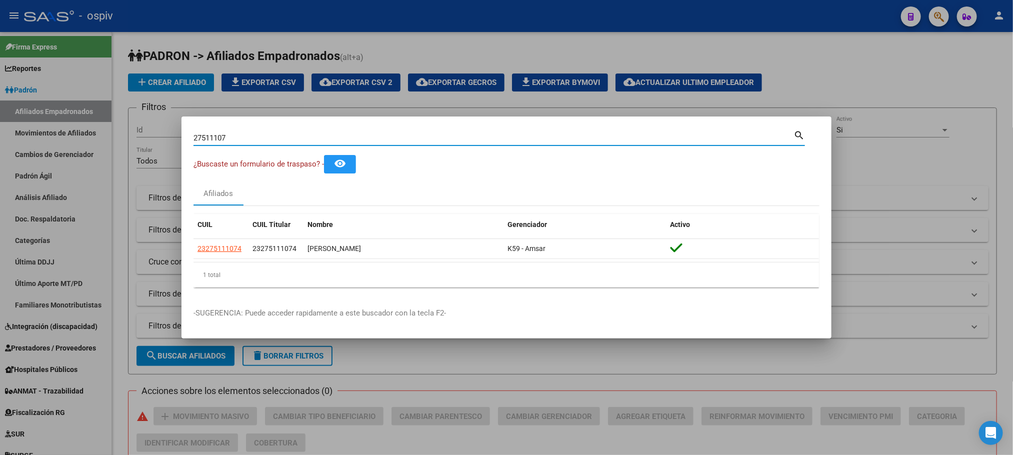
drag, startPoint x: 295, startPoint y: 134, endPoint x: 134, endPoint y: 129, distance: 161.1
click at [134, 129] on div "27511107 Buscar (apellido, dni, cuil, nro traspaso, cuit, obra social) search ¿…" at bounding box center [506, 227] width 1013 height 455
paste input "38365851"
type input "38365851"
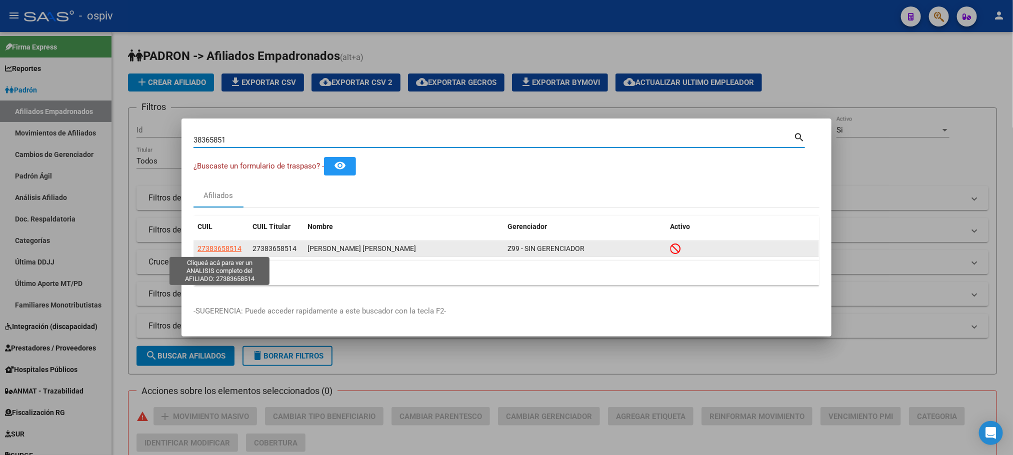
click at [227, 248] on span "27383658514" at bounding box center [220, 249] width 44 height 8
type textarea "27383658514"
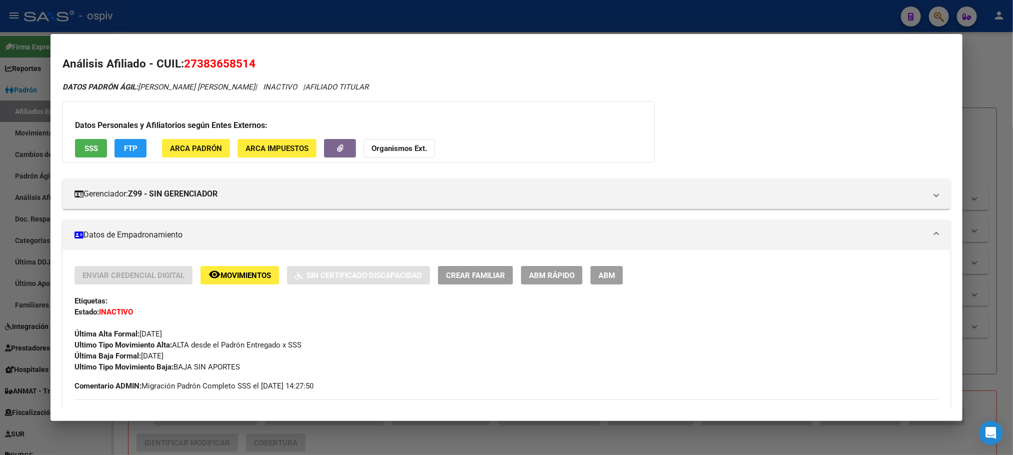
click at [89, 150] on span "SSS" at bounding box center [92, 148] width 14 height 9
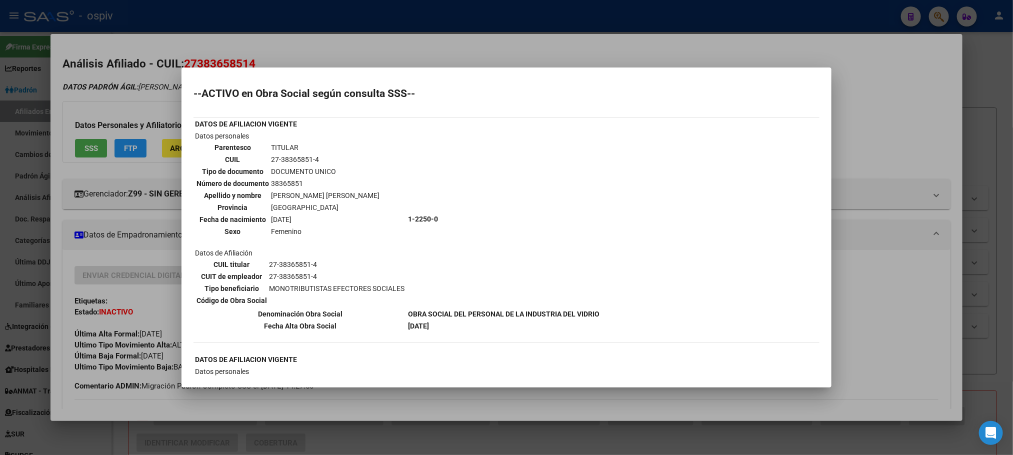
click at [490, 29] on div at bounding box center [506, 227] width 1013 height 455
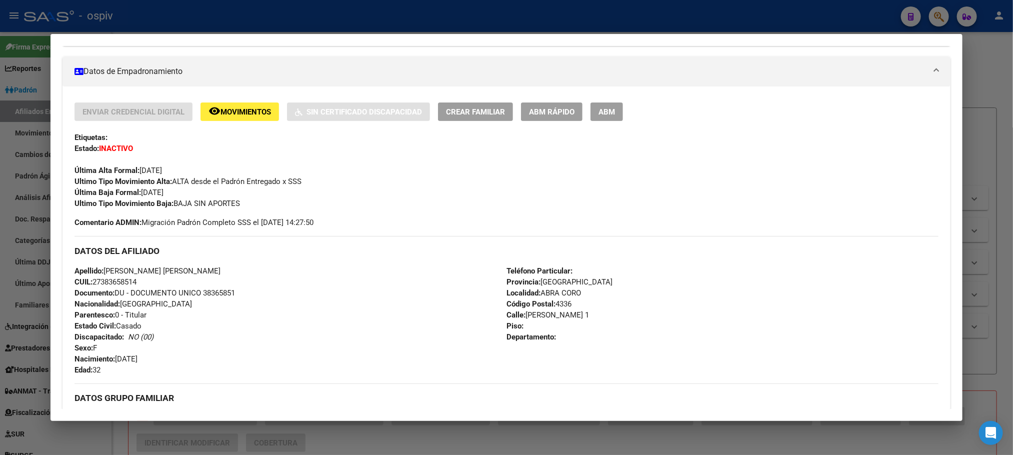
scroll to position [452, 0]
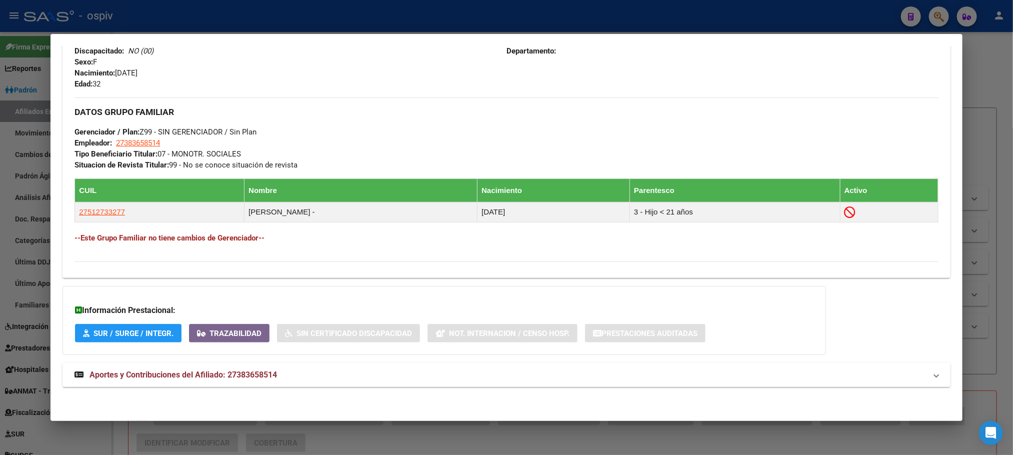
click at [259, 370] on span "Aportes y Contribuciones del Afiliado: 27383658514" at bounding box center [184, 375] width 188 height 10
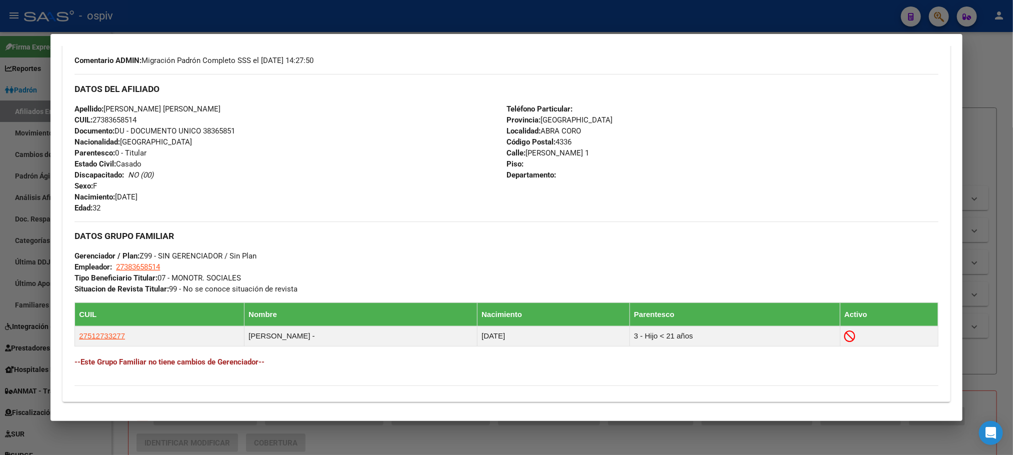
scroll to position [0, 0]
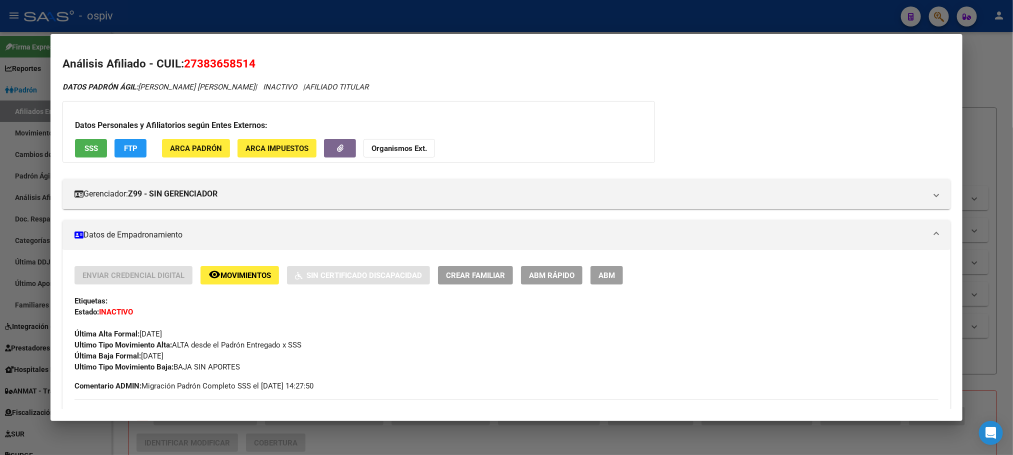
click at [207, 64] on span "27383658514" at bounding box center [220, 63] width 72 height 13
copy span "27383658514"
